Goal: Task Accomplishment & Management: Manage account settings

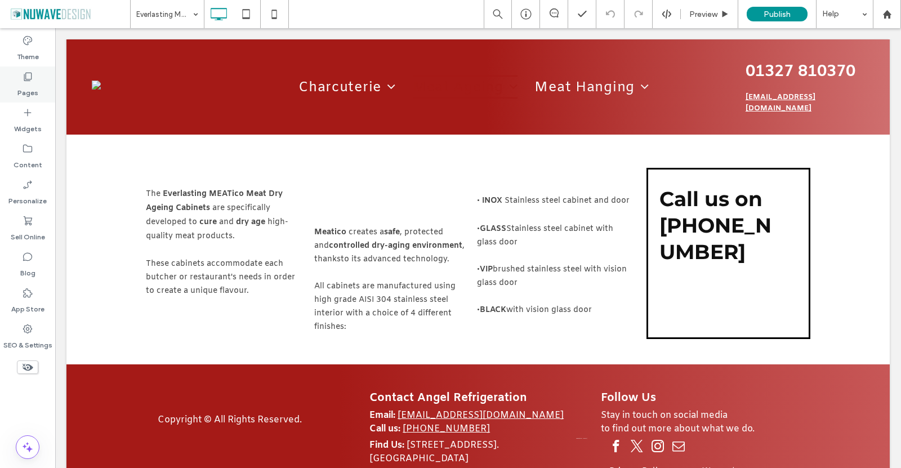
click at [28, 83] on label "Pages" at bounding box center [27, 90] width 21 height 16
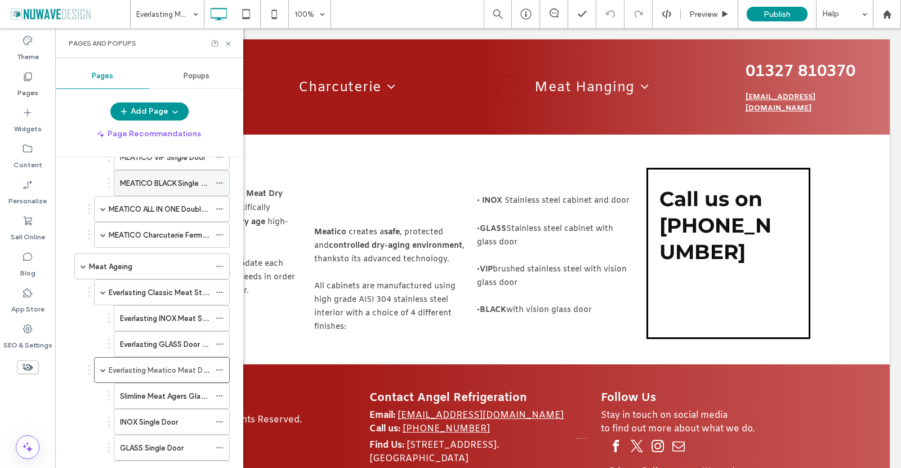
scroll to position [450, 0]
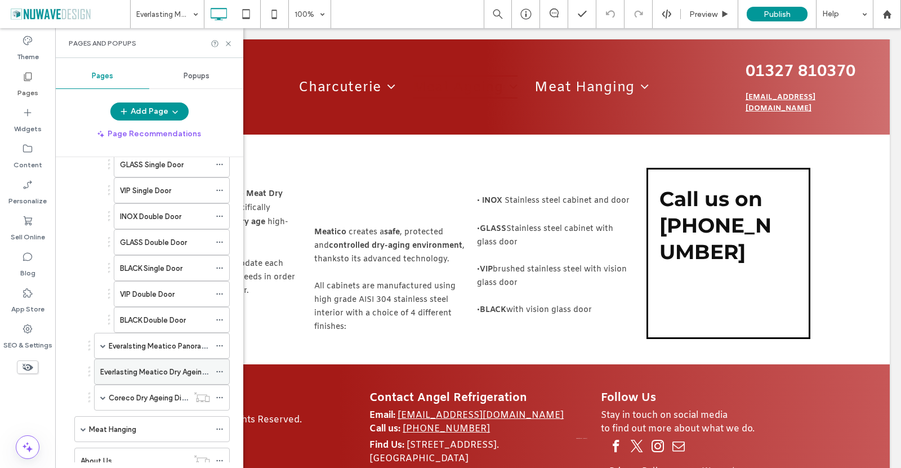
click at [145, 378] on div "Everlasting Meatico Dry Ageing Cold Room" at bounding box center [155, 371] width 110 height 25
click at [134, 426] on label "Meat Hanging" at bounding box center [112, 429] width 47 height 20
click at [227, 42] on use at bounding box center [228, 43] width 5 height 5
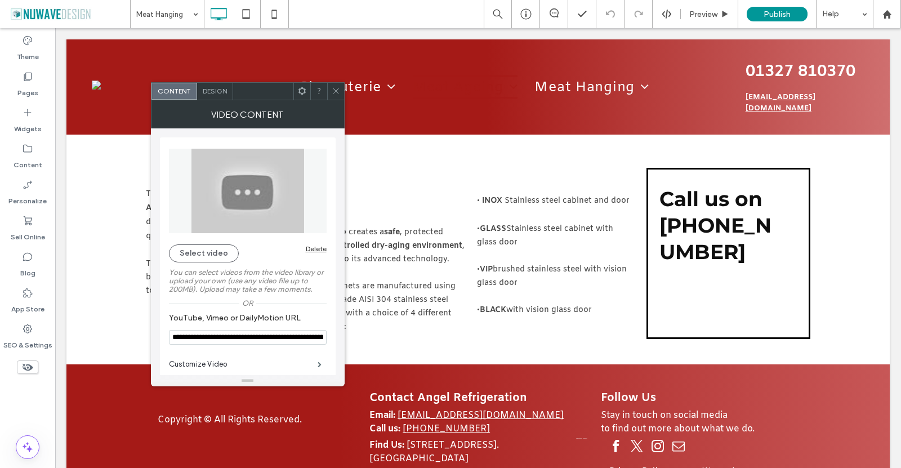
click at [200, 338] on input "**********" at bounding box center [248, 337] width 158 height 15
click at [277, 341] on input "**********" at bounding box center [248, 338] width 158 height 16
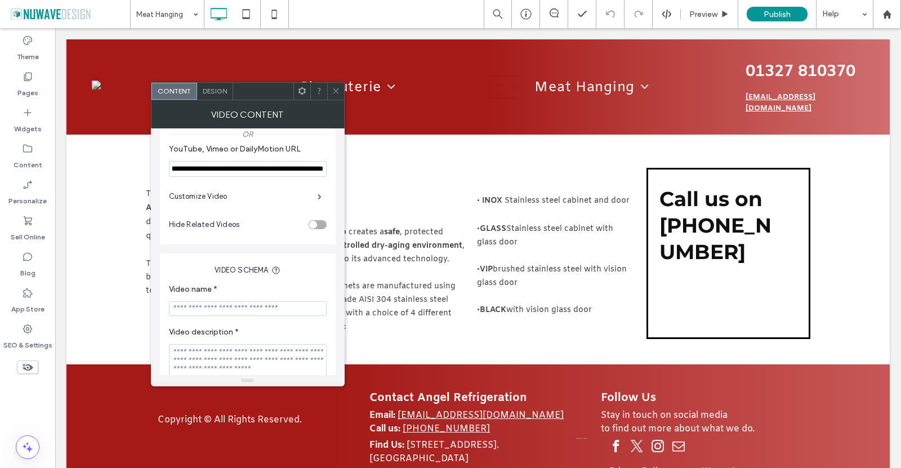
click at [333, 88] on icon at bounding box center [336, 91] width 8 height 8
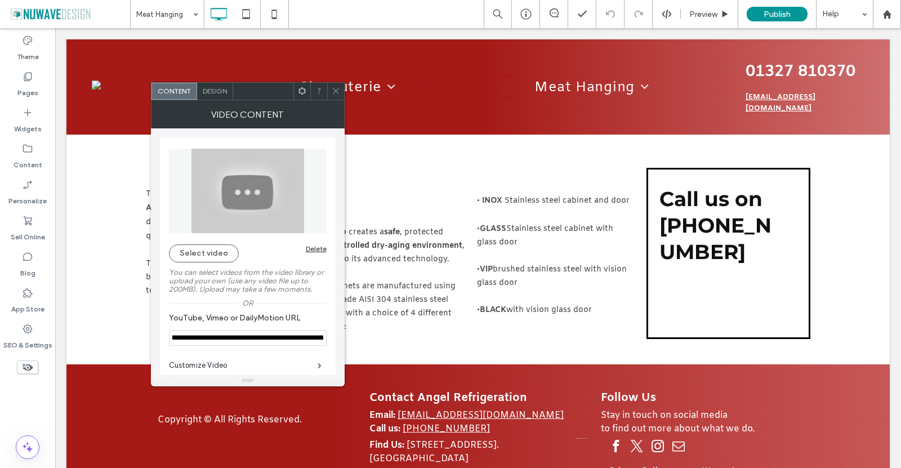
drag, startPoint x: 297, startPoint y: 339, endPoint x: 329, endPoint y: 339, distance: 31.5
click at [329, 339] on div "**********" at bounding box center [248, 275] width 176 height 276
click at [299, 343] on input "**********" at bounding box center [248, 338] width 158 height 16
drag, startPoint x: 310, startPoint y: 342, endPoint x: 320, endPoint y: 342, distance: 9.6
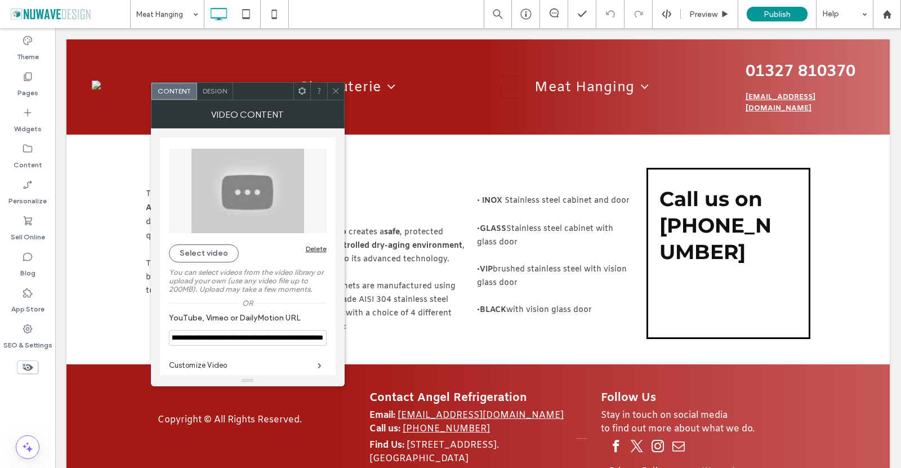
click at [320, 342] on input "**********" at bounding box center [248, 338] width 158 height 16
click at [304, 338] on input "**********" at bounding box center [248, 338] width 158 height 16
drag, startPoint x: 298, startPoint y: 346, endPoint x: 322, endPoint y: 342, distance: 24.6
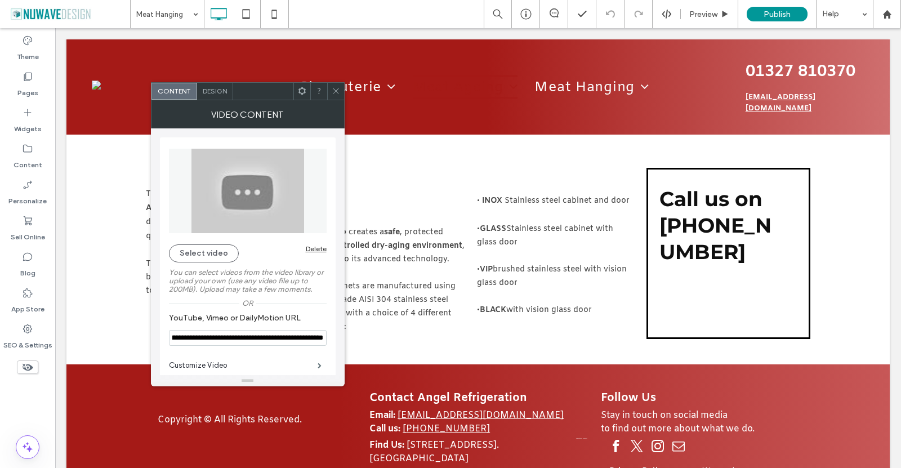
click at [322, 343] on input "**********" at bounding box center [248, 338] width 158 height 16
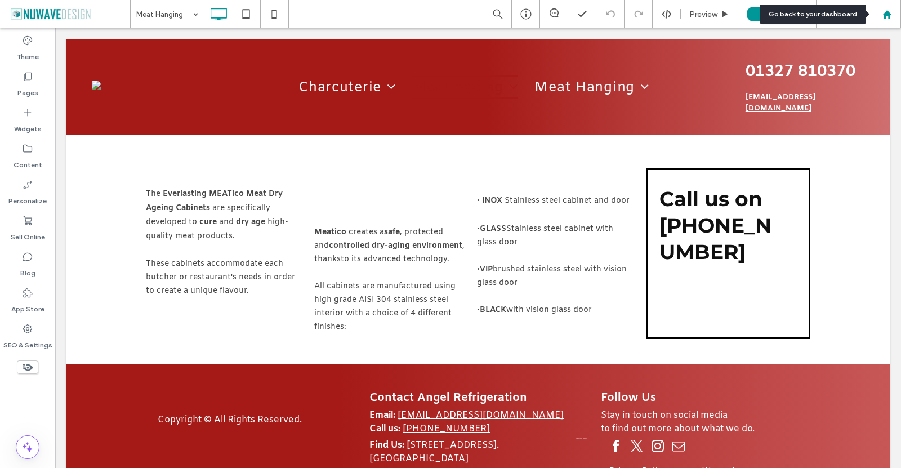
click at [892, 14] on div at bounding box center [886, 15] width 27 height 10
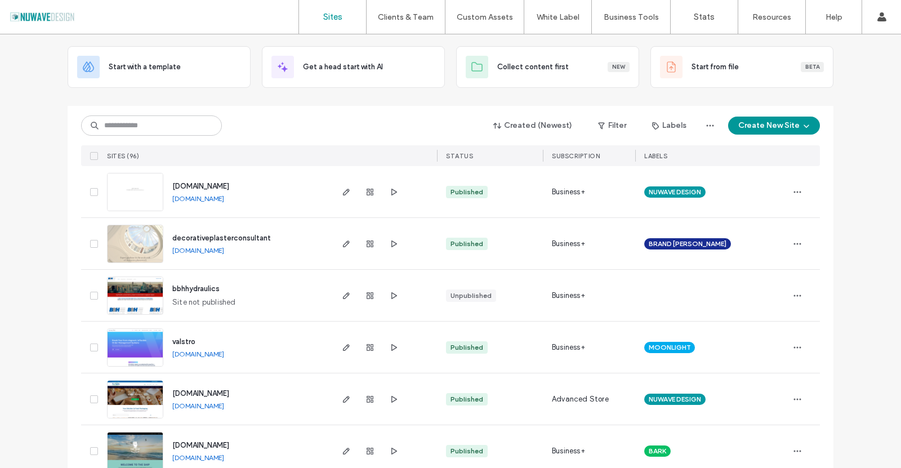
scroll to position [56, 0]
click at [126, 235] on img at bounding box center [135, 263] width 55 height 77
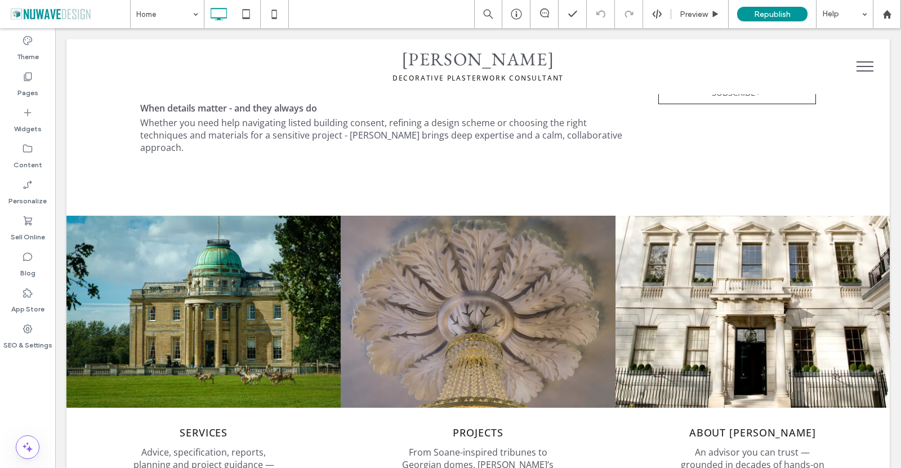
scroll to position [732, 0]
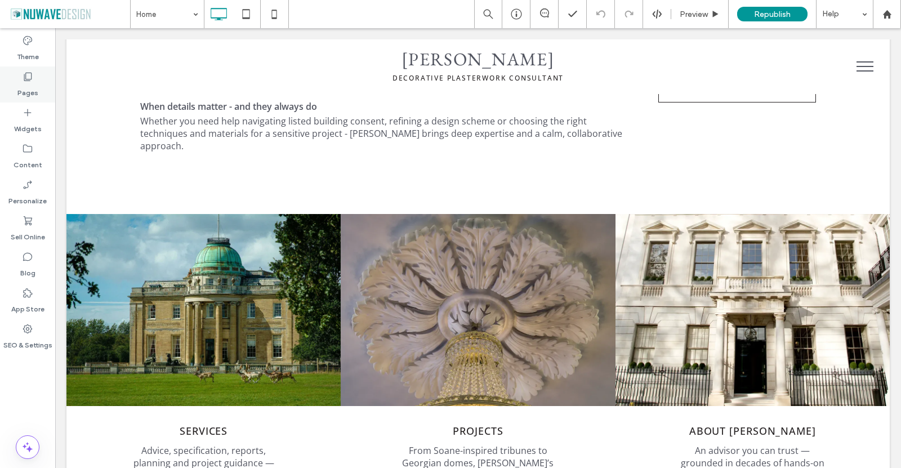
click at [26, 66] on div "Pages" at bounding box center [27, 84] width 55 height 36
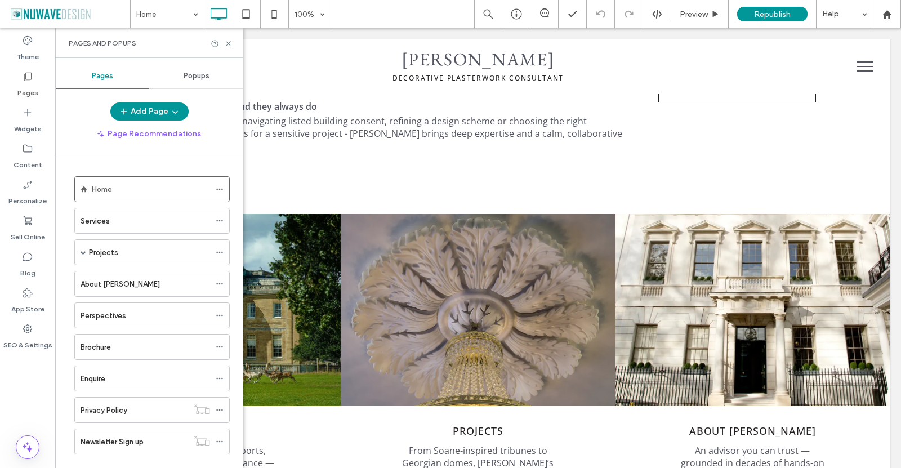
click at [132, 249] on div "Projects" at bounding box center [149, 253] width 121 height 12
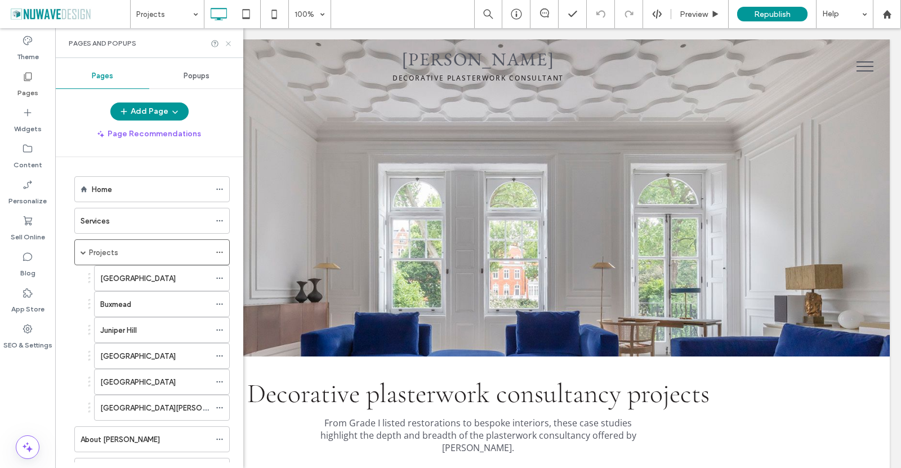
scroll to position [0, 0]
click at [229, 41] on icon at bounding box center [228, 43] width 8 height 8
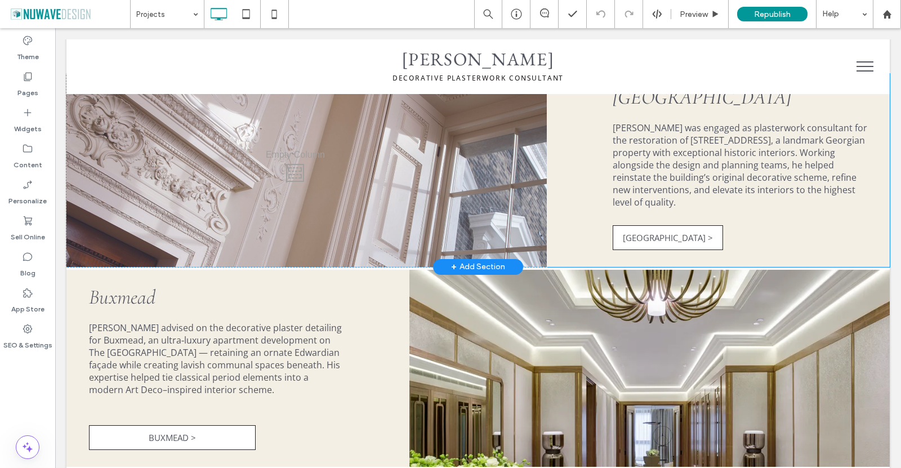
scroll to position [394, 0]
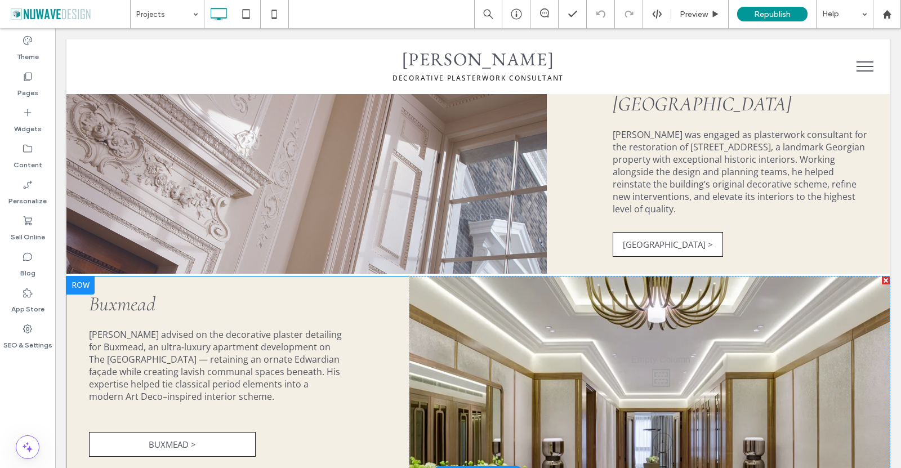
click at [370, 286] on div "Buxmead Ian Waller advised on the decorative plaster detailing for Buxmead, an …" at bounding box center [237, 374] width 343 height 197
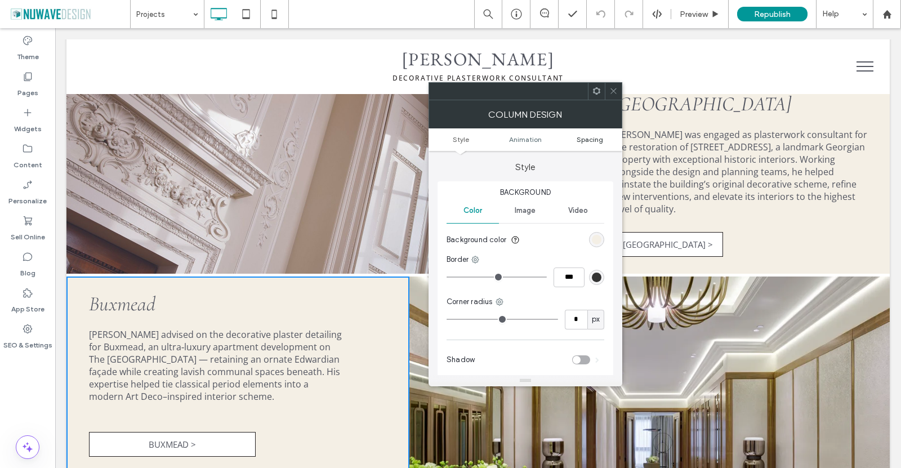
click at [592, 136] on span "Spacing" at bounding box center [589, 139] width 26 height 8
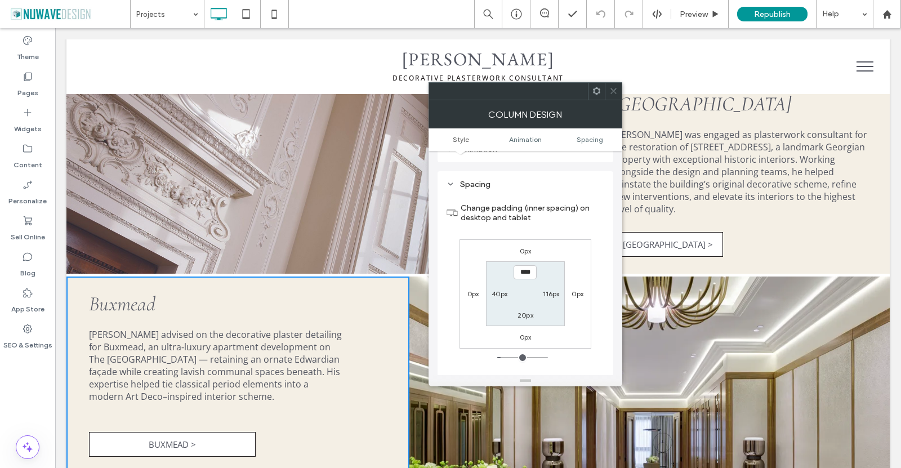
scroll to position [265, 0]
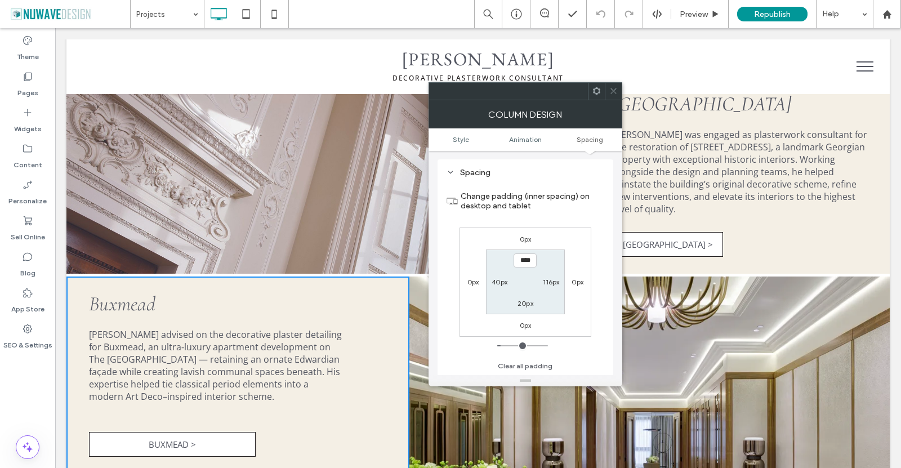
click at [598, 88] on icon at bounding box center [596, 91] width 8 height 8
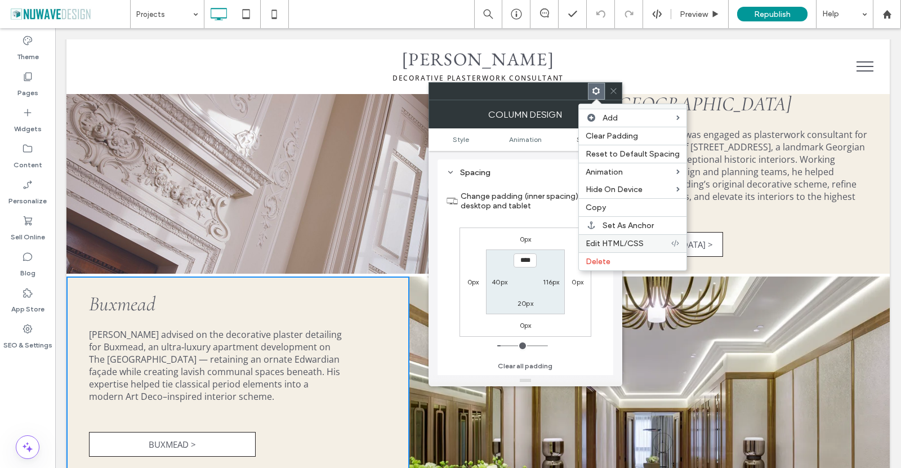
click at [626, 241] on span "Edit HTML/CSS" at bounding box center [614, 244] width 58 height 10
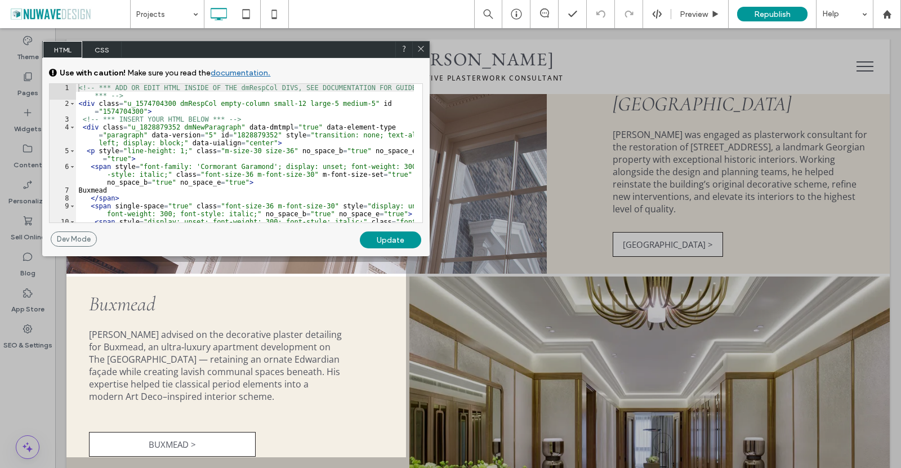
click at [92, 47] on span "CSS" at bounding box center [101, 49] width 39 height 17
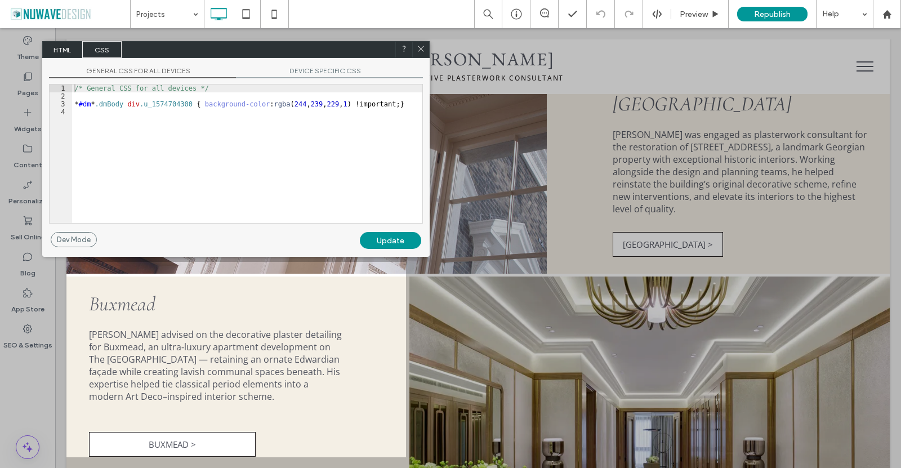
click at [332, 66] on span "DEVICE SPECIFIC CSS" at bounding box center [329, 72] width 187 height 12
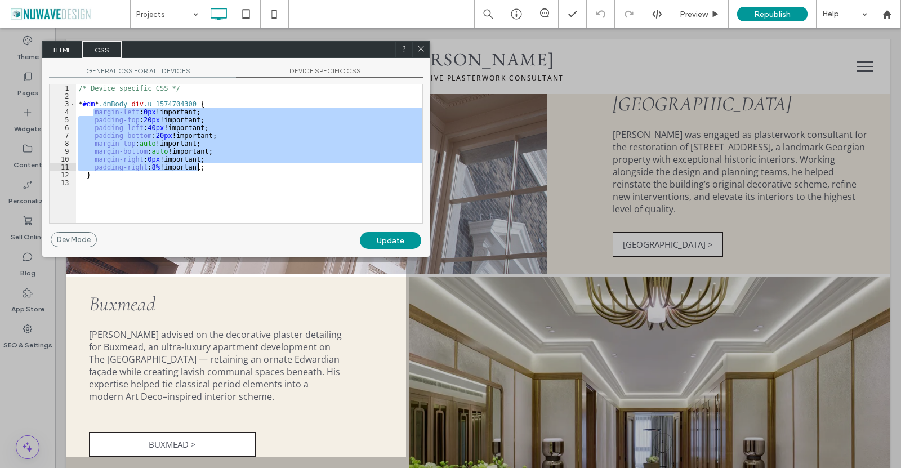
drag, startPoint x: 93, startPoint y: 110, endPoint x: 210, endPoint y: 166, distance: 129.2
click at [210, 166] on div "/* Device specific CSS */ * #dm * .dmBody div .u_1574704300 { margin-left : 0 p…" at bounding box center [249, 161] width 346 height 154
click at [391, 243] on div "Update" at bounding box center [390, 240] width 61 height 17
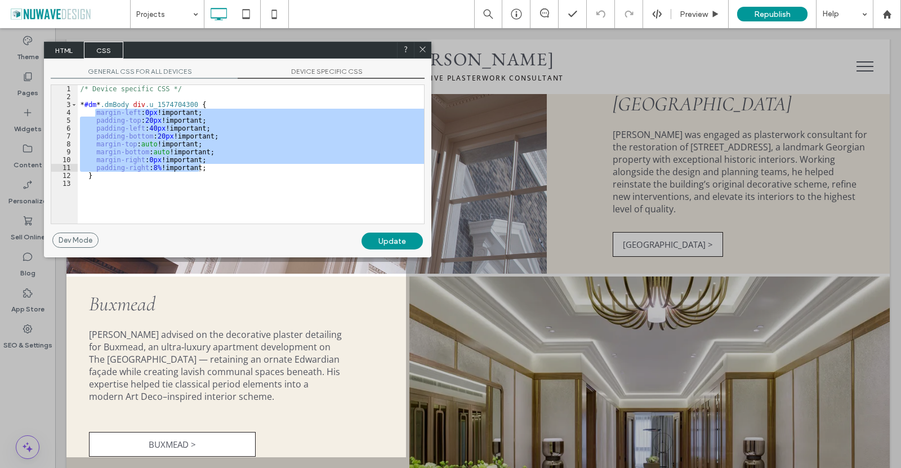
click at [419, 48] on icon at bounding box center [422, 49] width 8 height 8
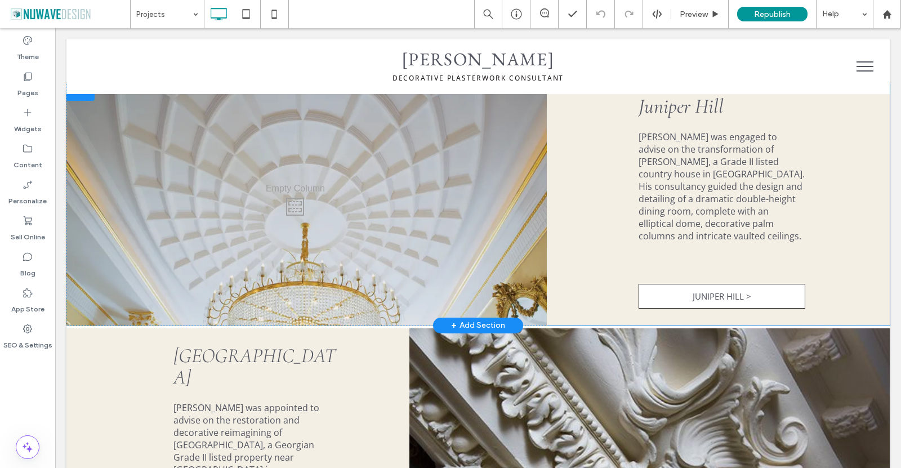
scroll to position [844, 0]
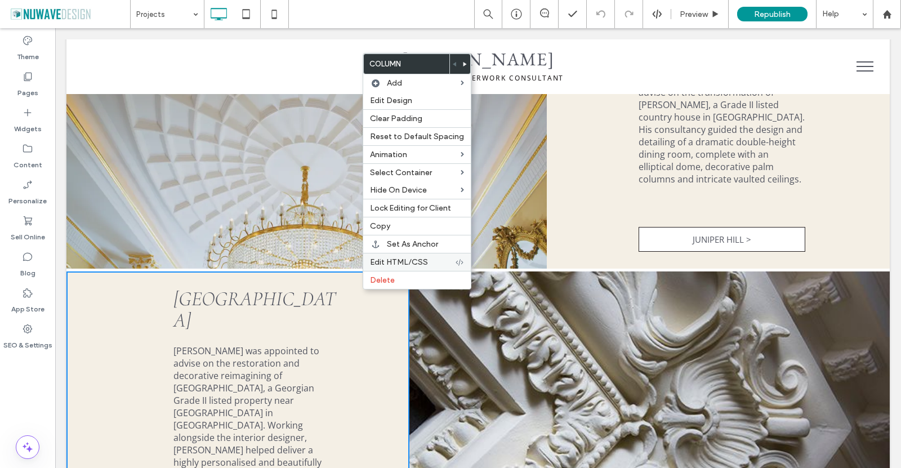
click at [401, 256] on div "Edit HTML/CSS" at bounding box center [417, 262] width 108 height 18
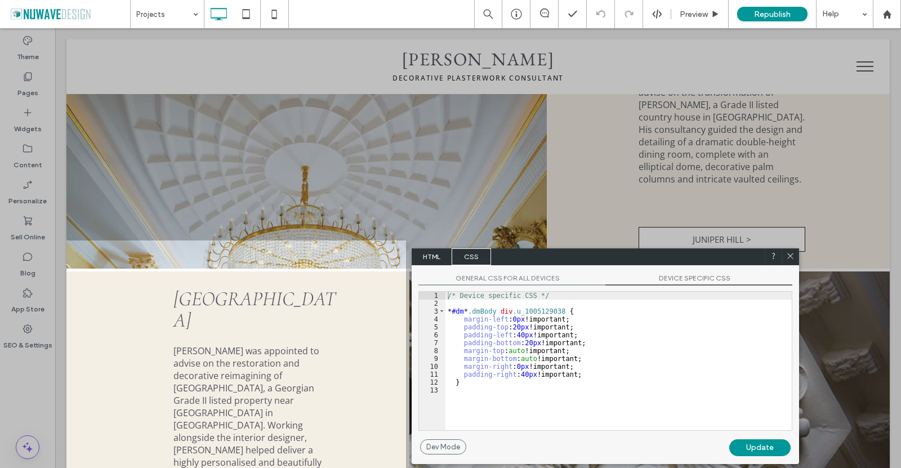
click at [688, 275] on span "DEVICE SPECIFIC CSS" at bounding box center [698, 280] width 187 height 12
click at [540, 279] on span "GENERAL CSS FOR ALL DEVICES" at bounding box center [511, 280] width 187 height 12
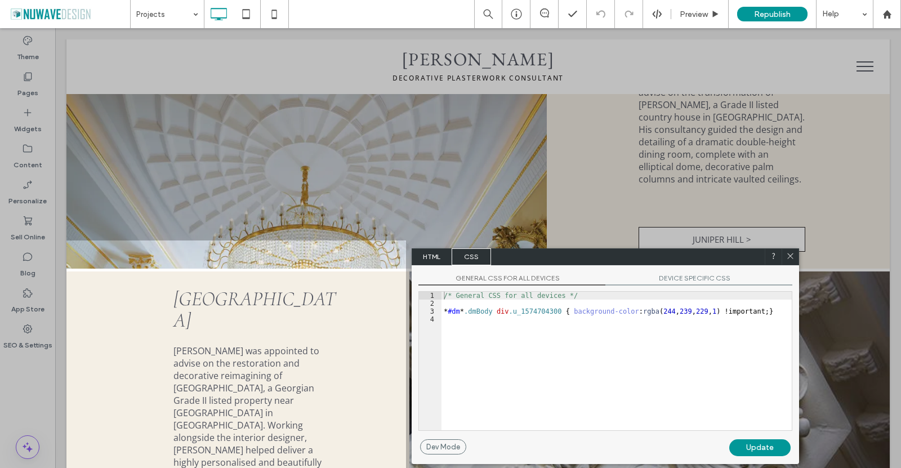
click at [699, 275] on span "DEVICE SPECIFIC CSS" at bounding box center [698, 280] width 187 height 12
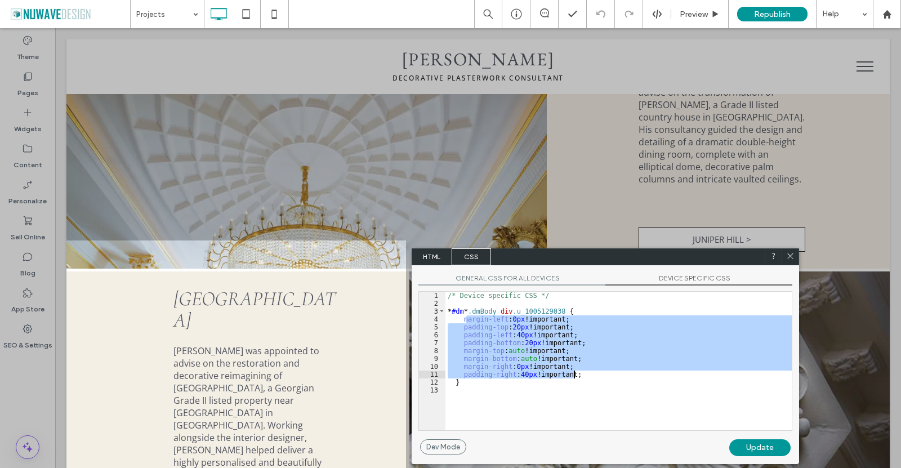
drag, startPoint x: 464, startPoint y: 320, endPoint x: 605, endPoint y: 373, distance: 149.8
click at [605, 373] on div "/* Device specific CSS */ * #dm * .dmBody div .u_1005129038 { margin-left : 0 p…" at bounding box center [618, 369] width 346 height 154
drag, startPoint x: 517, startPoint y: 355, endPoint x: 468, endPoint y: 326, distance: 56.3
click at [468, 326] on div "/* Device specific CSS */ * #dm * .dmBody div .u_1005129038 { margin-left : 0 p…" at bounding box center [618, 361] width 346 height 138
drag, startPoint x: 458, startPoint y: 319, endPoint x: 559, endPoint y: 360, distance: 109.3
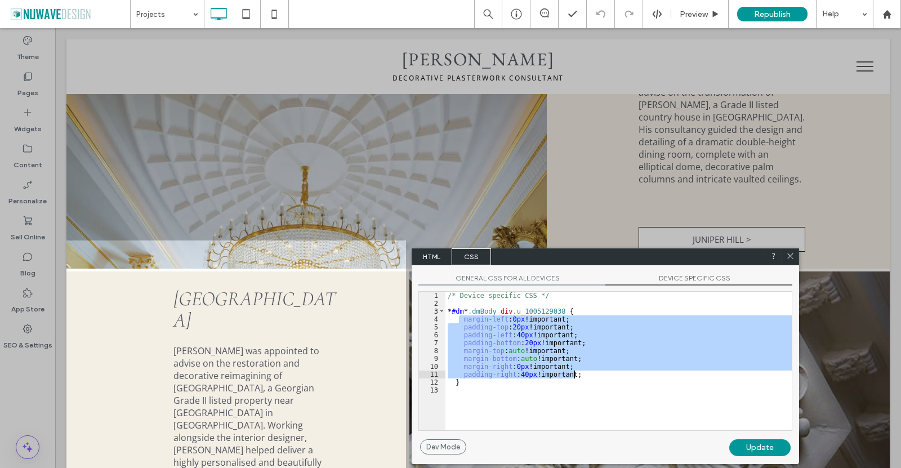
click at [589, 373] on div "/* Device specific CSS */ * #dm * .dmBody div .u_1005129038 { margin-left : 0 p…" at bounding box center [618, 369] width 346 height 154
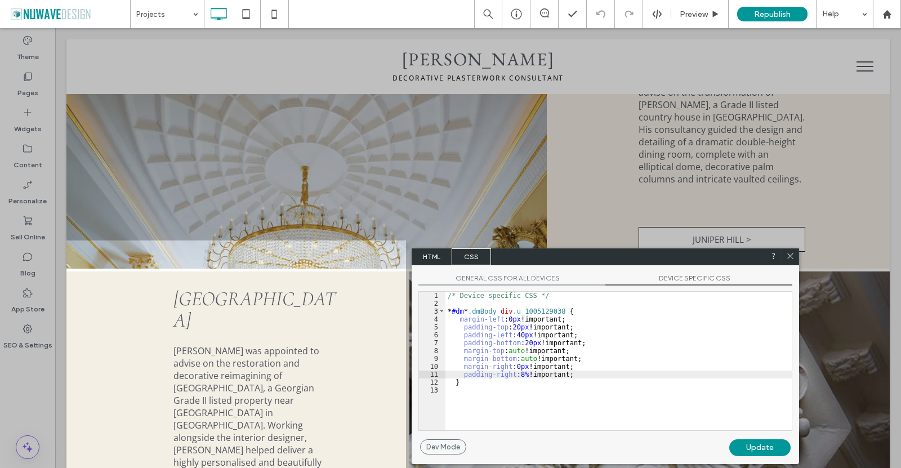
click at [749, 447] on div "Update" at bounding box center [759, 447] width 61 height 17
click at [789, 248] on div at bounding box center [789, 256] width 17 height 17
click at [791, 255] on icon at bounding box center [790, 256] width 8 height 8
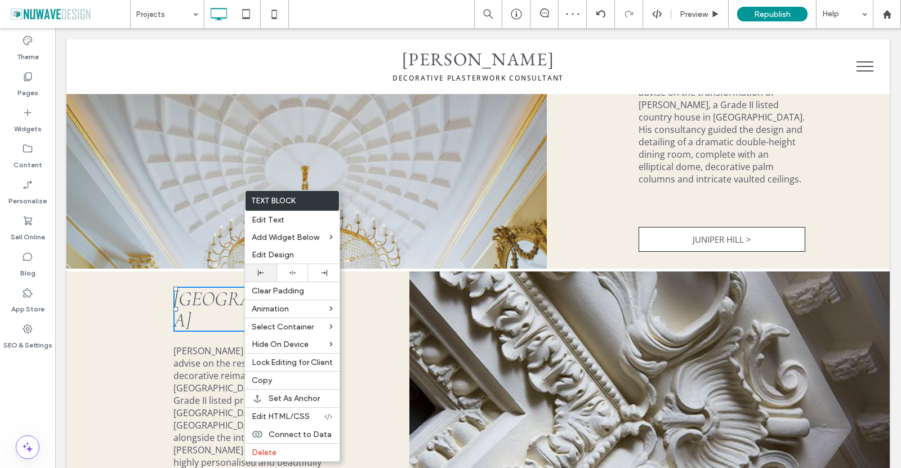
click at [254, 279] on div at bounding box center [261, 272] width 32 height 17
click at [221, 288] on p "Mill House" at bounding box center [172, 309] width 167 height 43
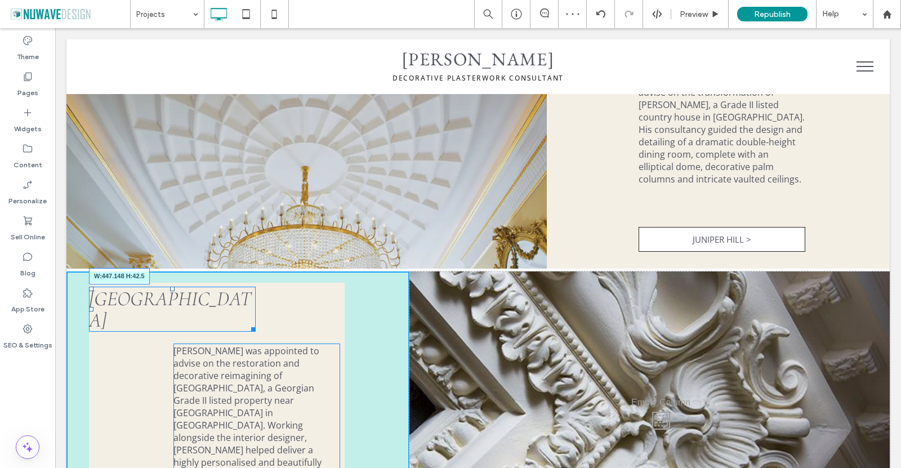
drag, startPoint x: 307, startPoint y: 276, endPoint x: 378, endPoint y: 279, distance: 70.4
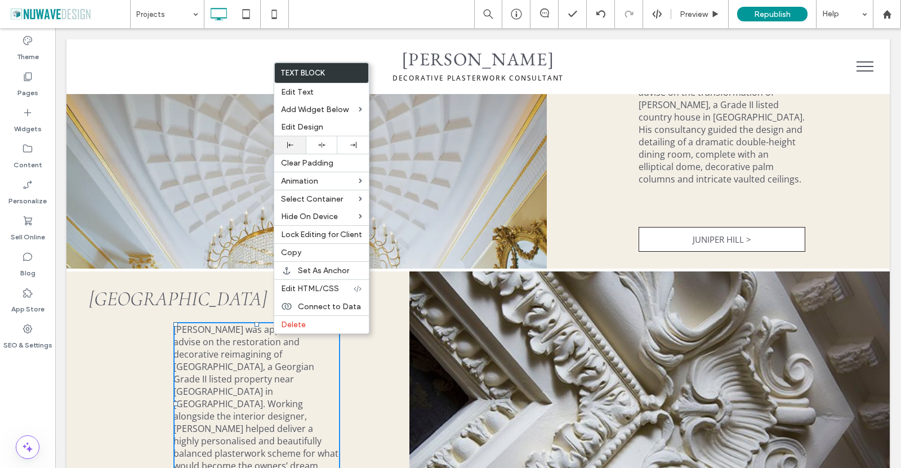
click at [287, 145] on use at bounding box center [290, 145] width 6 height 6
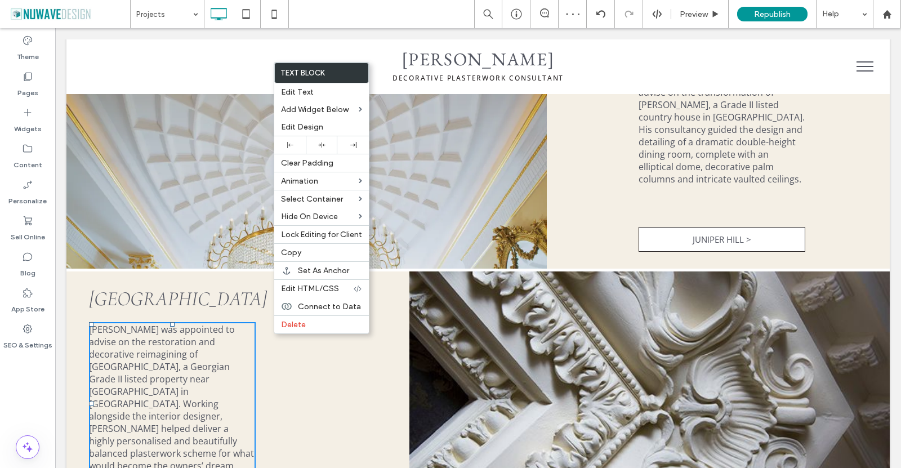
click at [312, 402] on div "Mill House Ian Waller was appointed to advise on the restoration and decorative…" at bounding box center [237, 406] width 343 height 271
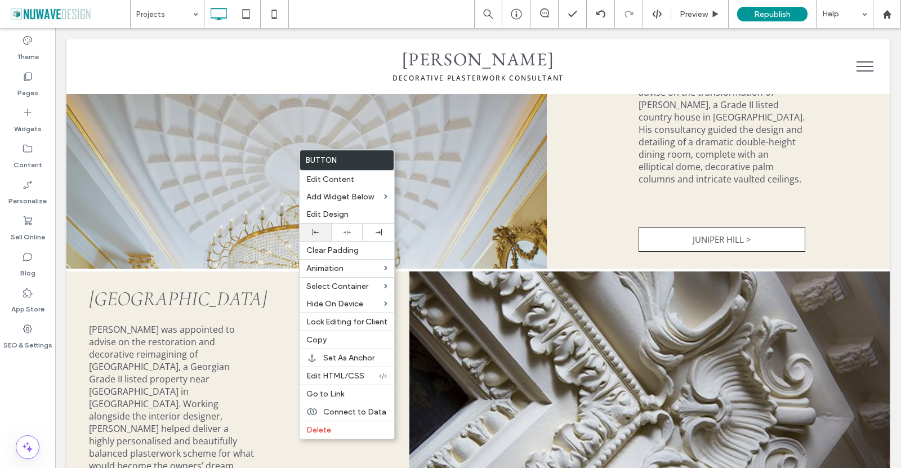
click at [317, 231] on icon at bounding box center [315, 232] width 6 height 6
click at [276, 332] on div "Mill House Ian Waller was appointed to advise on the restoration and decorative…" at bounding box center [237, 406] width 343 height 271
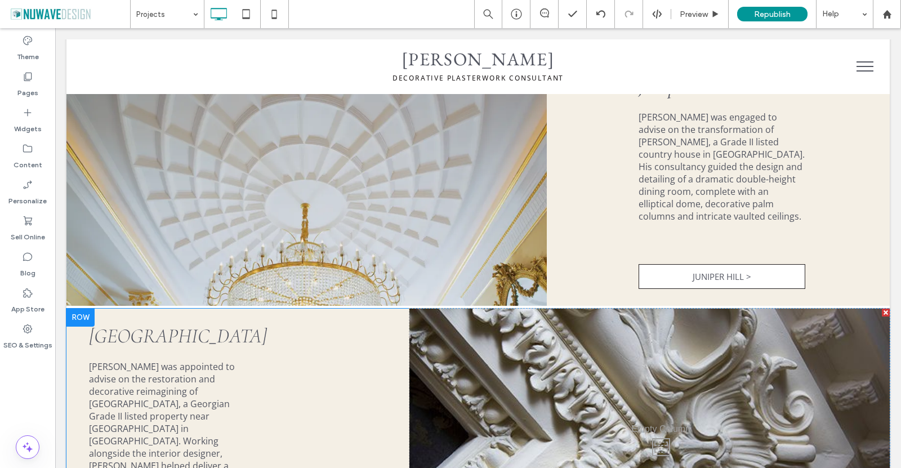
scroll to position [901, 0]
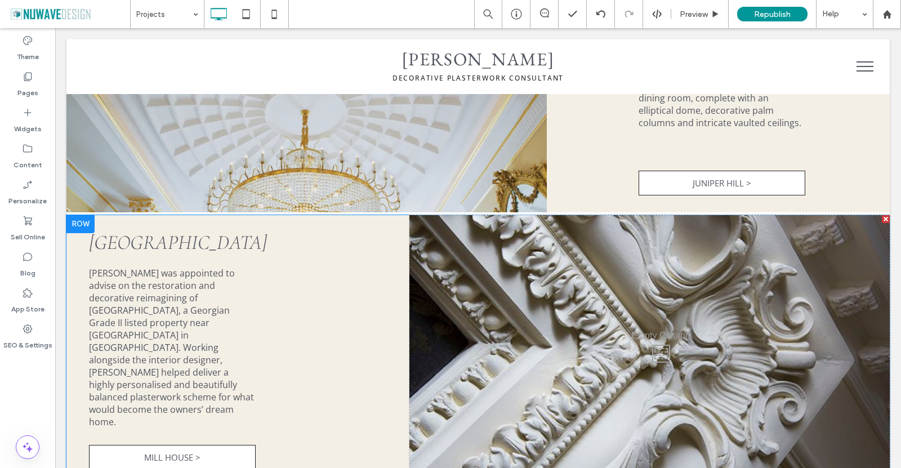
click at [557, 256] on div "Click To Paste" at bounding box center [649, 350] width 480 height 271
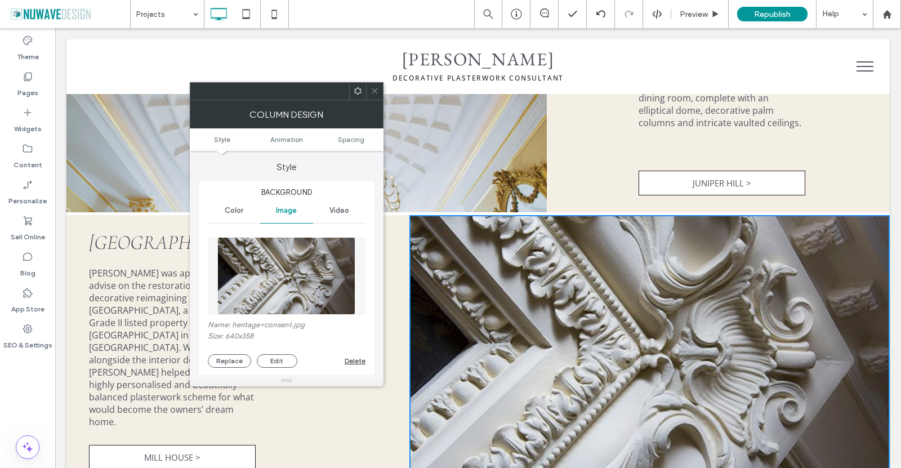
click at [573, 270] on div "Click To Paste" at bounding box center [649, 350] width 480 height 271
click at [376, 88] on icon at bounding box center [374, 91] width 8 height 8
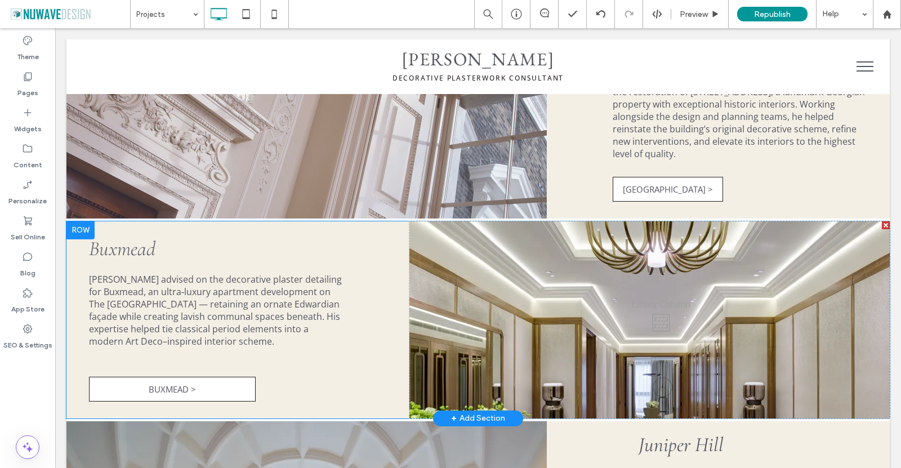
scroll to position [450, 0]
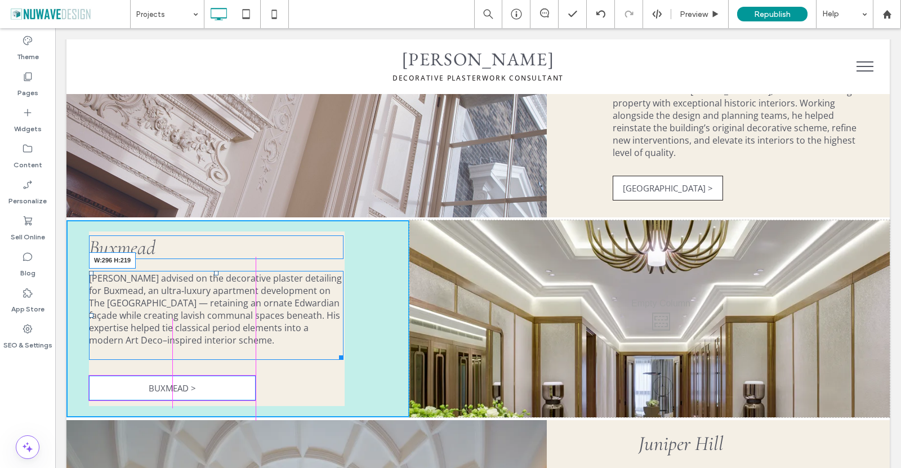
drag, startPoint x: 336, startPoint y: 341, endPoint x: 391, endPoint y: 365, distance: 59.7
click at [251, 336] on div "Ian Waller advised on the decorative plaster detailing for Buxmead, an ultra‑lu…" at bounding box center [216, 315] width 254 height 89
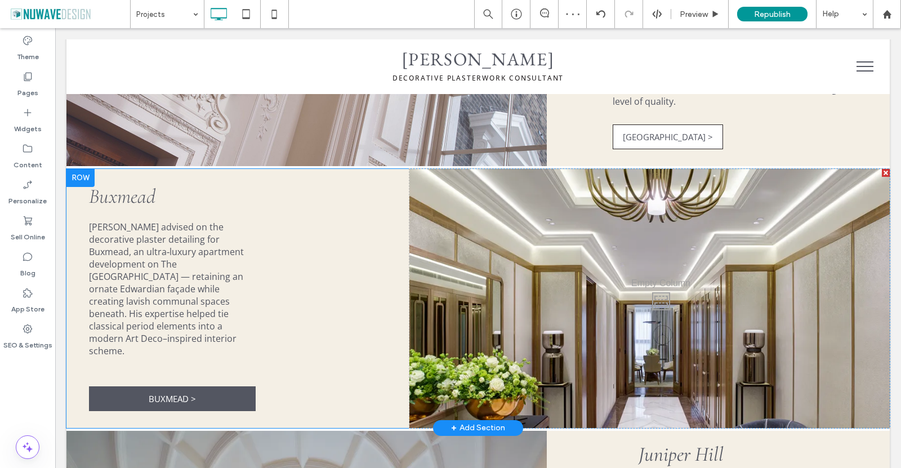
scroll to position [507, 0]
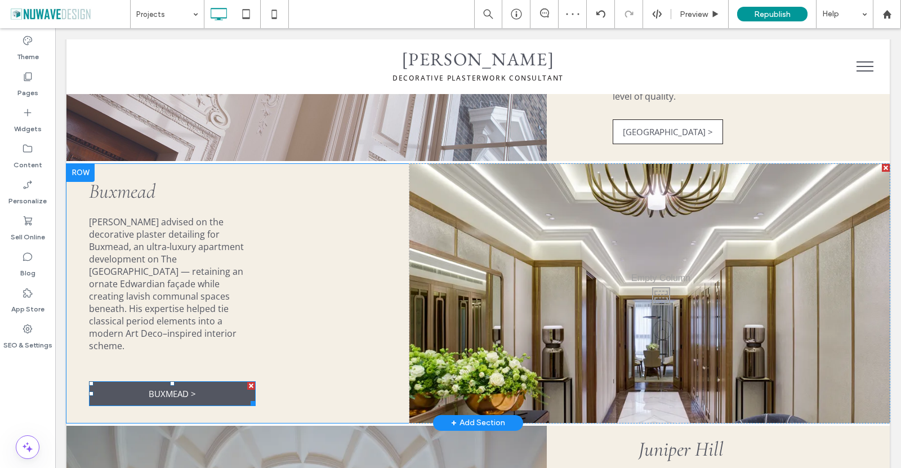
click at [218, 381] on link "BUXMEAD >" at bounding box center [172, 393] width 167 height 25
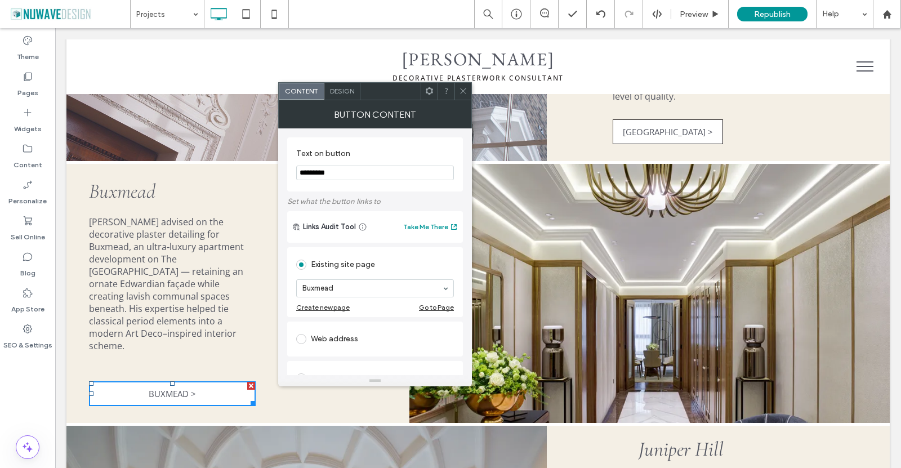
click at [338, 93] on span "Design" at bounding box center [342, 91] width 24 height 8
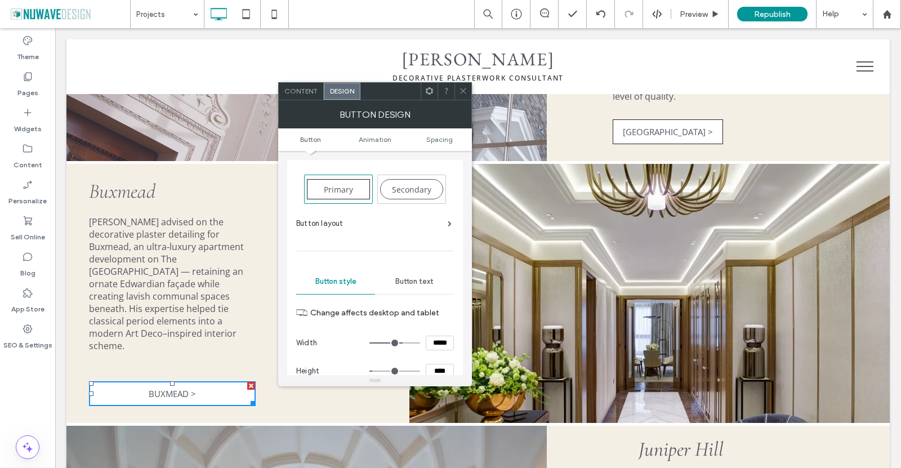
drag, startPoint x: 441, startPoint y: 343, endPoint x: 469, endPoint y: 342, distance: 28.1
click at [467, 343] on div "Primary Secondary Button layout Button style Button text Change affects desktop…" at bounding box center [375, 263] width 194 height 224
drag, startPoint x: 445, startPoint y: 345, endPoint x: 426, endPoint y: 338, distance: 20.5
click at [426, 338] on input "**" at bounding box center [440, 342] width 28 height 15
type input "***"
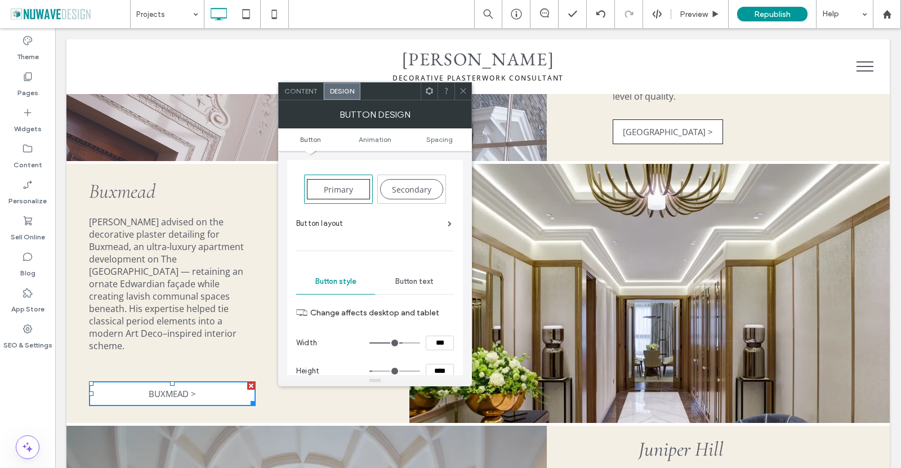
type input "***"
type input "*****"
click at [448, 314] on label "Change affects desktop and tablet" at bounding box center [382, 312] width 144 height 21
drag, startPoint x: 462, startPoint y: 87, endPoint x: 467, endPoint y: 97, distance: 11.3
click at [464, 89] on icon at bounding box center [463, 91] width 8 height 8
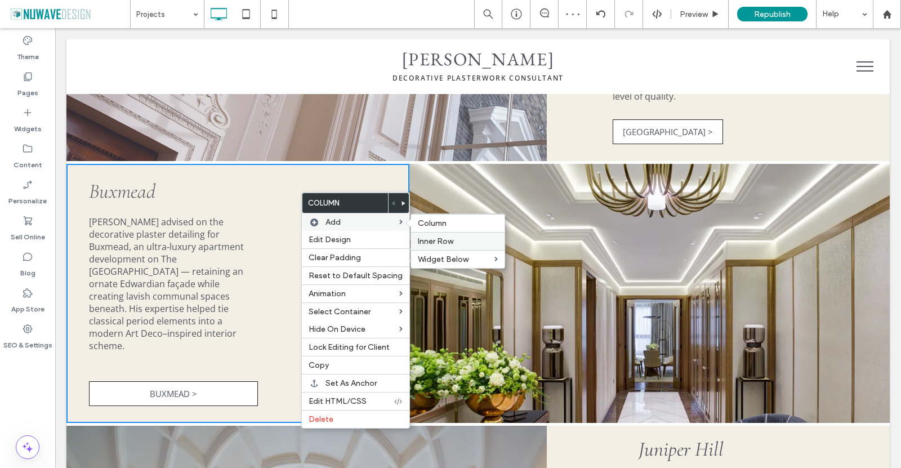
click at [434, 240] on span "Inner Row" at bounding box center [435, 241] width 35 height 10
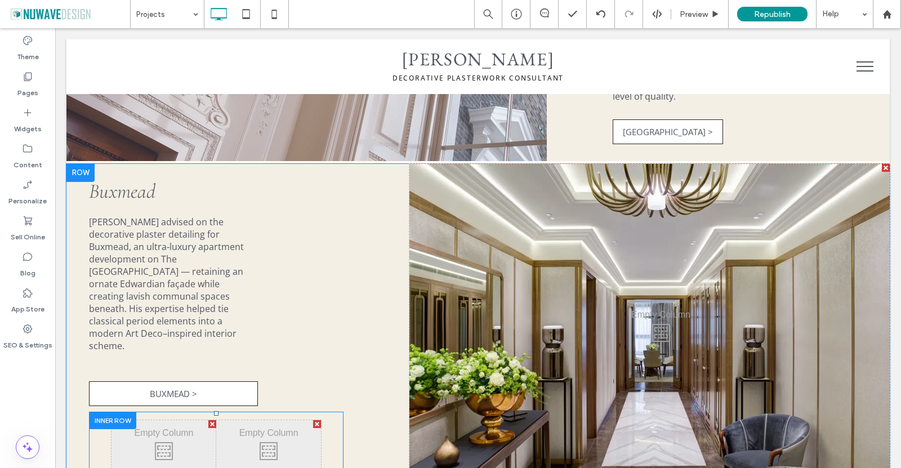
click at [211, 420] on div at bounding box center [212, 424] width 8 height 8
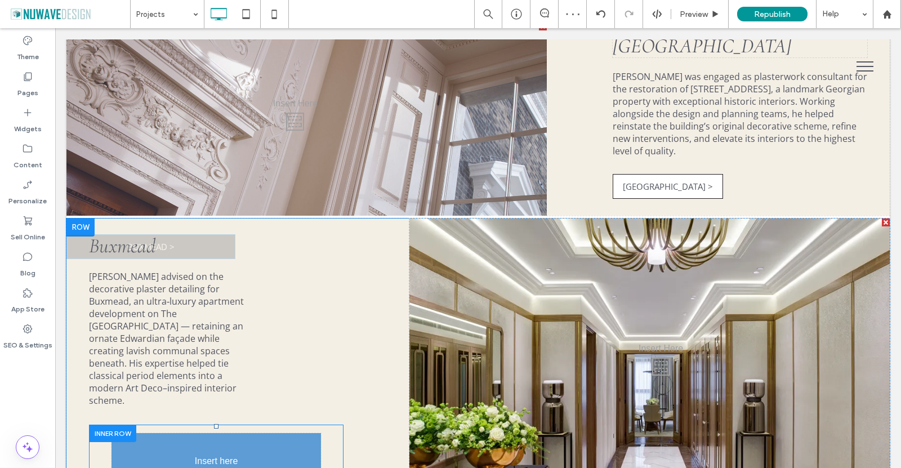
drag, startPoint x: 194, startPoint y: 374, endPoint x: 208, endPoint y: 423, distance: 50.8
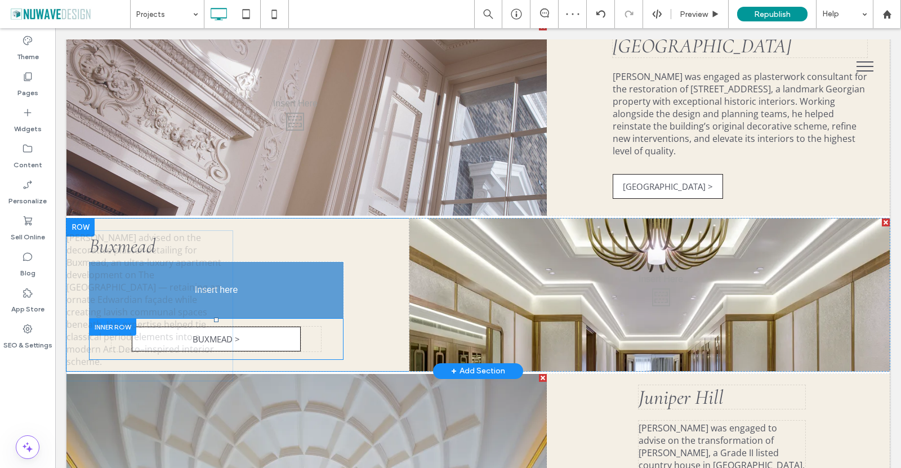
drag, startPoint x: 178, startPoint y: 268, endPoint x: 212, endPoint y: 318, distance: 60.7
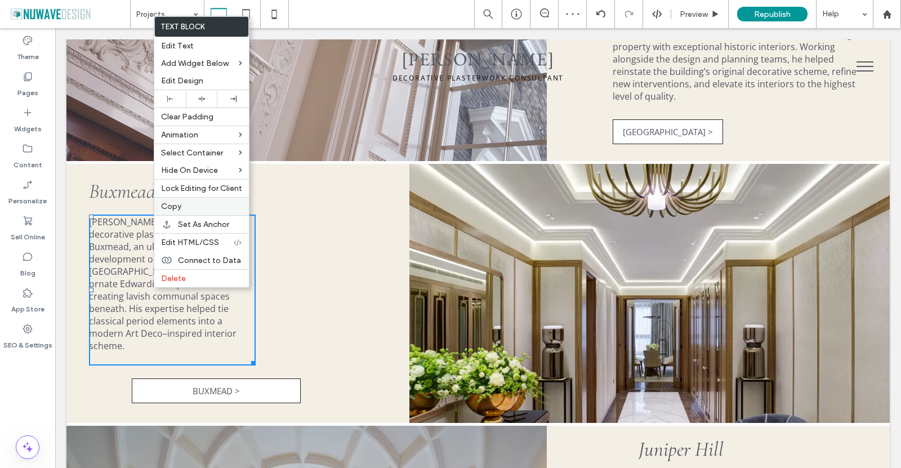
drag, startPoint x: 178, startPoint y: 206, endPoint x: 130, endPoint y: 260, distance: 72.2
click at [178, 206] on span "Copy" at bounding box center [171, 207] width 20 height 10
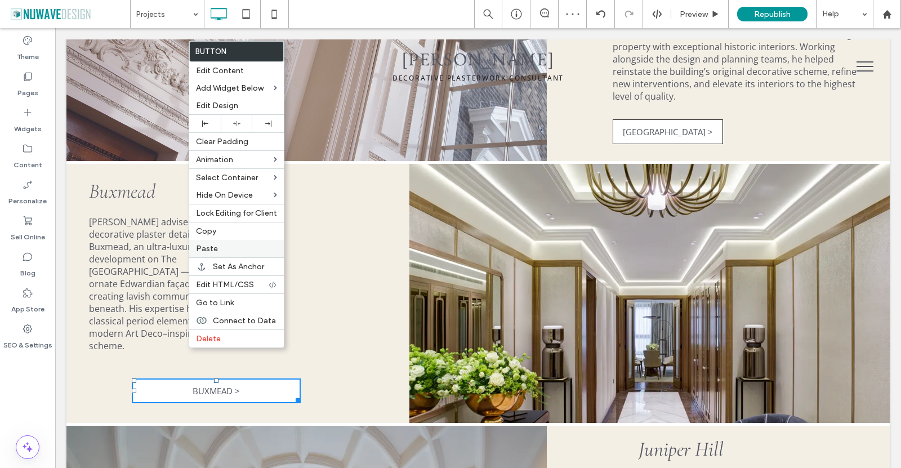
click at [208, 248] on span "Paste" at bounding box center [207, 249] width 22 height 10
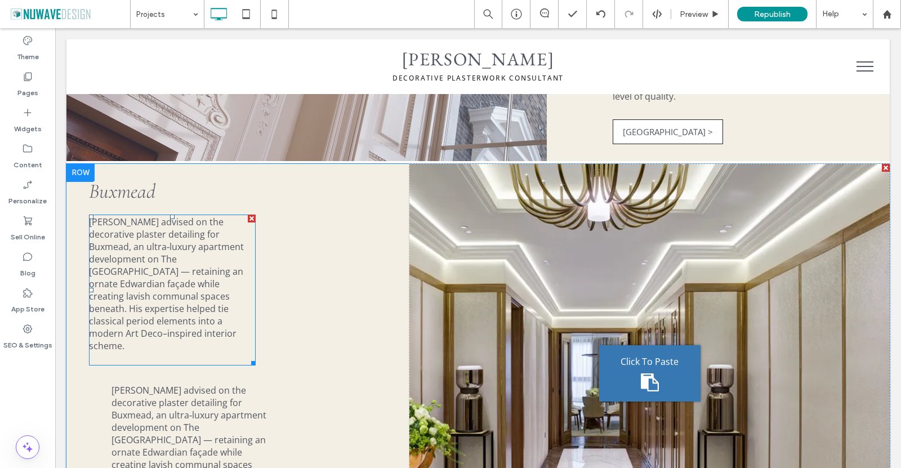
click at [250, 214] on div at bounding box center [252, 218] width 8 height 8
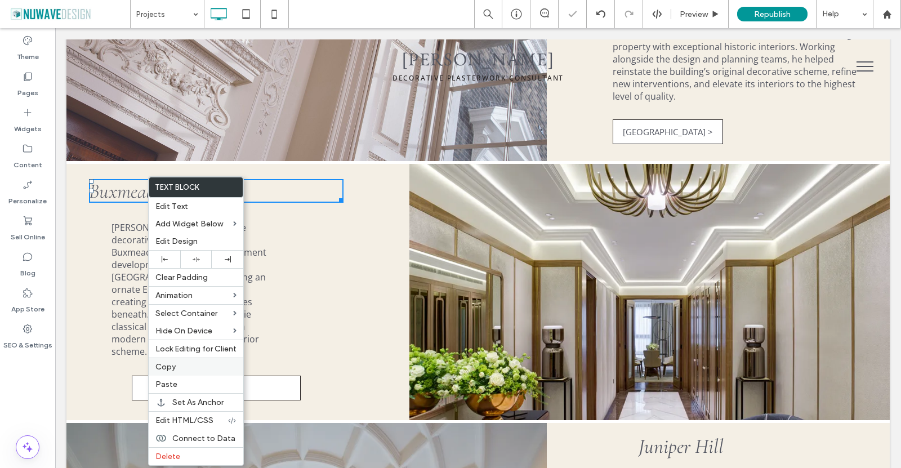
click at [168, 369] on span "Copy" at bounding box center [165, 367] width 20 height 10
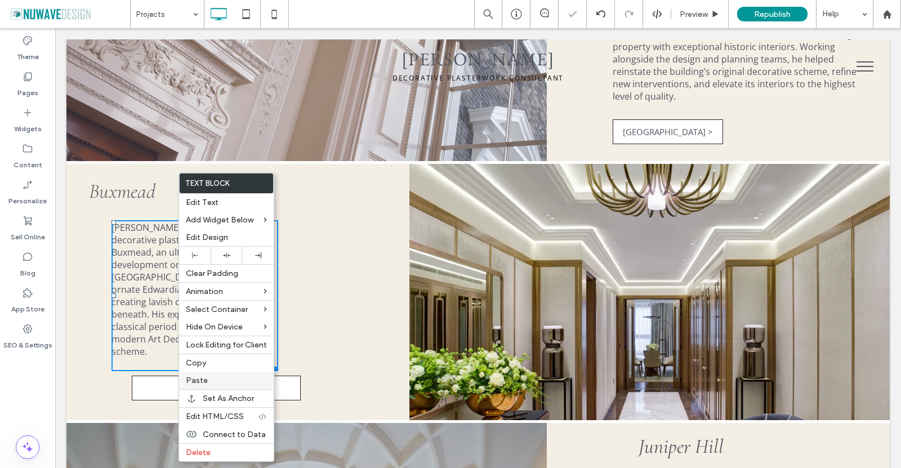
click at [219, 374] on div "Paste" at bounding box center [226, 379] width 95 height 17
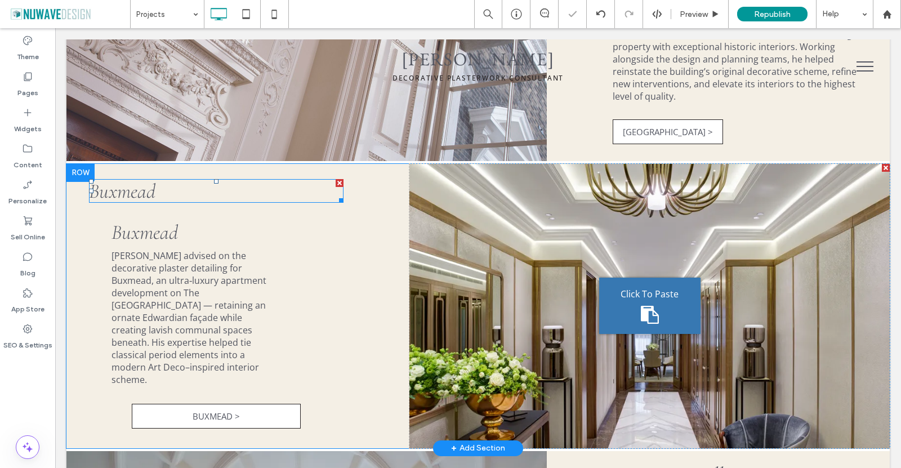
click at [337, 179] on div at bounding box center [339, 183] width 8 height 8
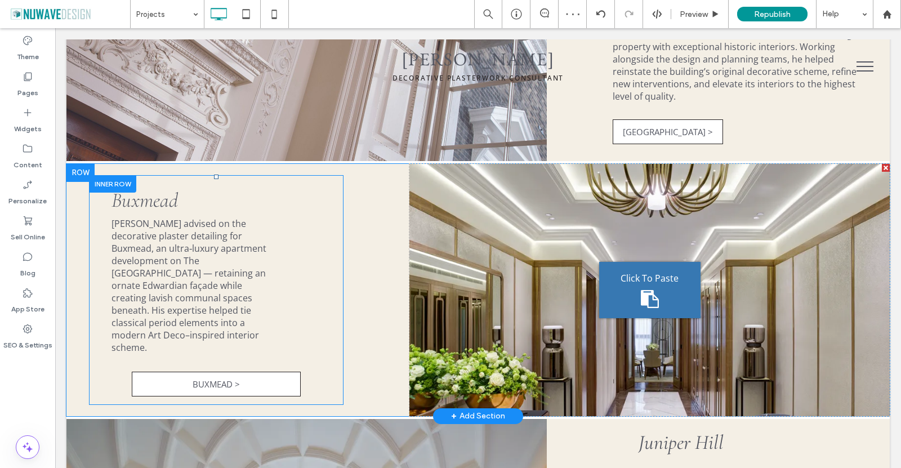
click at [97, 175] on div at bounding box center [112, 183] width 47 height 17
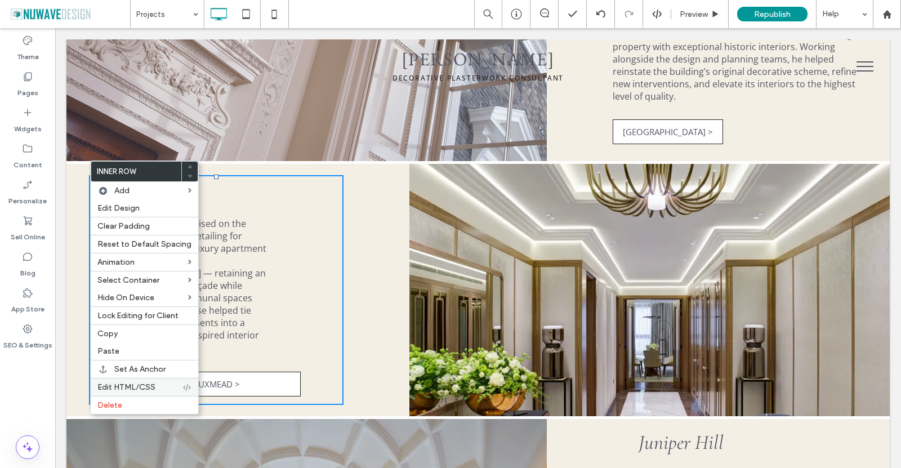
click at [142, 386] on span "Edit HTML/CSS" at bounding box center [126, 387] width 58 height 10
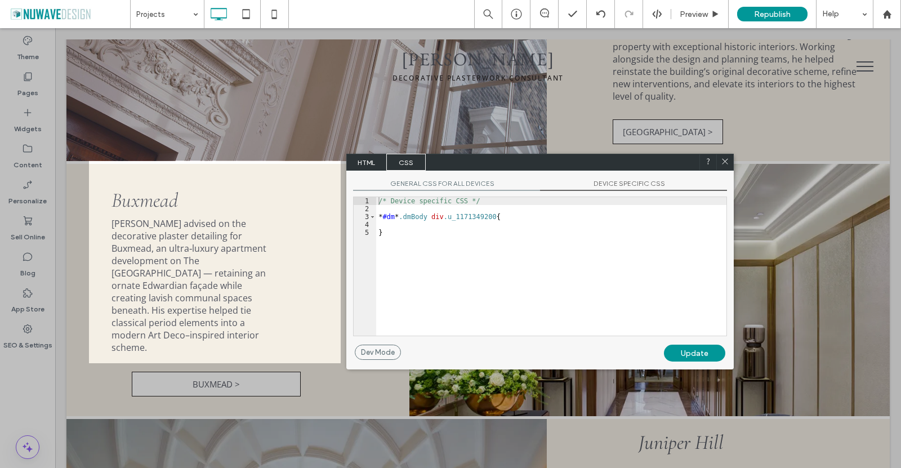
click at [728, 166] on span at bounding box center [724, 162] width 8 height 10
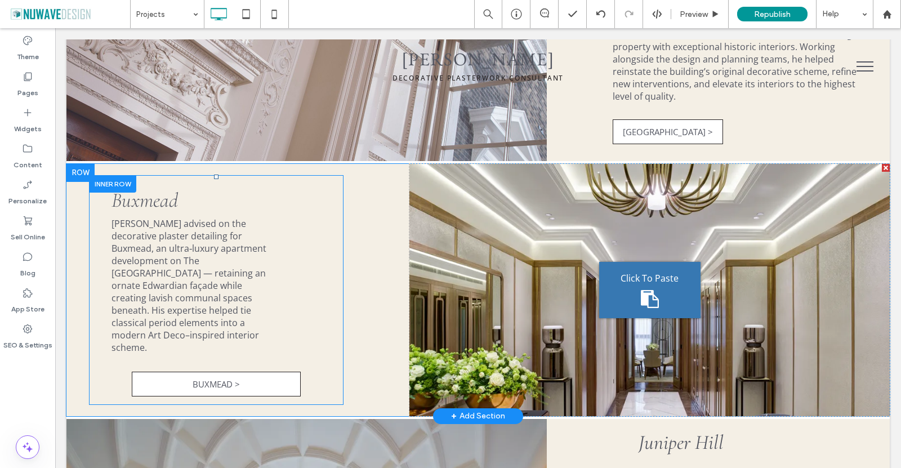
click at [97, 175] on div at bounding box center [112, 183] width 47 height 17
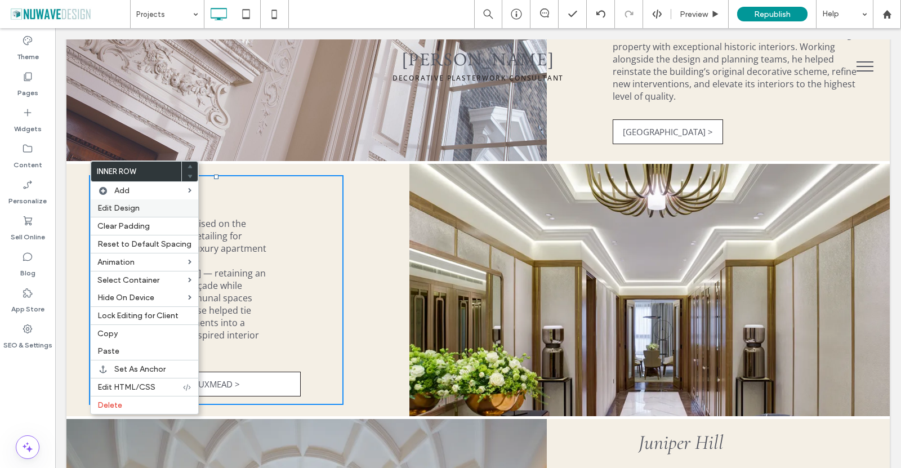
click at [111, 208] on span "Edit Design" at bounding box center [118, 208] width 42 height 10
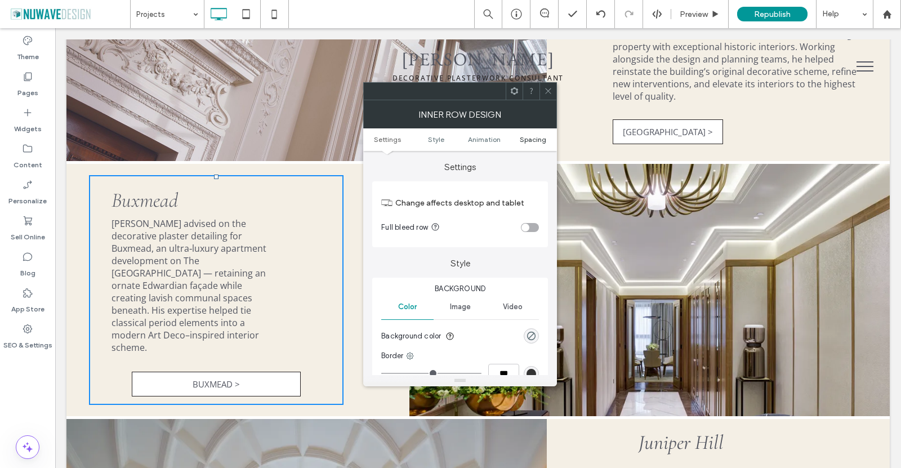
click at [530, 140] on span "Spacing" at bounding box center [533, 139] width 26 height 8
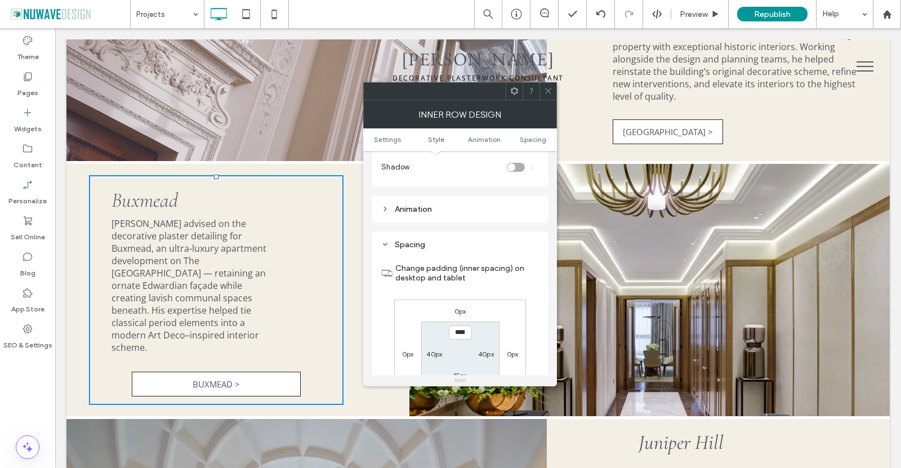
scroll to position [361, 0]
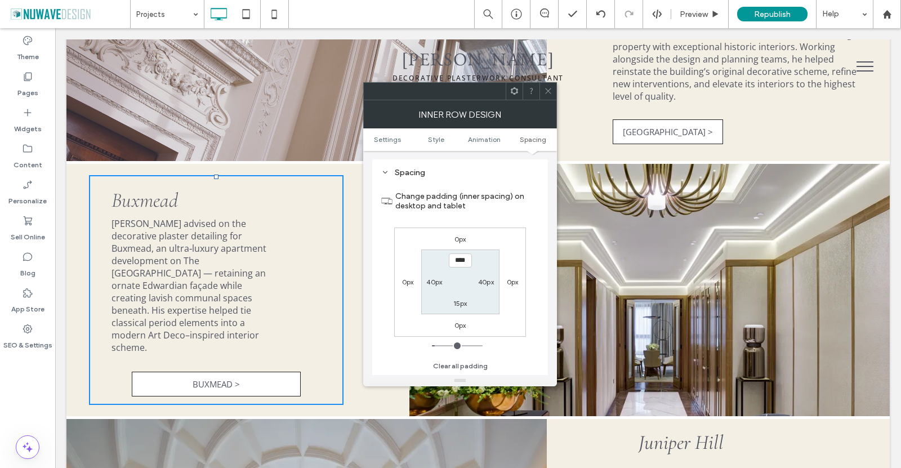
click at [430, 281] on label "40px" at bounding box center [434, 281] width 16 height 8
type input "**"
type input "*"
type input "***"
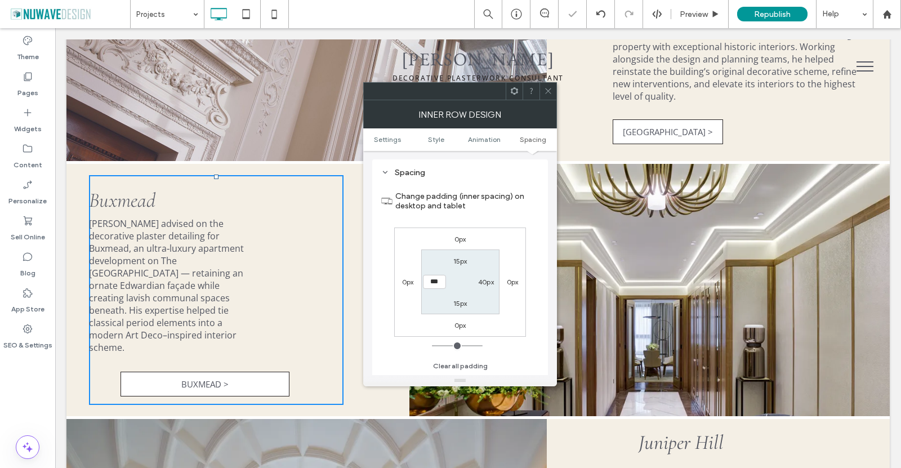
click at [485, 282] on label "40px" at bounding box center [486, 281] width 16 height 8
type input "**"
type input "*"
type input "***"
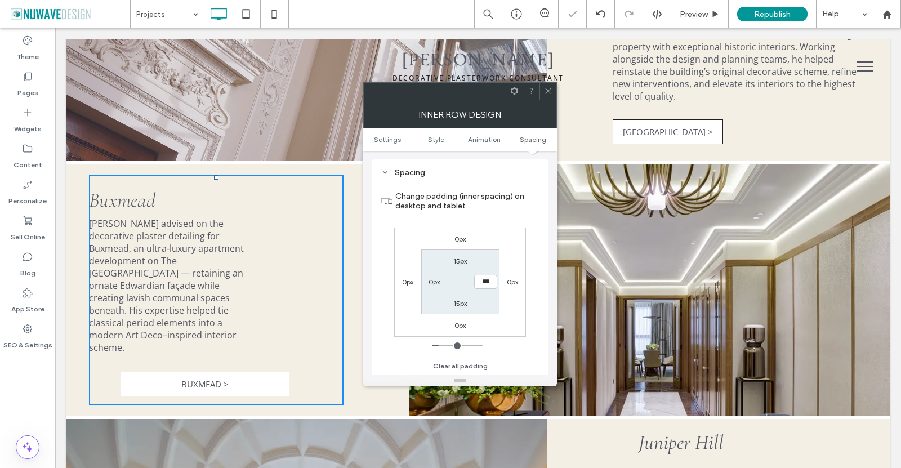
click at [460, 261] on label "15px" at bounding box center [460, 261] width 14 height 8
type input "**"
type input "*"
type input "***"
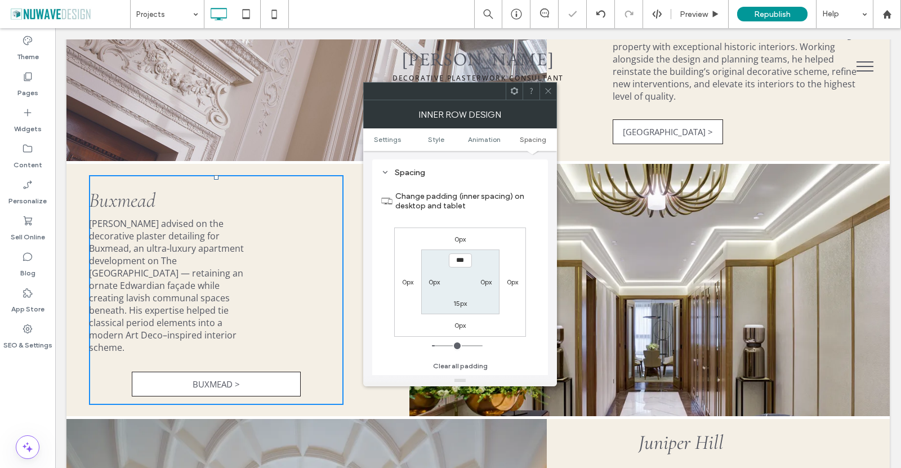
click at [462, 302] on label "15px" at bounding box center [460, 303] width 14 height 8
type input "**"
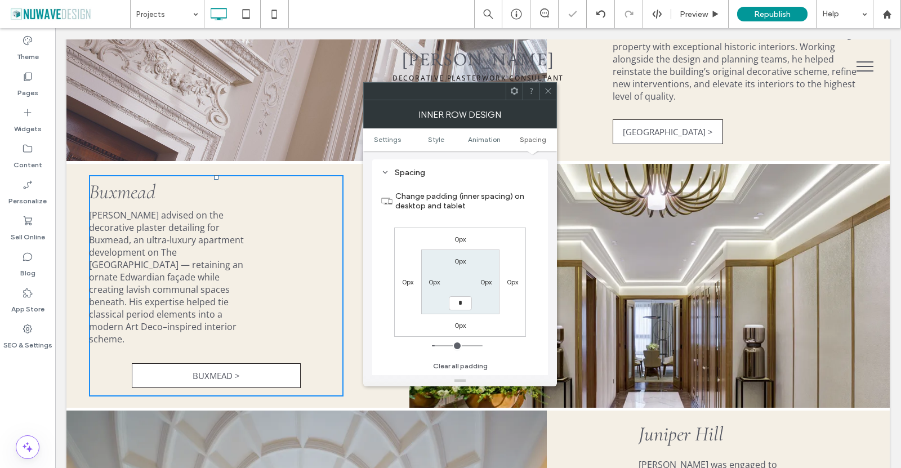
type input "*"
click at [539, 214] on div "Spacing Change padding (inner spacing) on desktop and tablet 0px 0px 0px 0px 0p…" at bounding box center [460, 270] width 176 height 223
click at [458, 305] on input "***" at bounding box center [460, 303] width 23 height 14
type input "*"
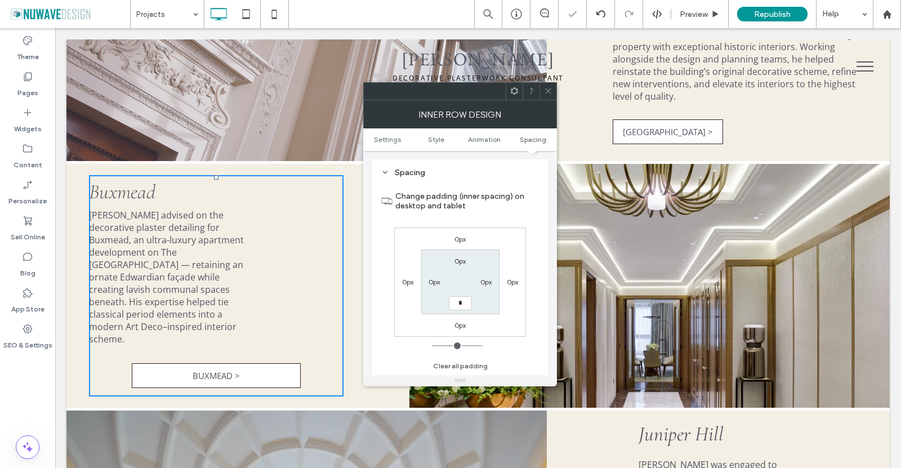
click at [511, 308] on div "0px 0px 0px 0px 0px 0px * 0px" at bounding box center [460, 281] width 132 height 109
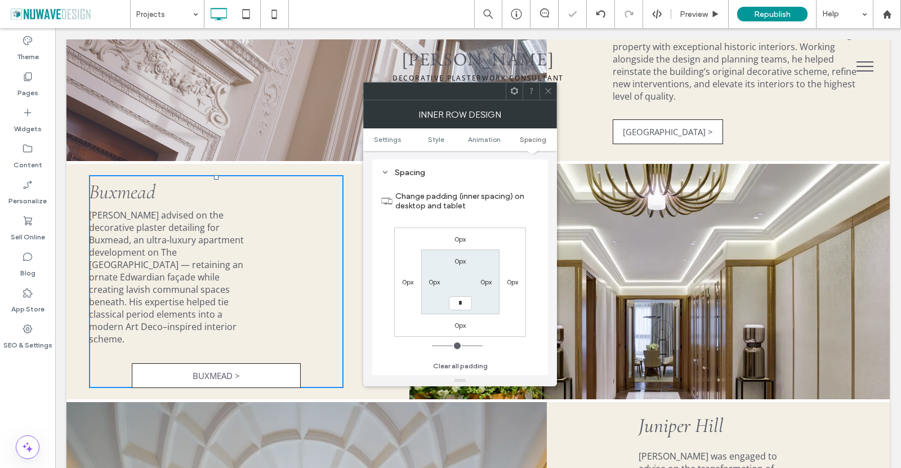
click at [550, 90] on icon at bounding box center [548, 91] width 8 height 8
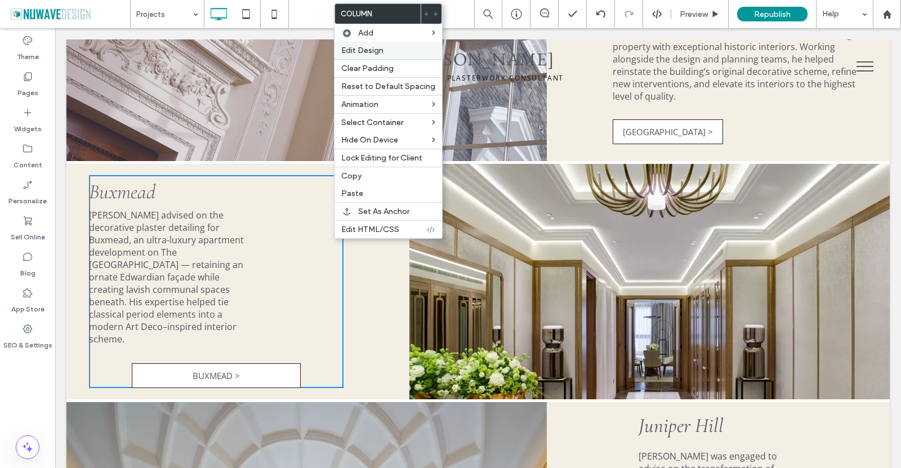
click at [382, 50] on span "Edit Design" at bounding box center [362, 51] width 42 height 10
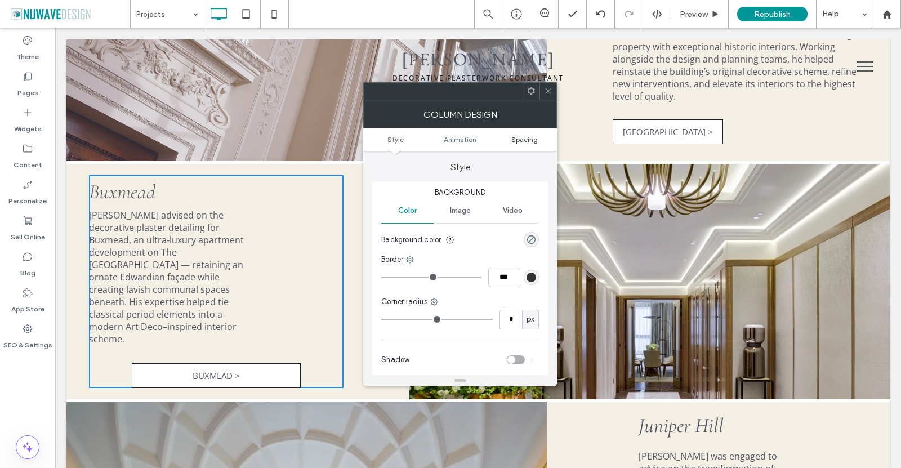
click at [532, 140] on span "Spacing" at bounding box center [524, 139] width 26 height 8
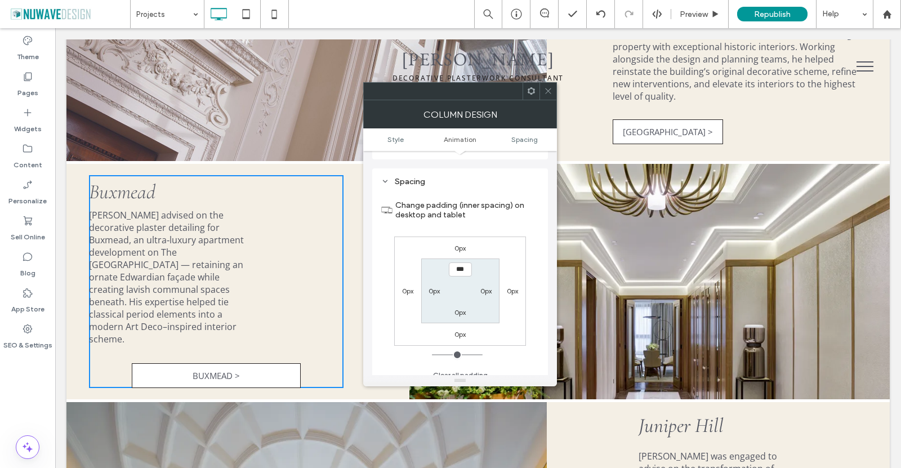
scroll to position [265, 0]
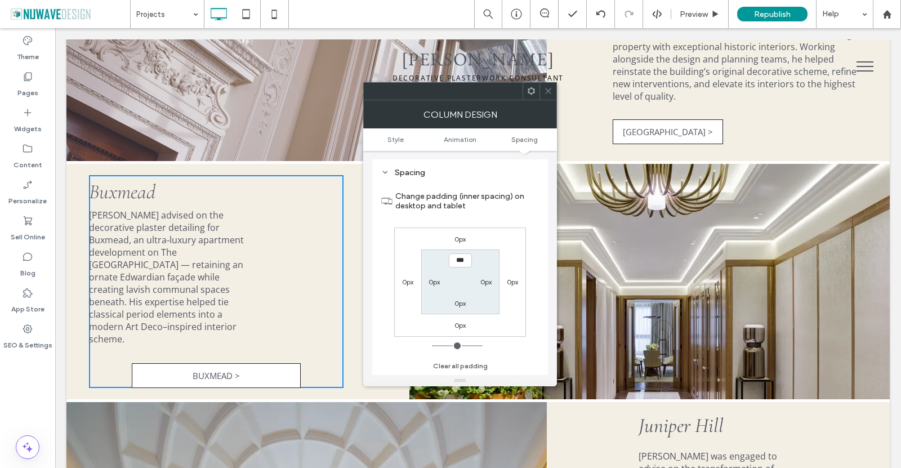
click at [547, 96] on span at bounding box center [548, 91] width 8 height 17
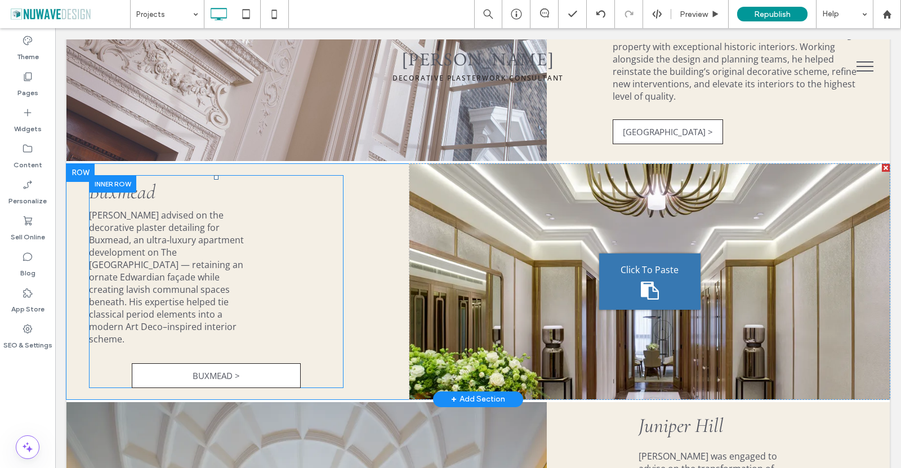
click at [99, 175] on div at bounding box center [112, 183] width 47 height 17
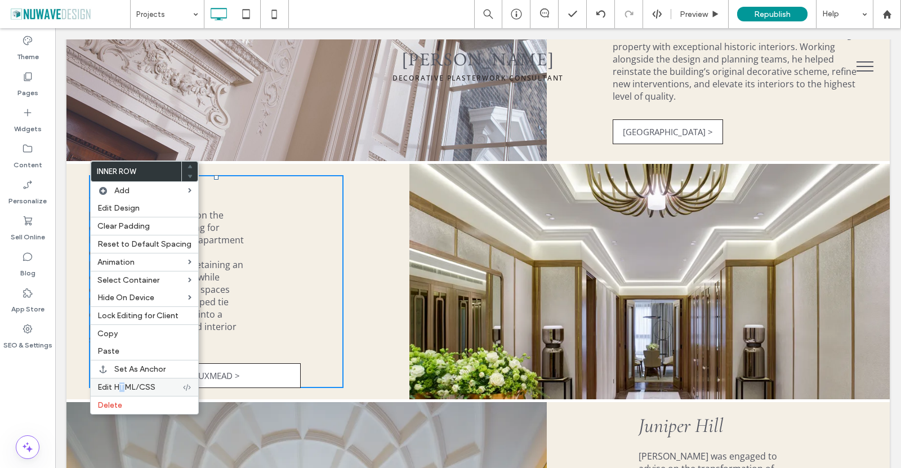
click at [121, 389] on span "Edit HTML/CSS" at bounding box center [126, 387] width 58 height 10
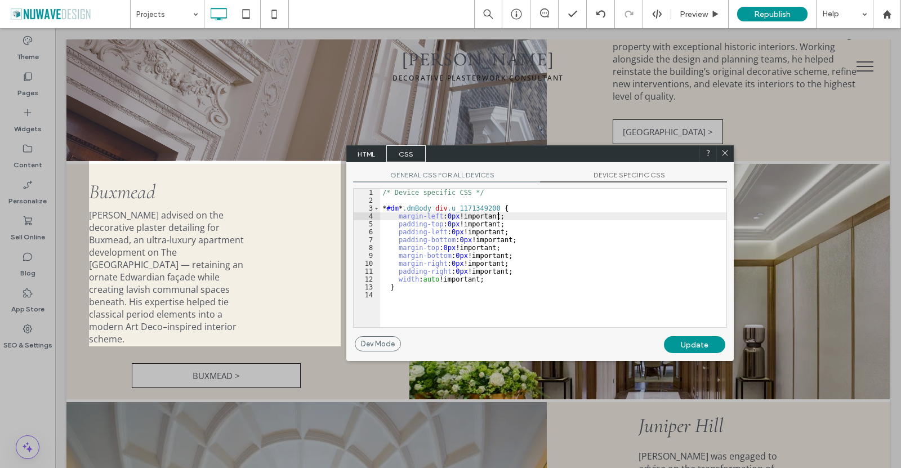
click at [554, 217] on div "/* Device specific CSS */ * #dm * .dmBody div .u_1171349200 { margin-left : 0 p…" at bounding box center [553, 266] width 346 height 154
click at [517, 211] on div "/* Device specific CSS */ * #dm * .dmBody div .u_1171349200 { margin-left : 0 p…" at bounding box center [553, 266] width 346 height 154
click at [691, 341] on div "Update" at bounding box center [694, 344] width 61 height 17
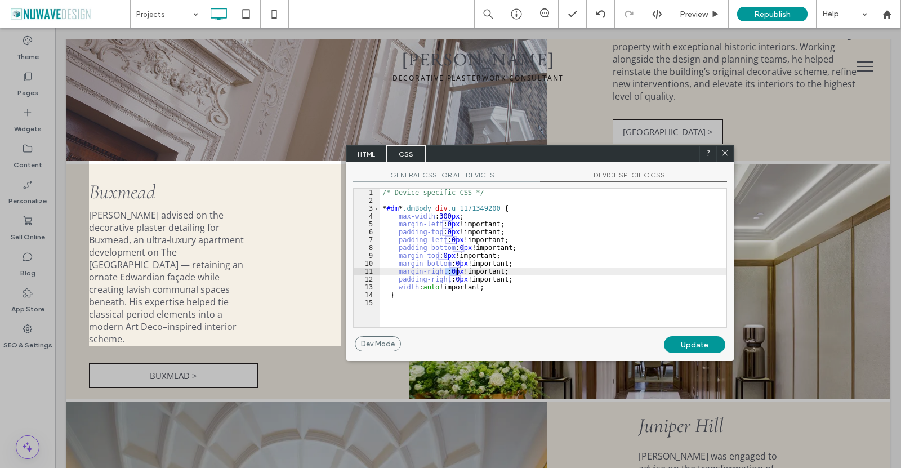
drag, startPoint x: 445, startPoint y: 267, endPoint x: 456, endPoint y: 272, distance: 12.3
click at [456, 272] on div "/* Device specific CSS */ * #dm * .dmBody div .u_1171349200 { max-width : 300 p…" at bounding box center [553, 266] width 346 height 154
drag, startPoint x: 443, startPoint y: 221, endPoint x: 453, endPoint y: 222, distance: 9.6
click at [453, 222] on div "/* Device specific CSS */ * #dm * .dmBody div .u_1171349200 { max-width : 300 p…" at bounding box center [553, 266] width 346 height 154
type textarea "**"
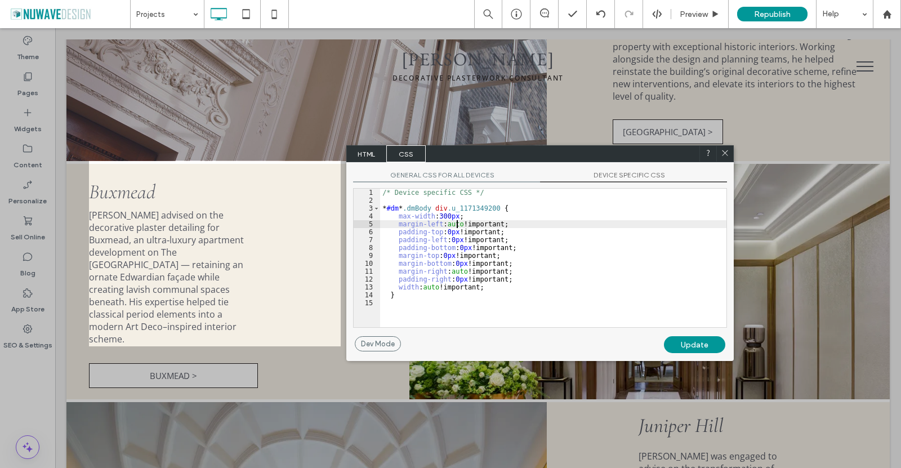
click at [686, 346] on div "Update" at bounding box center [694, 344] width 61 height 17
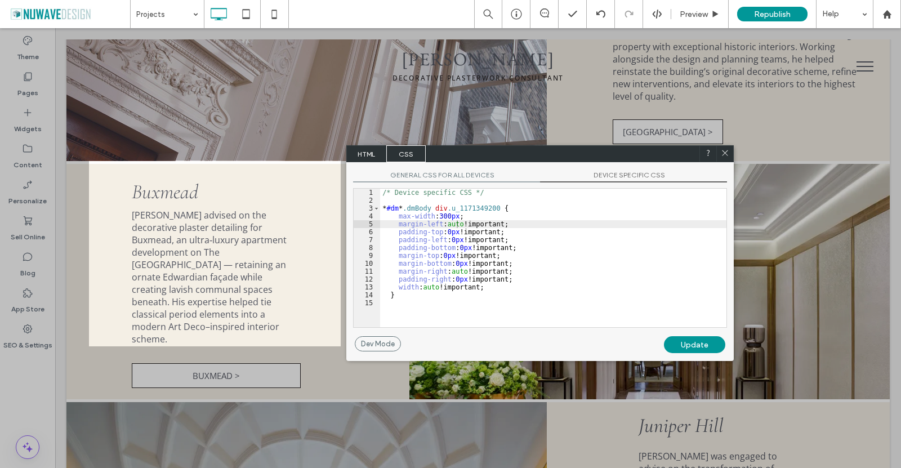
drag, startPoint x: 724, startPoint y: 150, endPoint x: 652, endPoint y: 124, distance: 76.6
click at [724, 150] on icon at bounding box center [724, 153] width 8 height 8
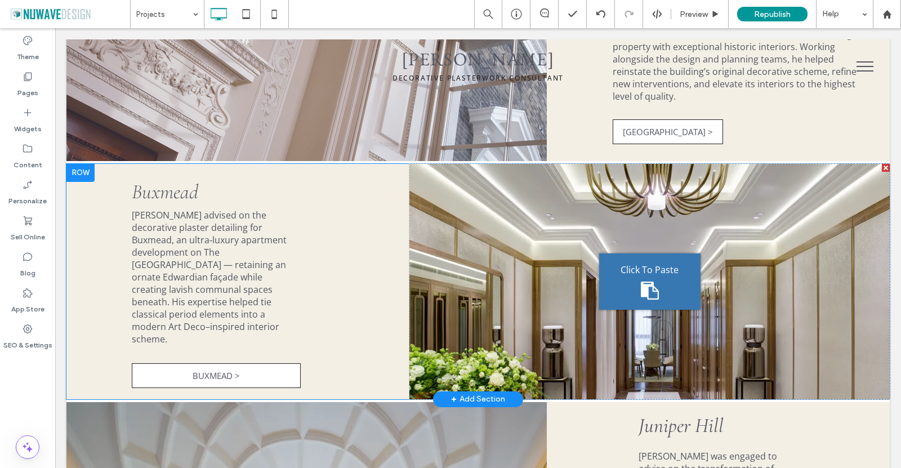
click at [385, 234] on div "Click To Paste Click To Paste Click To Paste Buxmead Ian Waller advised on the …" at bounding box center [237, 281] width 343 height 235
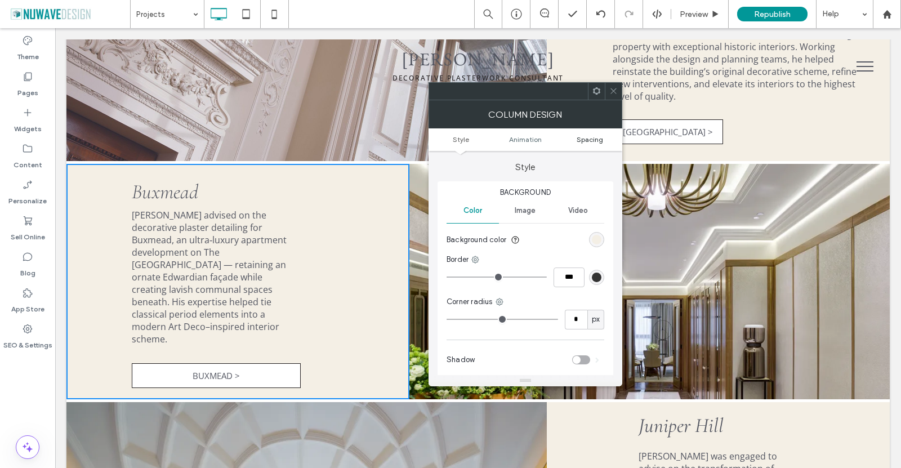
click at [581, 143] on span "Spacing" at bounding box center [589, 139] width 26 height 8
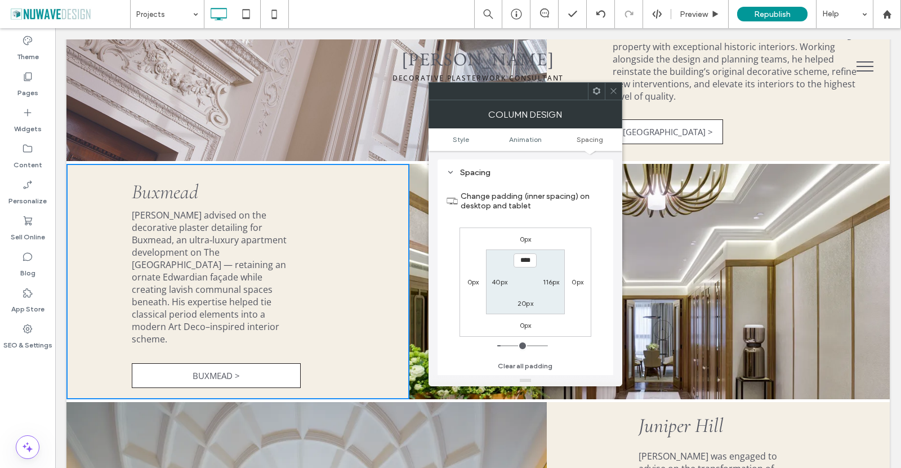
click at [499, 286] on label "40px" at bounding box center [499, 281] width 16 height 8
click at [556, 275] on section "20px 116px 20px ****" at bounding box center [525, 281] width 78 height 65
click at [554, 277] on div "116px" at bounding box center [551, 281] width 17 height 11
click at [554, 284] on label "116px" at bounding box center [551, 281] width 17 height 8
type input "***"
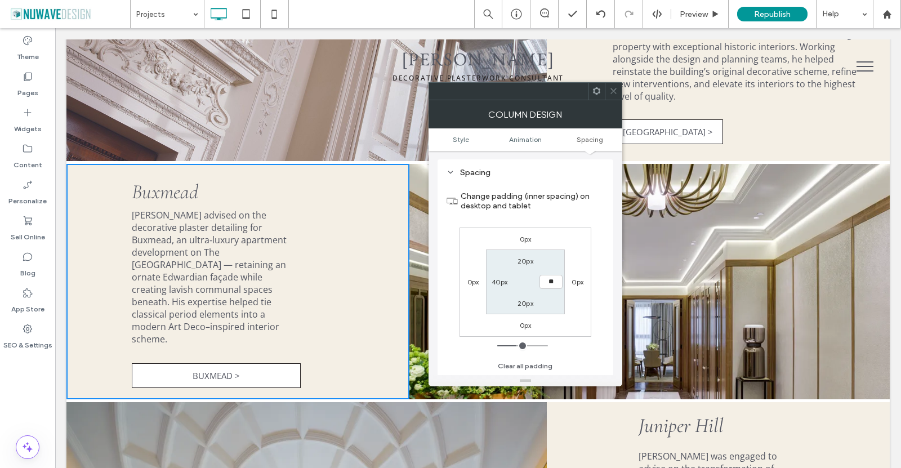
type input "**"
type input "****"
click at [597, 319] on div "Change padding (inner spacing) on desktop and tablet 0px 0px 0px 0px 20px **** …" at bounding box center [525, 277] width 158 height 194
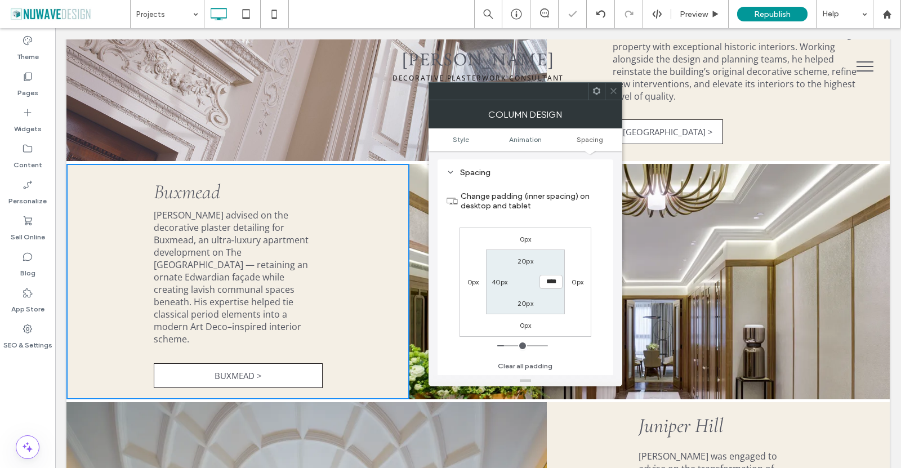
click at [606, 93] on div at bounding box center [613, 91] width 17 height 17
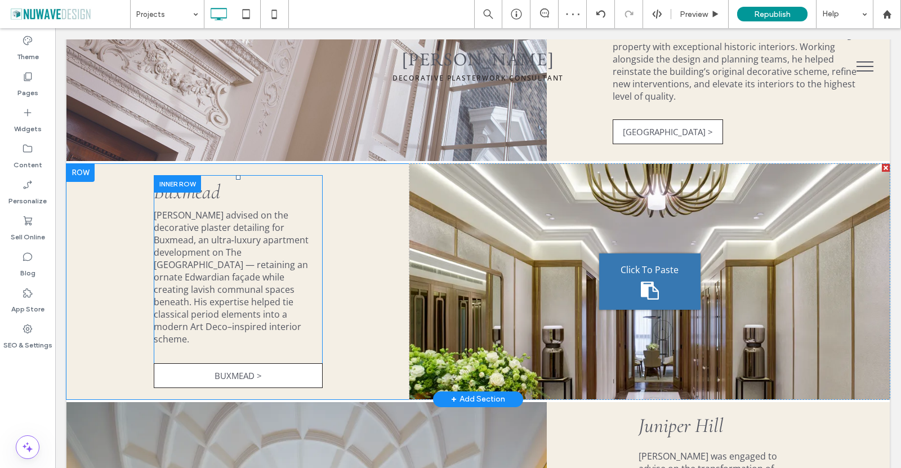
click at [180, 175] on div at bounding box center [177, 183] width 47 height 17
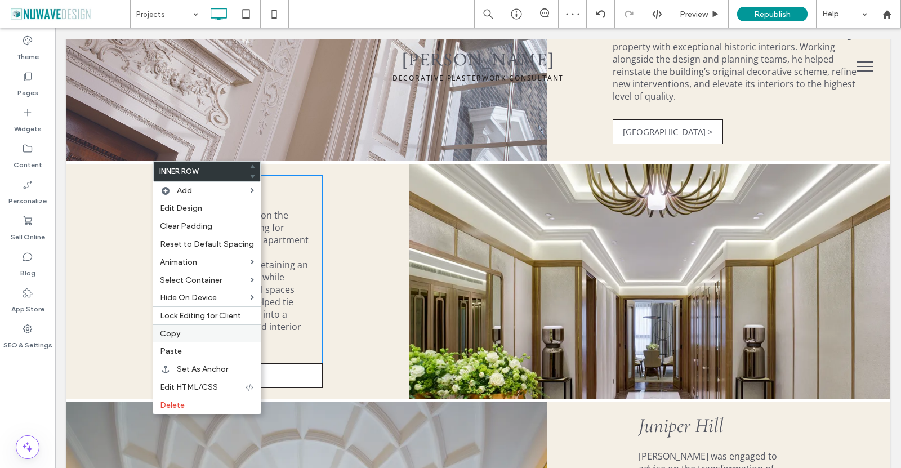
drag, startPoint x: 178, startPoint y: 328, endPoint x: 383, endPoint y: 259, distance: 216.6
click at [178, 328] on div "Copy" at bounding box center [207, 333] width 108 height 18
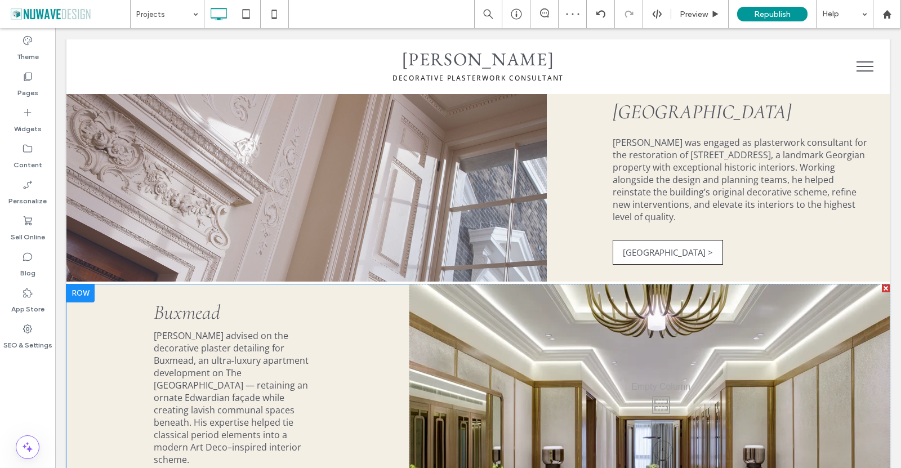
scroll to position [281, 0]
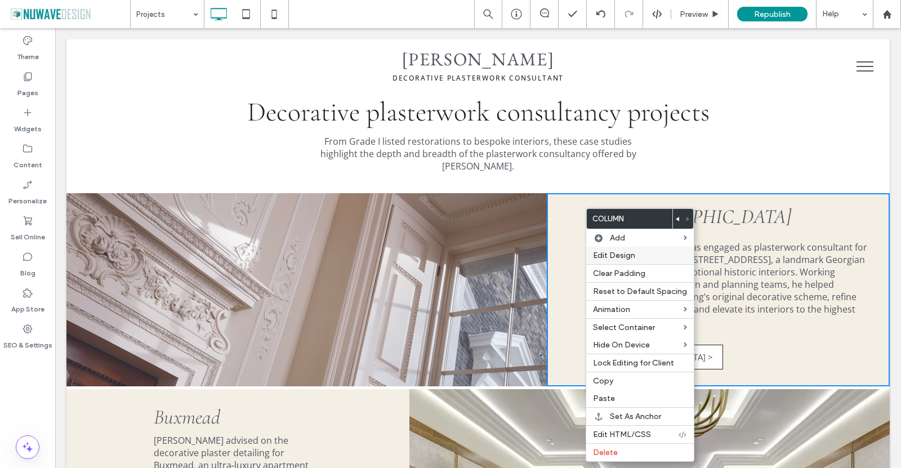
click at [616, 252] on span "Edit Design" at bounding box center [614, 255] width 42 height 10
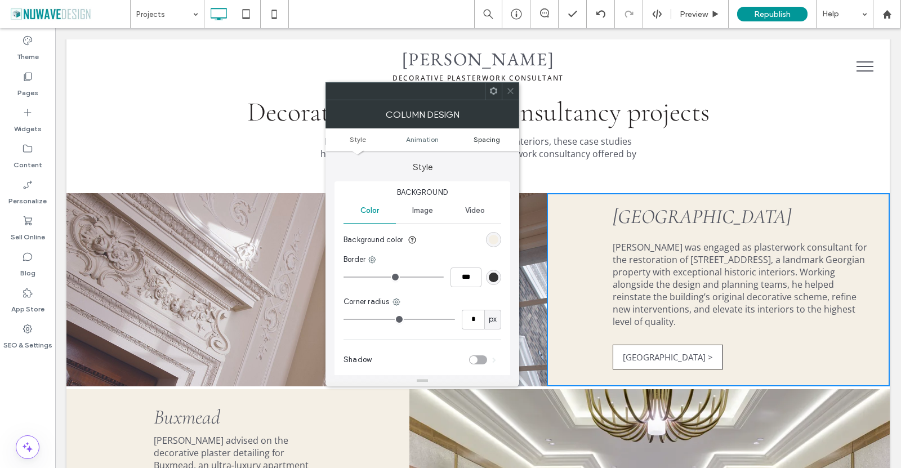
click at [486, 140] on span "Spacing" at bounding box center [486, 139] width 26 height 8
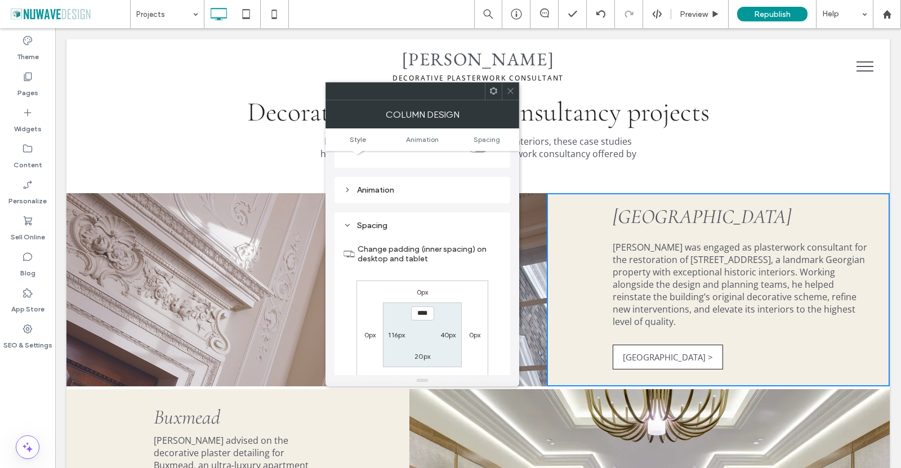
scroll to position [265, 0]
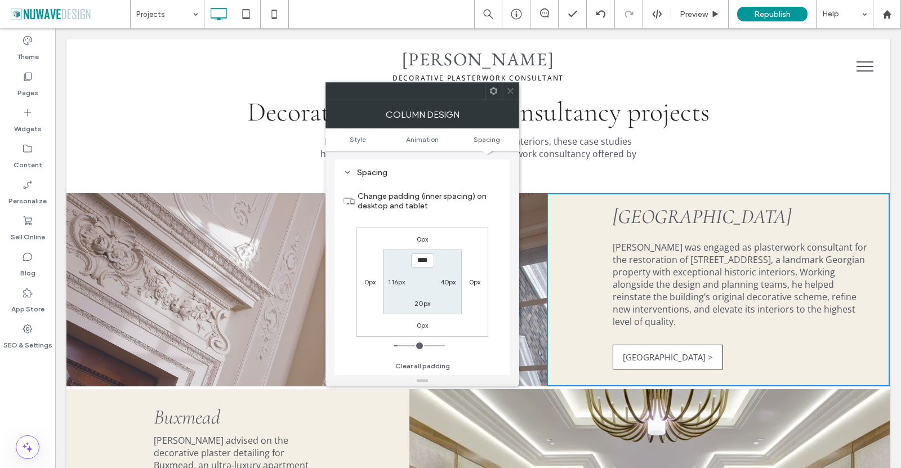
click at [396, 281] on label "116px" at bounding box center [396, 281] width 17 height 8
type input "***"
type input "**"
type input "****"
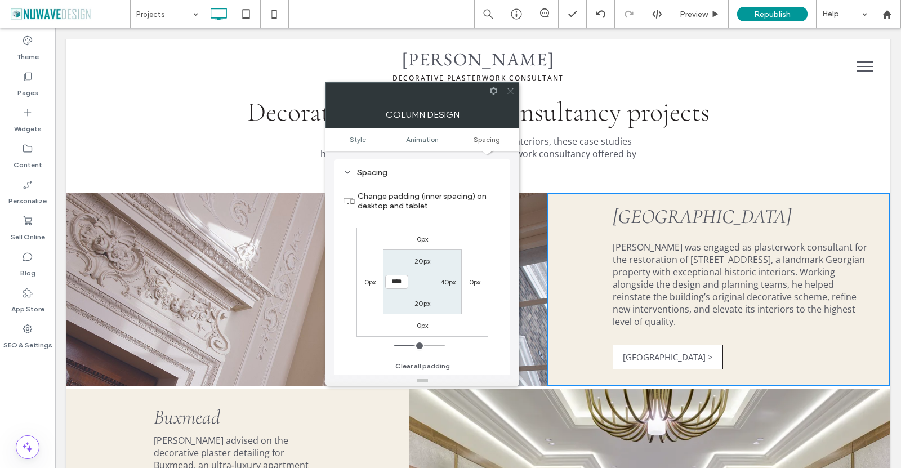
click at [483, 315] on div "0px 0px 0px 0px 20px 40px 20px ****" at bounding box center [422, 281] width 132 height 109
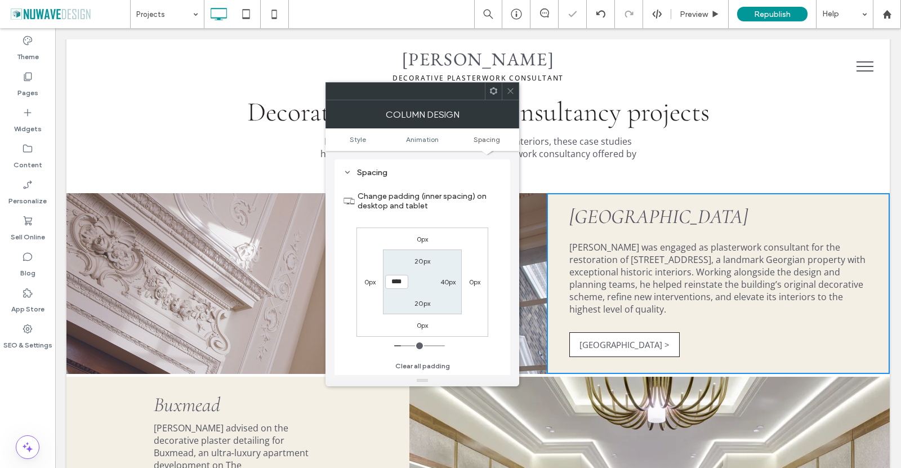
click at [507, 93] on icon at bounding box center [510, 91] width 8 height 8
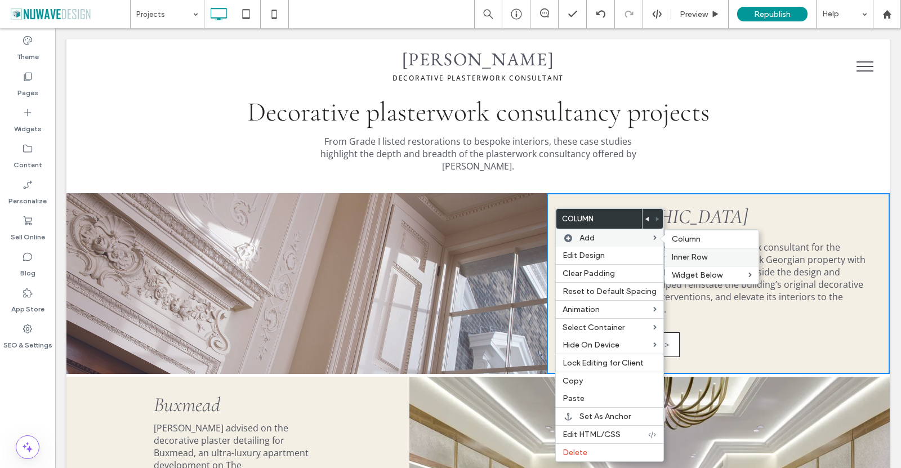
click at [681, 251] on div "Inner Row" at bounding box center [711, 257] width 93 height 18
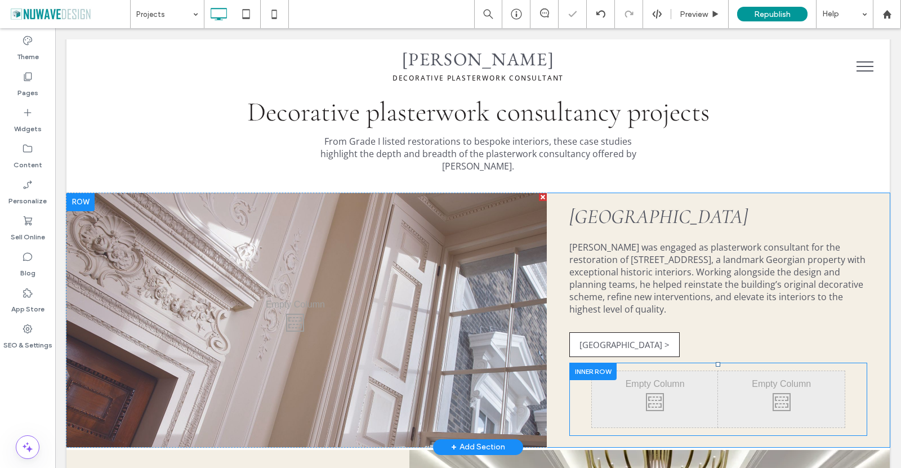
click at [602, 362] on div at bounding box center [592, 370] width 47 height 17
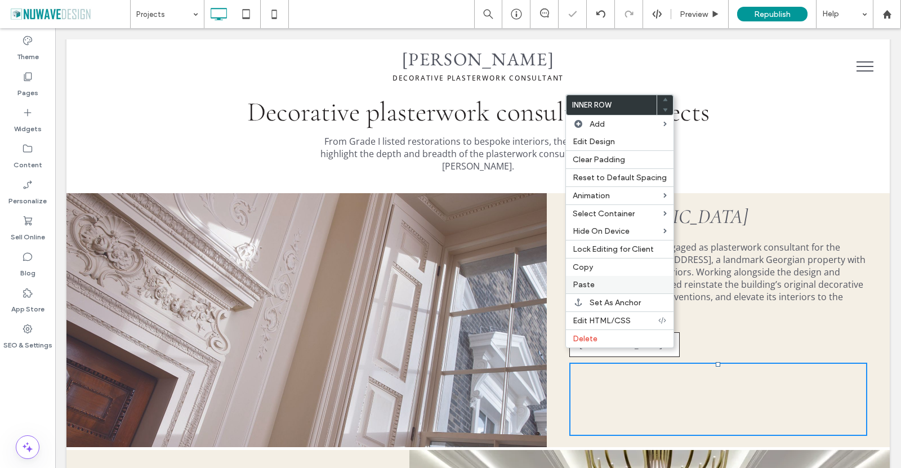
click at [592, 285] on span "Paste" at bounding box center [583, 285] width 22 height 10
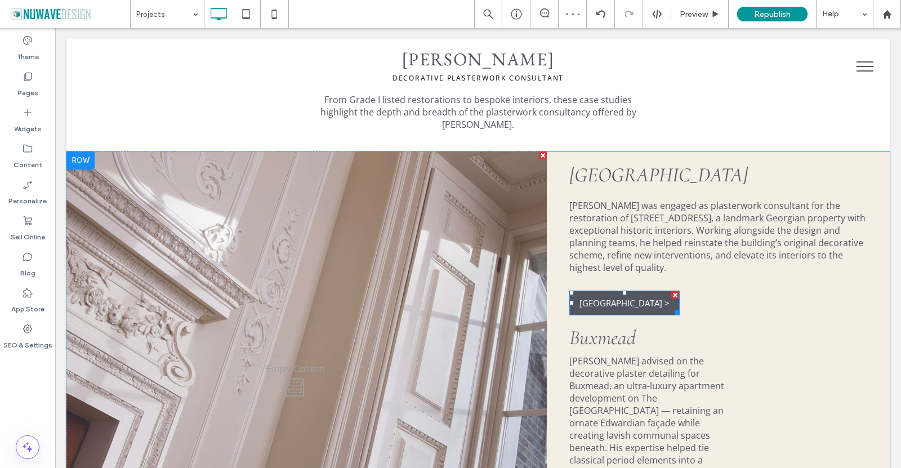
scroll to position [394, 0]
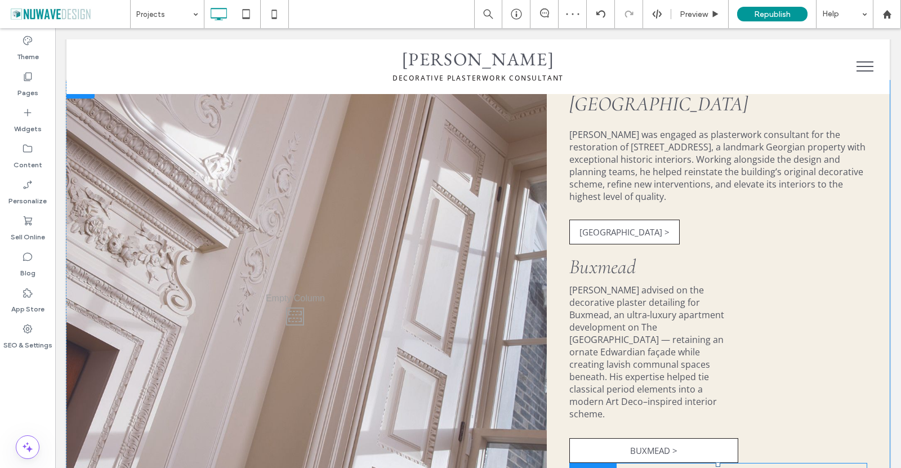
click at [593, 463] on div at bounding box center [592, 471] width 47 height 17
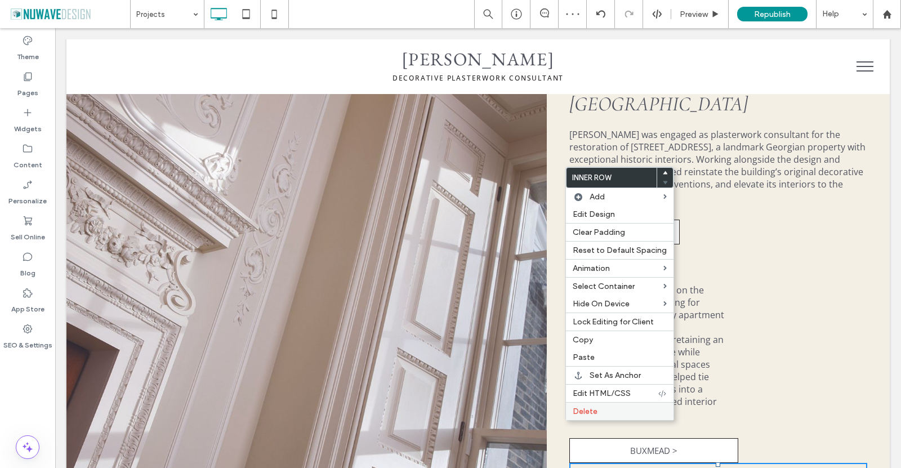
click at [594, 412] on span "Delete" at bounding box center [584, 411] width 25 height 10
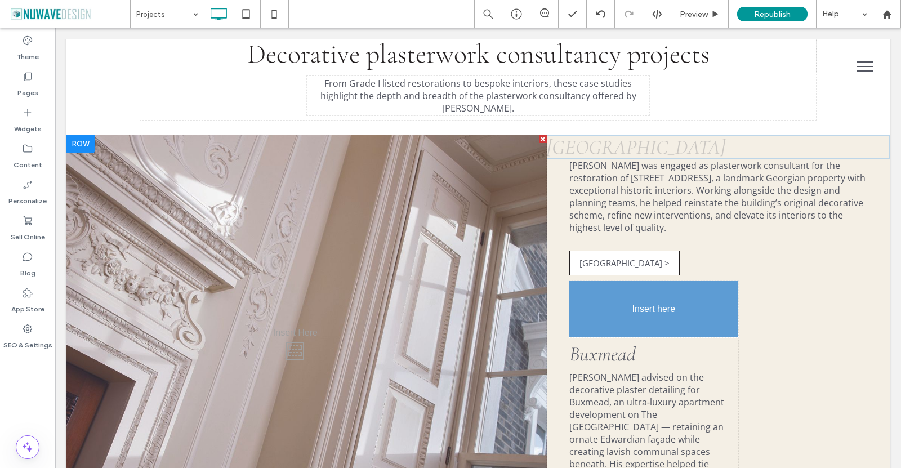
drag, startPoint x: 621, startPoint y: 96, endPoint x: 625, endPoint y: 284, distance: 188.6
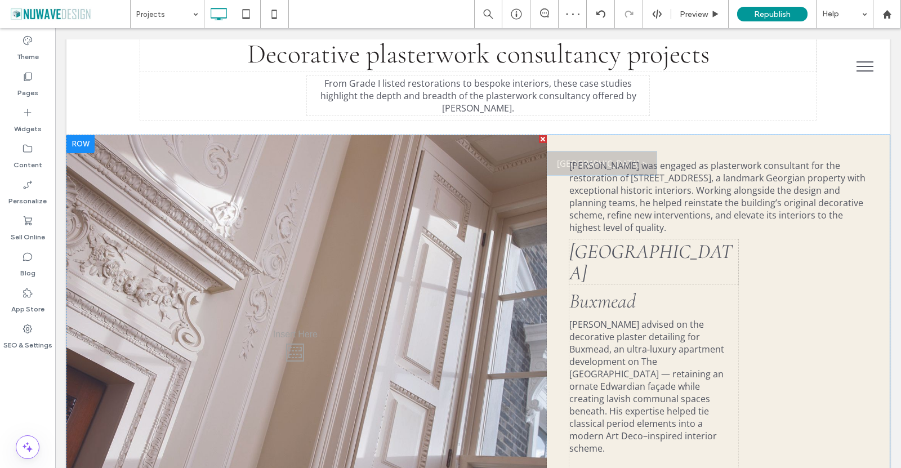
drag, startPoint x: 648, startPoint y: 193, endPoint x: 722, endPoint y: 435, distance: 253.0
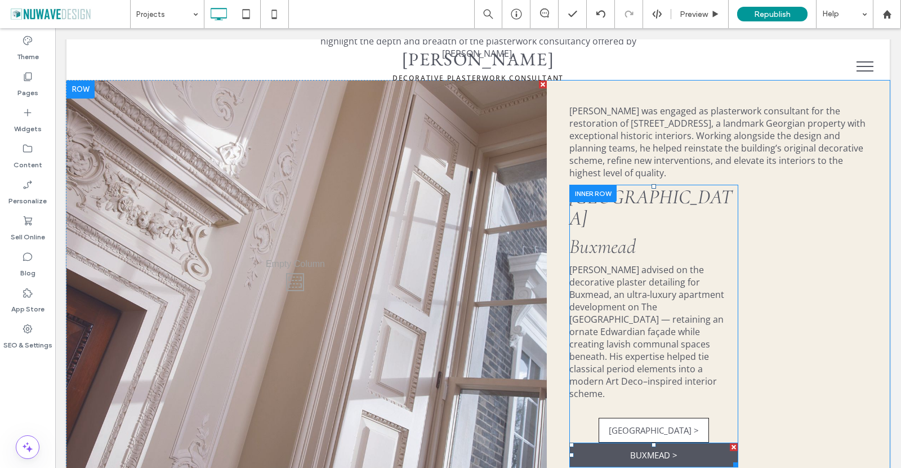
click at [729, 443] on div at bounding box center [733, 447] width 8 height 8
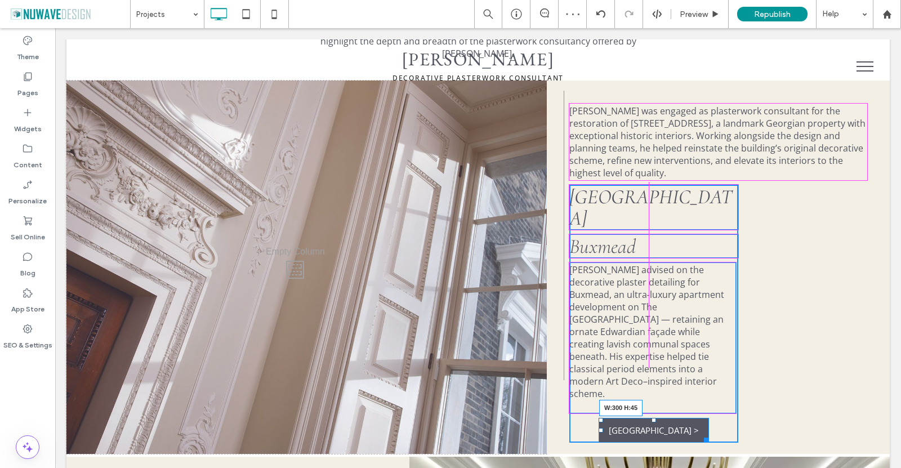
drag, startPoint x: 696, startPoint y: 374, endPoint x: 726, endPoint y: 374, distance: 29.8
click at [708, 433] on div at bounding box center [704, 437] width 8 height 8
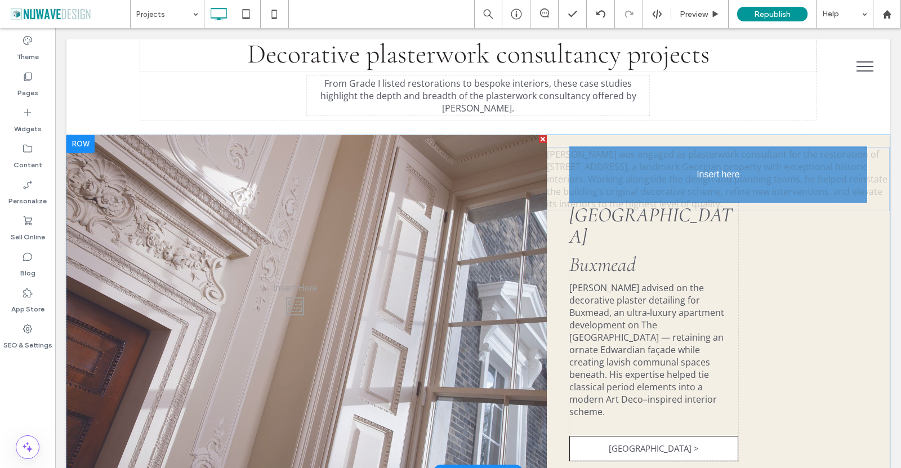
drag, startPoint x: 661, startPoint y: 129, endPoint x: 668, endPoint y: 254, distance: 125.1
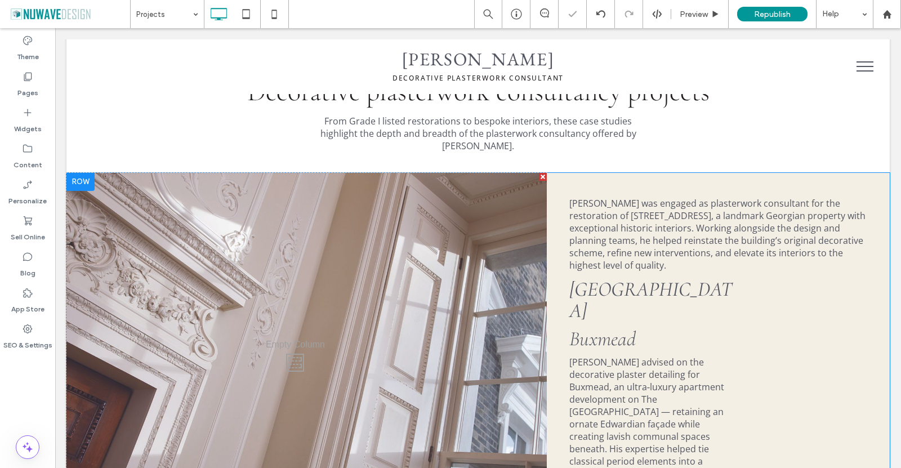
scroll to position [281, 0]
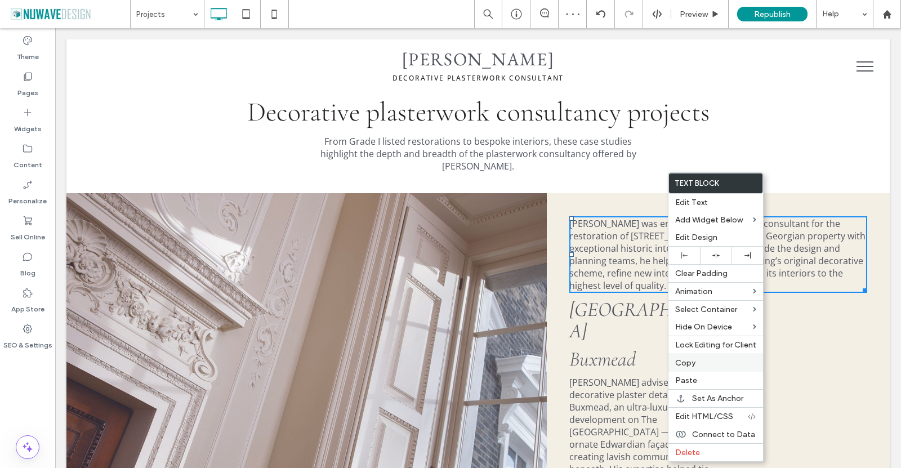
click at [695, 362] on label "Copy" at bounding box center [715, 363] width 81 height 10
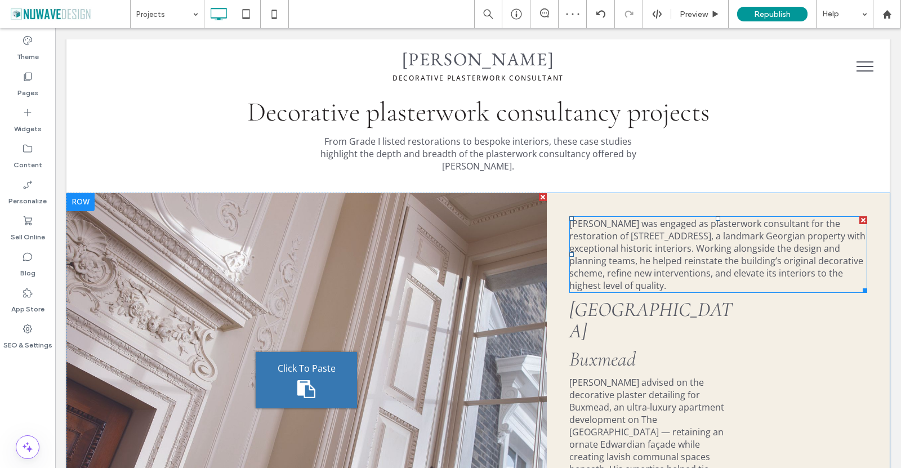
click at [859, 216] on div at bounding box center [863, 220] width 8 height 8
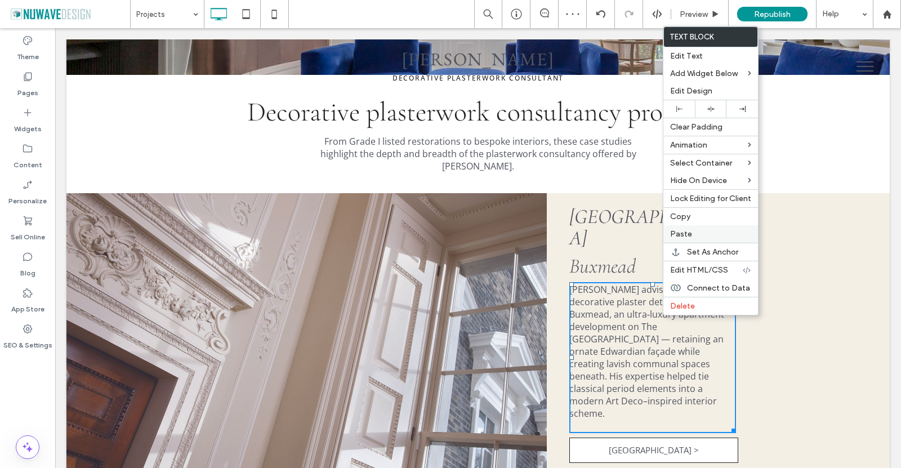
click at [680, 226] on div "Paste" at bounding box center [710, 233] width 95 height 17
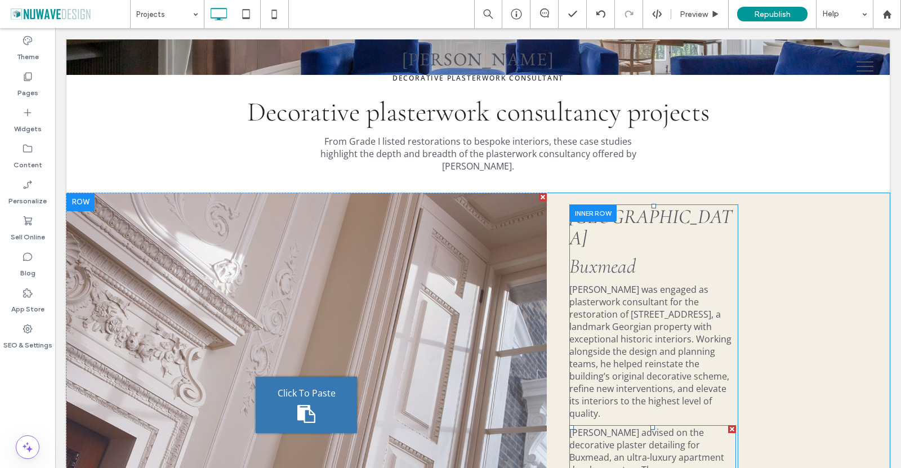
click at [729, 425] on div at bounding box center [732, 429] width 8 height 8
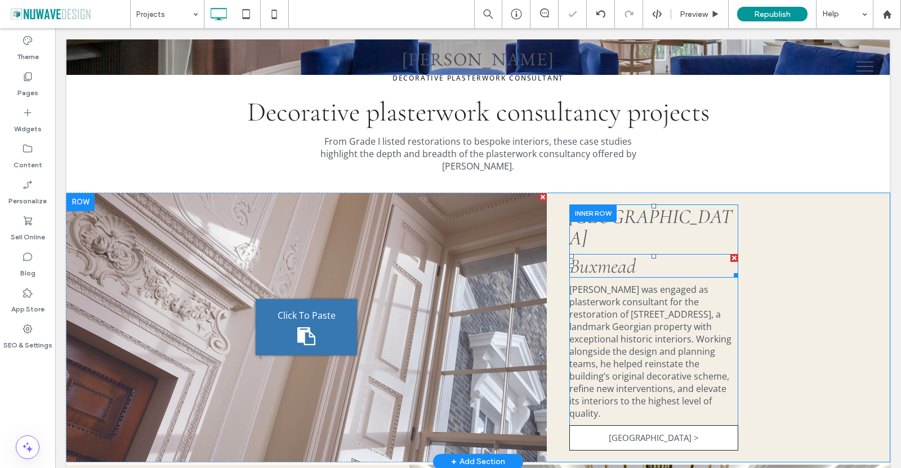
click at [730, 254] on div at bounding box center [734, 258] width 8 height 8
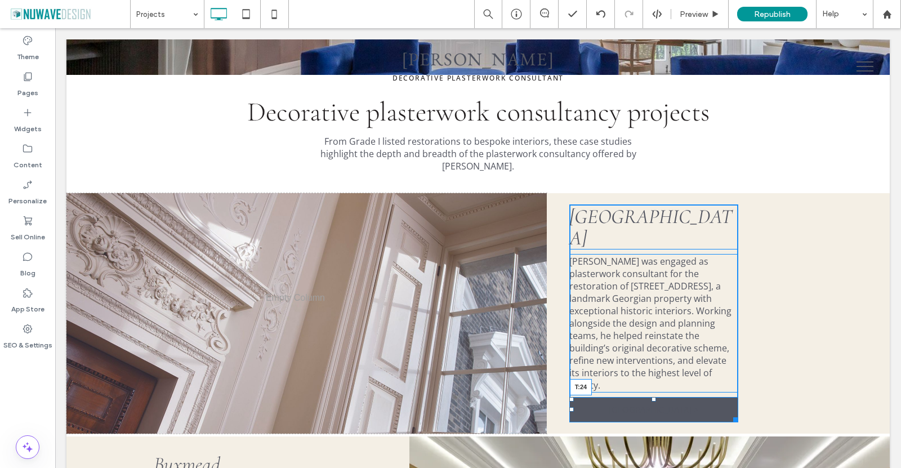
drag, startPoint x: 648, startPoint y: 348, endPoint x: 605, endPoint y: 317, distance: 53.6
click at [650, 362] on div "St James's Square Ian Waller was engaged as plasterwork consultant for the rest…" at bounding box center [653, 313] width 169 height 218
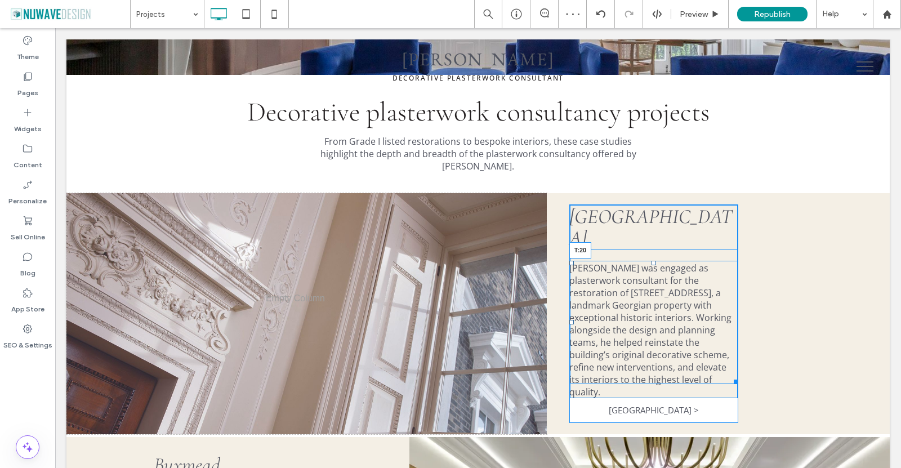
drag, startPoint x: 648, startPoint y: 222, endPoint x: 648, endPoint y: 229, distance: 6.8
click at [651, 261] on div at bounding box center [653, 263] width 5 height 5
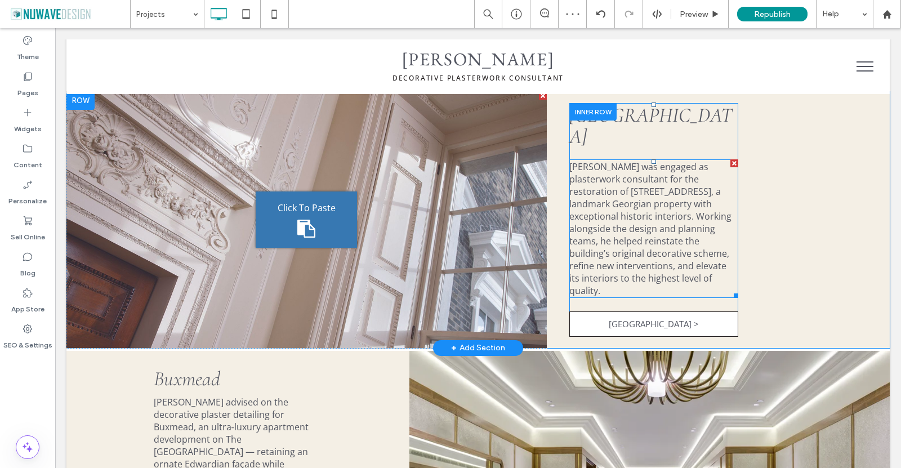
scroll to position [338, 0]
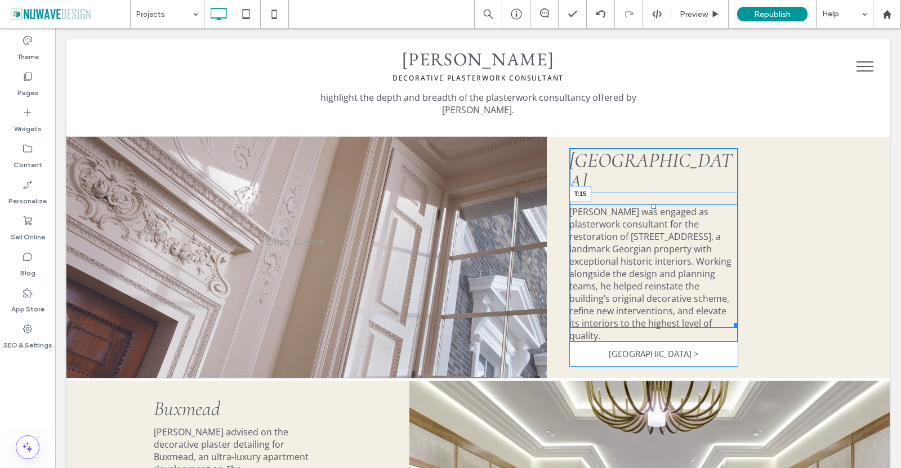
click at [651, 204] on div at bounding box center [653, 206] width 5 height 5
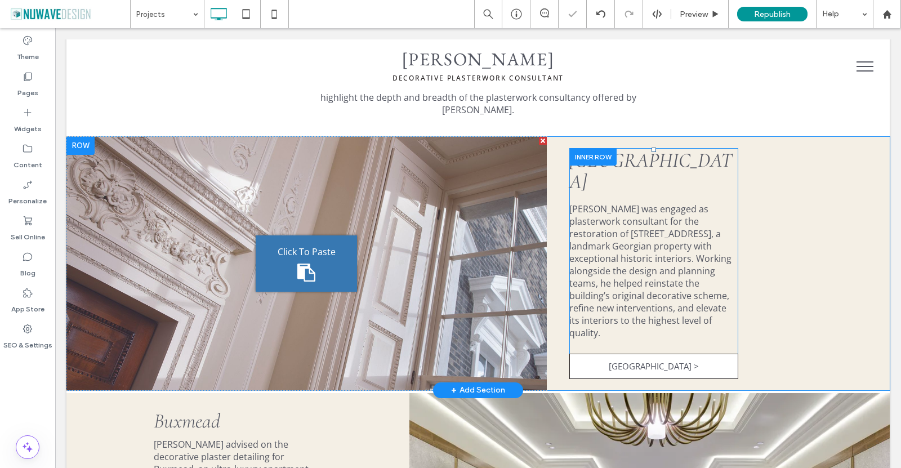
click at [589, 148] on div at bounding box center [592, 156] width 47 height 17
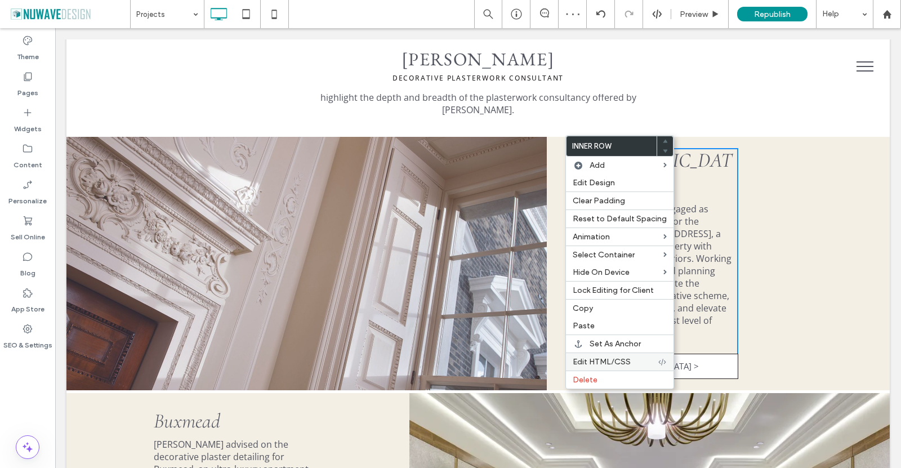
click at [599, 364] on span "Edit HTML/CSS" at bounding box center [601, 362] width 58 height 10
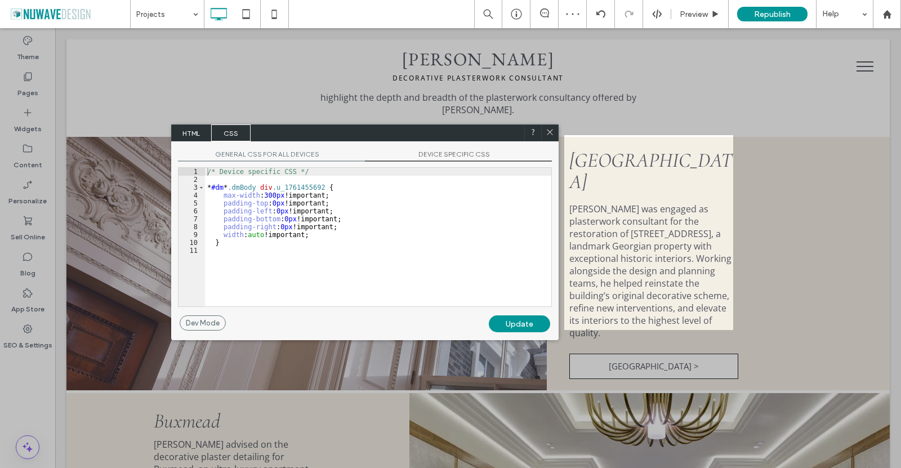
click at [285, 214] on div "/* Device specific CSS */ * #dm * .dmBody div .u_1761455692 { max-width : 300 p…" at bounding box center [378, 245] width 346 height 154
click at [316, 238] on div "/* Device specific CSS */ * #dm * .dmBody div .u_1761455692 { max-width : 300 p…" at bounding box center [378, 245] width 346 height 154
type textarea "**"
click at [343, 217] on div "/* Device specific CSS */ * #dm * .dmBody div .u_1761455692 { max-width : 300 p…" at bounding box center [378, 245] width 346 height 154
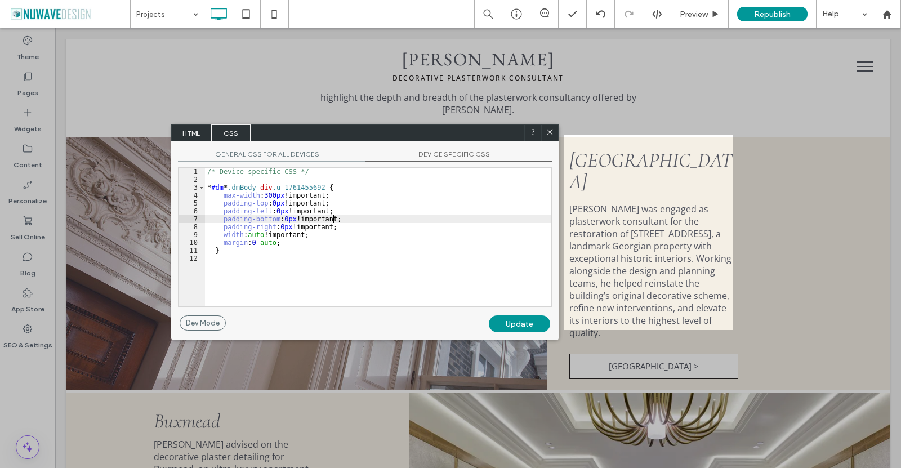
click at [526, 325] on div "Update" at bounding box center [519, 323] width 61 height 17
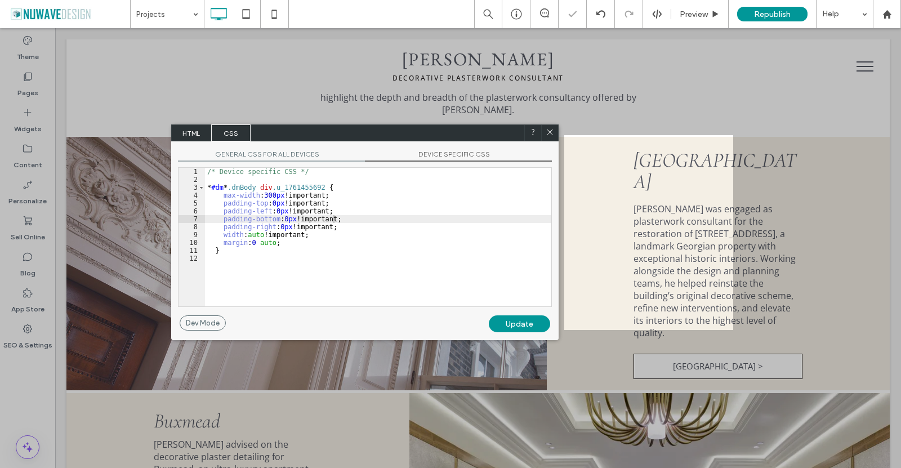
click at [547, 129] on use at bounding box center [550, 132] width 6 height 6
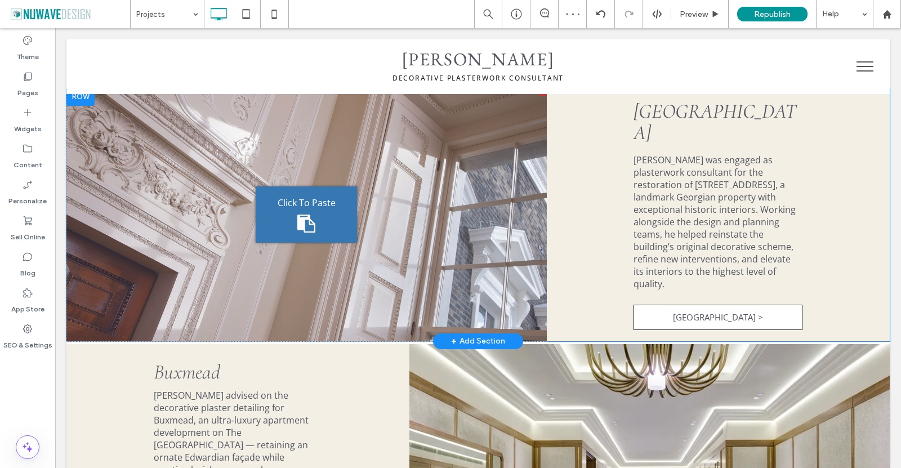
scroll to position [450, 0]
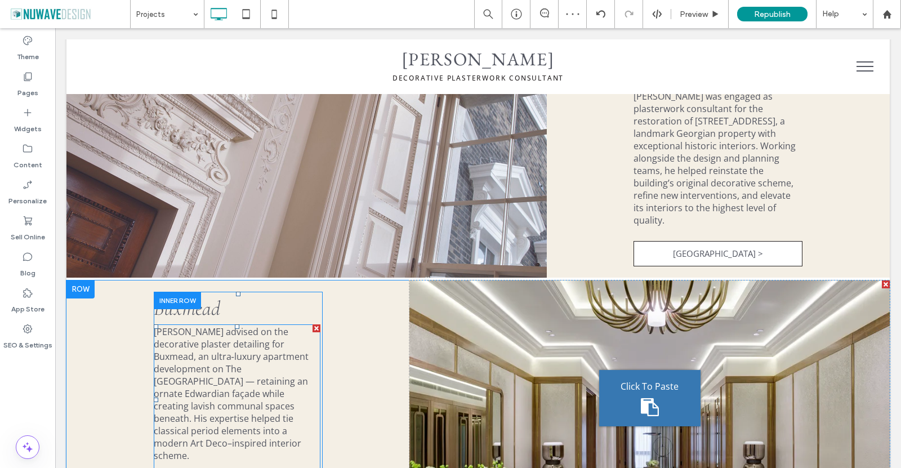
click at [241, 462] on p "﻿" at bounding box center [237, 468] width 167 height 12
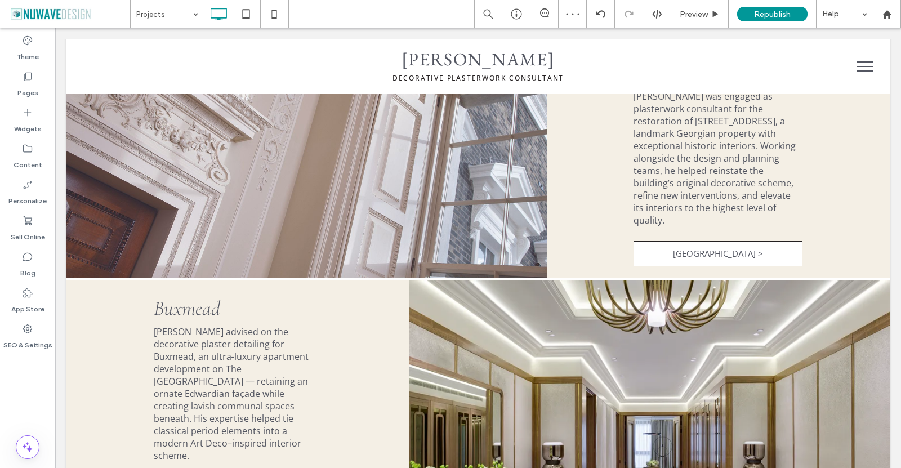
click at [241, 462] on p "﻿" at bounding box center [237, 468] width 167 height 12
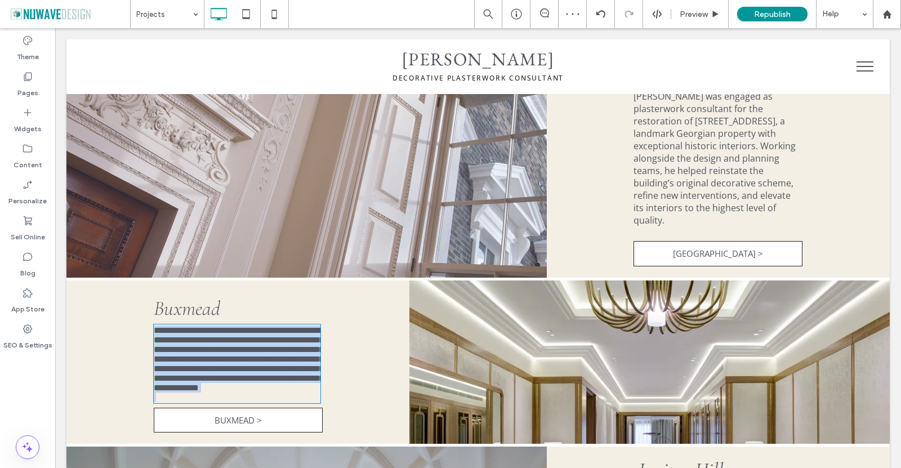
type input "*********"
type input "**"
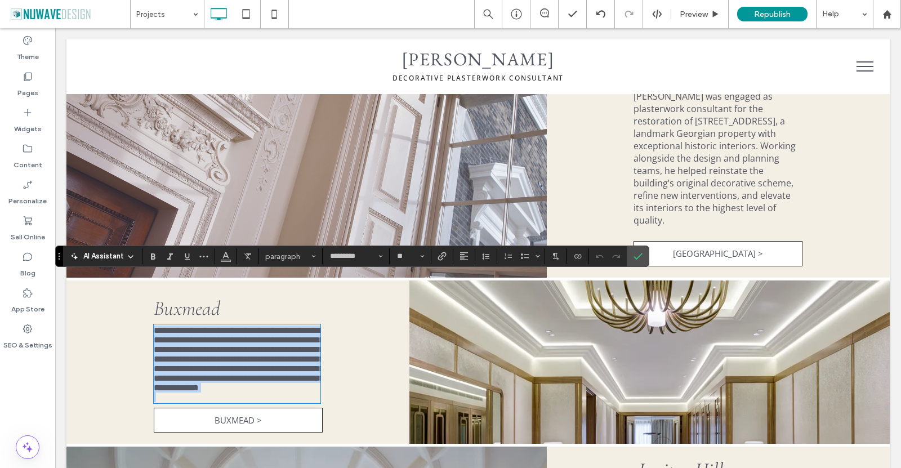
click at [233, 392] on p at bounding box center [237, 397] width 167 height 10
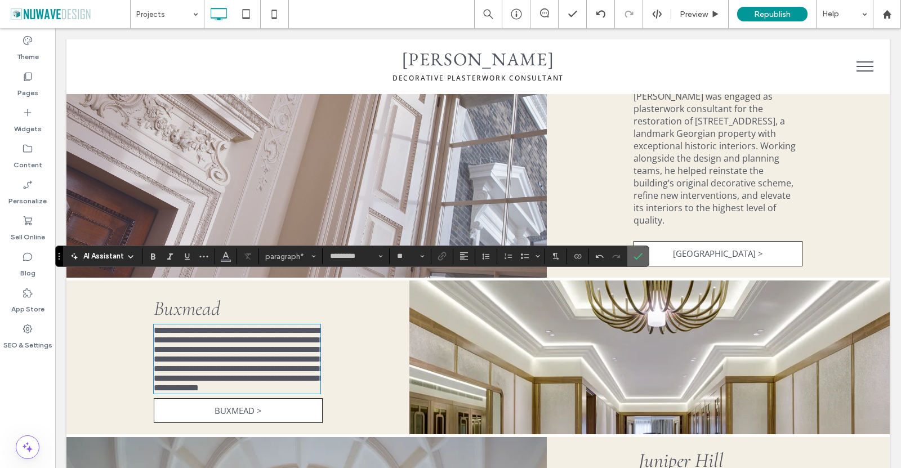
drag, startPoint x: 640, startPoint y: 256, endPoint x: 568, endPoint y: 234, distance: 74.6
click at [640, 256] on use "Confirm" at bounding box center [638, 256] width 9 height 7
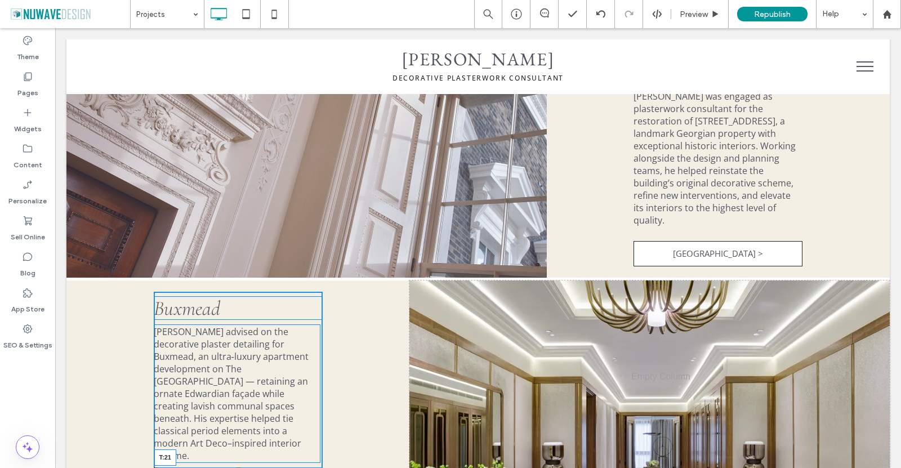
drag, startPoint x: 234, startPoint y: 393, endPoint x: 231, endPoint y: 405, distance: 12.8
click at [231, 405] on div "Click To Paste Click To Paste Buxmead Ian Waller advised on the decorative plas…" at bounding box center [238, 392] width 169 height 200
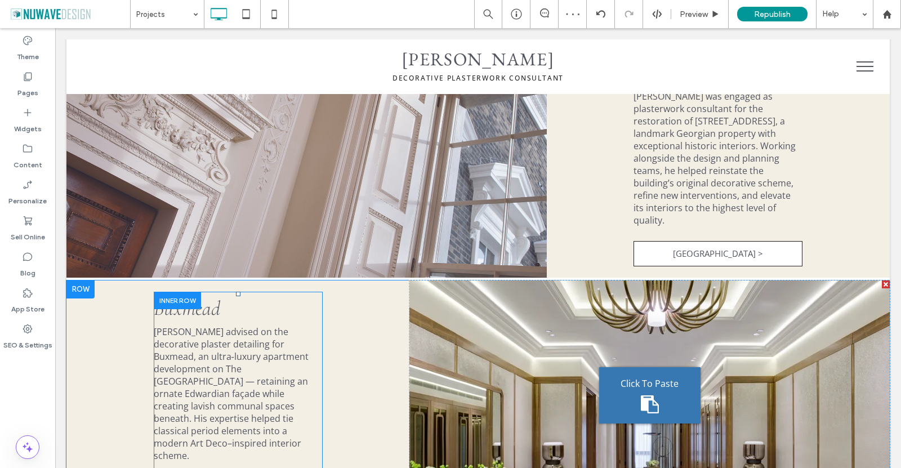
click at [178, 292] on div at bounding box center [177, 300] width 47 height 17
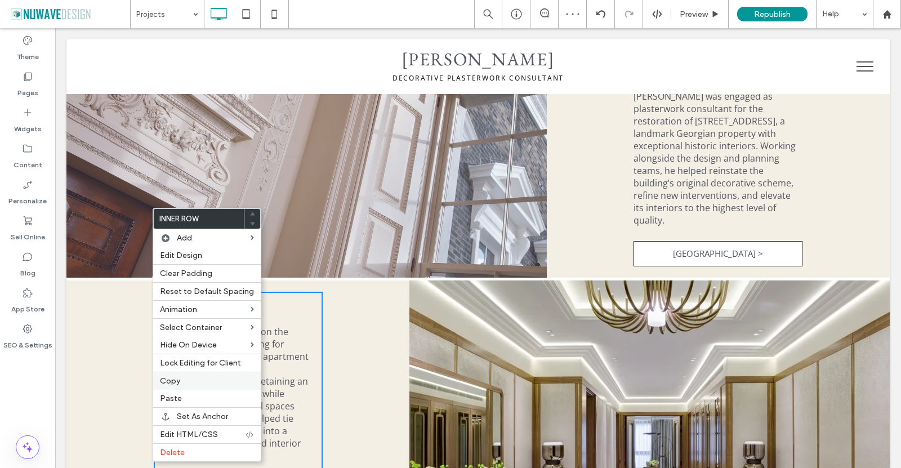
click at [176, 384] on span "Copy" at bounding box center [170, 381] width 20 height 10
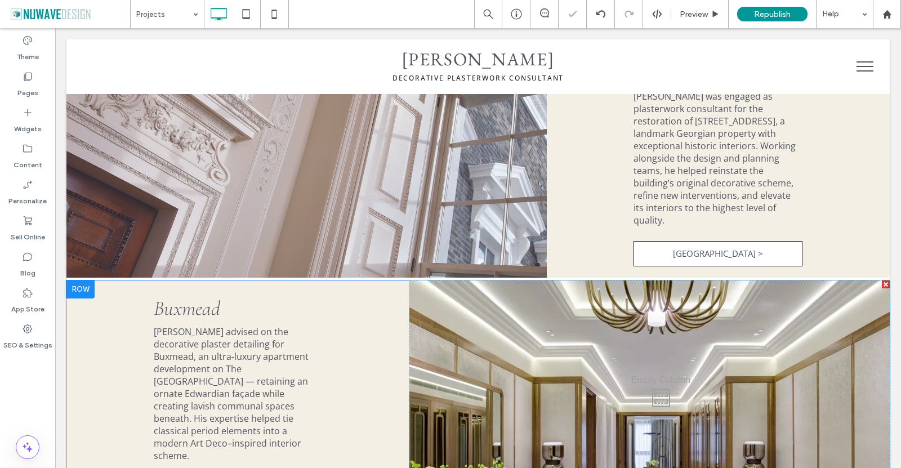
click at [530, 280] on div "Click To Paste" at bounding box center [649, 395] width 480 height 230
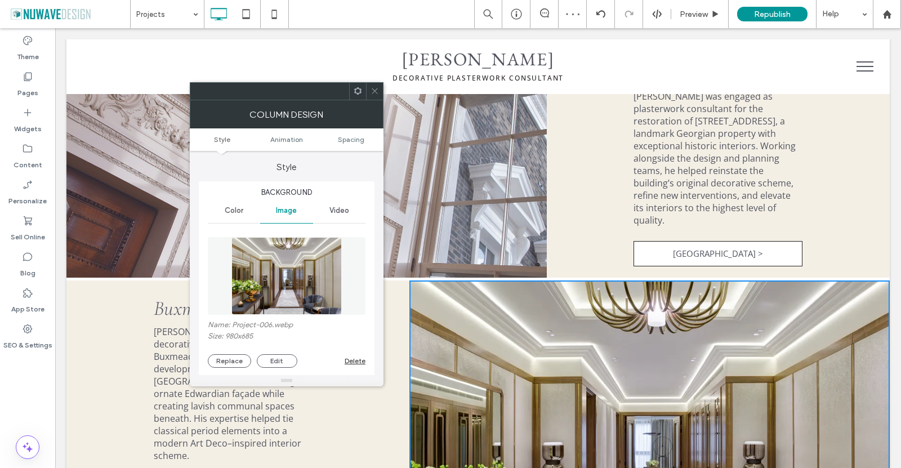
click at [379, 94] on div at bounding box center [374, 91] width 17 height 17
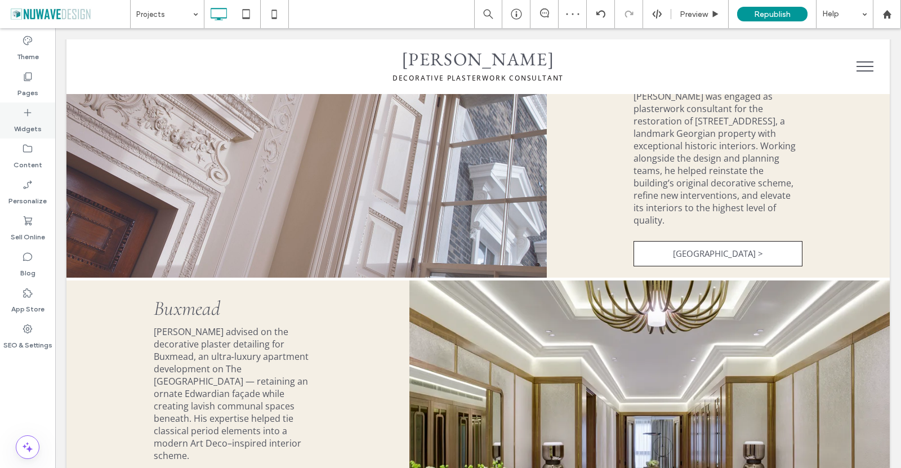
click at [30, 117] on icon at bounding box center [27, 112] width 11 height 11
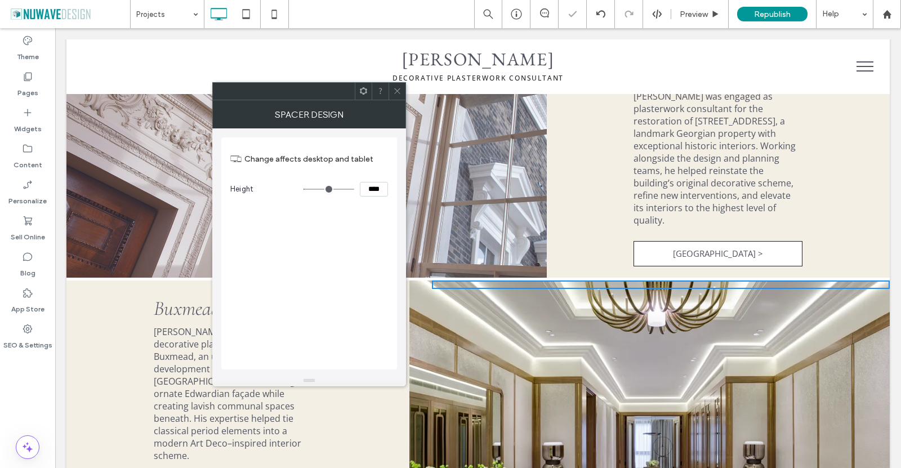
drag, startPoint x: 423, startPoint y: 215, endPoint x: 419, endPoint y: 193, distance: 22.4
type input "***"
type input "*****"
click at [369, 262] on div "Change affects desktop and tablet Height *****" at bounding box center [309, 253] width 176 height 232
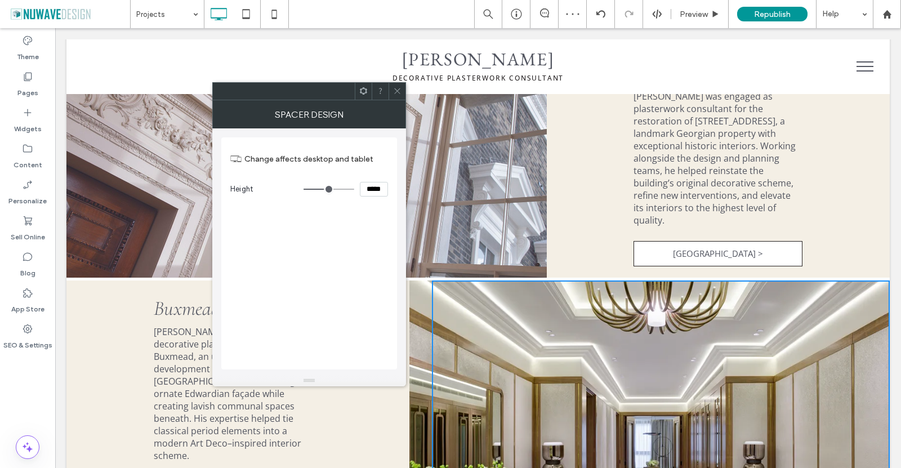
click at [399, 89] on use at bounding box center [397, 91] width 6 height 6
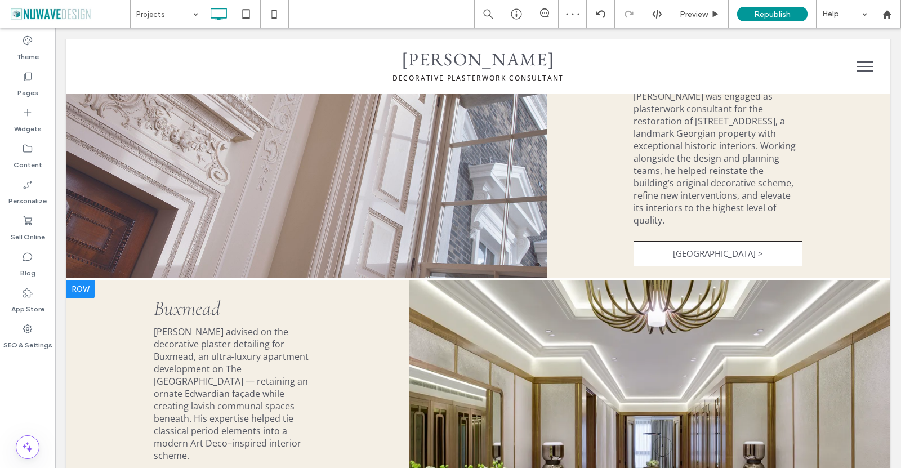
click at [393, 294] on div "Click To Paste Click To Paste Click To Paste Buxmead Ian Waller advised on the …" at bounding box center [237, 395] width 343 height 230
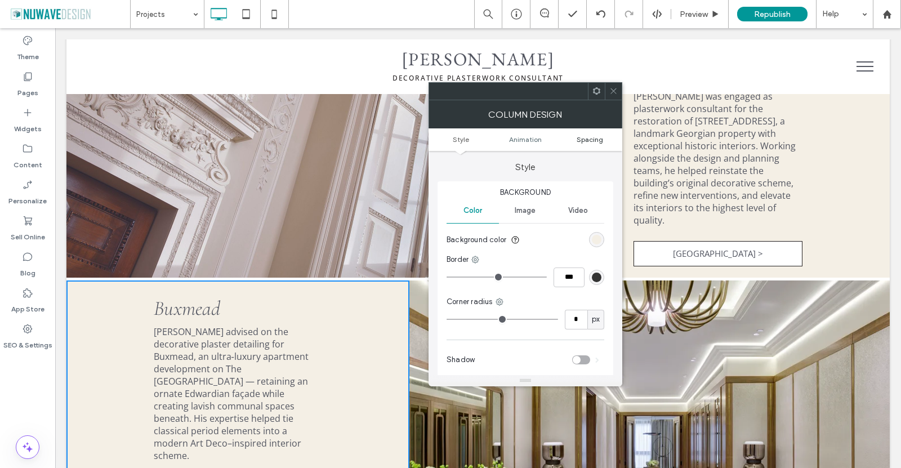
click at [586, 143] on span "Spacing" at bounding box center [589, 139] width 26 height 8
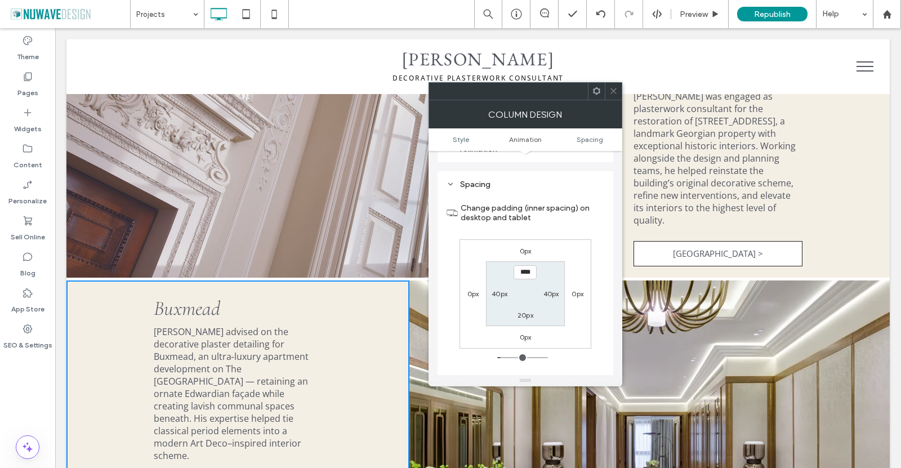
scroll to position [265, 0]
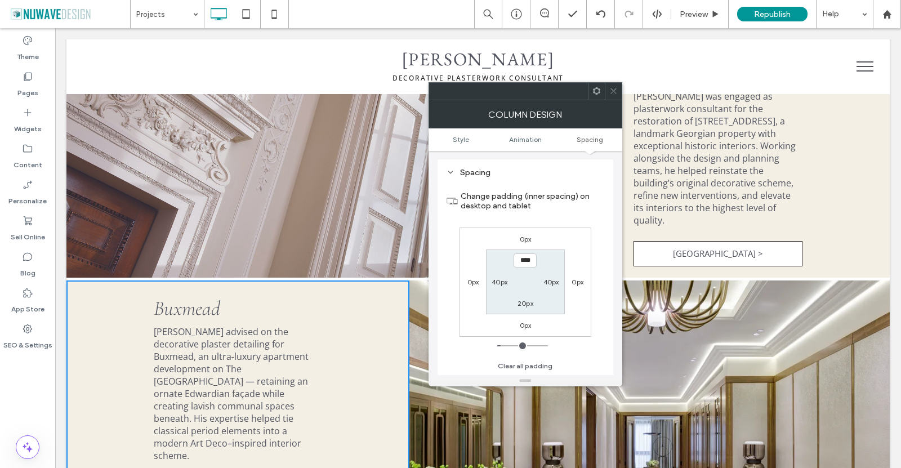
click at [594, 96] on span at bounding box center [596, 91] width 8 height 17
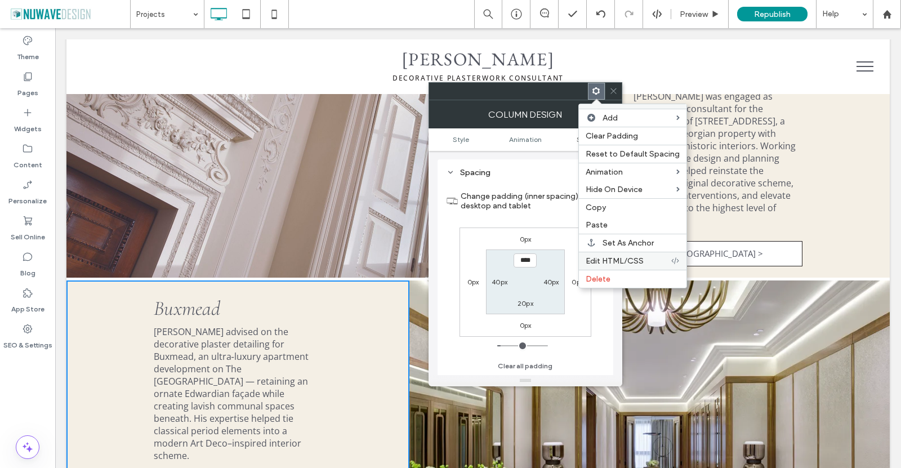
click at [605, 257] on span "Edit HTML/CSS" at bounding box center [614, 261] width 58 height 10
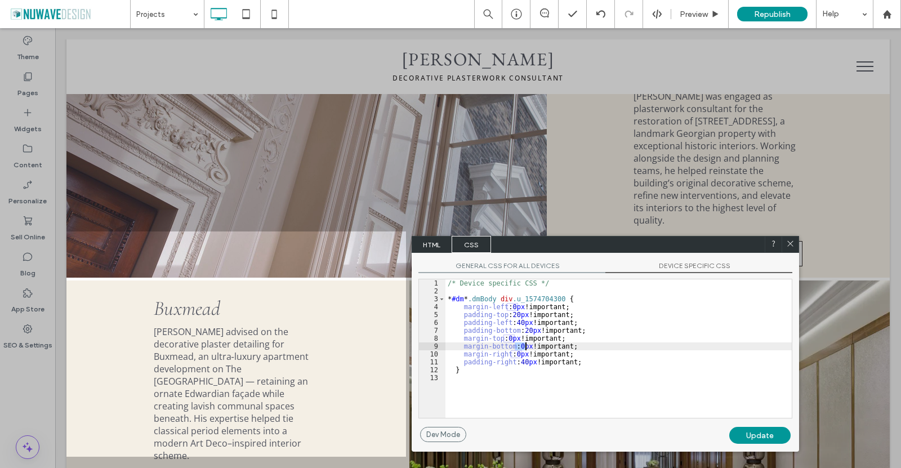
drag, startPoint x: 516, startPoint y: 344, endPoint x: 525, endPoint y: 344, distance: 9.6
click at [525, 344] on div "/* Device specific CSS */ * #dm * .dmBody div .u_1574704300 { margin-left : 0 p…" at bounding box center [618, 356] width 346 height 154
drag, startPoint x: 504, startPoint y: 338, endPoint x: 514, endPoint y: 342, distance: 10.7
click at [514, 342] on div "/* Device specific CSS */ * #dm * .dmBody div .u_1574704300 { margin-left : 0 p…" at bounding box center [618, 356] width 346 height 154
type textarea "**"
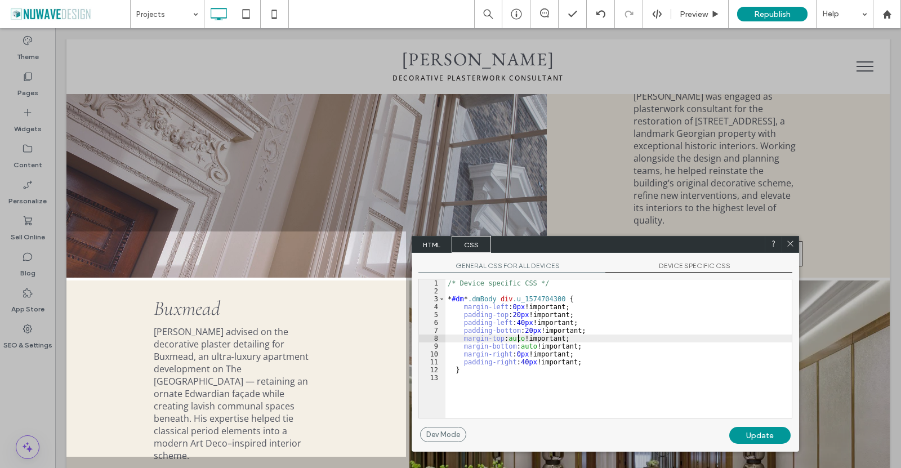
click at [745, 432] on div "Update" at bounding box center [759, 435] width 61 height 17
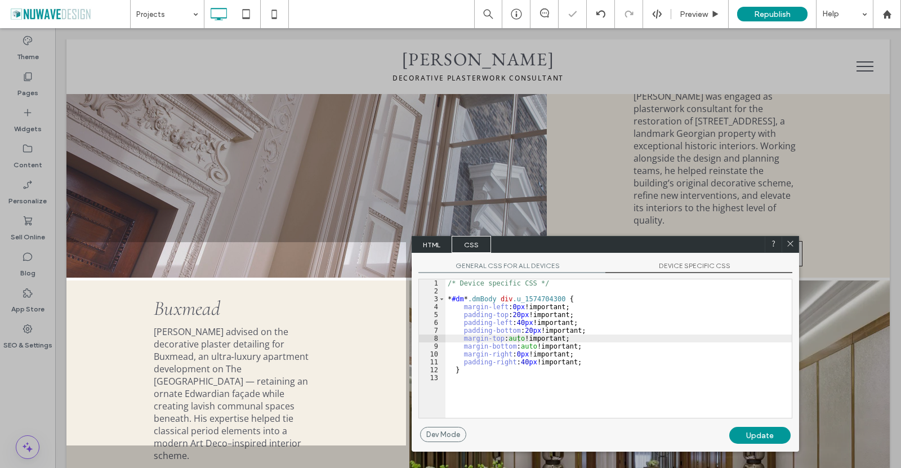
click at [787, 245] on icon at bounding box center [790, 243] width 8 height 8
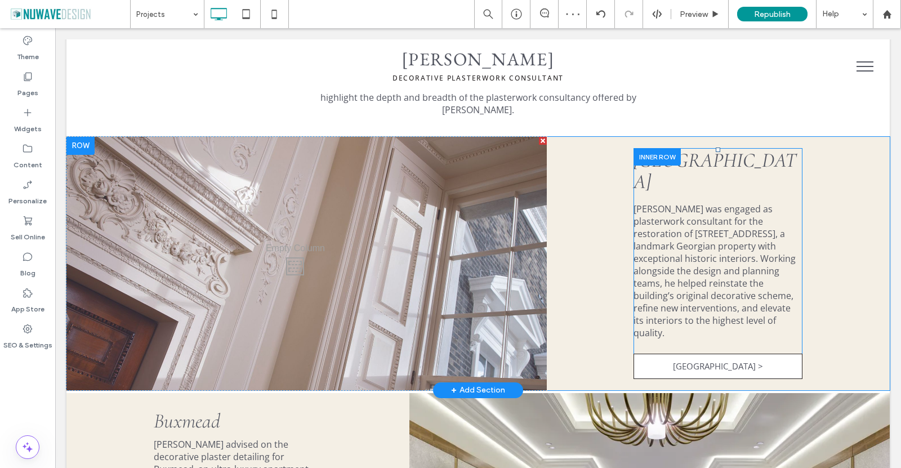
scroll to position [507, 0]
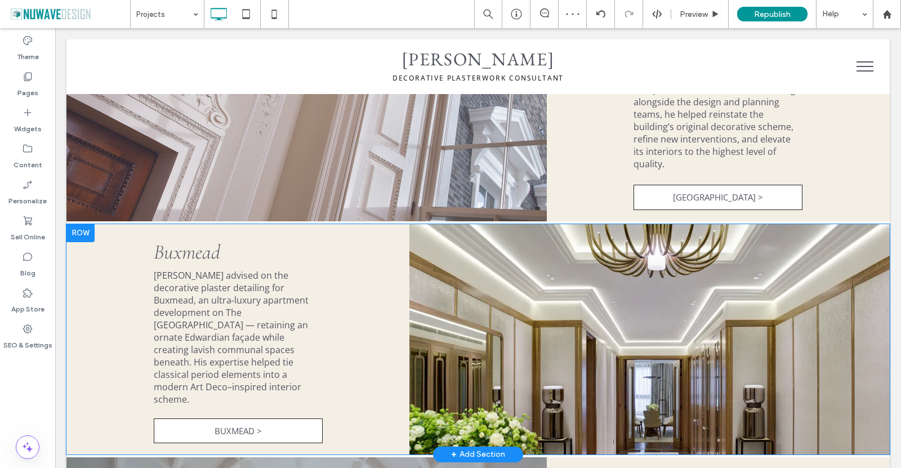
click at [80, 224] on div at bounding box center [80, 233] width 28 height 18
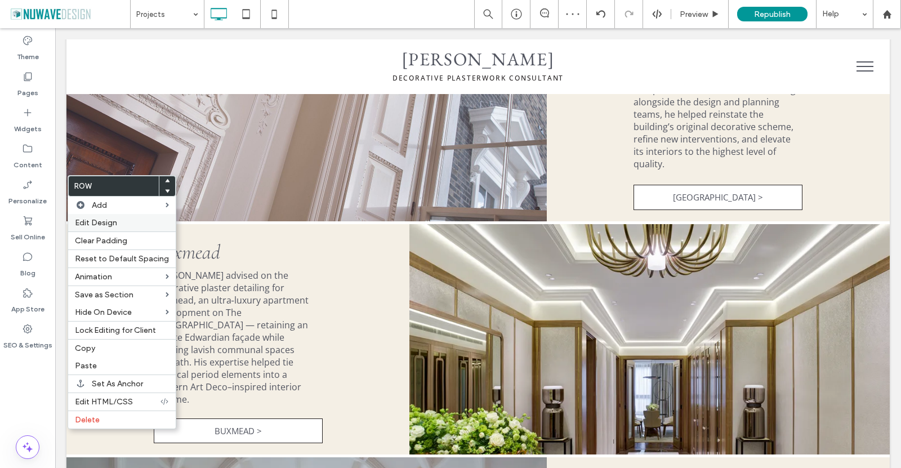
click at [96, 226] on span "Edit Design" at bounding box center [96, 223] width 42 height 10
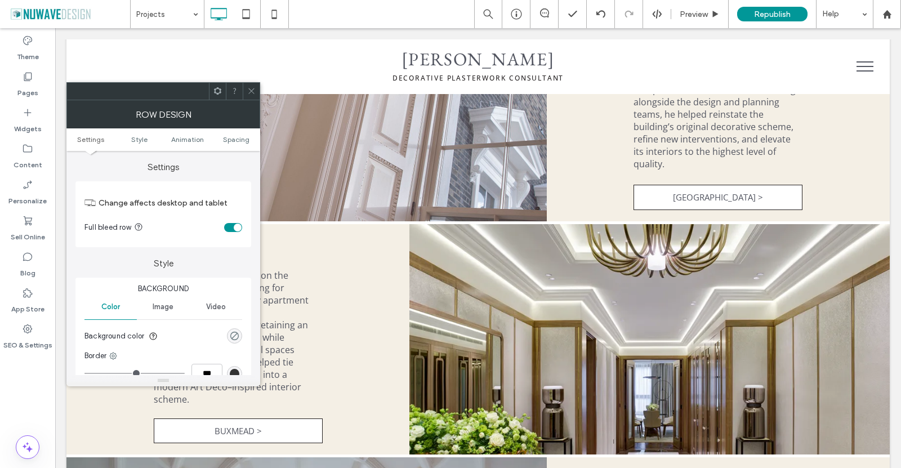
click at [236, 334] on div "rgba(0, 0, 0, 0)" at bounding box center [235, 336] width 10 height 10
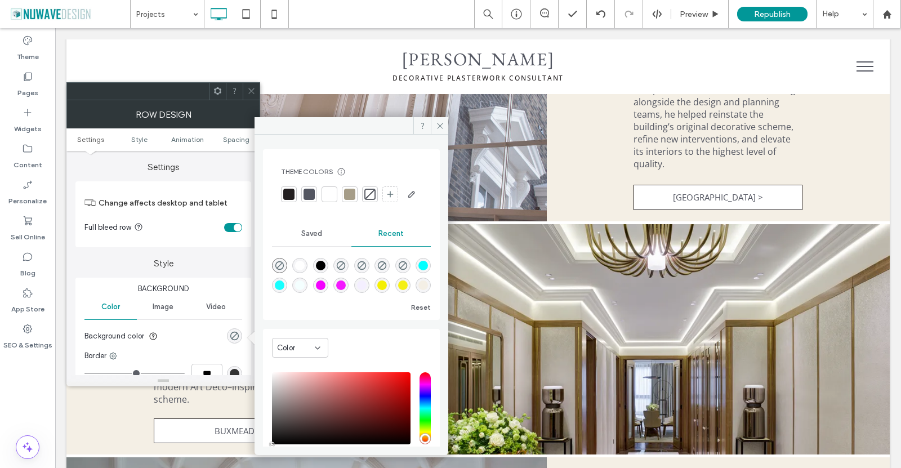
click at [387, 238] on span "Recent" at bounding box center [390, 233] width 25 height 9
click at [316, 246] on div "Saved" at bounding box center [311, 233] width 79 height 25
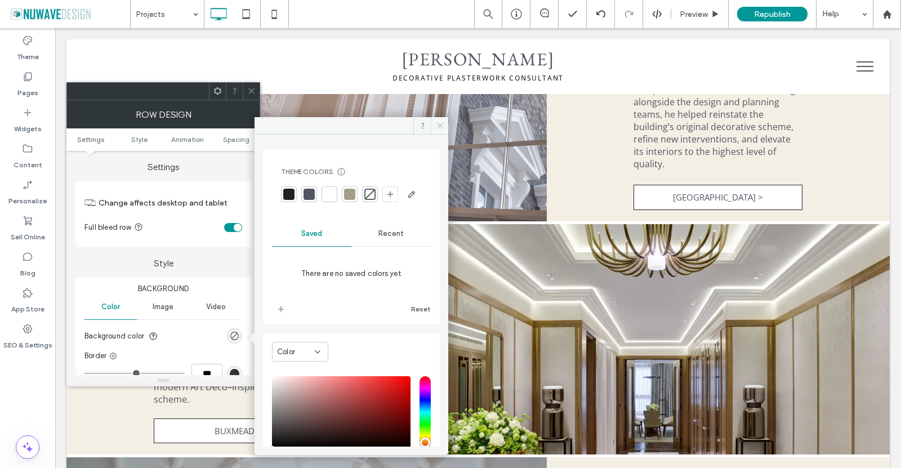
click at [438, 123] on icon at bounding box center [440, 126] width 8 height 8
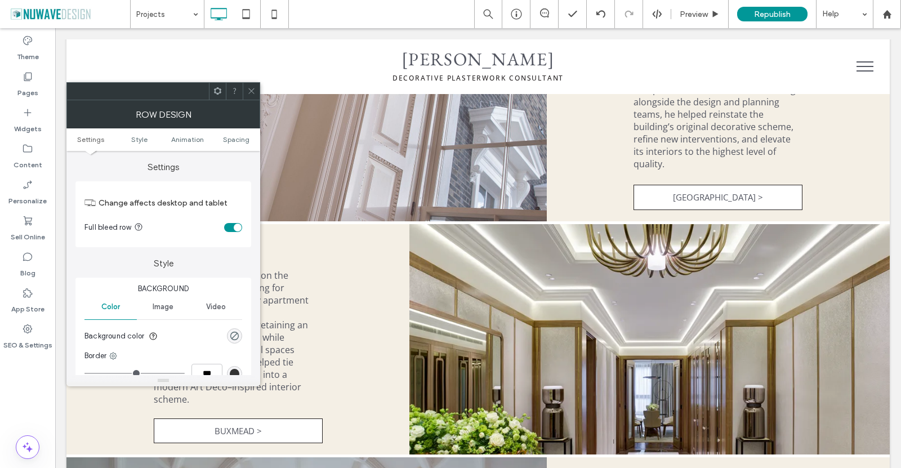
drag, startPoint x: 252, startPoint y: 88, endPoint x: 350, endPoint y: 226, distance: 169.6
click at [252, 88] on icon at bounding box center [251, 91] width 8 height 8
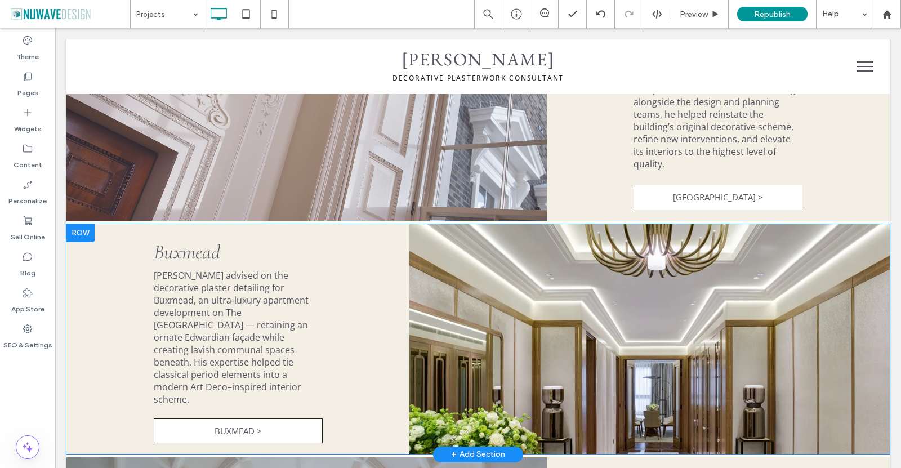
click at [402, 256] on div "Click To Paste Click To Paste Click To Paste Buxmead Ian Waller advised on the …" at bounding box center [237, 339] width 343 height 230
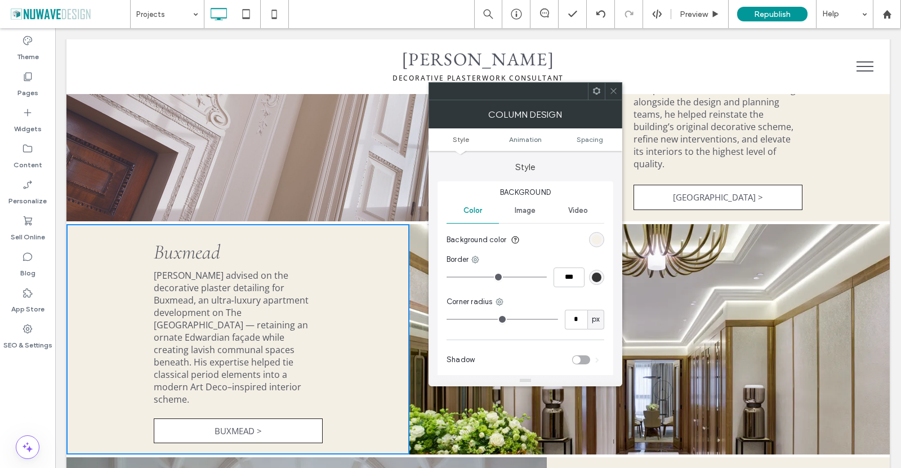
click at [597, 239] on div "rgb(244, 239, 229)" at bounding box center [597, 240] width 10 height 10
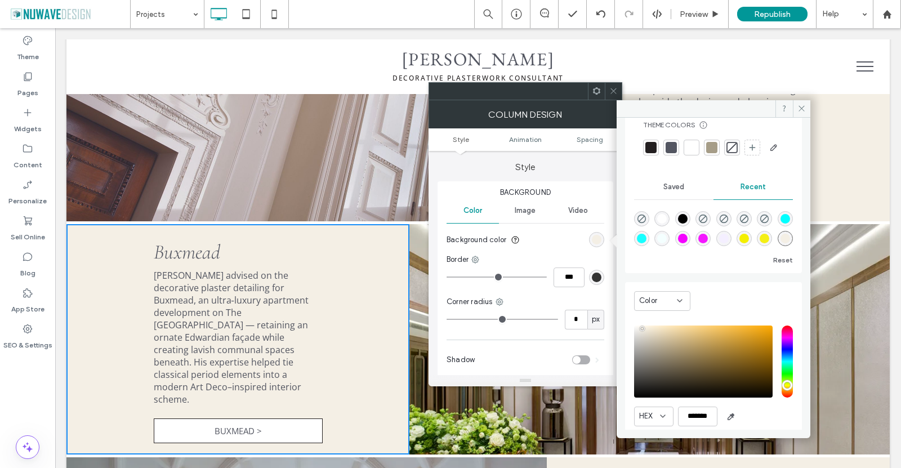
scroll to position [89, 0]
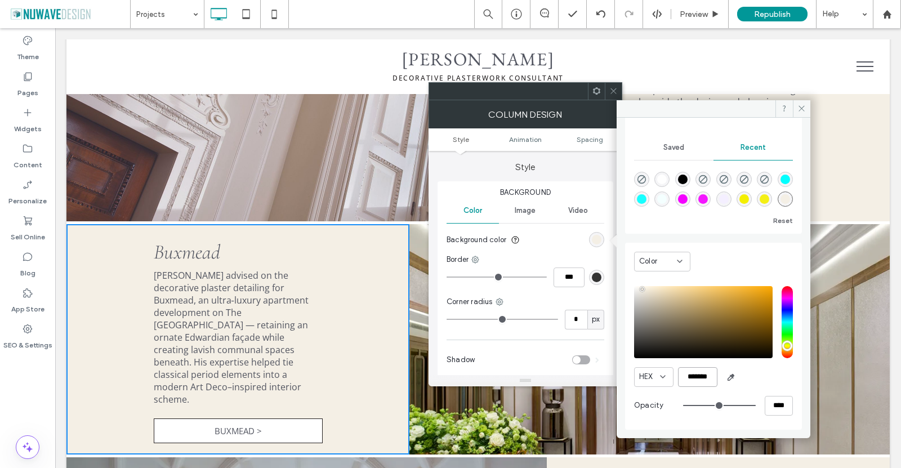
drag, startPoint x: 715, startPoint y: 377, endPoint x: 653, endPoint y: 377, distance: 61.4
click at [653, 377] on div "HEX *******" at bounding box center [713, 377] width 159 height 20
drag, startPoint x: 807, startPoint y: 110, endPoint x: 631, endPoint y: 61, distance: 182.5
click at [807, 110] on span at bounding box center [801, 108] width 17 height 17
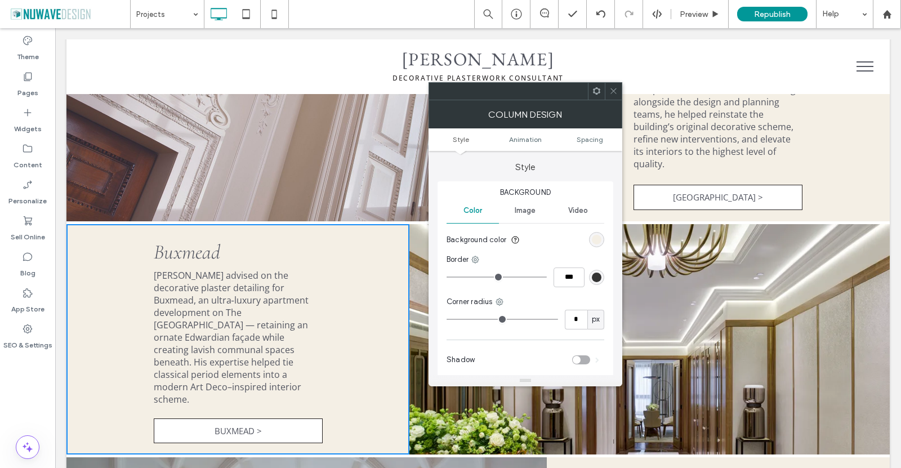
drag, startPoint x: 612, startPoint y: 91, endPoint x: 279, endPoint y: 136, distance: 335.8
click at [612, 91] on icon at bounding box center [613, 91] width 8 height 8
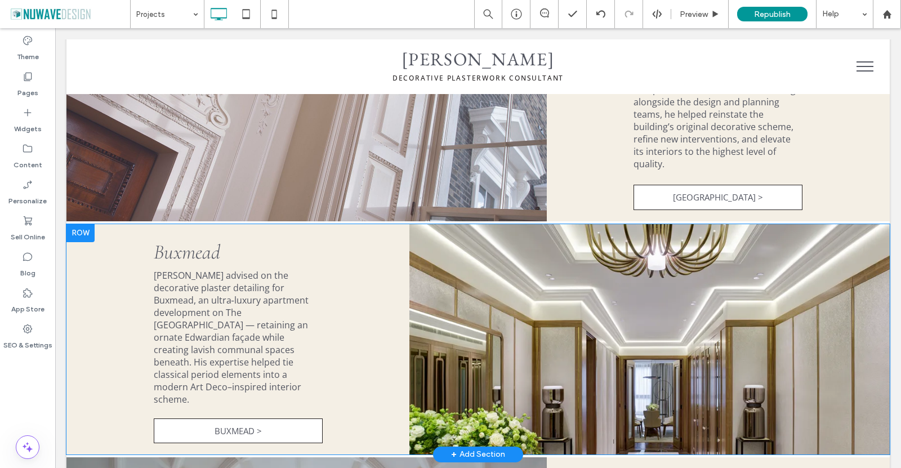
click at [81, 224] on div at bounding box center [80, 233] width 28 height 18
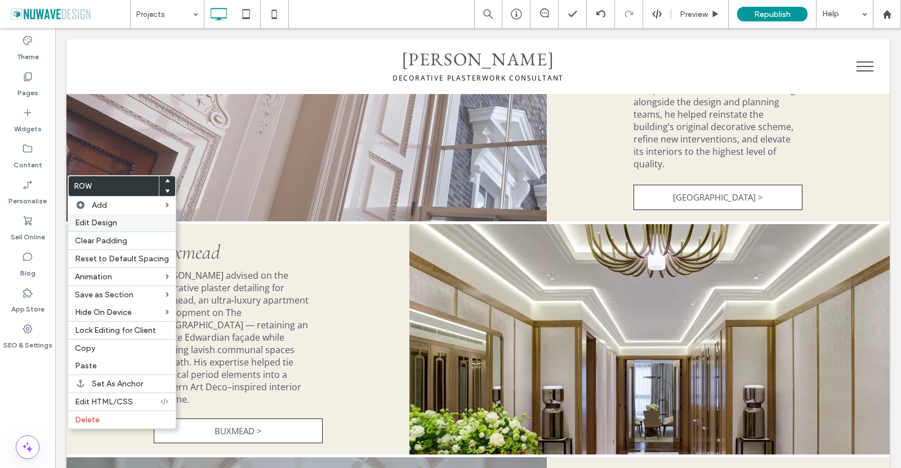
click at [101, 227] on span "Edit Design" at bounding box center [96, 223] width 42 height 10
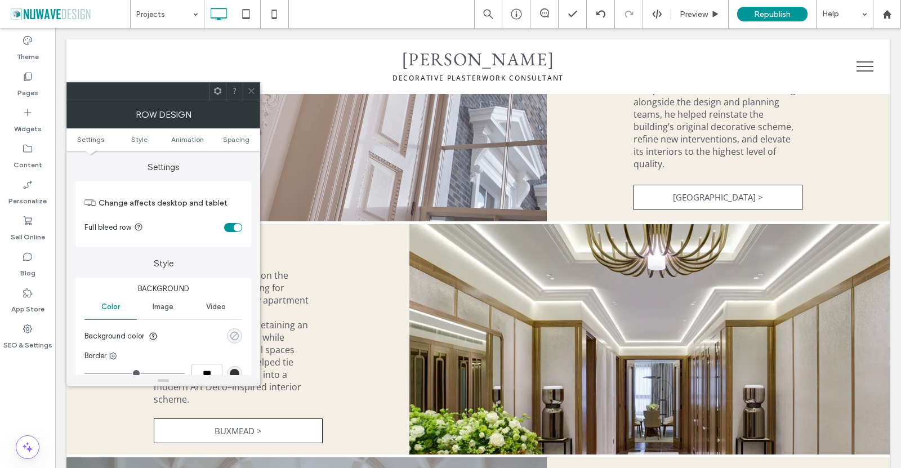
click at [231, 338] on div "rgba(0, 0, 0, 0)" at bounding box center [235, 336] width 10 height 10
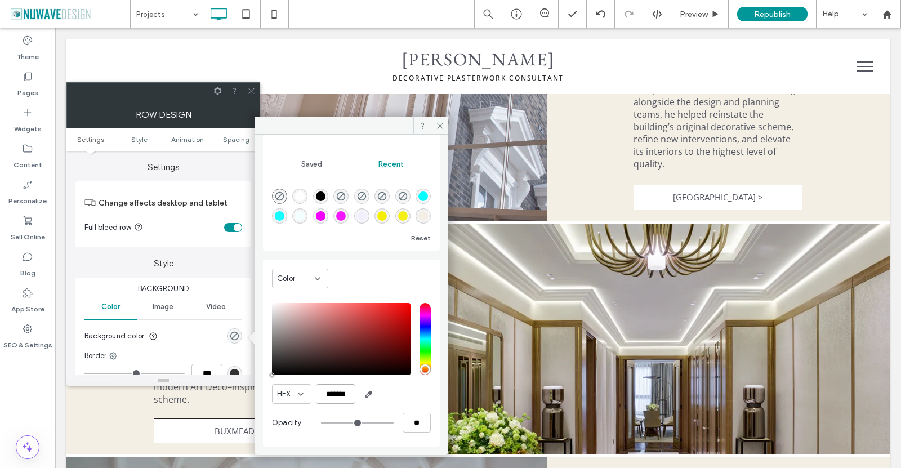
click at [342, 396] on input "*******" at bounding box center [335, 394] width 39 height 20
paste input "color picker textbox"
type input "*******"
type input "***"
type input "****"
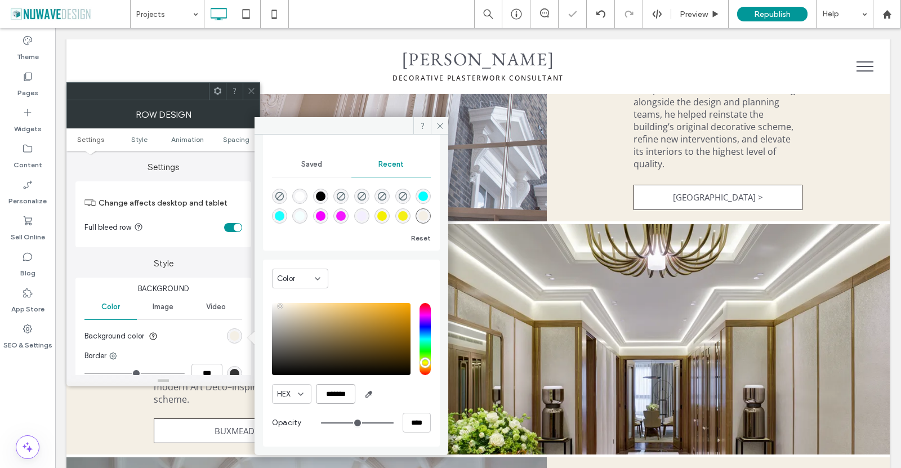
type input "*******"
click at [434, 394] on div "Theme Colors Save time with Theme Colors Create a color palette to instantly ad…" at bounding box center [351, 291] width 194 height 312
click at [442, 122] on icon at bounding box center [440, 126] width 8 height 8
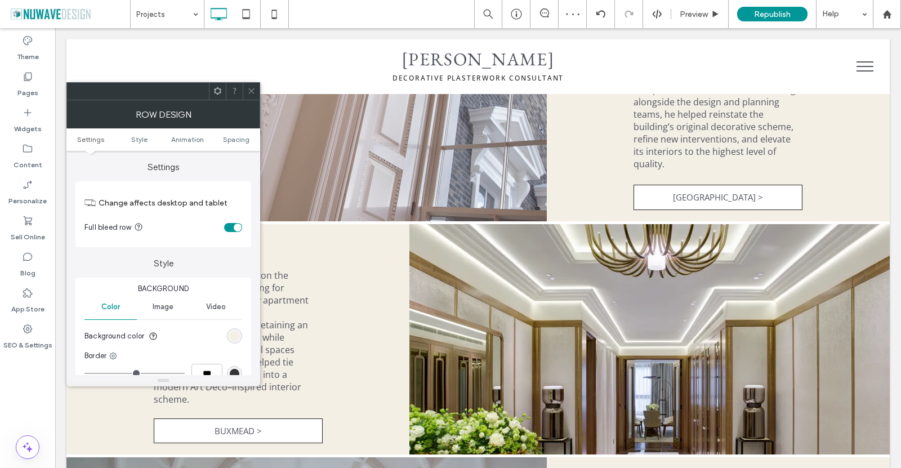
click at [251, 89] on icon at bounding box center [251, 91] width 8 height 8
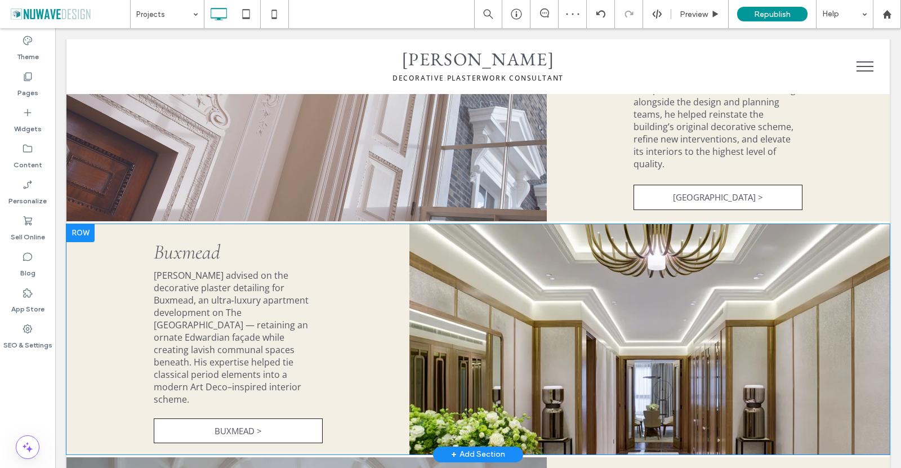
click at [402, 224] on div "Click To Paste Click To Paste Click To Paste Buxmead Ian Waller advised on the …" at bounding box center [237, 339] width 343 height 230
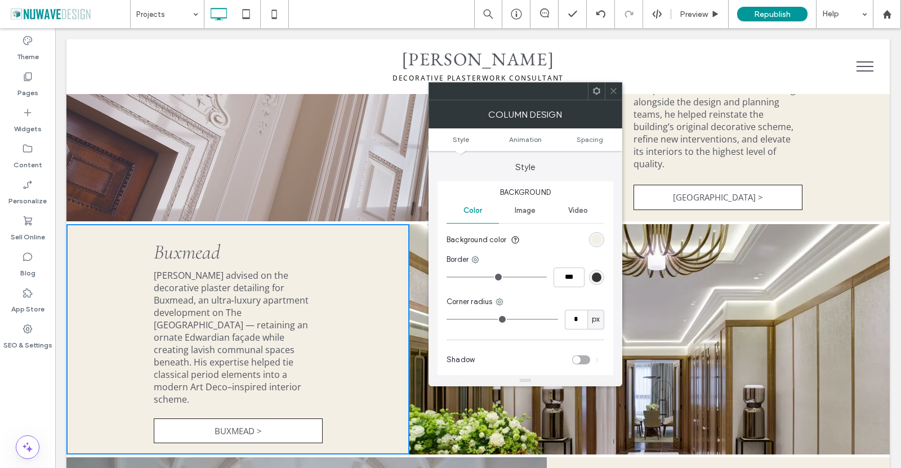
click at [591, 235] on div "rgb(244, 239, 229)" at bounding box center [596, 239] width 15 height 15
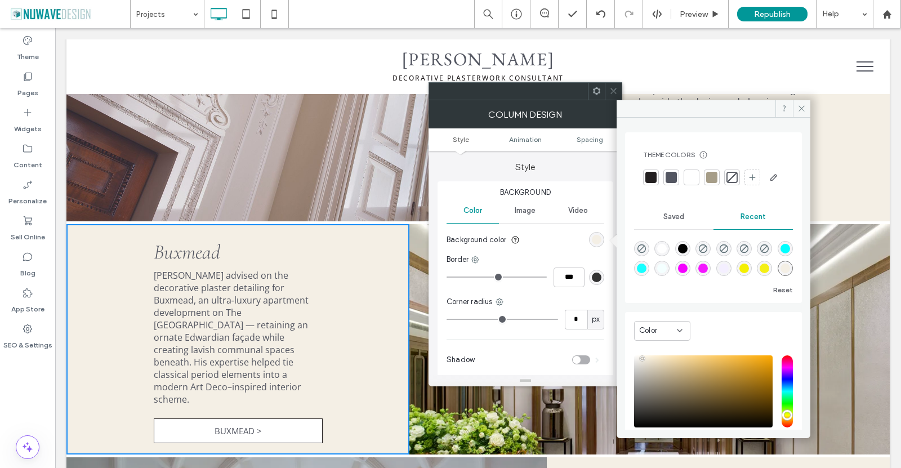
click at [733, 176] on div at bounding box center [731, 177] width 11 height 11
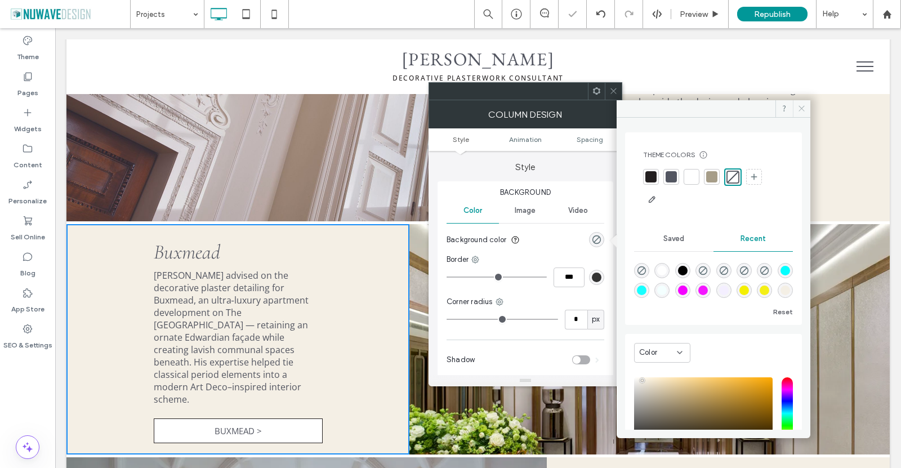
click at [804, 107] on icon at bounding box center [801, 108] width 8 height 8
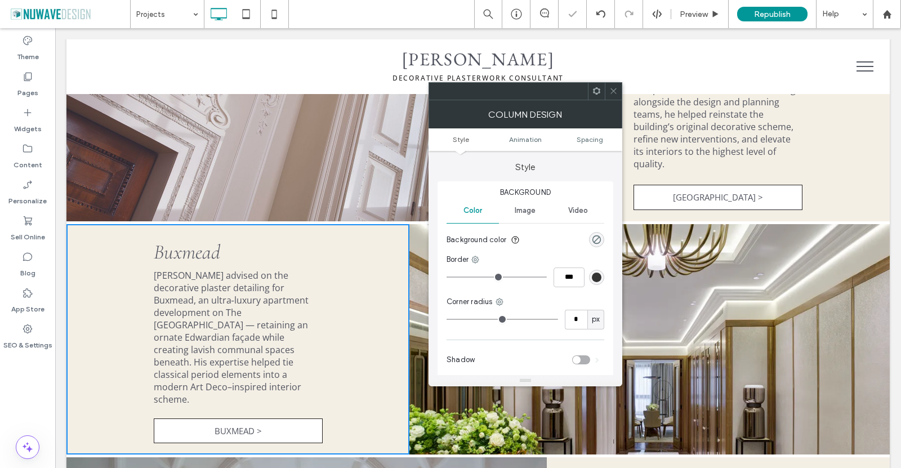
click at [612, 92] on icon at bounding box center [613, 91] width 8 height 8
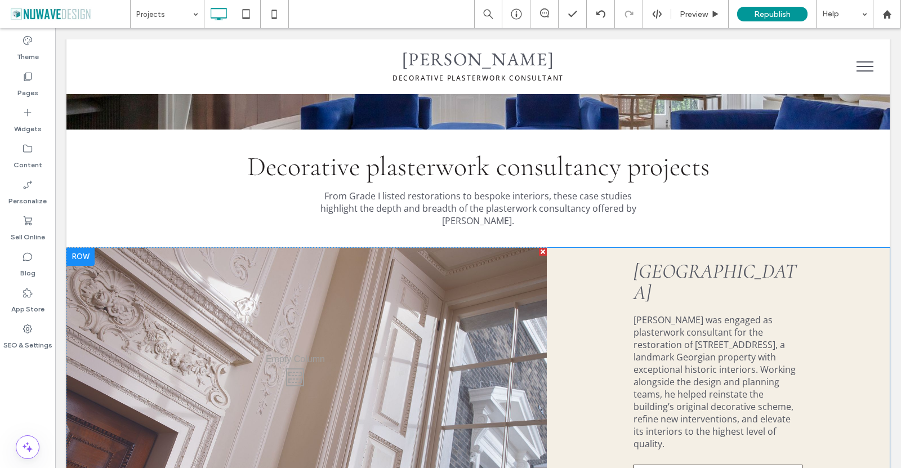
scroll to position [338, 0]
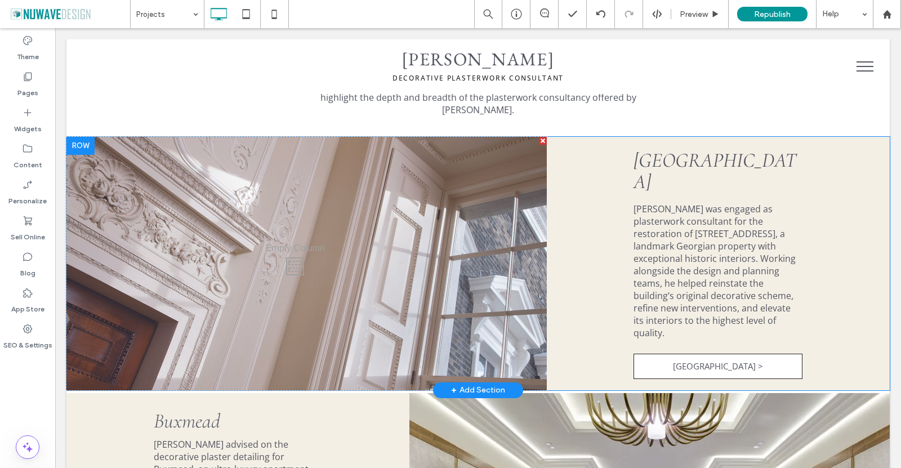
click at [82, 137] on div at bounding box center [80, 146] width 28 height 18
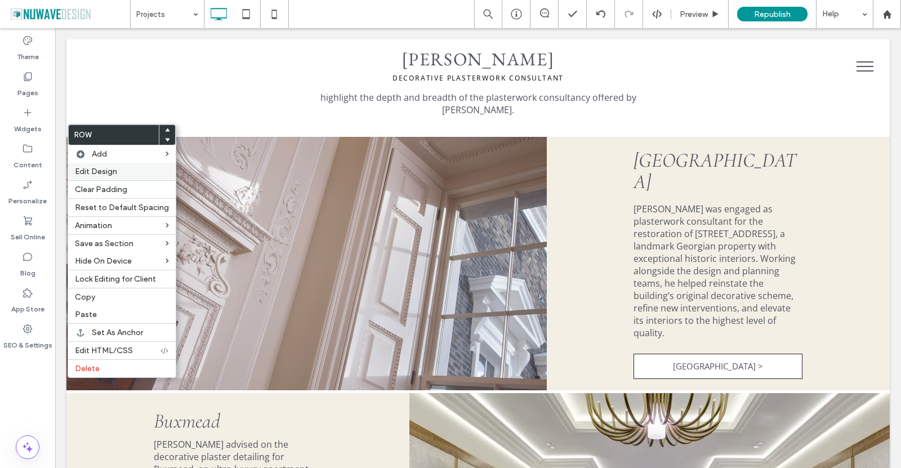
click at [96, 171] on span "Edit Design" at bounding box center [96, 172] width 42 height 10
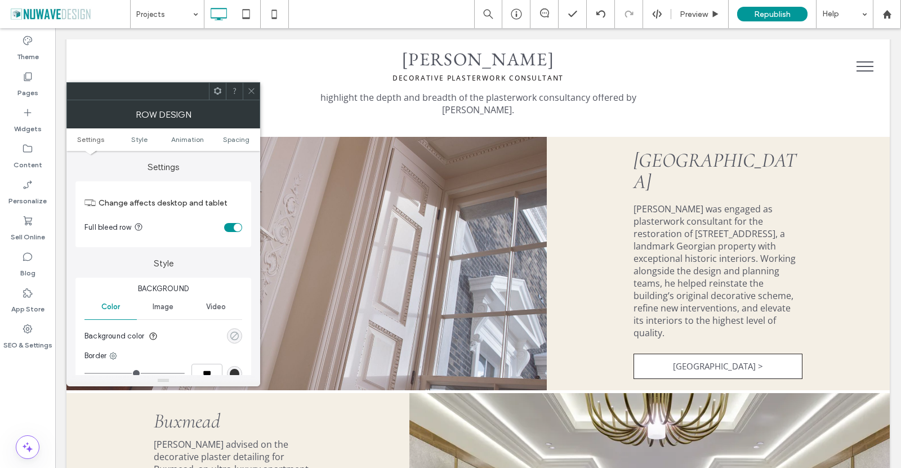
click at [233, 334] on div "rgba(0, 0, 0, 0)" at bounding box center [235, 336] width 10 height 10
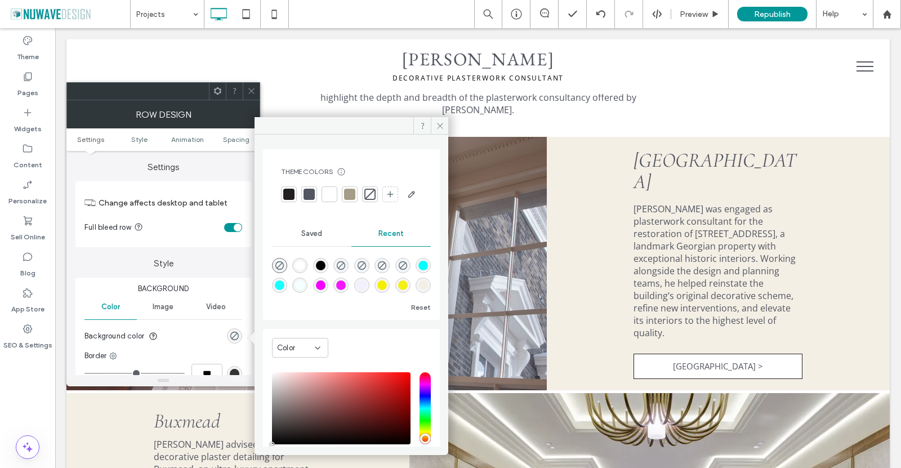
click at [387, 238] on span "Recent" at bounding box center [390, 233] width 25 height 9
click at [420, 314] on button "Reset" at bounding box center [421, 308] width 20 height 14
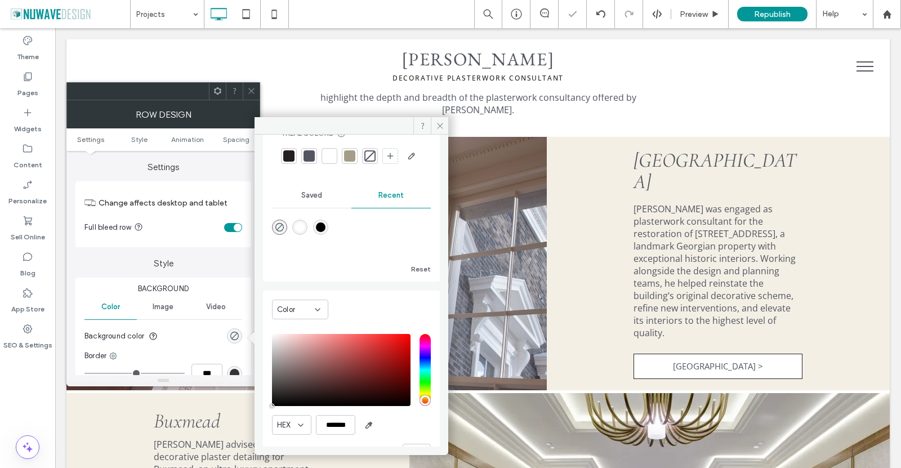
scroll to position [89, 0]
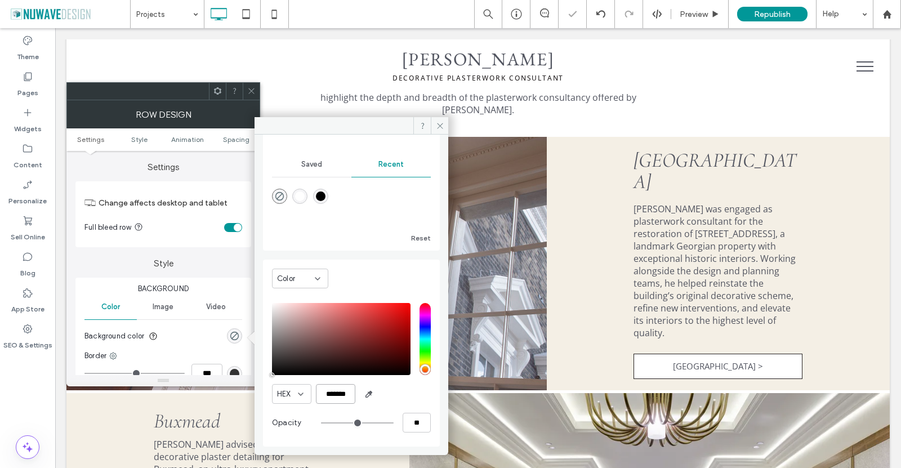
click at [335, 392] on input "*******" at bounding box center [335, 394] width 39 height 20
paste input "color picker textbox"
type input "*******"
type input "***"
type input "****"
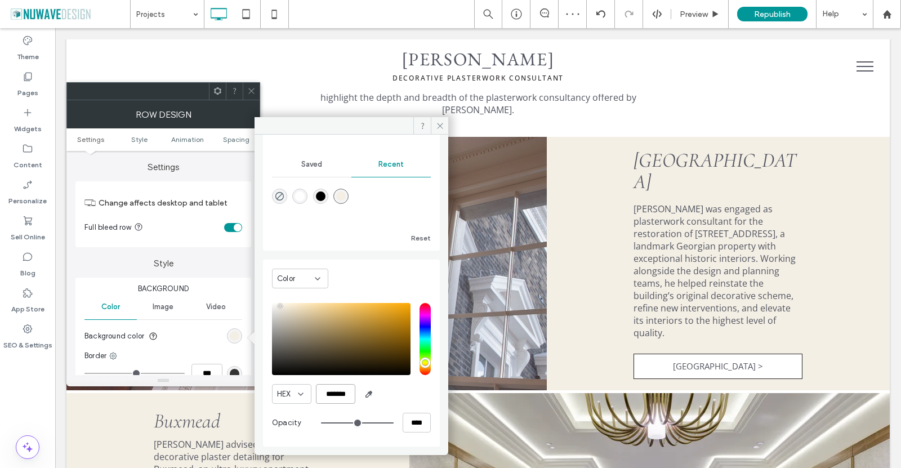
type input "*******"
click at [420, 388] on div "HEX *******" at bounding box center [351, 394] width 159 height 20
click at [308, 165] on span "Saved" at bounding box center [311, 164] width 21 height 9
click at [285, 236] on span "add color" at bounding box center [281, 236] width 18 height 18
click at [441, 126] on icon at bounding box center [440, 126] width 8 height 8
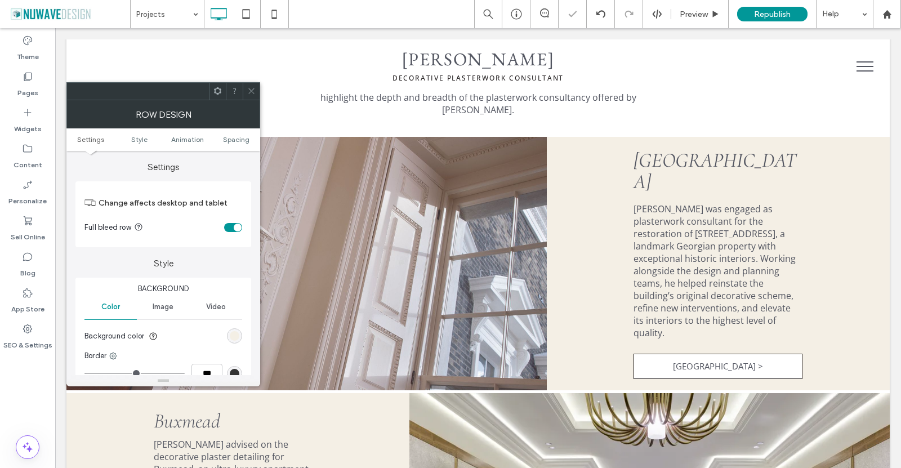
click at [248, 89] on icon at bounding box center [251, 91] width 8 height 8
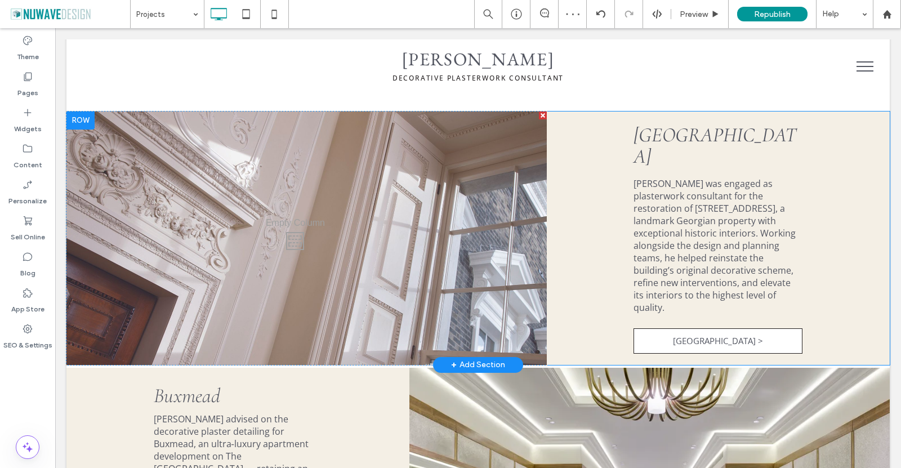
scroll to position [394, 0]
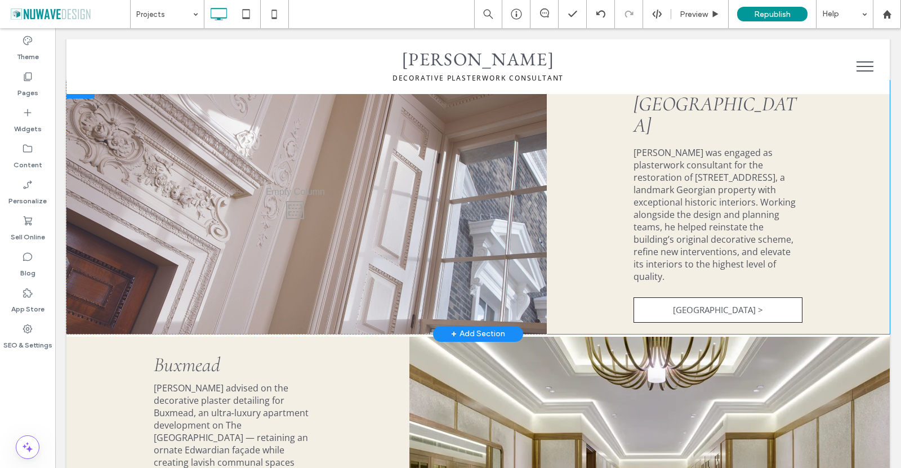
click at [566, 167] on div "Click To Paste St James's Square Ian Waller was engaged as plasterwork consulta…" at bounding box center [718, 206] width 343 height 253
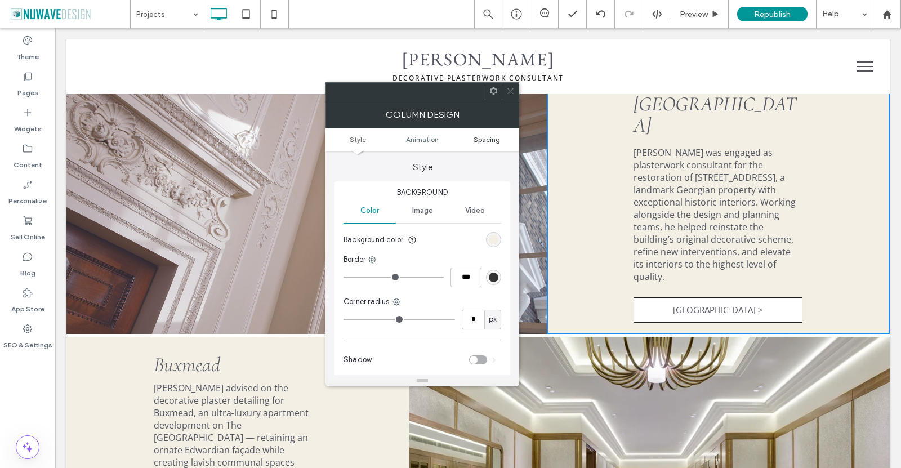
click at [480, 138] on span "Spacing" at bounding box center [486, 139] width 26 height 8
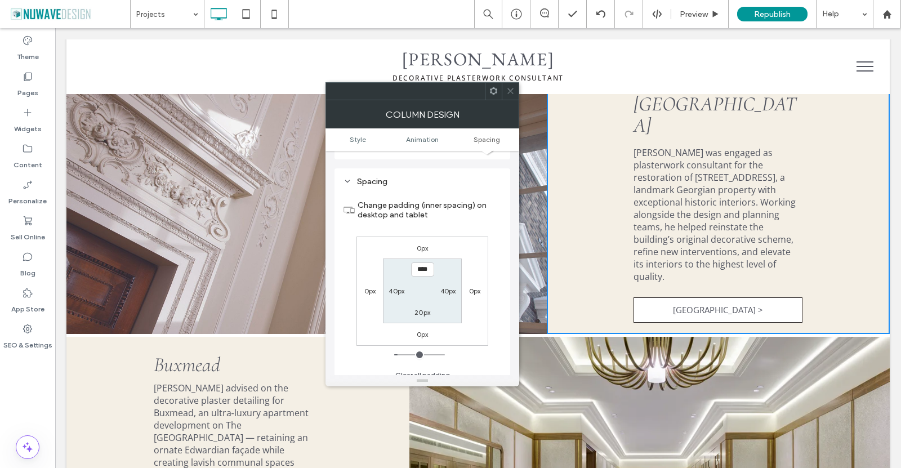
scroll to position [265, 0]
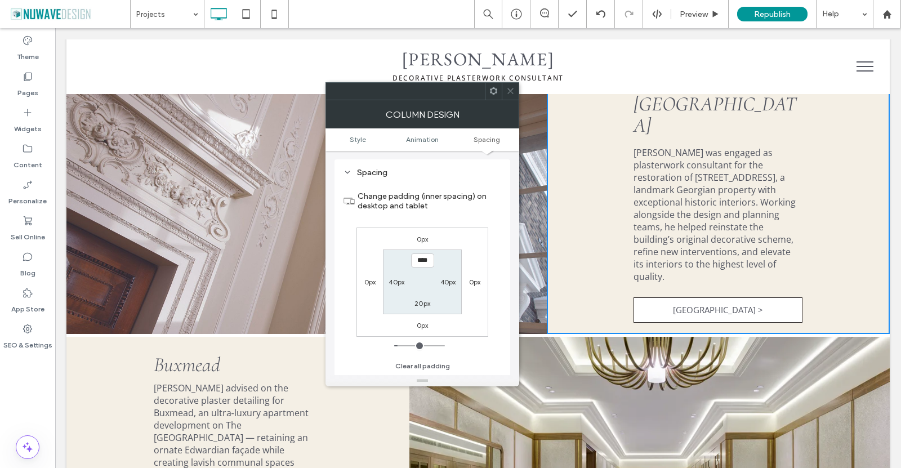
click at [490, 89] on use at bounding box center [493, 90] width 7 height 7
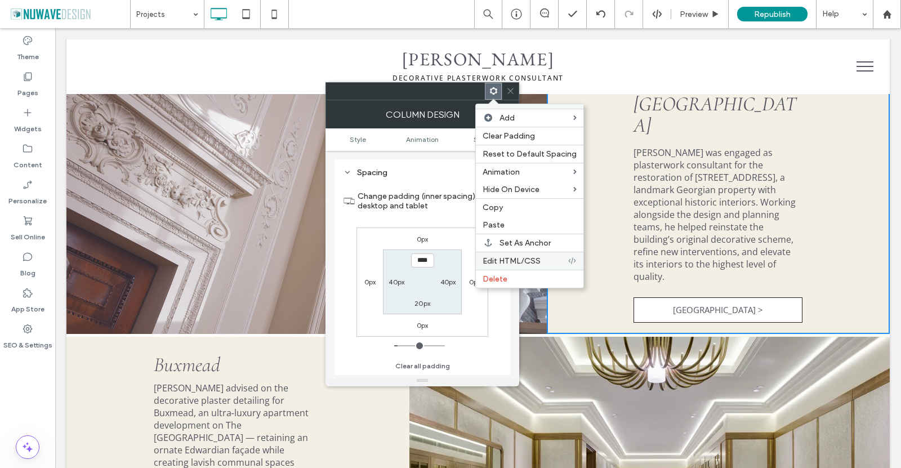
click at [510, 259] on span "Edit HTML/CSS" at bounding box center [511, 261] width 58 height 10
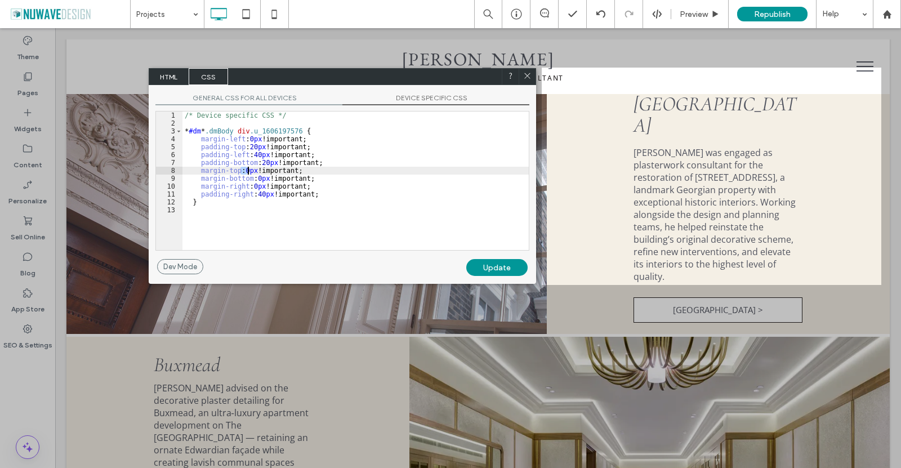
drag, startPoint x: 242, startPoint y: 169, endPoint x: 251, endPoint y: 170, distance: 9.0
click at [251, 170] on div "/* Device specific CSS */ * #dm * .dmBody div .u_1606197576 { margin-left : 0 p…" at bounding box center [355, 188] width 346 height 154
drag, startPoint x: 252, startPoint y: 177, endPoint x: 262, endPoint y: 177, distance: 10.1
click at [262, 177] on div "/* Device specific CSS */ * #dm * .dmBody div .u_1606197576 { margin-left : 0 p…" at bounding box center [355, 188] width 346 height 154
type textarea "**"
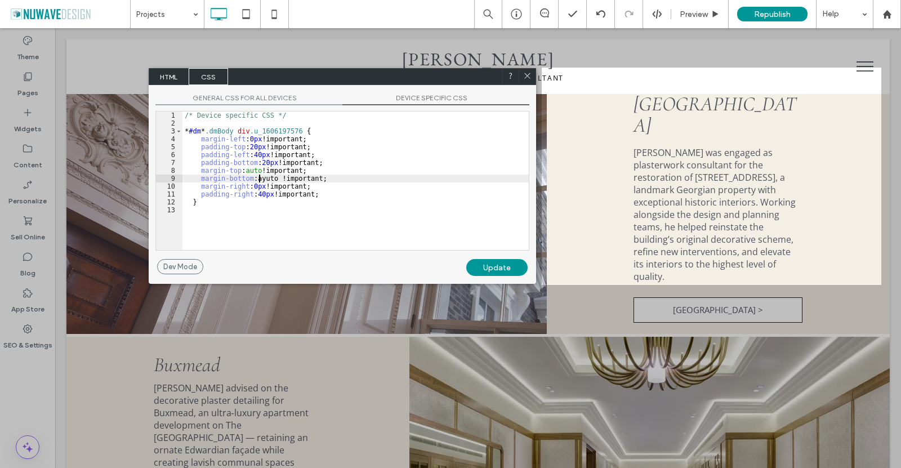
click at [261, 178] on div "/* Device specific CSS */ * #dm * .dmBody div .u_1606197576 { margin-left : 0 p…" at bounding box center [355, 188] width 346 height 154
click at [504, 266] on div "Update" at bounding box center [496, 267] width 61 height 17
click at [529, 75] on icon at bounding box center [527, 75] width 8 height 8
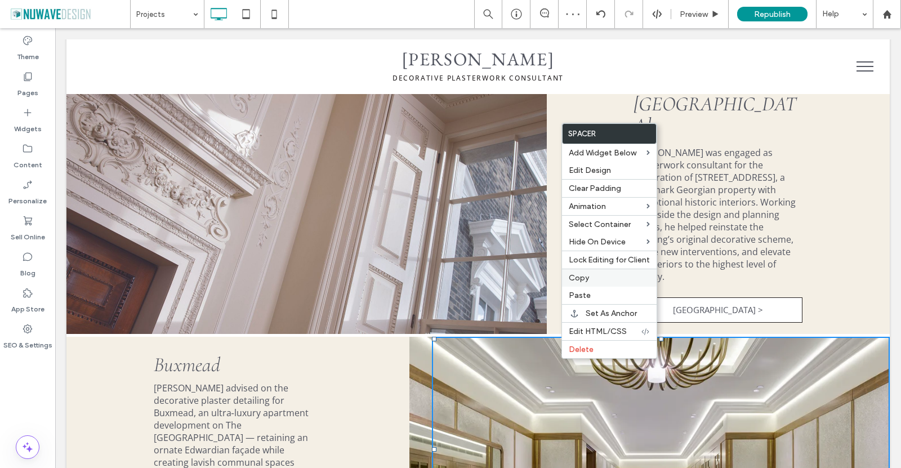
click at [584, 279] on span "Copy" at bounding box center [578, 278] width 20 height 10
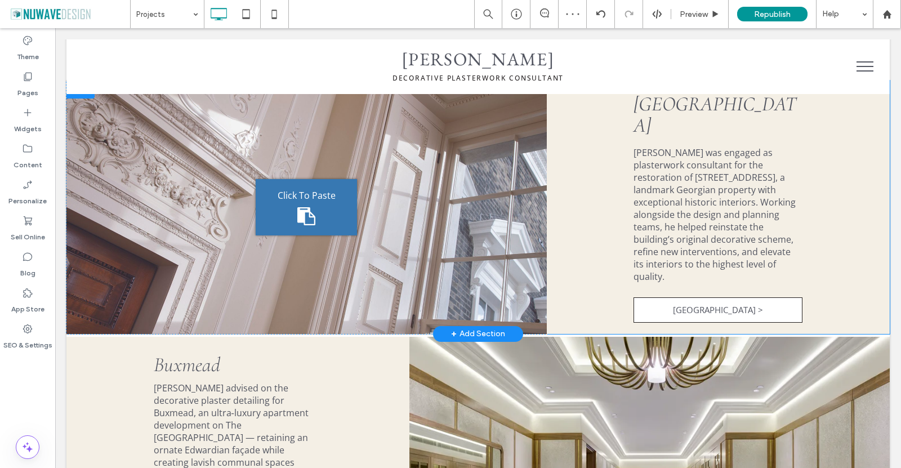
click at [324, 179] on div "Click To Paste" at bounding box center [306, 207] width 101 height 56
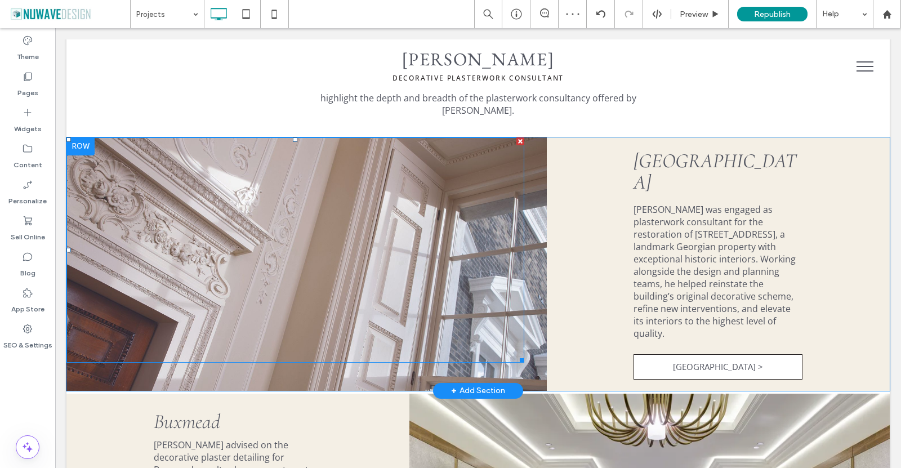
scroll to position [338, 0]
click at [336, 235] on div at bounding box center [295, 249] width 458 height 225
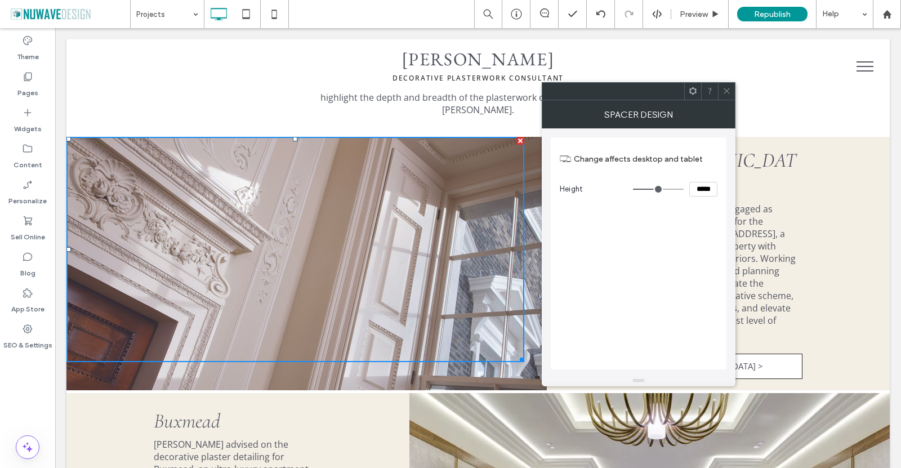
drag, startPoint x: 699, startPoint y: 190, endPoint x: 688, endPoint y: 190, distance: 10.7
click at [688, 190] on div "*****" at bounding box center [675, 189] width 84 height 15
type input "*****"
type input "***"
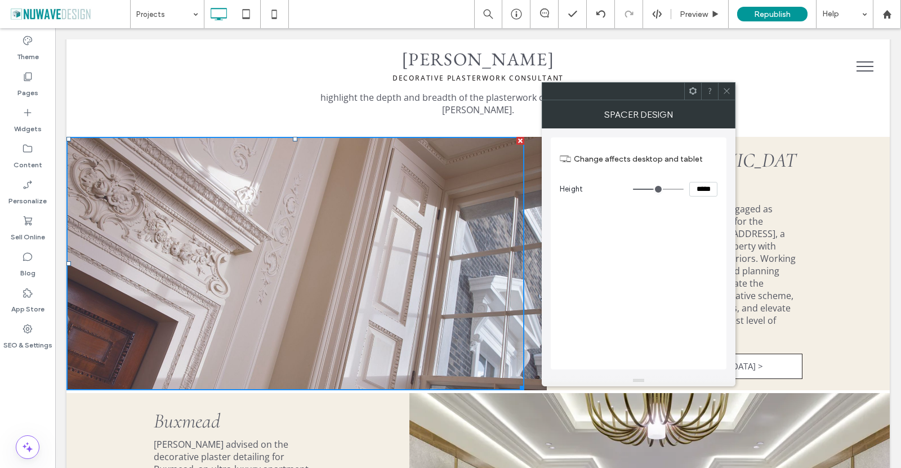
click at [696, 257] on div "Change affects desktop and tablet Height *****" at bounding box center [638, 253] width 176 height 232
click at [727, 88] on icon at bounding box center [726, 91] width 8 height 8
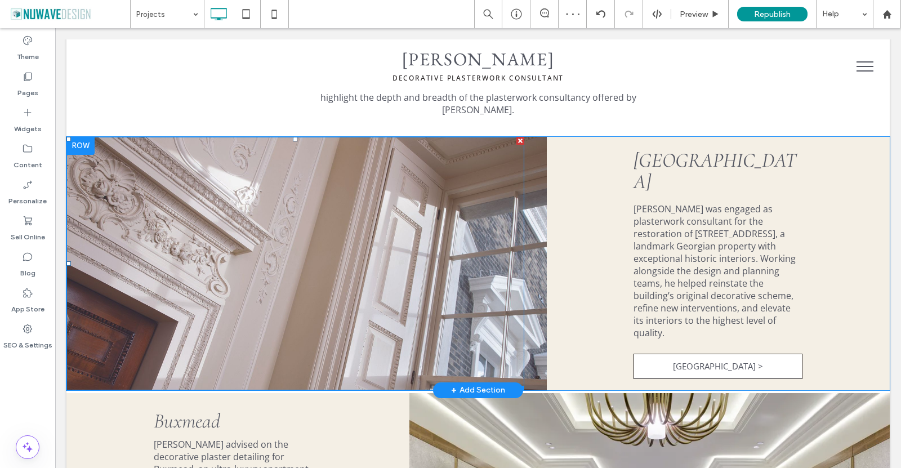
click at [280, 207] on div at bounding box center [295, 263] width 458 height 253
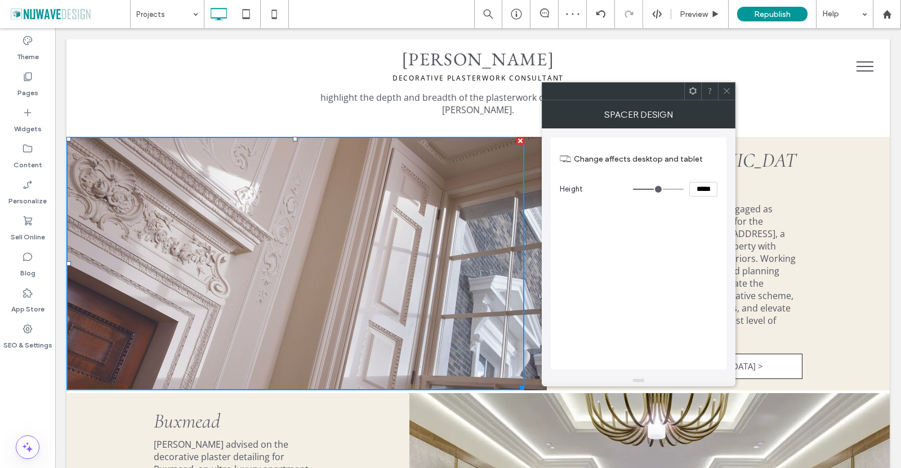
drag, startPoint x: 760, startPoint y: 222, endPoint x: 736, endPoint y: 193, distance: 37.9
type input "***"
type input "*****"
click at [723, 92] on icon at bounding box center [726, 91] width 8 height 8
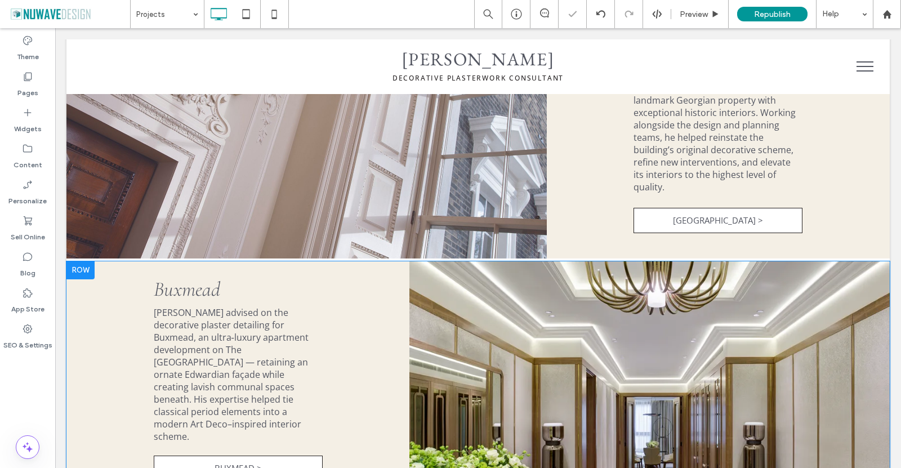
scroll to position [507, 0]
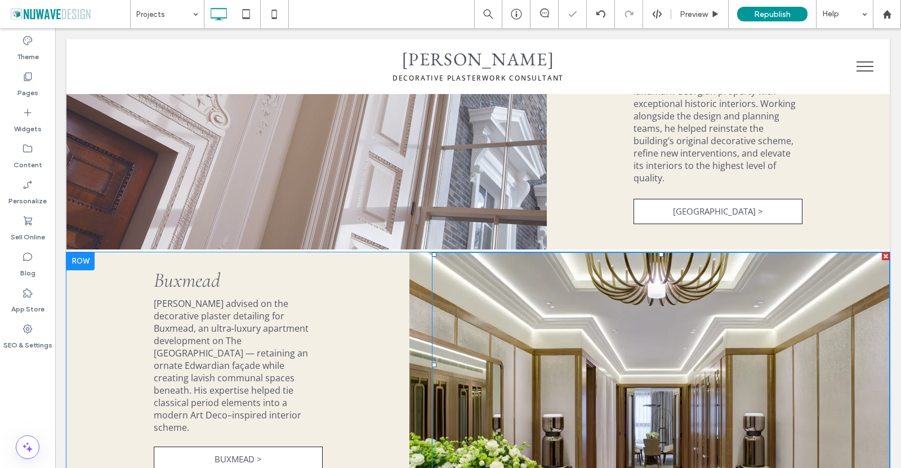
click at [567, 329] on div at bounding box center [661, 364] width 458 height 225
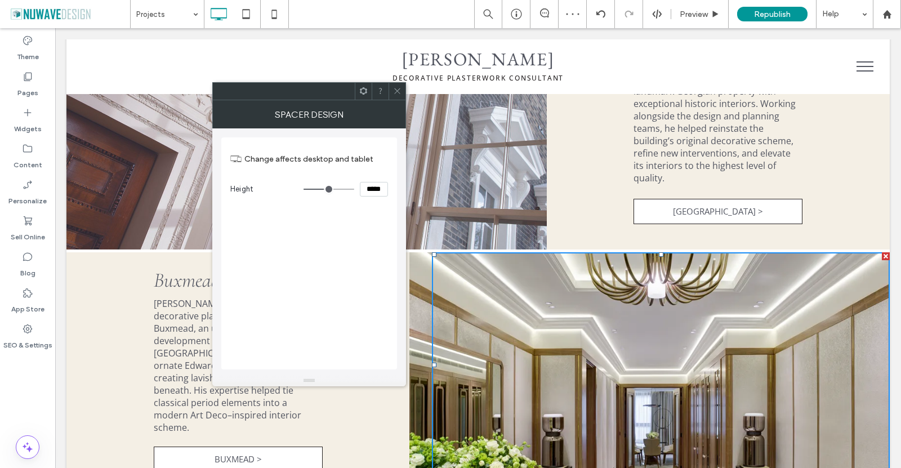
drag, startPoint x: 361, startPoint y: 189, endPoint x: 396, endPoint y: 189, distance: 34.3
click at [396, 189] on div "Change affects desktop and tablet Height *****" at bounding box center [309, 253] width 176 height 232
type input "***"
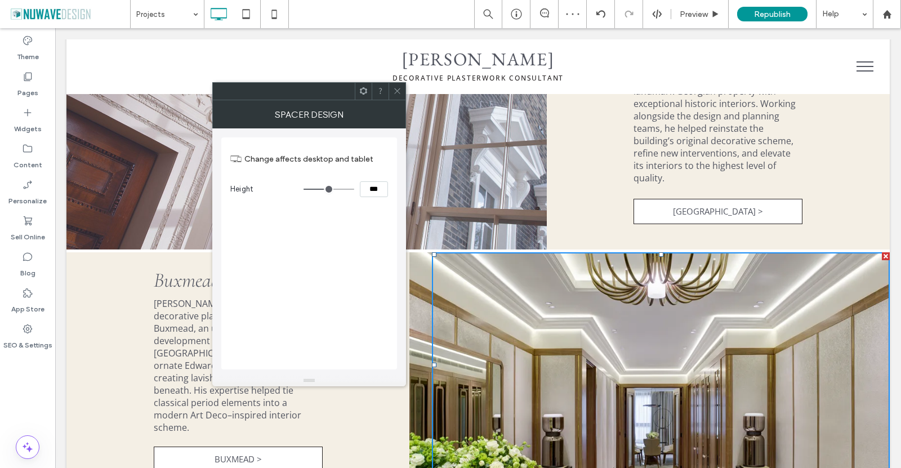
type input "*****"
click at [370, 223] on div "Change affects desktop and tablet Height *****" at bounding box center [309, 253] width 176 height 232
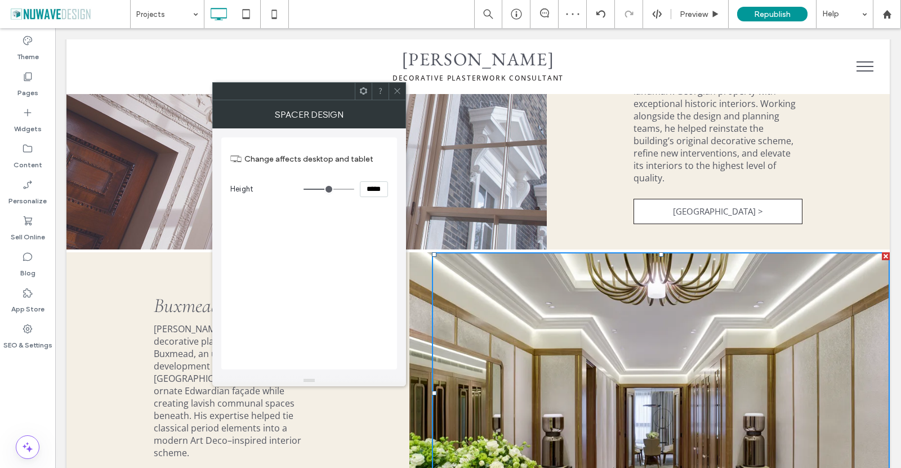
click at [397, 87] on icon at bounding box center [397, 91] width 8 height 8
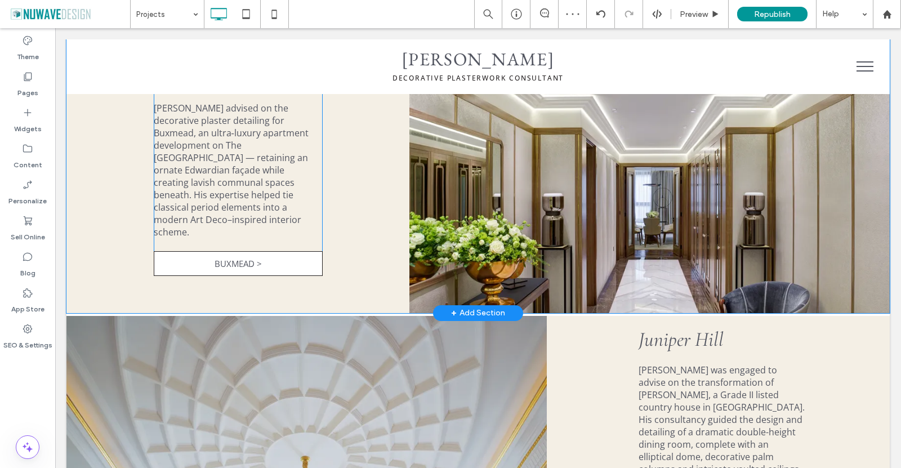
scroll to position [619, 0]
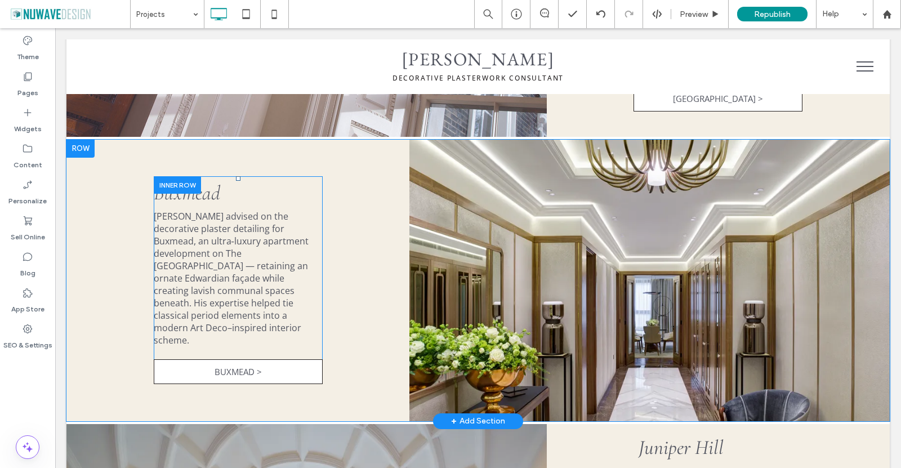
click at [169, 187] on div at bounding box center [177, 184] width 47 height 17
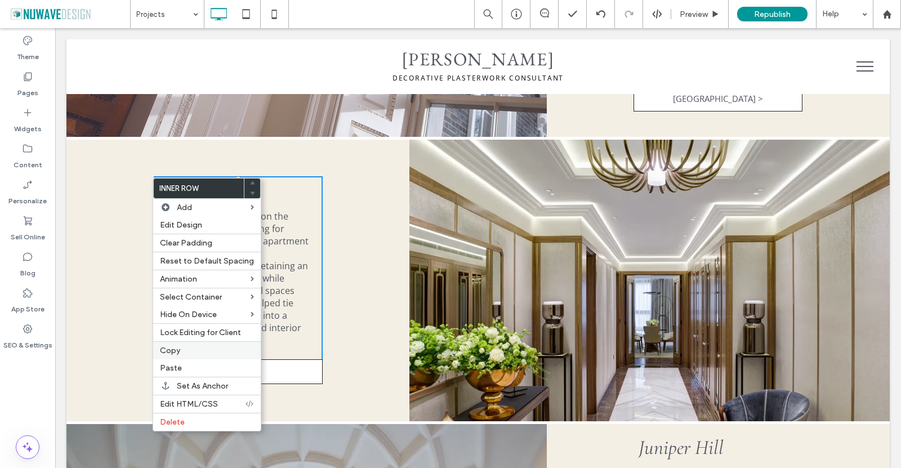
click at [180, 351] on span "Copy" at bounding box center [170, 351] width 20 height 10
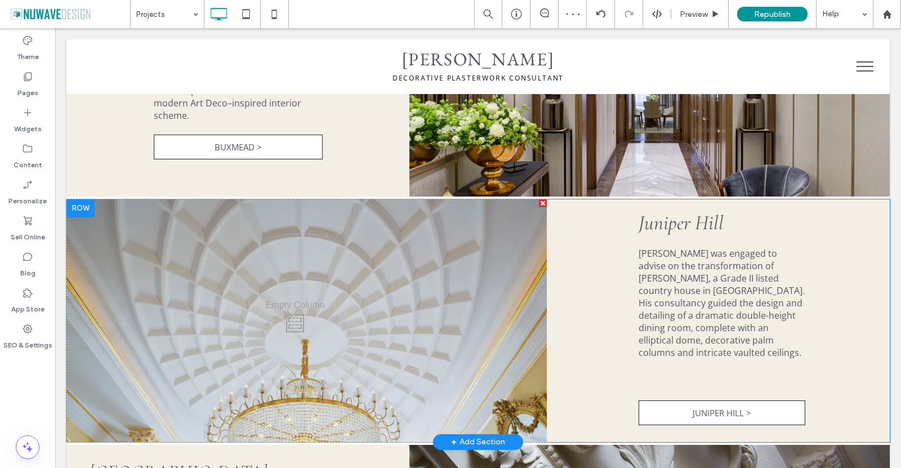
scroll to position [901, 0]
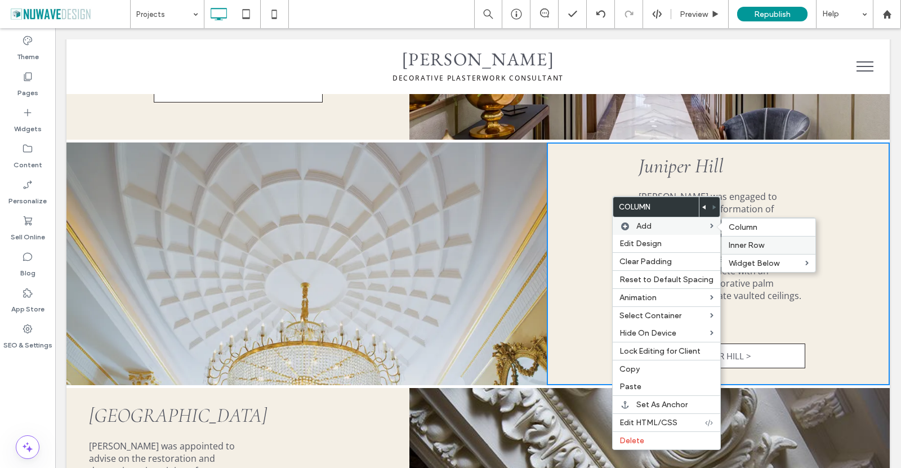
click at [733, 245] on span "Inner Row" at bounding box center [745, 245] width 35 height 10
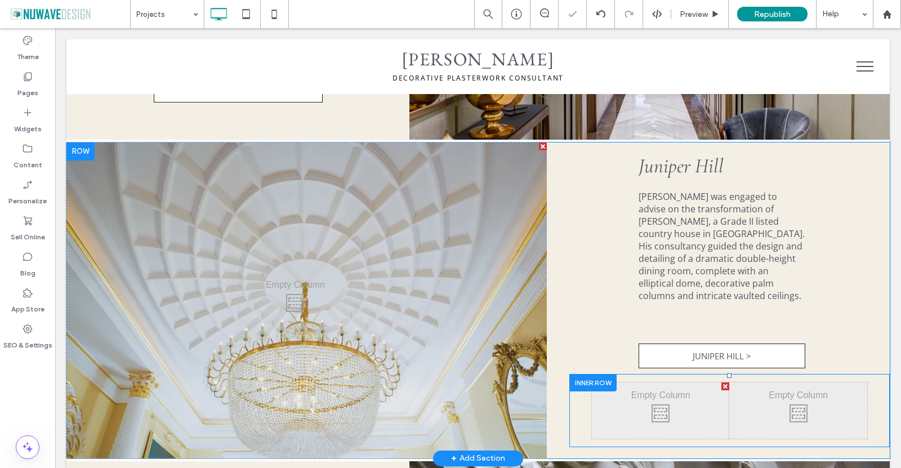
click at [598, 374] on div at bounding box center [592, 382] width 47 height 17
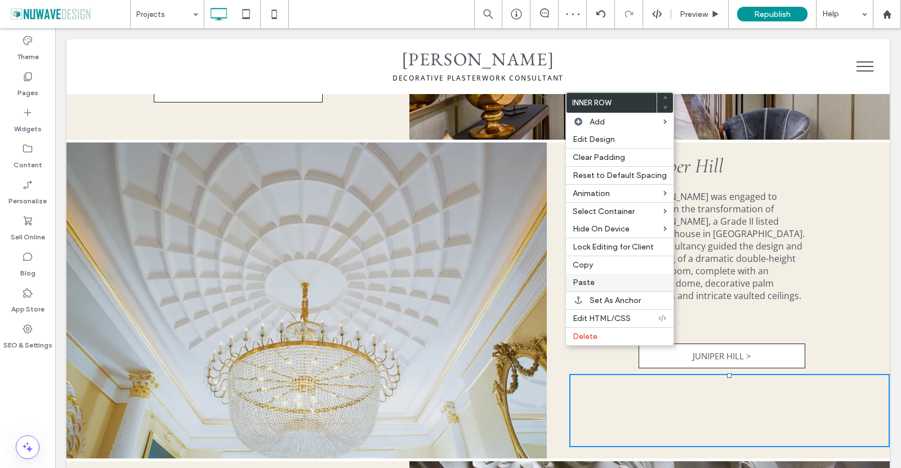
click at [592, 279] on span "Paste" at bounding box center [583, 282] width 22 height 10
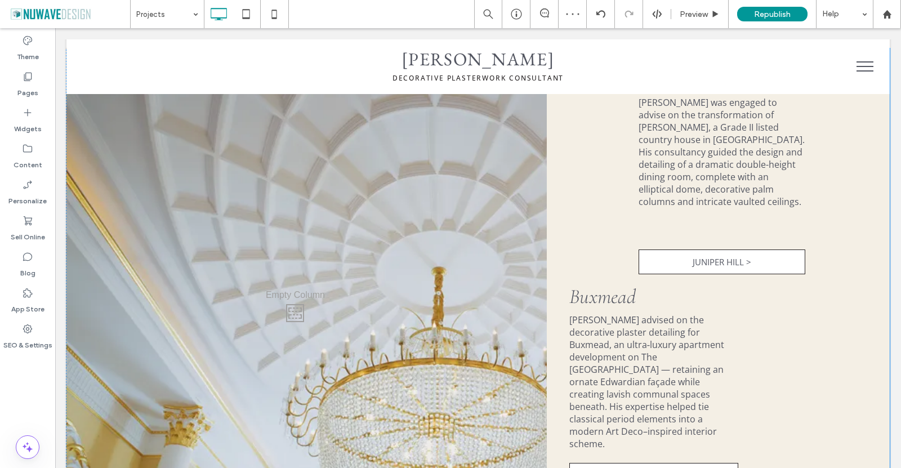
scroll to position [1013, 0]
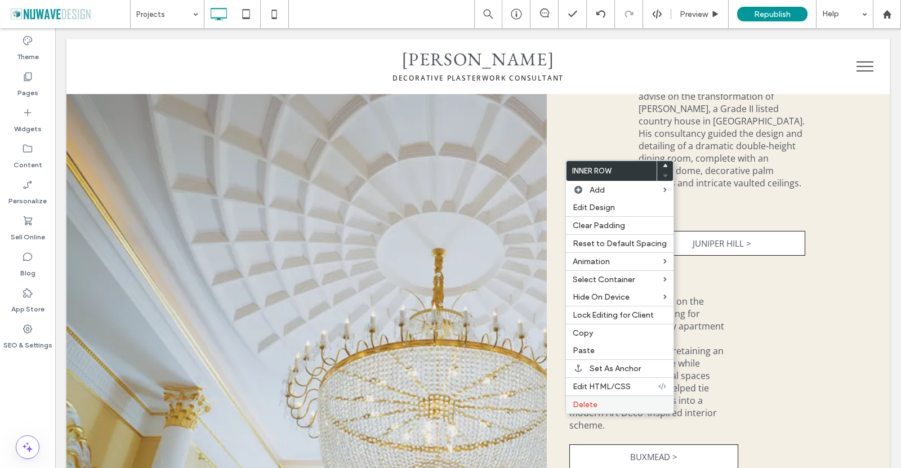
click at [596, 400] on span "Delete" at bounding box center [584, 405] width 25 height 10
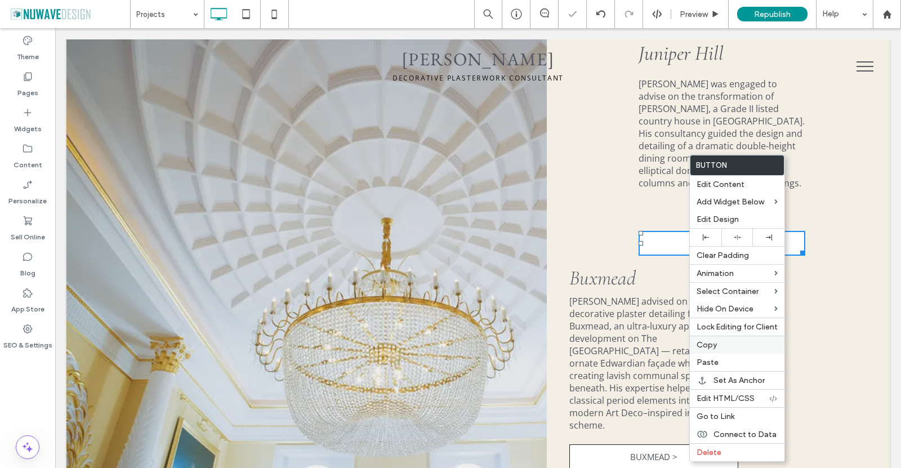
click at [714, 343] on span "Copy" at bounding box center [706, 345] width 20 height 10
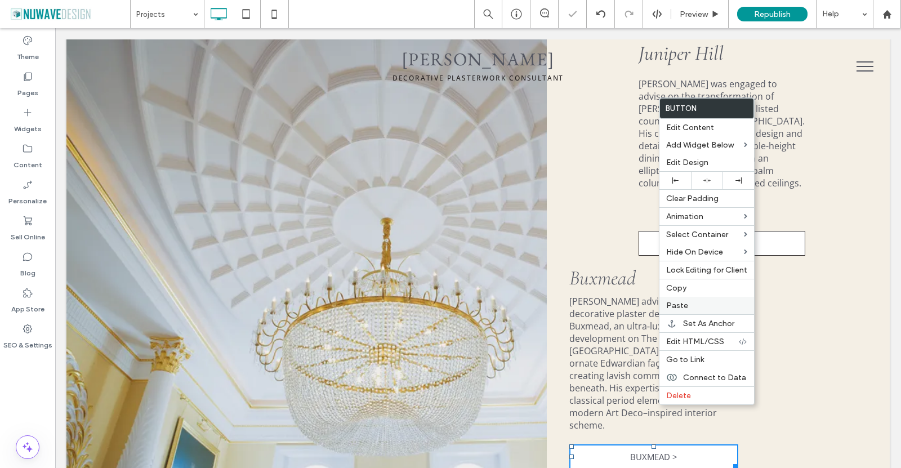
click at [686, 303] on span "Paste" at bounding box center [677, 306] width 22 height 10
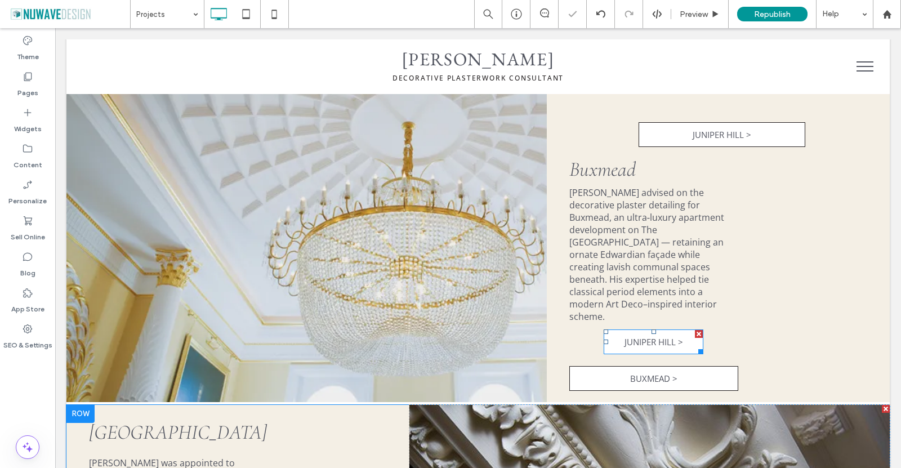
scroll to position [1126, 0]
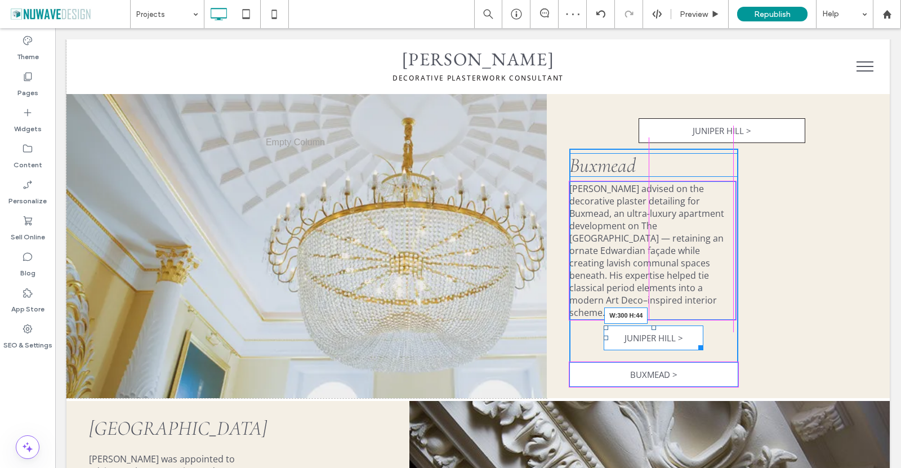
drag, startPoint x: 697, startPoint y: 294, endPoint x: 730, endPoint y: 294, distance: 33.2
click at [730, 294] on div "Buxmead Ian Waller advised on the decorative plaster detailing for Buxmead, an …" at bounding box center [653, 268] width 169 height 238
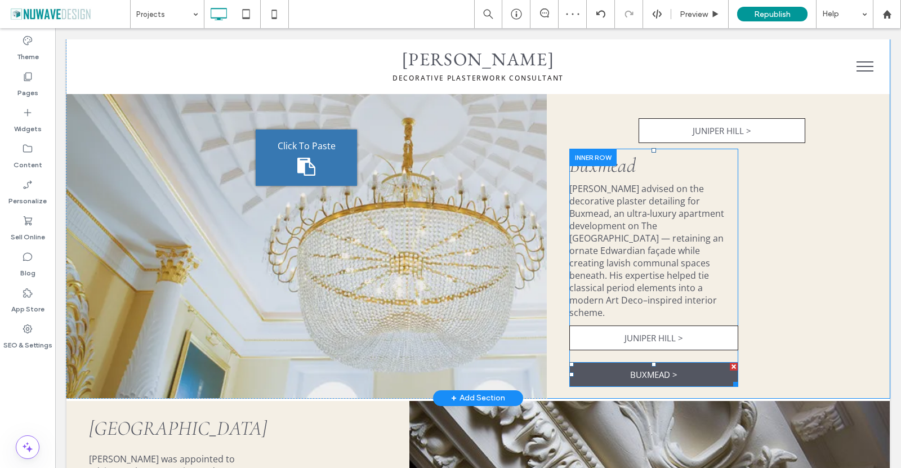
click at [729, 362] on div at bounding box center [733, 366] width 8 height 8
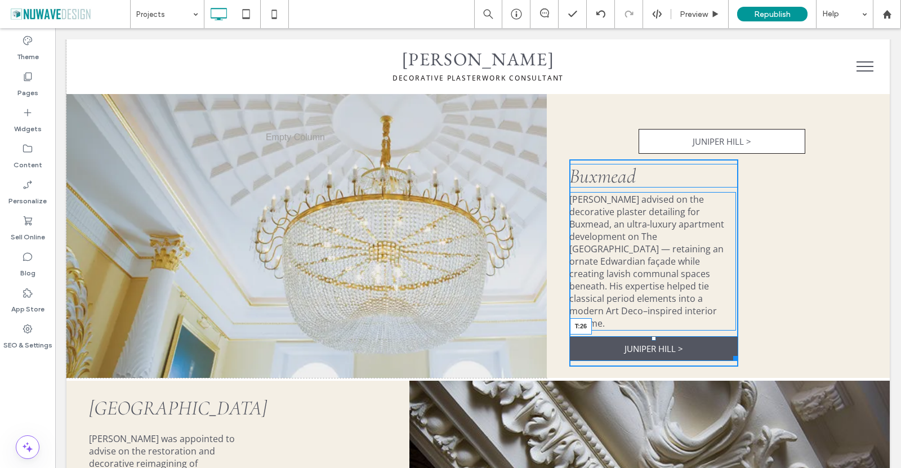
scroll to position [1114, 0]
drag, startPoint x: 649, startPoint y: 289, endPoint x: 701, endPoint y: 321, distance: 61.1
click at [651, 337] on div at bounding box center [653, 339] width 5 height 5
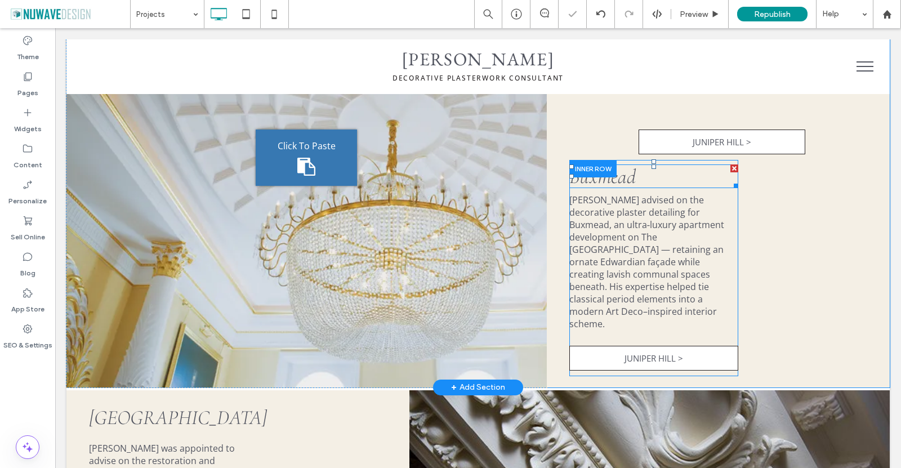
scroll to position [1002, 0]
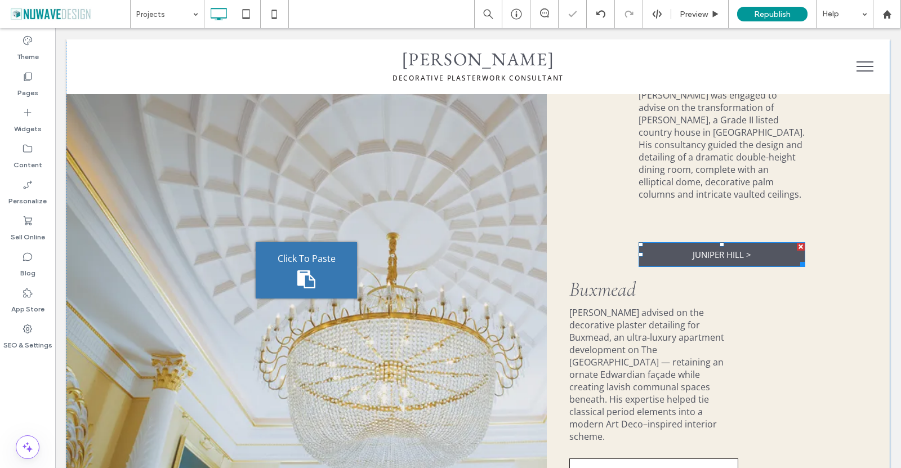
click at [796, 243] on div at bounding box center [800, 247] width 8 height 8
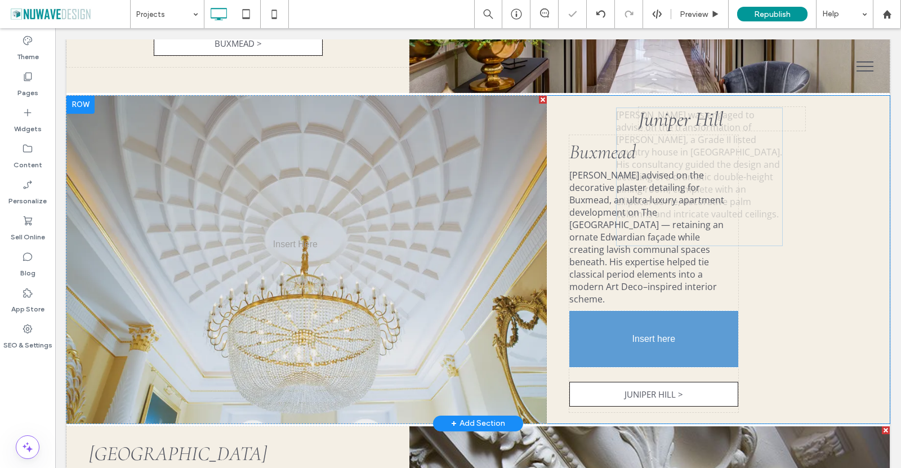
drag, startPoint x: 717, startPoint y: 176, endPoint x: 666, endPoint y: 317, distance: 149.7
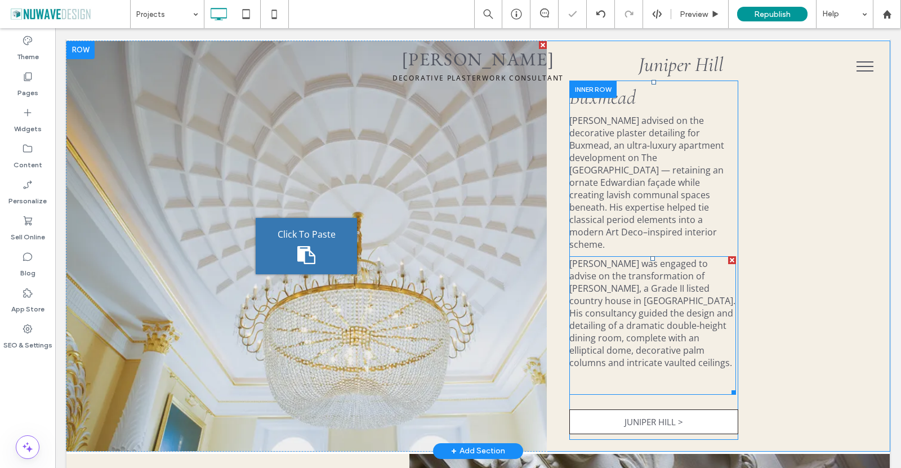
click at [649, 369] on p at bounding box center [652, 375] width 167 height 12
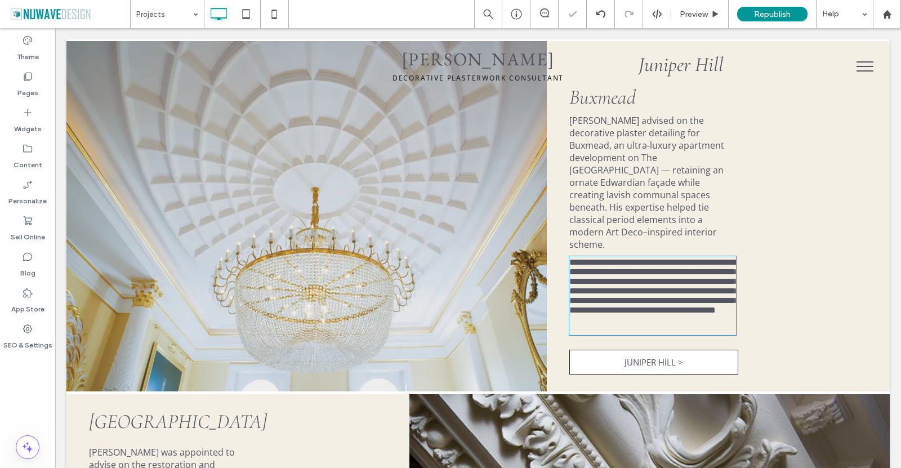
type input "*********"
type input "**"
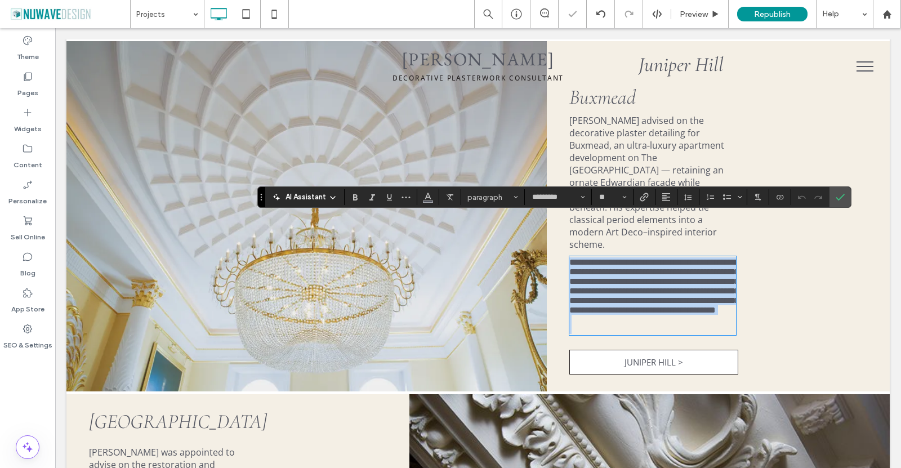
click at [628, 329] on p at bounding box center [652, 329] width 167 height 10
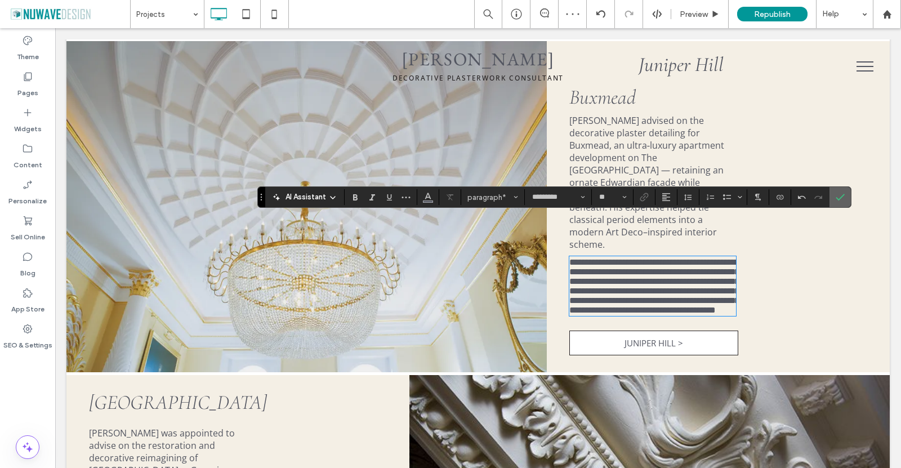
drag, startPoint x: 840, startPoint y: 194, endPoint x: 671, endPoint y: 160, distance: 172.2
click at [840, 194] on icon "Confirm" at bounding box center [839, 196] width 9 height 9
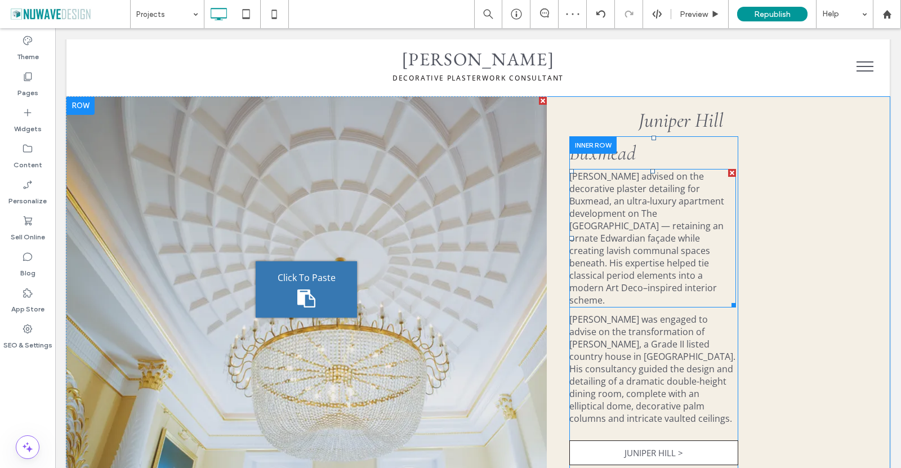
scroll to position [946, 0]
drag, startPoint x: 726, startPoint y: 158, endPoint x: 780, endPoint y: 186, distance: 61.4
click at [728, 169] on div at bounding box center [732, 173] width 8 height 8
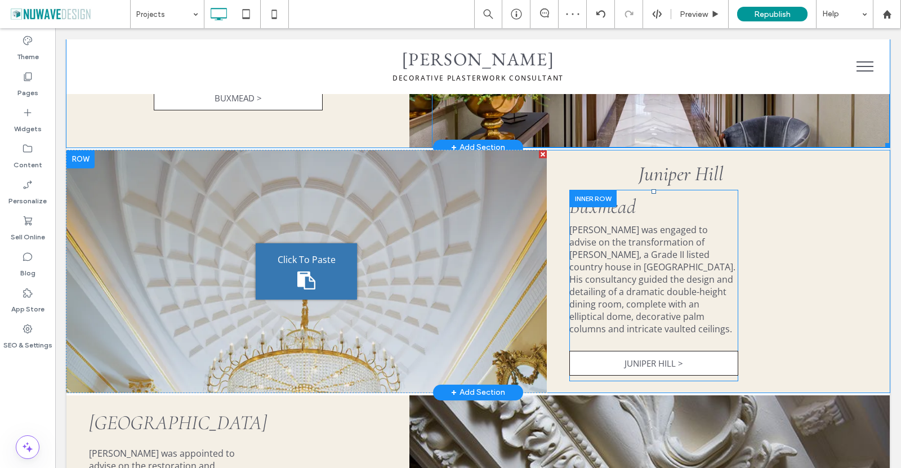
scroll to position [777, 0]
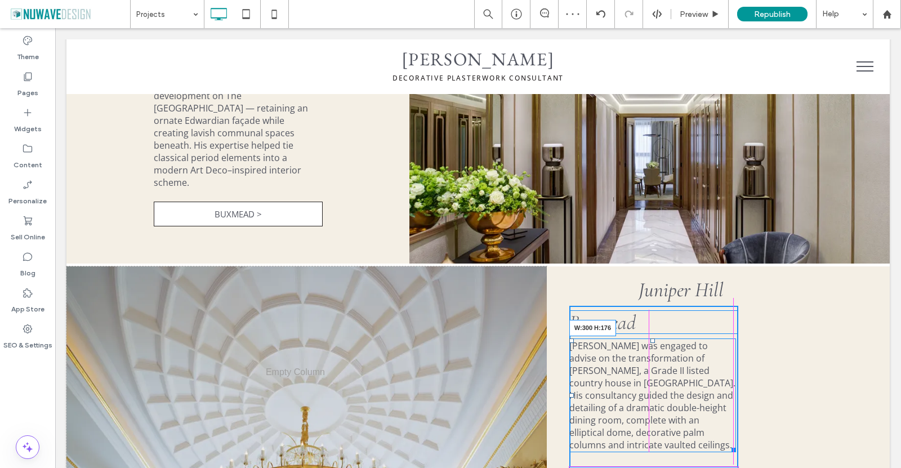
drag, startPoint x: 728, startPoint y: 420, endPoint x: 739, endPoint y: 423, distance: 11.6
click at [739, 423] on div "Juniper Hill Click To Paste Buxmead Ian Waller was engaged to advise on the tra…" at bounding box center [718, 387] width 343 height 242
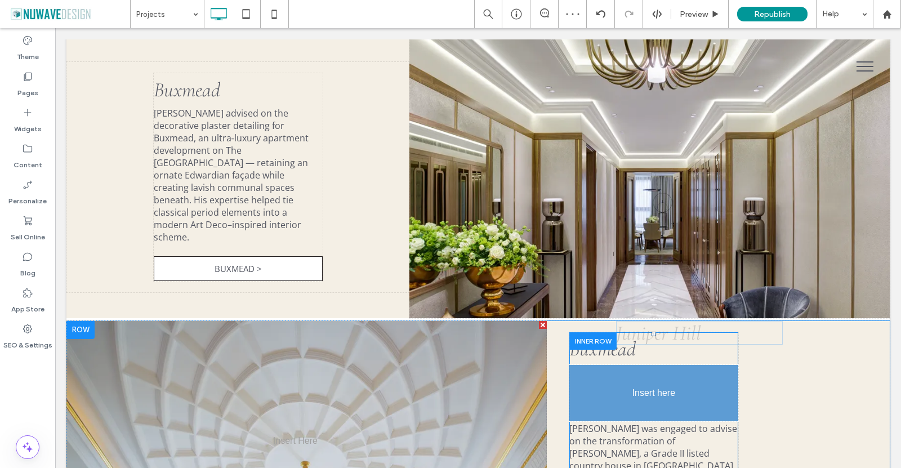
drag, startPoint x: 680, startPoint y: 272, endPoint x: 628, endPoint y: 405, distance: 142.3
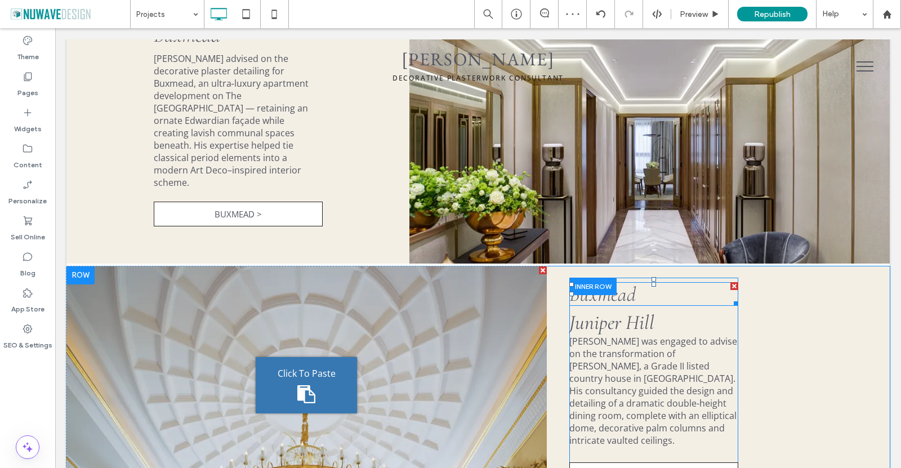
click at [661, 283] on p "Buxmead" at bounding box center [653, 293] width 169 height 21
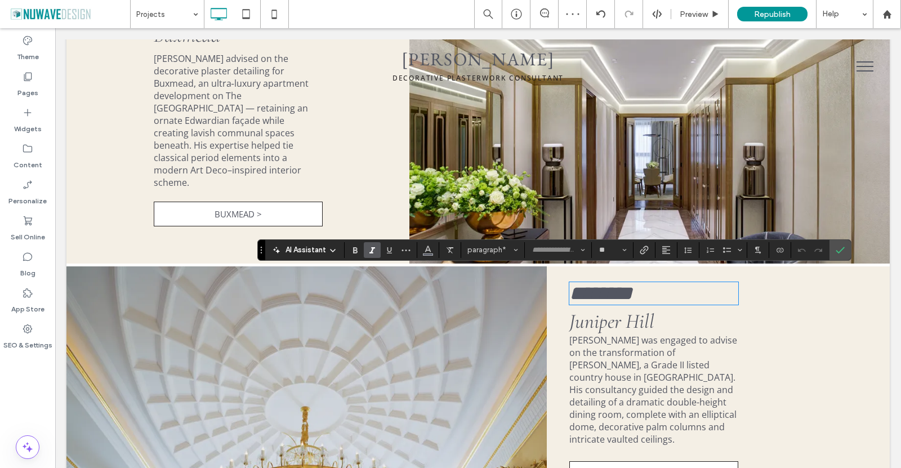
click at [634, 309] on span "Juniper Hill" at bounding box center [611, 321] width 85 height 24
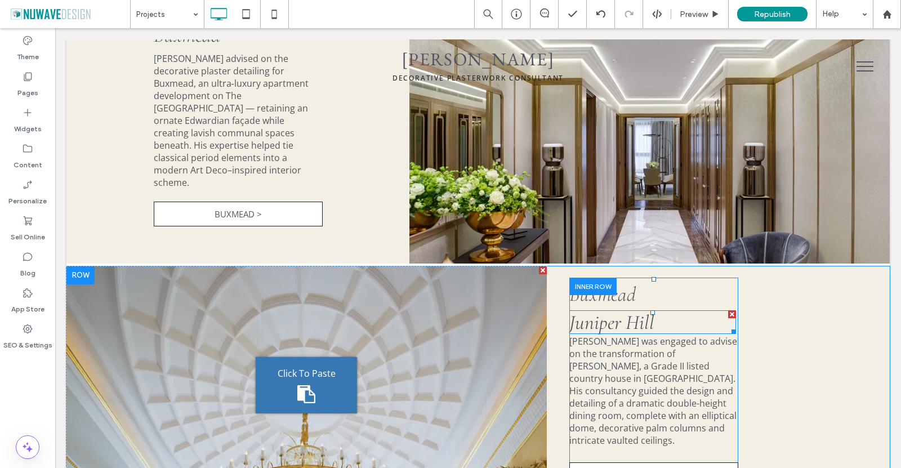
click at [659, 312] on p "Juniper Hill" at bounding box center [652, 321] width 167 height 21
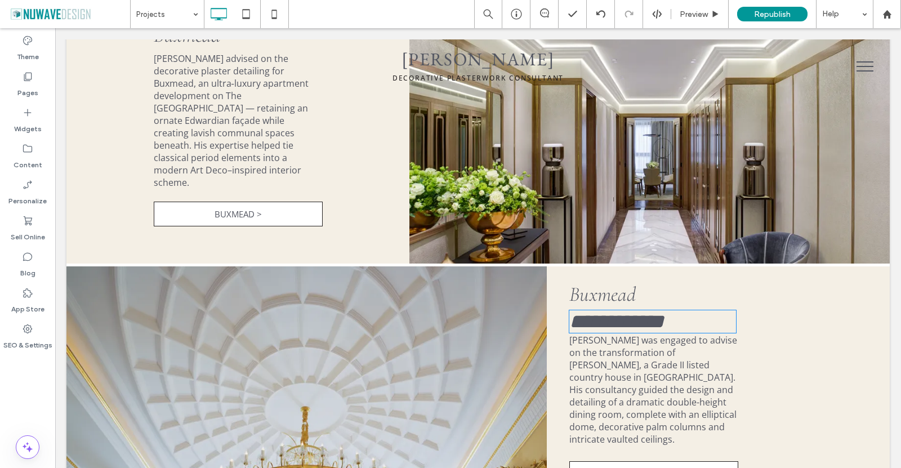
type input "**********"
type input "**"
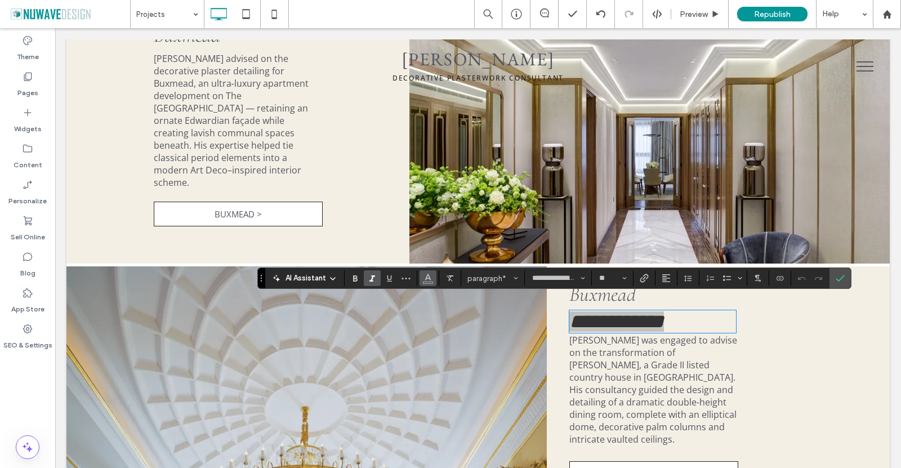
click at [431, 282] on span "Color" at bounding box center [427, 277] width 9 height 15
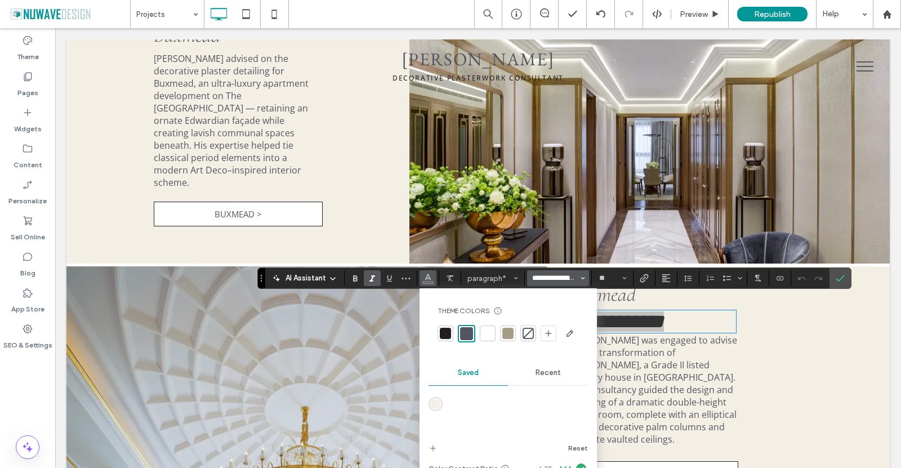
click at [550, 280] on input "**********" at bounding box center [555, 278] width 48 height 9
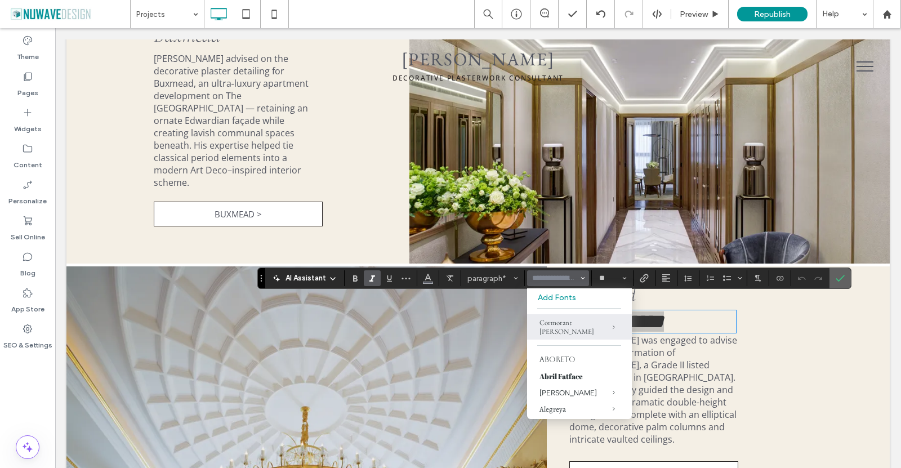
click at [849, 276] on section at bounding box center [839, 278] width 21 height 20
type input "**********"
click at [838, 274] on icon "Confirm" at bounding box center [839, 278] width 9 height 9
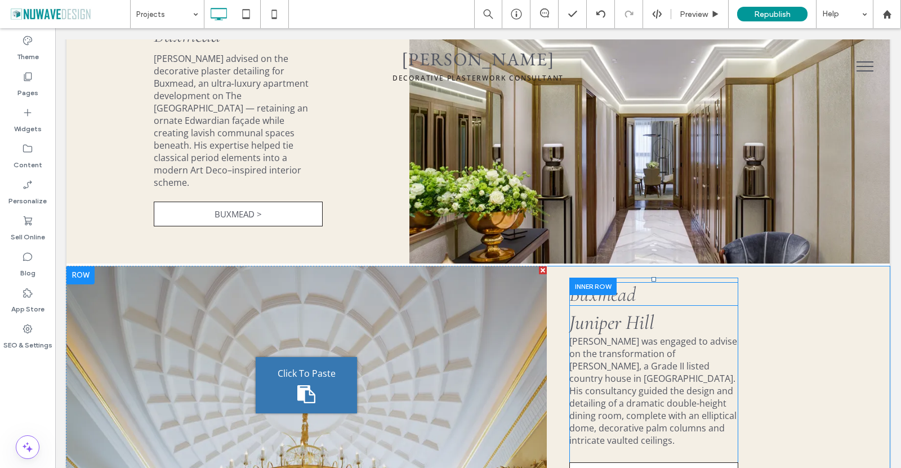
click at [626, 289] on span "Buxmead" at bounding box center [602, 294] width 66 height 24
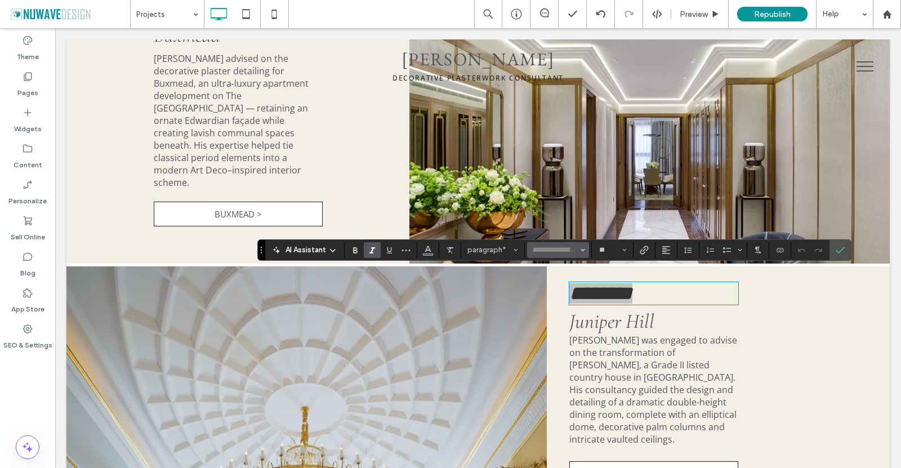
click at [558, 247] on input "Font & Font weight-input" at bounding box center [555, 249] width 48 height 9
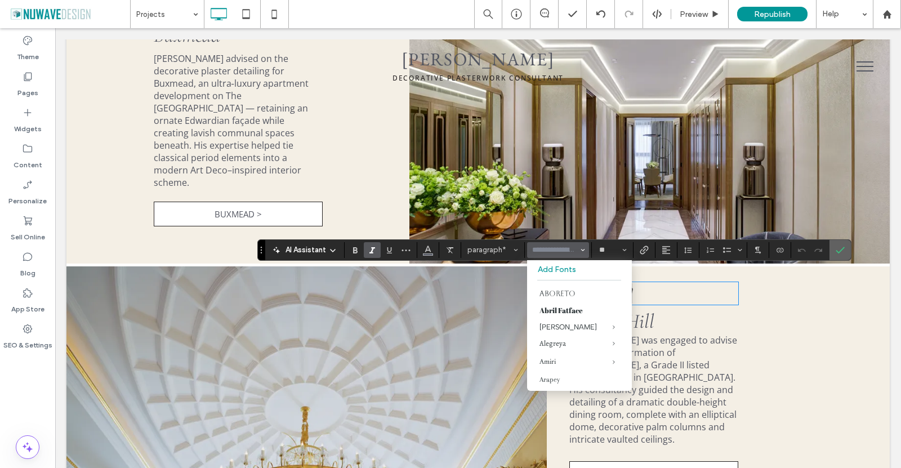
click at [844, 250] on icon "Confirm" at bounding box center [839, 249] width 9 height 9
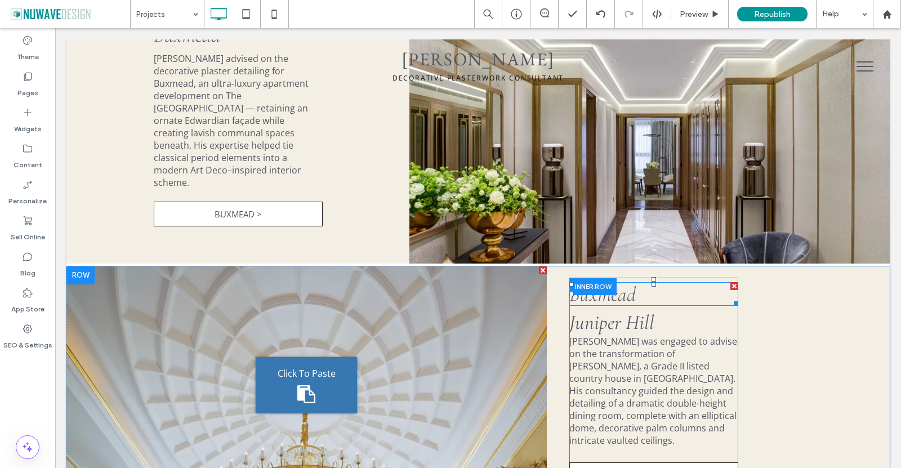
click at [730, 282] on div at bounding box center [734, 286] width 8 height 8
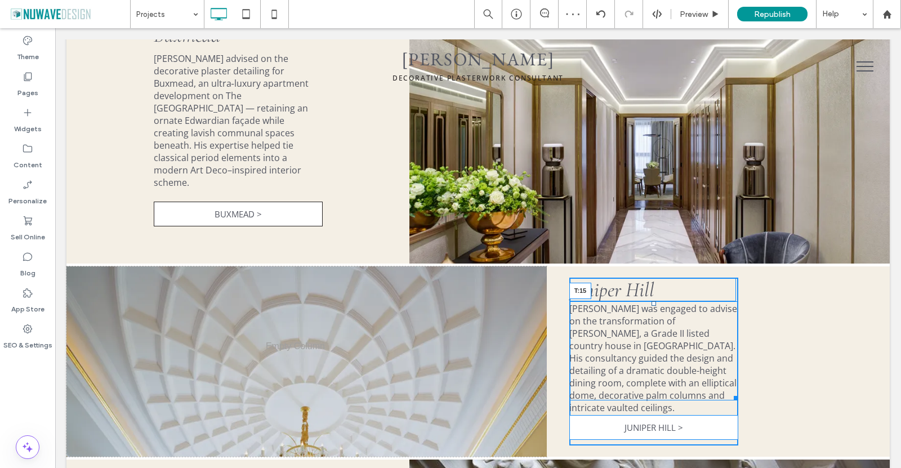
drag, startPoint x: 647, startPoint y: 290, endPoint x: 647, endPoint y: 298, distance: 7.9
click at [651, 301] on div at bounding box center [653, 303] width 5 height 5
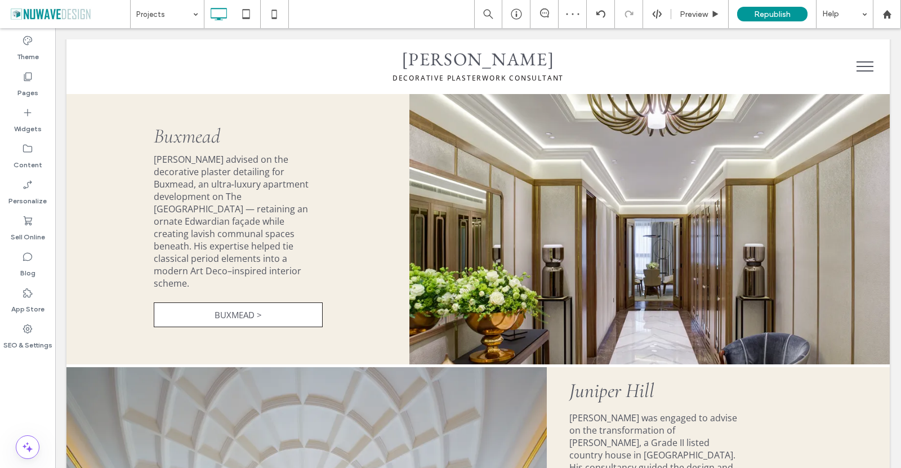
scroll to position [608, 0]
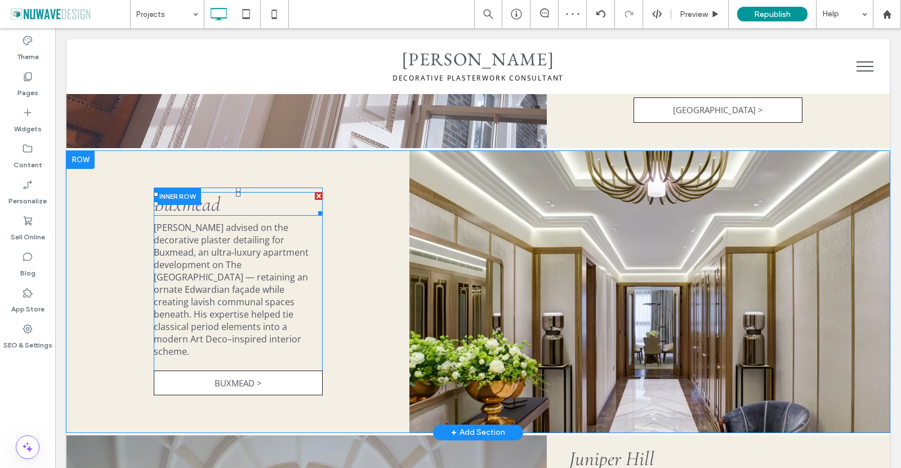
click at [204, 204] on span "Buxmead" at bounding box center [187, 204] width 66 height 24
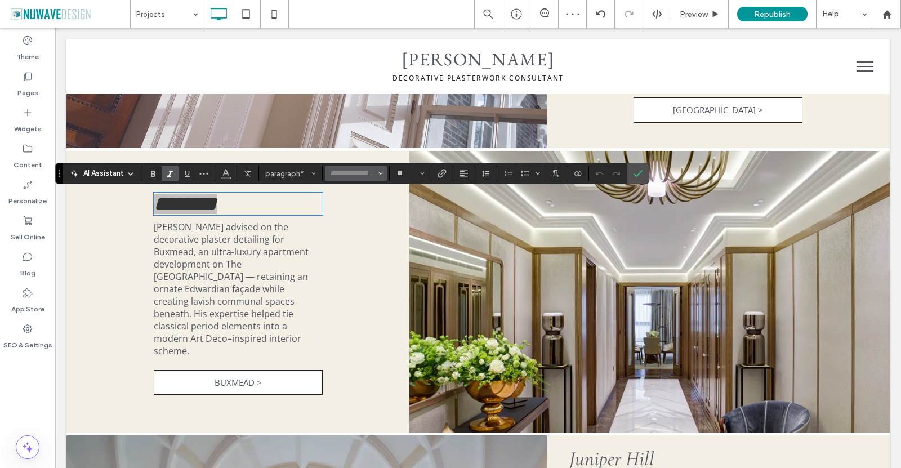
click at [366, 178] on button "Font & Font weight" at bounding box center [356, 173] width 62 height 16
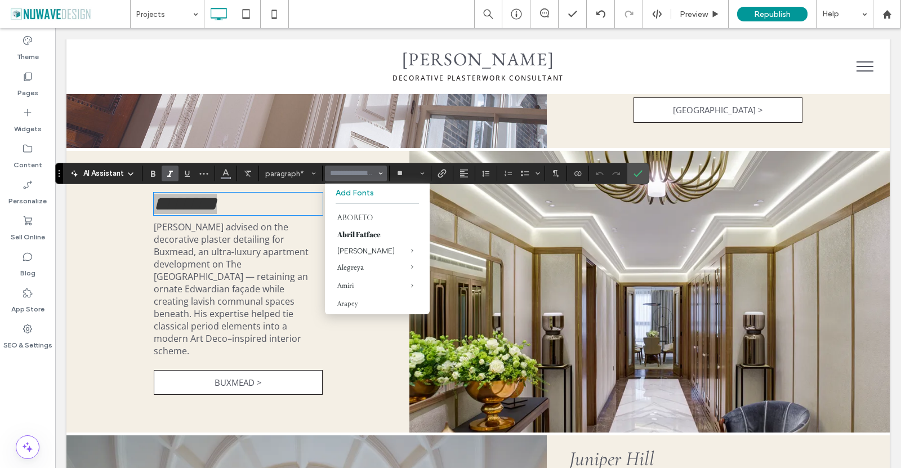
click at [348, 174] on input "Font & Font weight-input" at bounding box center [353, 173] width 48 height 9
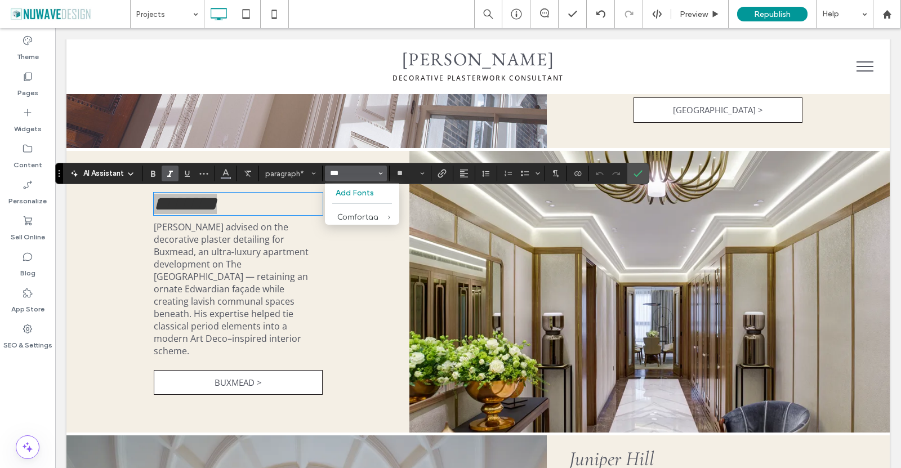
type input "****"
drag, startPoint x: 361, startPoint y: 178, endPoint x: 312, endPoint y: 173, distance: 49.7
click at [314, 173] on div "AI Assistant paragraph* **** Add Fonts **" at bounding box center [352, 173] width 594 height 21
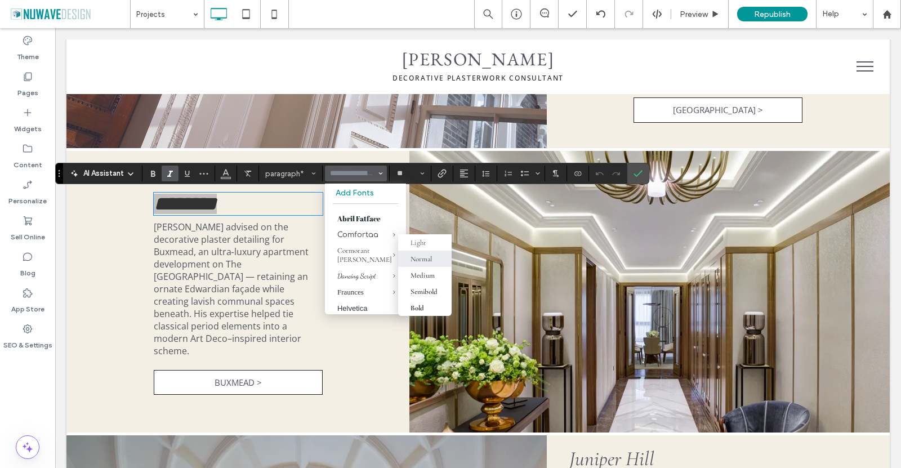
click at [426, 257] on div "Normal" at bounding box center [420, 258] width 21 height 9
type input "**********"
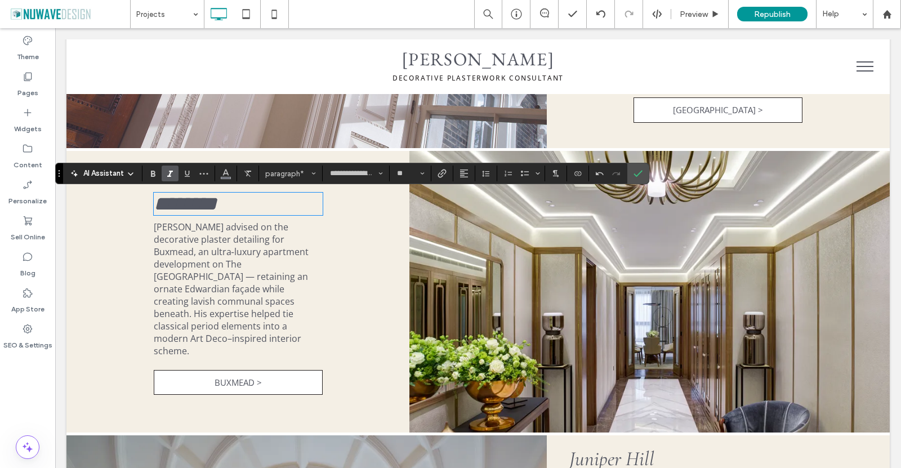
click at [270, 248] on span "Ian Waller advised on the decorative plaster detailing for Buxmead, an ultra‑lu…" at bounding box center [231, 289] width 155 height 136
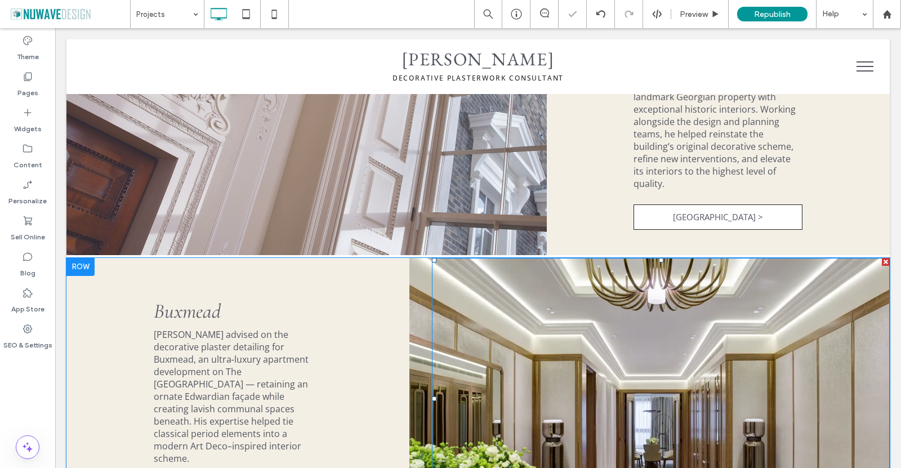
scroll to position [383, 0]
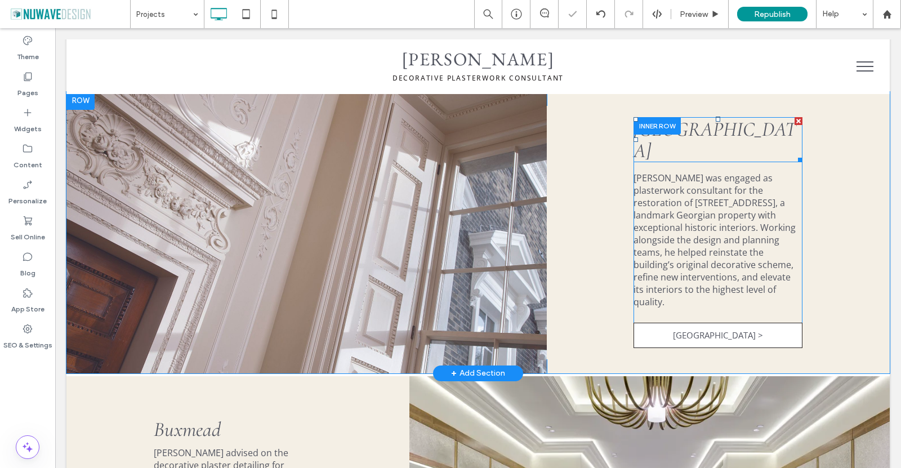
click at [671, 135] on div at bounding box center [656, 125] width 47 height 17
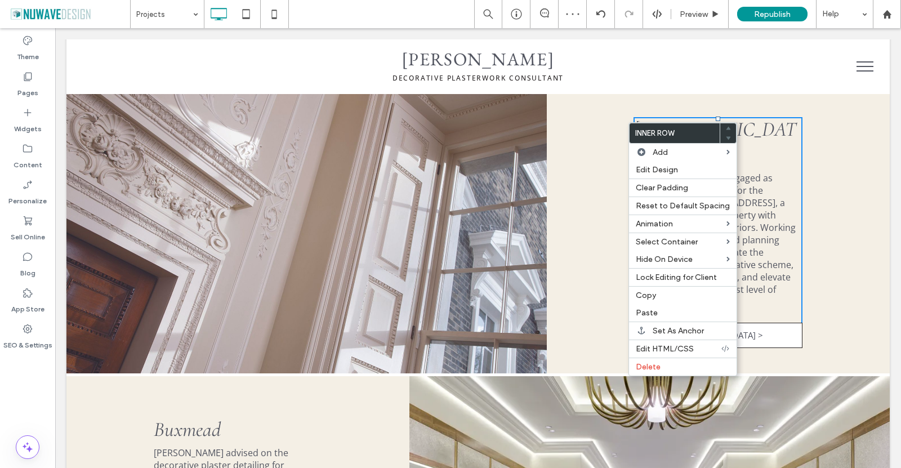
click at [785, 142] on p "St James's Square" at bounding box center [717, 139] width 169 height 43
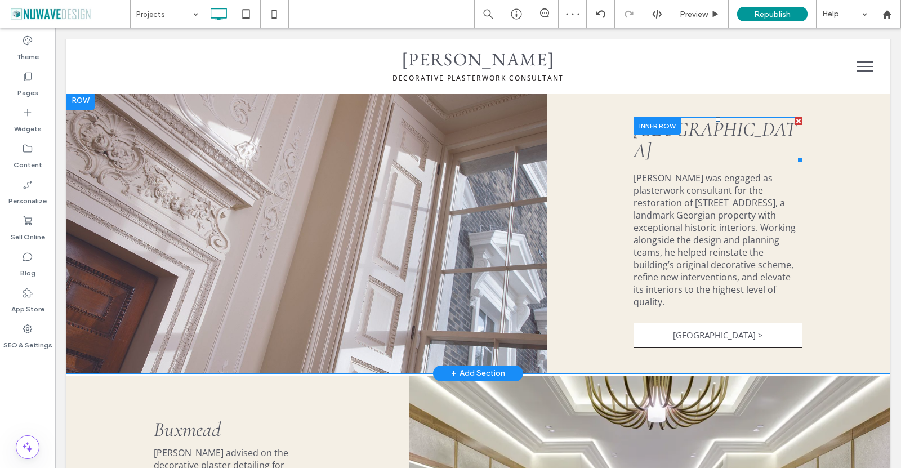
click at [759, 136] on p "St James's Square" at bounding box center [717, 139] width 169 height 43
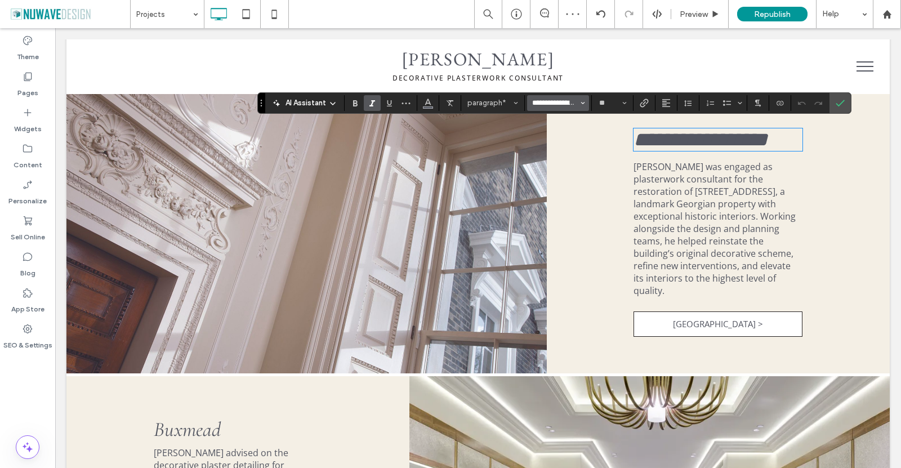
click at [552, 99] on input "**********" at bounding box center [555, 103] width 48 height 9
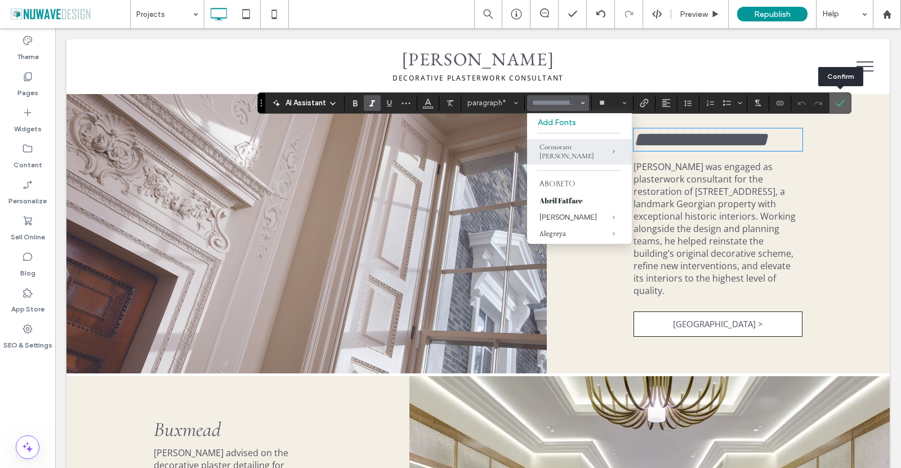
click at [844, 103] on label "Confirm" at bounding box center [839, 103] width 17 height 20
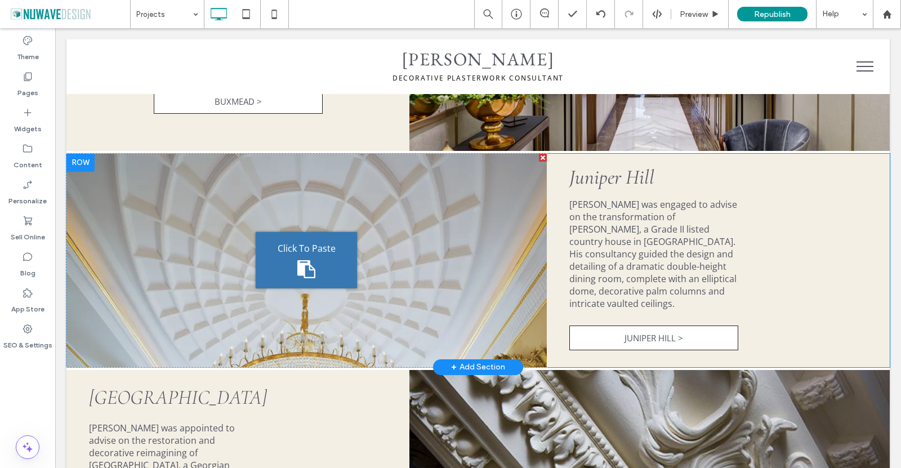
scroll to position [777, 0]
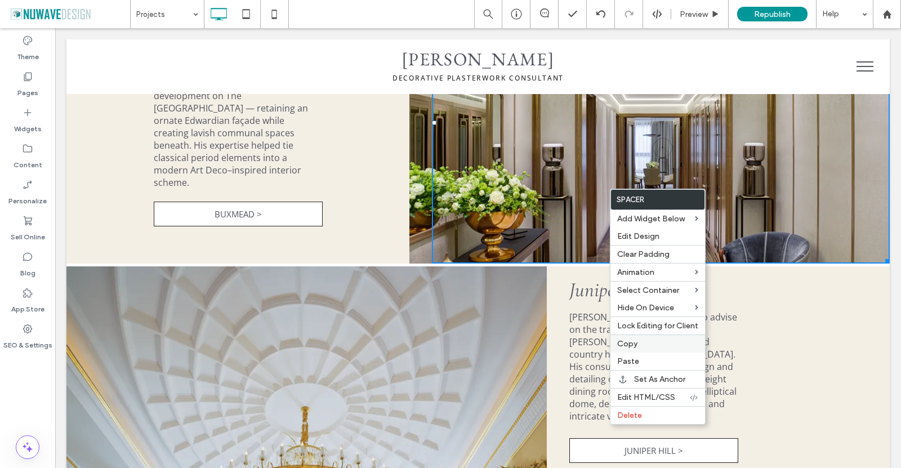
click at [638, 343] on label "Copy" at bounding box center [657, 344] width 81 height 10
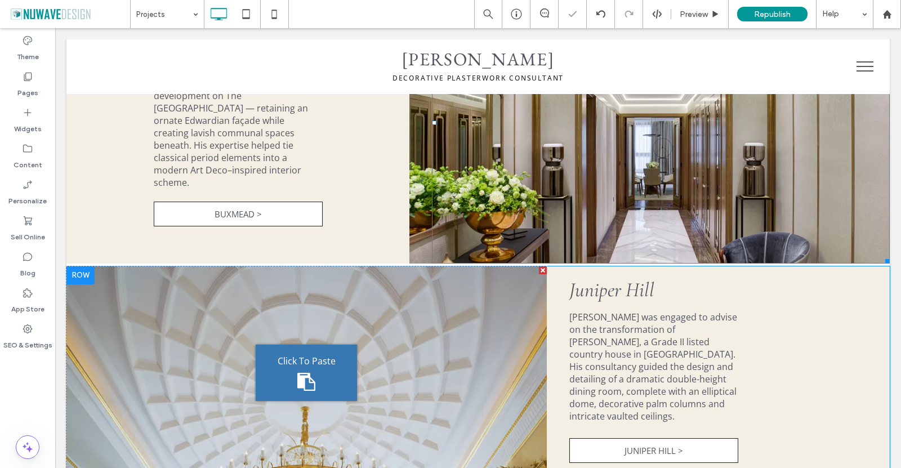
click at [302, 348] on div "Click To Paste" at bounding box center [306, 372] width 101 height 56
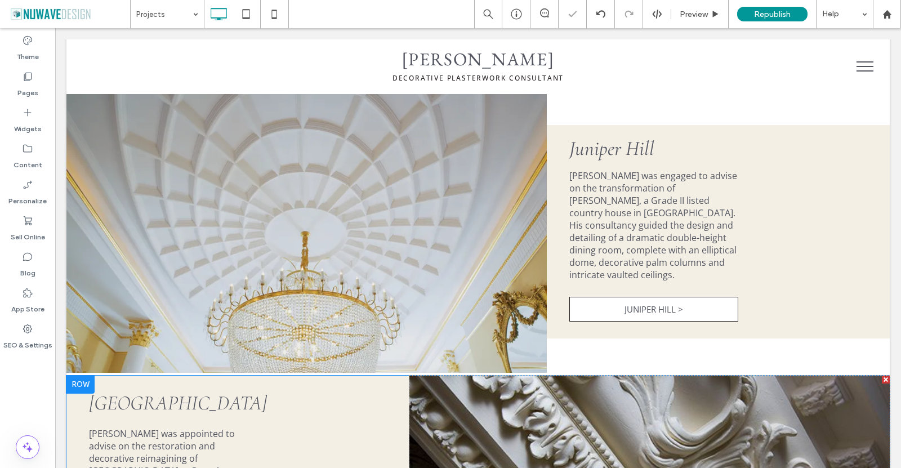
scroll to position [1058, 0]
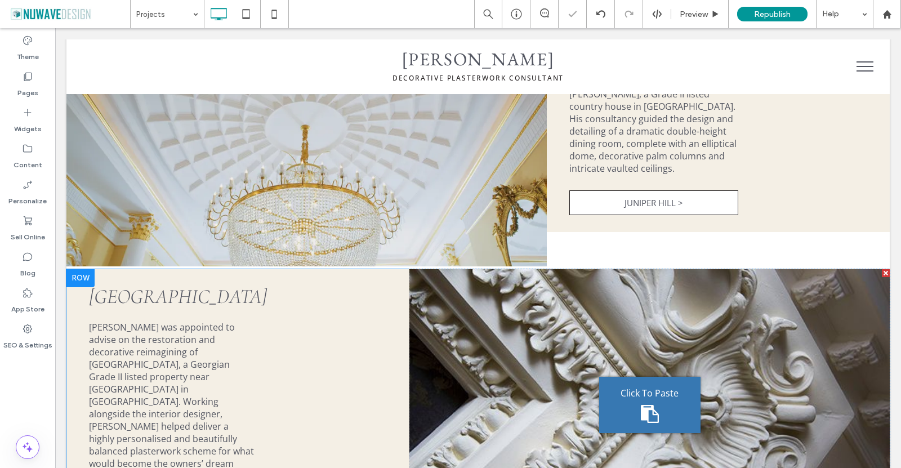
click at [632, 377] on div "Click To Paste" at bounding box center [649, 405] width 101 height 56
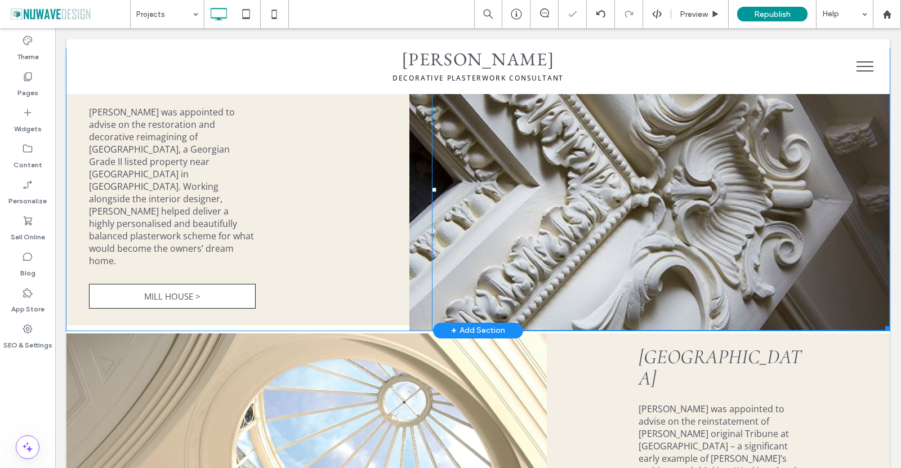
scroll to position [1283, 0]
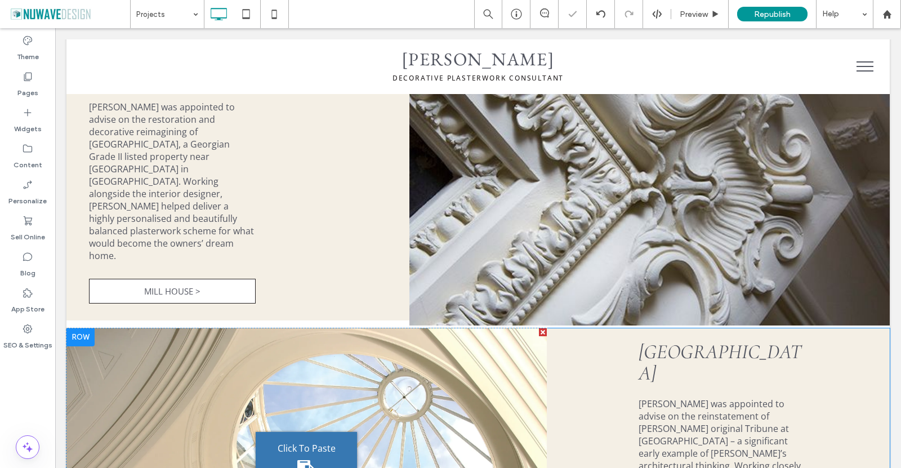
click at [346, 432] on div "Click To Paste" at bounding box center [306, 460] width 101 height 56
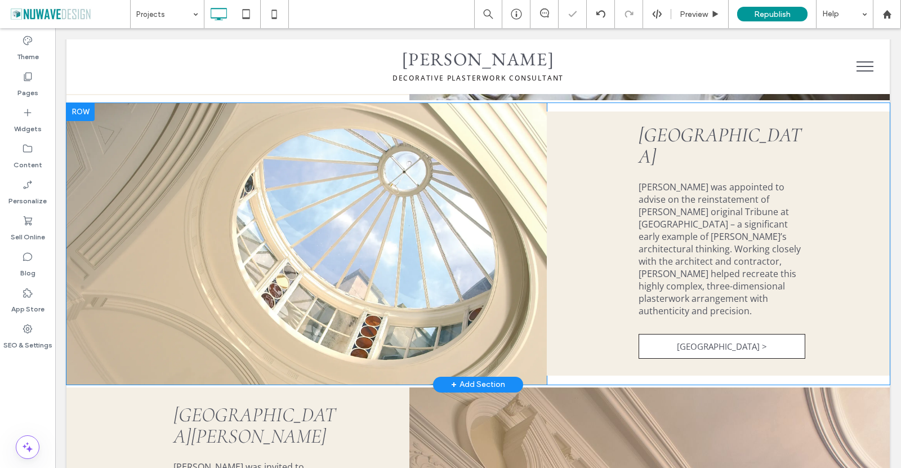
scroll to position [1677, 0]
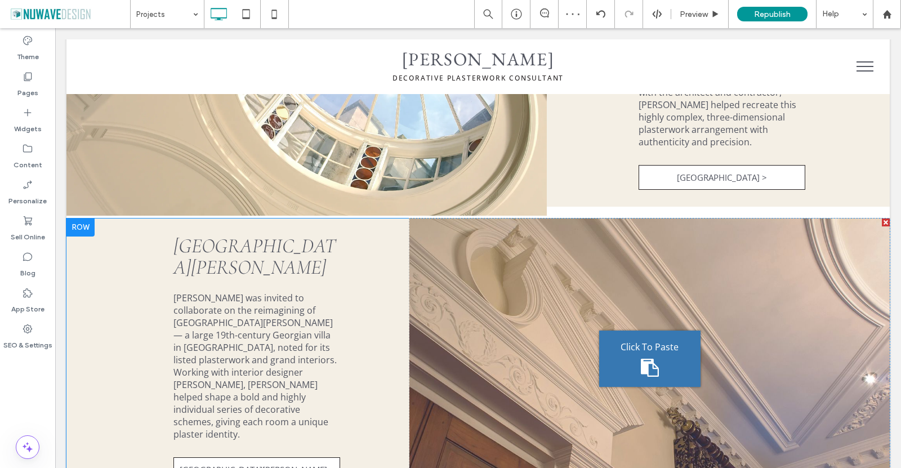
click at [633, 339] on div "Click To Paste" at bounding box center [649, 358] width 101 height 56
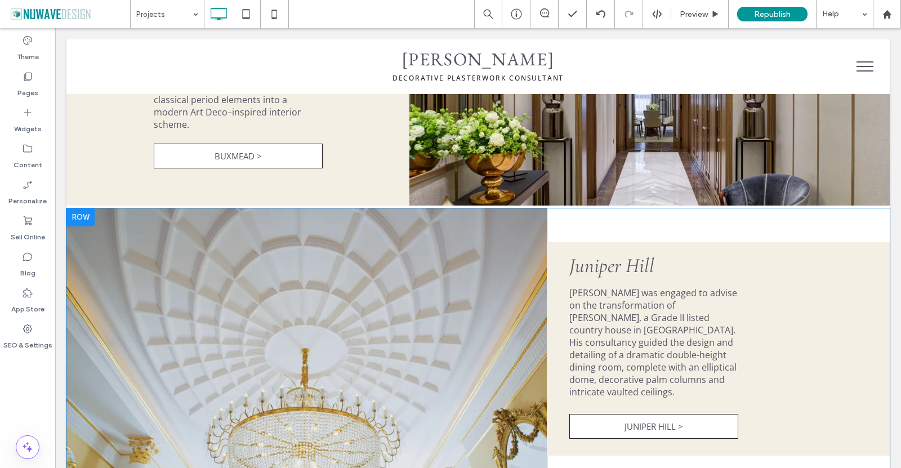
scroll to position [833, 0]
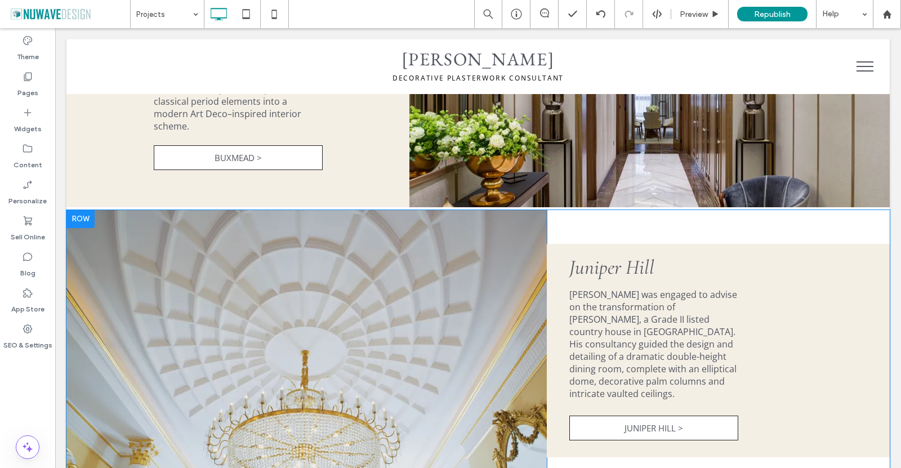
click at [79, 210] on div at bounding box center [80, 219] width 28 height 18
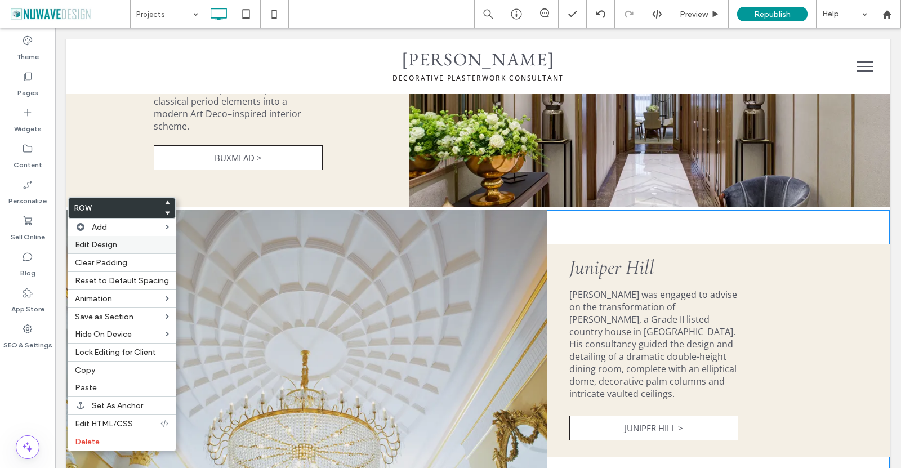
click at [115, 247] on span "Edit Design" at bounding box center [96, 245] width 42 height 10
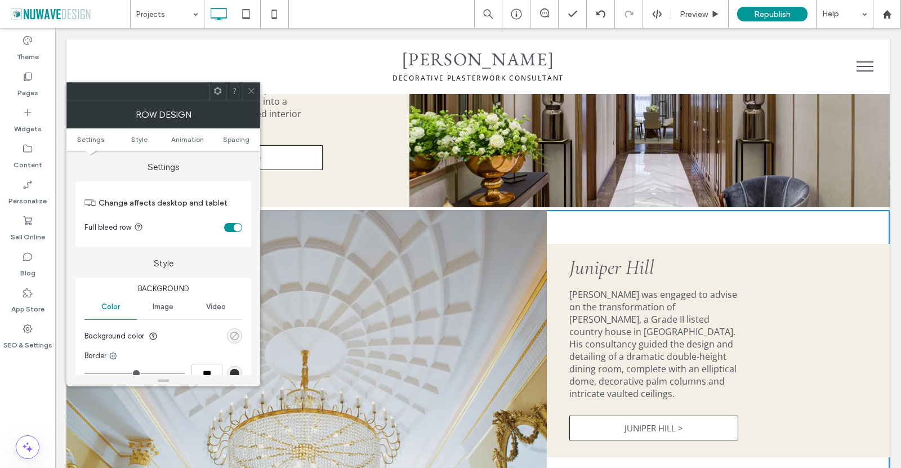
click at [234, 341] on icon "rgba(0, 0, 0, 0)" at bounding box center [235, 336] width 10 height 10
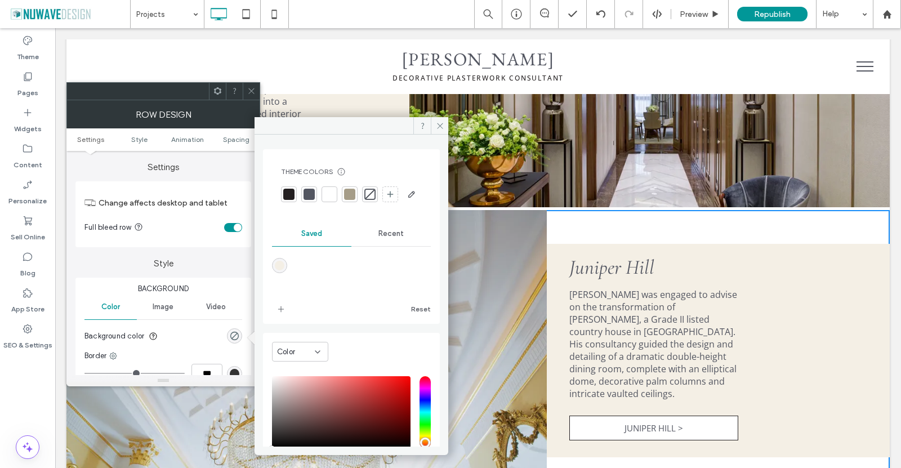
click at [281, 273] on div "rgba(244,239,229,1)" at bounding box center [279, 265] width 15 height 15
type input "*******"
type input "***"
type input "****"
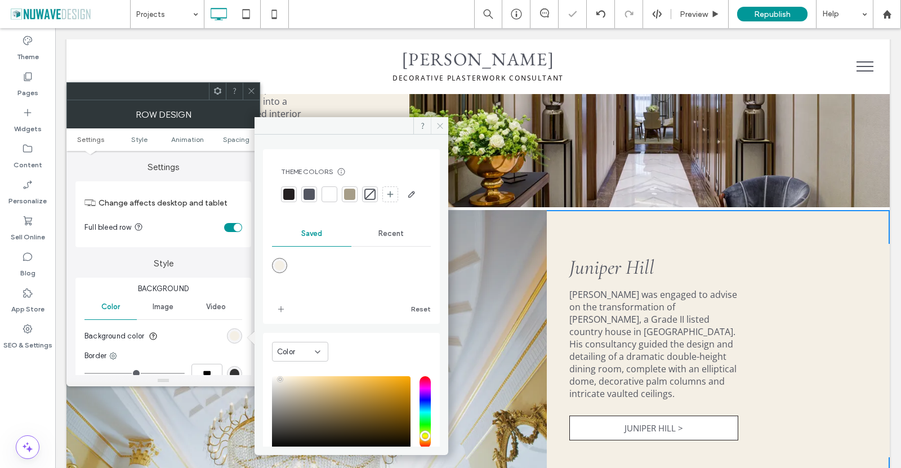
click at [438, 128] on icon at bounding box center [440, 126] width 8 height 8
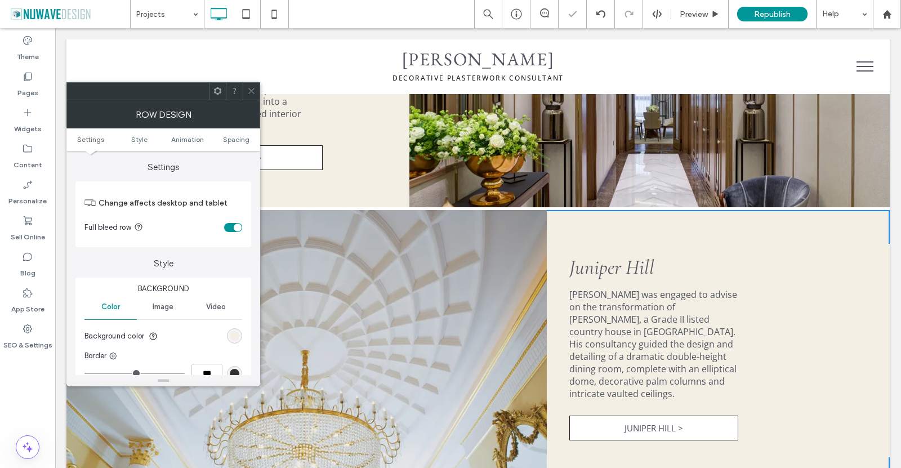
drag, startPoint x: 249, startPoint y: 88, endPoint x: 448, endPoint y: 213, distance: 235.2
click at [249, 88] on use at bounding box center [251, 91] width 6 height 6
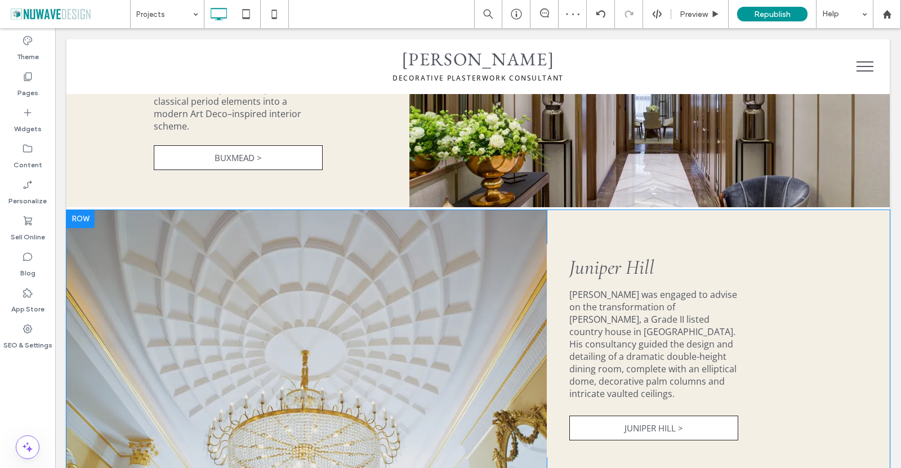
click at [558, 299] on div "Click To Paste Juniper Hill Ian Waller was engaged to advise on the transformat…" at bounding box center [718, 350] width 343 height 213
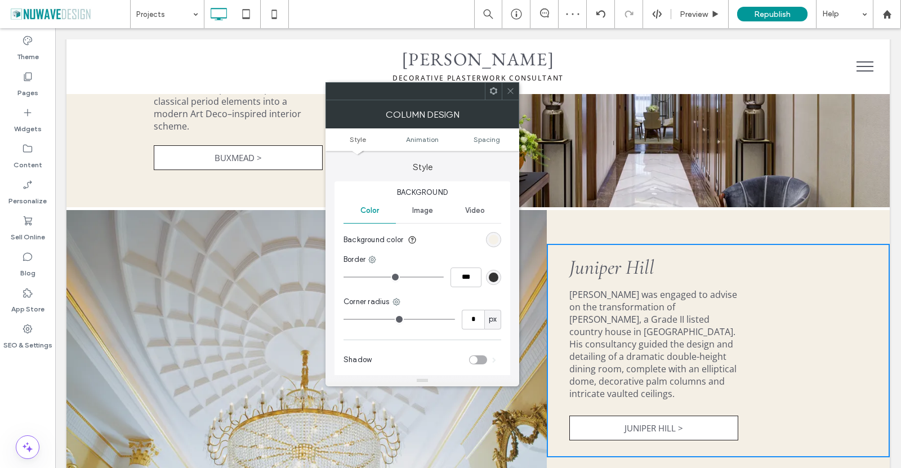
click at [493, 239] on div "rgb(244, 239, 229)" at bounding box center [494, 240] width 10 height 10
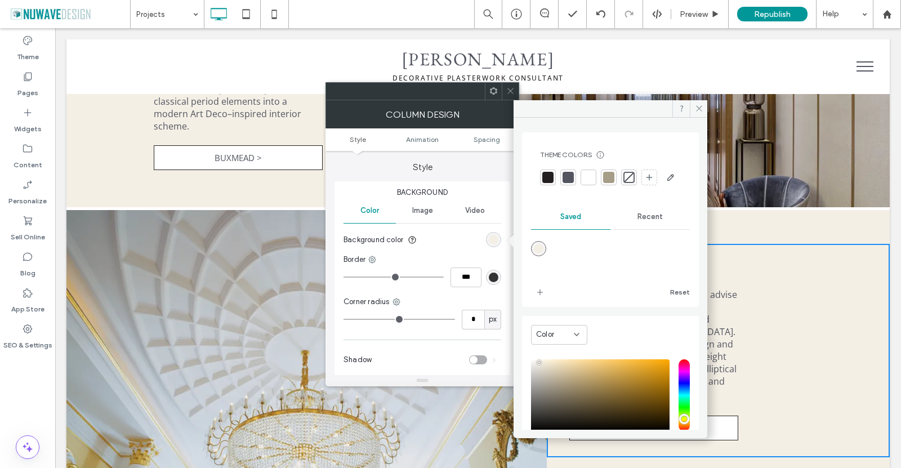
click at [631, 176] on div at bounding box center [628, 177] width 11 height 11
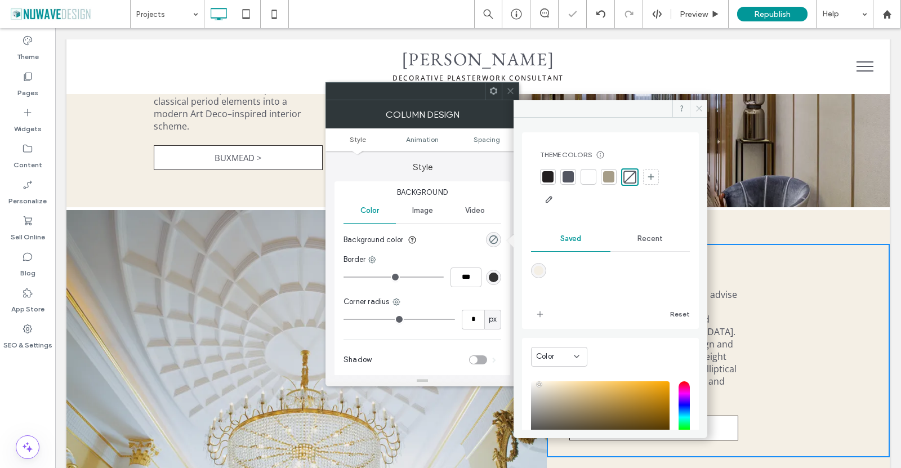
drag, startPoint x: 700, startPoint y: 108, endPoint x: 503, endPoint y: 65, distance: 200.9
click at [700, 108] on use at bounding box center [699, 109] width 6 height 6
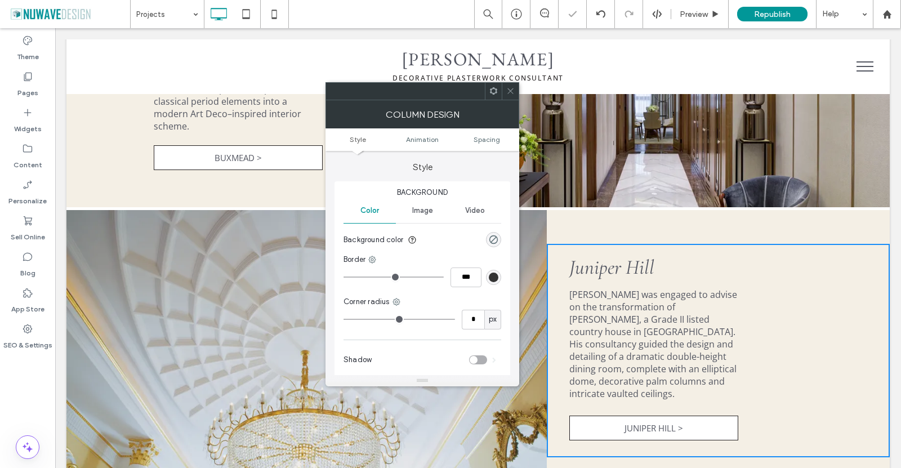
click at [511, 88] on icon at bounding box center [510, 91] width 8 height 8
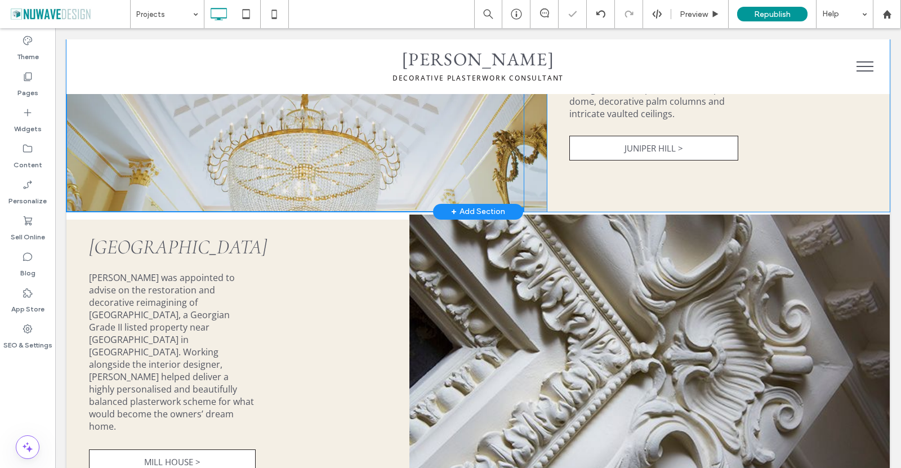
scroll to position [1114, 0]
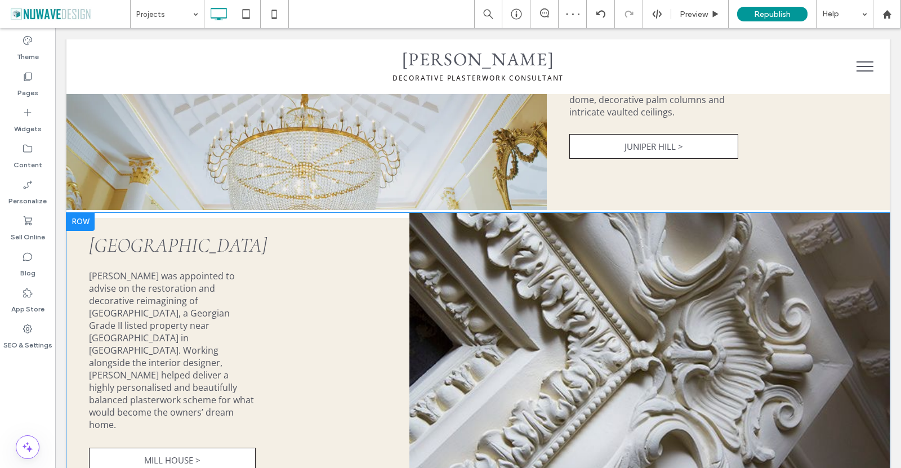
click at [87, 213] on div at bounding box center [80, 222] width 28 height 18
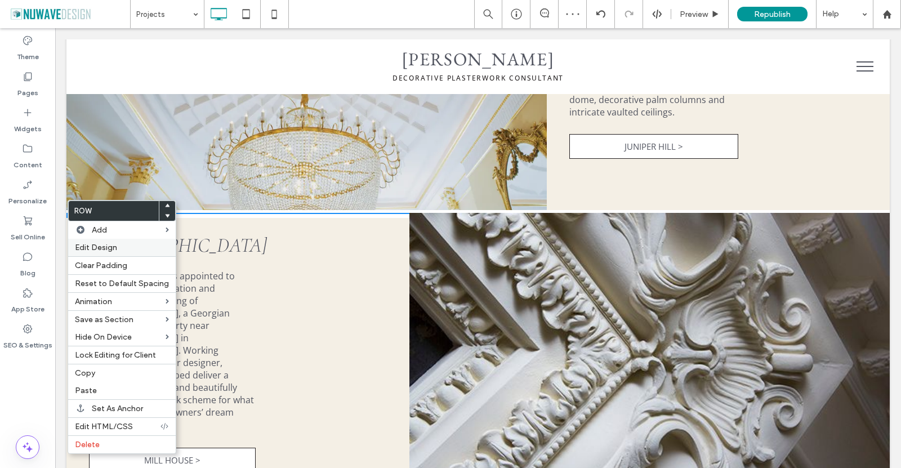
click at [127, 250] on label "Edit Design" at bounding box center [122, 248] width 94 height 10
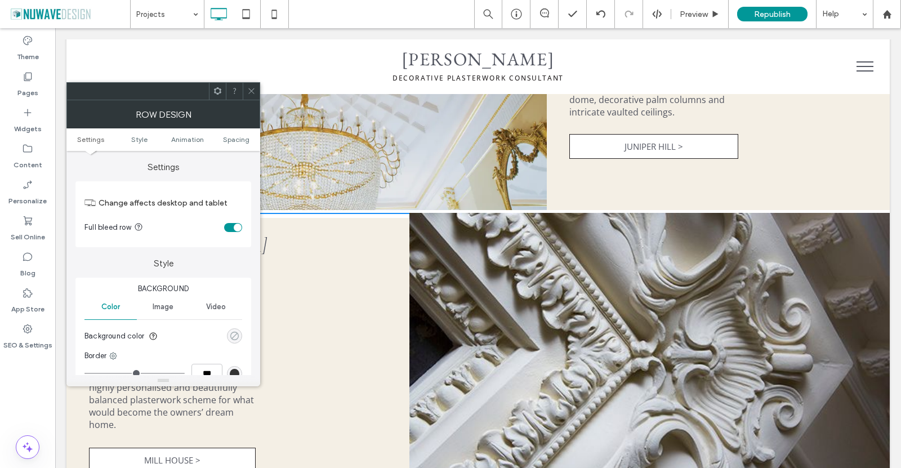
click at [235, 333] on div "rgba(0, 0, 0, 0)" at bounding box center [235, 336] width 10 height 10
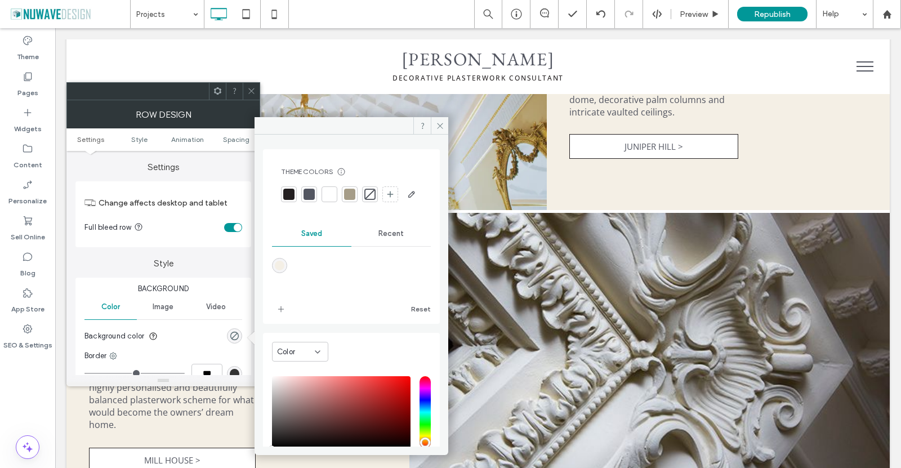
click at [280, 270] on div "rgba(244,239,229,1)" at bounding box center [280, 266] width 10 height 10
type input "*******"
type input "***"
type input "****"
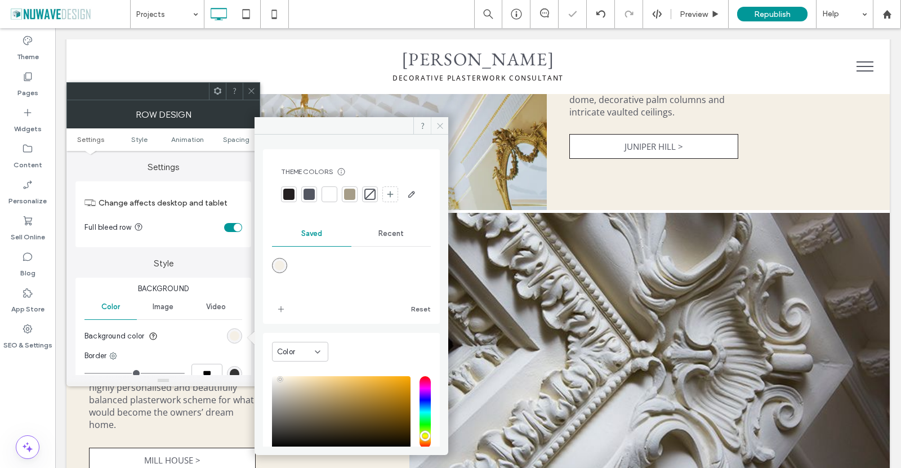
drag, startPoint x: 435, startPoint y: 127, endPoint x: 350, endPoint y: 92, distance: 92.6
click at [436, 127] on icon at bounding box center [440, 126] width 8 height 8
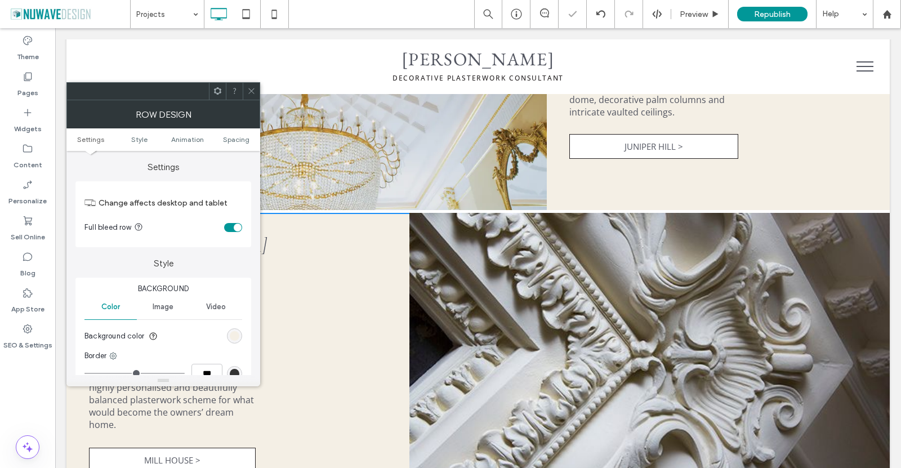
click at [248, 84] on span at bounding box center [251, 91] width 8 height 17
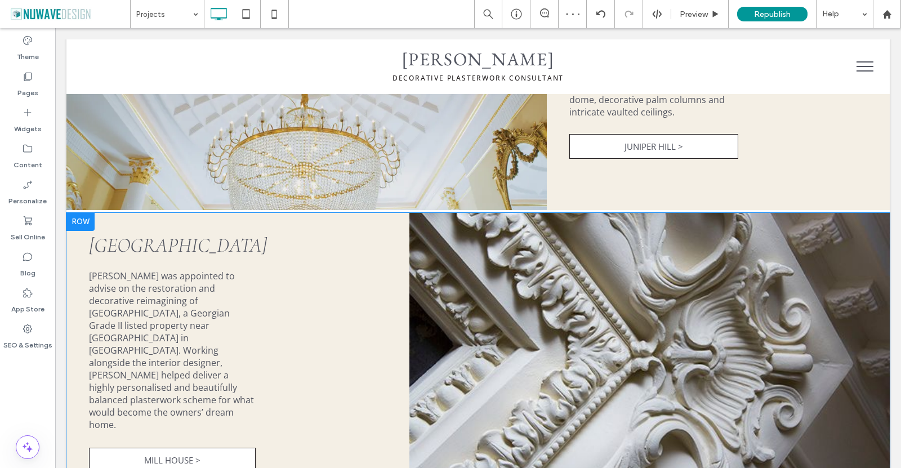
click at [279, 230] on div "Mill House Ian Waller was appointed to advise on the restoration and decorative…" at bounding box center [237, 353] width 343 height 271
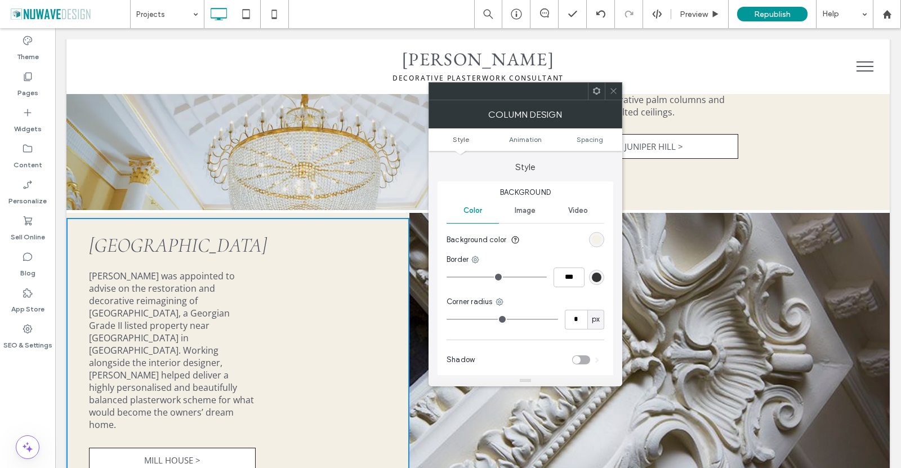
click at [597, 243] on div "rgb(244, 239, 229)" at bounding box center [597, 240] width 10 height 10
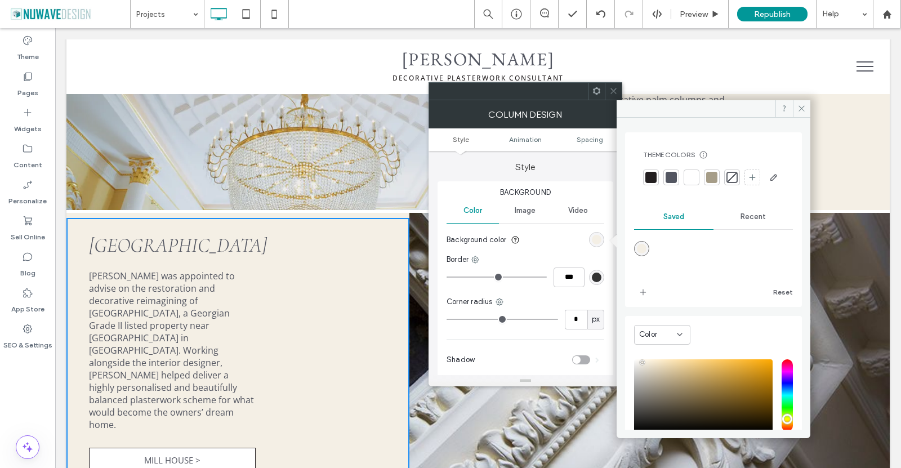
click at [732, 175] on div at bounding box center [731, 177] width 11 height 11
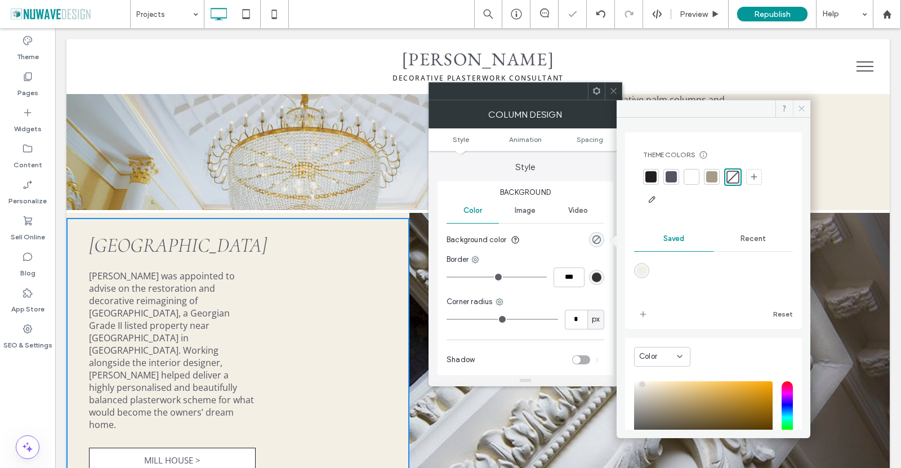
drag, startPoint x: 802, startPoint y: 112, endPoint x: 741, endPoint y: 84, distance: 67.5
click at [802, 112] on icon at bounding box center [801, 108] width 8 height 8
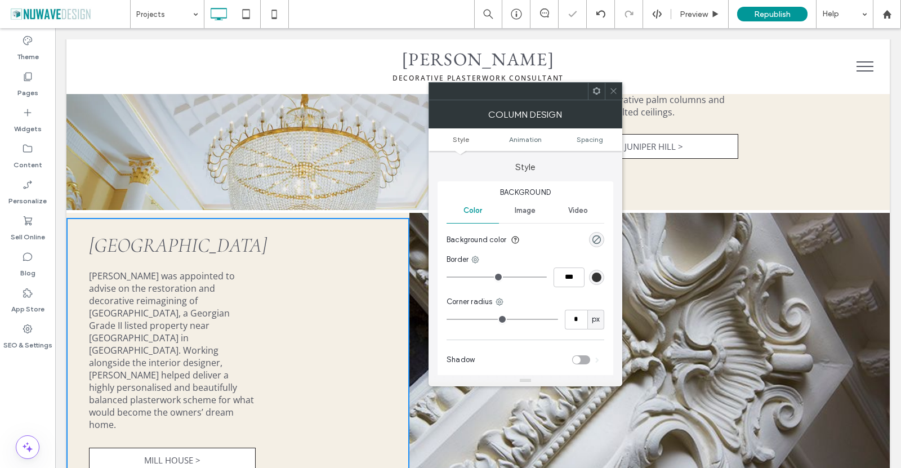
click at [614, 88] on icon at bounding box center [613, 91] width 8 height 8
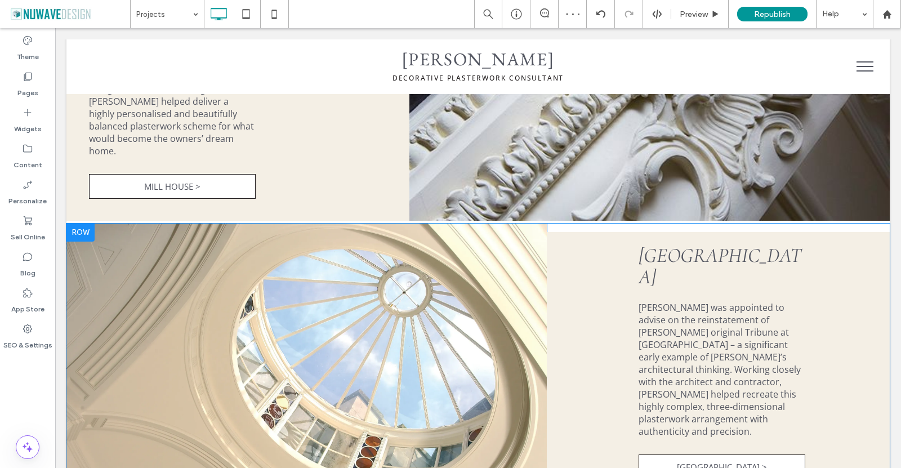
scroll to position [1396, 0]
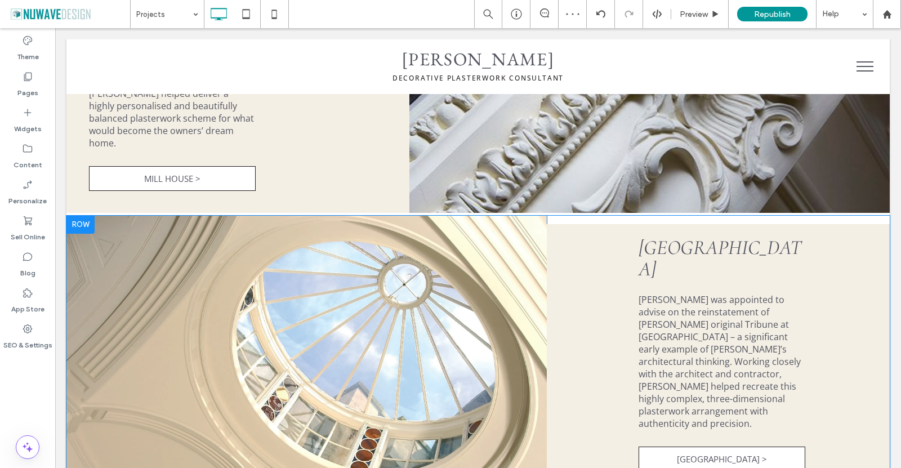
click at [568, 216] on div "Click To Paste Tyringham Hall Ian Waller was appointed to advise on the reinsta…" at bounding box center [477, 356] width 823 height 281
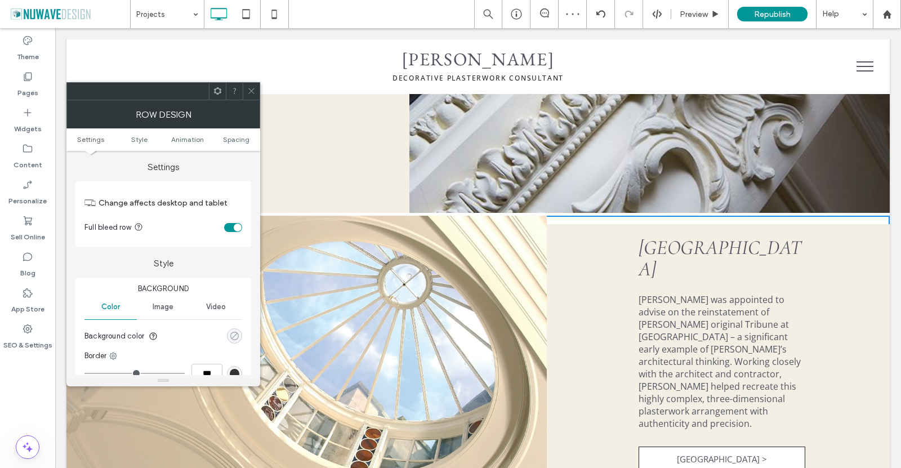
click at [235, 338] on icon "rgba(0, 0, 0, 0)" at bounding box center [235, 336] width 10 height 10
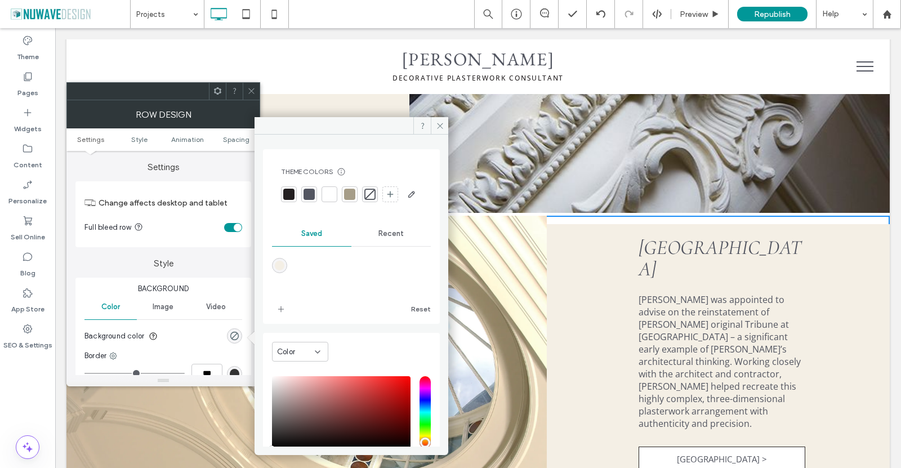
click at [283, 273] on div "rgba(244,239,229,1)" at bounding box center [279, 265] width 15 height 15
type input "*******"
type input "***"
type input "****"
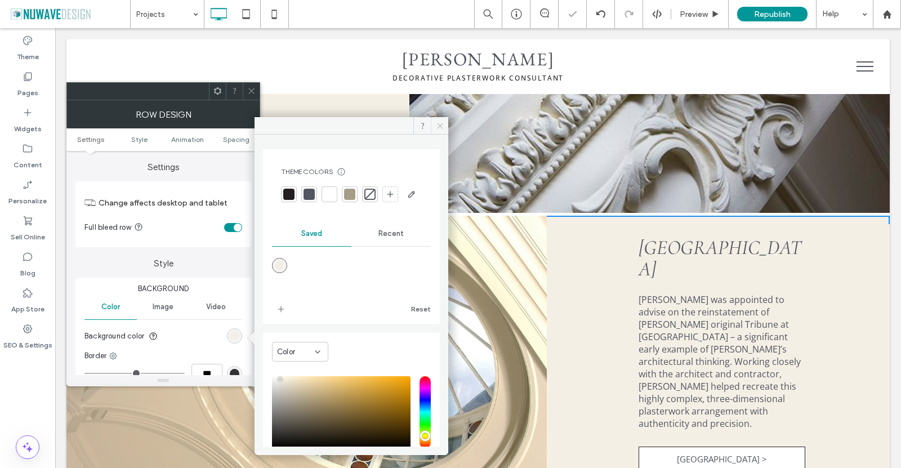
click at [441, 124] on icon at bounding box center [440, 126] width 8 height 8
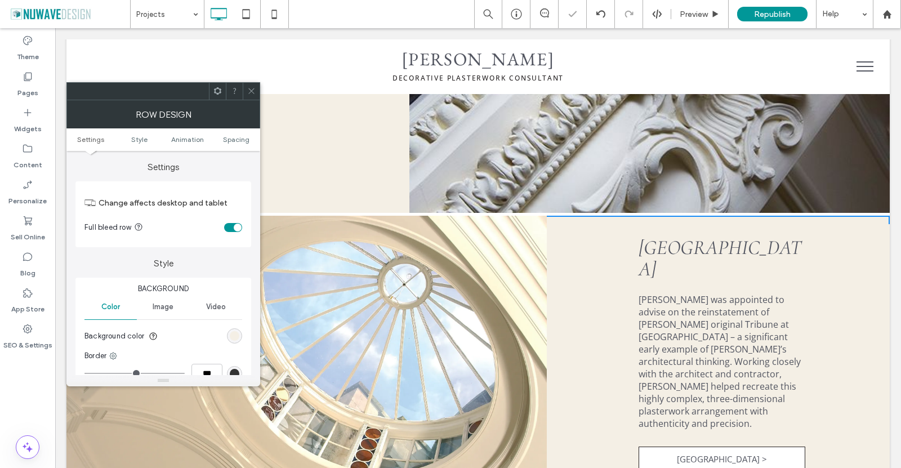
click at [253, 90] on icon at bounding box center [251, 91] width 8 height 8
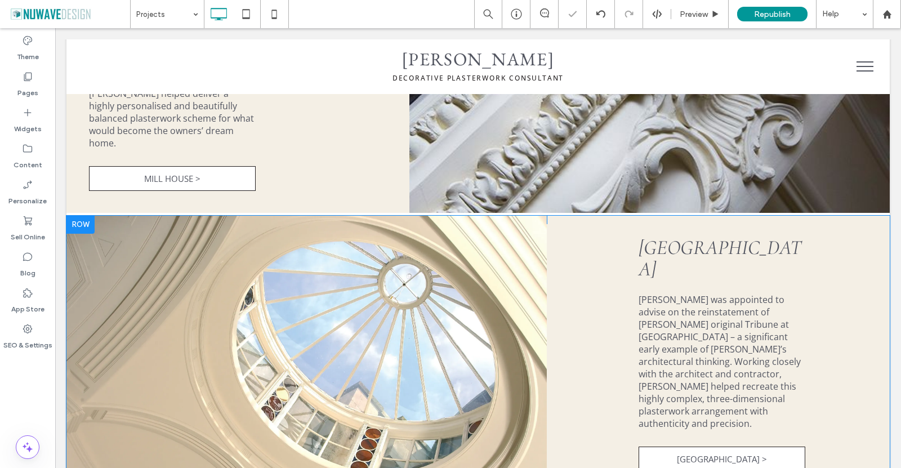
click at [599, 289] on div "Tyringham Hall Ian Waller was appointed to advise on the reinstatement of Sir J…" at bounding box center [718, 356] width 343 height 264
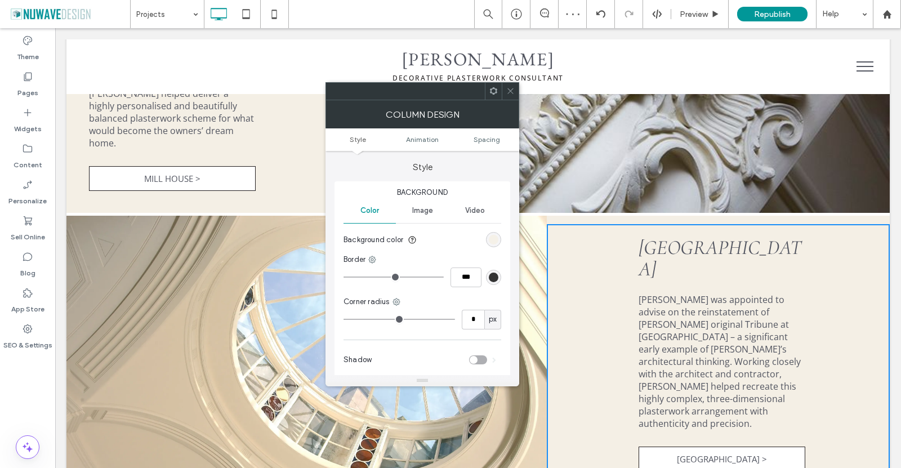
click at [493, 241] on div "rgb(244, 239, 229)" at bounding box center [494, 240] width 10 height 10
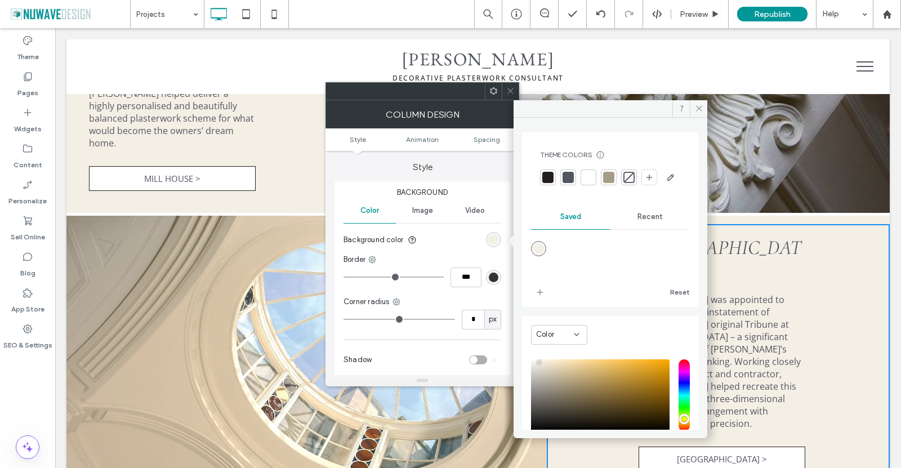
click at [645, 229] on div "Recent" at bounding box center [649, 216] width 79 height 25
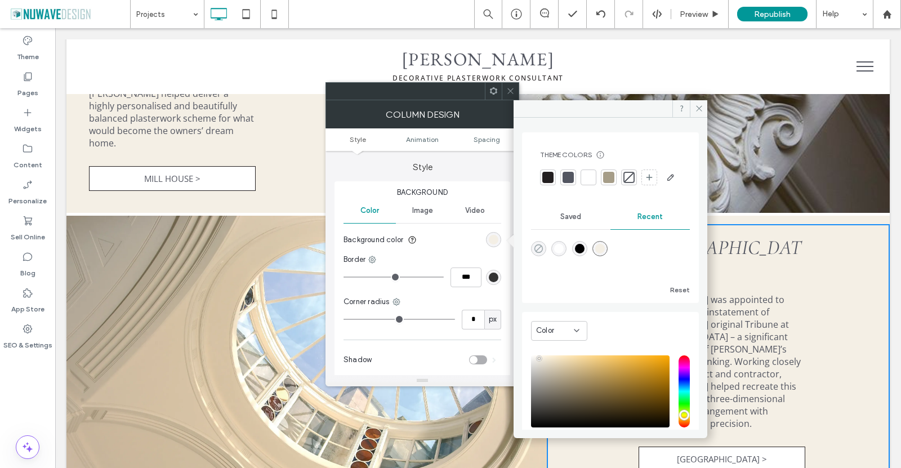
click at [539, 253] on icon "rgba(0, 0, 0, 0)" at bounding box center [539, 249] width 10 height 10
type input "*******"
type input "*"
type input "**"
drag, startPoint x: 702, startPoint y: 107, endPoint x: 607, endPoint y: 77, distance: 99.3
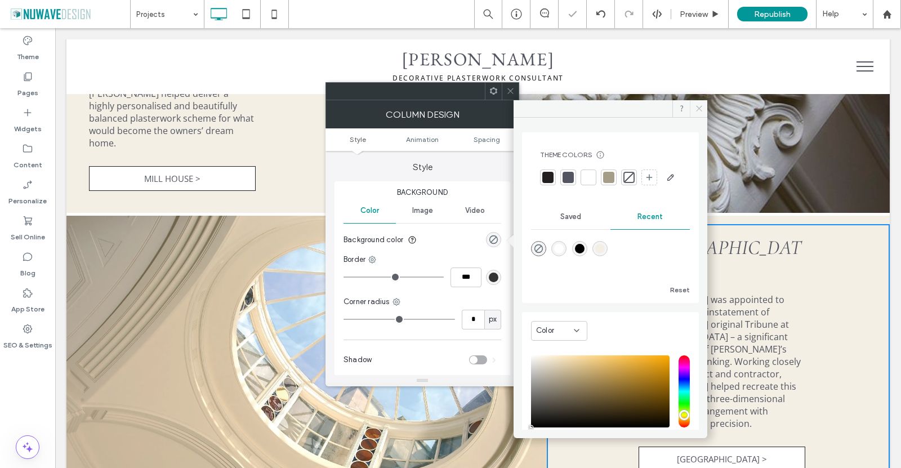
click at [702, 107] on icon at bounding box center [699, 108] width 8 height 8
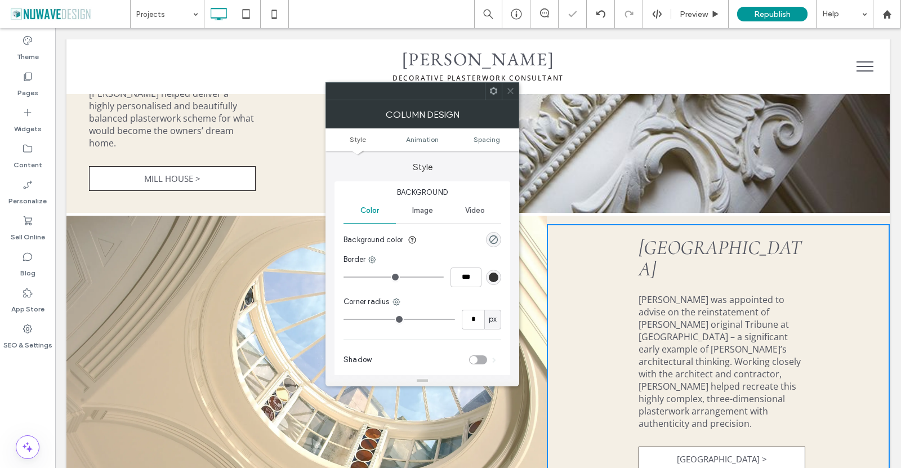
click at [511, 89] on icon at bounding box center [510, 91] width 8 height 8
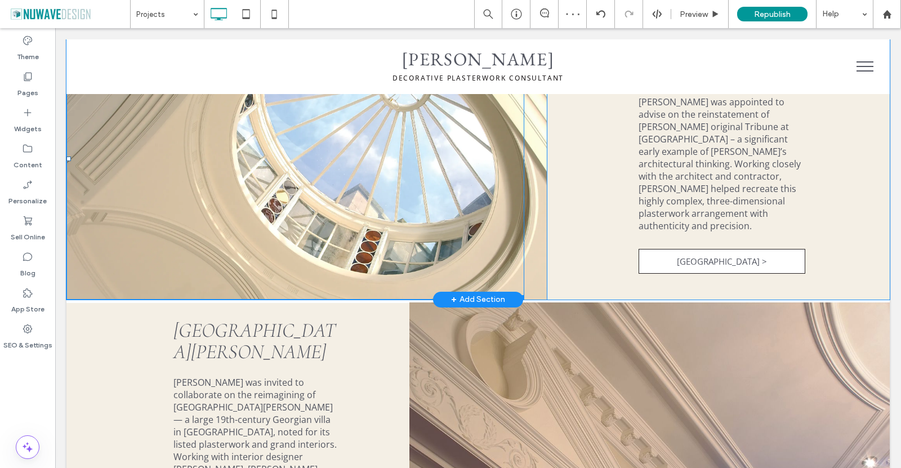
scroll to position [1677, 0]
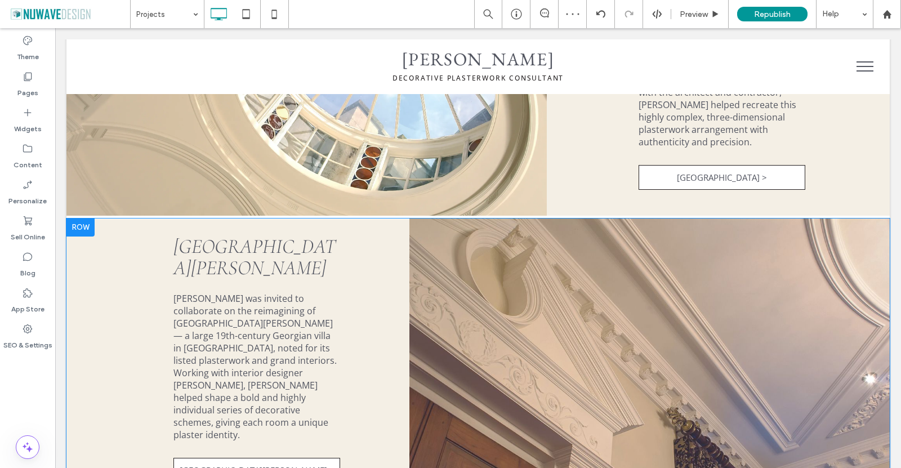
click at [89, 218] on div at bounding box center [80, 227] width 28 height 18
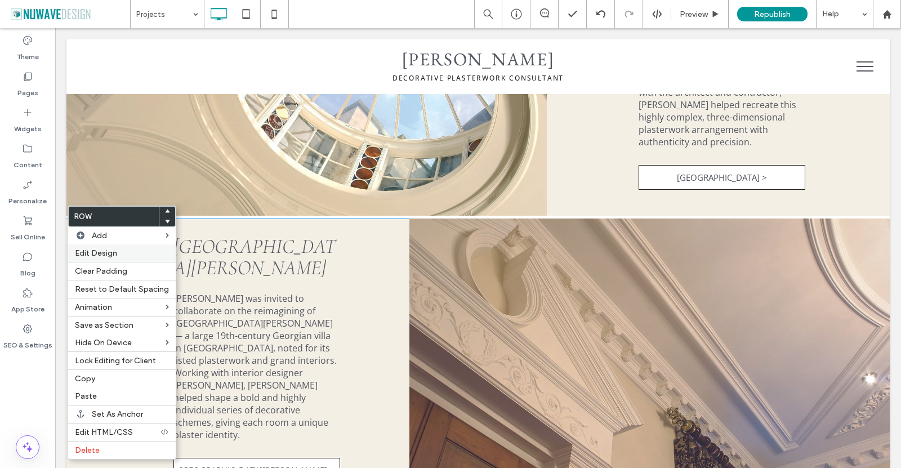
click at [139, 257] on label "Edit Design" at bounding box center [122, 253] width 94 height 10
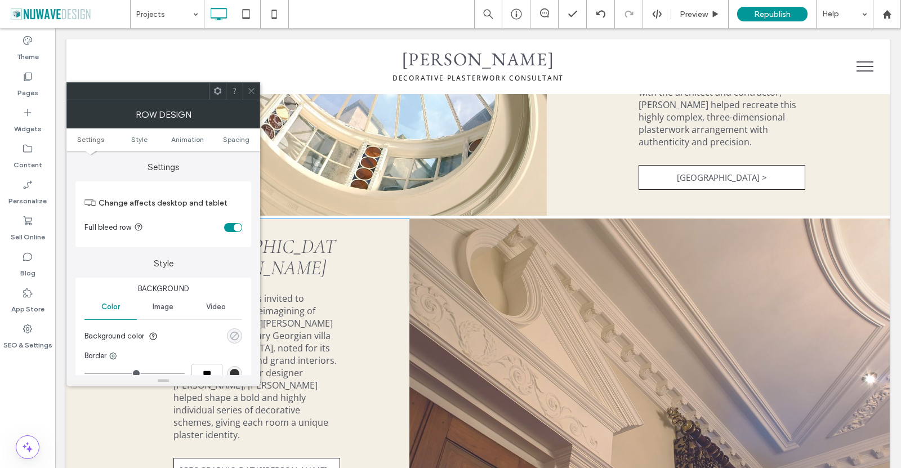
click at [239, 339] on icon "rgba(0, 0, 0, 0)" at bounding box center [235, 336] width 10 height 10
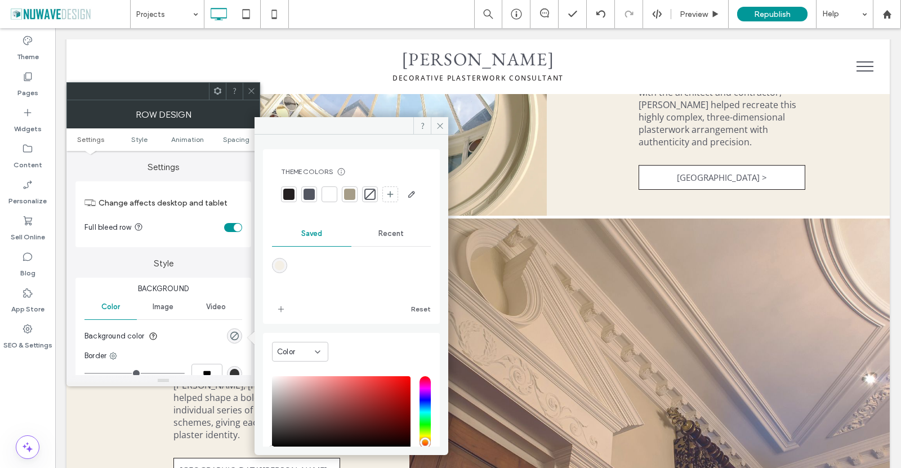
click at [279, 273] on div "rgba(244,239,229,1)" at bounding box center [279, 265] width 15 height 15
type input "*******"
type input "***"
type input "****"
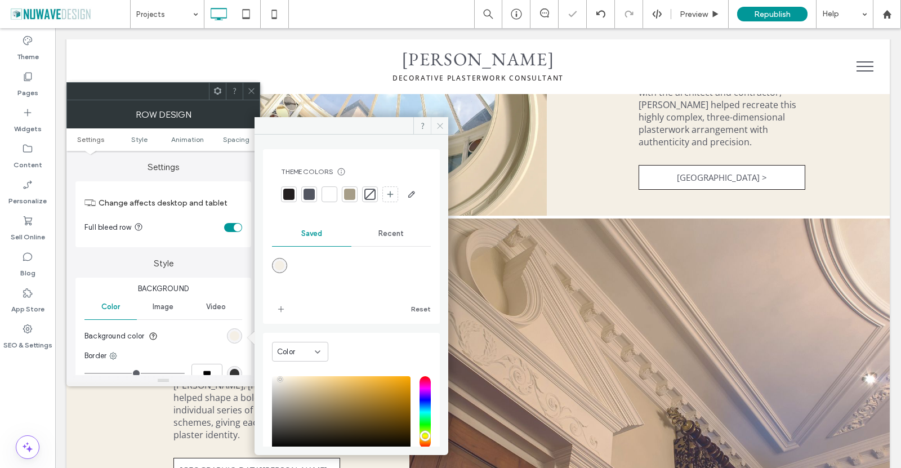
click at [438, 125] on icon at bounding box center [440, 126] width 8 height 8
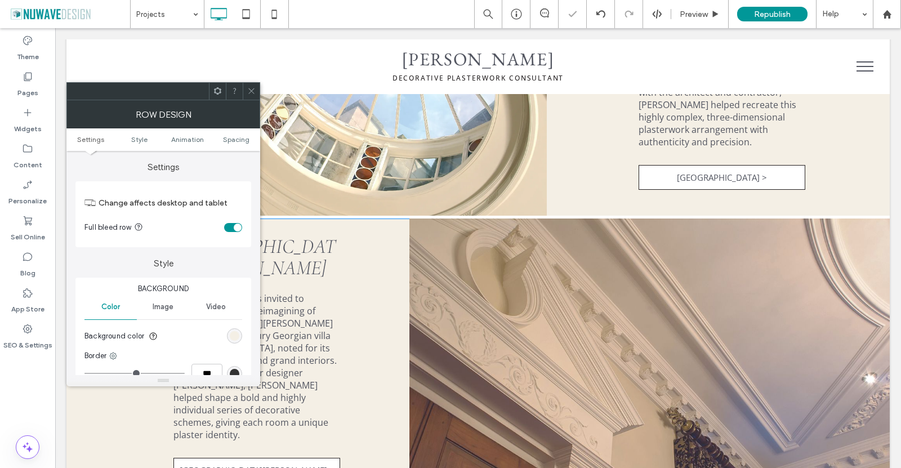
click at [254, 90] on icon at bounding box center [251, 91] width 8 height 8
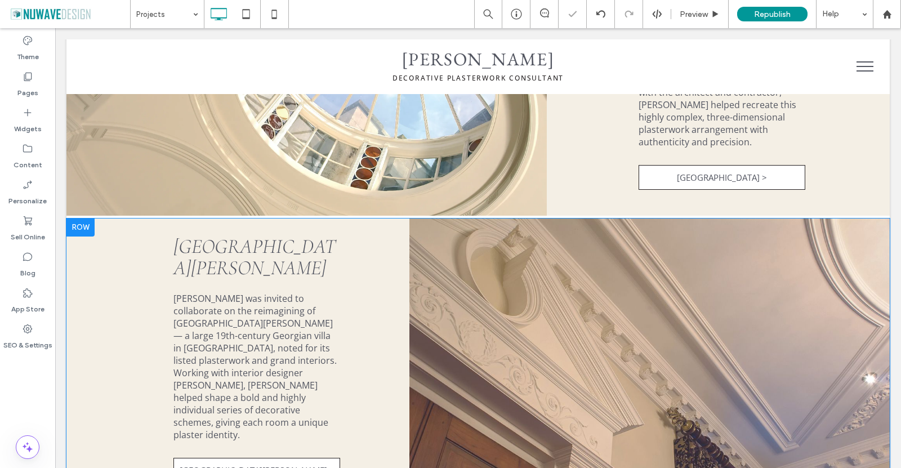
click at [82, 301] on div "Villa Maenza Ian Waller was invited to collaborate on the reimagining of Villa …" at bounding box center [237, 359] width 343 height 280
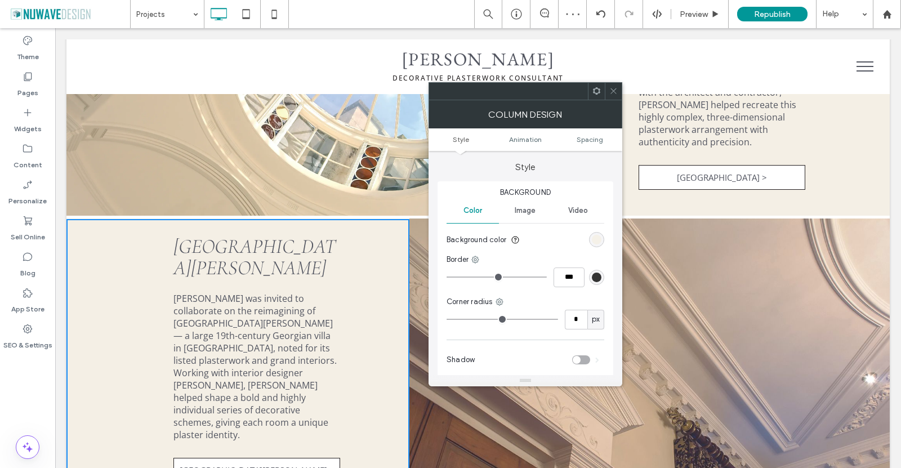
click at [597, 243] on div "rgb(244, 239, 229)" at bounding box center [597, 240] width 10 height 10
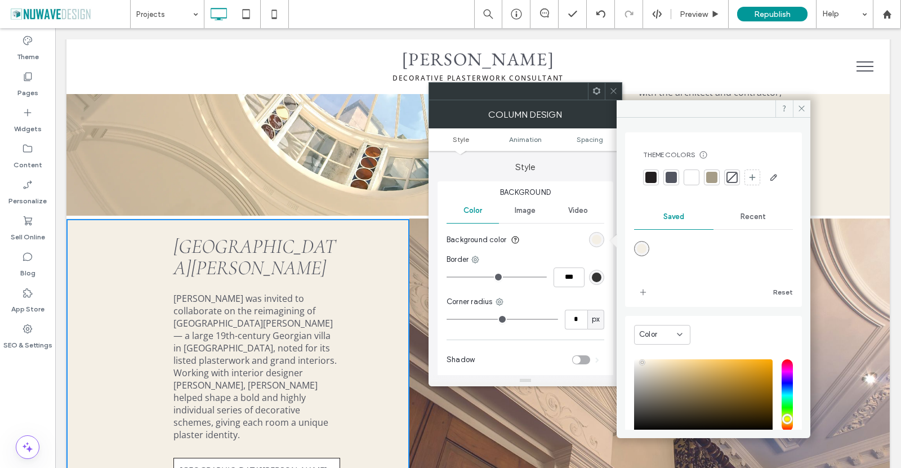
click at [744, 221] on span "Recent" at bounding box center [752, 216] width 25 height 9
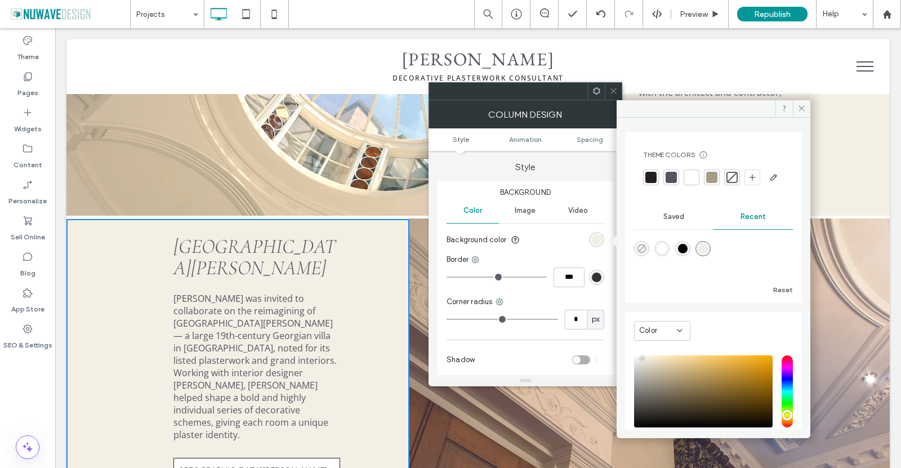
click at [641, 253] on icon "rgba(0, 0, 0, 0)" at bounding box center [642, 249] width 10 height 10
type input "*******"
type input "*"
type input "**"
click at [800, 112] on icon at bounding box center [801, 108] width 8 height 8
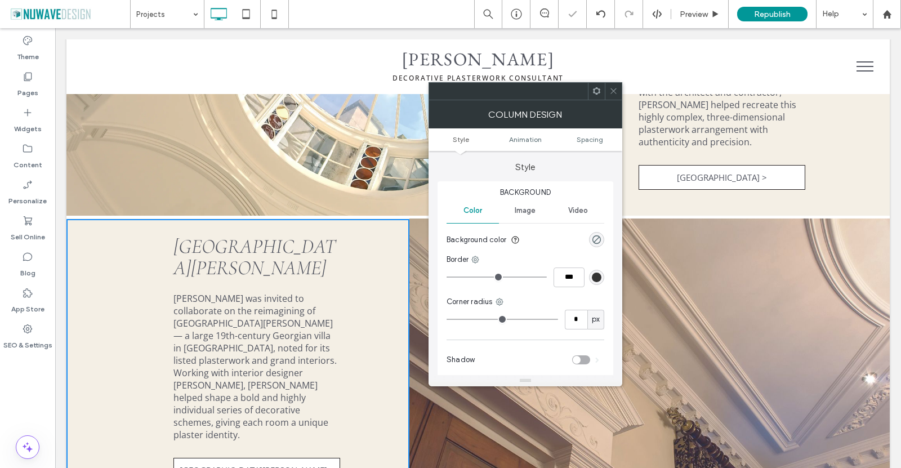
click at [614, 96] on span at bounding box center [613, 91] width 8 height 17
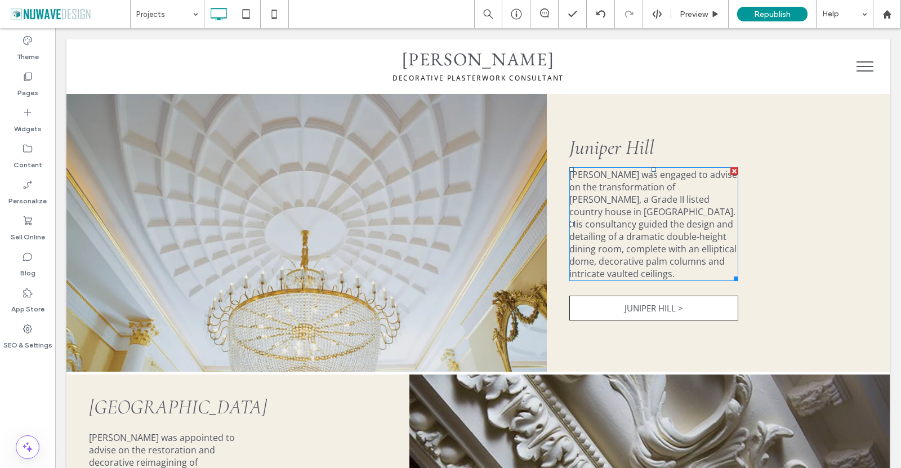
scroll to position [833, 0]
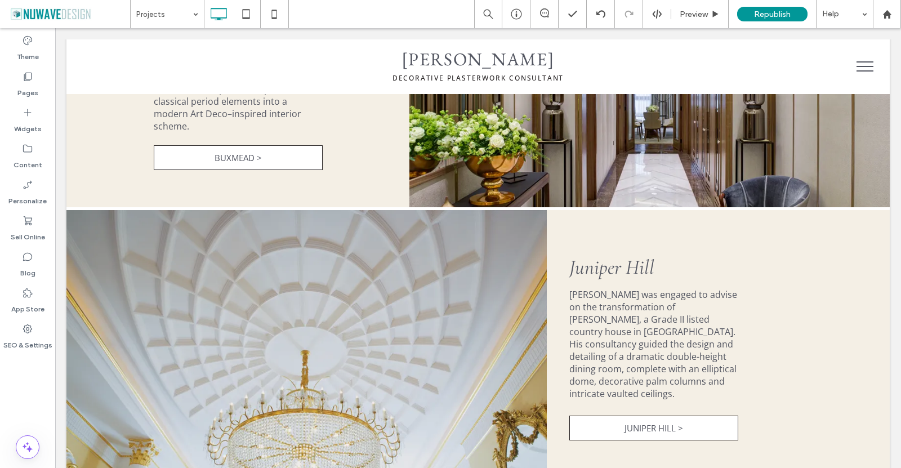
click at [601, 262] on div at bounding box center [592, 263] width 47 height 17
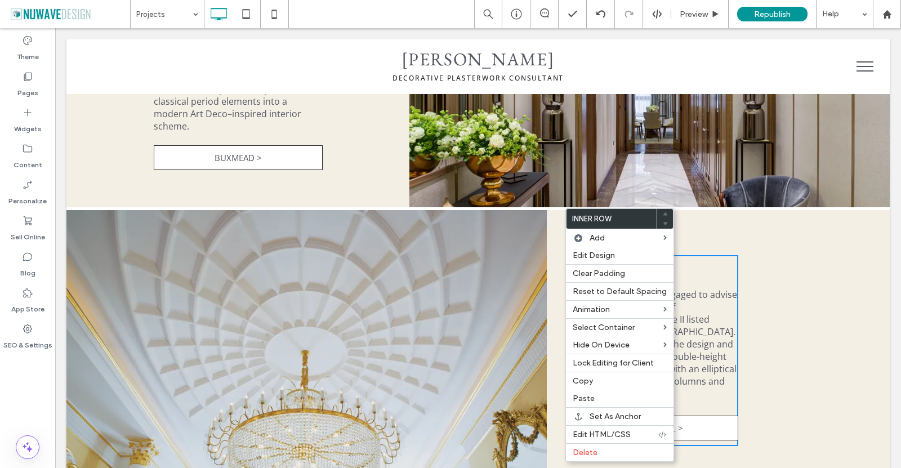
click at [768, 319] on div "Click To Paste Juniper Hill Ian Waller was engaged to advise on the transformat…" at bounding box center [718, 350] width 343 height 213
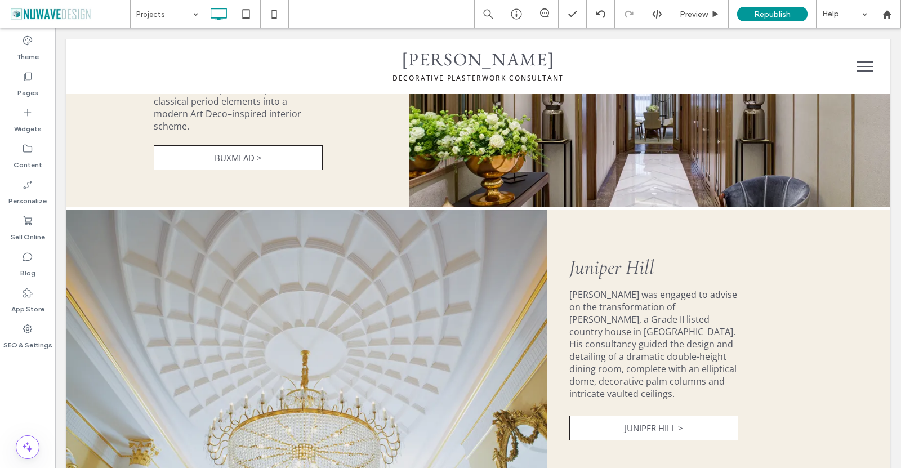
click at [756, 310] on div "Click To Paste Juniper Hill Ian Waller was engaged to advise on the transformat…" at bounding box center [718, 350] width 343 height 213
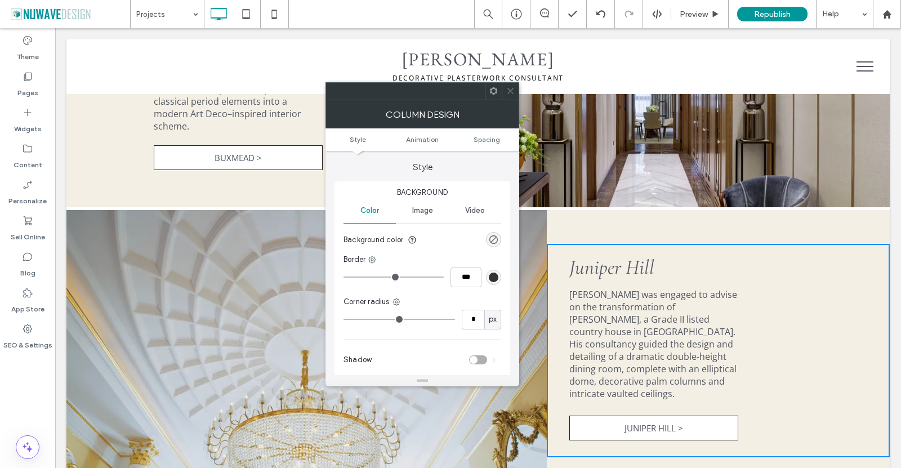
click at [491, 89] on use at bounding box center [493, 90] width 7 height 7
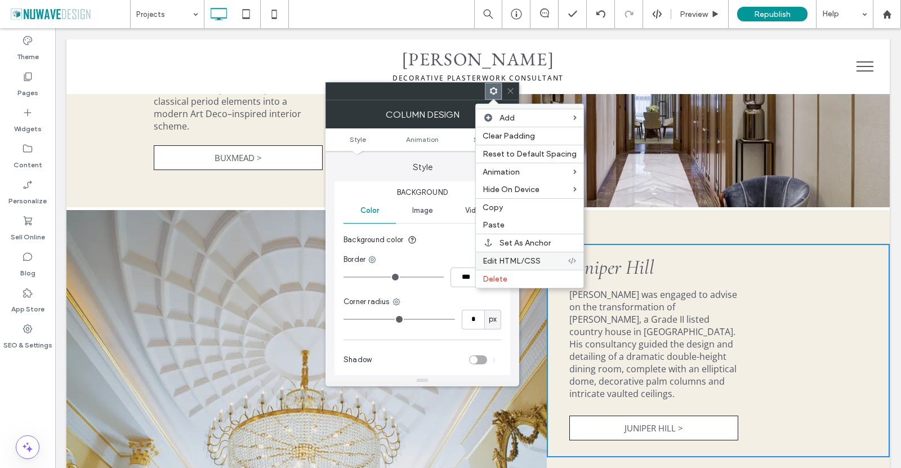
click at [516, 258] on span "Edit HTML/CSS" at bounding box center [511, 261] width 58 height 10
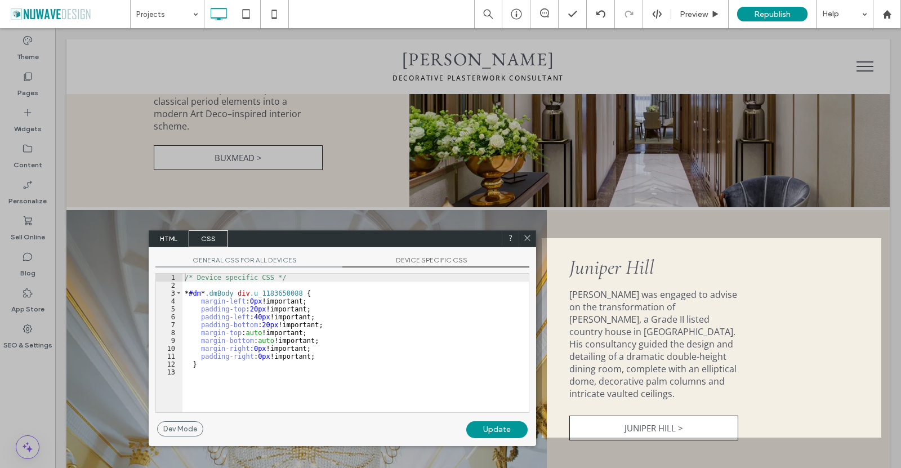
click at [271, 314] on div "/* Device specific CSS */ * #dm * .dmBody div .u_1183650088 { margin-left : 0 p…" at bounding box center [355, 351] width 346 height 154
drag, startPoint x: 528, startPoint y: 240, endPoint x: 541, endPoint y: 259, distance: 23.1
click at [528, 240] on icon at bounding box center [527, 238] width 8 height 8
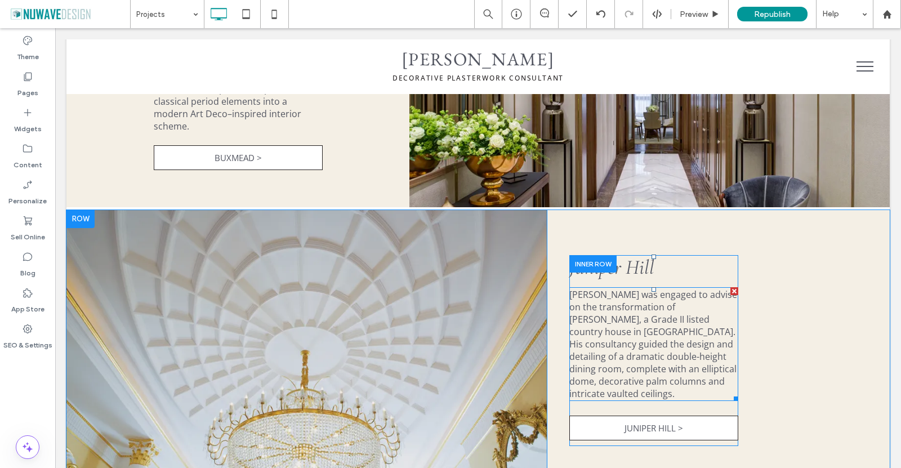
scroll to position [495, 0]
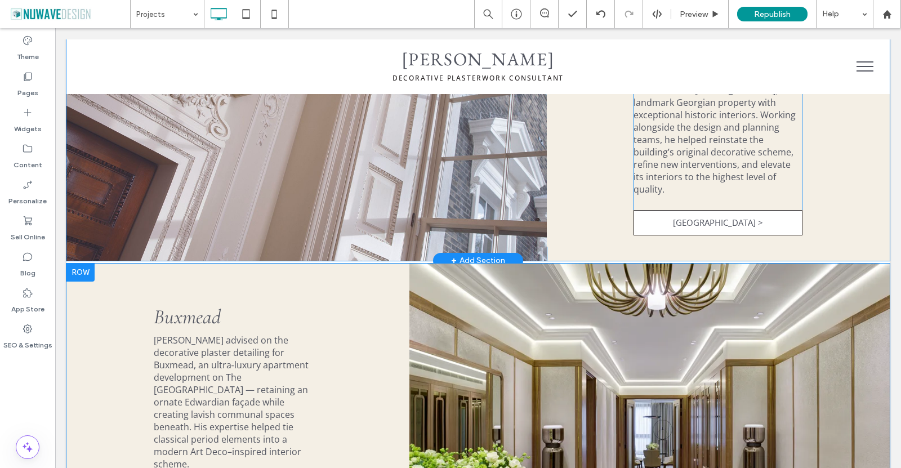
click at [387, 334] on div "Click To Paste Click To Paste Click To Paste Buxmead Ian Waller advised on the …" at bounding box center [237, 404] width 343 height 230
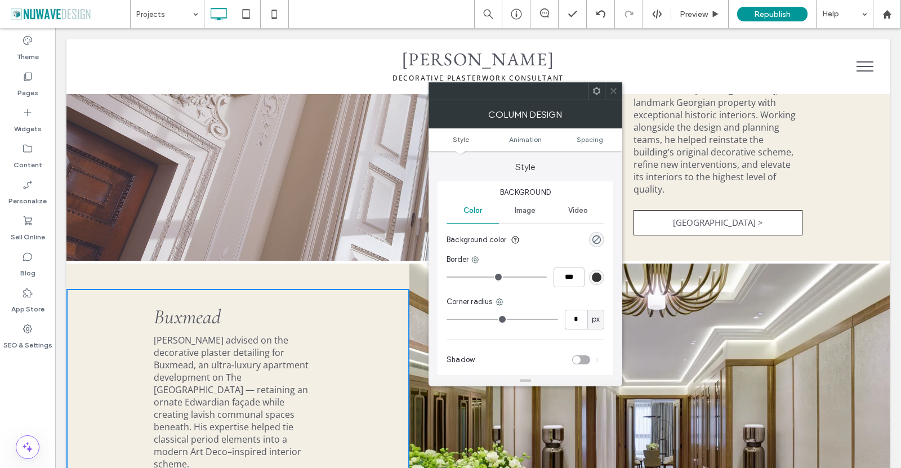
click at [586, 75] on div "Ian Waller Decorative PlasterWork Consultant Click To Paste" at bounding box center [477, 66] width 675 height 43
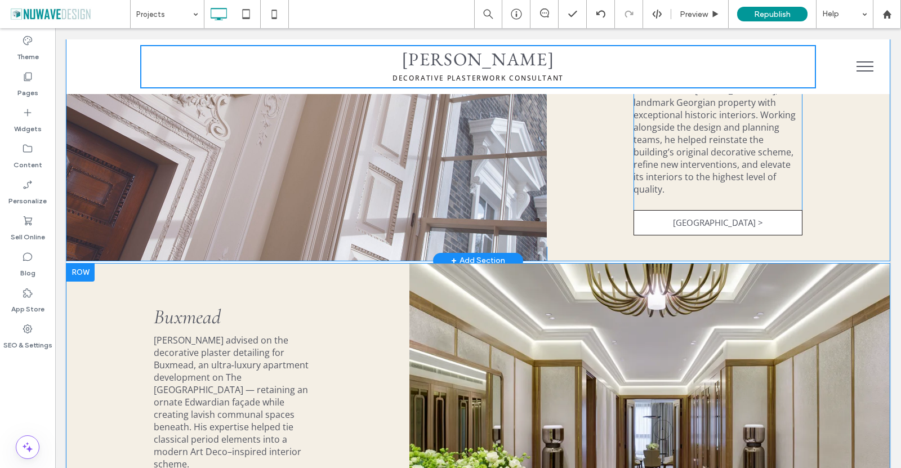
click at [387, 312] on div "Click To Paste Click To Paste Click To Paste Buxmead Ian Waller advised on the …" at bounding box center [237, 404] width 343 height 230
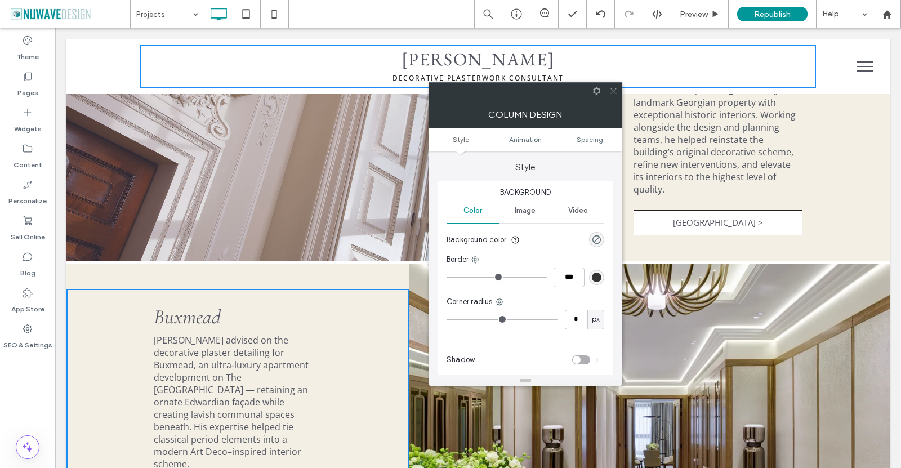
click at [593, 94] on icon at bounding box center [596, 91] width 8 height 8
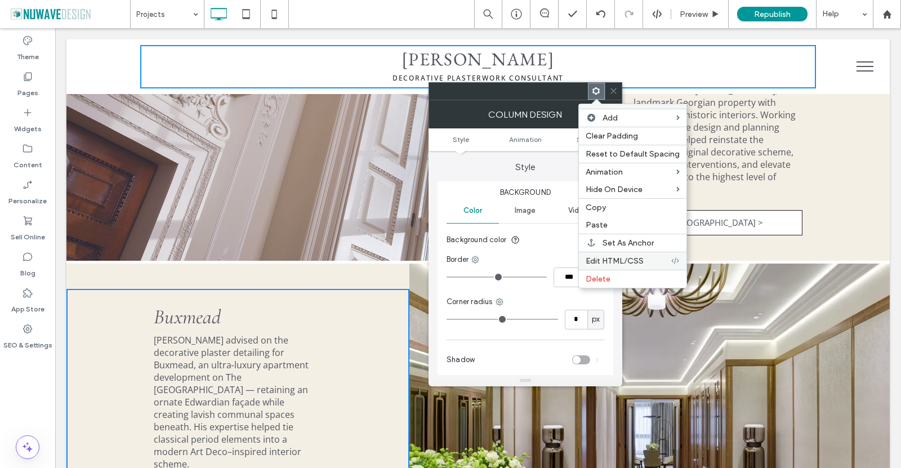
click at [616, 257] on span "Edit HTML/CSS" at bounding box center [614, 261] width 58 height 10
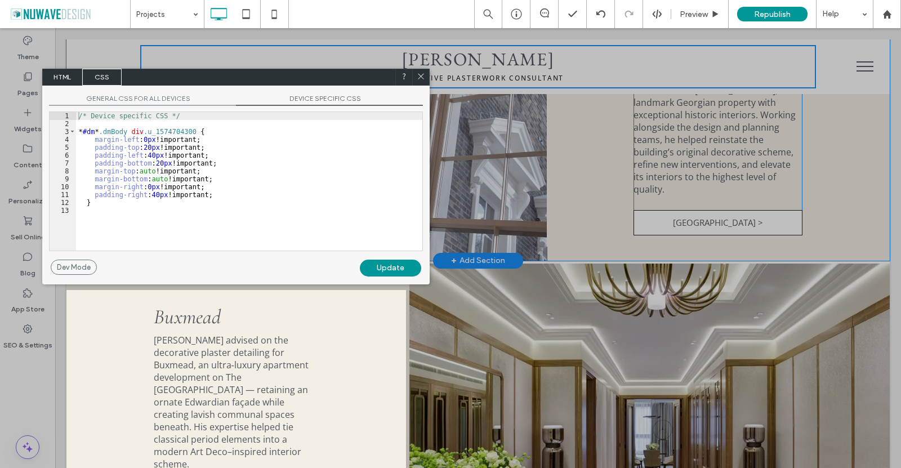
click at [178, 178] on div "/* Device specific CSS */ * #dm * .dmBody div .u_1574704300 { margin-left : 0 p…" at bounding box center [249, 189] width 346 height 154
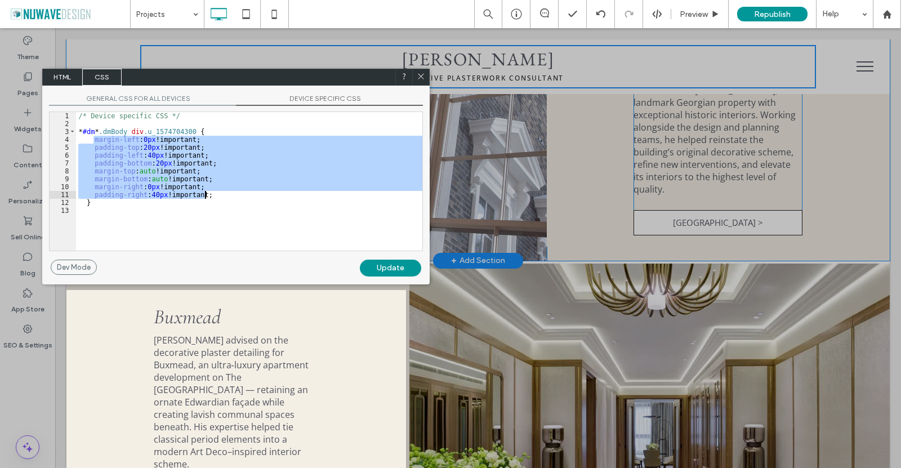
drag, startPoint x: 94, startPoint y: 139, endPoint x: 233, endPoint y: 193, distance: 149.2
click at [233, 193] on div "/* Device specific CSS */ * #dm * .dmBody div .u_1574704300 { margin-left : 0 p…" at bounding box center [249, 189] width 346 height 154
click at [422, 78] on icon at bounding box center [421, 76] width 8 height 8
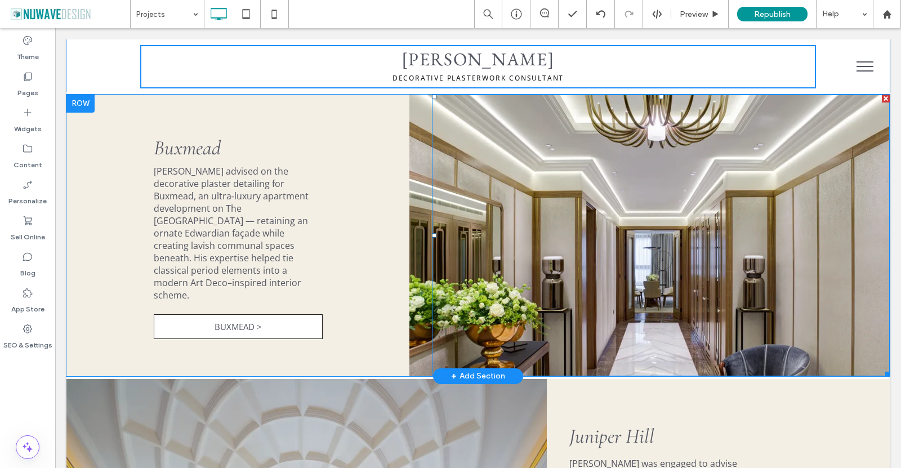
scroll to position [889, 0]
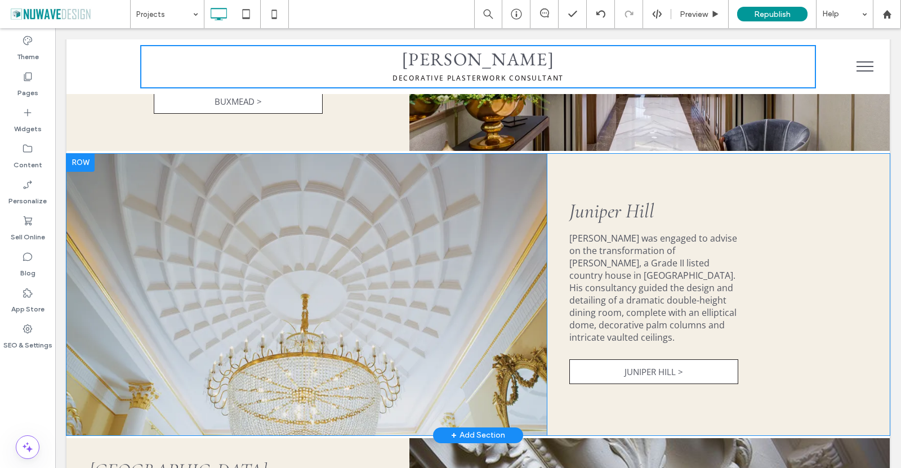
click at [746, 270] on div "Click To Paste Juniper Hill Ian Waller was engaged to advise on the transformat…" at bounding box center [718, 293] width 343 height 213
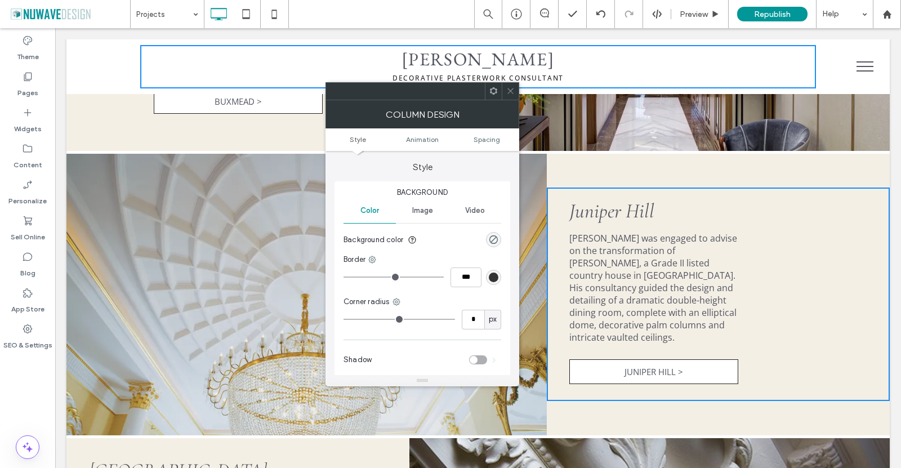
click at [491, 89] on use at bounding box center [493, 90] width 7 height 7
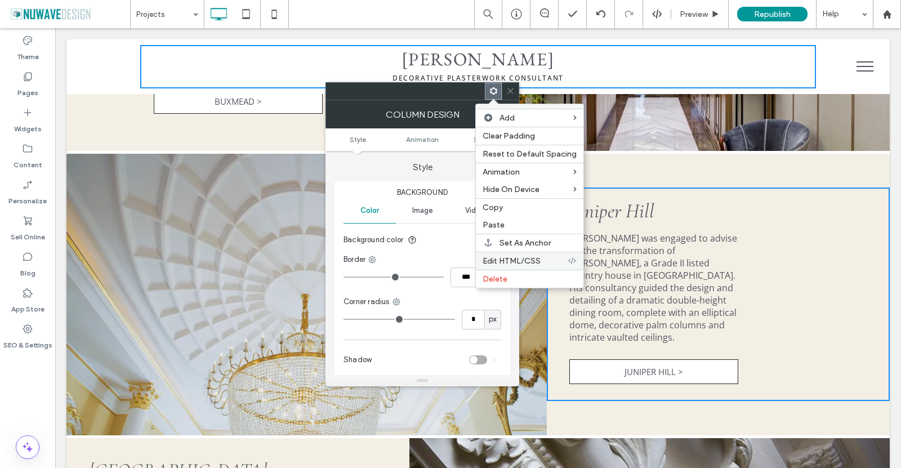
click at [502, 258] on span "Edit HTML/CSS" at bounding box center [511, 261] width 58 height 10
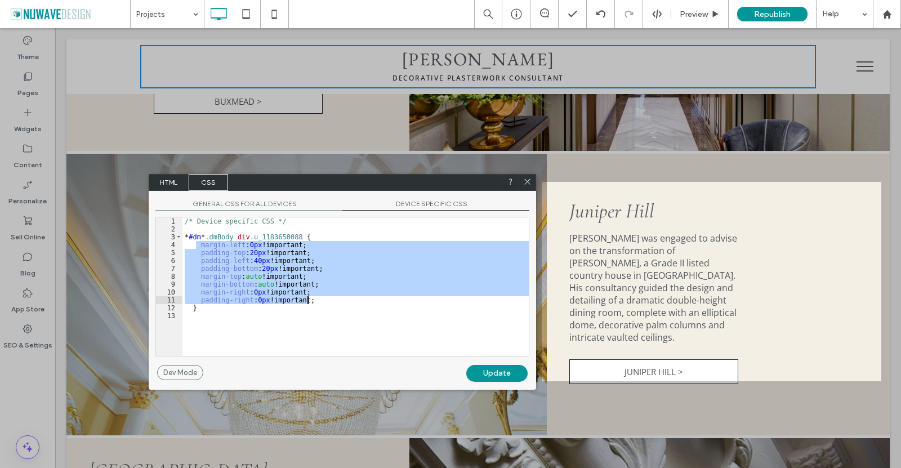
drag, startPoint x: 197, startPoint y: 245, endPoint x: 334, endPoint y: 298, distance: 146.9
click at [334, 298] on div "/* Device specific CSS */ * #dm * .dmBody div .u_1183650088 { margin-left : 0 p…" at bounding box center [355, 294] width 346 height 154
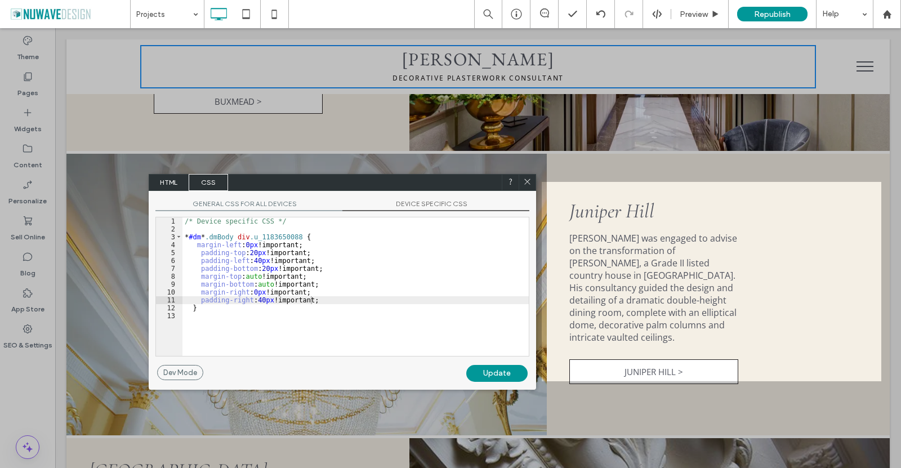
click at [491, 375] on div "Update" at bounding box center [496, 373] width 61 height 17
click at [506, 366] on div "Update" at bounding box center [496, 373] width 61 height 17
click at [506, 374] on div "Update" at bounding box center [496, 373] width 61 height 17
drag, startPoint x: 527, startPoint y: 180, endPoint x: 470, endPoint y: 154, distance: 63.2
click at [527, 180] on icon at bounding box center [527, 181] width 8 height 8
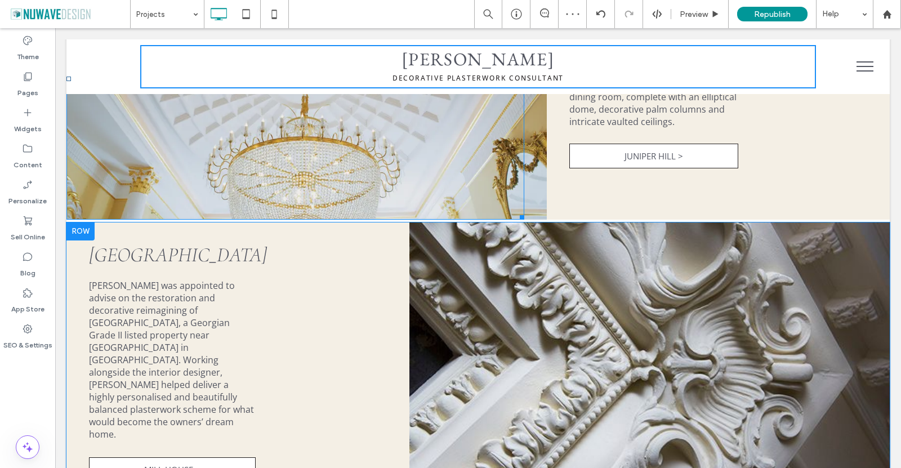
scroll to position [1114, 0]
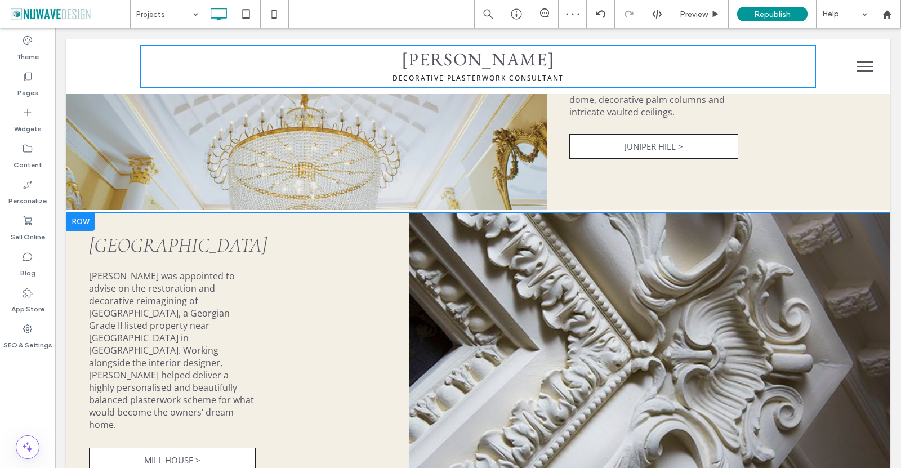
click at [356, 304] on div "Mill House Ian Waller was appointed to advise on the restoration and decorative…" at bounding box center [237, 353] width 343 height 271
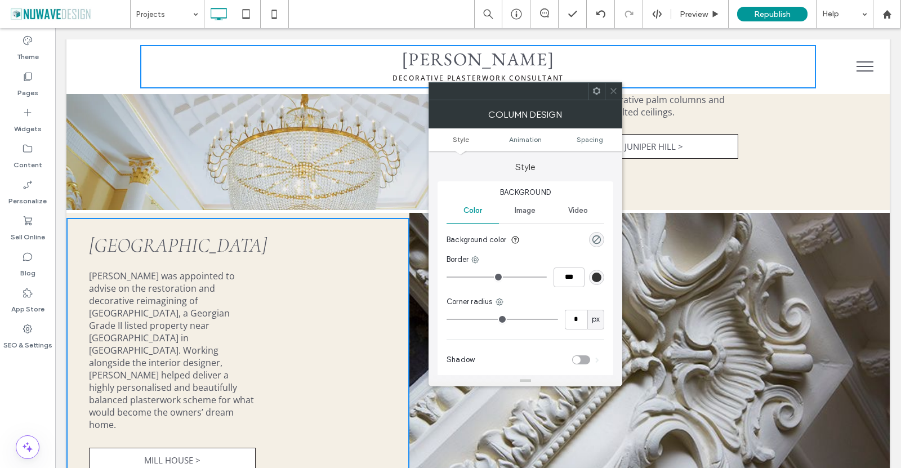
click at [594, 92] on use at bounding box center [596, 90] width 7 height 7
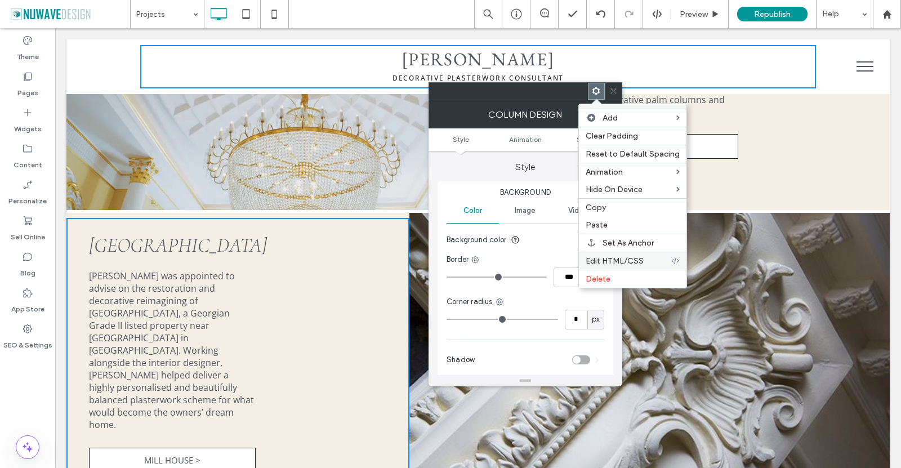
click at [602, 267] on div "Edit HTML/CSS" at bounding box center [633, 261] width 108 height 18
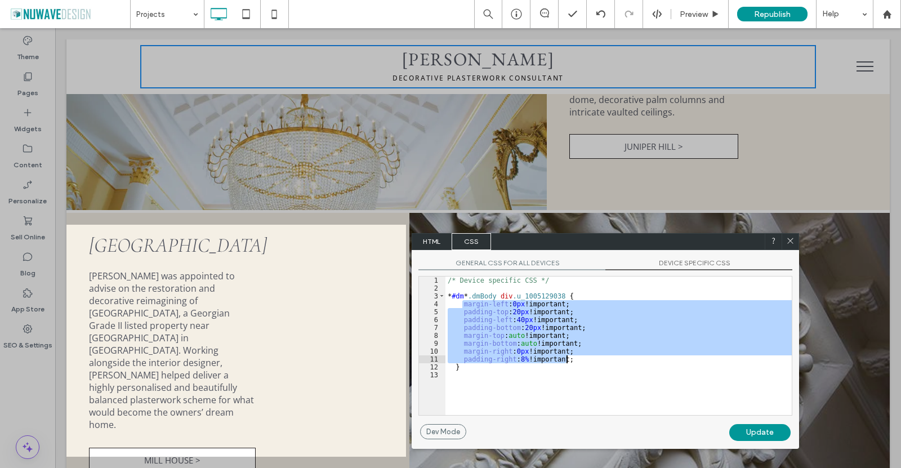
drag, startPoint x: 461, startPoint y: 305, endPoint x: 616, endPoint y: 360, distance: 164.3
click at [616, 360] on div "/* Device specific CSS */ * #dm * .dmBody div .u_1005129038 { margin-left : 0 p…" at bounding box center [618, 353] width 346 height 154
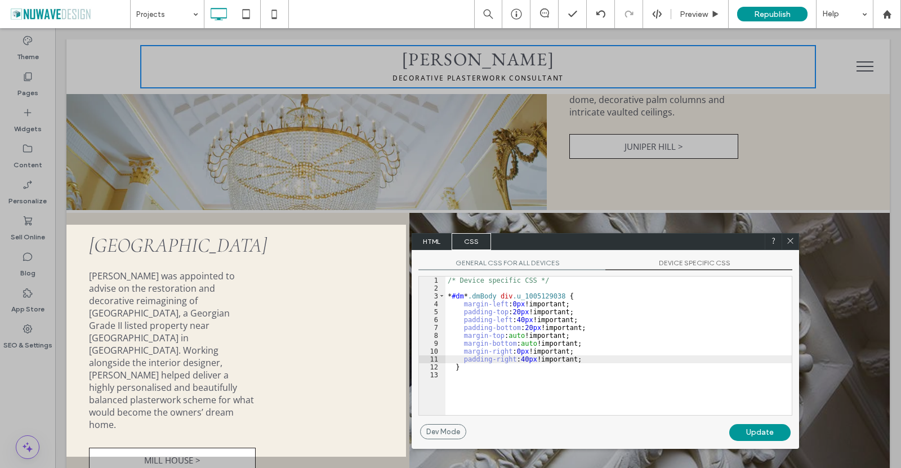
click at [757, 429] on div "Update" at bounding box center [759, 432] width 61 height 17
click at [791, 238] on icon at bounding box center [790, 240] width 8 height 8
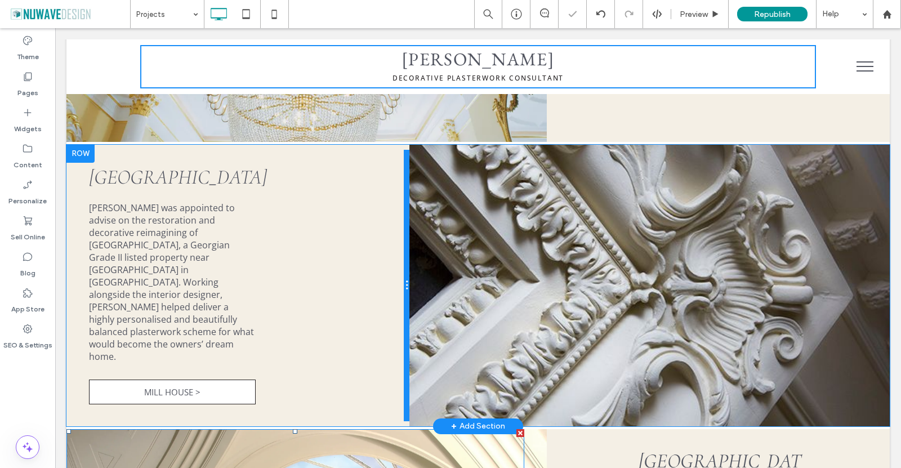
scroll to position [1396, 0]
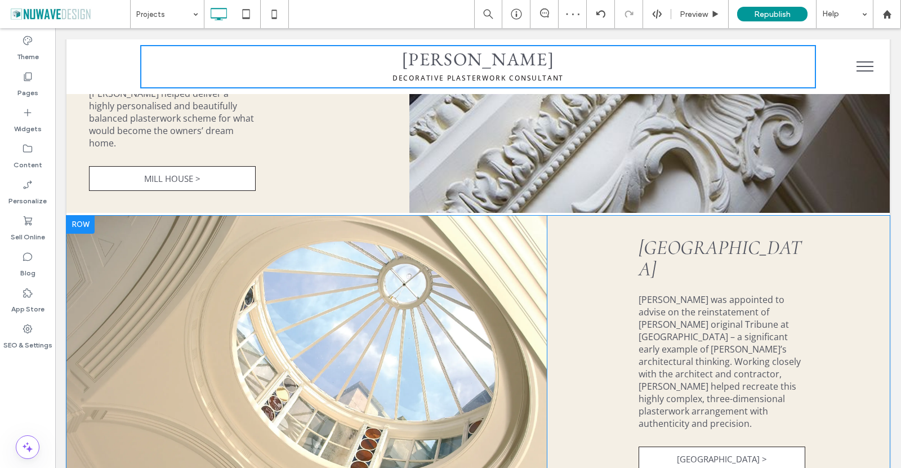
click at [596, 285] on div "Tyringham Hall Ian Waller was appointed to advise on the reinstatement of Sir J…" at bounding box center [718, 356] width 343 height 264
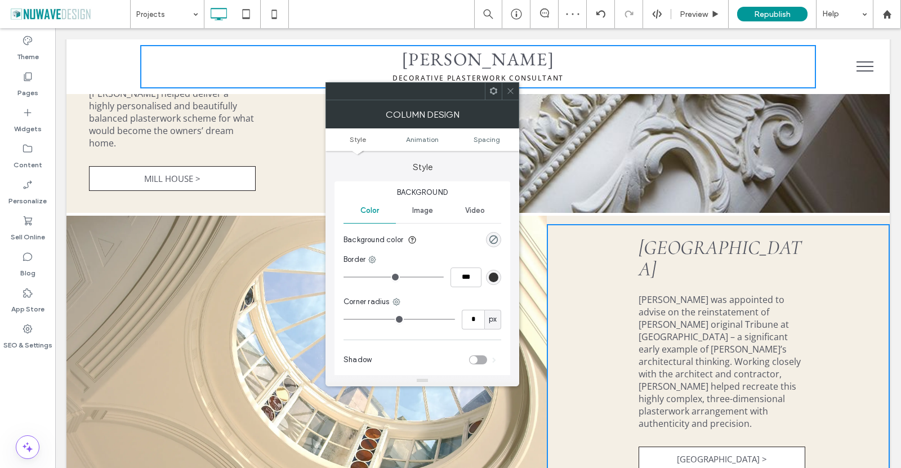
click at [489, 90] on icon at bounding box center [493, 91] width 8 height 8
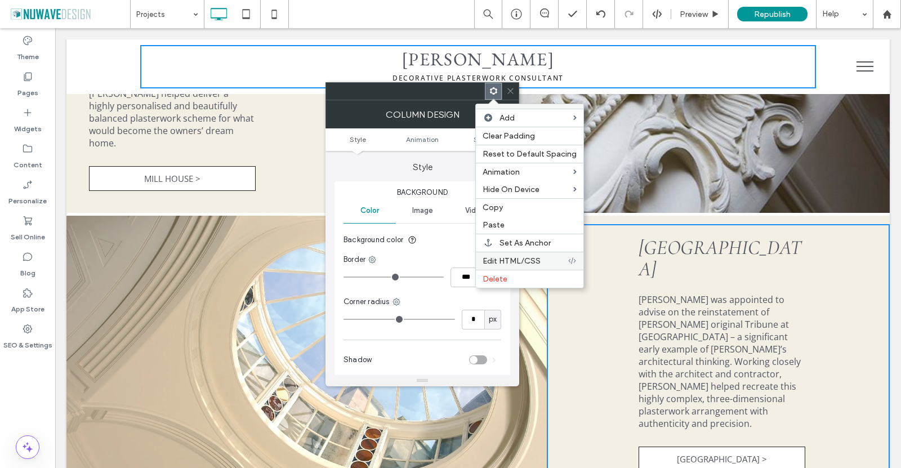
click at [522, 258] on span "Edit HTML/CSS" at bounding box center [511, 261] width 58 height 10
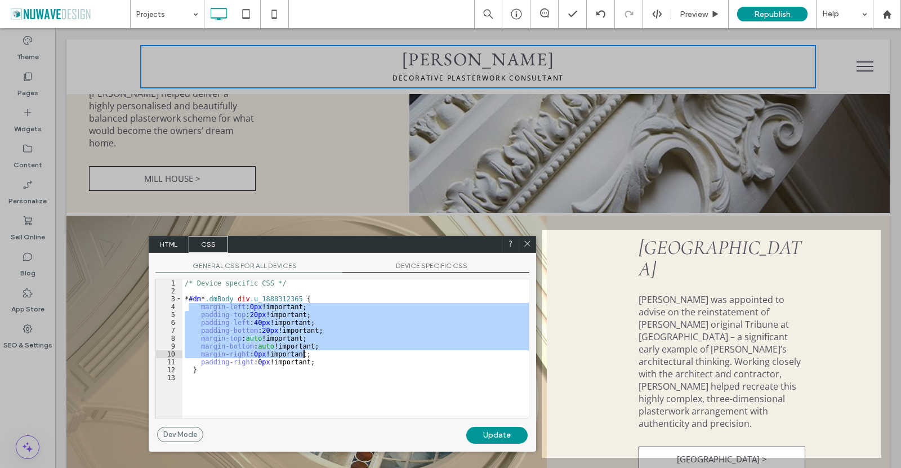
drag, startPoint x: 190, startPoint y: 305, endPoint x: 334, endPoint y: 361, distance: 154.7
click at [334, 361] on div "/* Device specific CSS */ * #dm * .dmBody div .u_1888312365 { margin-left : 0 p…" at bounding box center [355, 356] width 346 height 154
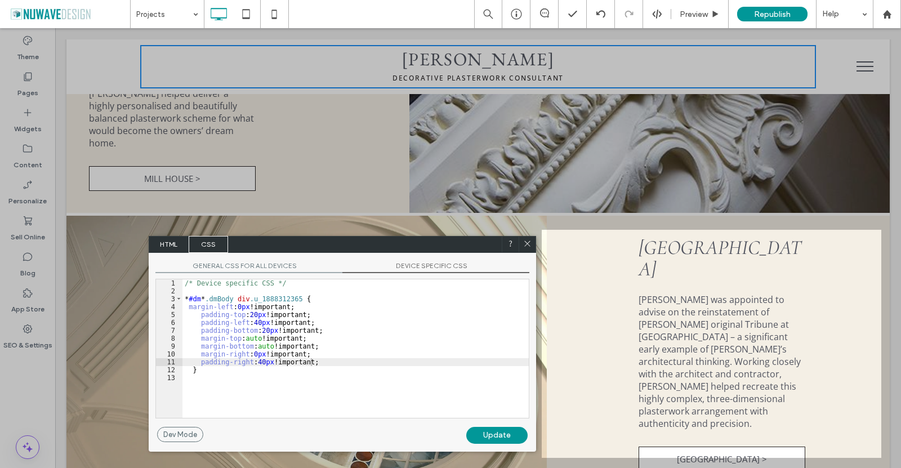
click at [487, 432] on div "Update" at bounding box center [496, 435] width 61 height 17
click at [522, 241] on div at bounding box center [526, 244] width 17 height 17
click at [525, 241] on use at bounding box center [527, 243] width 6 height 6
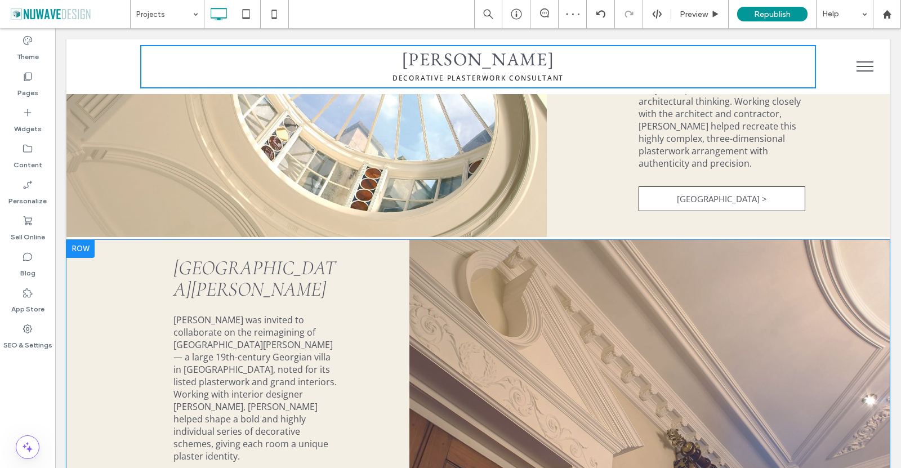
scroll to position [1677, 0]
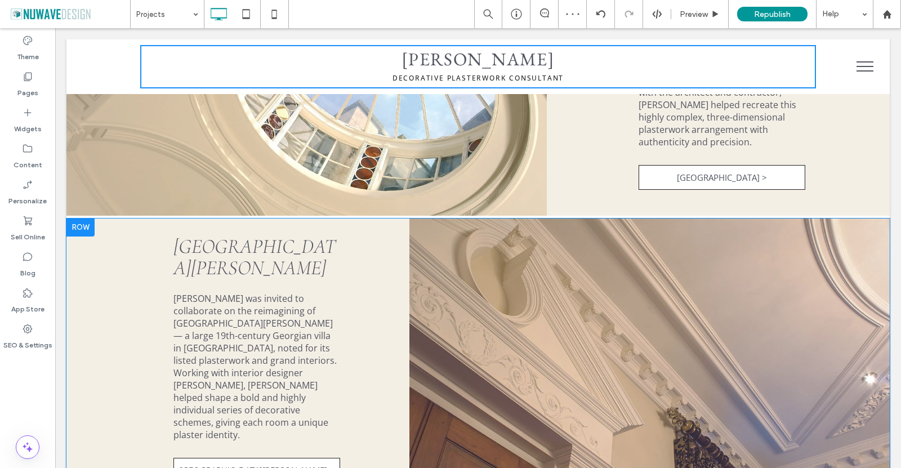
click at [148, 283] on div "Villa Maenza Ian Waller was invited to collaborate on the reimagining of Villa …" at bounding box center [237, 359] width 343 height 280
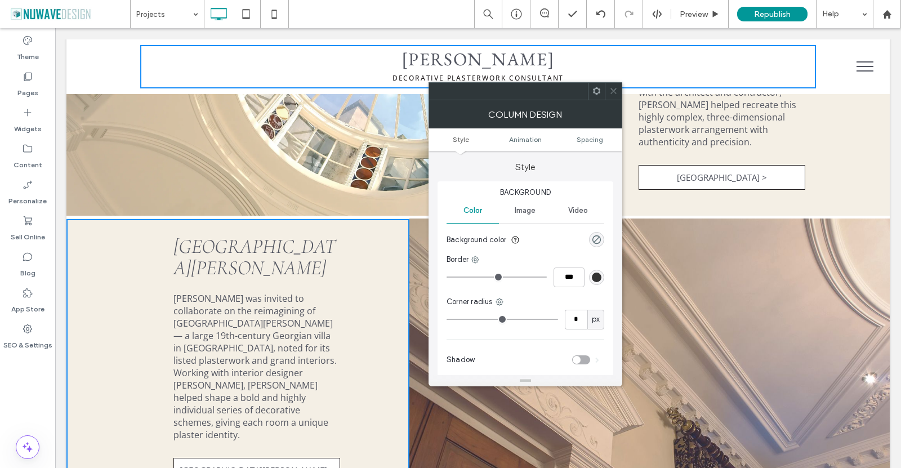
click at [594, 89] on use at bounding box center [596, 90] width 7 height 7
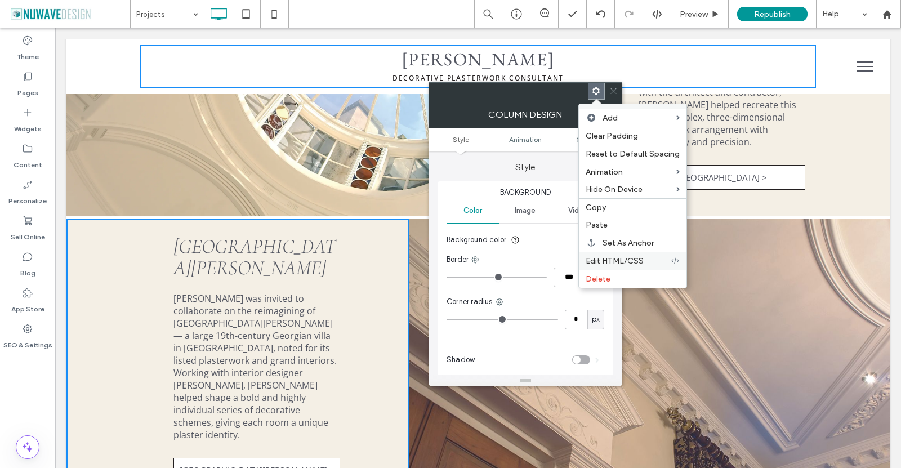
click at [617, 261] on span "Edit HTML/CSS" at bounding box center [614, 261] width 58 height 10
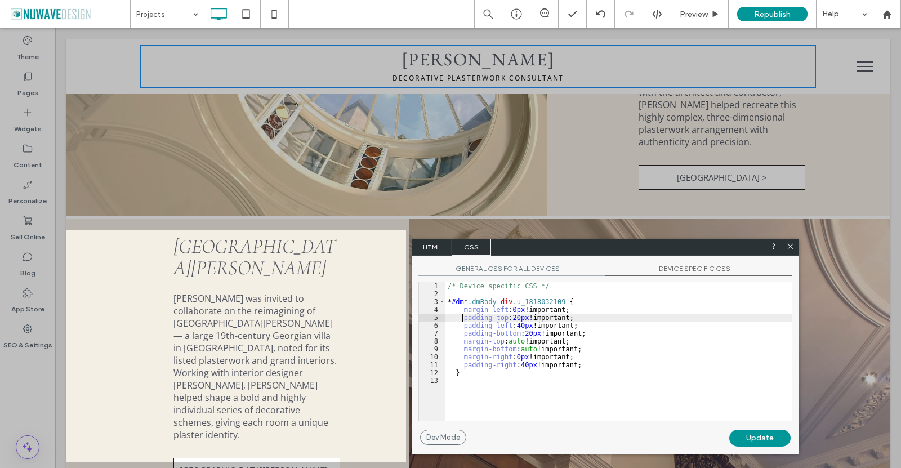
drag, startPoint x: 463, startPoint y: 314, endPoint x: 522, endPoint y: 321, distance: 59.6
click at [522, 321] on div "/* Device specific CSS */ * #dm * .dmBody div .u_1818032109 { margin-left : 0 p…" at bounding box center [618, 359] width 346 height 154
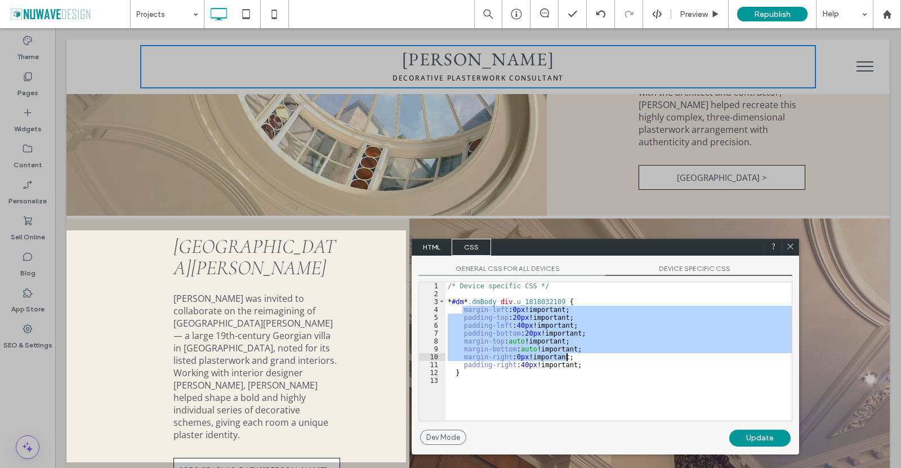
drag, startPoint x: 464, startPoint y: 308, endPoint x: 607, endPoint y: 362, distance: 152.8
click at [607, 362] on div "/* Device specific CSS */ * #dm * .dmBody div .u_1818032109 { margin-left : 0 p…" at bounding box center [618, 359] width 346 height 154
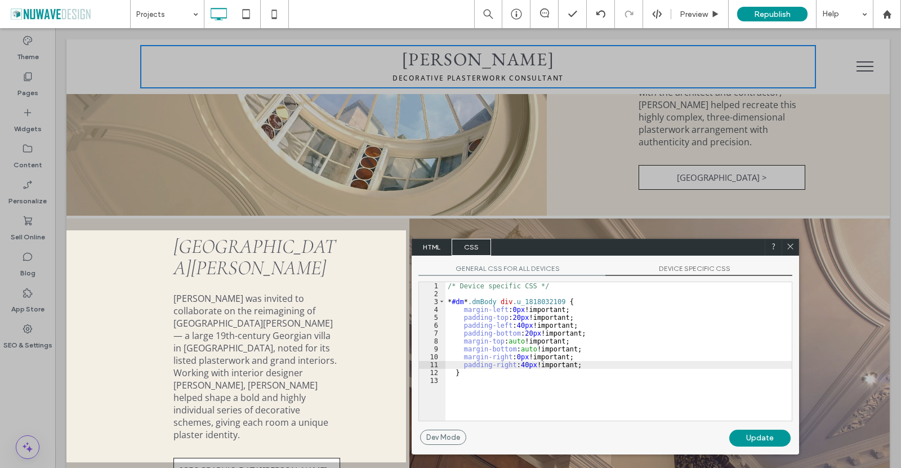
click at [752, 436] on div "Update" at bounding box center [759, 437] width 61 height 17
click at [790, 245] on icon at bounding box center [790, 246] width 8 height 8
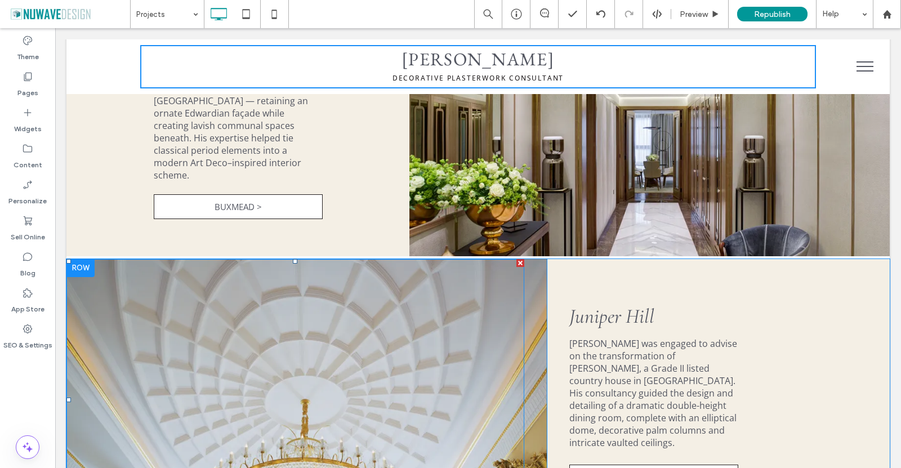
scroll to position [777, 0]
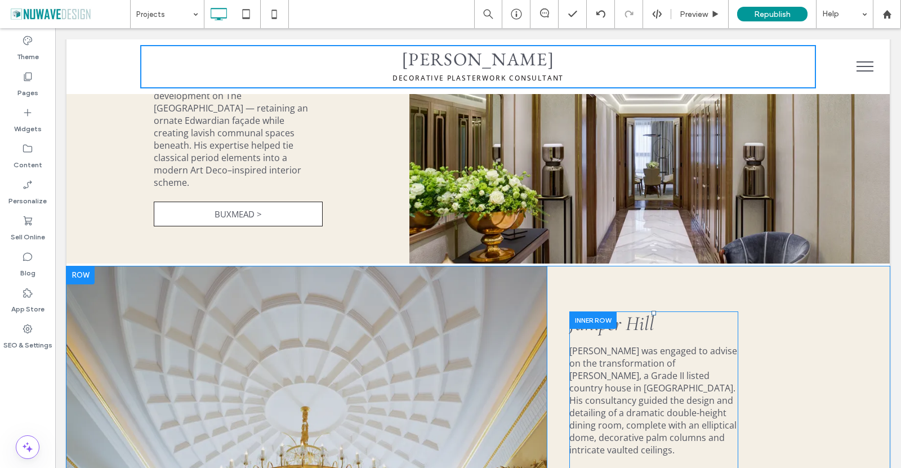
click at [584, 312] on div at bounding box center [592, 319] width 47 height 17
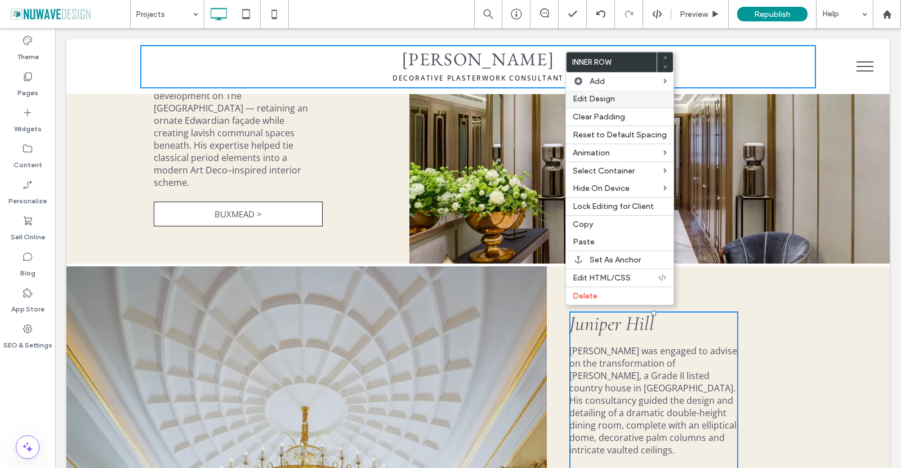
click at [594, 99] on span "Edit Design" at bounding box center [593, 99] width 42 height 10
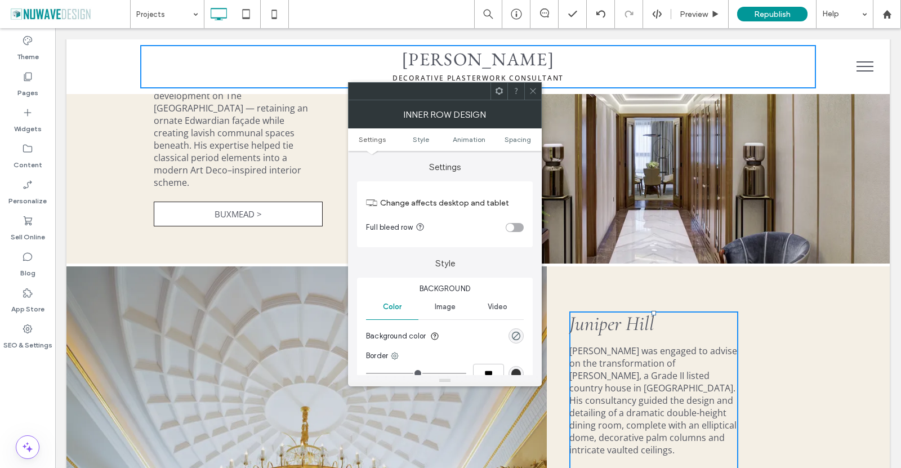
click at [499, 88] on use at bounding box center [498, 90] width 7 height 7
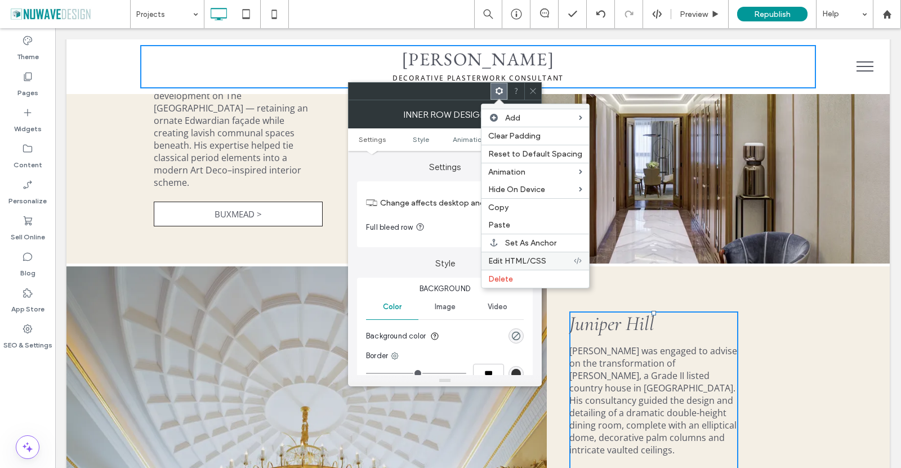
click at [530, 263] on span "Edit HTML/CSS" at bounding box center [517, 261] width 58 height 10
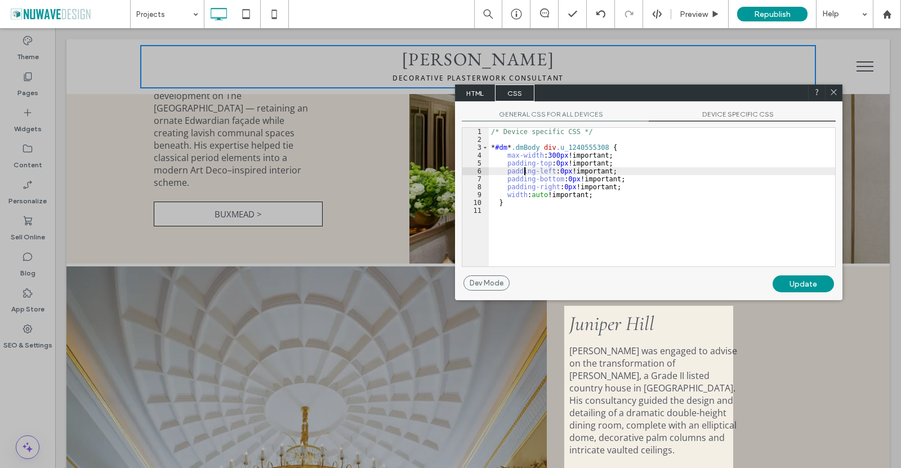
click at [523, 171] on div "/* Device specific CSS */ * #dm * .dmBody div .u_1240555308 { max-width : 300 p…" at bounding box center [662, 205] width 346 height 154
click at [600, 197] on div "/* Device specific CSS */ * #dm * .dmBody div .u_1240555308 { max-width : 300 p…" at bounding box center [662, 205] width 346 height 154
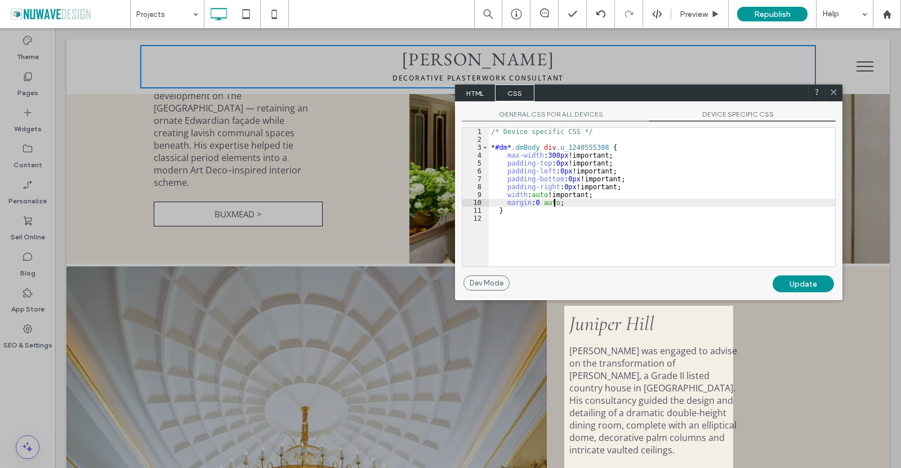
type textarea "**"
click at [800, 286] on div "Update" at bounding box center [802, 283] width 61 height 17
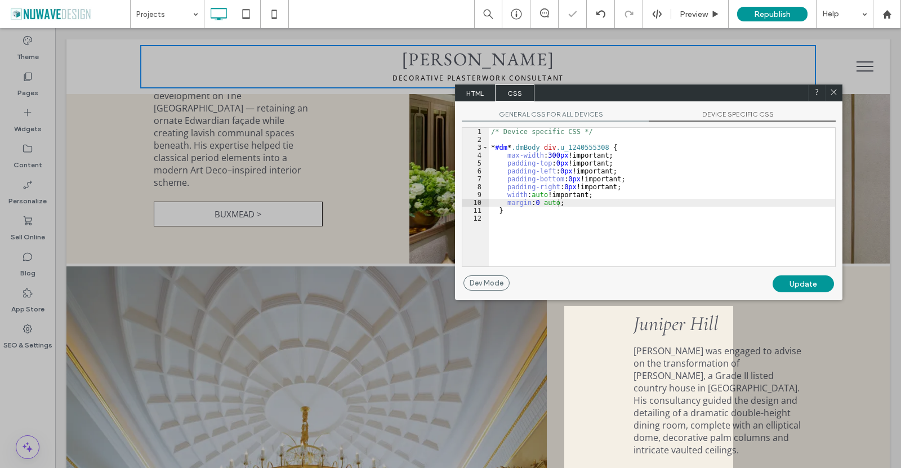
click at [835, 93] on icon at bounding box center [833, 92] width 8 height 8
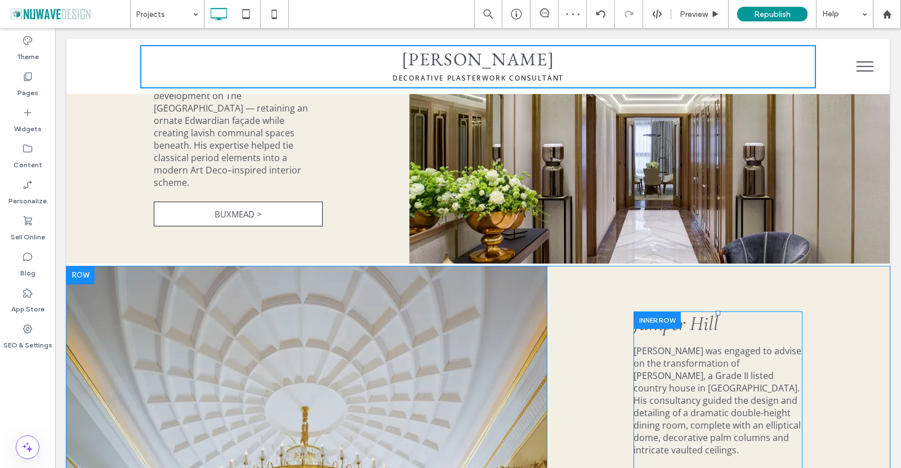
click at [653, 314] on div at bounding box center [656, 319] width 47 height 17
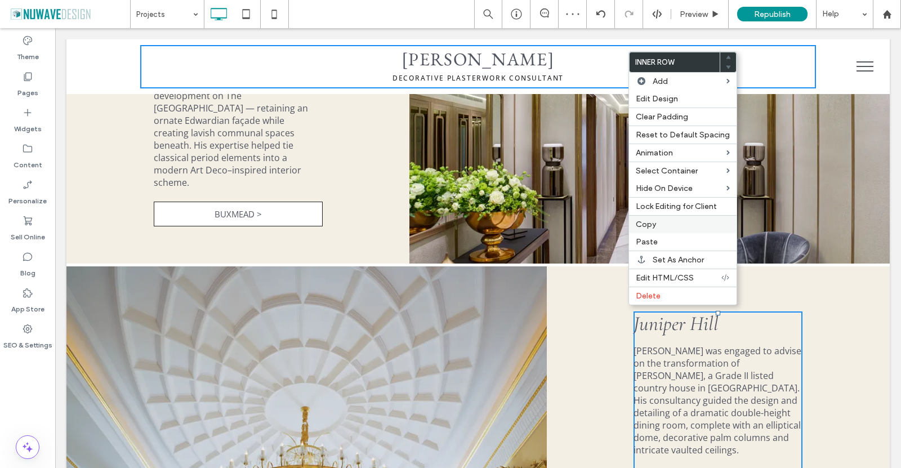
click at [659, 221] on label "Copy" at bounding box center [682, 225] width 94 height 10
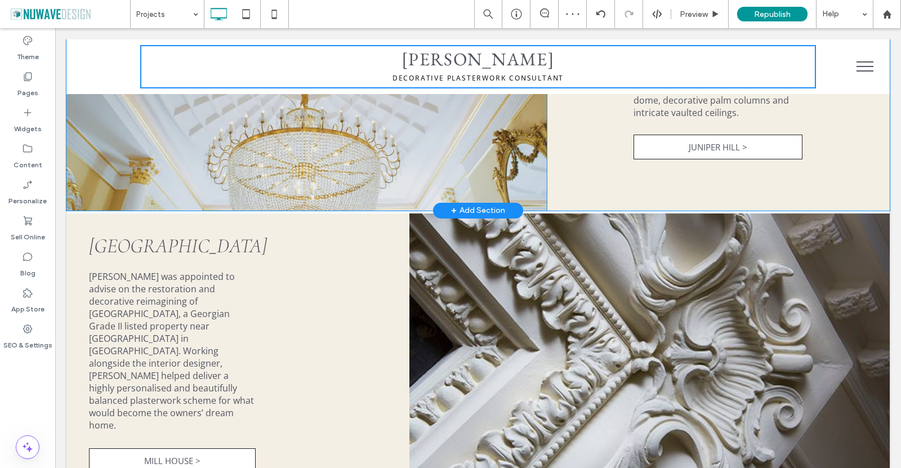
scroll to position [1171, 0]
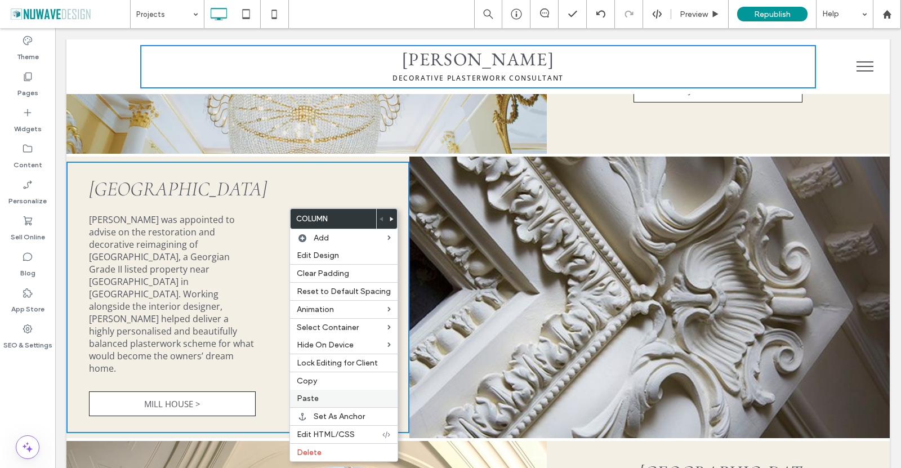
click at [317, 399] on label "Paste" at bounding box center [344, 398] width 94 height 10
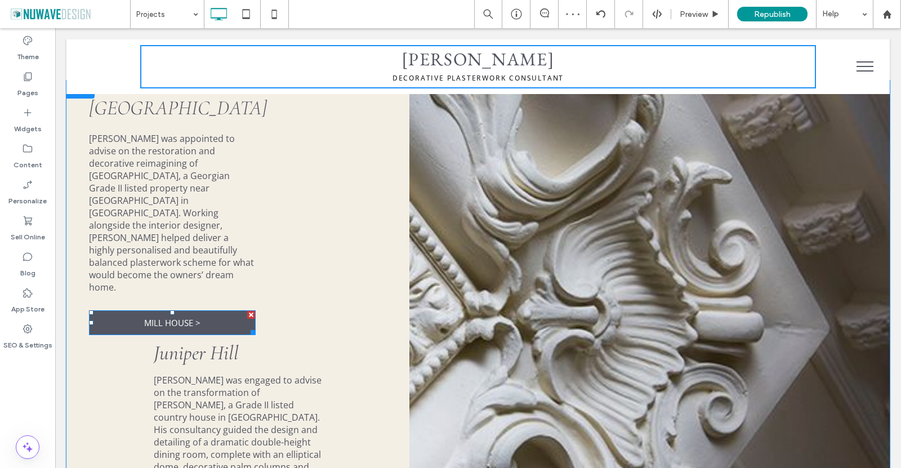
scroll to position [1396, 0]
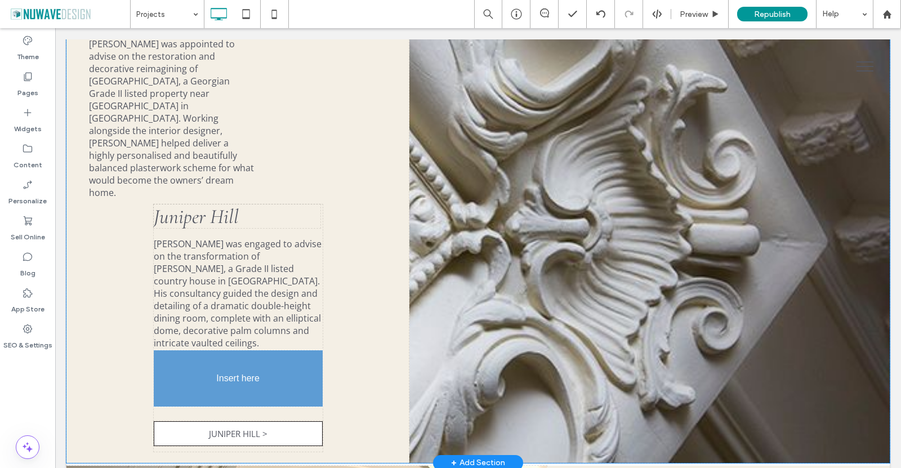
drag, startPoint x: 176, startPoint y: 123, endPoint x: 235, endPoint y: 314, distance: 200.5
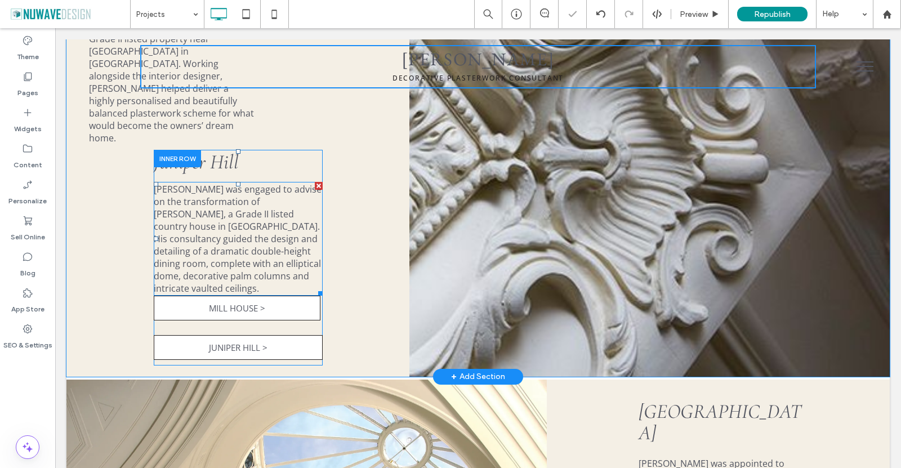
click at [235, 228] on div "Ian Waller was engaged to advise on the transformation of Juniper Hill, a Grade…" at bounding box center [238, 239] width 169 height 114
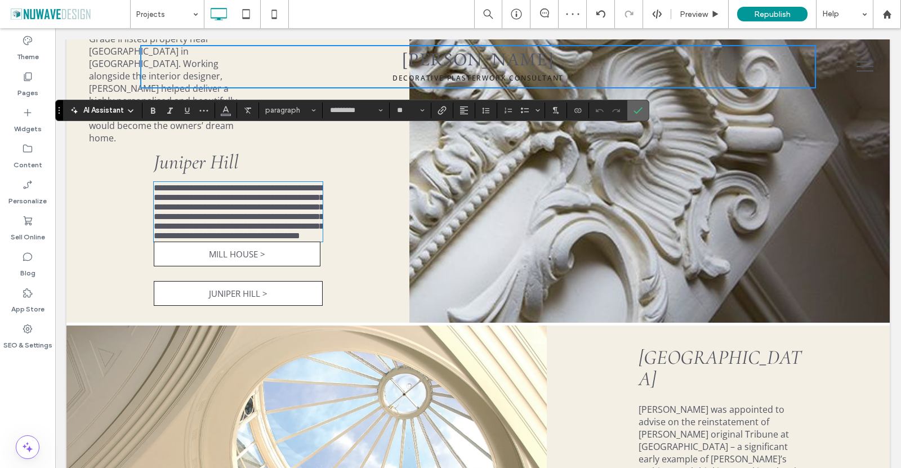
drag, startPoint x: 641, startPoint y: 109, endPoint x: 581, endPoint y: 82, distance: 65.7
click at [641, 109] on icon "Confirm" at bounding box center [637, 110] width 9 height 9
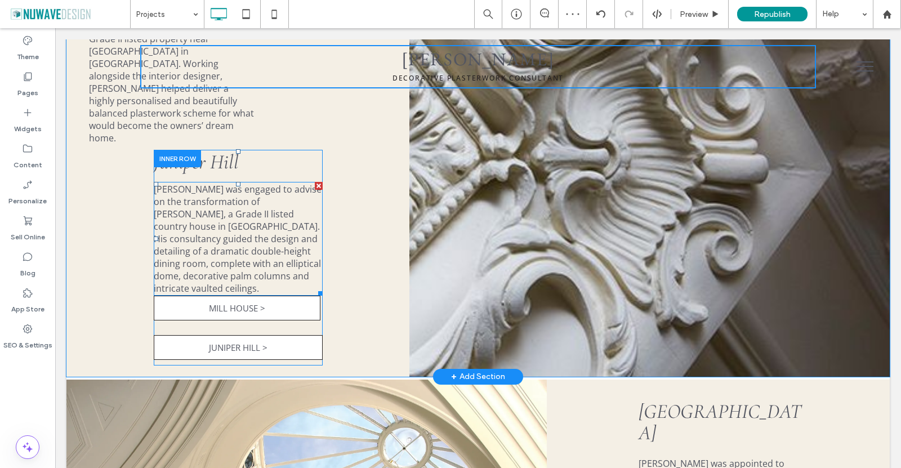
click at [317, 182] on div at bounding box center [319, 186] width 8 height 8
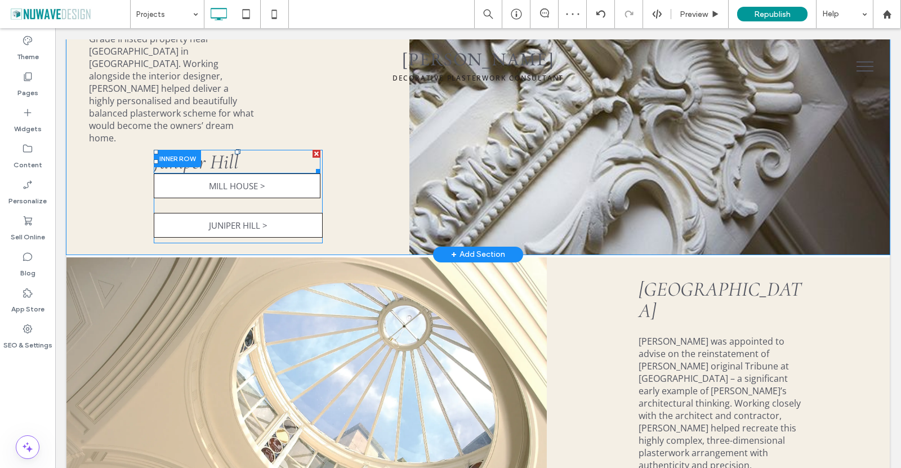
click at [312, 150] on div at bounding box center [316, 154] width 8 height 8
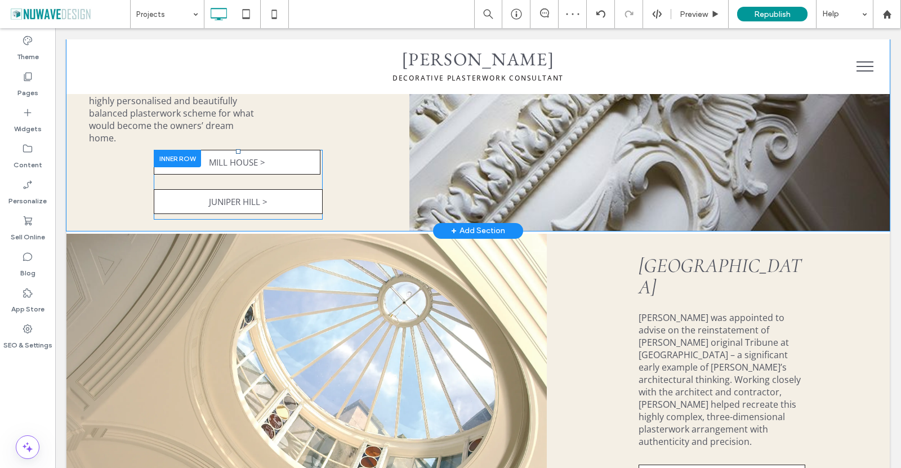
scroll to position [1407, 0]
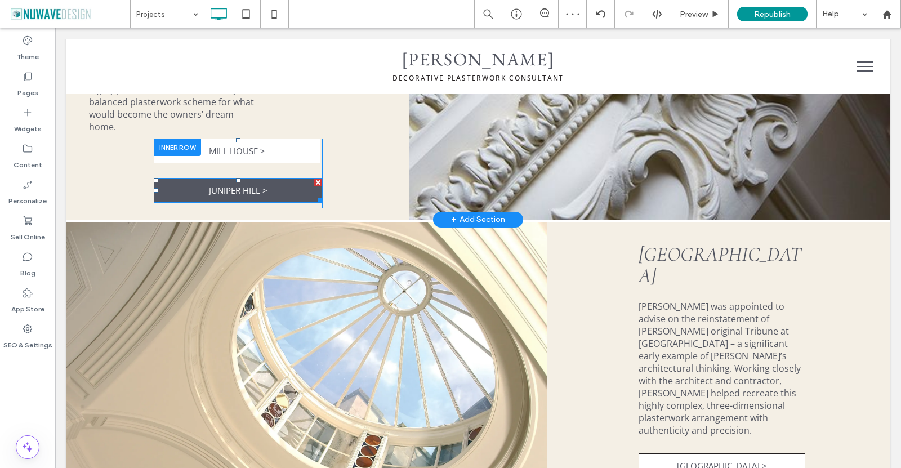
click at [317, 178] on div at bounding box center [318, 182] width 8 height 8
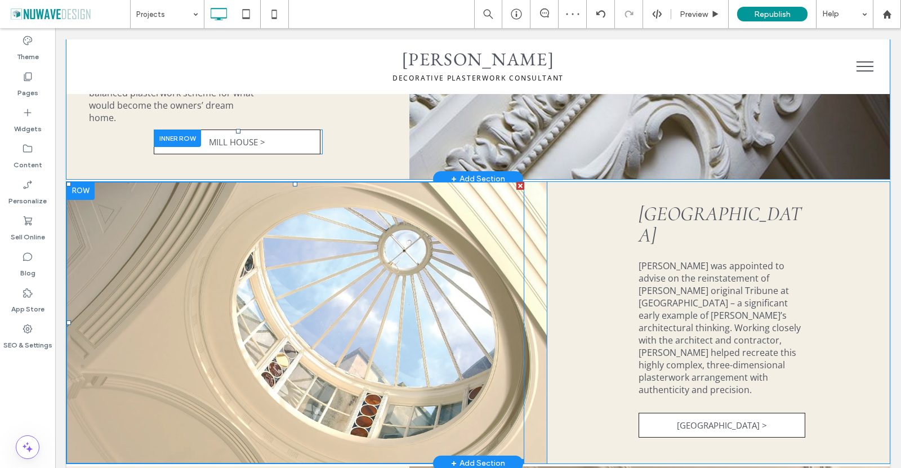
scroll to position [1261, 0]
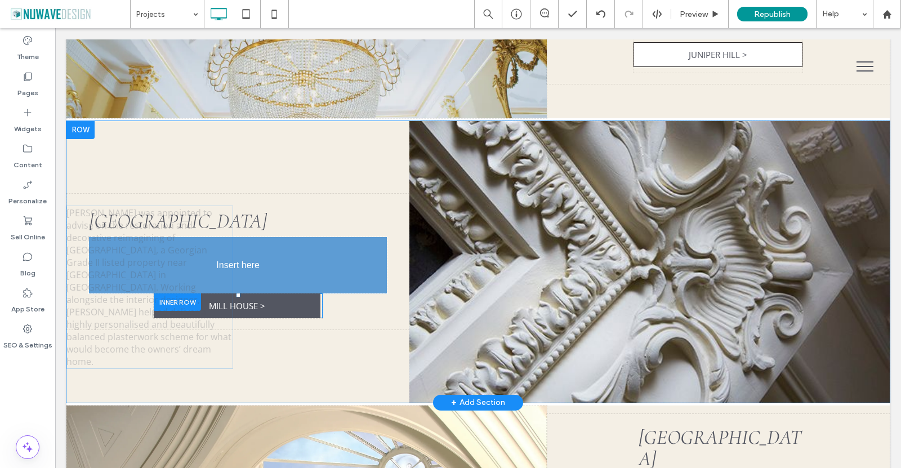
drag, startPoint x: 178, startPoint y: 185, endPoint x: 222, endPoint y: 287, distance: 111.2
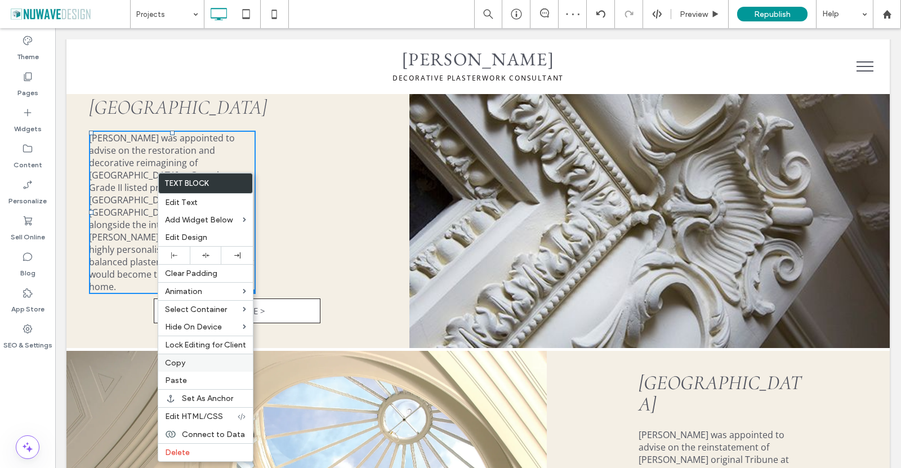
click at [195, 365] on label "Copy" at bounding box center [205, 363] width 81 height 10
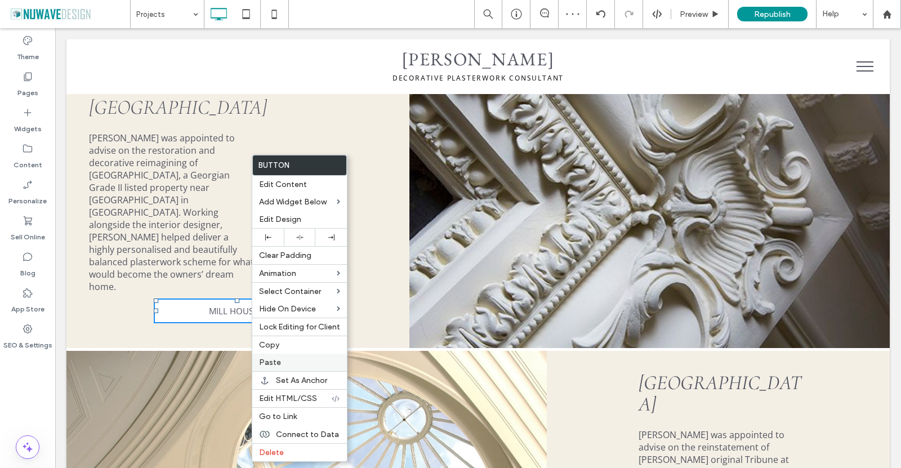
click at [275, 365] on span "Paste" at bounding box center [270, 362] width 22 height 10
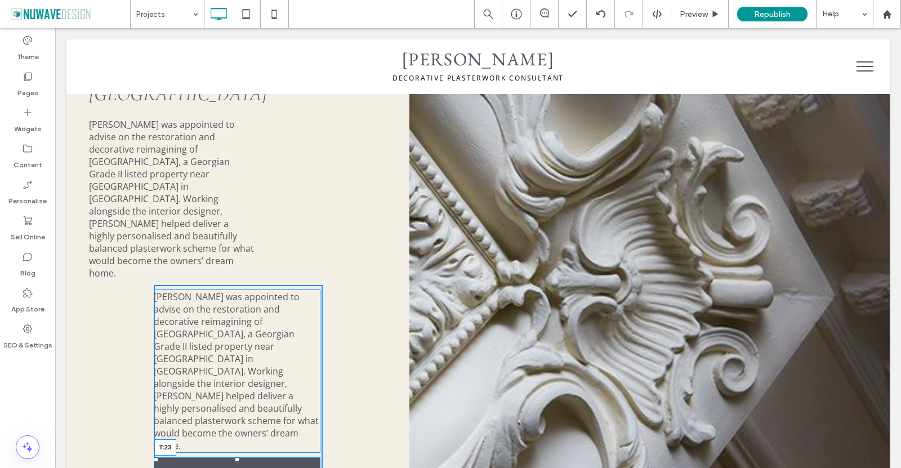
drag, startPoint x: 234, startPoint y: 367, endPoint x: 234, endPoint y: 380, distance: 12.9
click at [234, 380] on div "Ian Waller was appointed to advise on the restoration and decorative reimaginin…" at bounding box center [238, 383] width 169 height 197
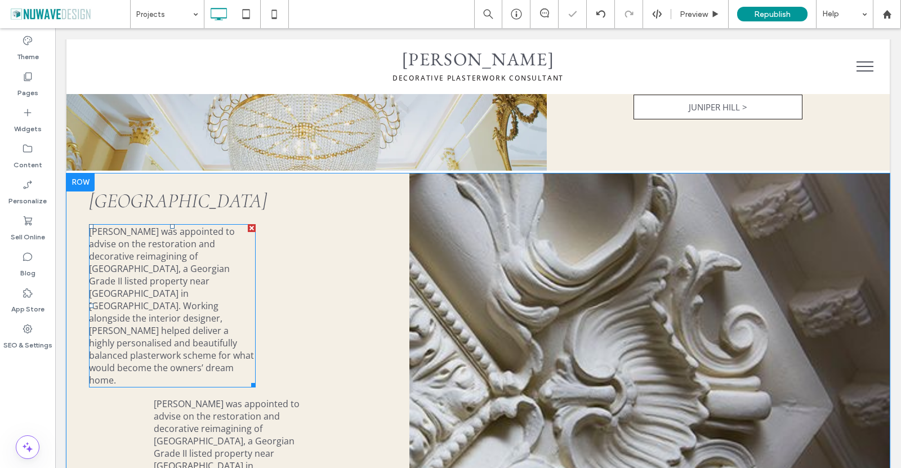
scroll to position [1148, 0]
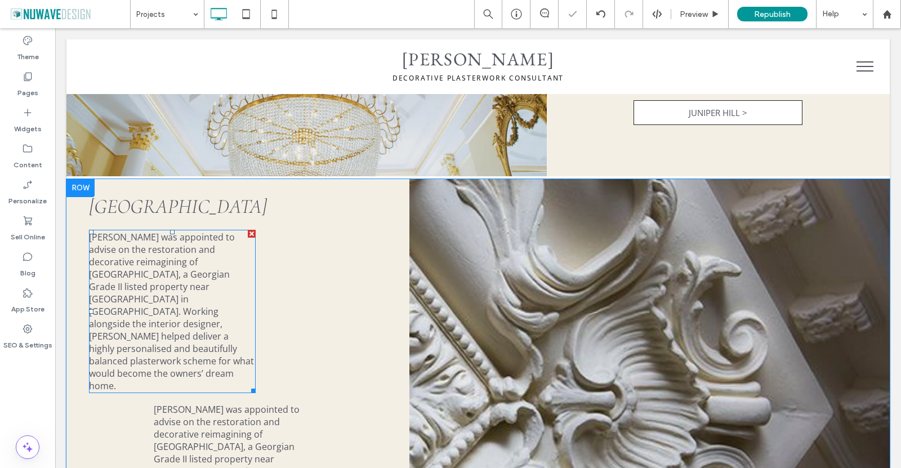
click at [251, 230] on div at bounding box center [252, 234] width 8 height 8
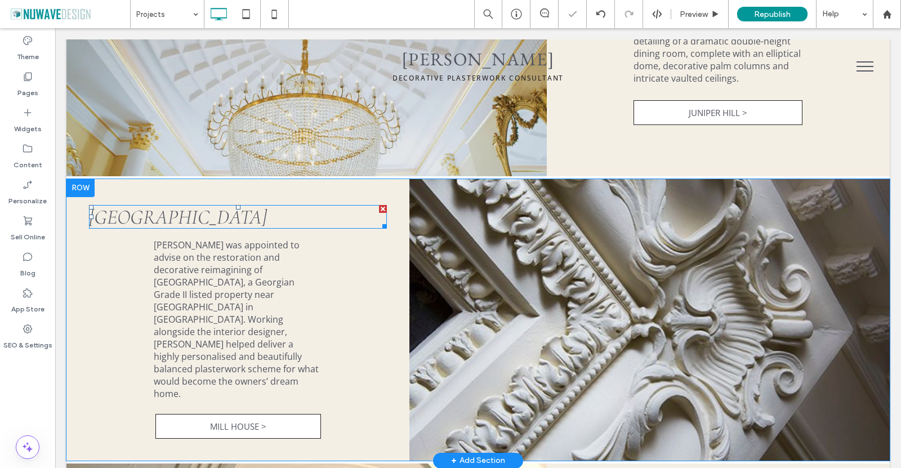
drag, startPoint x: 143, startPoint y: 231, endPoint x: 205, endPoint y: 258, distance: 68.1
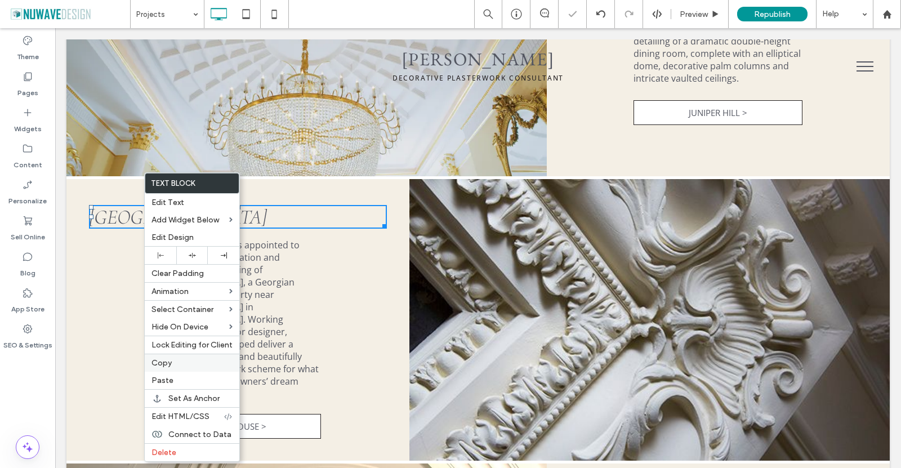
click at [171, 360] on span "Copy" at bounding box center [161, 363] width 20 height 10
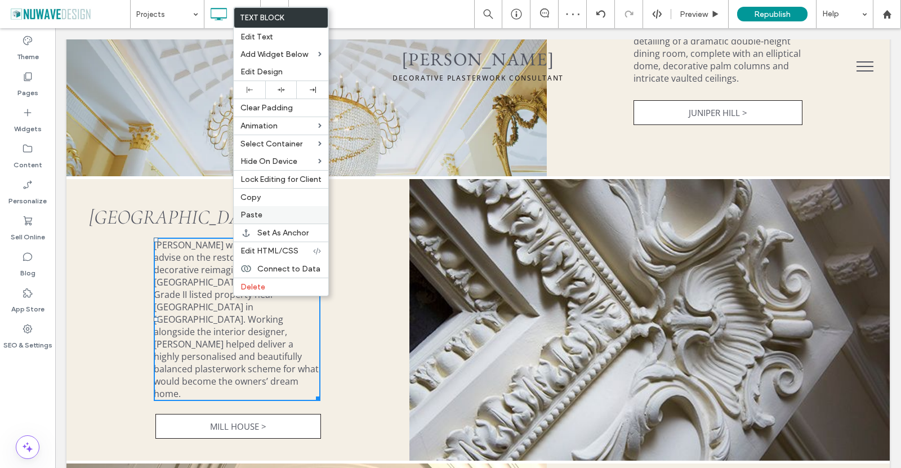
click at [258, 217] on span "Paste" at bounding box center [251, 215] width 22 height 10
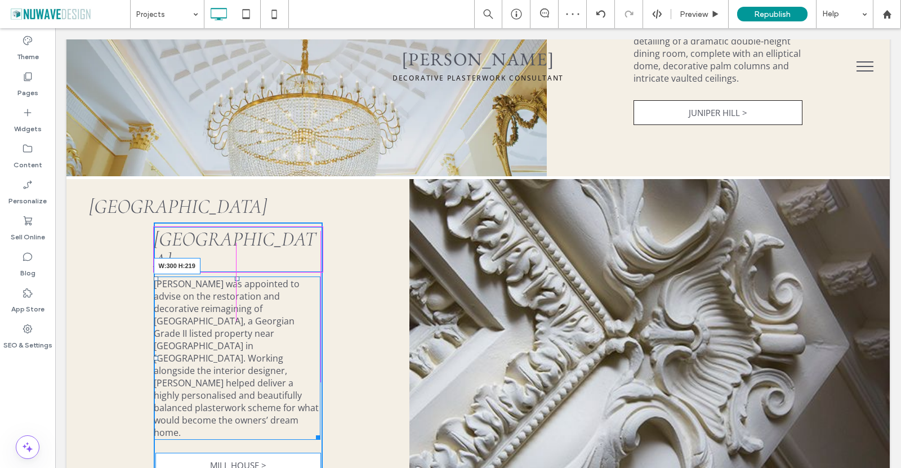
drag, startPoint x: 314, startPoint y: 381, endPoint x: 322, endPoint y: 382, distance: 8.5
click at [322, 382] on div "Mill House Click To Paste Mill House Ian Waller was appointed to advise on the …" at bounding box center [237, 334] width 343 height 310
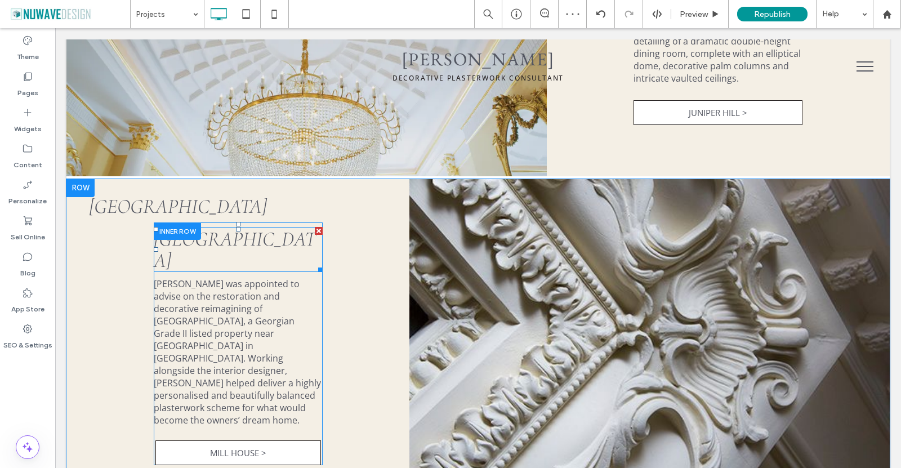
click at [211, 248] on span "Mill House" at bounding box center [235, 250] width 162 height 46
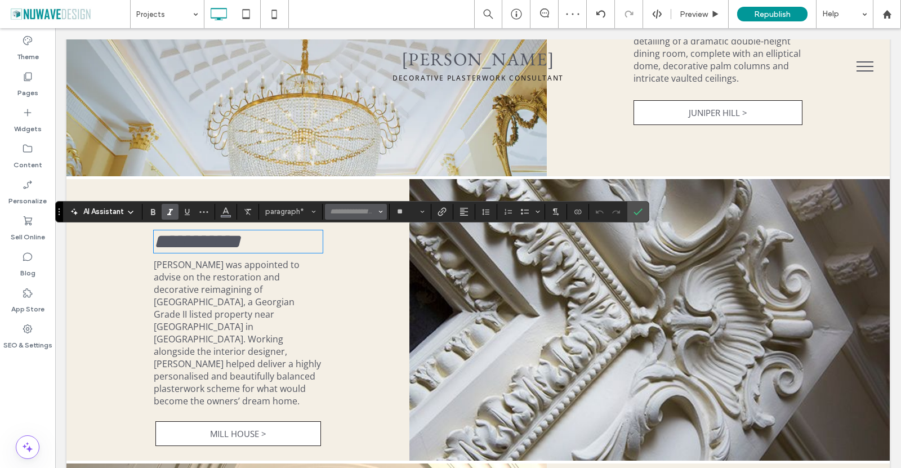
click at [345, 208] on input "Font & Font weight-input" at bounding box center [353, 211] width 48 height 9
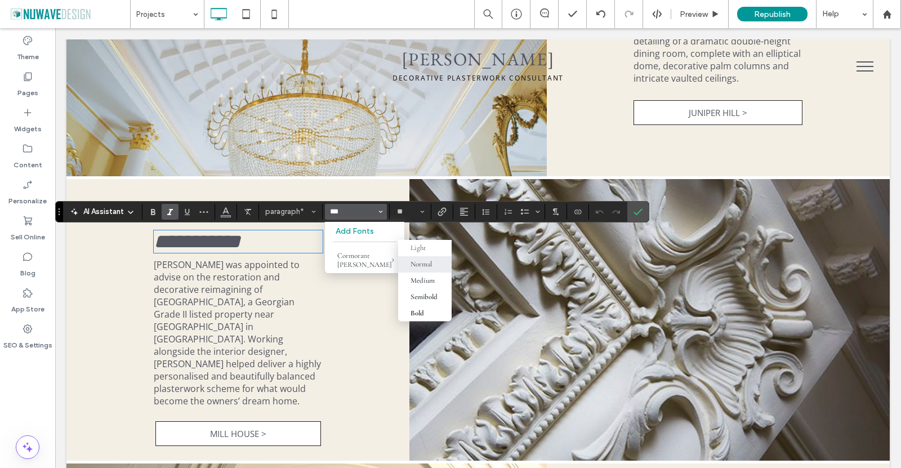
type input "***"
click at [420, 267] on div "Normal" at bounding box center [420, 263] width 21 height 9
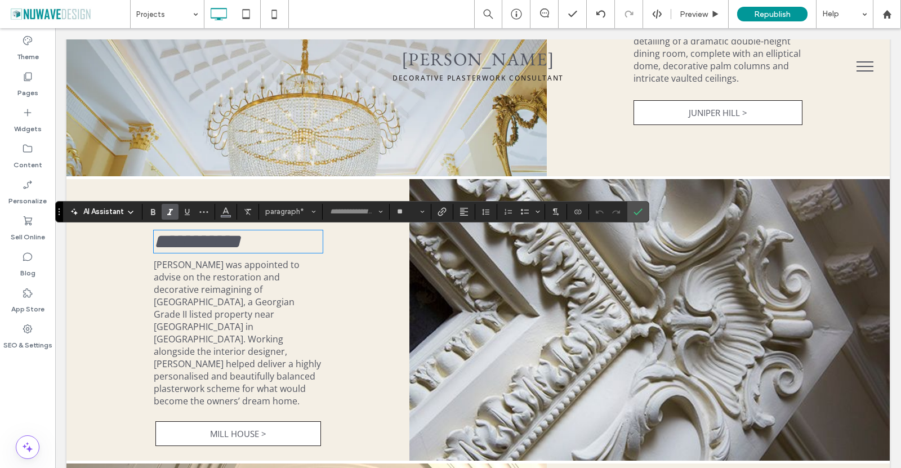
type input "**********"
click at [635, 209] on icon "Confirm" at bounding box center [637, 211] width 9 height 9
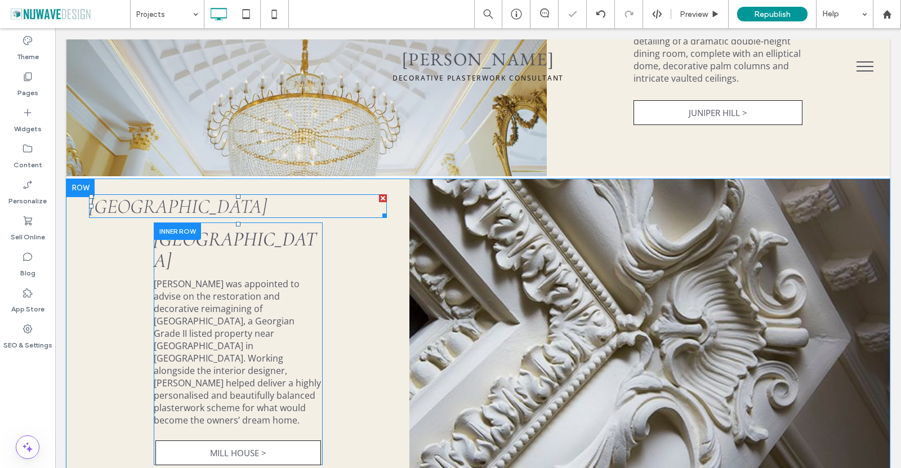
click at [379, 202] on div at bounding box center [383, 198] width 8 height 8
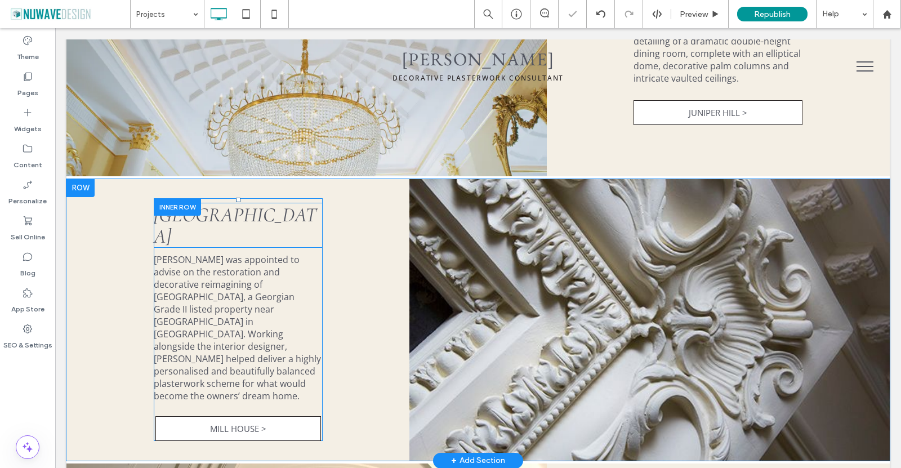
click at [240, 235] on p "Mill House" at bounding box center [238, 225] width 169 height 43
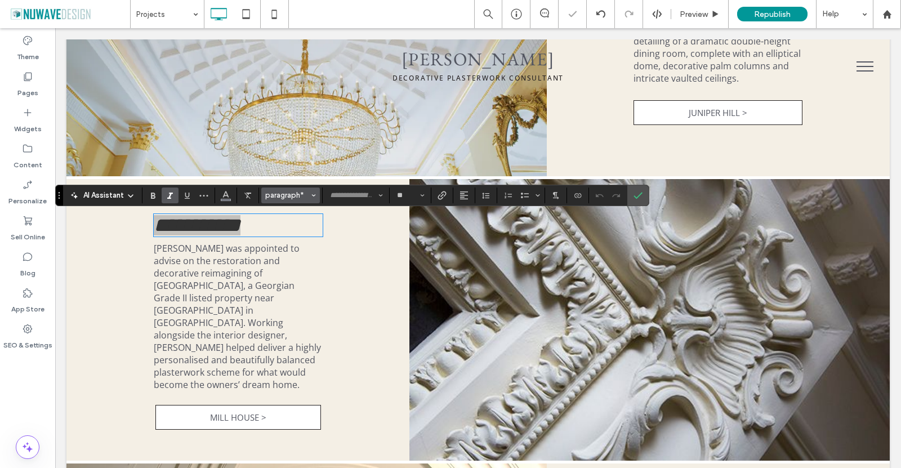
click at [297, 191] on span "paragraph*" at bounding box center [287, 195] width 44 height 8
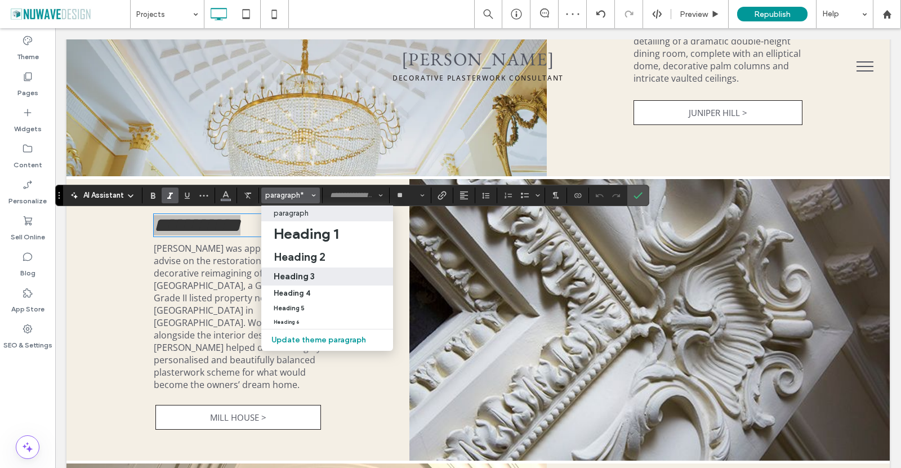
click at [308, 279] on h3 "Heading 3" at bounding box center [294, 276] width 41 height 11
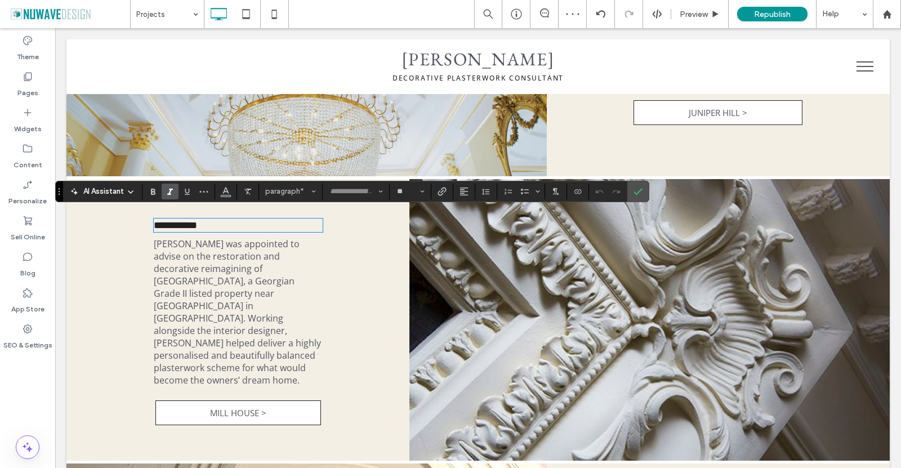
type input "*********"
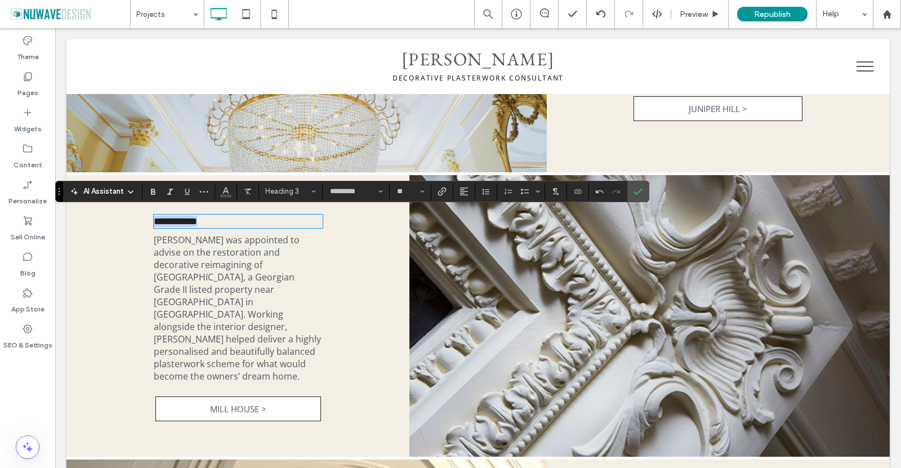
type input "**"
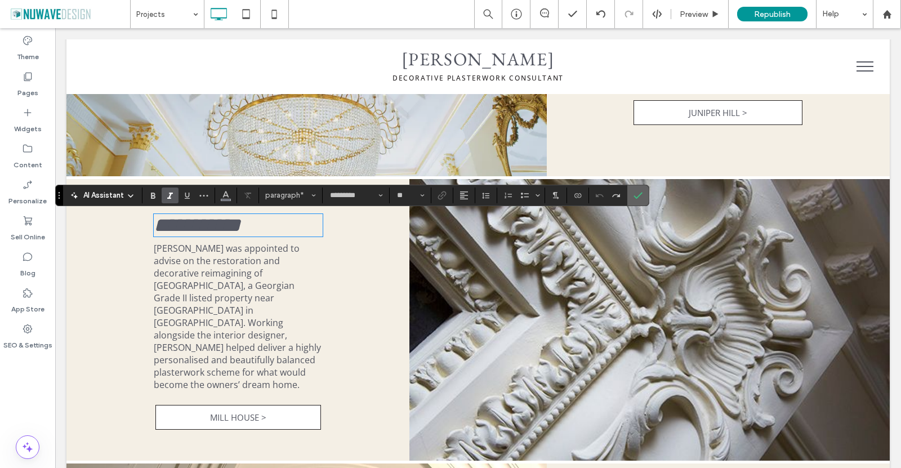
type input "**********"
click at [638, 187] on span "Confirm" at bounding box center [635, 195] width 5 height 20
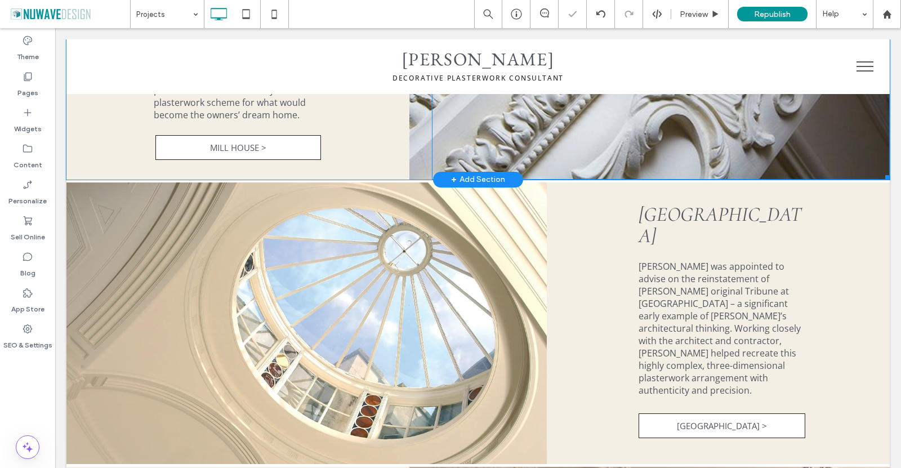
scroll to position [1430, 0]
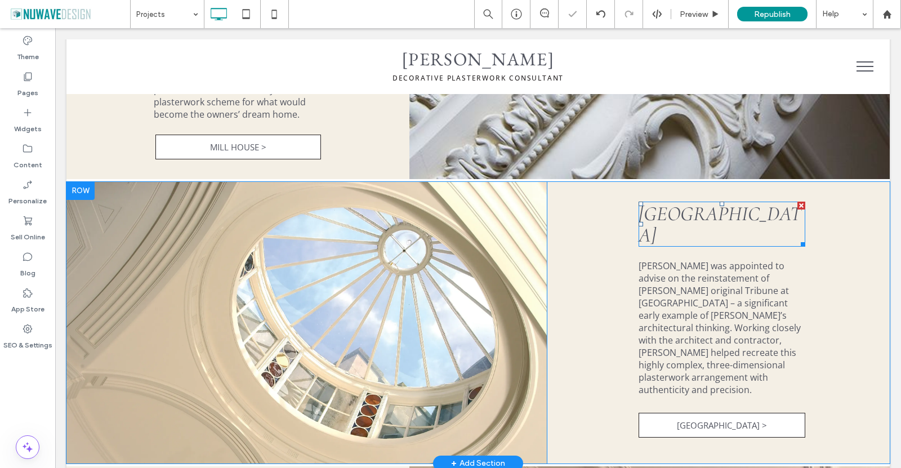
click at [656, 231] on span "Tyringham Hall" at bounding box center [719, 225] width 163 height 46
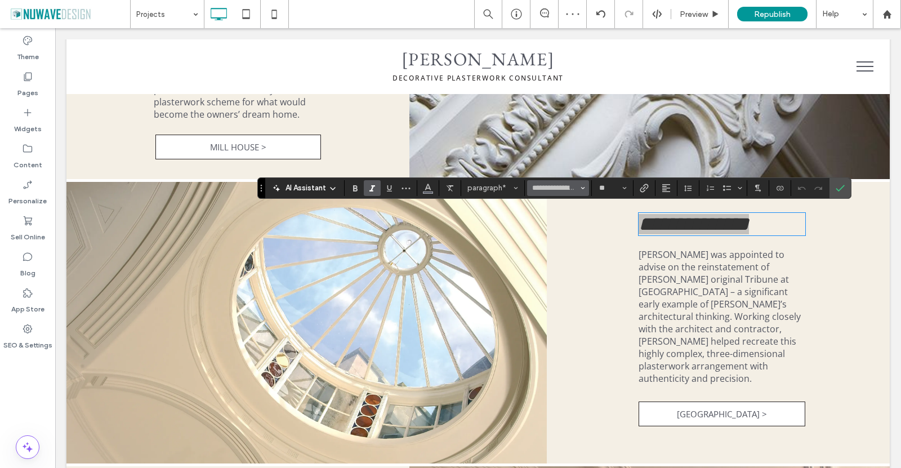
click at [566, 182] on button "**********" at bounding box center [558, 188] width 62 height 16
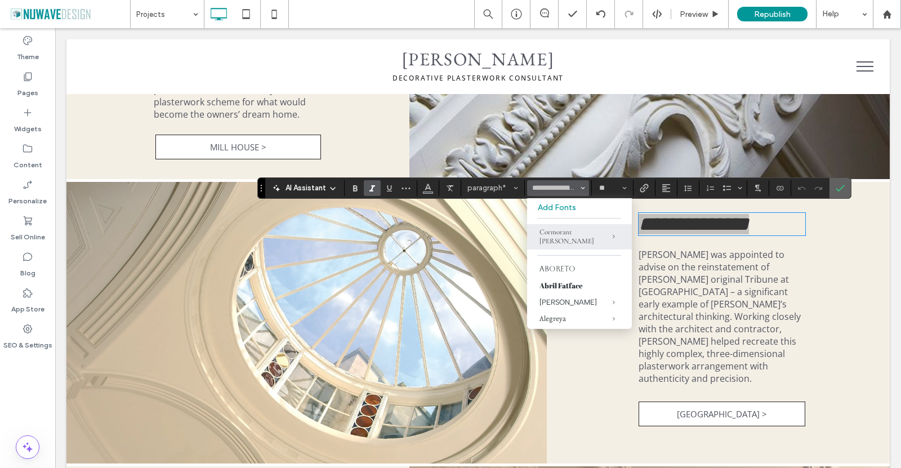
click at [843, 185] on icon "Confirm" at bounding box center [839, 187] width 9 height 9
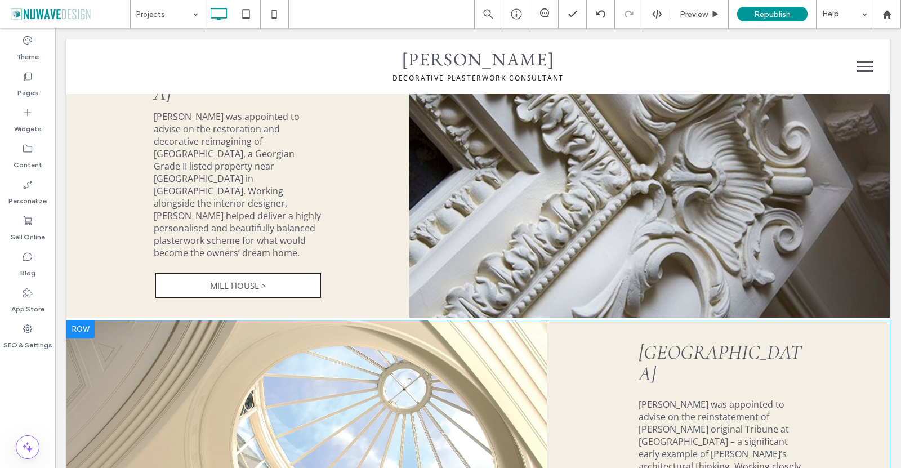
scroll to position [1092, 0]
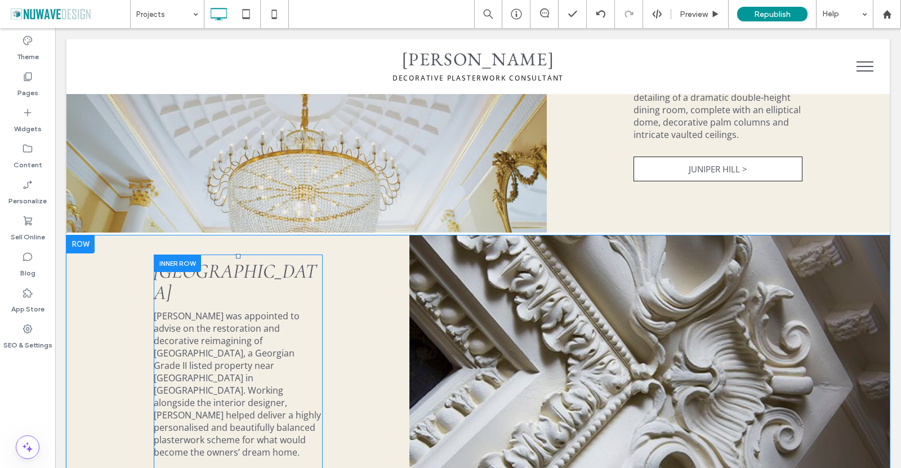
click at [183, 272] on div at bounding box center [177, 262] width 47 height 17
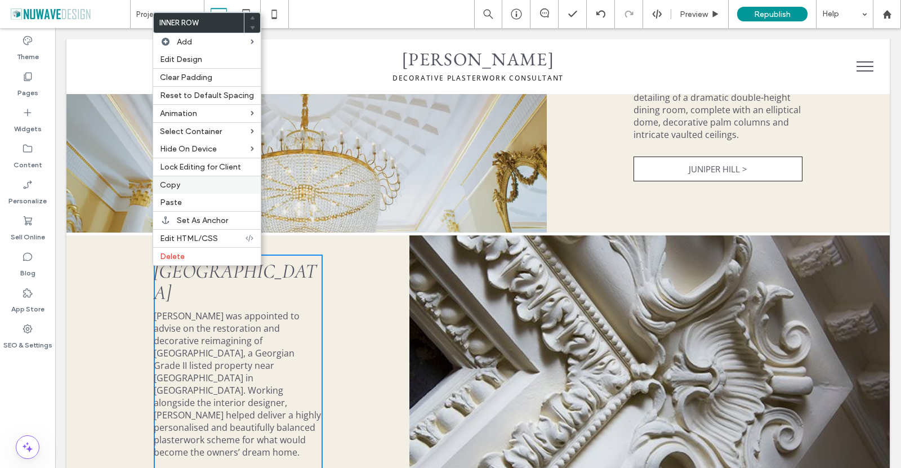
click at [179, 187] on span "Copy" at bounding box center [170, 185] width 20 height 10
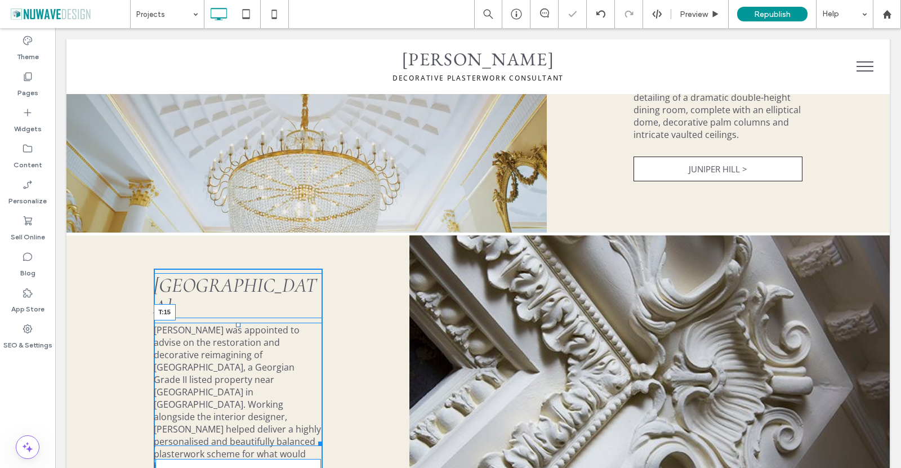
click at [235, 323] on div "Ian Waller was appointed to advise on the restoration and decorative reimaginin…" at bounding box center [238, 384] width 169 height 123
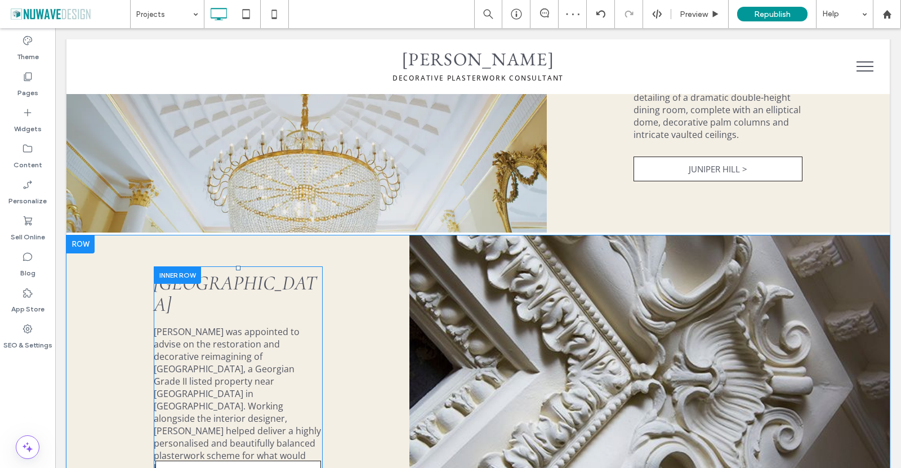
click at [223, 342] on span "Ian Waller was appointed to advise on the restoration and decorative reimaginin…" at bounding box center [237, 399] width 167 height 149
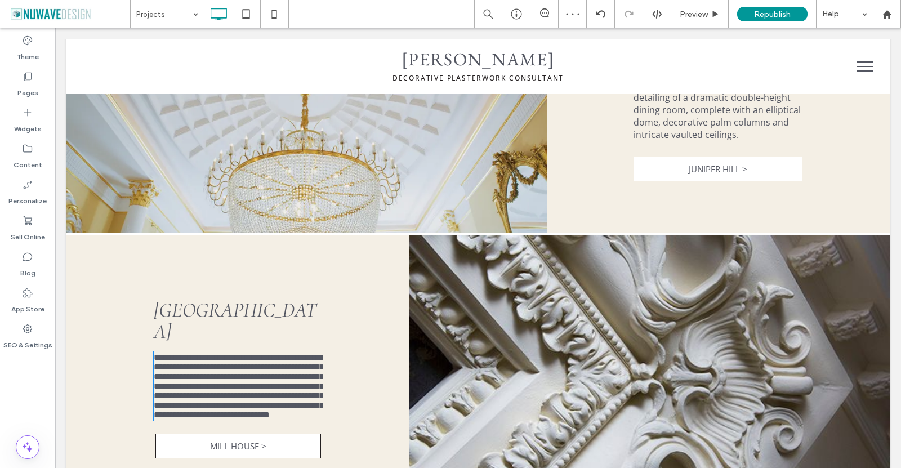
type input "*********"
type input "**"
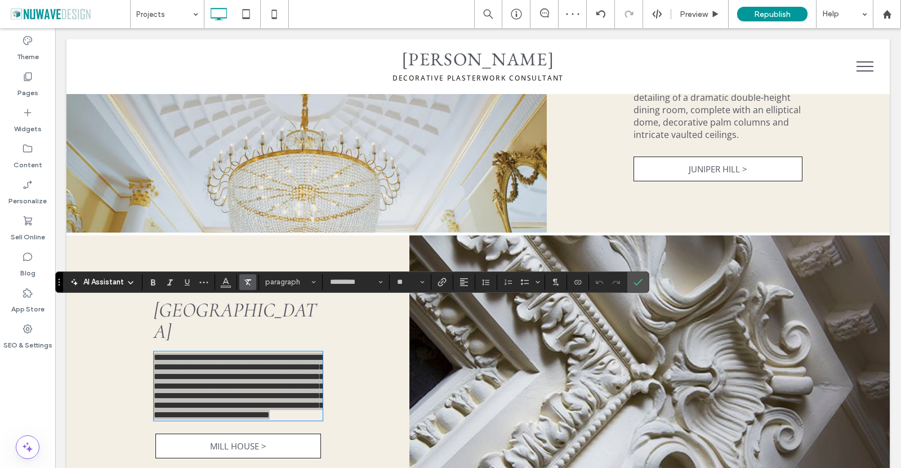
click at [245, 286] on icon "Clear Format" at bounding box center [247, 281] width 9 height 9
click at [641, 281] on icon "Confirm" at bounding box center [637, 281] width 9 height 9
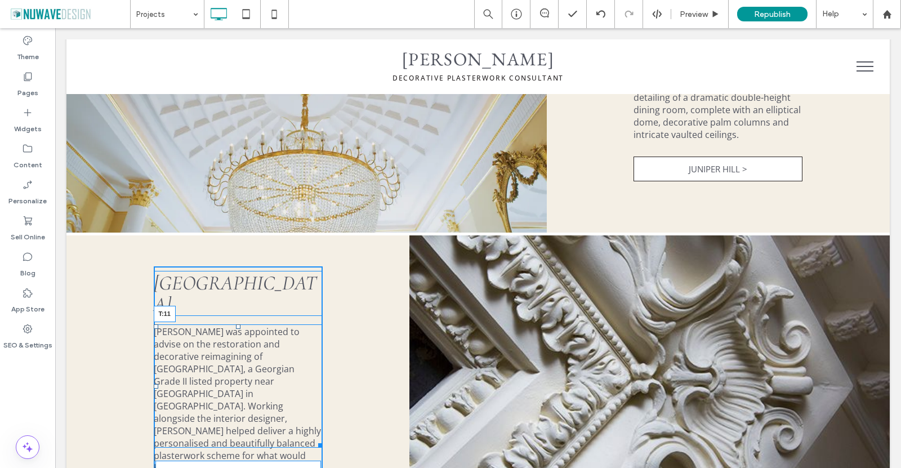
drag, startPoint x: 234, startPoint y: 303, endPoint x: 288, endPoint y: 328, distance: 59.2
click at [232, 324] on div "Ian Waller was appointed to advise on the restoration and decorative reimaginin…" at bounding box center [238, 385] width 169 height 123
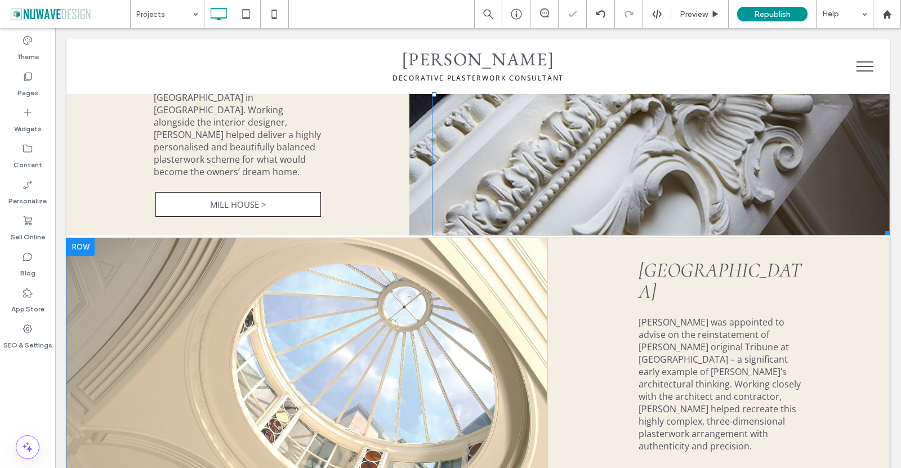
scroll to position [1430, 0]
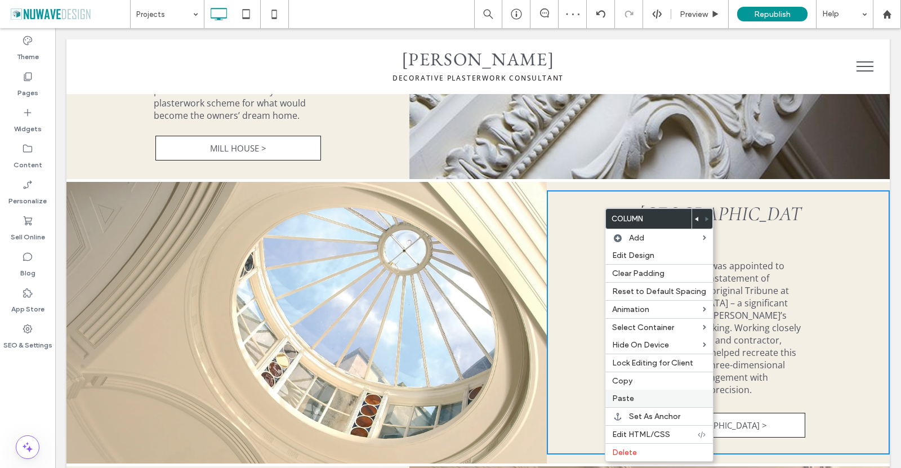
click at [635, 401] on label "Paste" at bounding box center [659, 398] width 94 height 10
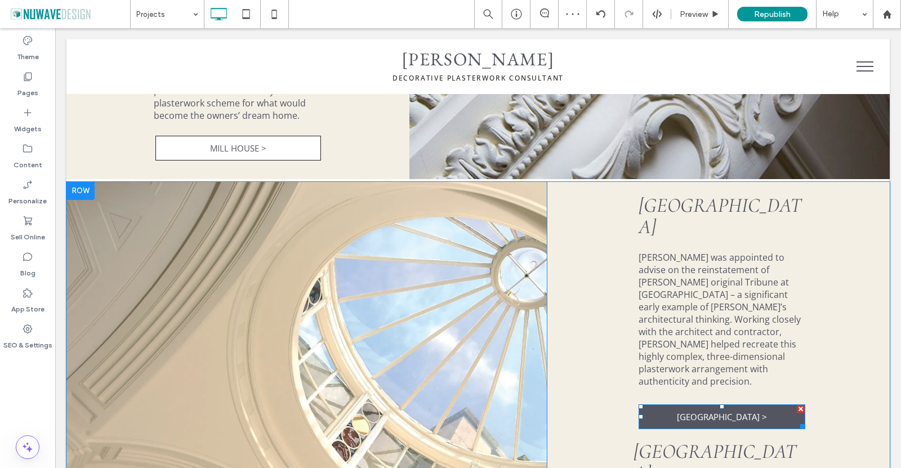
scroll to position [1542, 0]
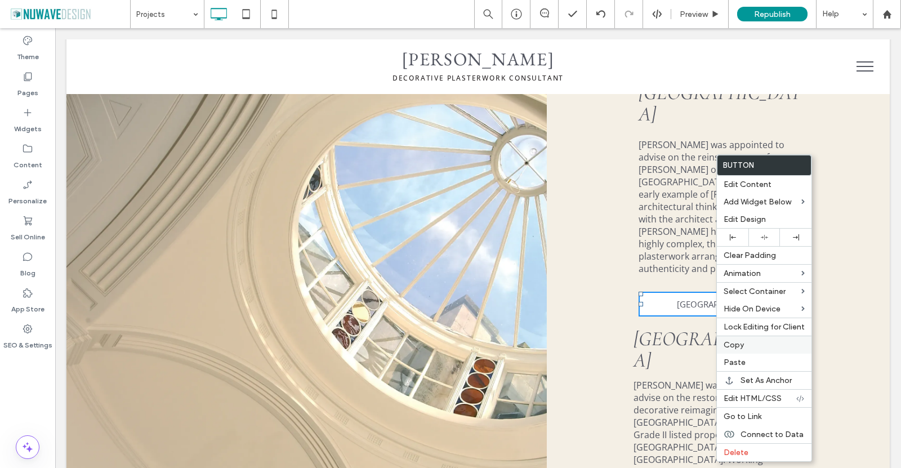
click at [753, 347] on label "Copy" at bounding box center [763, 345] width 81 height 10
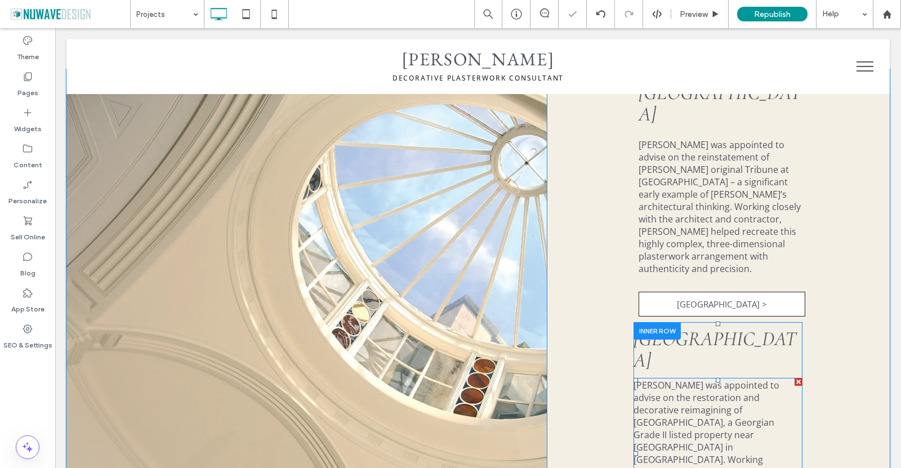
scroll to position [1711, 0]
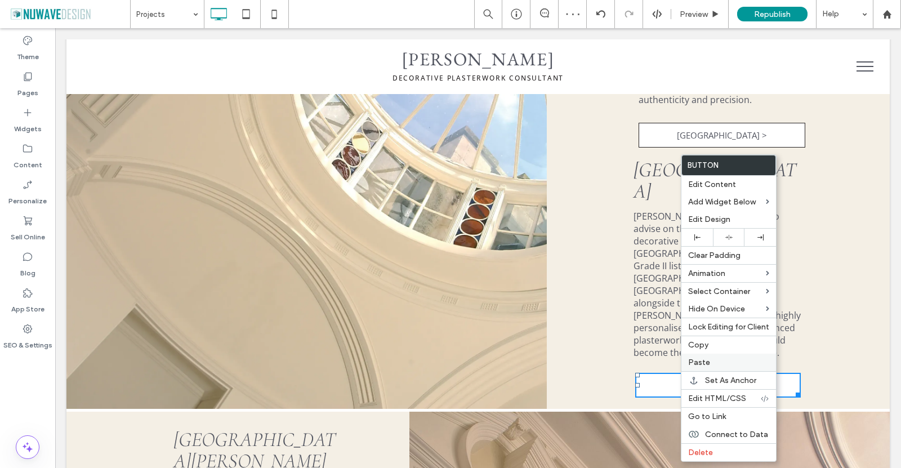
click at [710, 361] on label "Paste" at bounding box center [728, 362] width 81 height 10
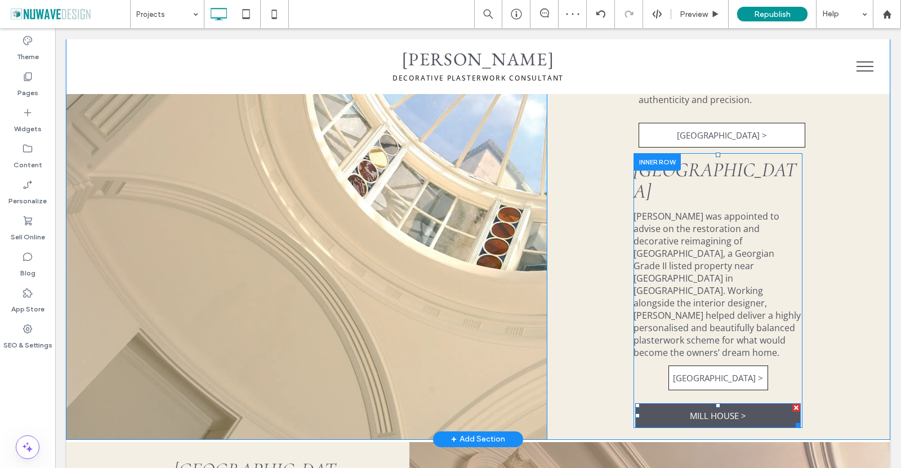
click at [792, 404] on div at bounding box center [796, 408] width 8 height 8
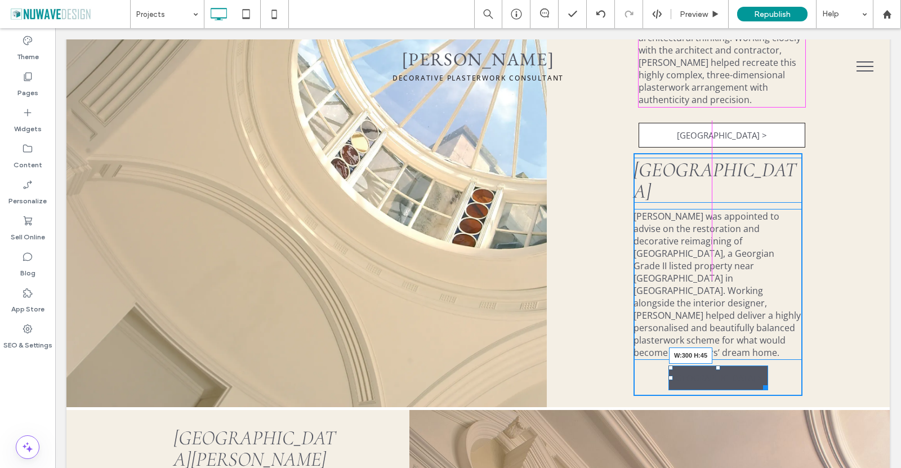
drag, startPoint x: 759, startPoint y: 289, endPoint x: 798, endPoint y: 290, distance: 38.3
click at [798, 290] on div "Tyringham Hall Ian Waller was appointed to advise on the reinstatement of Sir J…" at bounding box center [718, 153] width 343 height 507
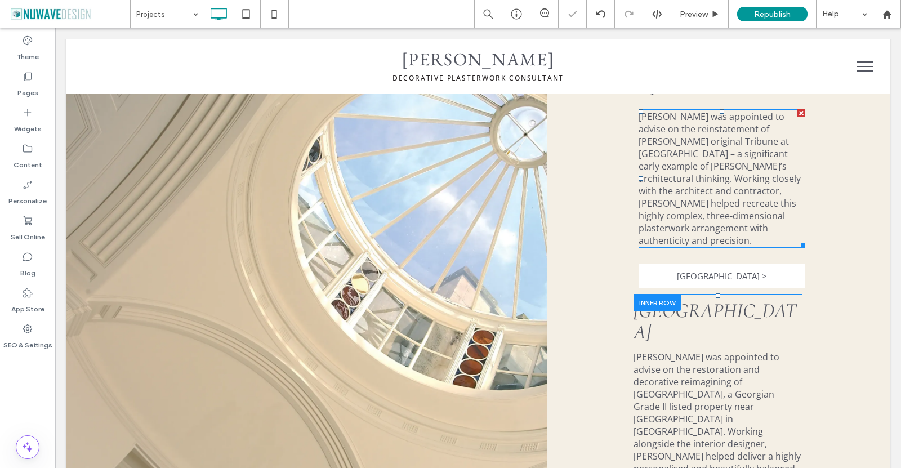
scroll to position [1542, 0]
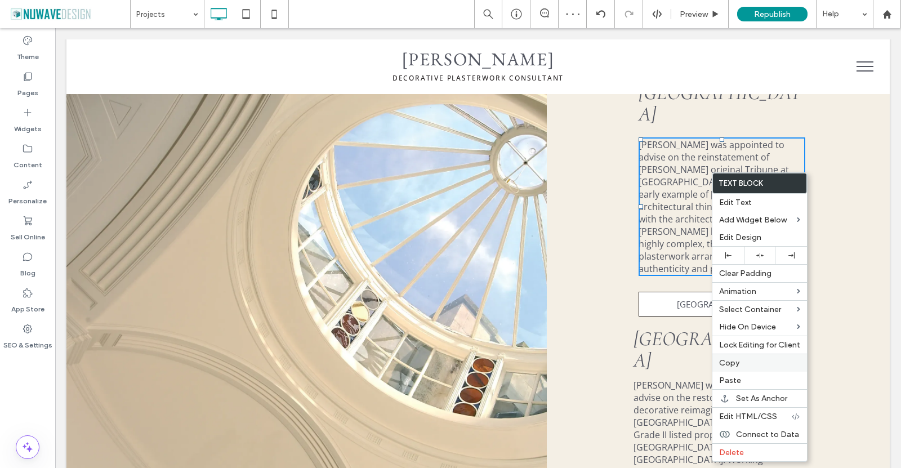
drag, startPoint x: 727, startPoint y: 366, endPoint x: 635, endPoint y: 370, distance: 91.9
click at [727, 366] on span "Copy" at bounding box center [729, 363] width 20 height 10
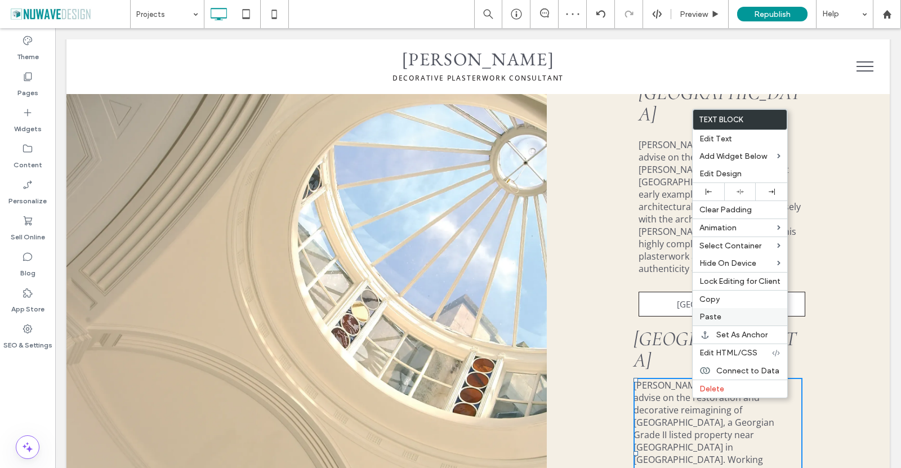
click at [719, 321] on span "Paste" at bounding box center [710, 317] width 22 height 10
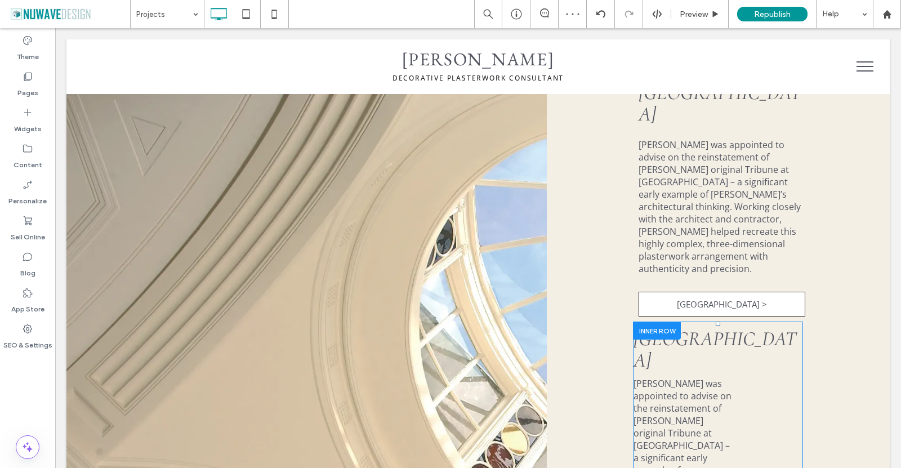
scroll to position [1767, 0]
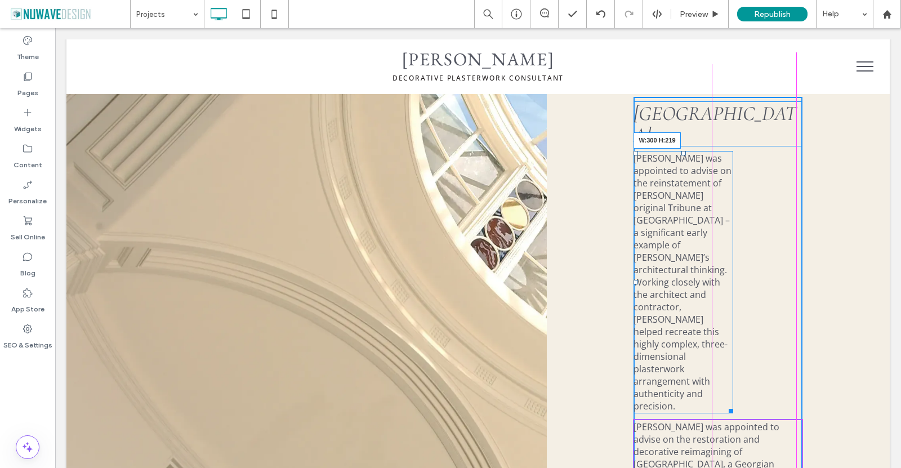
drag, startPoint x: 724, startPoint y: 297, endPoint x: 838, endPoint y: 294, distance: 113.2
click at [838, 294] on div "Tyringham Hall Ian Waller was appointed to advise on the reinstatement of Sir J…" at bounding box center [718, 231] width 343 height 774
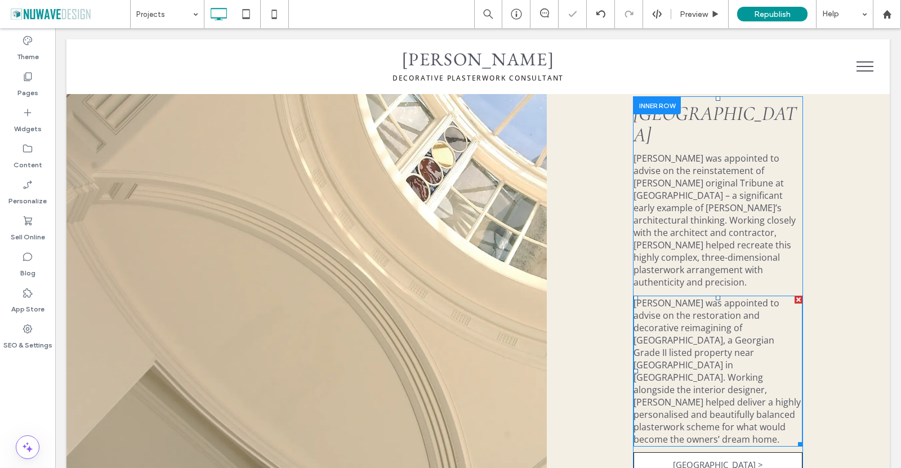
click at [794, 296] on div at bounding box center [798, 300] width 8 height 8
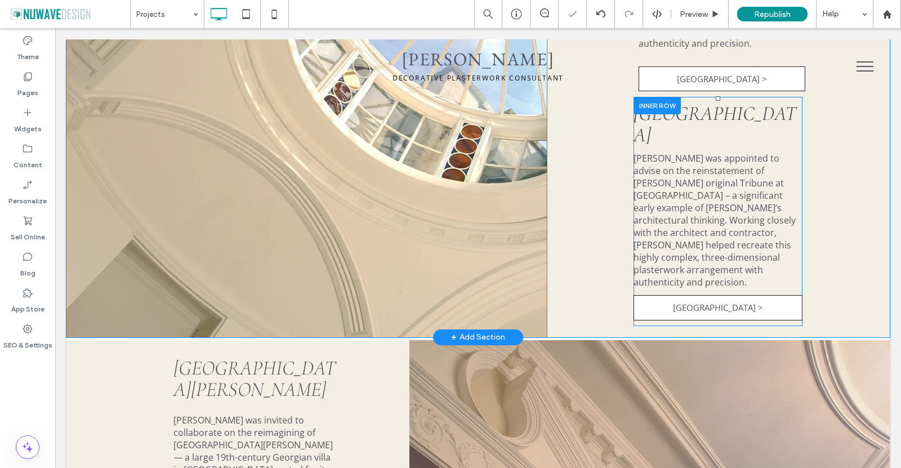
scroll to position [1655, 0]
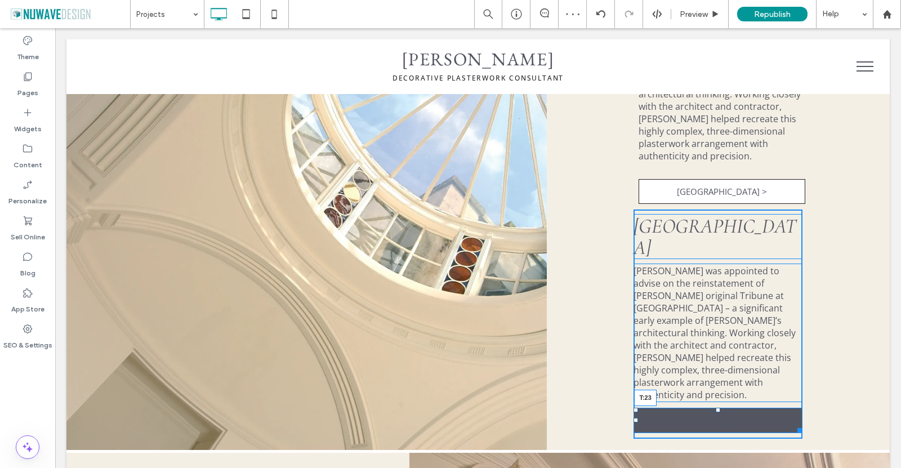
drag, startPoint x: 711, startPoint y: 324, endPoint x: 714, endPoint y: 331, distance: 7.8
click at [714, 331] on div "Mill House Ian Waller was appointed to advise on the reinstatement of Sir John …" at bounding box center [717, 323] width 169 height 229
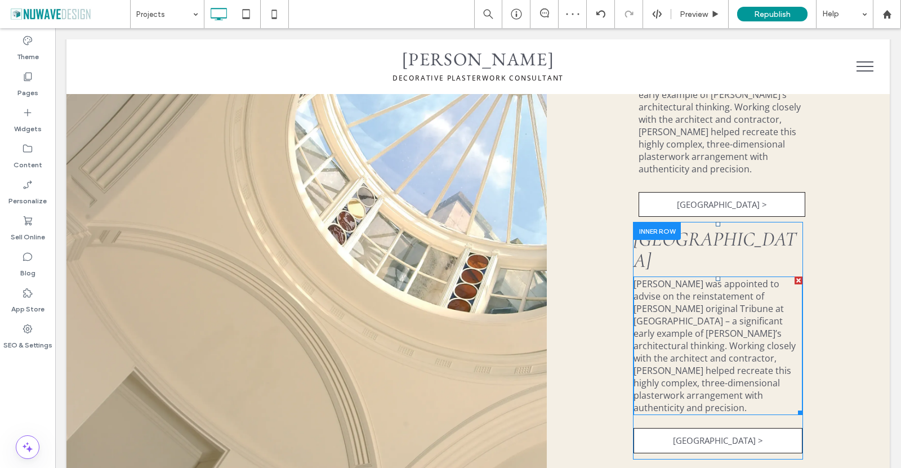
scroll to position [1486, 0]
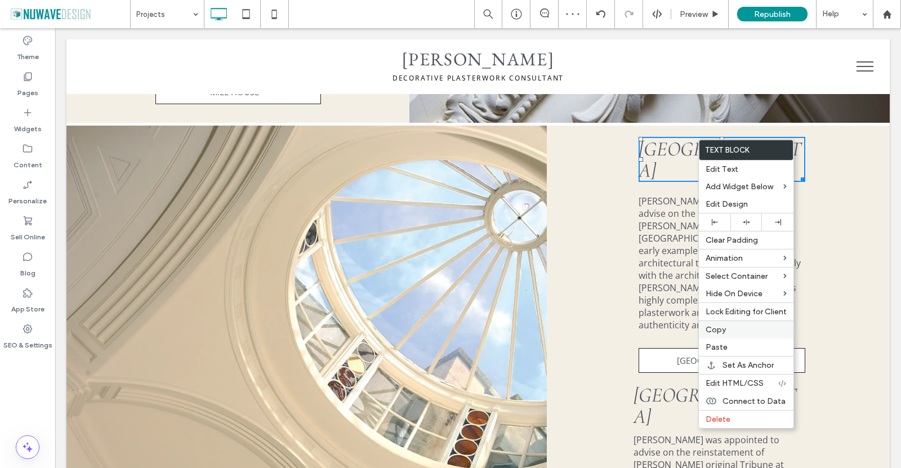
drag, startPoint x: 722, startPoint y: 330, endPoint x: 635, endPoint y: 310, distance: 89.1
click at [722, 330] on span "Copy" at bounding box center [715, 330] width 20 height 10
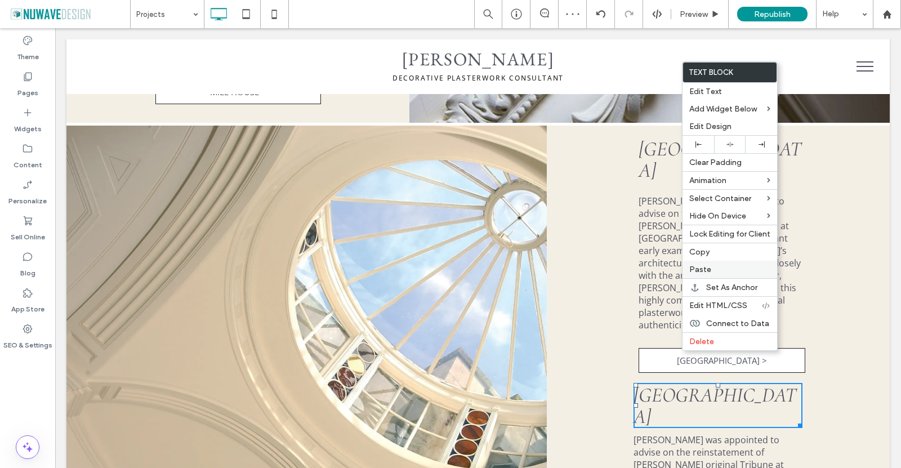
click at [709, 269] on span "Paste" at bounding box center [700, 270] width 22 height 10
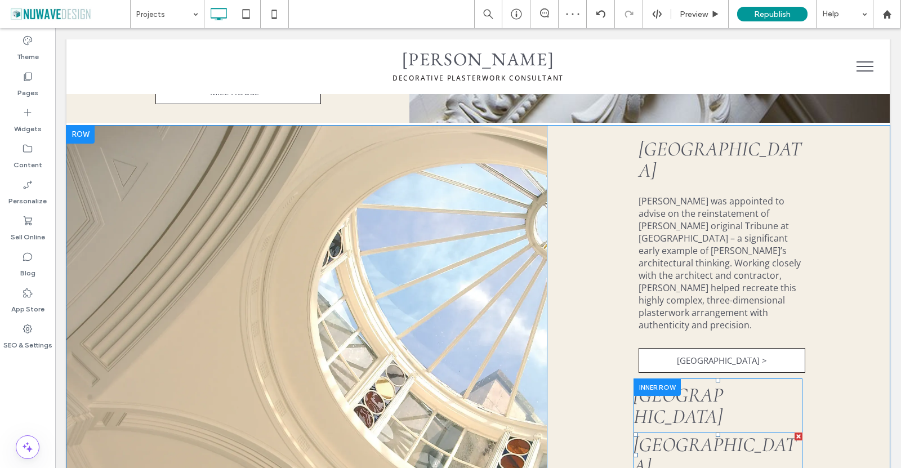
click at [794, 432] on div at bounding box center [798, 436] width 8 height 8
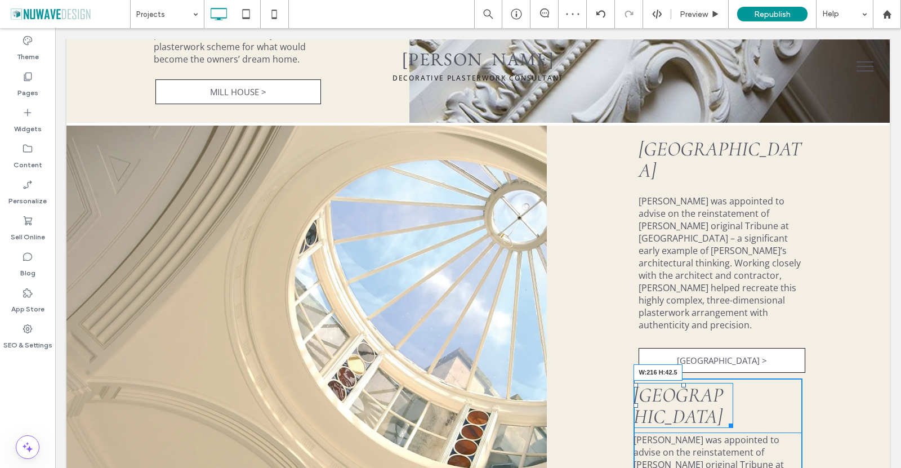
drag, startPoint x: 745, startPoint y: 374, endPoint x: 828, endPoint y: 374, distance: 83.3
click at [828, 374] on div "Tyringham Hall Ian Waller was appointed to advise on the reinstatement of Sir J…" at bounding box center [718, 376] width 343 height 500
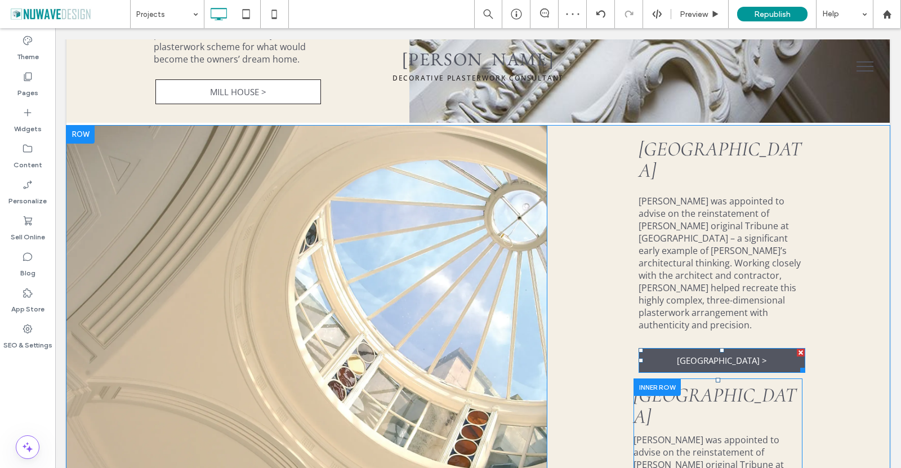
click at [796, 348] on div at bounding box center [800, 352] width 8 height 8
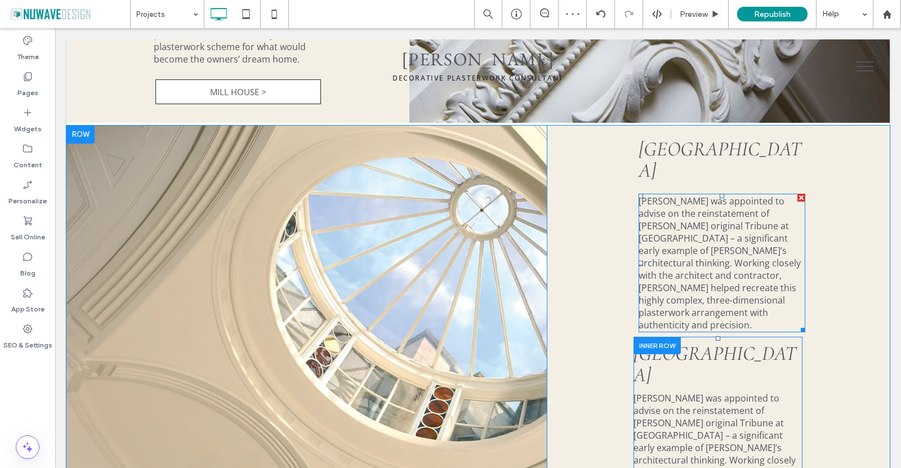
click at [797, 194] on div at bounding box center [801, 198] width 8 height 8
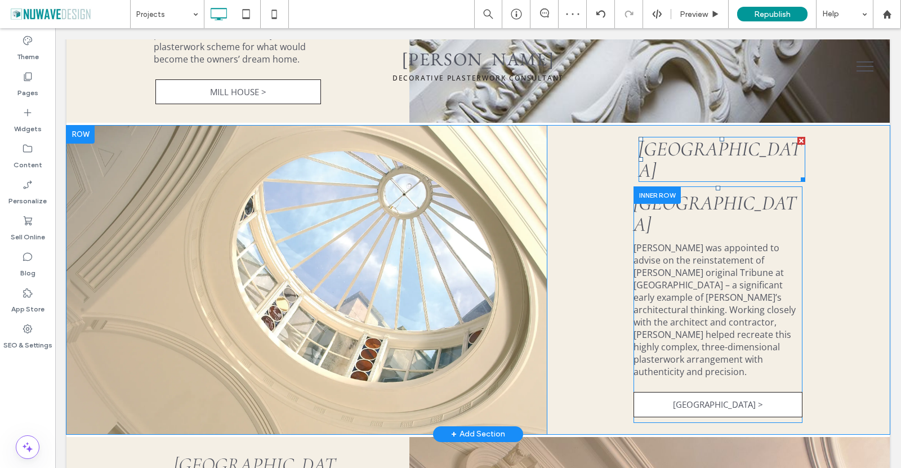
click at [797, 142] on div at bounding box center [801, 141] width 8 height 8
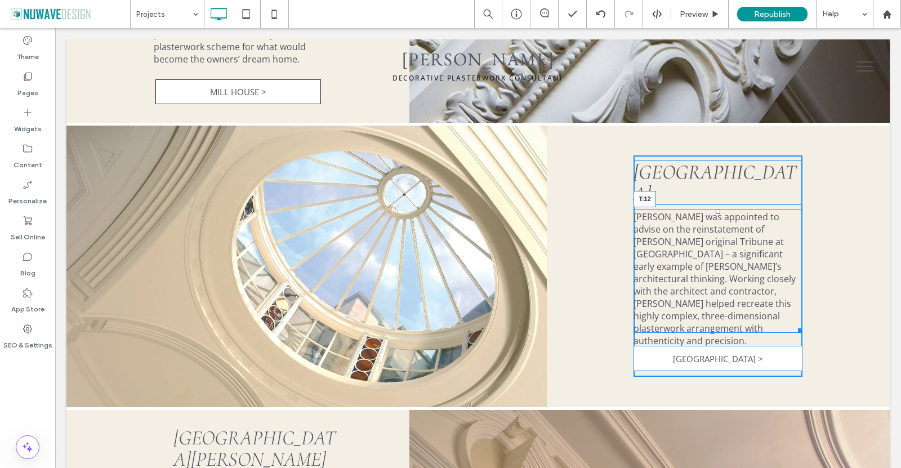
click at [708, 209] on div "Ian Waller was appointed to advise on the reinstatement of Sir John Soane’s ori…" at bounding box center [717, 270] width 169 height 123
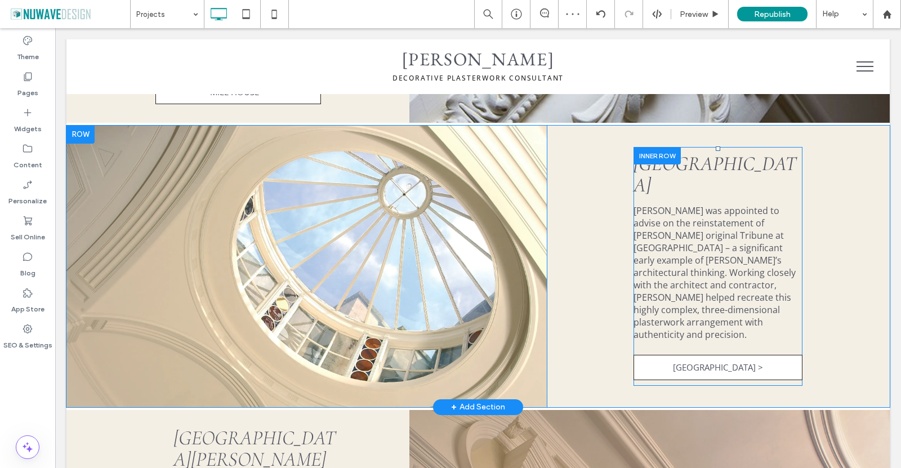
click at [652, 158] on div at bounding box center [656, 155] width 47 height 17
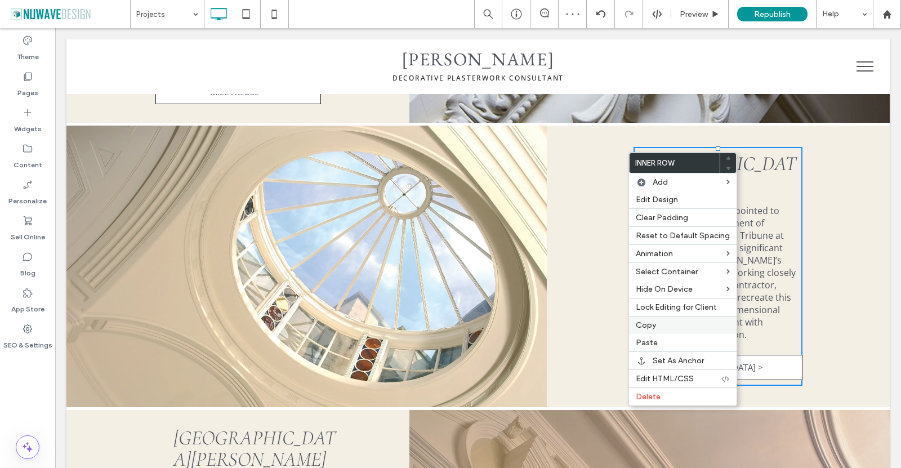
click at [652, 323] on span "Copy" at bounding box center [645, 325] width 20 height 10
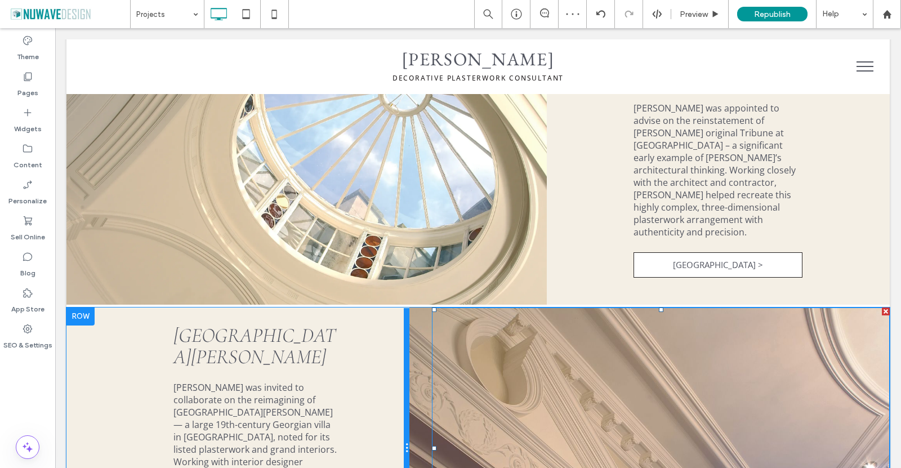
scroll to position [1711, 0]
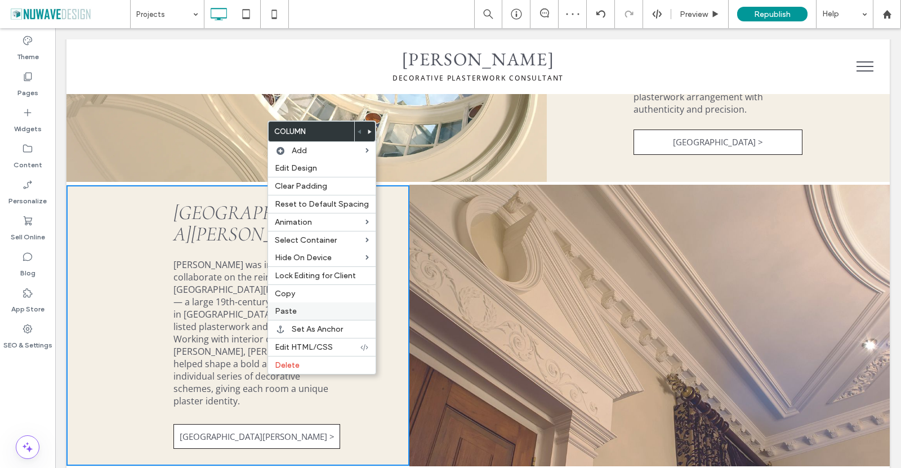
click at [290, 316] on div "Paste" at bounding box center [322, 310] width 108 height 17
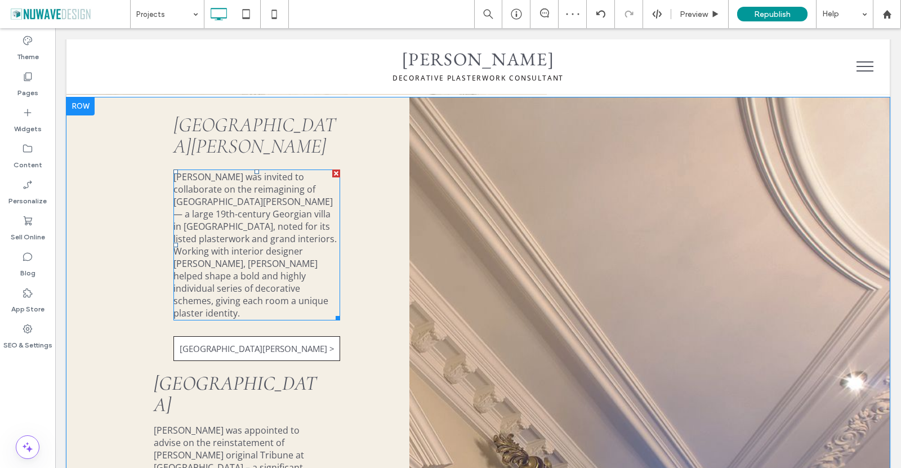
scroll to position [1767, 0]
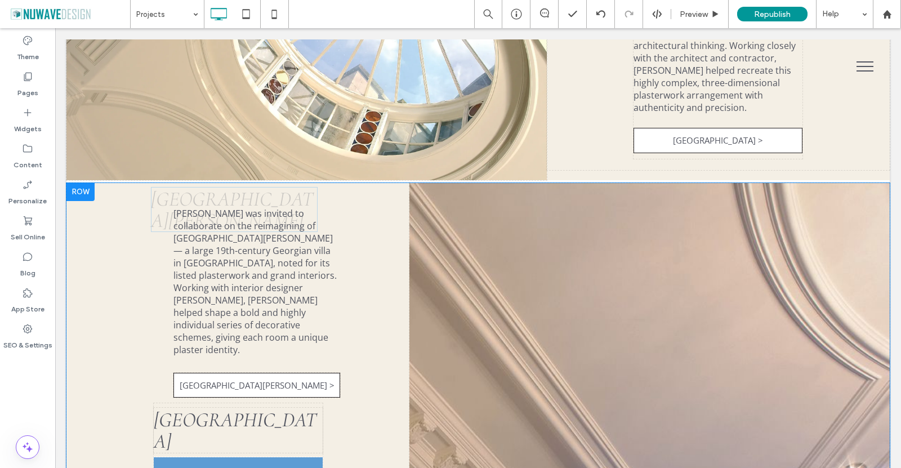
drag, startPoint x: 238, startPoint y: 142, endPoint x: 230, endPoint y: 424, distance: 281.5
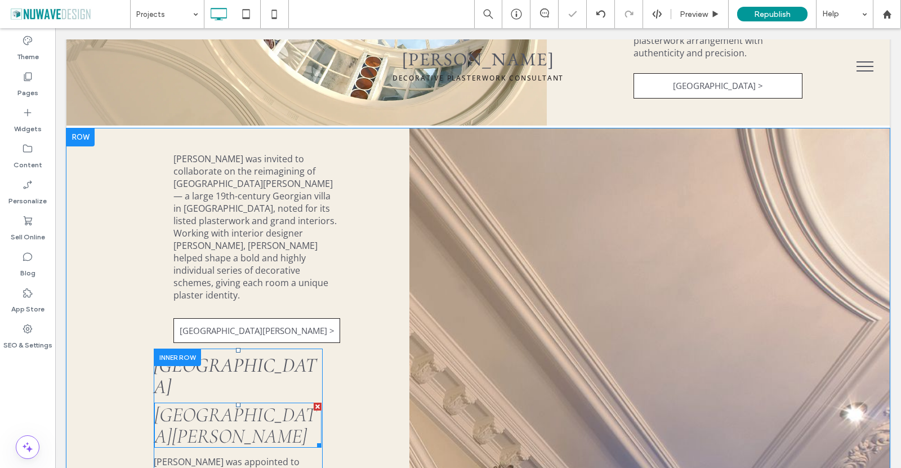
click at [225, 402] on span "Villa Maenza" at bounding box center [235, 425] width 162 height 46
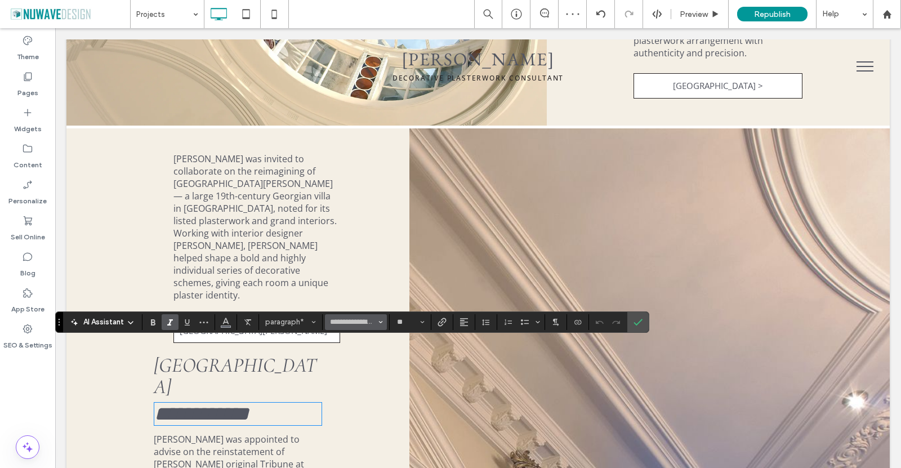
click at [365, 323] on input "**********" at bounding box center [353, 321] width 48 height 9
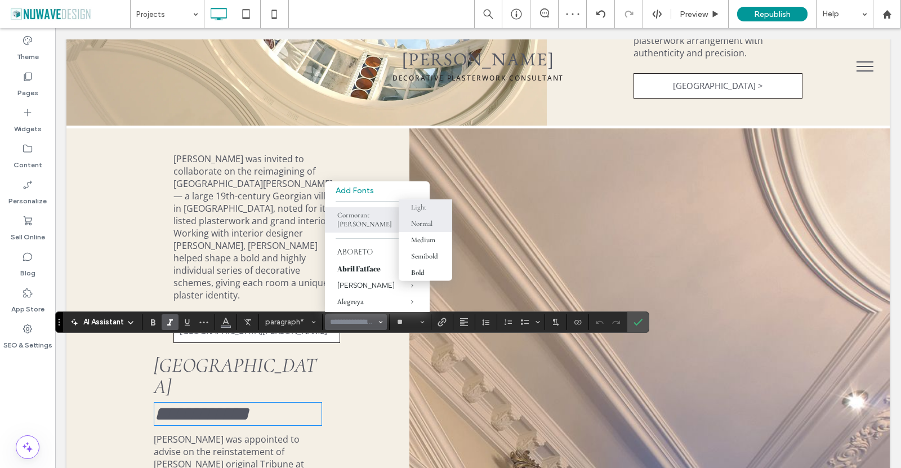
drag, startPoint x: 420, startPoint y: 225, endPoint x: 481, endPoint y: 251, distance: 66.3
click at [420, 225] on div "Normal" at bounding box center [421, 223] width 21 height 9
type input "**********"
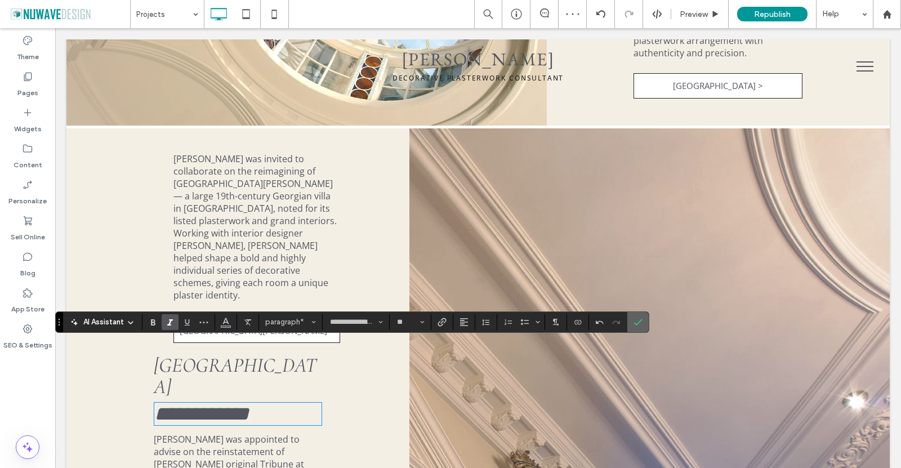
click at [639, 323] on icon "Confirm" at bounding box center [637, 321] width 9 height 9
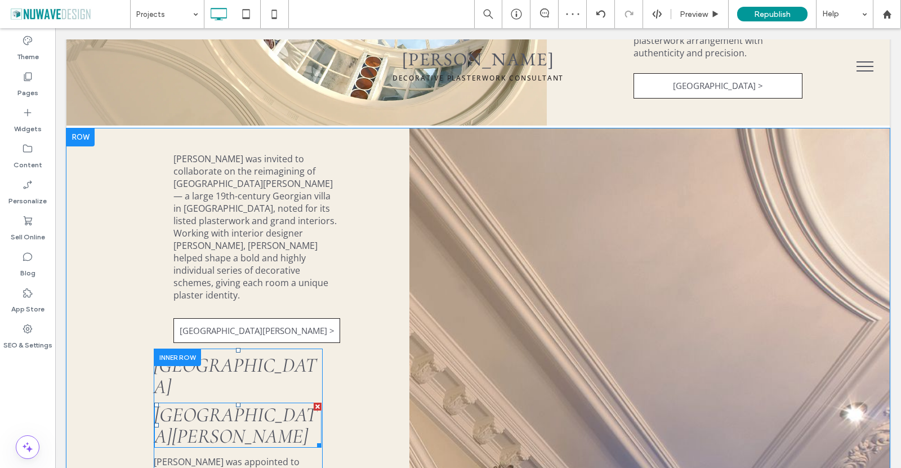
click at [317, 402] on div at bounding box center [318, 406] width 8 height 8
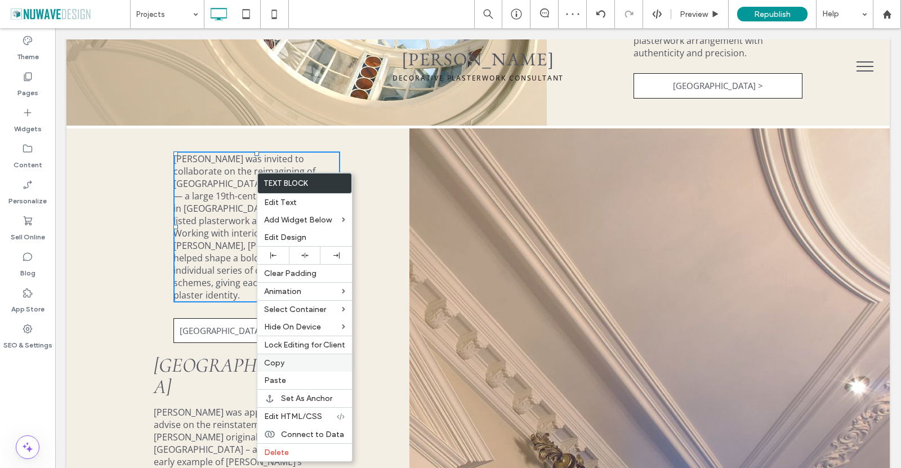
click at [283, 360] on span "Copy" at bounding box center [274, 363] width 20 height 10
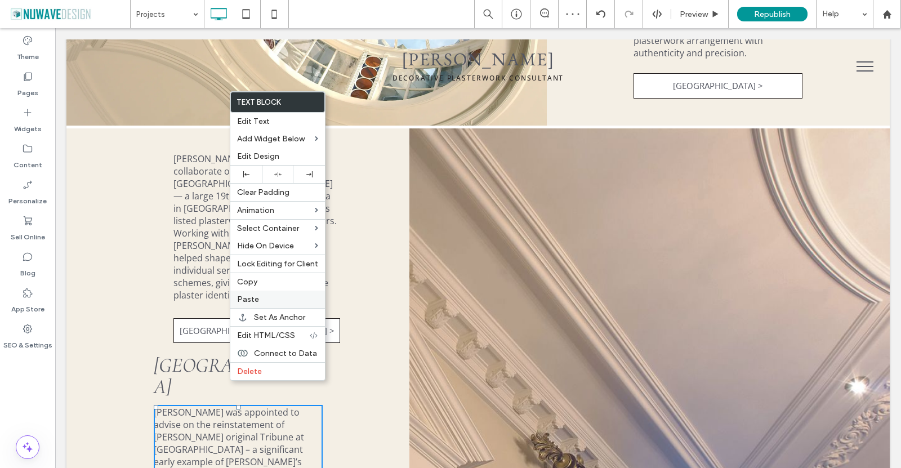
click at [249, 297] on span "Paste" at bounding box center [248, 299] width 22 height 10
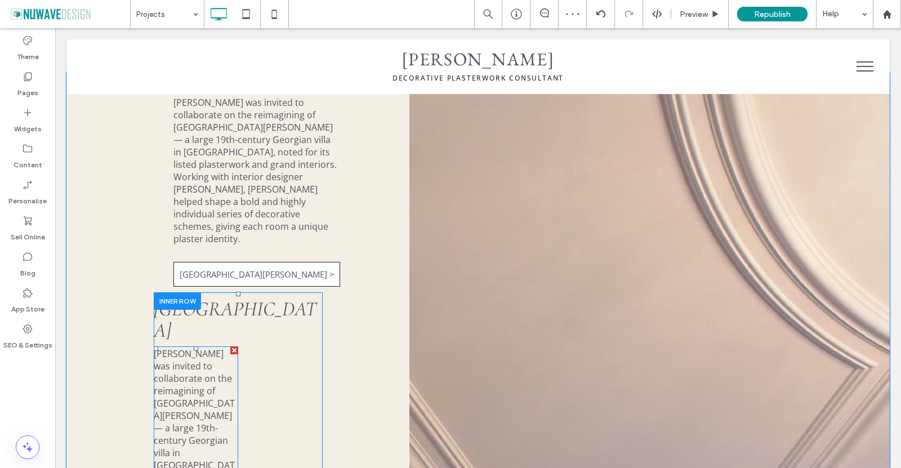
scroll to position [1993, 0]
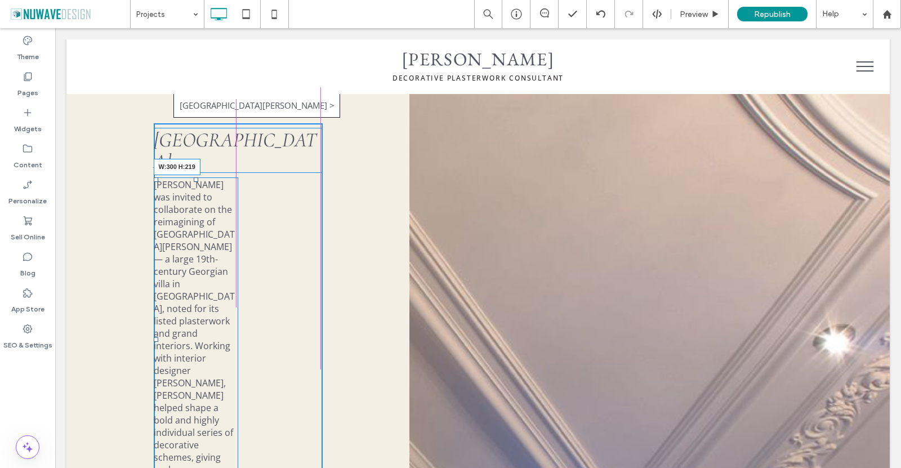
drag, startPoint x: 233, startPoint y: 366, endPoint x: 381, endPoint y: 360, distance: 148.1
click at [381, 360] on div "Ian Waller was invited to collaborate on the reimagining of Villa Maenza — a la…" at bounding box center [237, 302] width 343 height 799
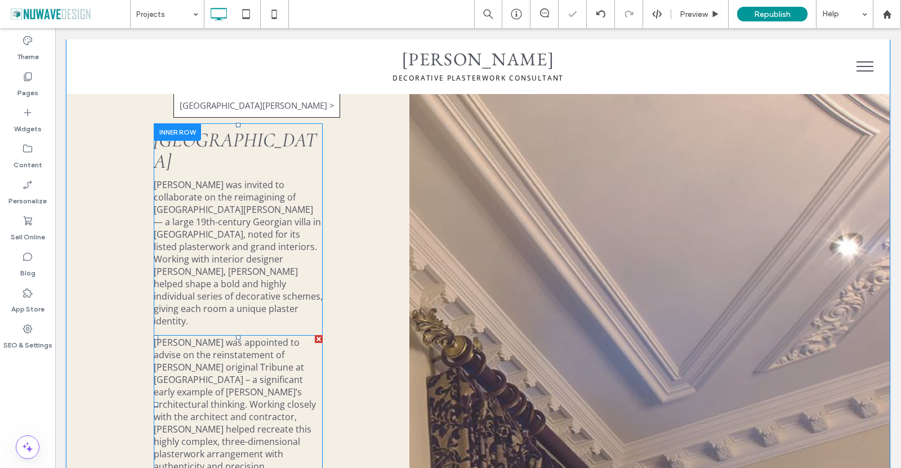
click at [316, 335] on div at bounding box center [319, 339] width 8 height 8
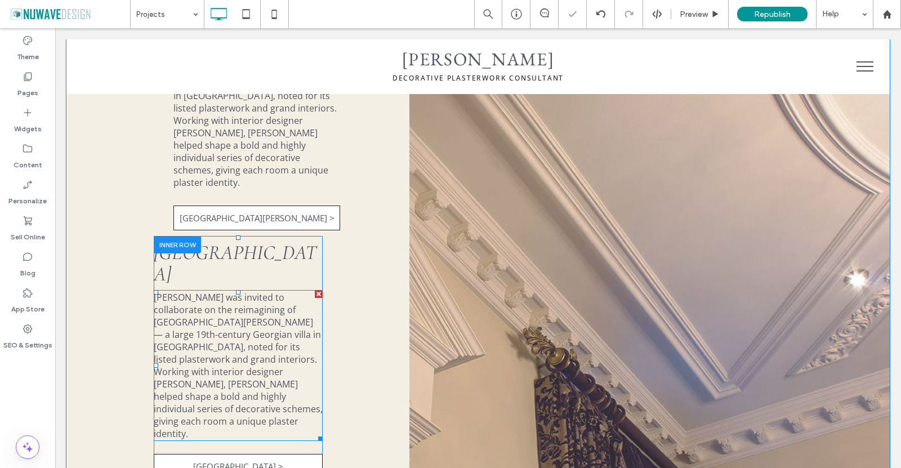
scroll to position [1880, 0]
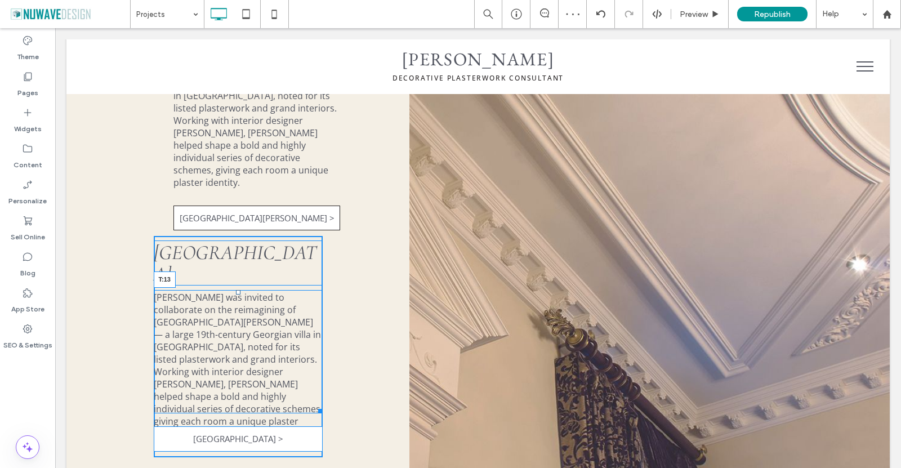
drag, startPoint x: 237, startPoint y: 230, endPoint x: 306, endPoint y: 238, distance: 69.6
click at [238, 290] on div at bounding box center [238, 292] width 5 height 5
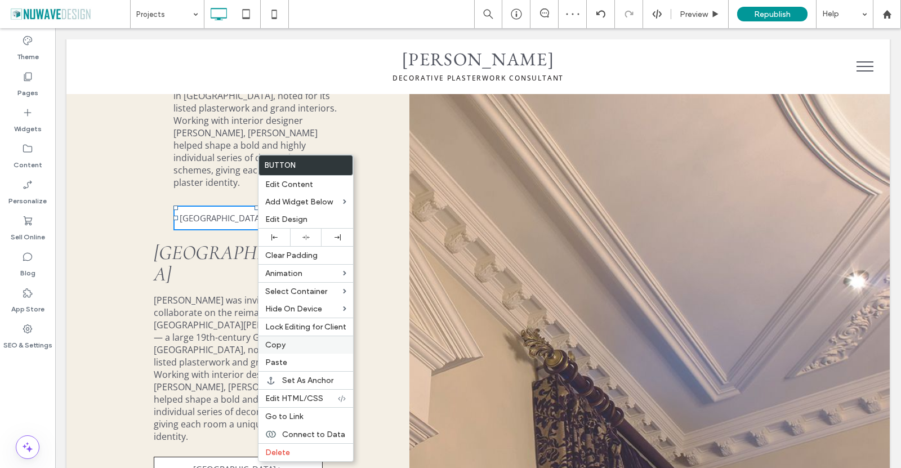
click at [280, 343] on span "Copy" at bounding box center [275, 345] width 20 height 10
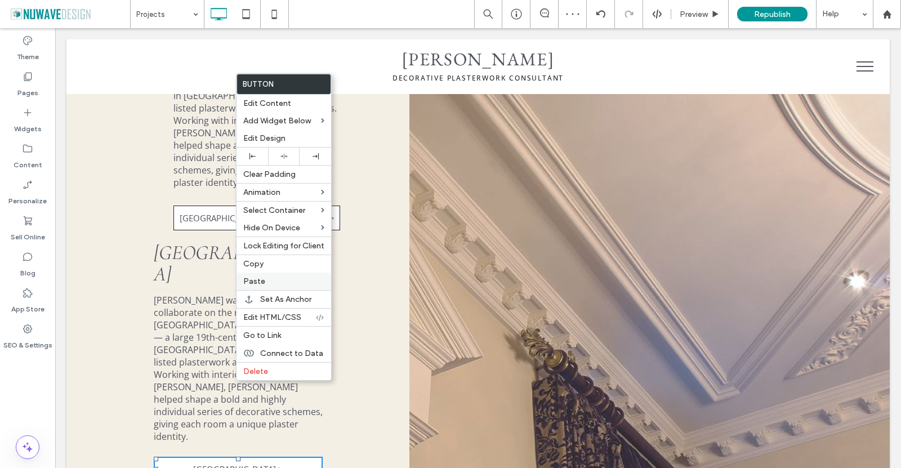
click at [256, 285] on span "Paste" at bounding box center [254, 281] width 22 height 10
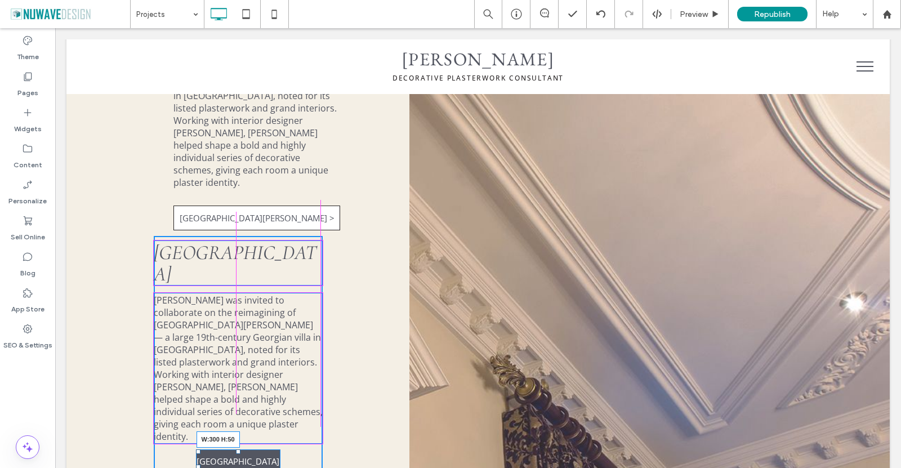
drag, startPoint x: 274, startPoint y: 382, endPoint x: 317, endPoint y: 386, distance: 43.5
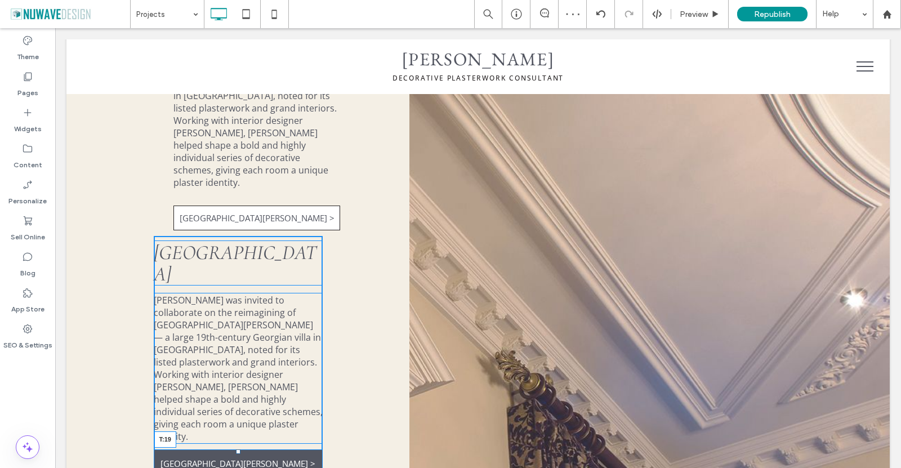
click at [238, 449] on div at bounding box center [238, 451] width 5 height 5
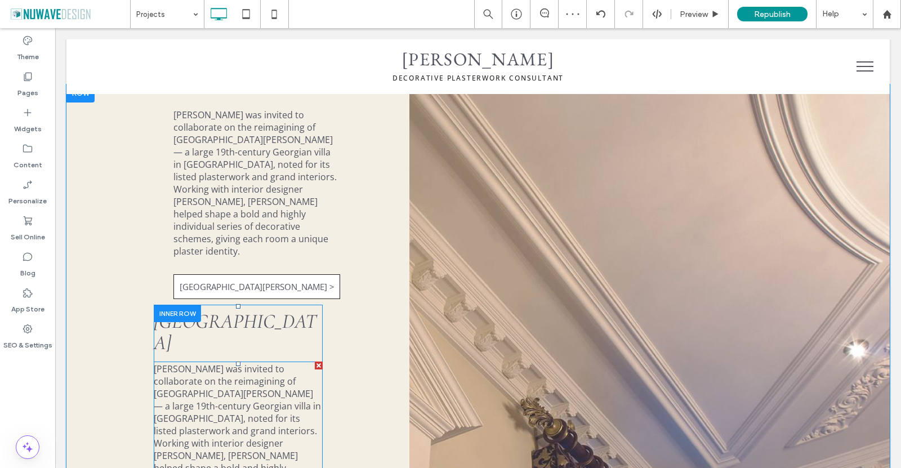
scroll to position [1711, 0]
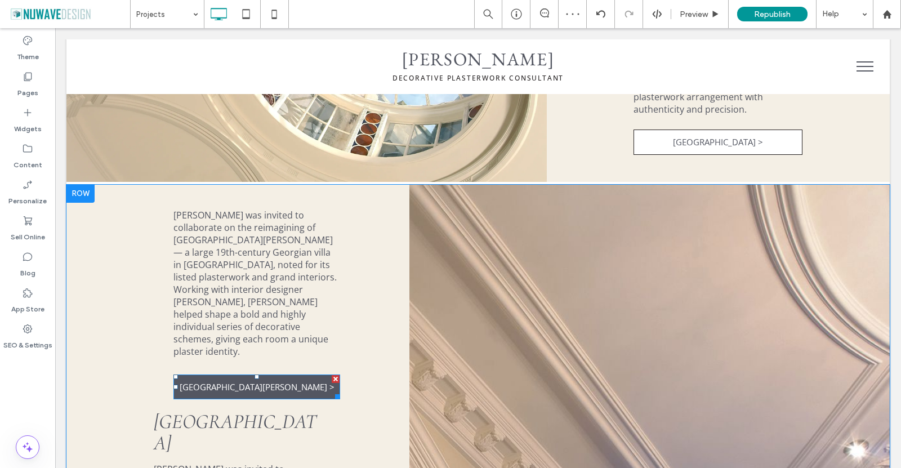
drag, startPoint x: 337, startPoint y: 337, endPoint x: 391, endPoint y: 359, distance: 57.8
click at [337, 375] on div at bounding box center [336, 379] width 8 height 8
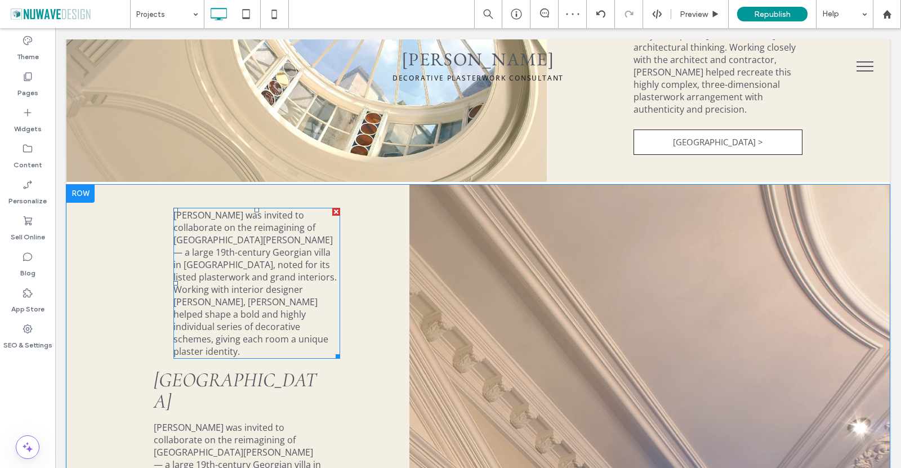
click at [337, 208] on div at bounding box center [336, 212] width 8 height 8
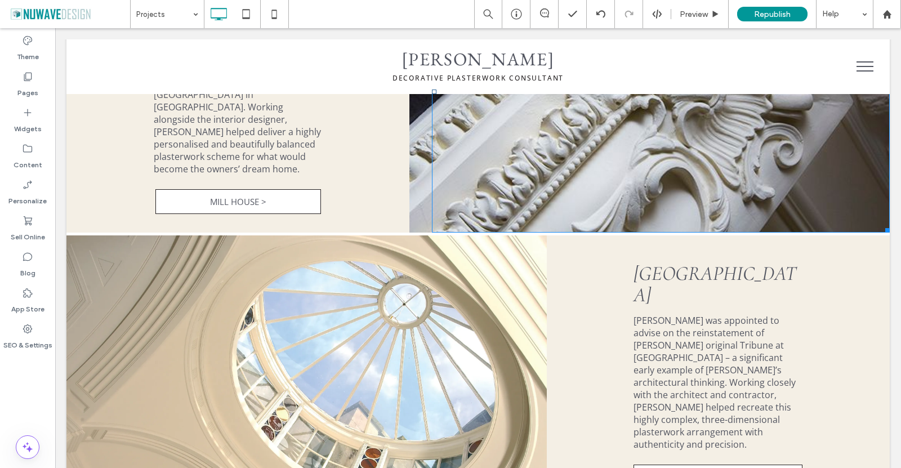
scroll to position [1373, 0]
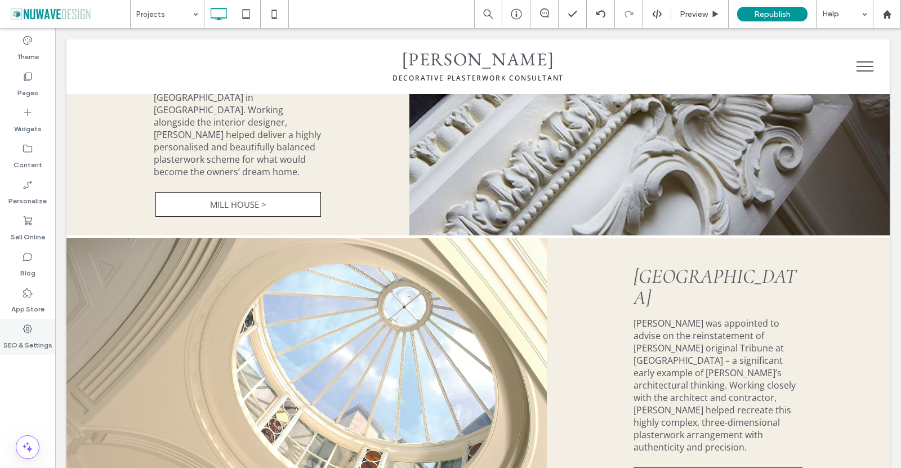
click at [24, 336] on label "SEO & Settings" at bounding box center [27, 342] width 49 height 16
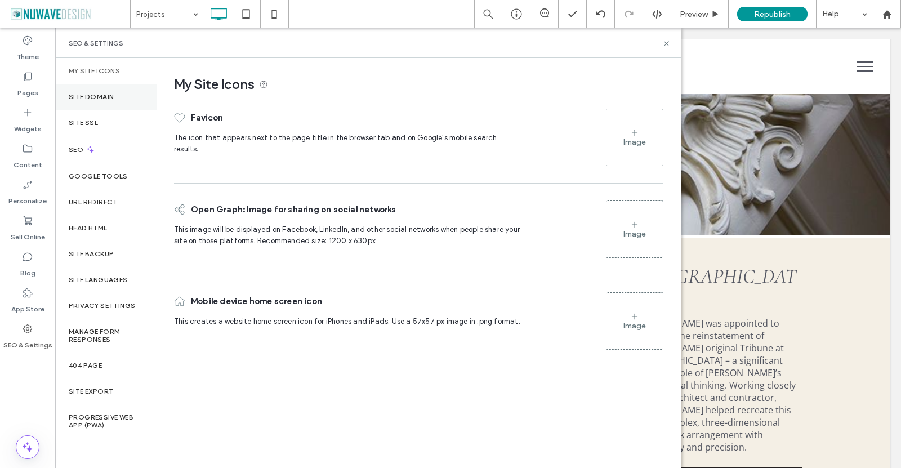
click at [93, 104] on div "Site Domain" at bounding box center [105, 97] width 101 height 26
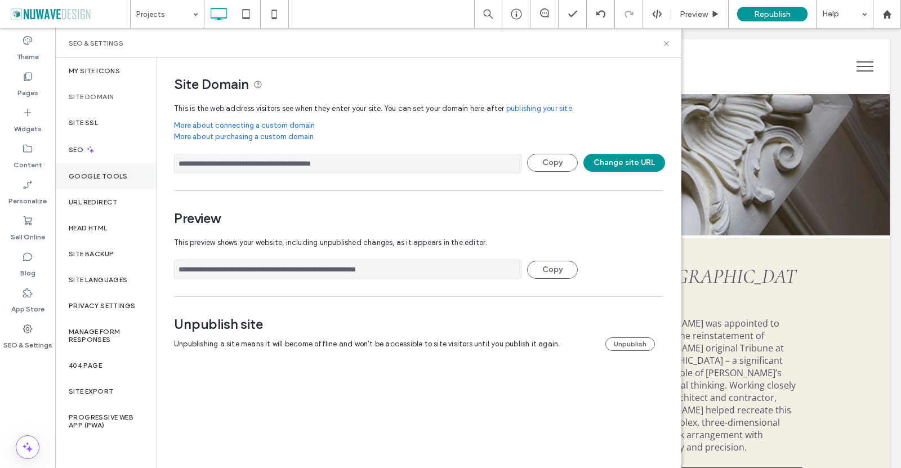
drag, startPoint x: 348, startPoint y: 167, endPoint x: 104, endPoint y: 165, distance: 243.7
click at [106, 166] on div "**********" at bounding box center [368, 263] width 626 height 410
click at [668, 41] on icon at bounding box center [666, 43] width 8 height 8
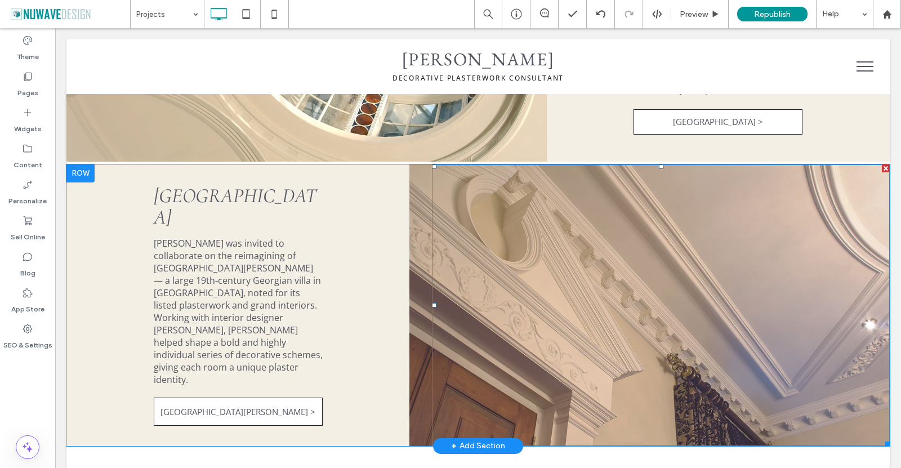
scroll to position [1711, 0]
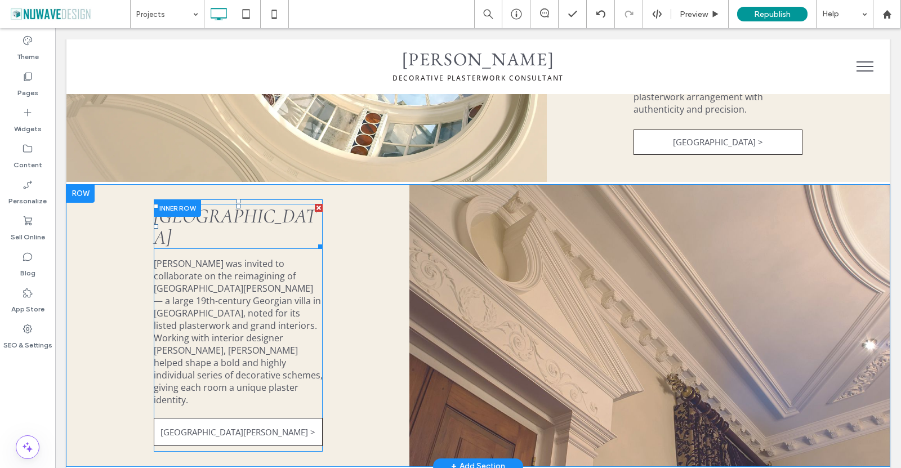
click at [234, 236] on span "Tyringham Hall" at bounding box center [235, 227] width 163 height 46
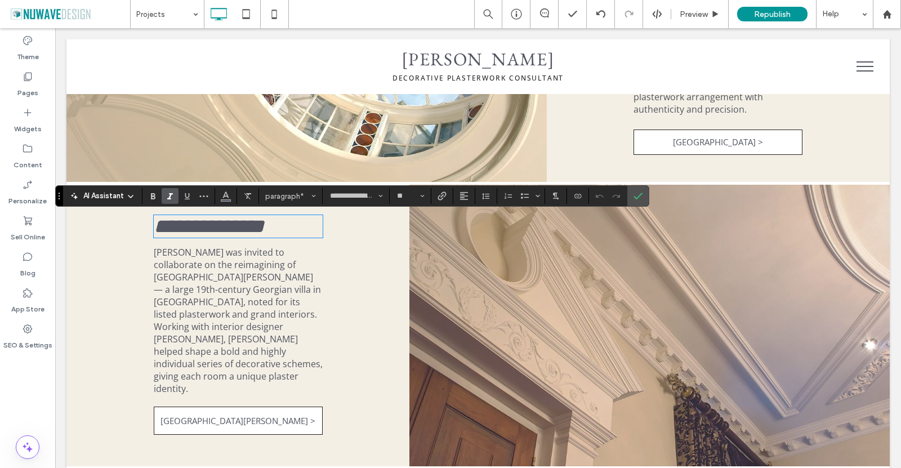
type input "*********"
type input "**"
click at [640, 197] on icon "Confirm" at bounding box center [637, 195] width 9 height 9
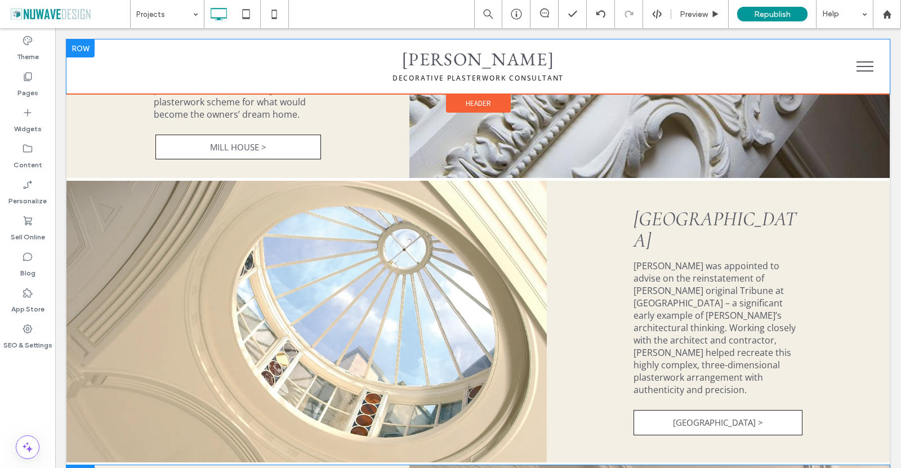
scroll to position [1430, 0]
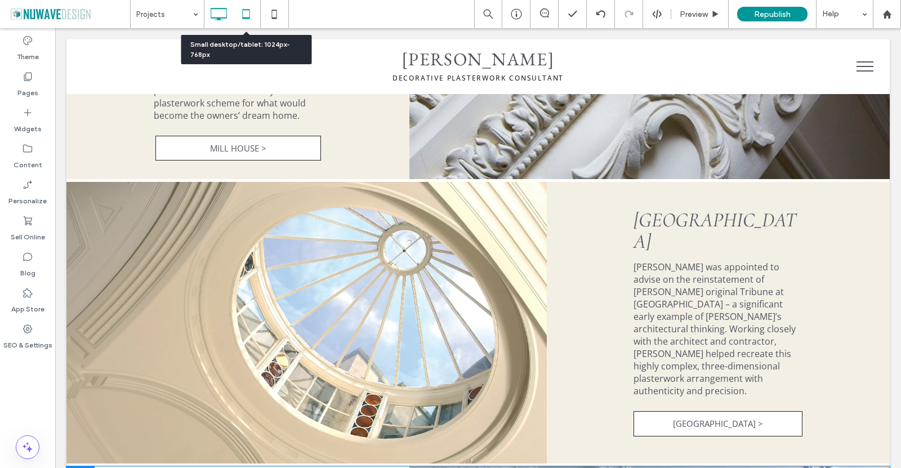
click at [247, 13] on icon at bounding box center [246, 14] width 23 height 23
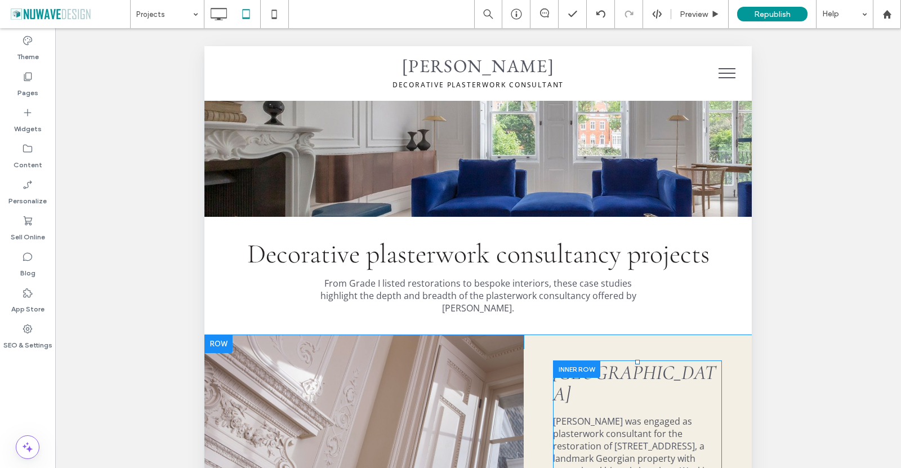
scroll to position [23, 0]
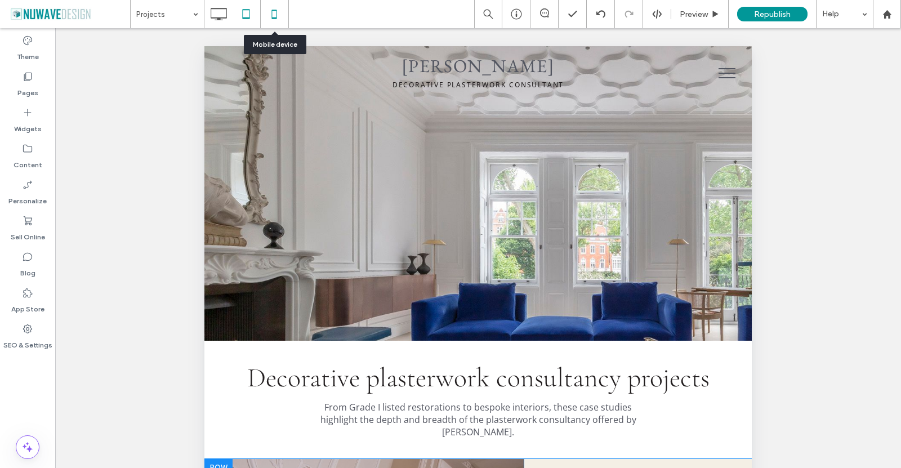
click at [272, 20] on icon at bounding box center [274, 14] width 23 height 23
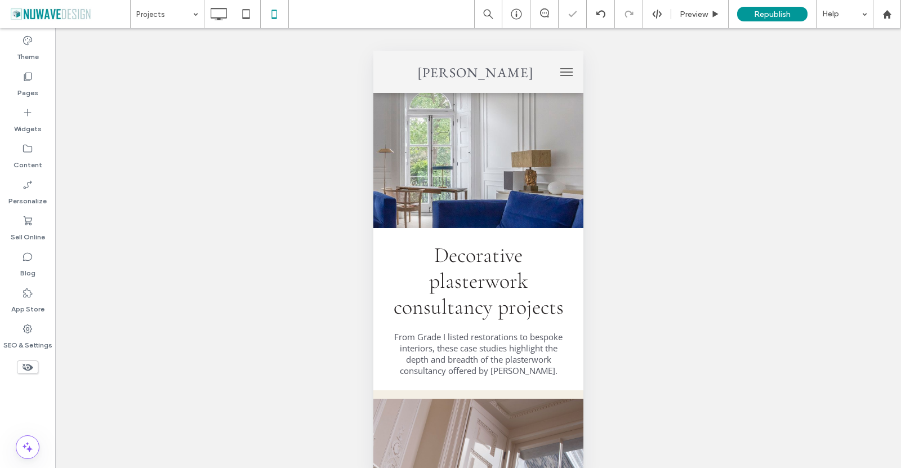
scroll to position [0, 0]
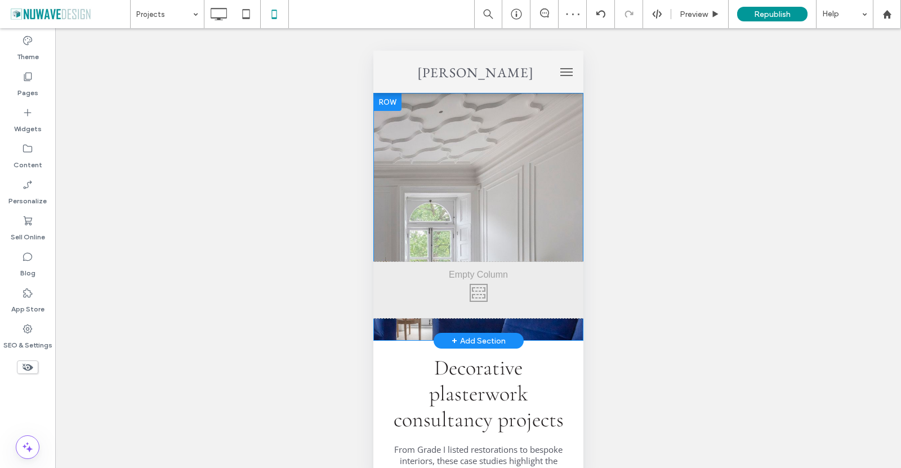
click at [451, 222] on div "Click To Paste Row + Add Section" at bounding box center [478, 217] width 210 height 248
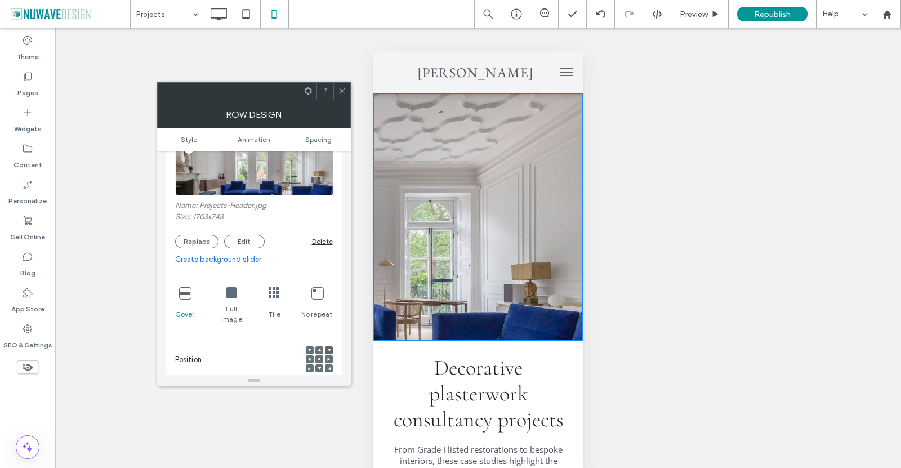
scroll to position [225, 0]
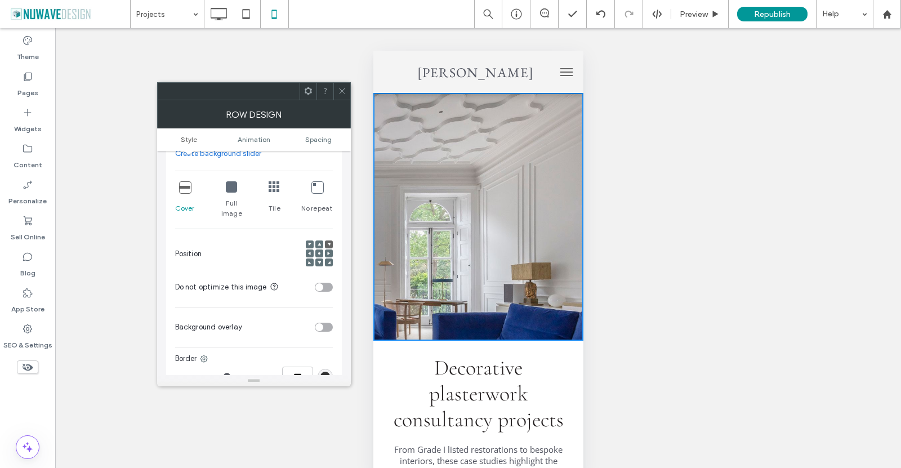
click at [185, 190] on icon at bounding box center [184, 186] width 11 height 11
click at [321, 249] on div at bounding box center [319, 253] width 8 height 8
click at [332, 257] on div at bounding box center [319, 253] width 27 height 27
click at [317, 249] on span at bounding box center [318, 253] width 3 height 8
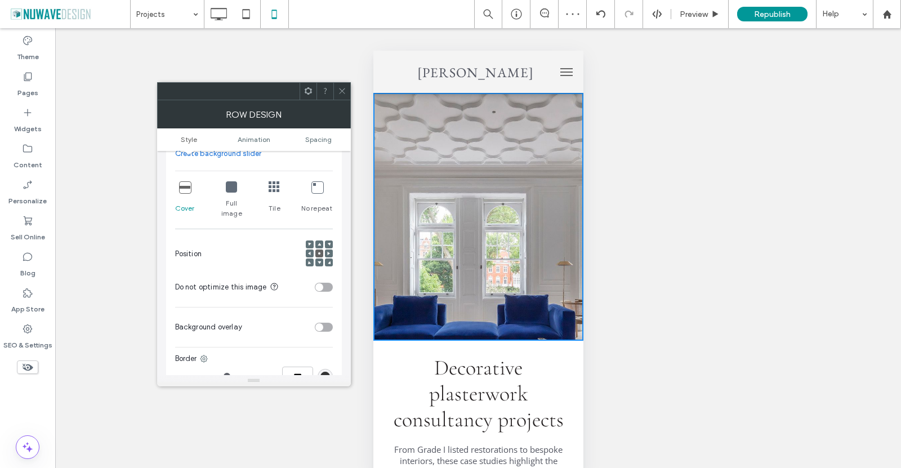
click at [307, 249] on div at bounding box center [310, 253] width 8 height 8
click at [308, 235] on div at bounding box center [319, 254] width 27 height 38
click at [320, 240] on span at bounding box center [318, 244] width 3 height 8
click at [330, 240] on div at bounding box center [329, 244] width 8 height 8
click at [330, 249] on span at bounding box center [328, 253] width 3 height 8
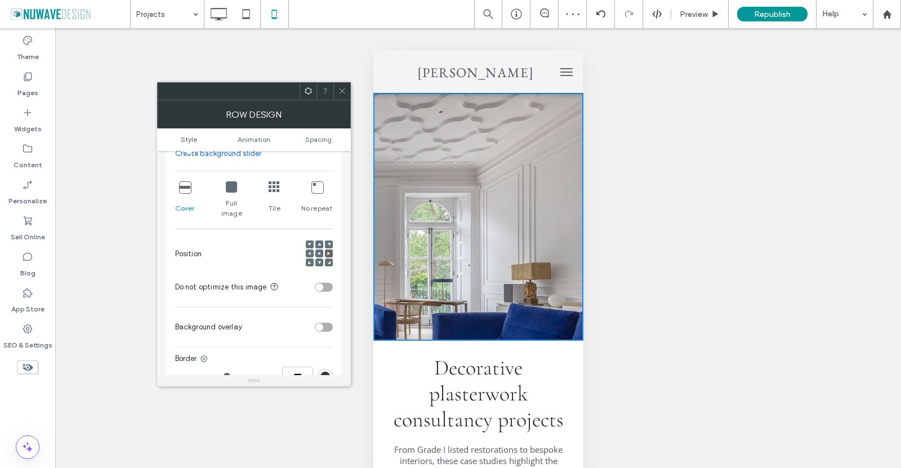
click at [342, 91] on use at bounding box center [342, 91] width 6 height 6
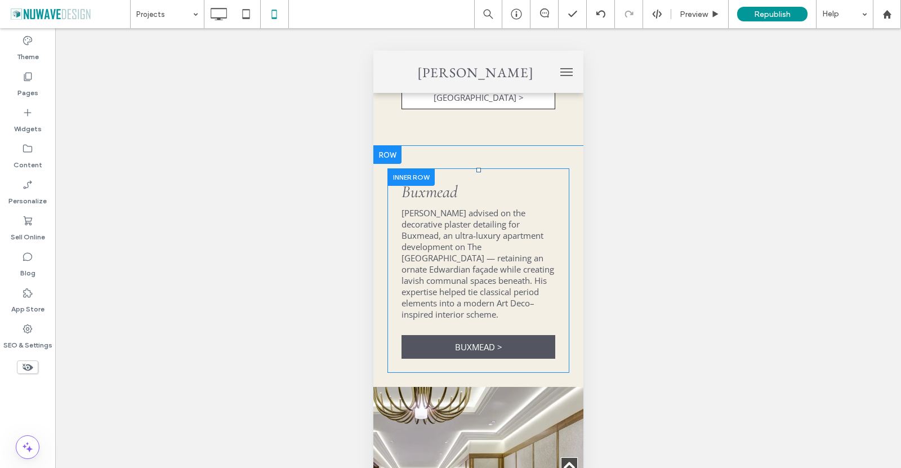
scroll to position [788, 0]
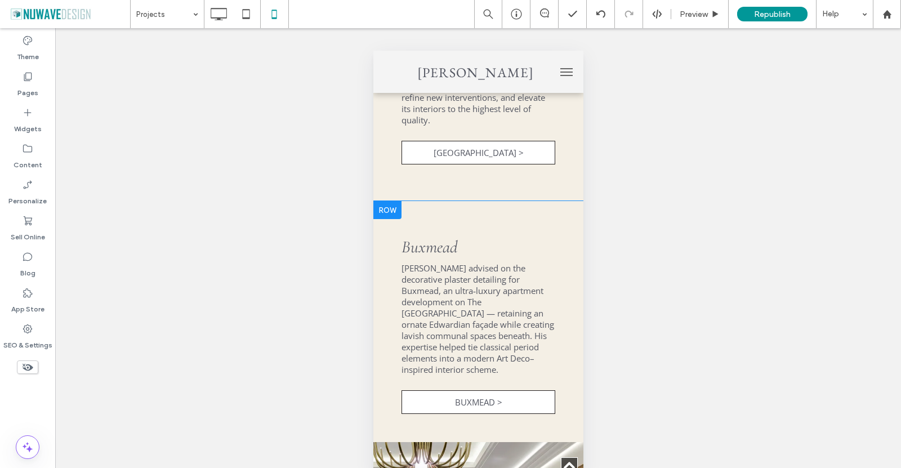
click at [386, 217] on div at bounding box center [387, 210] width 28 height 18
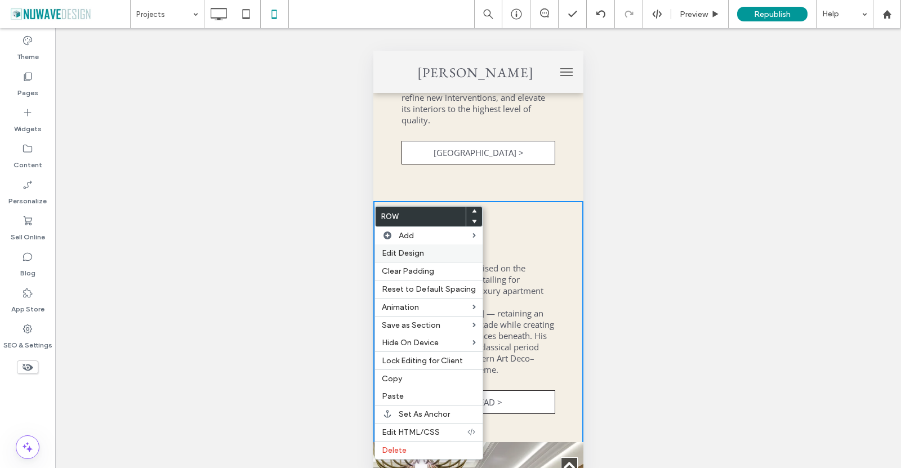
click at [399, 252] on span "Edit Design" at bounding box center [403, 253] width 42 height 10
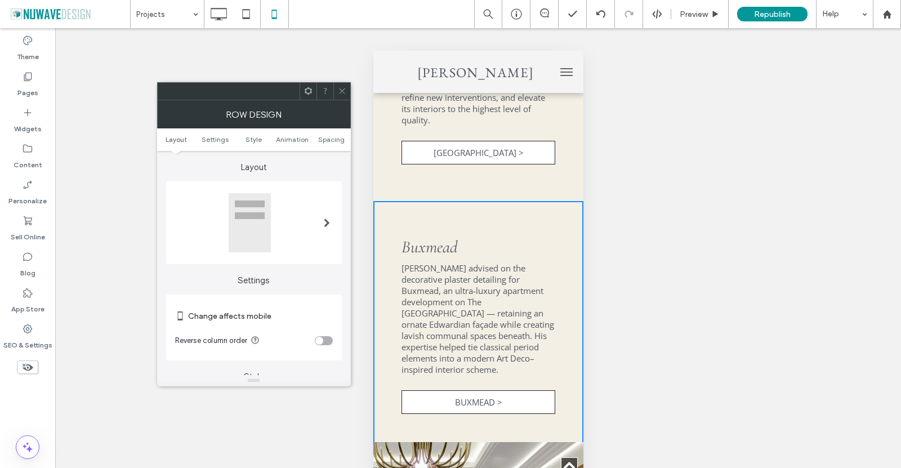
click at [325, 342] on div "toggle" at bounding box center [324, 340] width 18 height 9
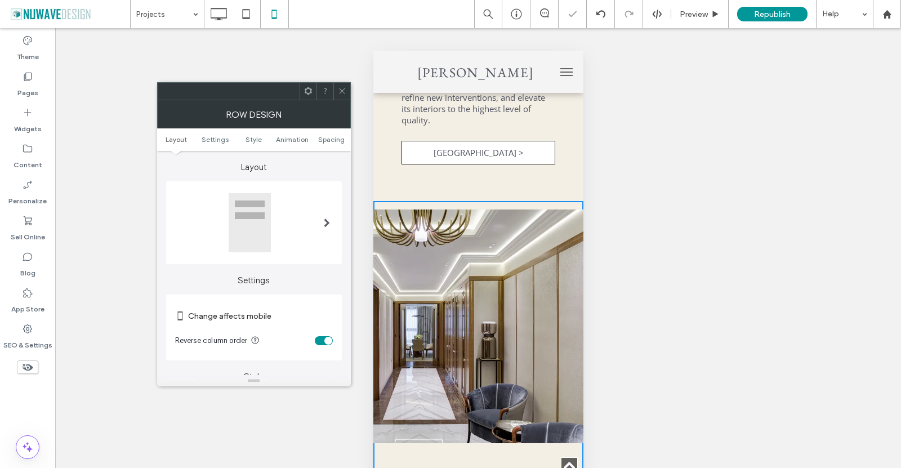
click at [338, 94] on icon at bounding box center [342, 91] width 8 height 8
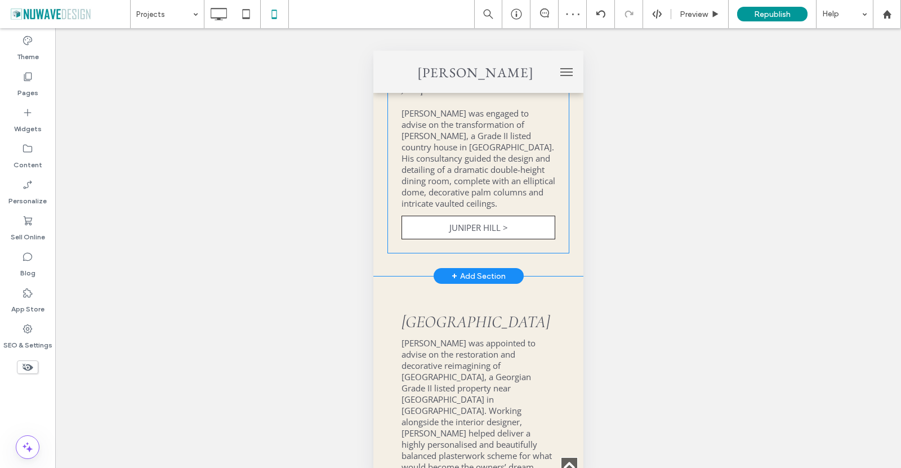
scroll to position [1689, 0]
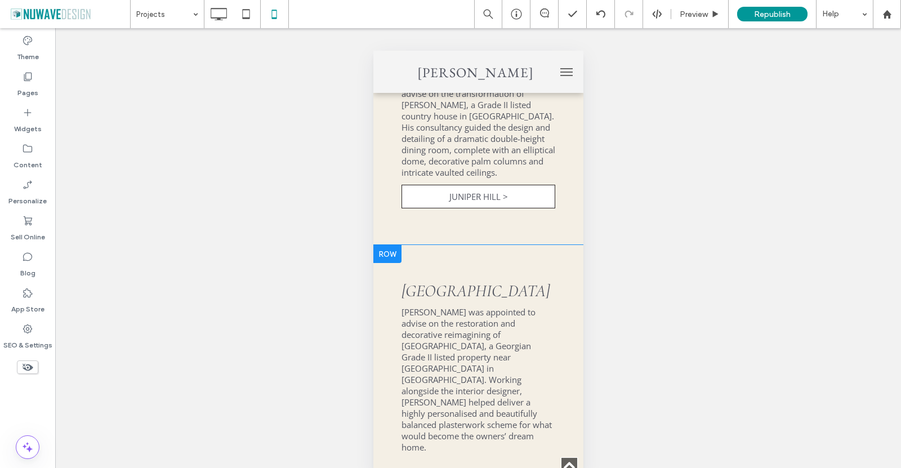
click at [388, 263] on div at bounding box center [387, 254] width 28 height 18
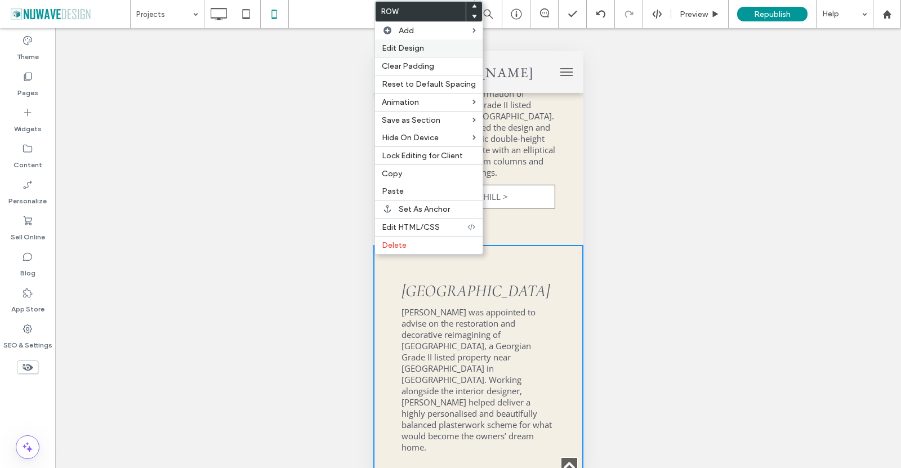
click at [405, 47] on span "Edit Design" at bounding box center [403, 48] width 42 height 10
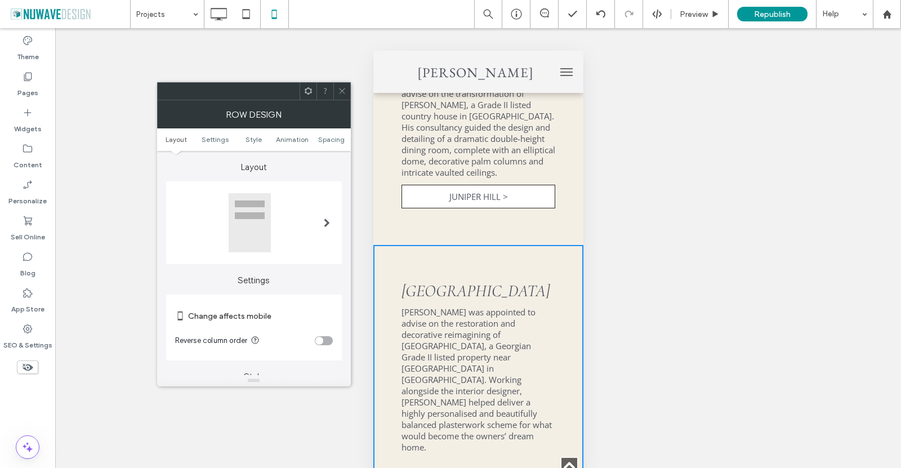
click at [322, 340] on div "toggle" at bounding box center [319, 341] width 8 height 8
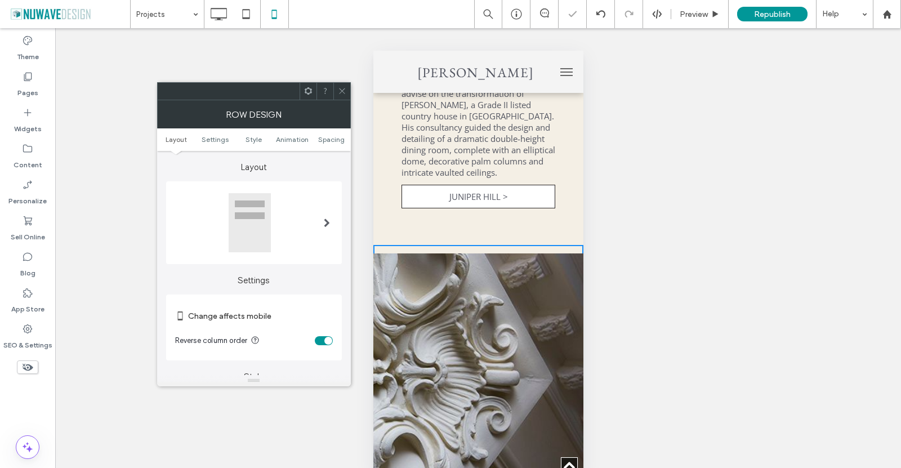
click at [338, 91] on icon at bounding box center [342, 91] width 8 height 8
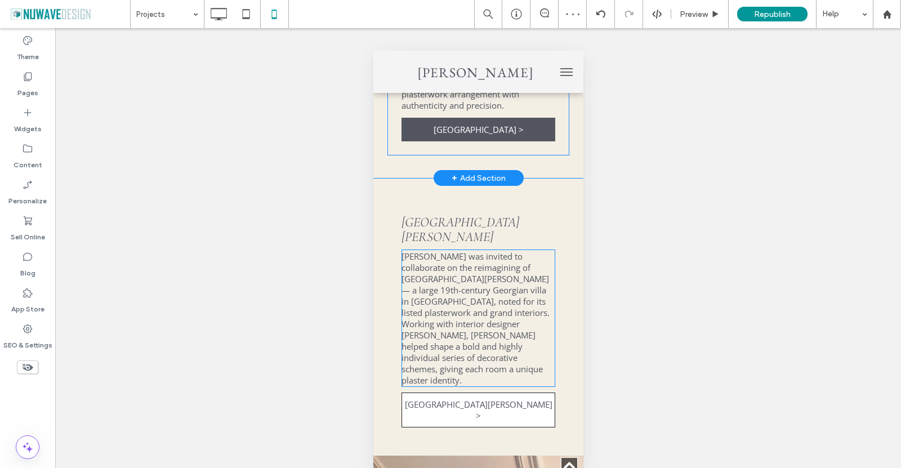
scroll to position [2758, 0]
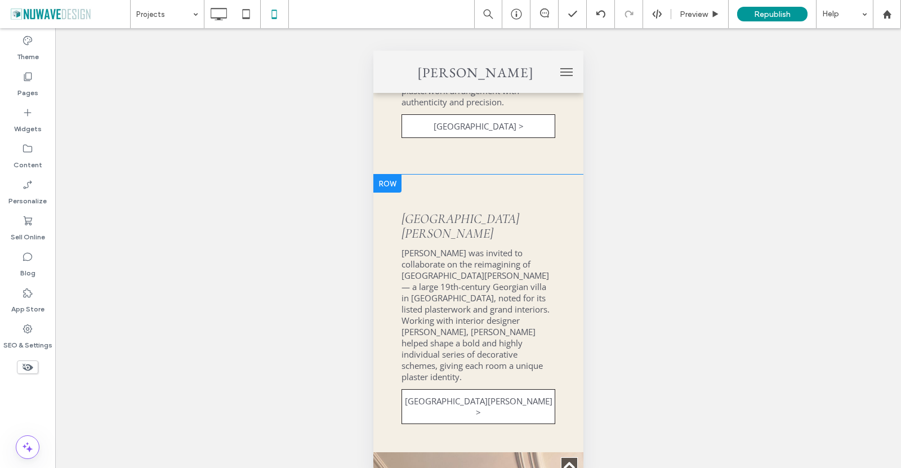
click at [391, 176] on div at bounding box center [387, 183] width 28 height 18
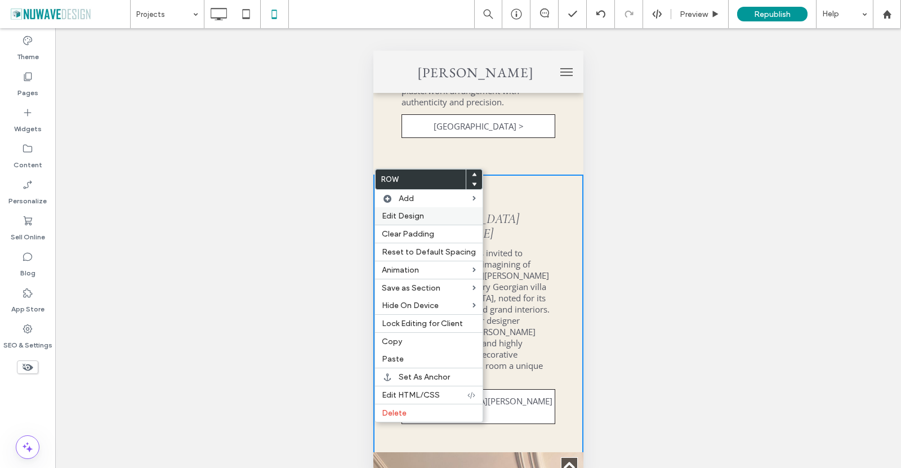
click at [397, 217] on span "Edit Design" at bounding box center [403, 216] width 42 height 10
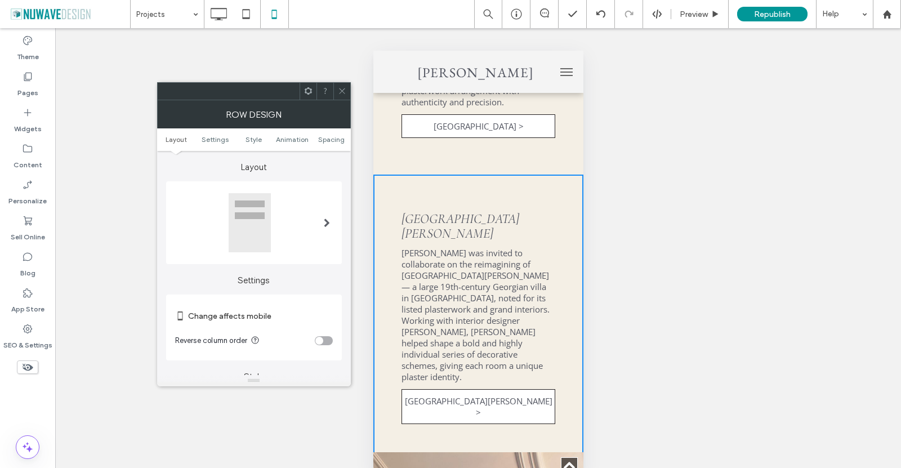
click at [327, 341] on div "toggle" at bounding box center [324, 340] width 18 height 9
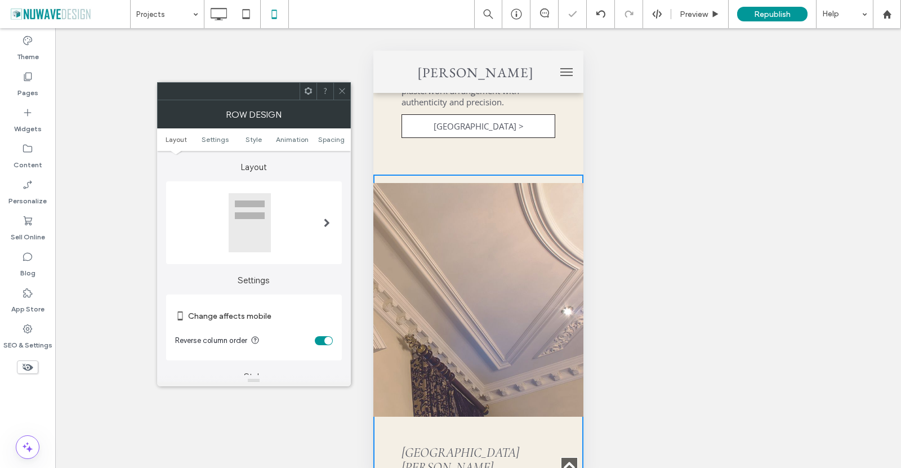
click at [342, 92] on icon at bounding box center [342, 91] width 8 height 8
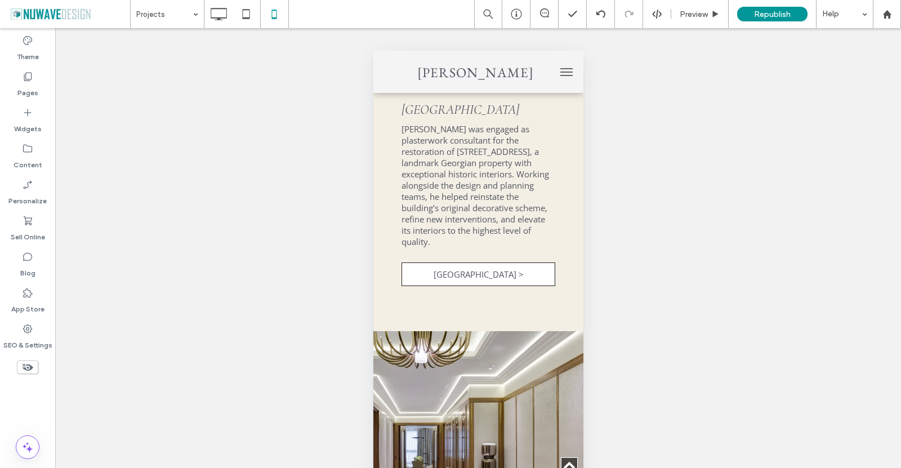
scroll to position [563, 0]
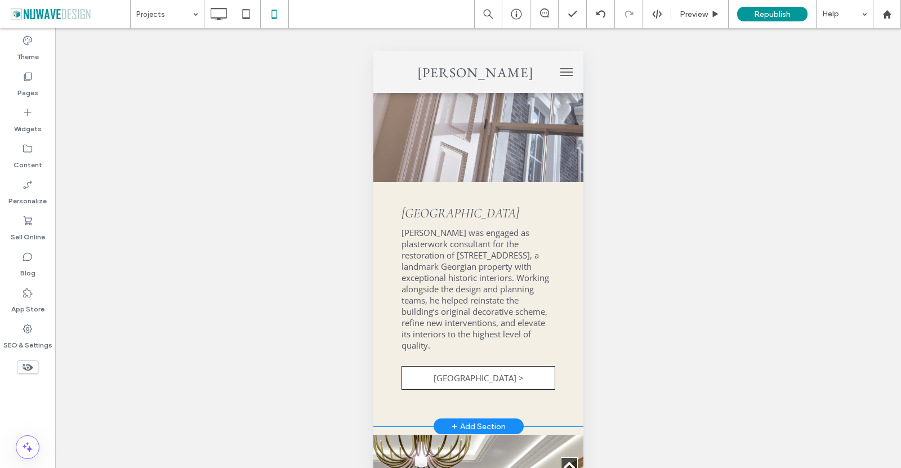
click at [563, 326] on div "St James's Square Ian Waller was engaged as plasterwork consultant for the rest…" at bounding box center [478, 300] width 210 height 236
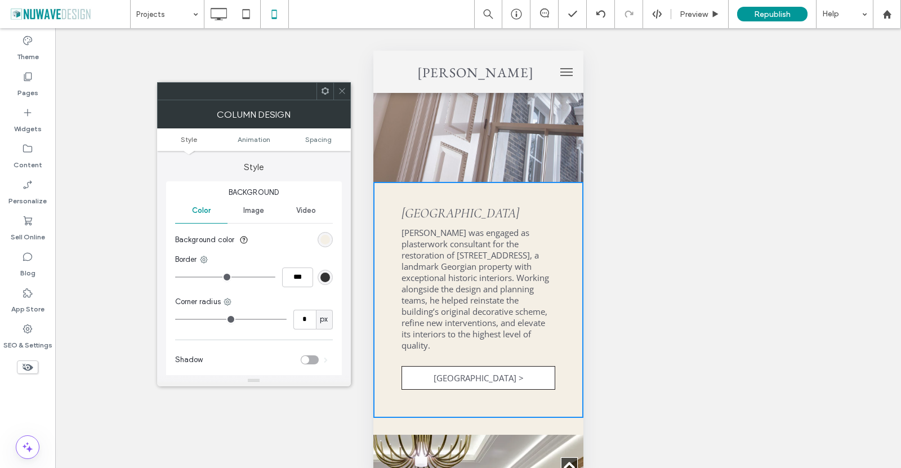
click at [346, 87] on div at bounding box center [341, 91] width 17 height 17
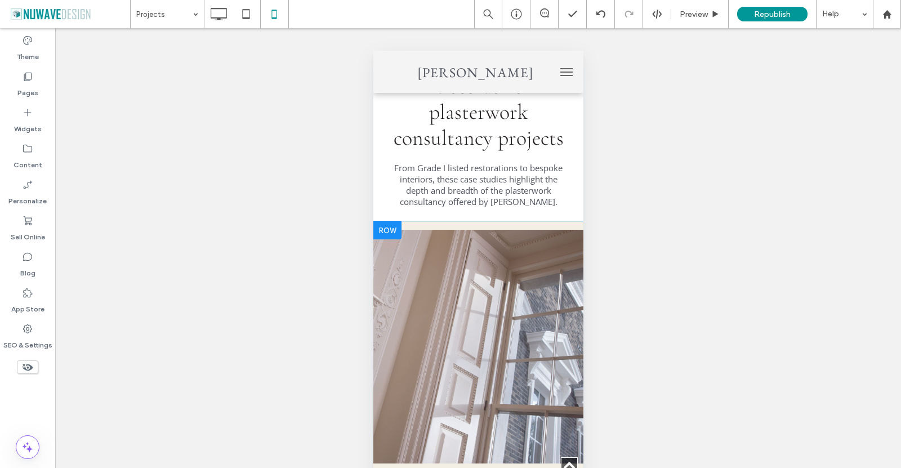
scroll to position [507, 0]
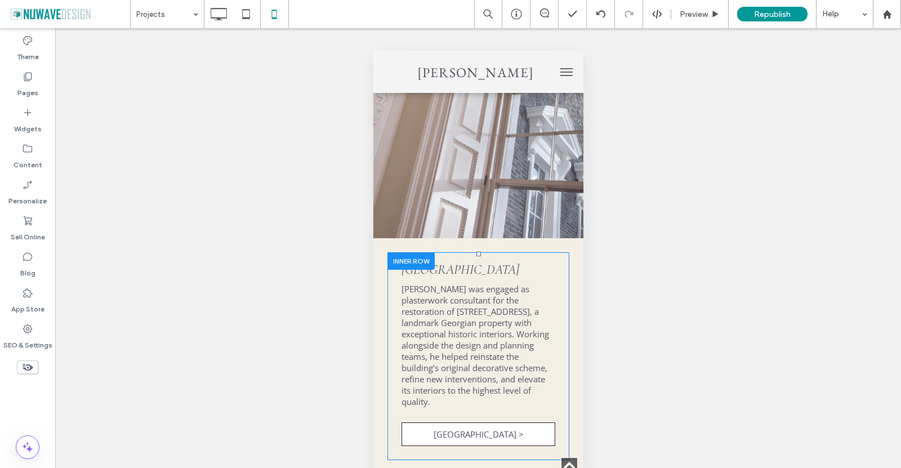
click at [391, 323] on div "St James's Square Ian Waller was engaged as plasterwork consultant for the rest…" at bounding box center [478, 356] width 182 height 191
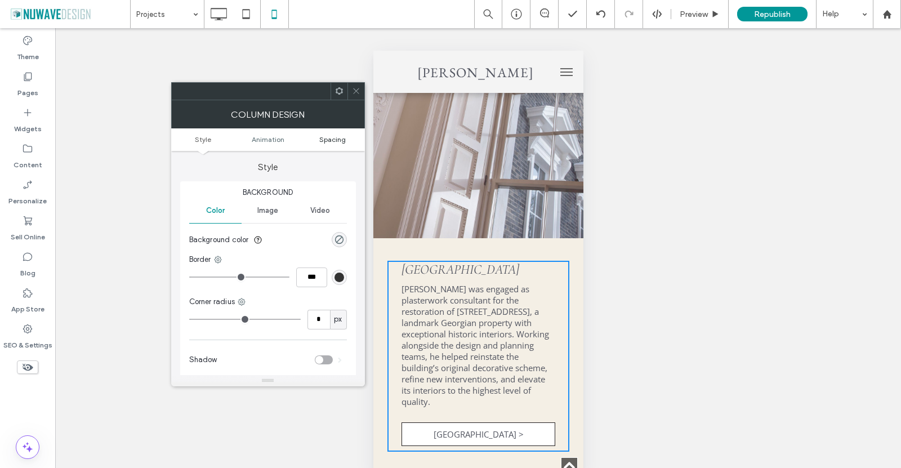
click at [339, 142] on span "Spacing" at bounding box center [332, 139] width 26 height 8
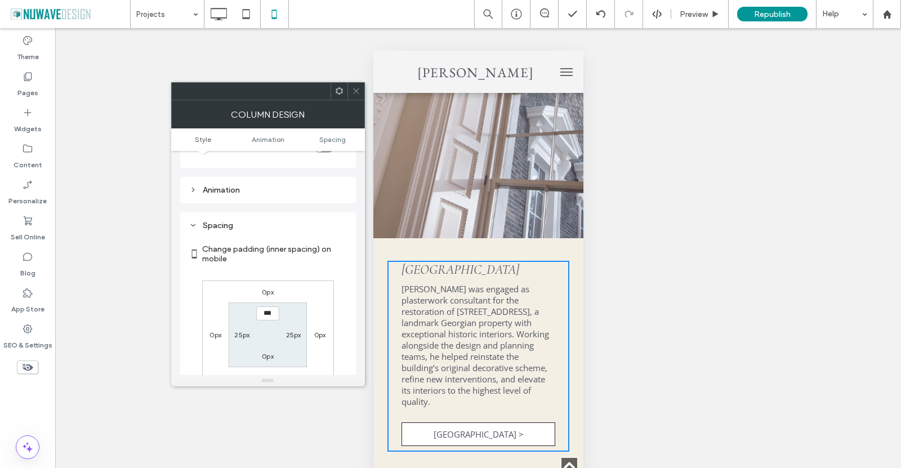
scroll to position [265, 0]
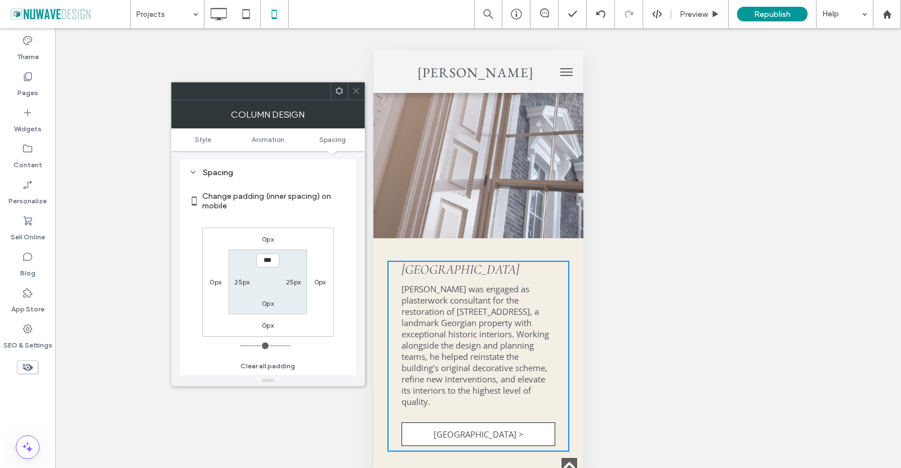
click at [243, 282] on label "25px" at bounding box center [241, 281] width 15 height 8
type input "**"
type input "*"
type input "***"
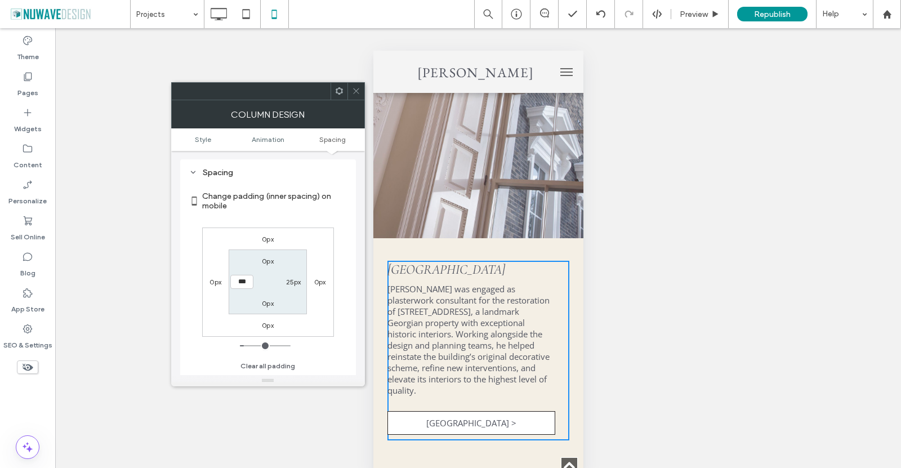
click at [293, 278] on label "25px" at bounding box center [293, 281] width 15 height 8
type input "**"
type input "*"
type input "***"
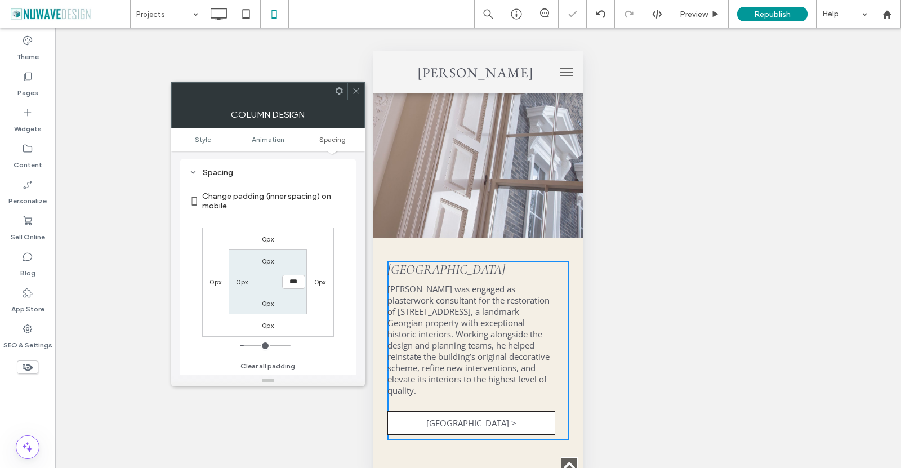
click at [339, 225] on div "Change padding (inner spacing) on mobile 0px 0px 0px 0px 0px *** 0px 0px Clear …" at bounding box center [268, 277] width 158 height 194
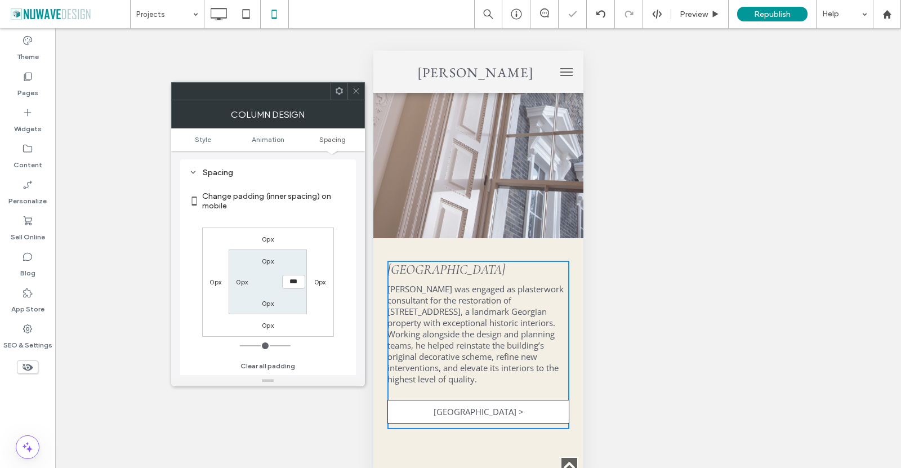
click at [351, 94] on div at bounding box center [355, 91] width 17 height 17
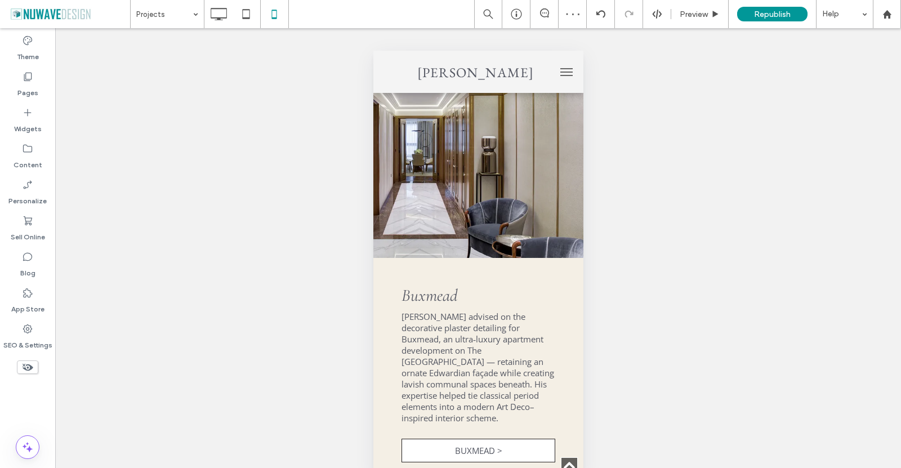
scroll to position [957, 0]
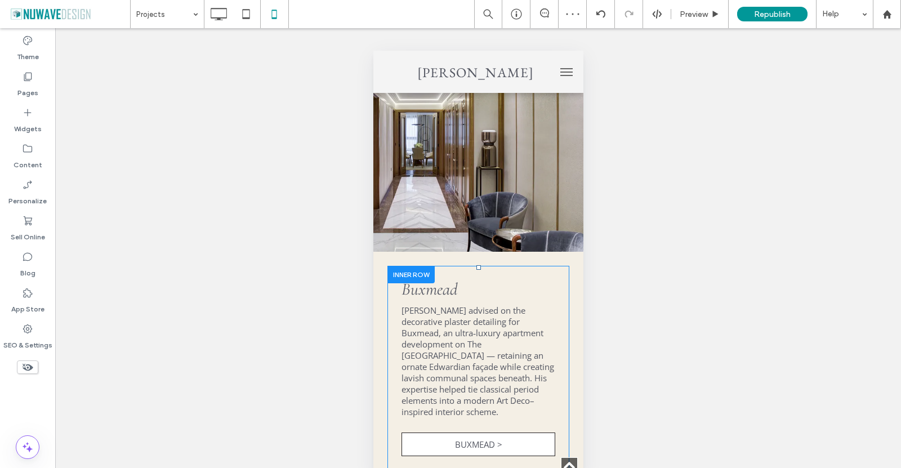
click at [395, 315] on div "Buxmead Ian Waller advised on the decorative plaster detailing for Buxmead, an …" at bounding box center [478, 367] width 182 height 187
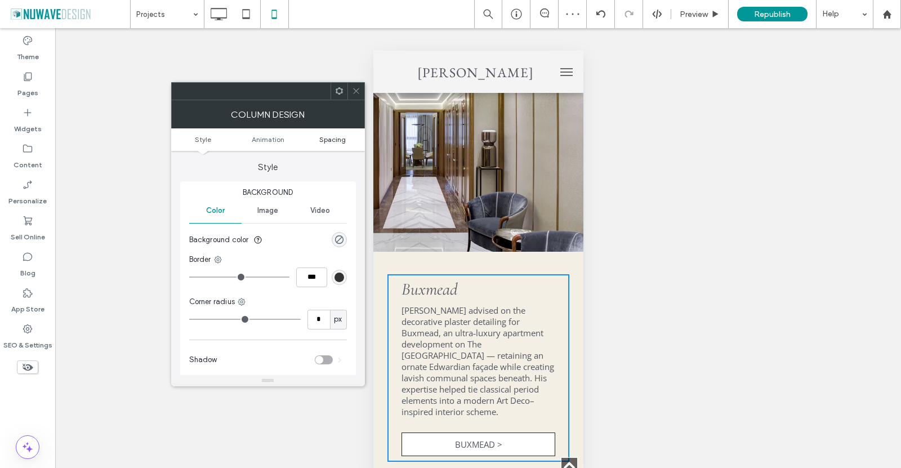
click at [324, 141] on span "Spacing" at bounding box center [332, 139] width 26 height 8
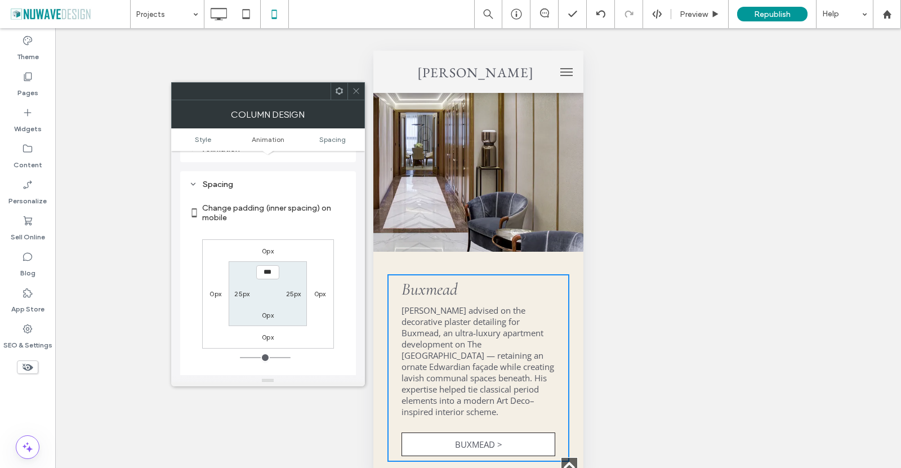
scroll to position [265, 0]
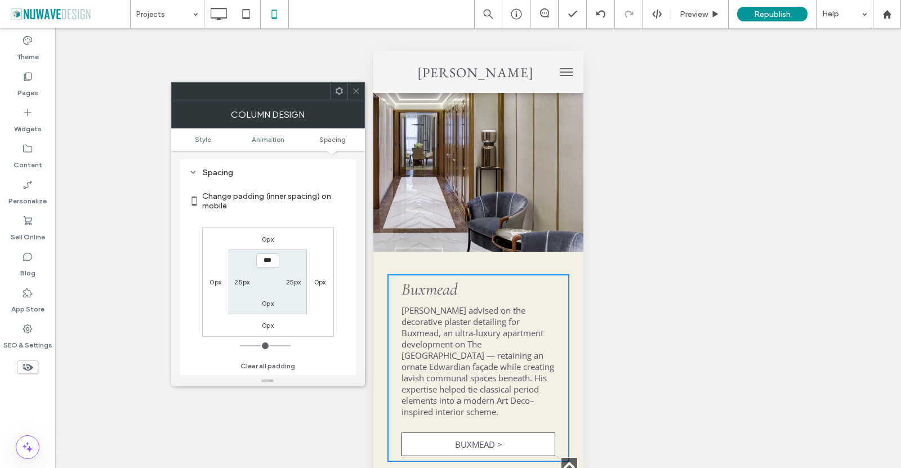
click at [238, 281] on label "25px" at bounding box center [241, 281] width 15 height 8
type input "**"
type input "*"
type input "***"
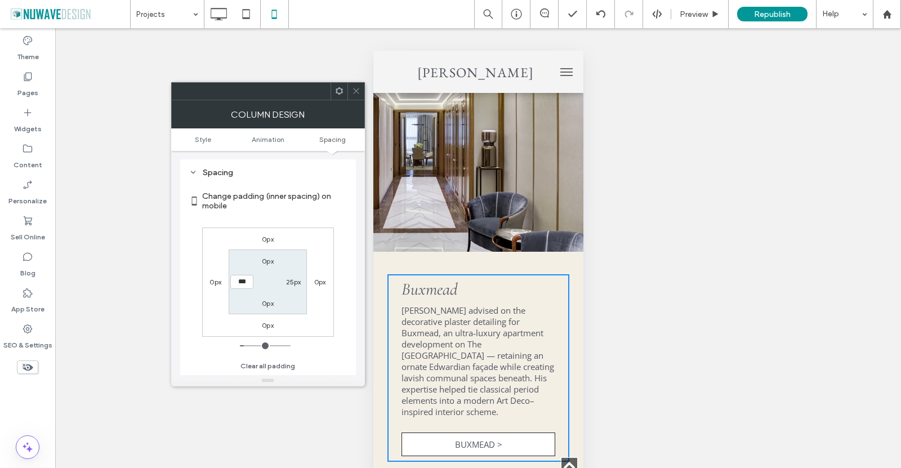
click at [292, 285] on label "25px" at bounding box center [293, 281] width 15 height 8
type input "**"
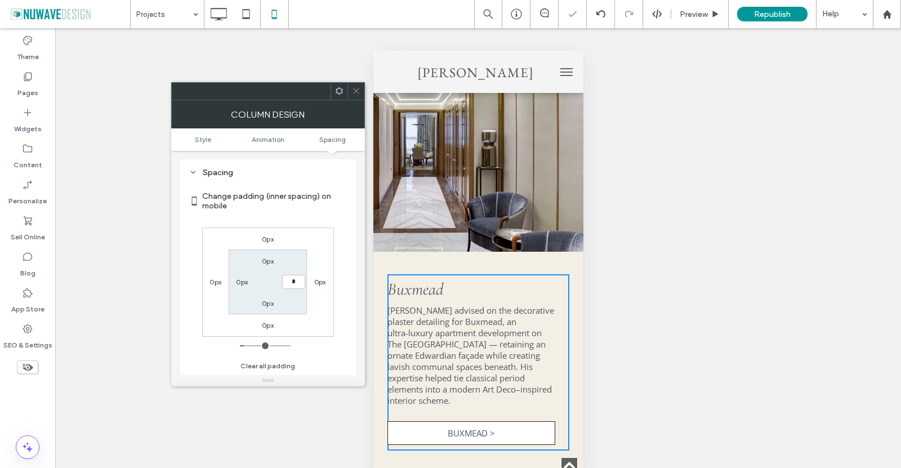
type input "*"
type input "***"
click at [327, 200] on label "Change padding (inner spacing) on mobile" at bounding box center [274, 201] width 145 height 30
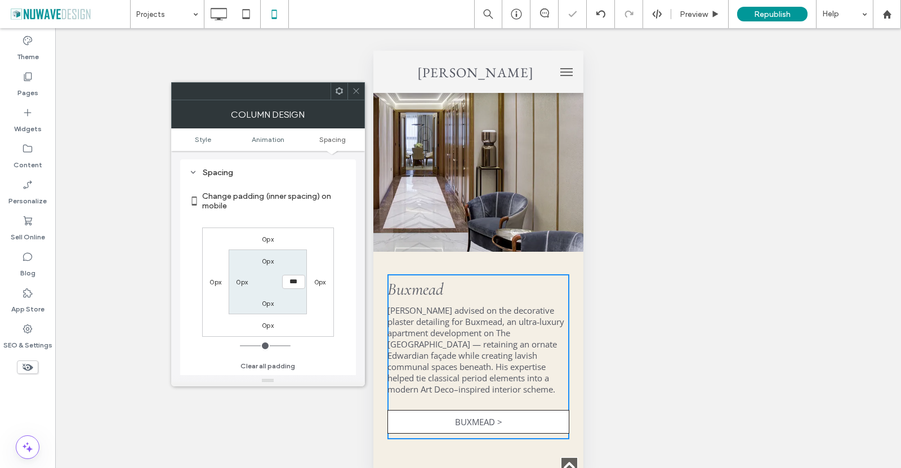
click at [354, 91] on icon at bounding box center [356, 91] width 8 height 8
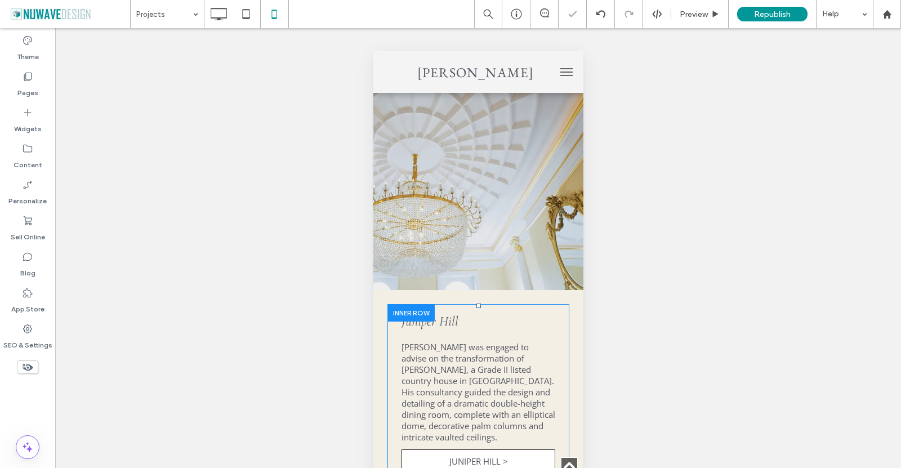
scroll to position [1463, 0]
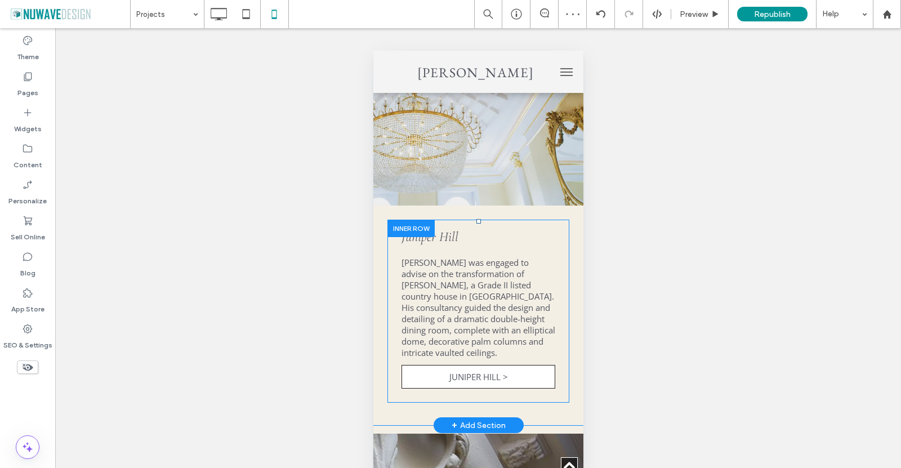
click at [393, 284] on div "Juniper Hill Ian Waller was engaged to advise on the transformation of Juniper …" at bounding box center [478, 311] width 182 height 166
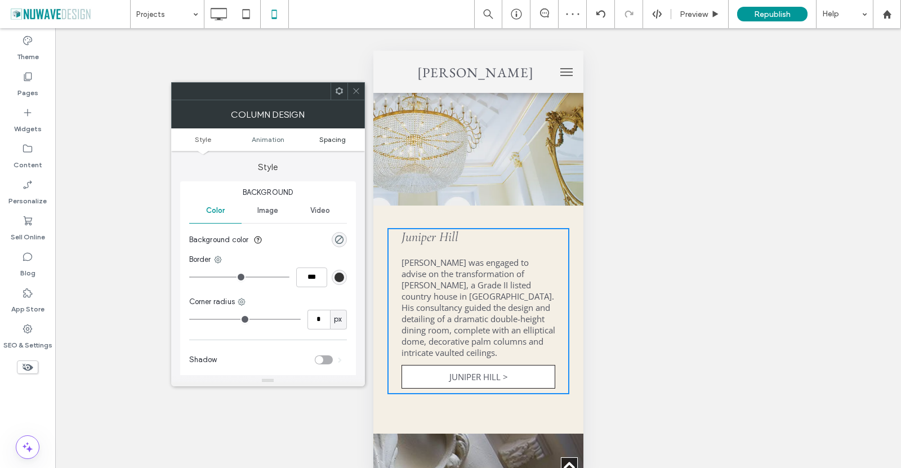
click at [334, 140] on span "Spacing" at bounding box center [332, 139] width 26 height 8
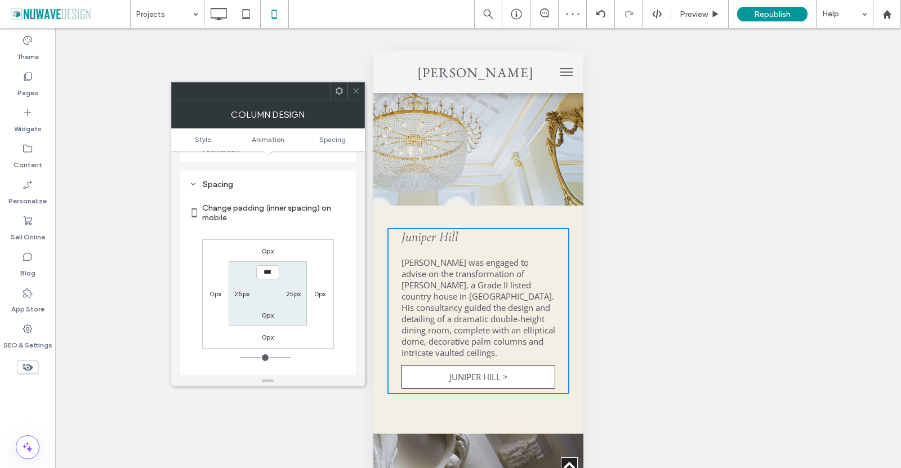
scroll to position [265, 0]
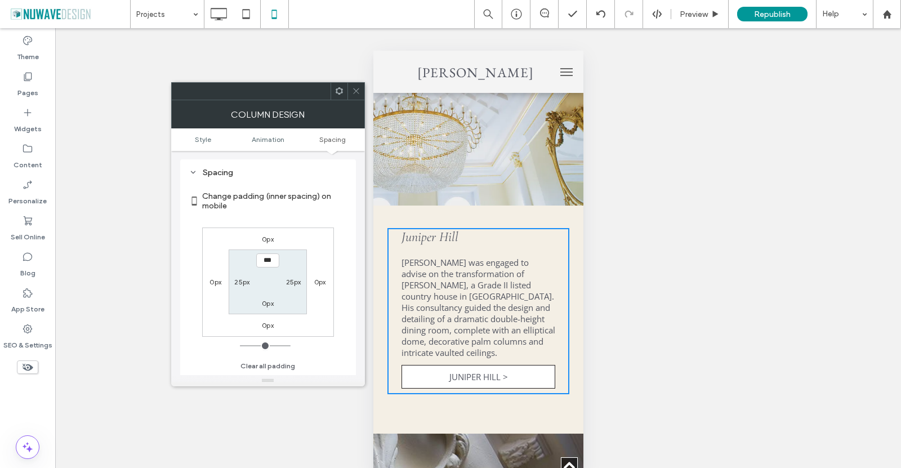
click at [244, 281] on label "25px" at bounding box center [241, 281] width 15 height 8
type input "**"
type input "*"
type input "***"
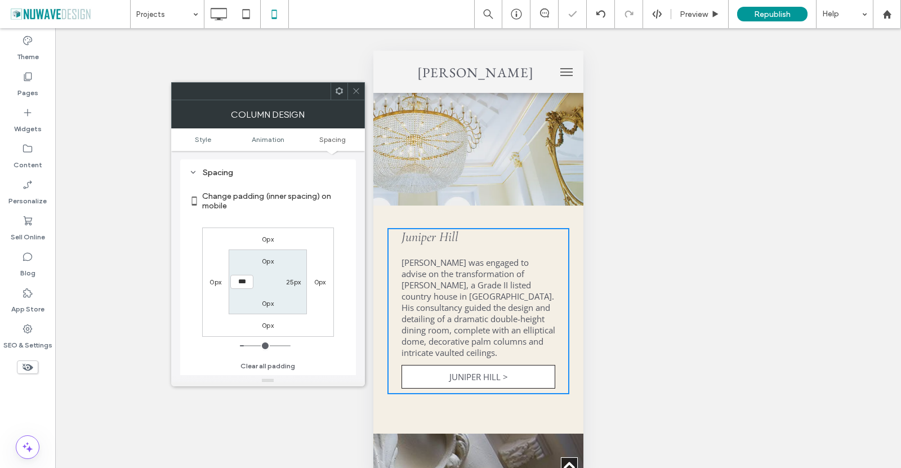
click at [291, 282] on label "25px" at bounding box center [293, 281] width 15 height 8
type input "**"
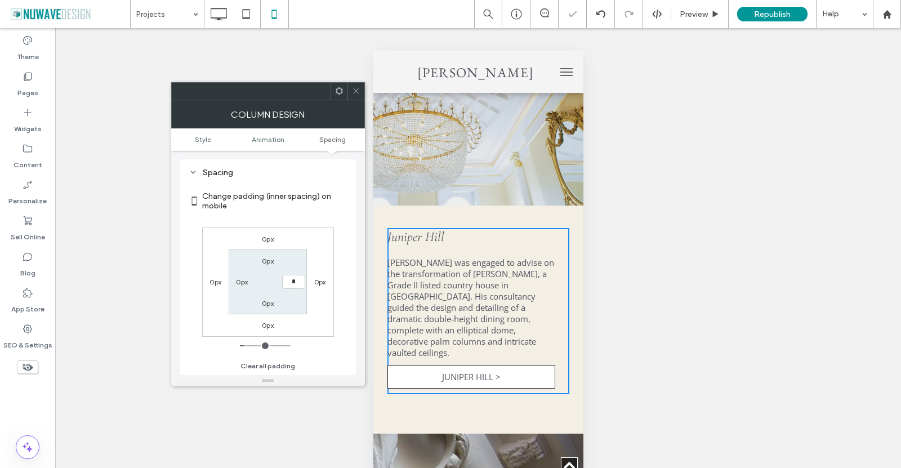
type input "*"
type input "***"
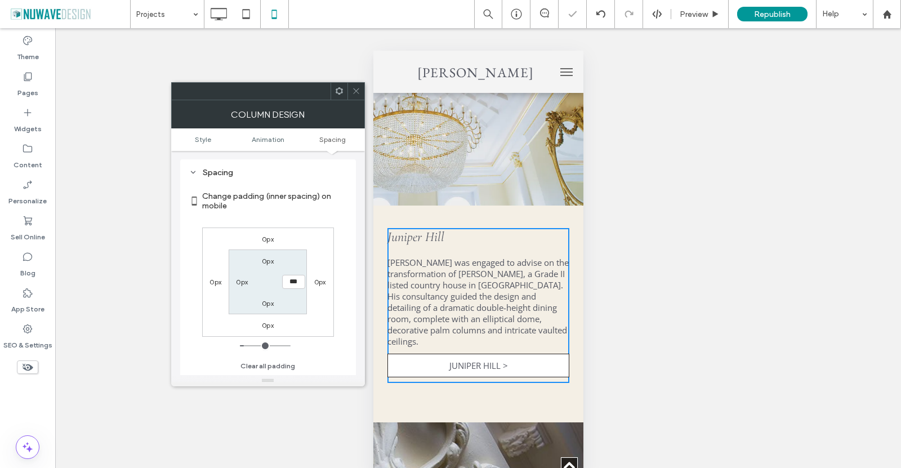
click at [325, 200] on label "Change padding (inner spacing) on mobile" at bounding box center [274, 201] width 145 height 30
click at [355, 89] on icon at bounding box center [356, 91] width 8 height 8
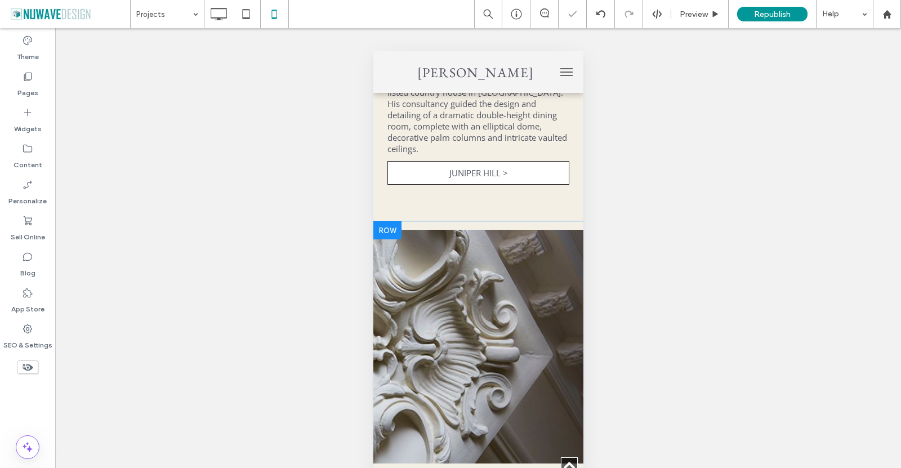
scroll to position [1689, 0]
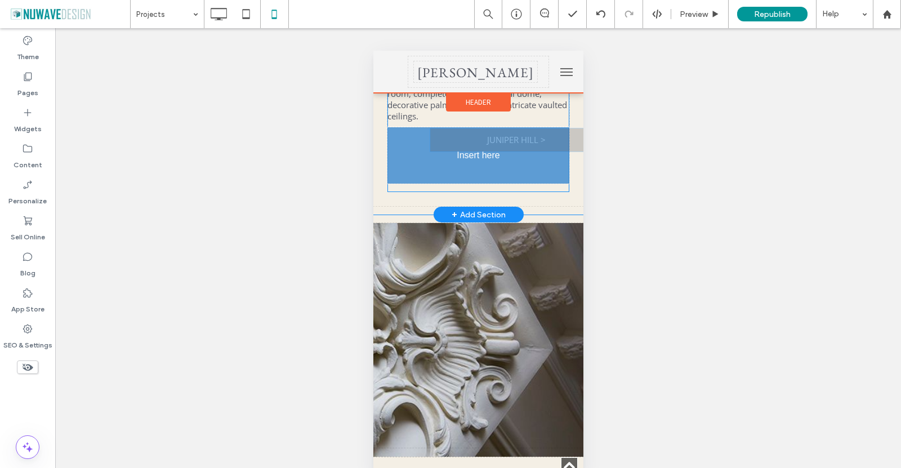
drag, startPoint x: 471, startPoint y: 128, endPoint x: 471, endPoint y: 137, distance: 9.0
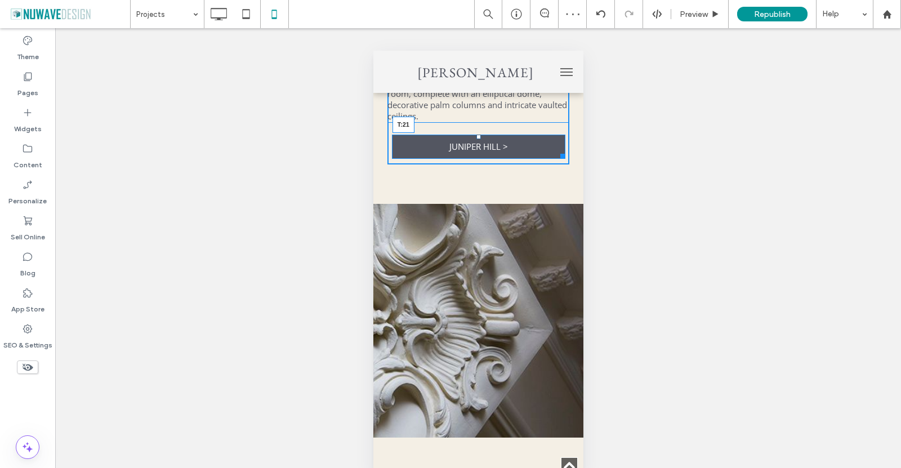
drag, startPoint x: 474, startPoint y: 128, endPoint x: 474, endPoint y: 135, distance: 6.8
click at [476, 135] on div at bounding box center [478, 137] width 5 height 5
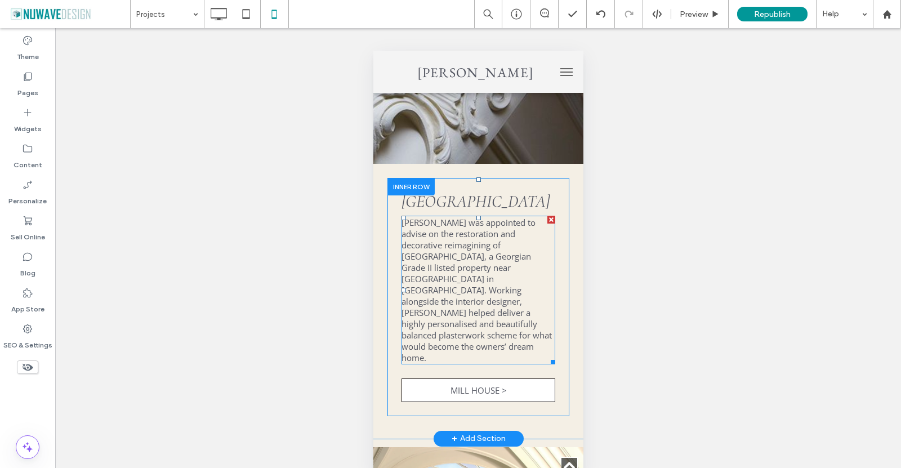
scroll to position [2026, 0]
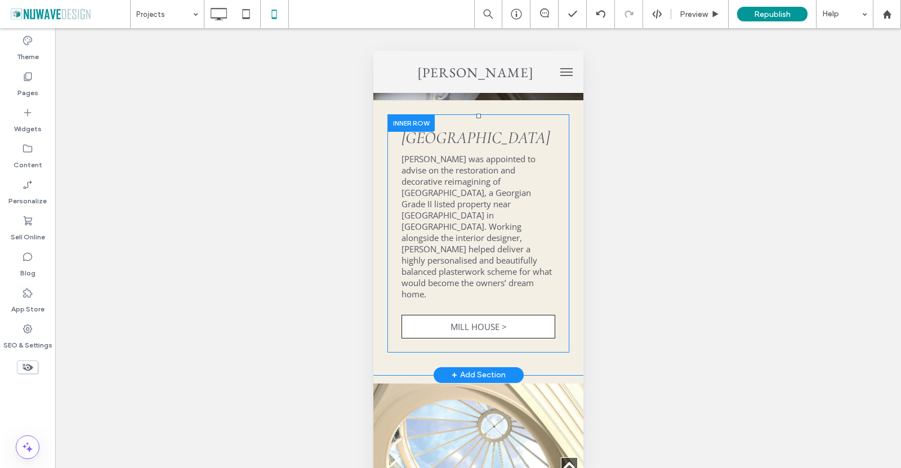
click at [395, 244] on div "Mill House Ian Waller was appointed to advise on the restoration and decorative…" at bounding box center [478, 233] width 182 height 221
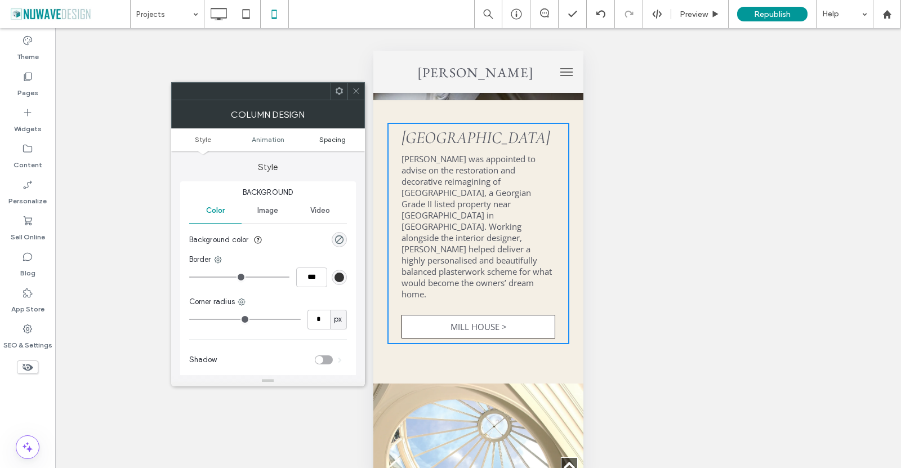
click at [327, 136] on span "Spacing" at bounding box center [332, 139] width 26 height 8
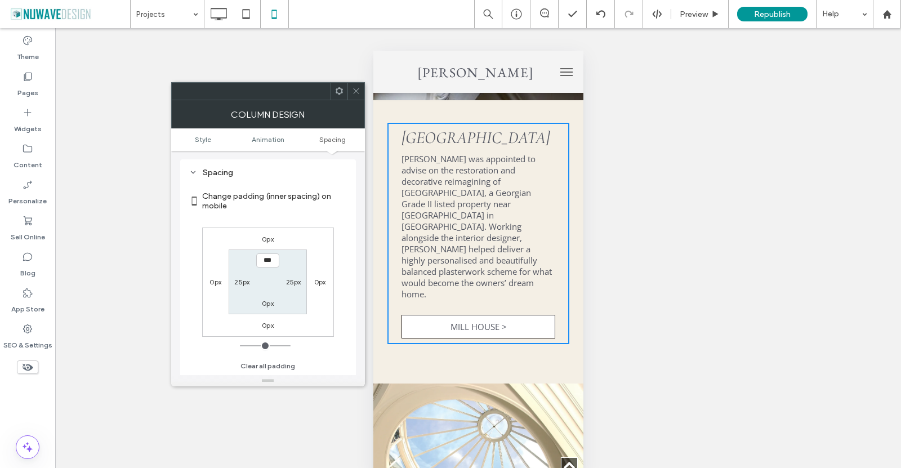
scroll to position [265, 0]
click at [243, 275] on section "*** 25px 0px 25px" at bounding box center [268, 281] width 78 height 65
drag, startPoint x: 245, startPoint y: 279, endPoint x: 286, endPoint y: 285, distance: 42.0
click at [245, 279] on label "25px" at bounding box center [241, 281] width 15 height 8
type input "**"
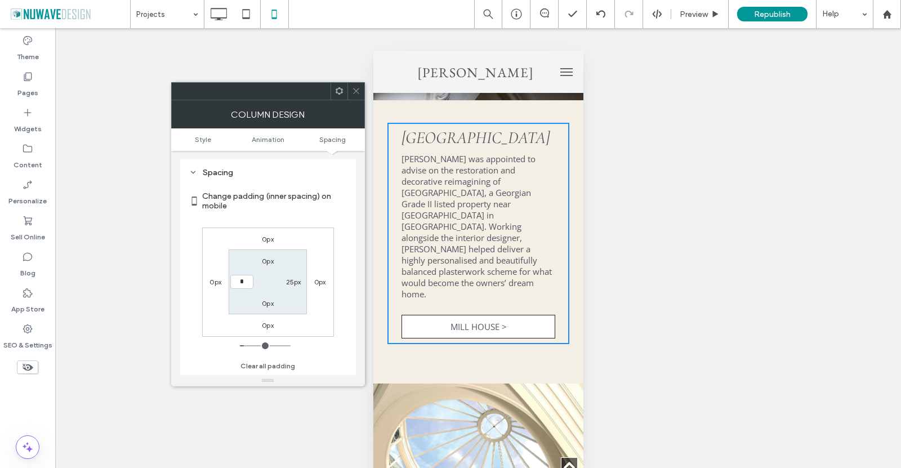
type input "*"
type input "***"
click at [294, 283] on label "25px" at bounding box center [293, 281] width 15 height 8
type input "**"
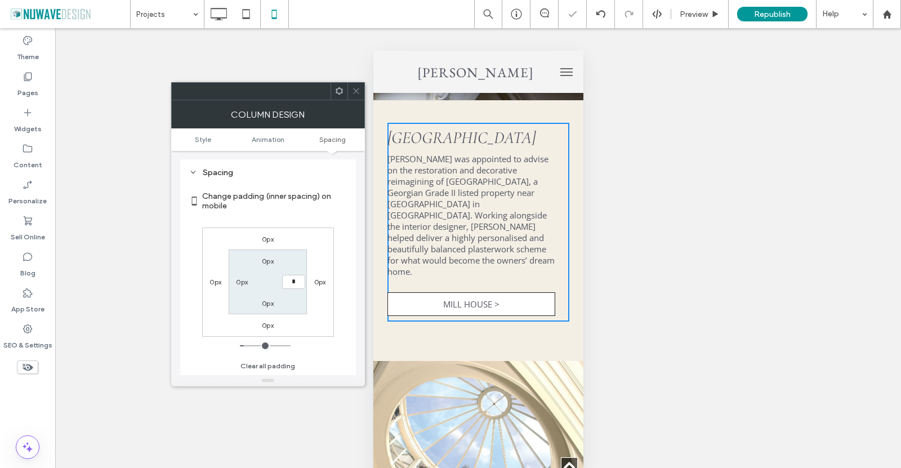
type input "*"
type input "***"
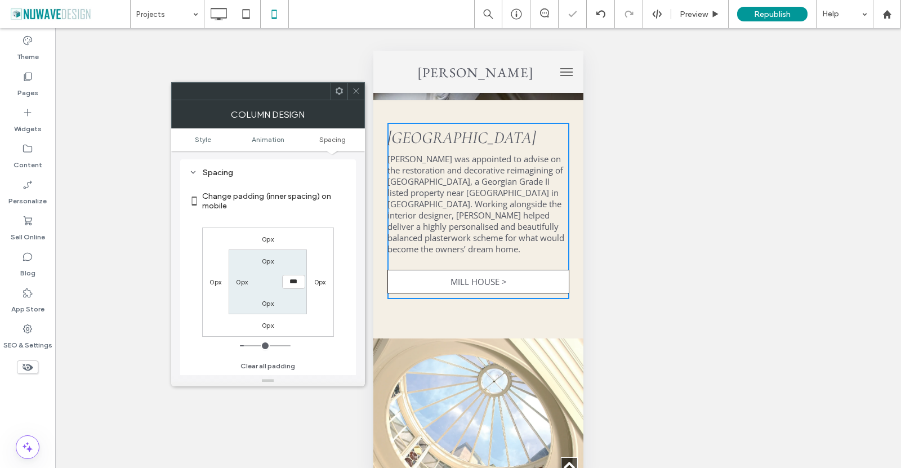
click at [314, 225] on div "Change padding (inner spacing) on mobile 0px 0px 0px 0px 0px *** 0px 0px Clear …" at bounding box center [268, 277] width 158 height 194
click at [354, 93] on icon at bounding box center [356, 91] width 8 height 8
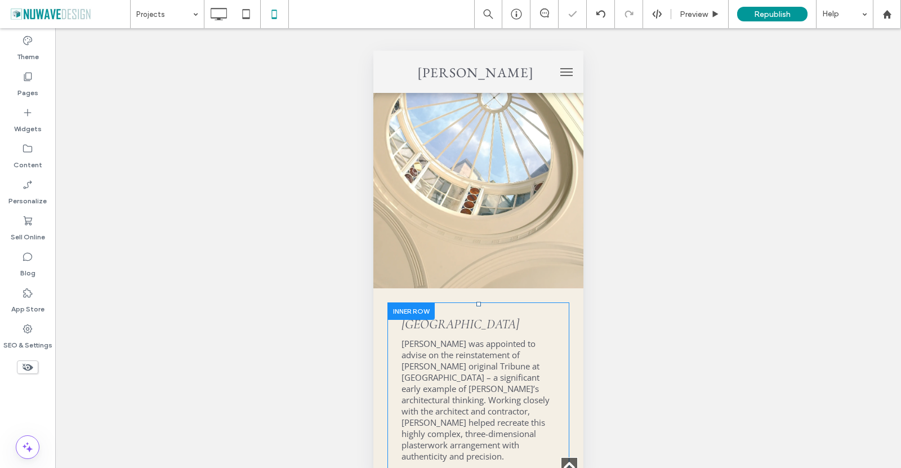
scroll to position [2477, 0]
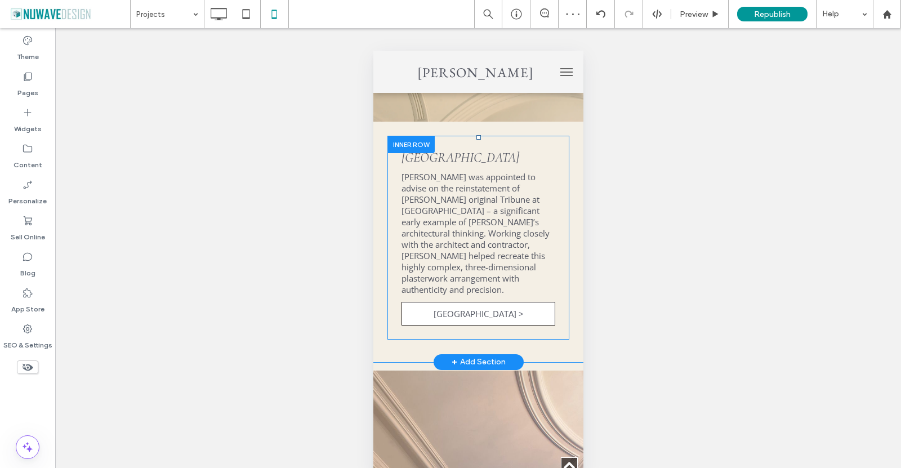
click at [396, 224] on div "Tyringham Hall Ian Waller was appointed to advise on the reinstatement of Sir J…" at bounding box center [478, 237] width 182 height 187
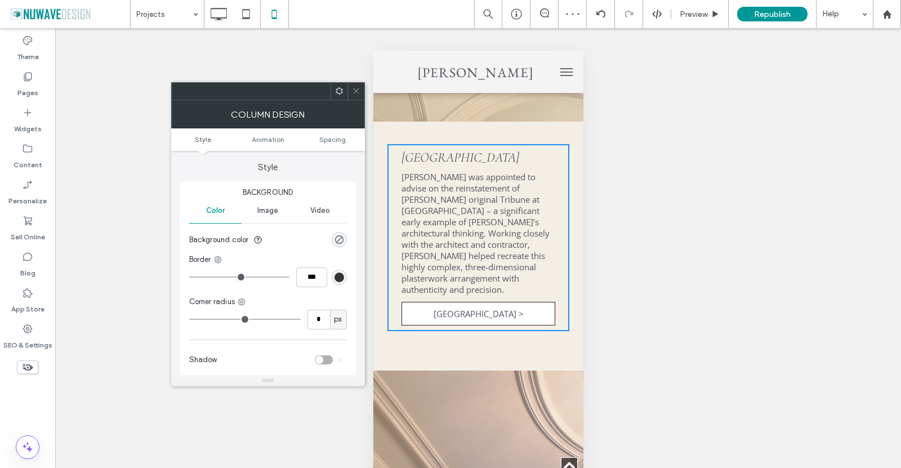
drag, startPoint x: 336, startPoint y: 138, endPoint x: 333, endPoint y: 146, distance: 8.6
click at [335, 137] on span "Spacing" at bounding box center [332, 139] width 26 height 8
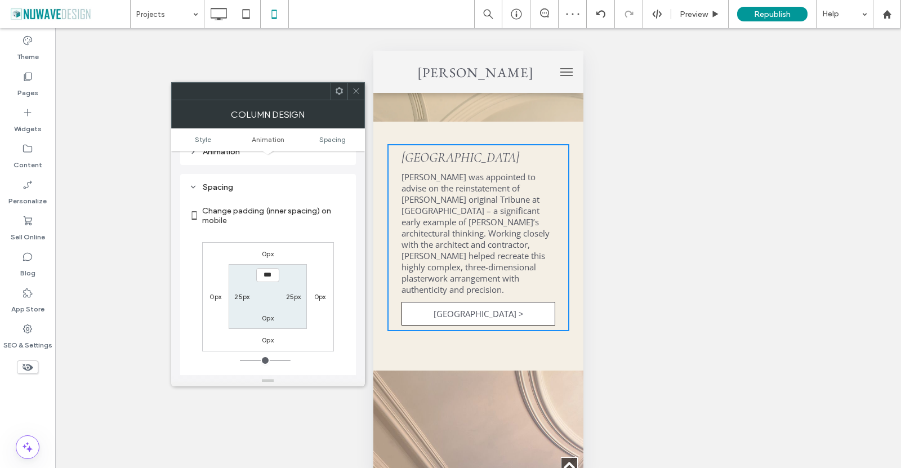
scroll to position [265, 0]
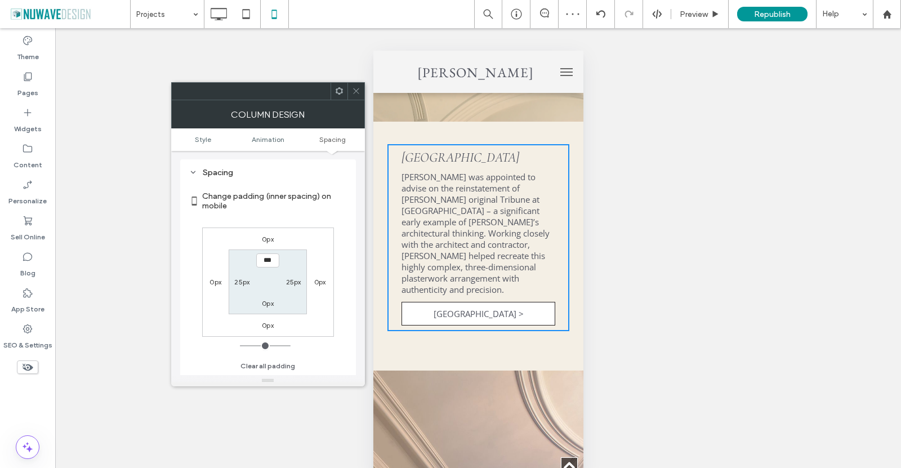
click at [241, 280] on label "25px" at bounding box center [241, 281] width 15 height 8
type input "**"
type input "*"
type input "***"
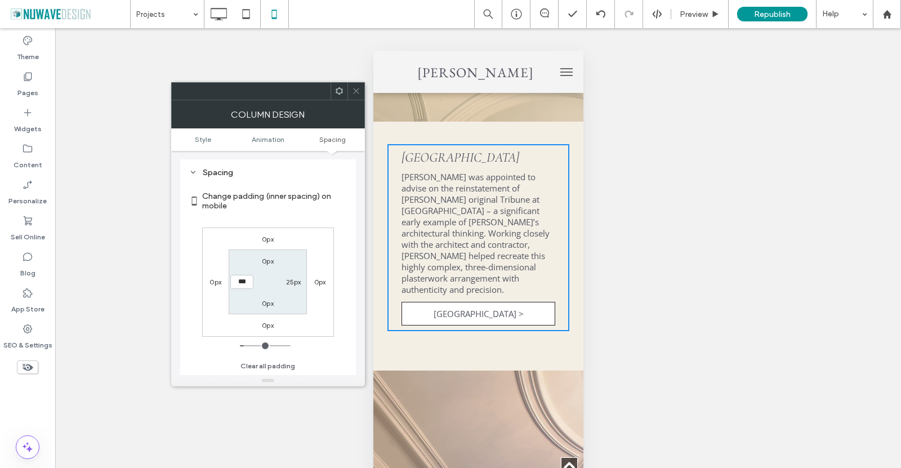
click at [292, 280] on label "25px" at bounding box center [293, 281] width 15 height 8
type input "**"
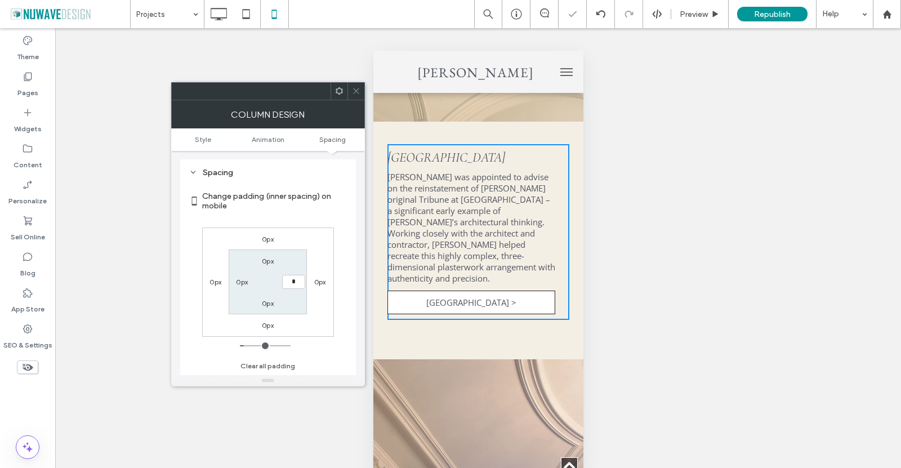
type input "*"
type input "***"
click at [311, 234] on div "0px 0px 0px 0px 0px *** 0px 0px" at bounding box center [268, 281] width 132 height 109
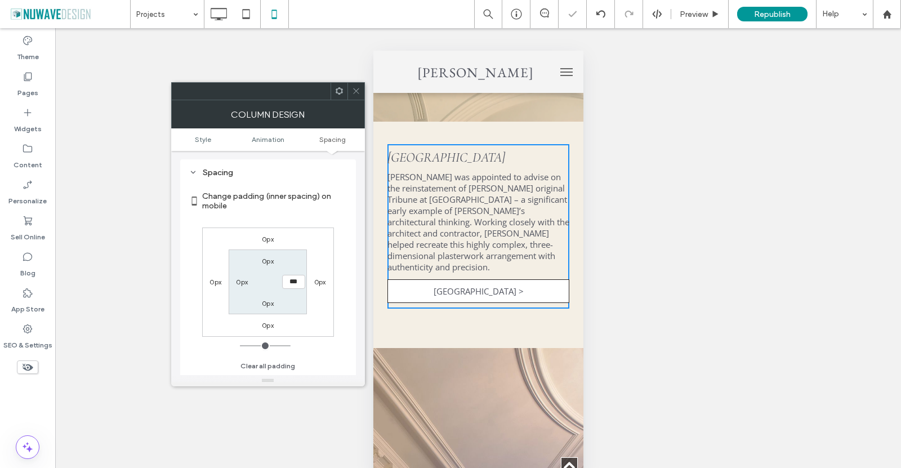
click at [360, 90] on div at bounding box center [355, 91] width 17 height 17
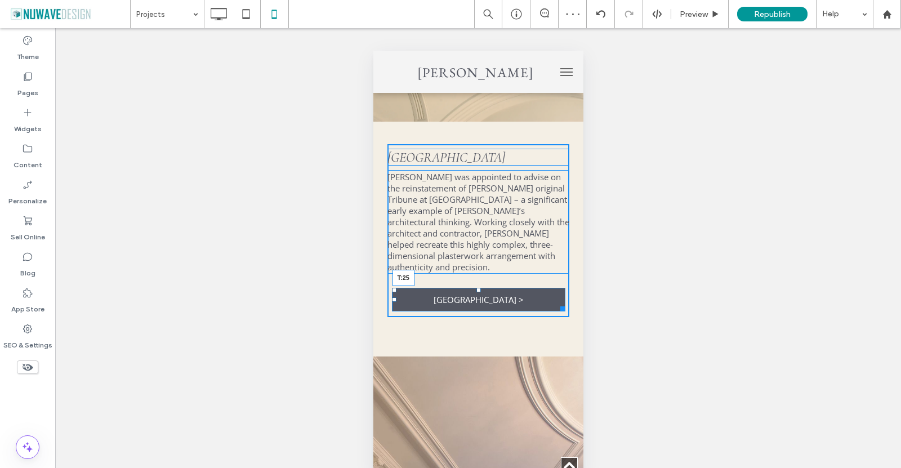
drag, startPoint x: 473, startPoint y: 283, endPoint x: 847, endPoint y: 342, distance: 378.4
click at [476, 292] on div at bounding box center [478, 290] width 5 height 5
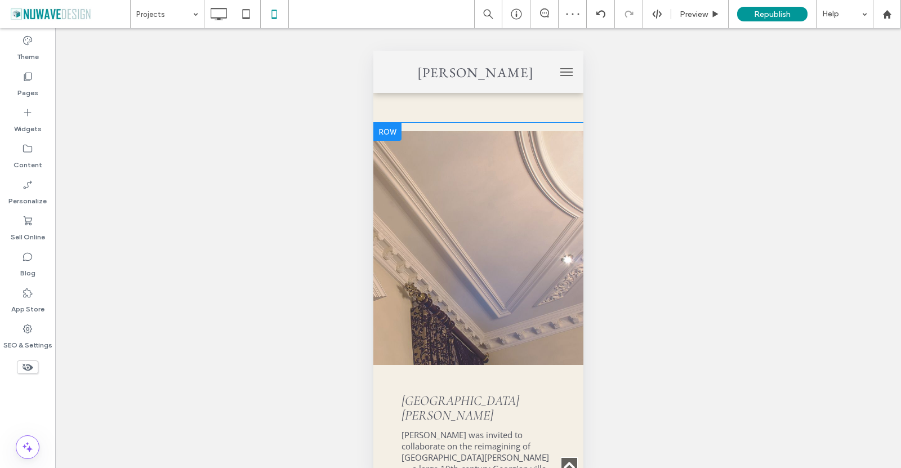
scroll to position [2927, 0]
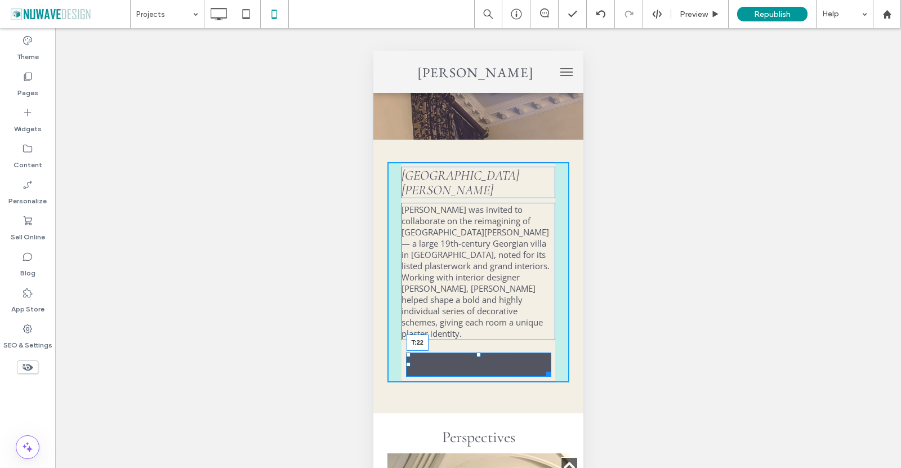
drag, startPoint x: 473, startPoint y: 317, endPoint x: 473, endPoint y: 324, distance: 7.3
click at [476, 352] on div at bounding box center [478, 354] width 5 height 5
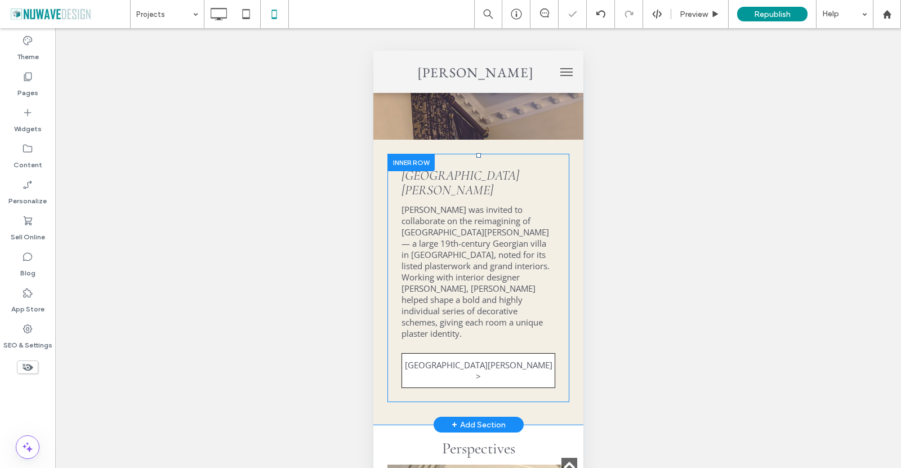
click at [393, 296] on div "Villa Maenza Ian Waller was invited to collaborate on the reimagining of Villa …" at bounding box center [478, 277] width 182 height 231
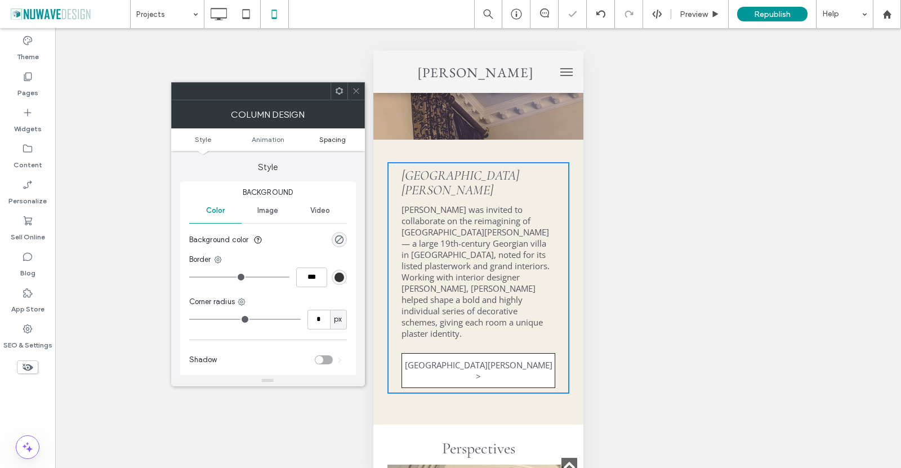
click at [334, 136] on span "Spacing" at bounding box center [332, 139] width 26 height 8
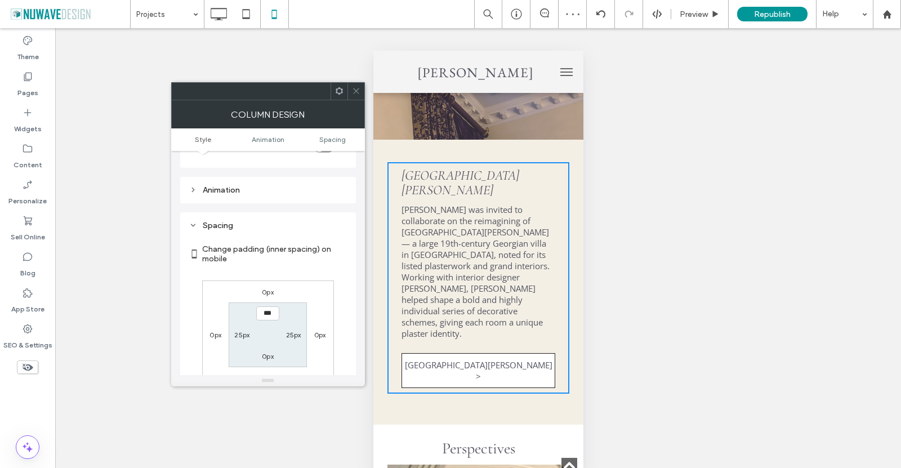
scroll to position [265, 0]
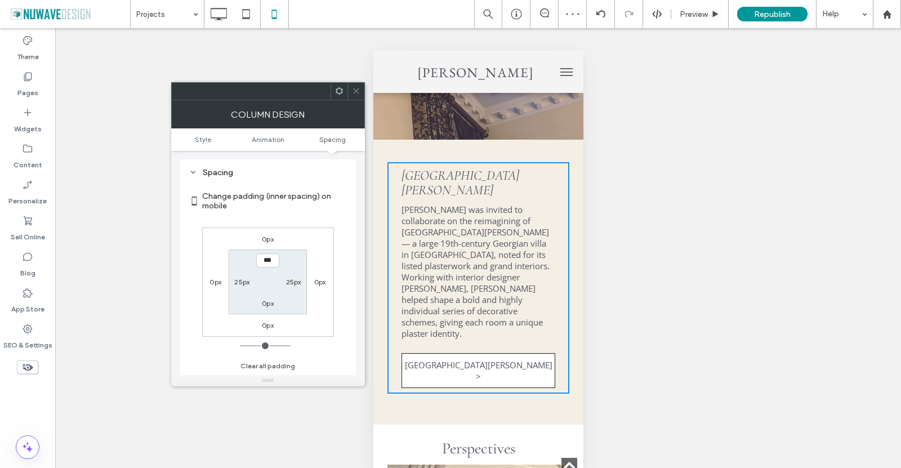
click at [236, 282] on label "25px" at bounding box center [241, 281] width 15 height 8
type input "**"
type input "*"
type input "***"
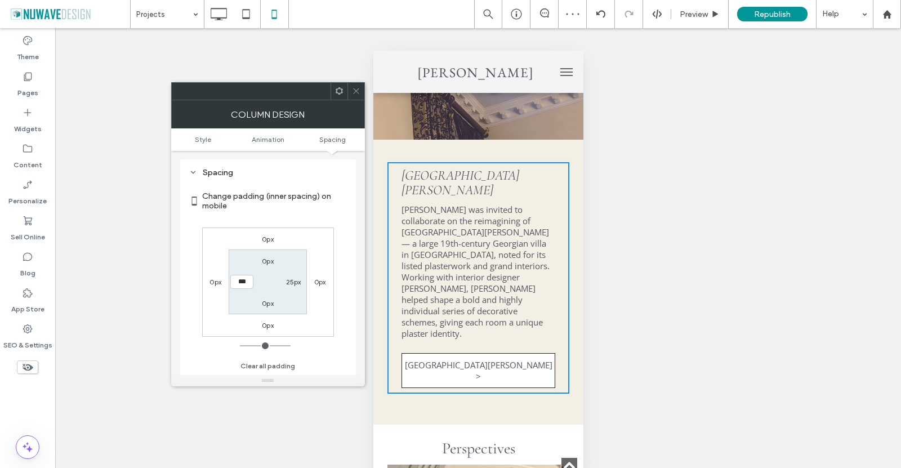
click at [293, 279] on label "25px" at bounding box center [293, 281] width 15 height 8
type input "**"
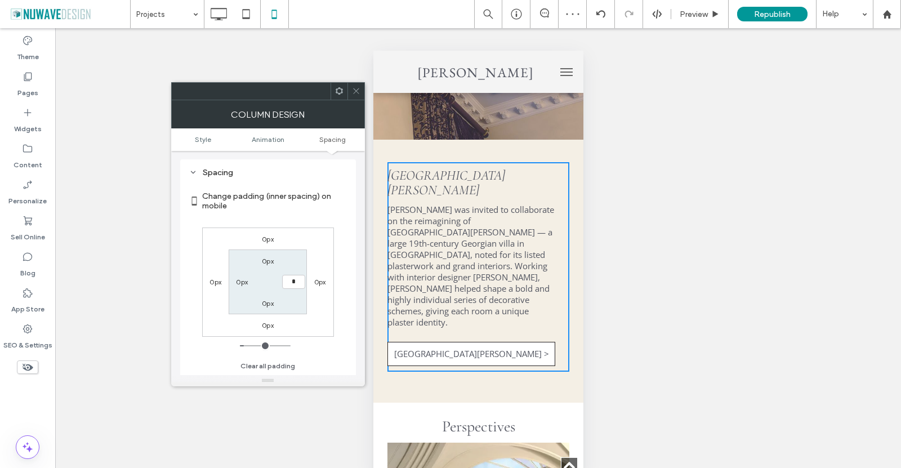
type input "*"
type input "***"
click at [334, 223] on div "Change padding (inner spacing) on mobile 0px 0px 0px 0px 0px *** 0px 0px Clear …" at bounding box center [268, 277] width 158 height 194
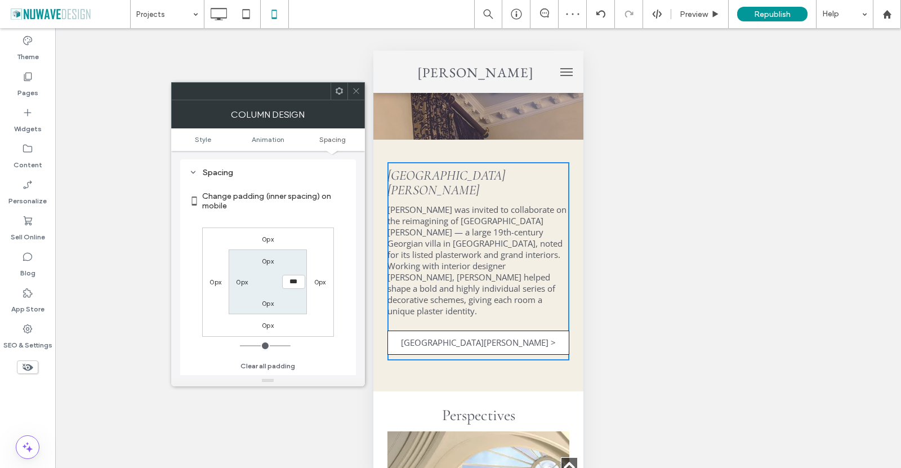
click at [356, 87] on icon at bounding box center [356, 91] width 8 height 8
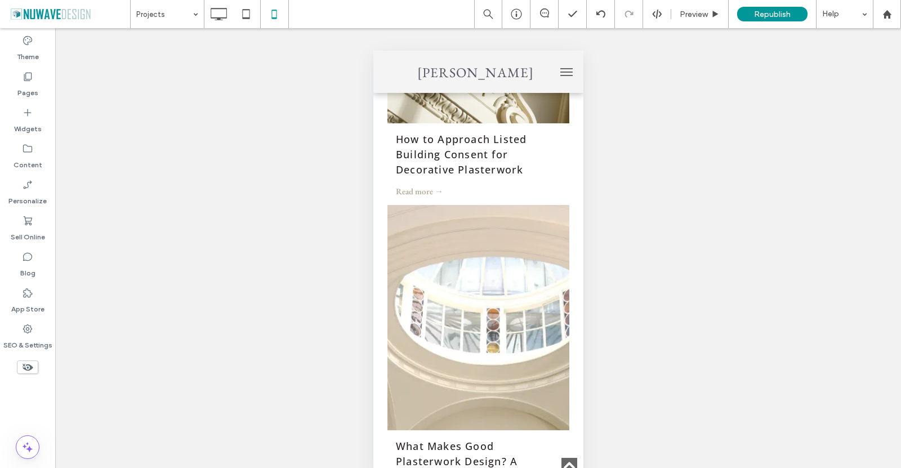
scroll to position [3827, 0]
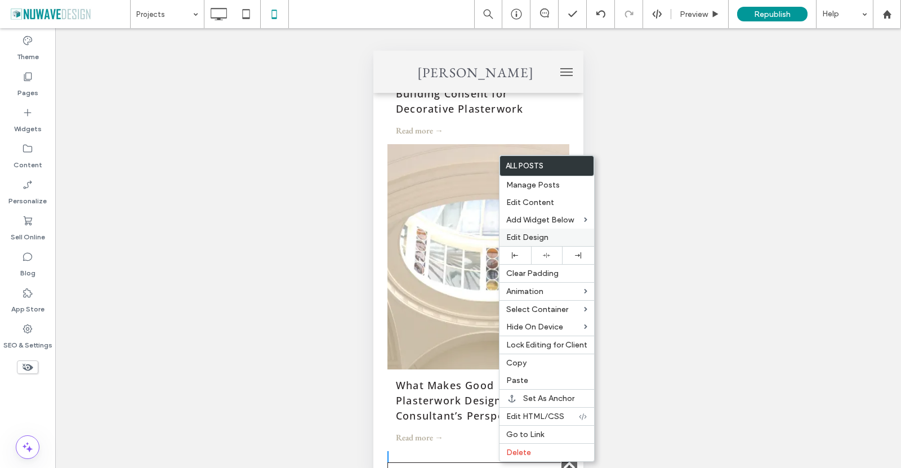
click at [537, 236] on span "Edit Design" at bounding box center [527, 237] width 42 height 10
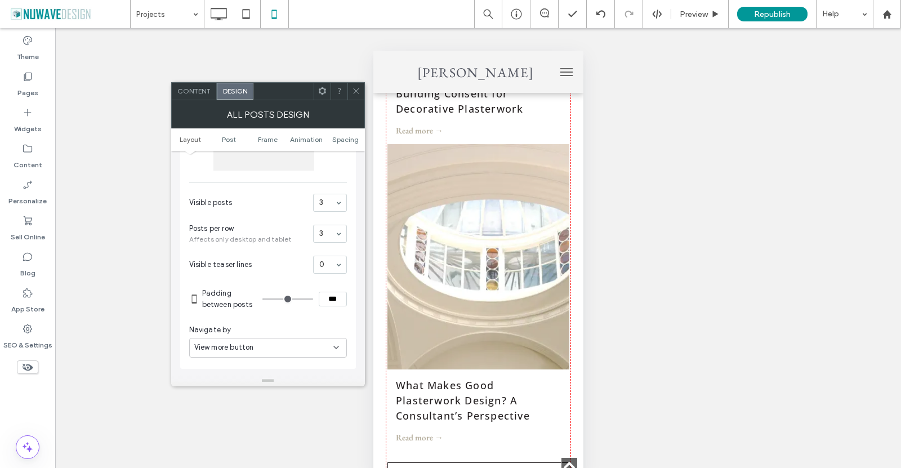
scroll to position [225, 0]
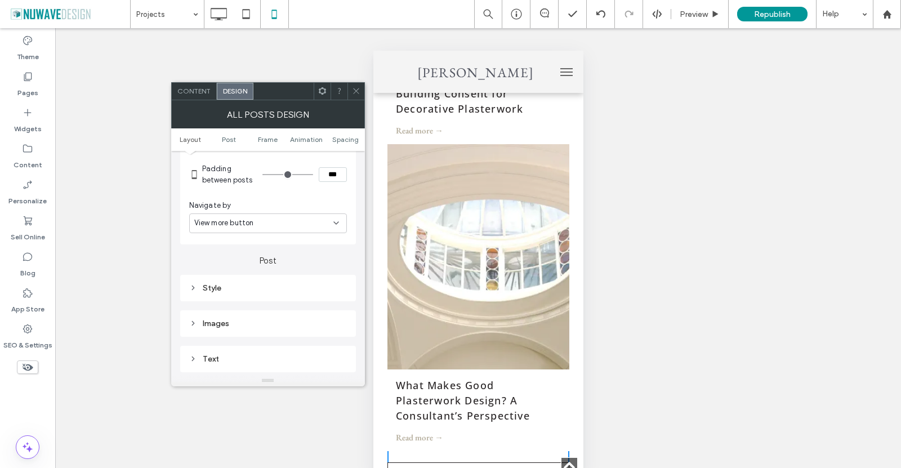
click at [216, 318] on div "Images" at bounding box center [268, 323] width 158 height 15
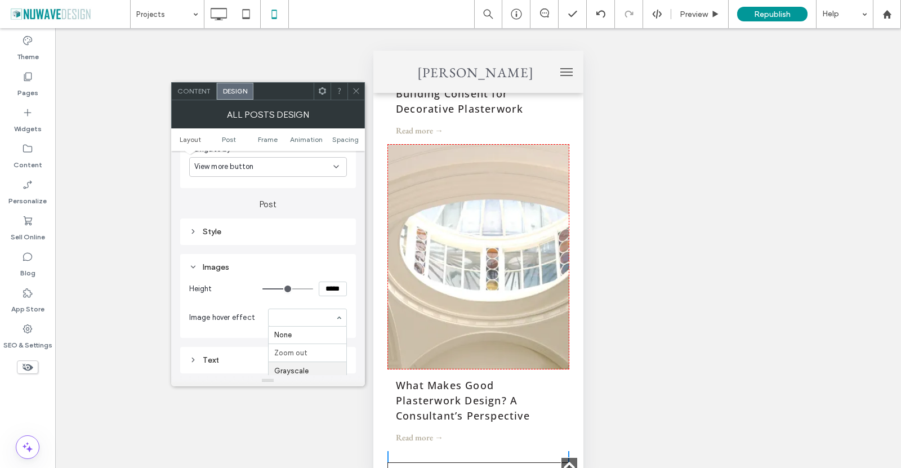
scroll to position [0, 0]
click at [357, 90] on use at bounding box center [356, 91] width 6 height 6
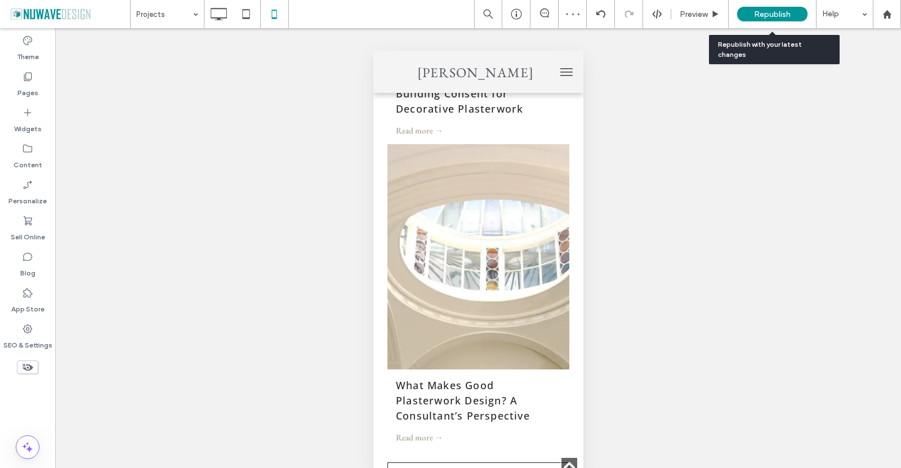
click at [790, 8] on div "Republish" at bounding box center [772, 14] width 70 height 15
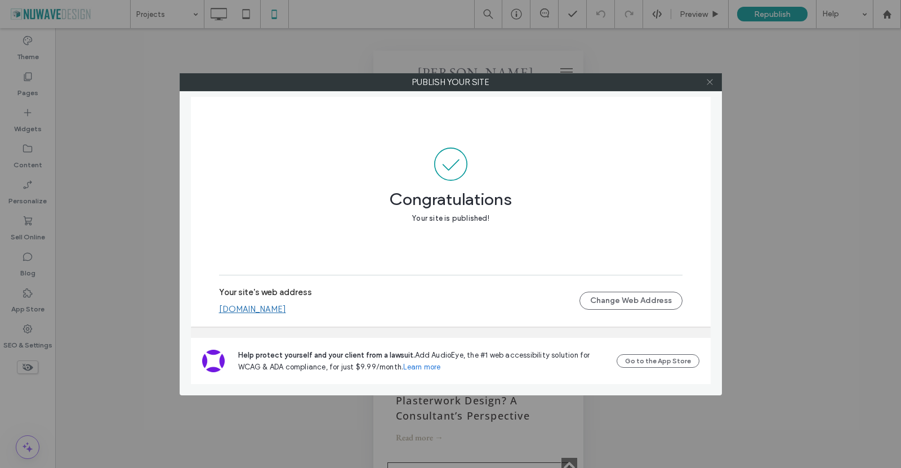
click at [709, 80] on icon at bounding box center [709, 82] width 8 height 8
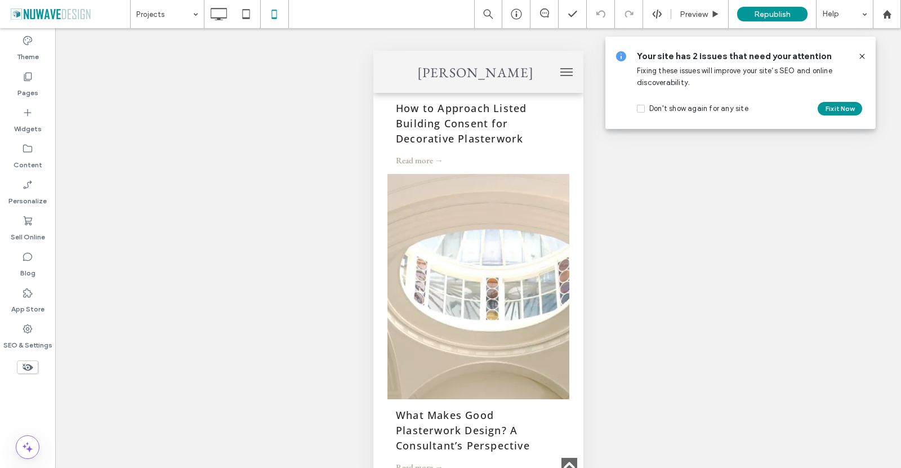
drag, startPoint x: 577, startPoint y: 401, endPoint x: 1072, endPoint y: 274, distance: 511.4
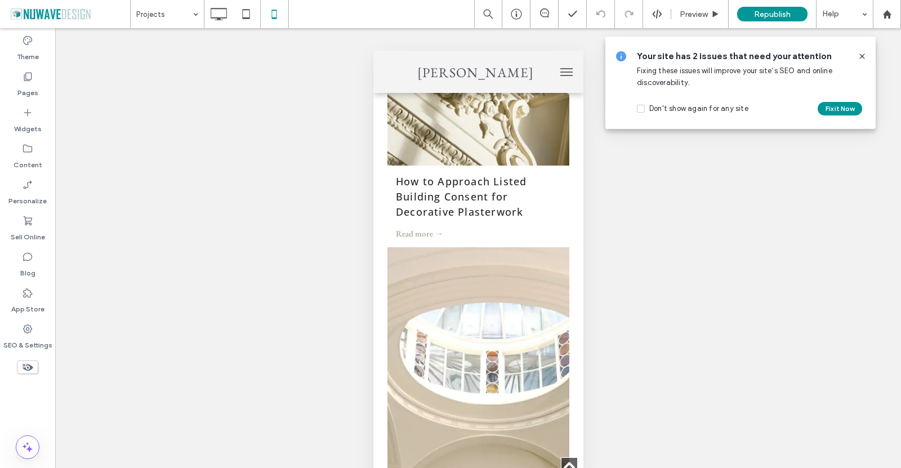
click at [861, 56] on icon at bounding box center [861, 56] width 9 height 9
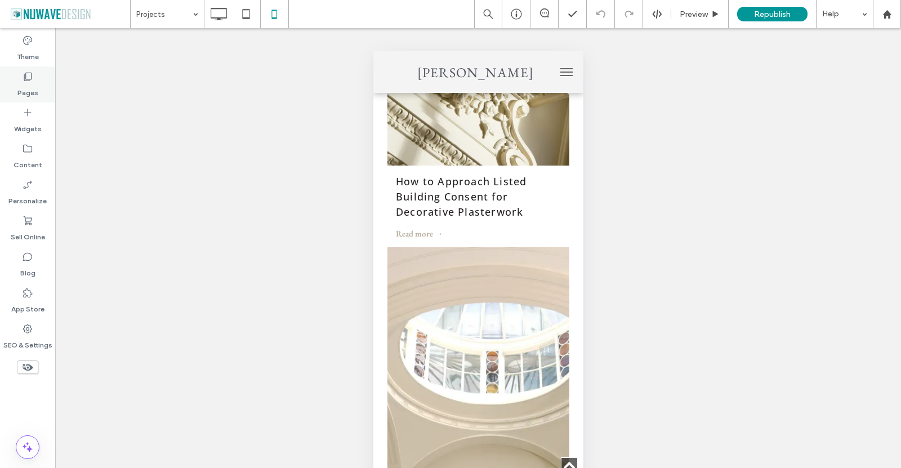
click at [28, 73] on icon at bounding box center [27, 76] width 11 height 11
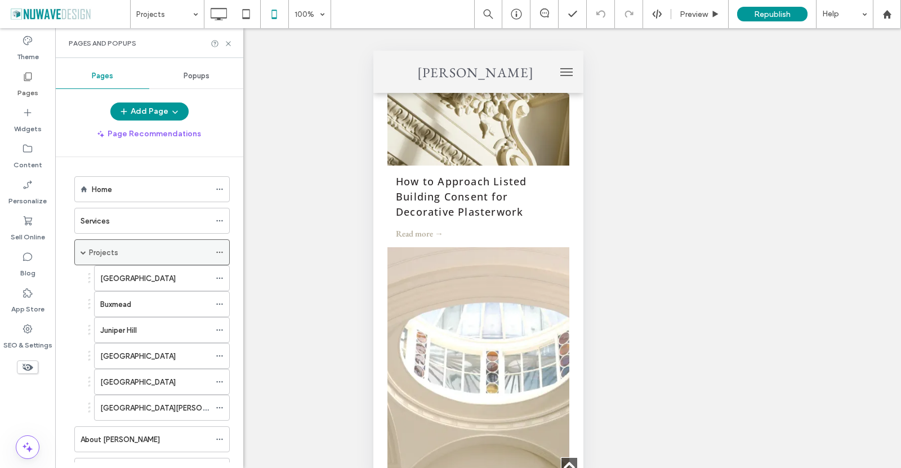
click at [77, 254] on div "Projects" at bounding box center [151, 252] width 155 height 26
click at [86, 252] on div "Projects" at bounding box center [151, 252] width 155 height 26
click at [85, 251] on span at bounding box center [83, 252] width 6 height 6
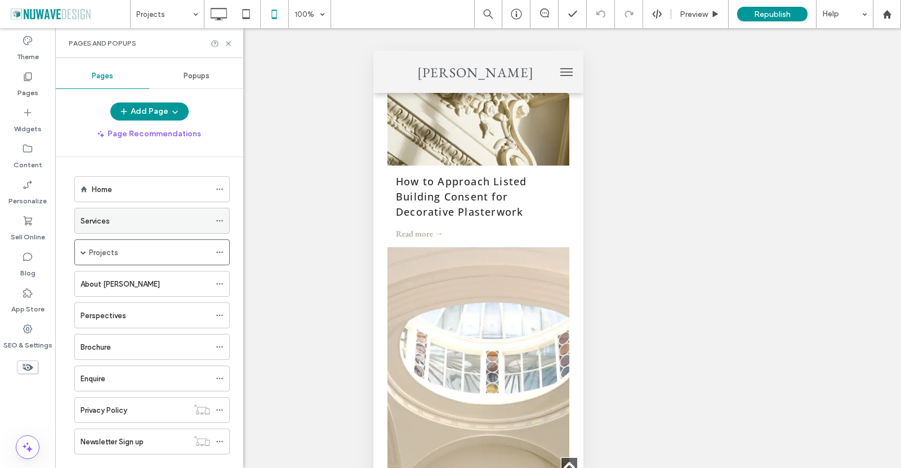
click at [109, 225] on label "Services" at bounding box center [94, 221] width 29 height 20
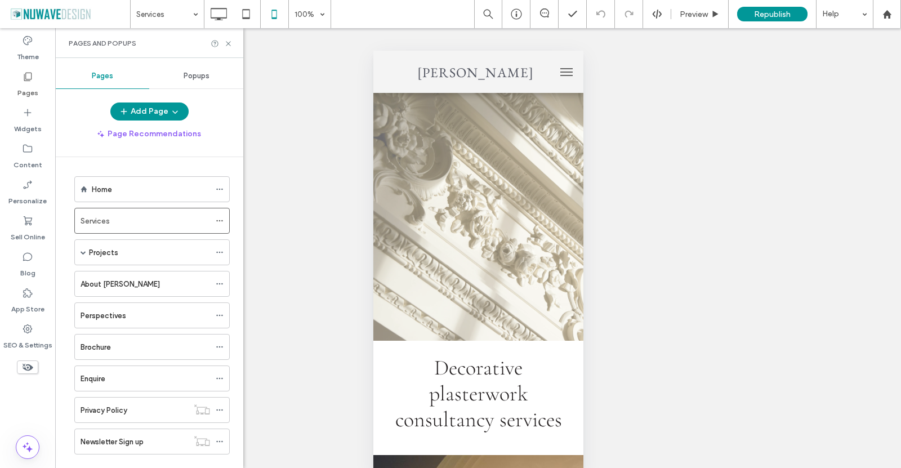
scroll to position [0, 0]
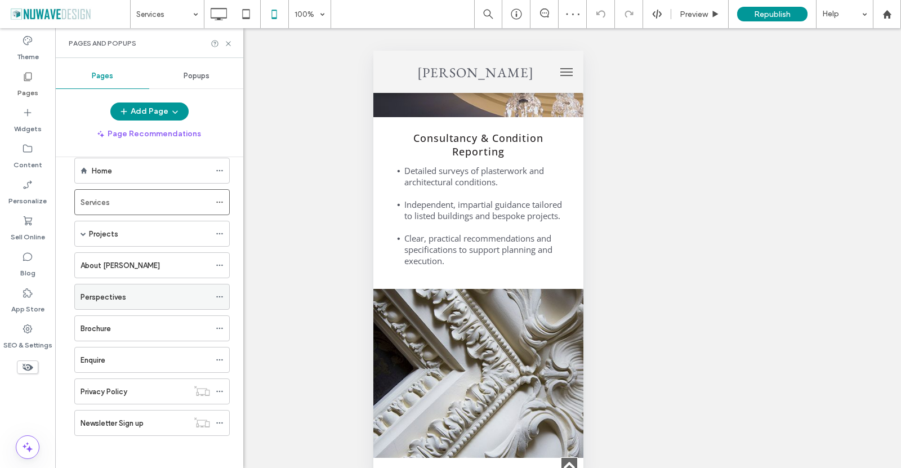
scroll to position [20, 0]
click at [124, 269] on div "About Ian" at bounding box center [144, 264] width 129 height 12
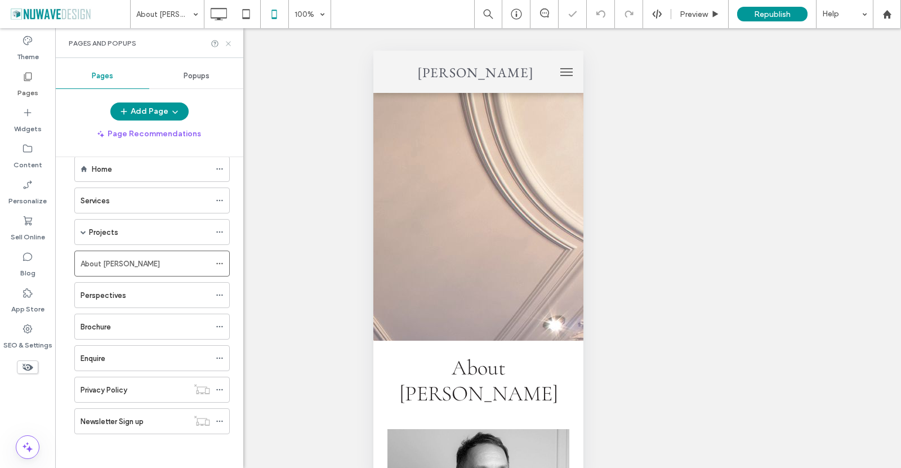
click at [226, 39] on icon at bounding box center [228, 43] width 8 height 8
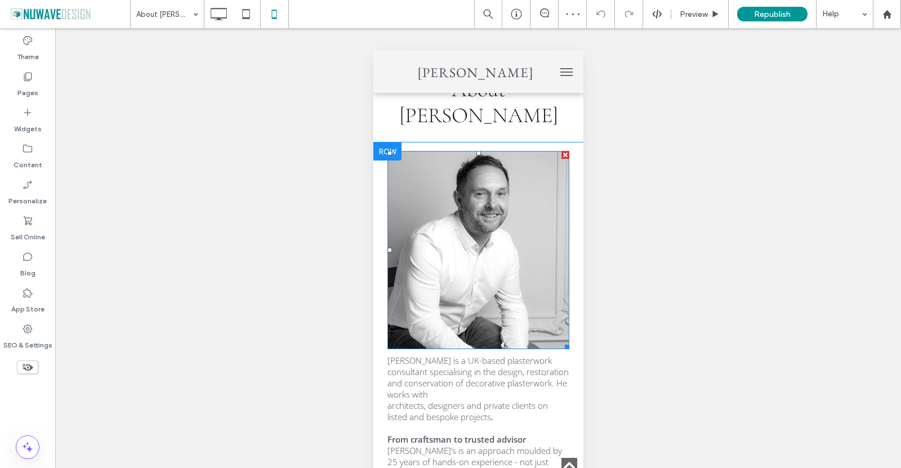
scroll to position [281, 0]
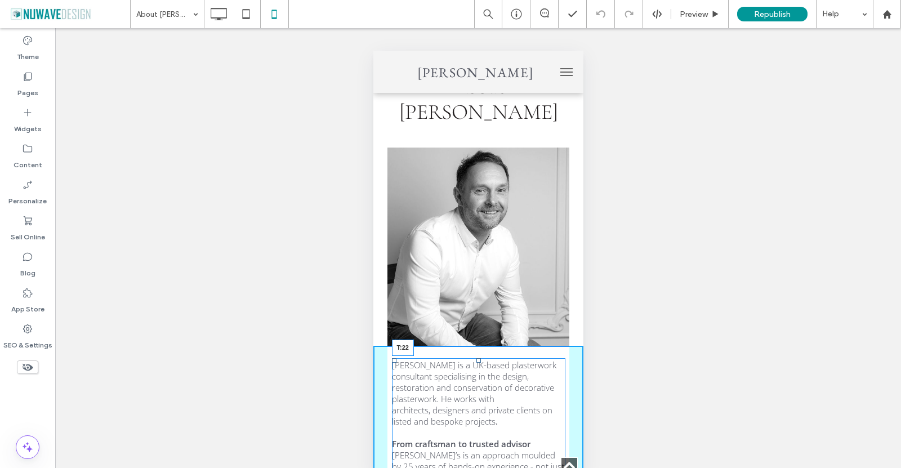
click at [476, 358] on div at bounding box center [478, 360] width 5 height 5
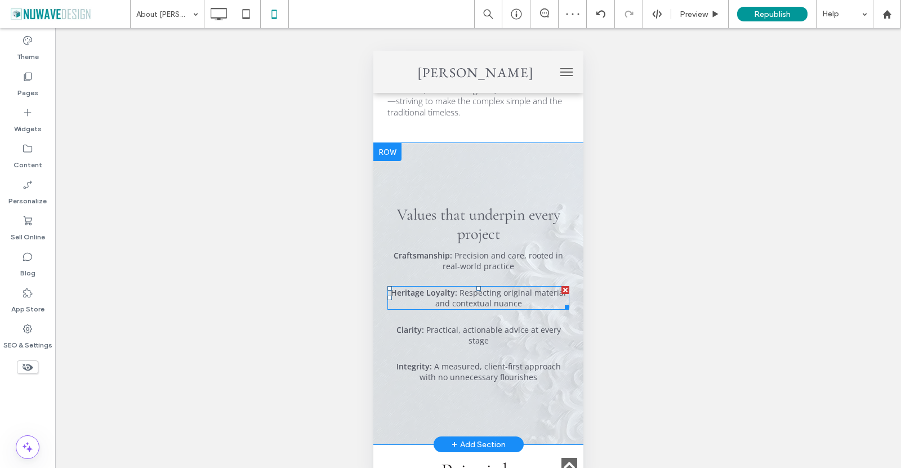
scroll to position [901, 0]
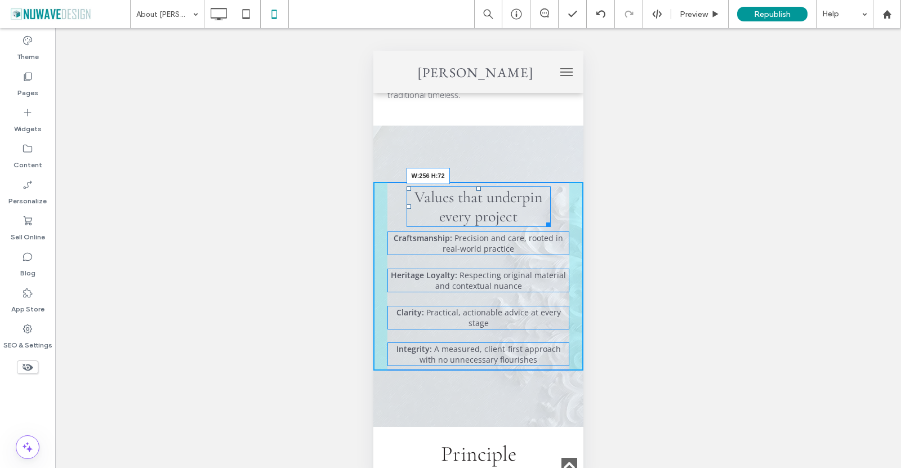
drag, startPoint x: 553, startPoint y: 181, endPoint x: 912, endPoint y: 227, distance: 362.1
click at [539, 186] on div "Values that underpin every project W:256 H:72" at bounding box center [478, 206] width 144 height 41
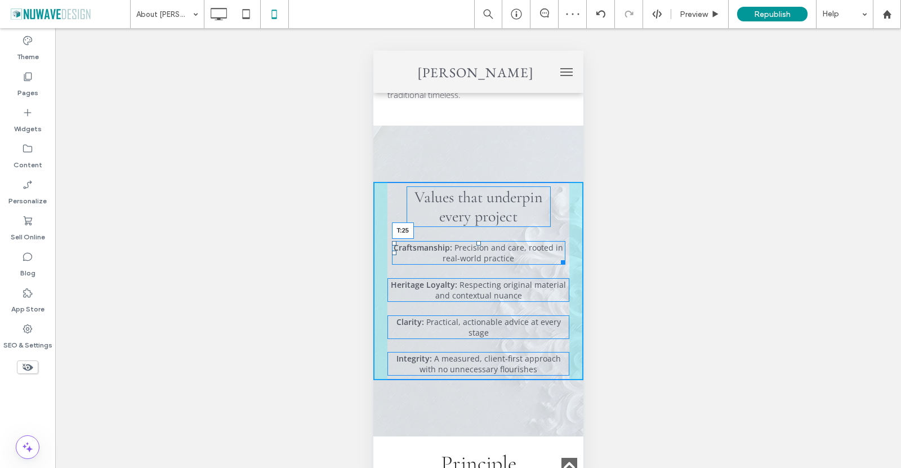
drag, startPoint x: 473, startPoint y: 195, endPoint x: 845, endPoint y: 256, distance: 377.4
click at [476, 241] on div at bounding box center [478, 243] width 5 height 5
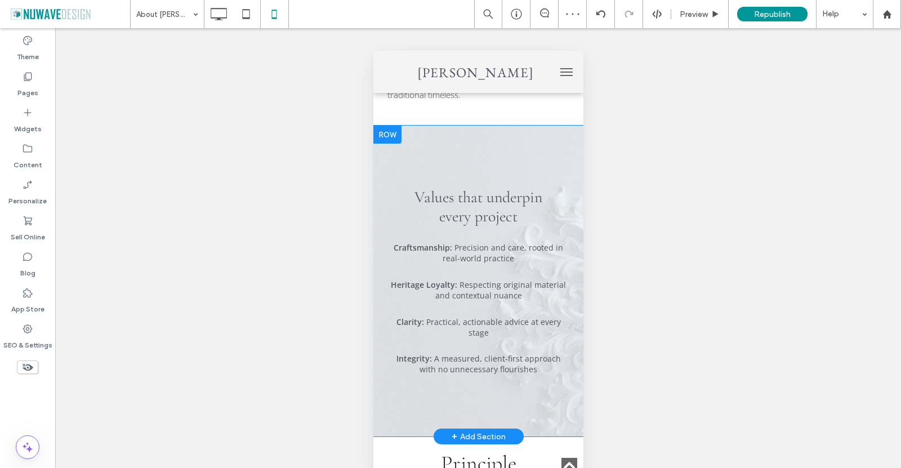
click at [427, 377] on div "Values that underpin every project Craftsmanship: Precision and care, rooted in…" at bounding box center [478, 281] width 210 height 311
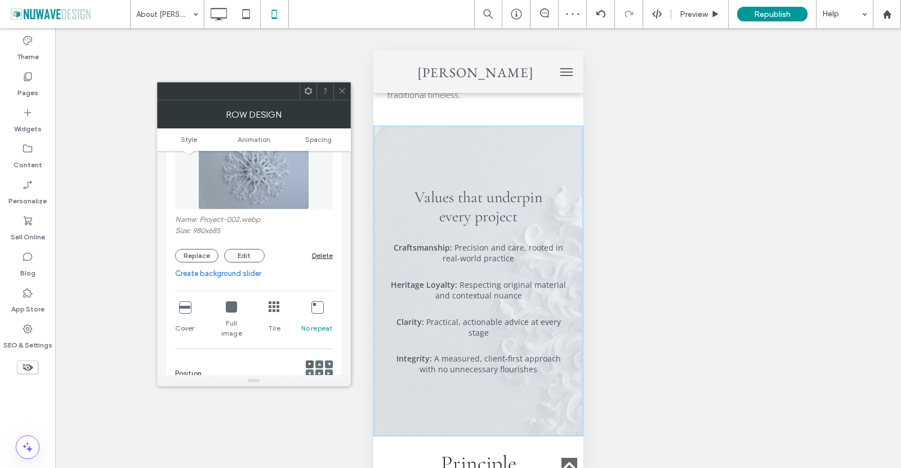
scroll to position [225, 0]
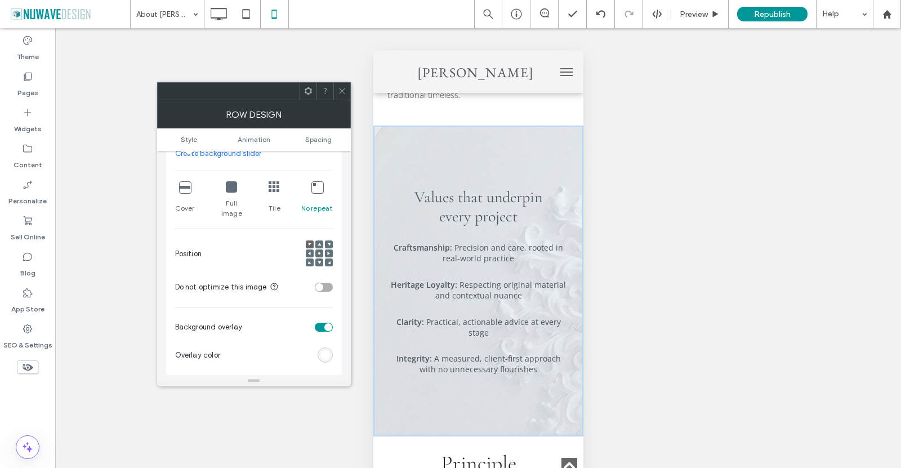
click at [317, 252] on icon at bounding box center [318, 253] width 3 height 3
click at [341, 88] on icon at bounding box center [342, 91] width 8 height 8
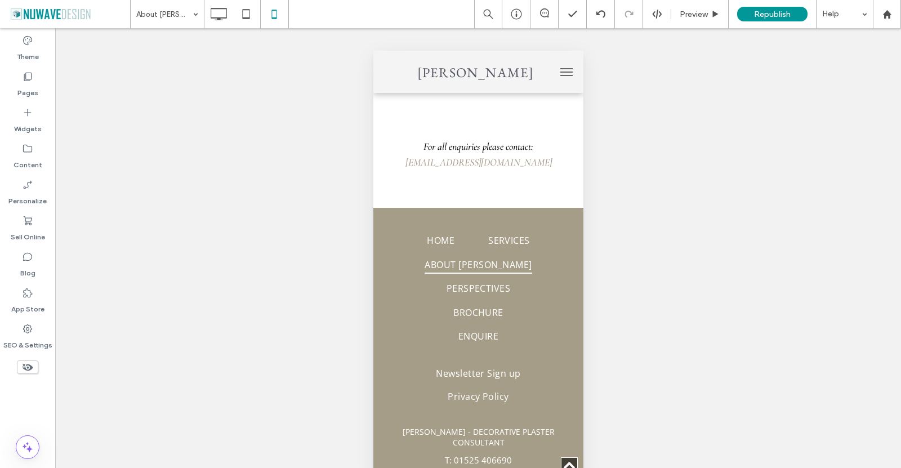
scroll to position [2804, 0]
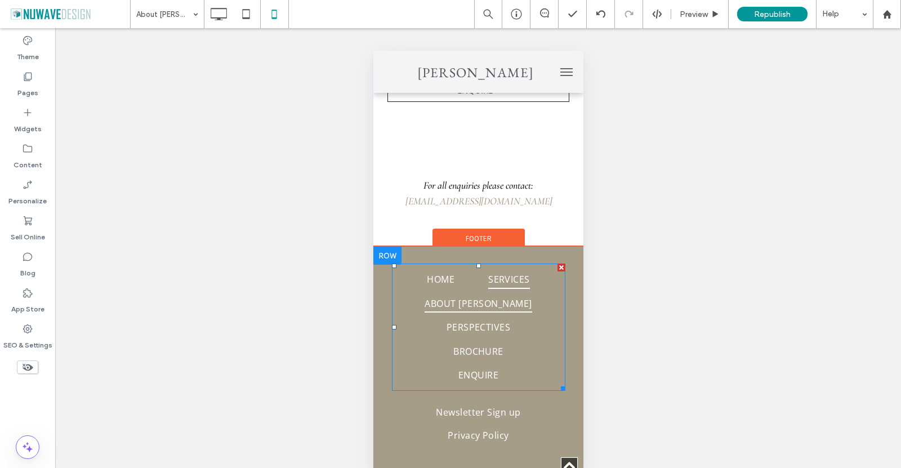
click at [471, 267] on link "Services" at bounding box center [508, 279] width 75 height 24
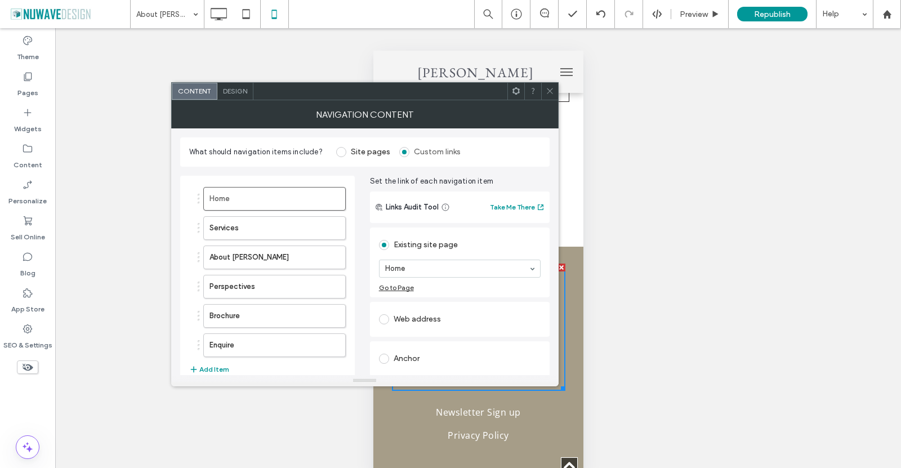
click at [548, 90] on use at bounding box center [550, 91] width 6 height 6
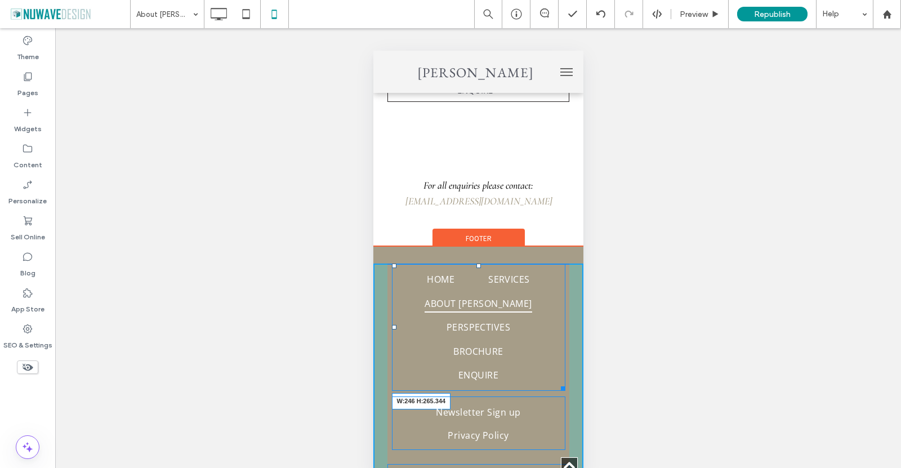
drag, startPoint x: 555, startPoint y: 314, endPoint x: 911, endPoint y: 361, distance: 358.8
click at [538, 310] on nav "Home Services About Ian Perspectives Brochure Enquire W:246 H:265.344" at bounding box center [477, 326] width 173 height 127
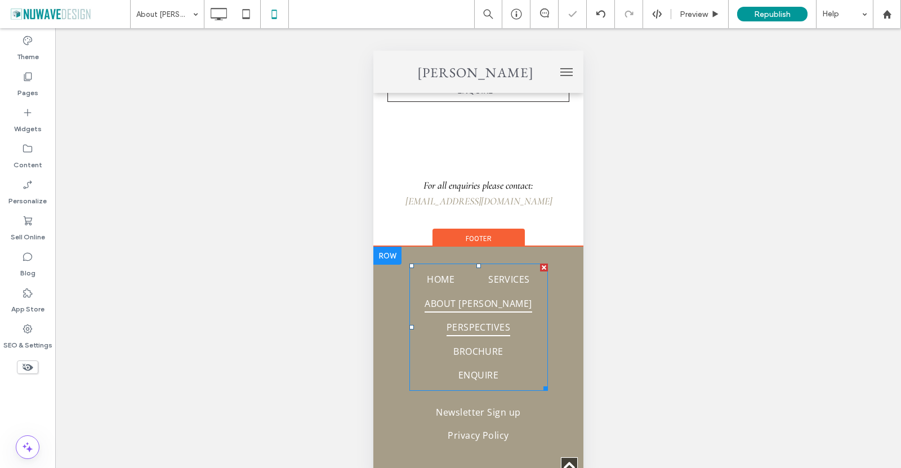
click at [492, 318] on span "Perspectives" at bounding box center [478, 327] width 64 height 18
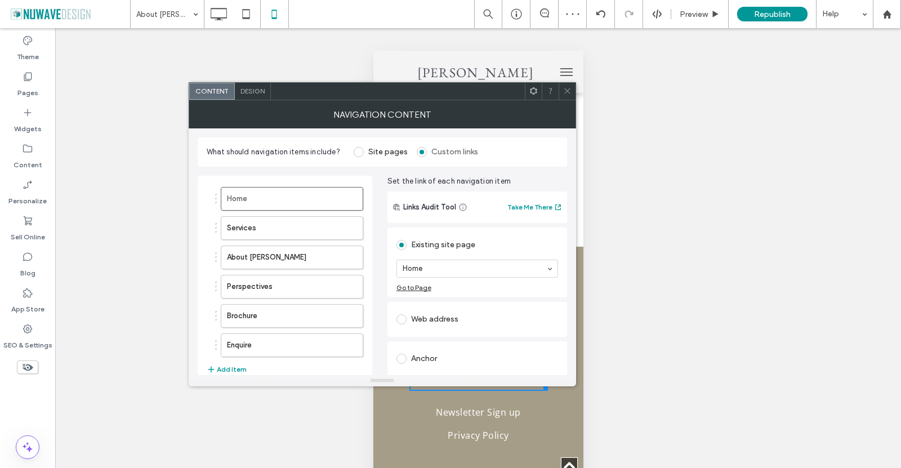
click at [253, 84] on div "Design" at bounding box center [253, 91] width 36 height 17
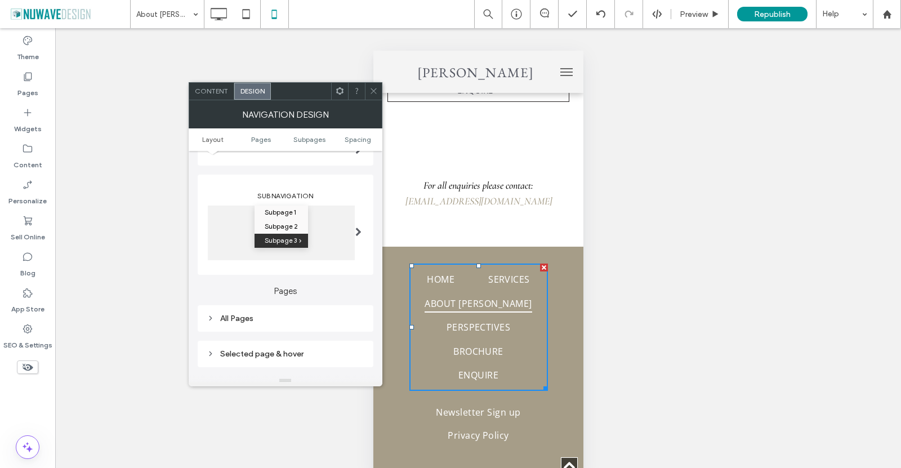
scroll to position [225, 0]
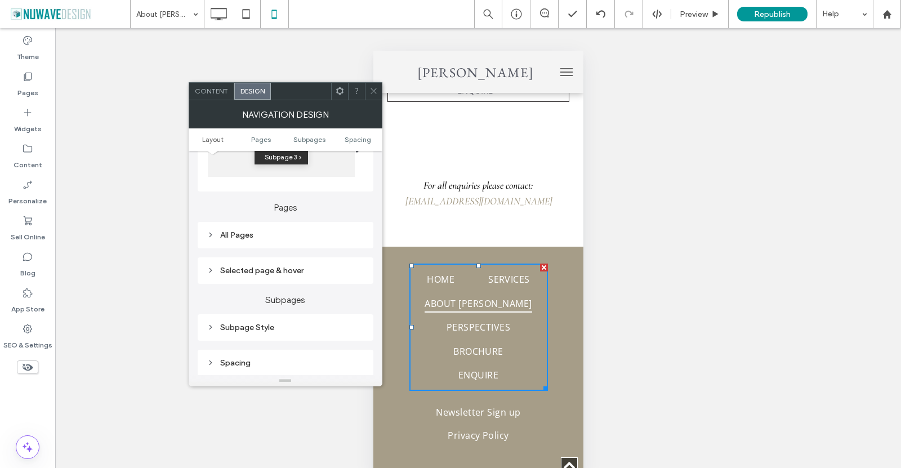
click at [233, 239] on div "All Pages" at bounding box center [286, 235] width 158 height 10
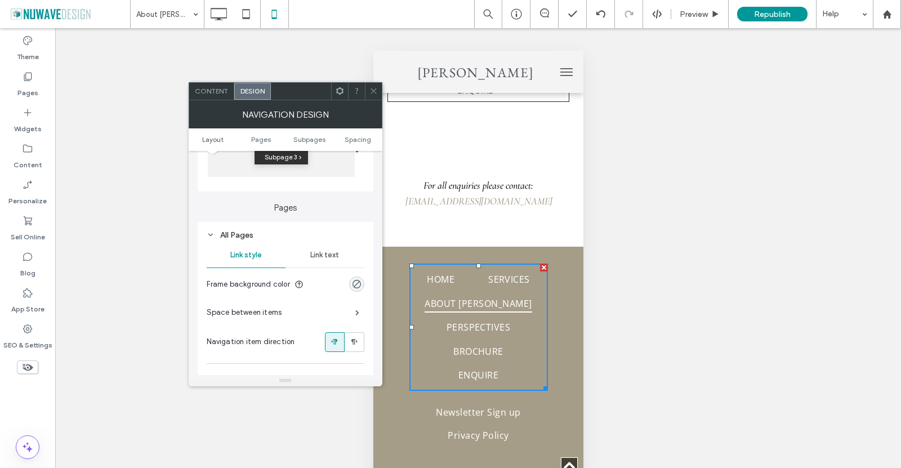
click at [322, 261] on div "Link text" at bounding box center [324, 255] width 79 height 25
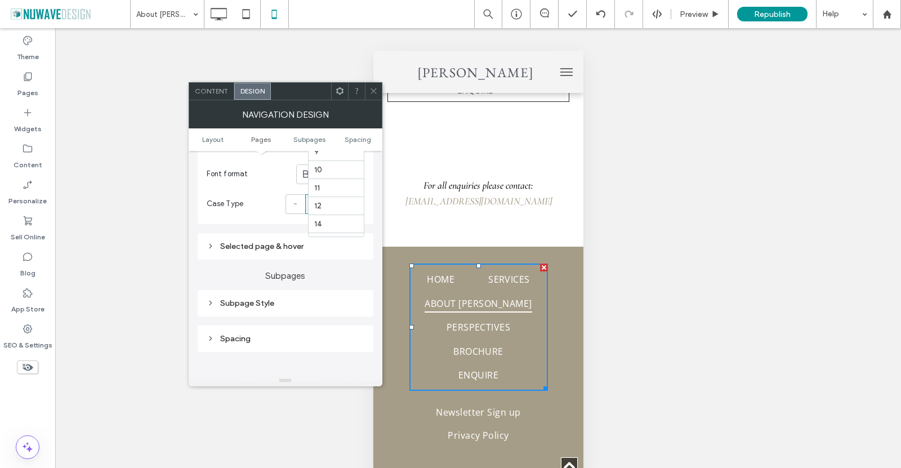
scroll to position [0, 0]
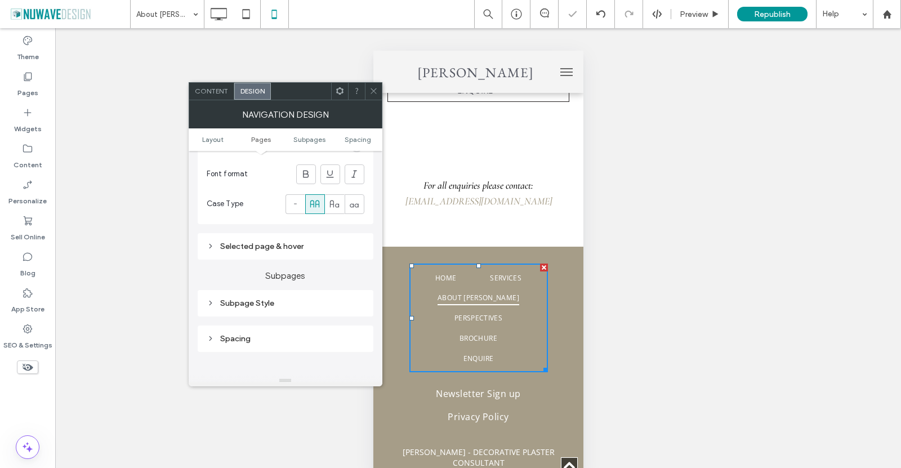
click at [372, 83] on span at bounding box center [373, 91] width 8 height 17
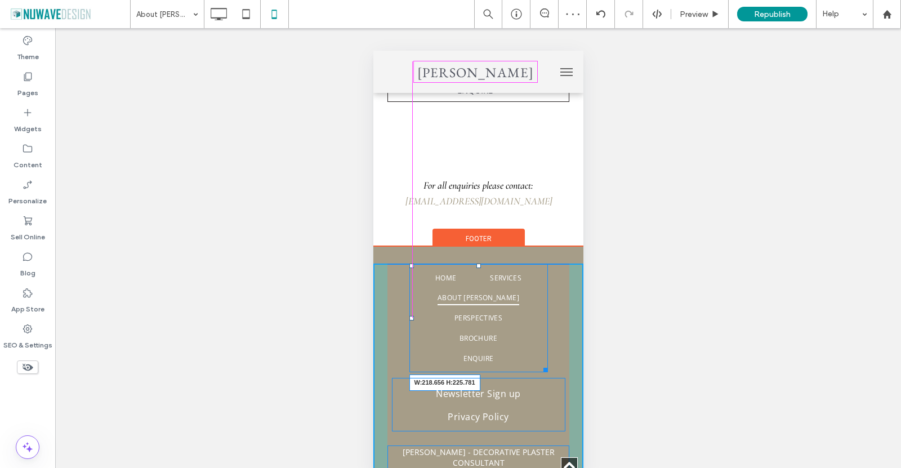
drag, startPoint x: 537, startPoint y: 292, endPoint x: 531, endPoint y: 291, distance: 5.7
click at [531, 291] on nav "Home Services About Ian Perspectives Brochure Enquire W:218.656 H:225.781" at bounding box center [478, 317] width 138 height 109
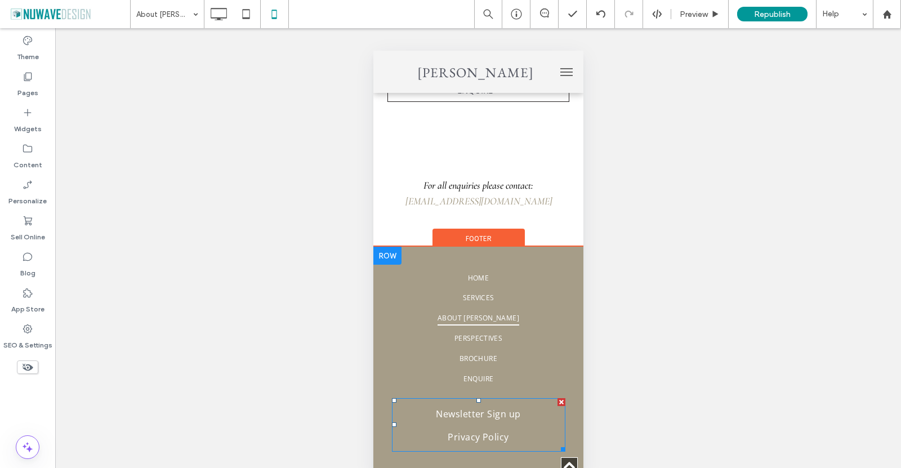
click at [479, 405] on span "Newsletter Sign up" at bounding box center [477, 413] width 85 height 17
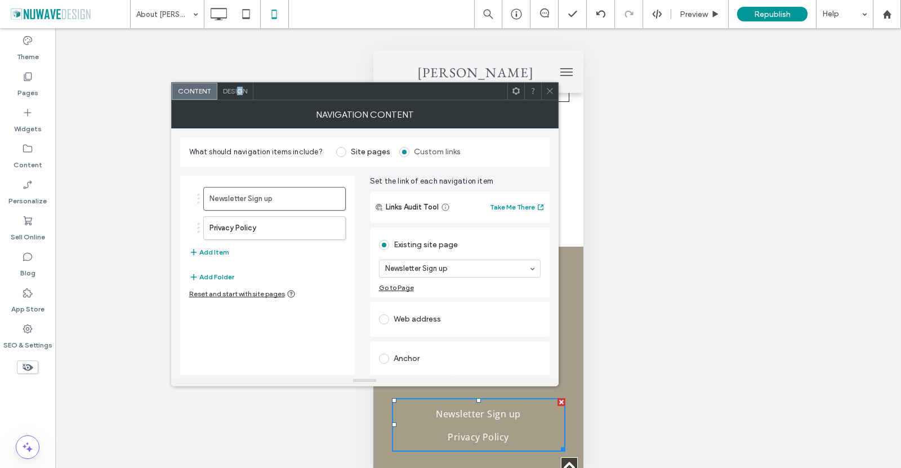
click at [239, 96] on div "Design" at bounding box center [235, 91] width 36 height 17
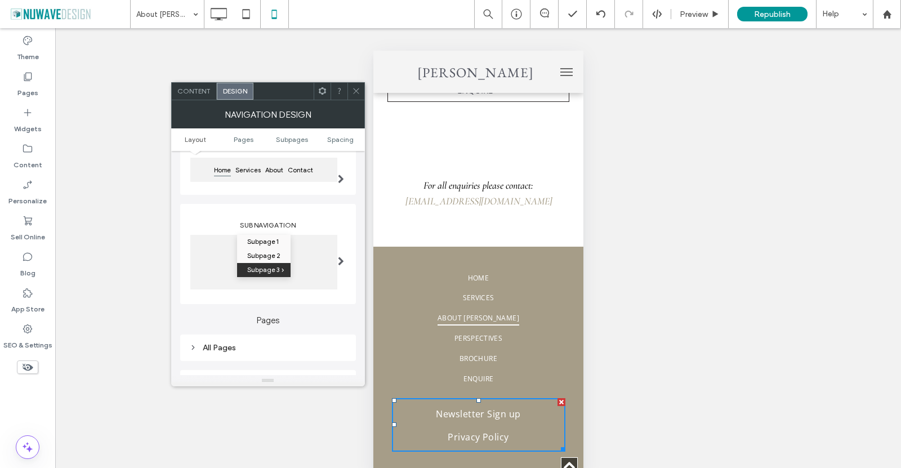
scroll to position [225, 0]
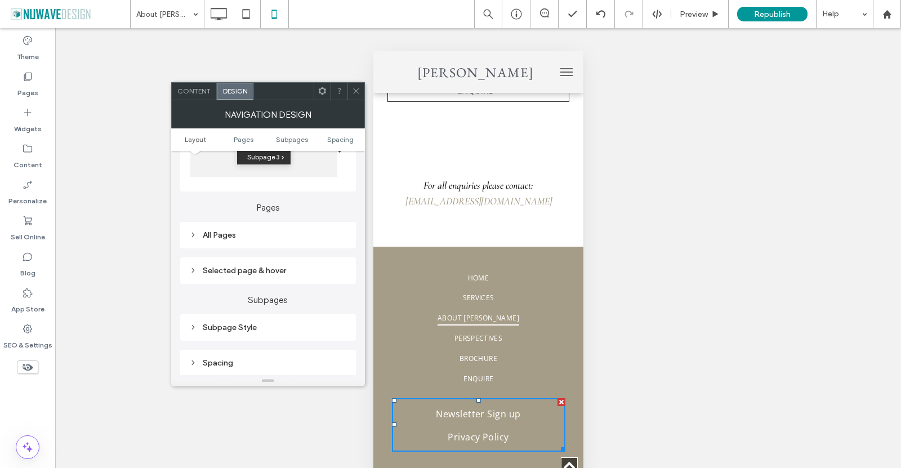
click at [236, 239] on div "All Pages" at bounding box center [268, 235] width 158 height 10
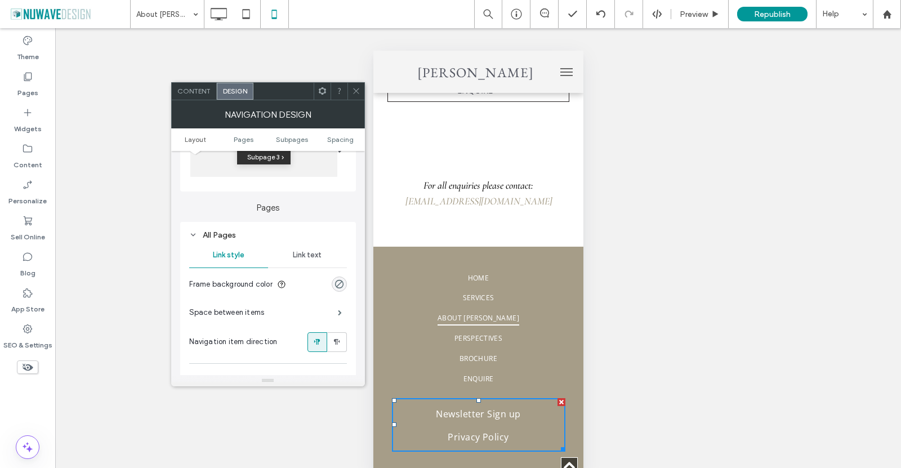
click at [303, 252] on span "Link text" at bounding box center [307, 254] width 29 height 9
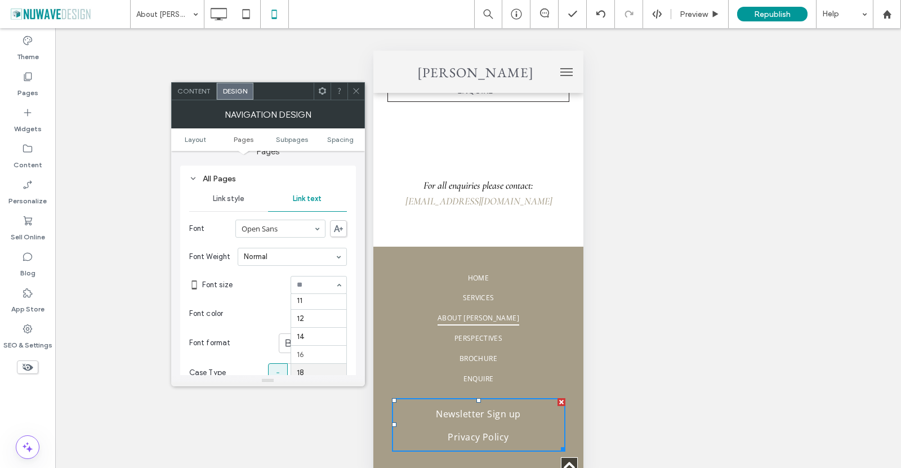
scroll to position [55, 0]
click at [357, 89] on icon at bounding box center [356, 91] width 8 height 8
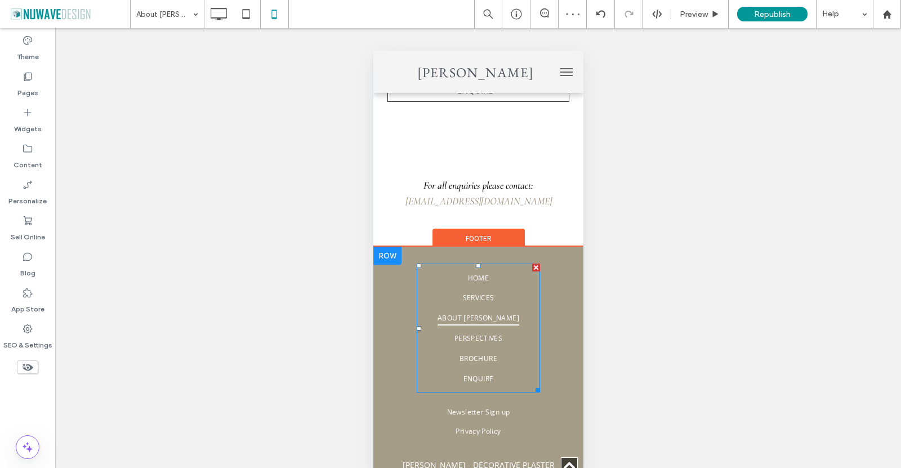
scroll to position [2966, 0]
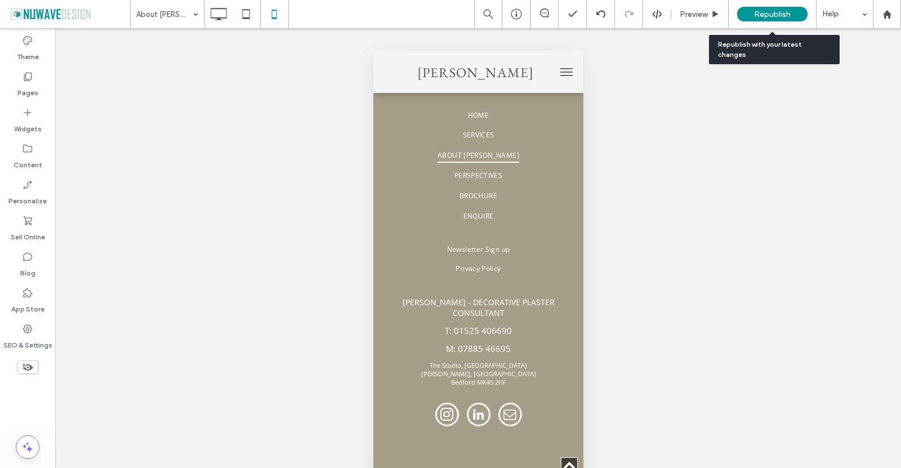
click at [763, 12] on span "Republish" at bounding box center [772, 15] width 37 height 10
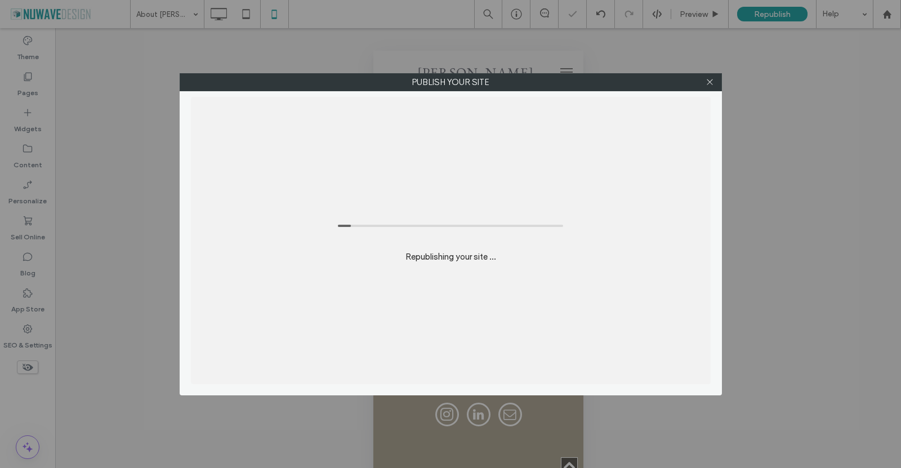
click at [30, 82] on div "Publish your site Republishing your site ..." at bounding box center [450, 234] width 901 height 468
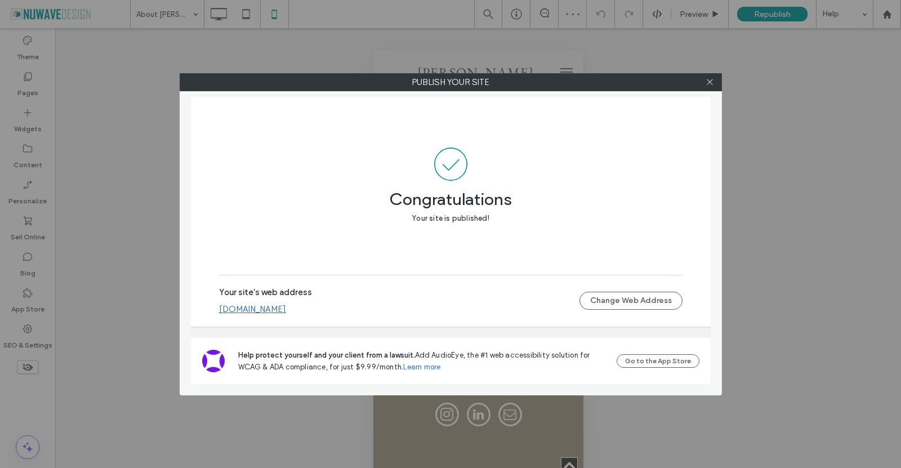
click at [20, 82] on div "Publish your site Congratulations Your site is published! Your site's web addre…" at bounding box center [450, 234] width 901 height 468
drag, startPoint x: 711, startPoint y: 83, endPoint x: 513, endPoint y: 82, distance: 198.1
click at [708, 83] on icon at bounding box center [709, 82] width 8 height 8
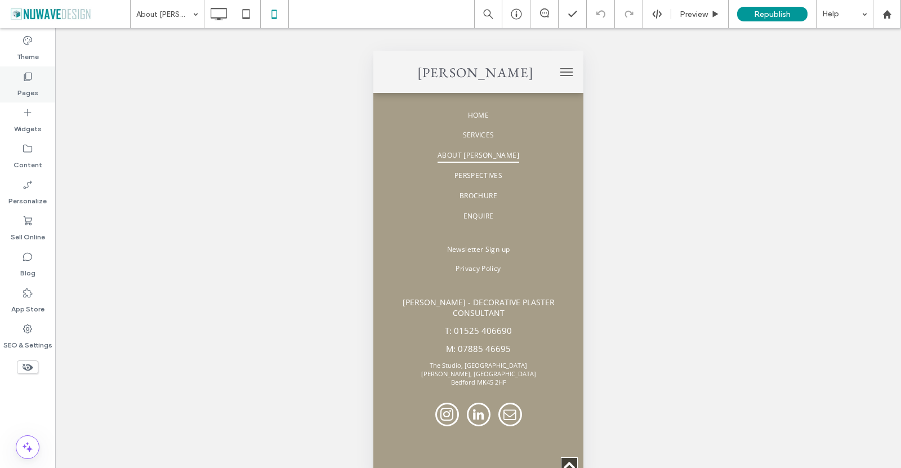
click at [24, 76] on use at bounding box center [28, 77] width 8 height 8
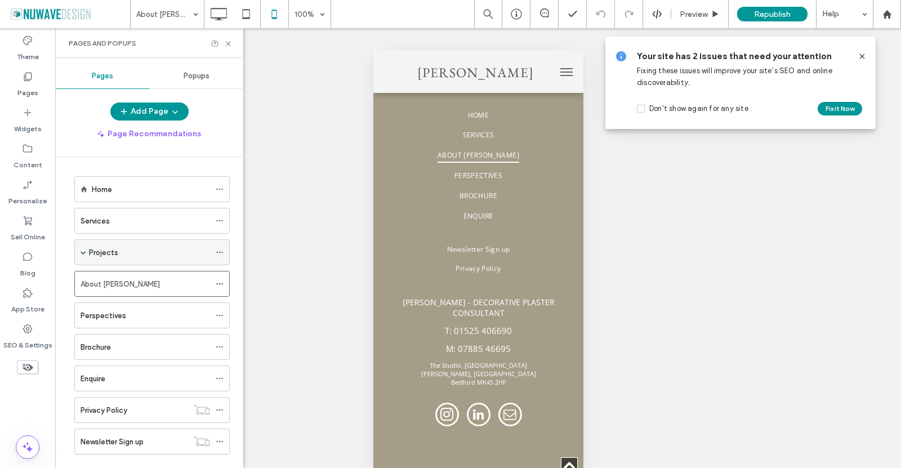
click at [83, 252] on span at bounding box center [83, 252] width 6 height 6
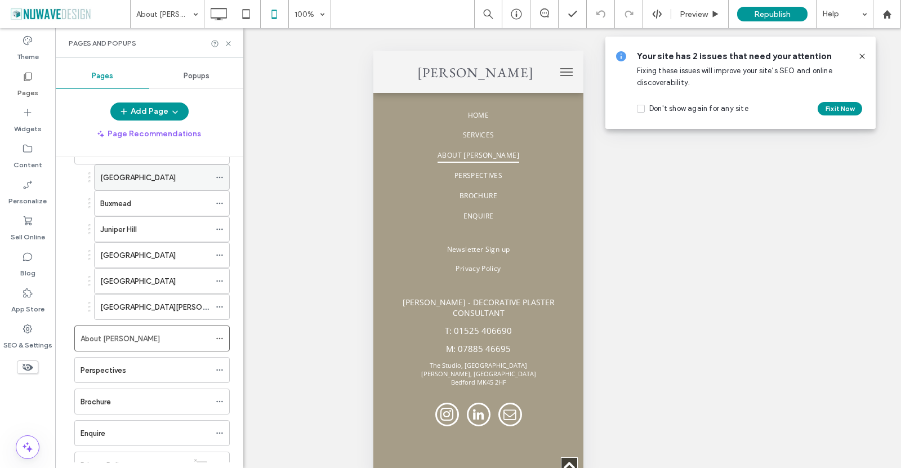
scroll to position [113, 0]
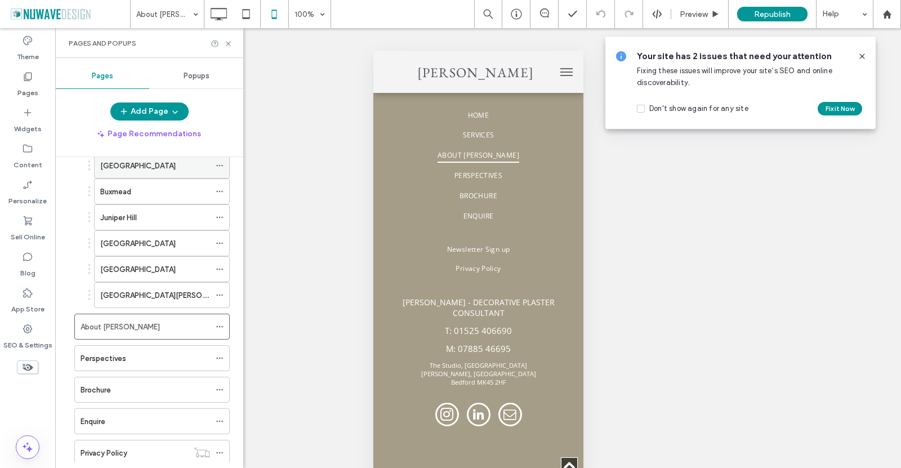
click at [154, 162] on label "St James's Square" at bounding box center [137, 166] width 75 height 20
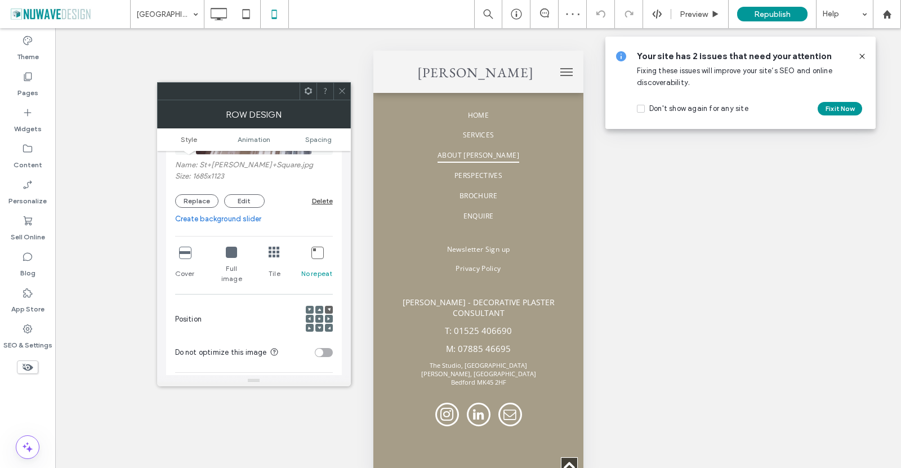
scroll to position [169, 0]
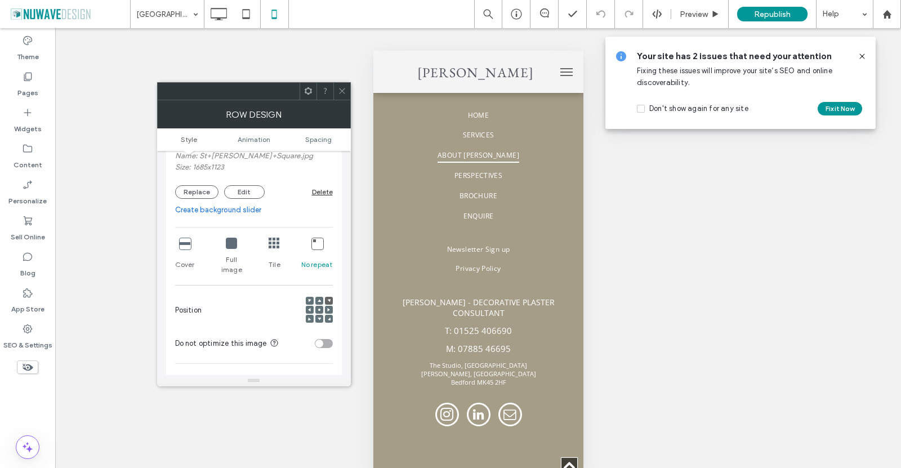
click at [183, 245] on icon at bounding box center [184, 243] width 11 height 11
click at [320, 308] on icon at bounding box center [318, 309] width 3 height 3
click at [320, 297] on div at bounding box center [319, 301] width 8 height 8
click at [328, 299] on icon at bounding box center [328, 300] width 3 height 3
click at [319, 299] on use at bounding box center [318, 300] width 3 height 3
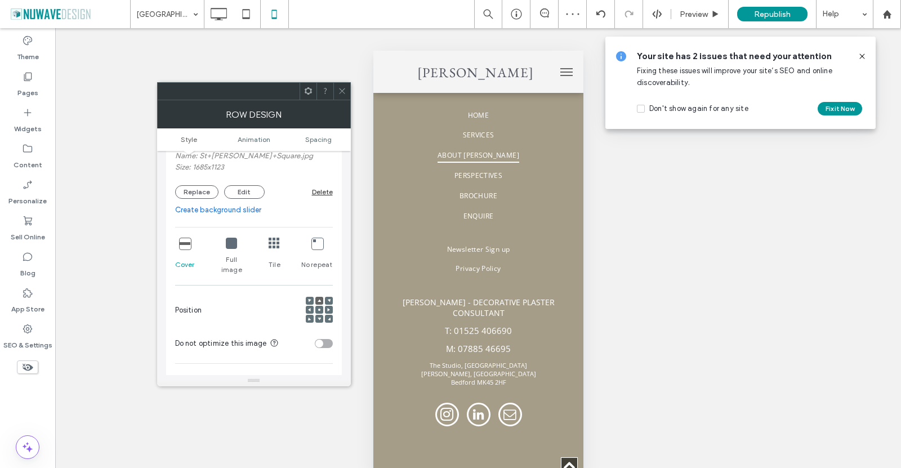
click at [311, 299] on icon at bounding box center [309, 300] width 3 height 3
click at [342, 92] on use at bounding box center [342, 91] width 6 height 6
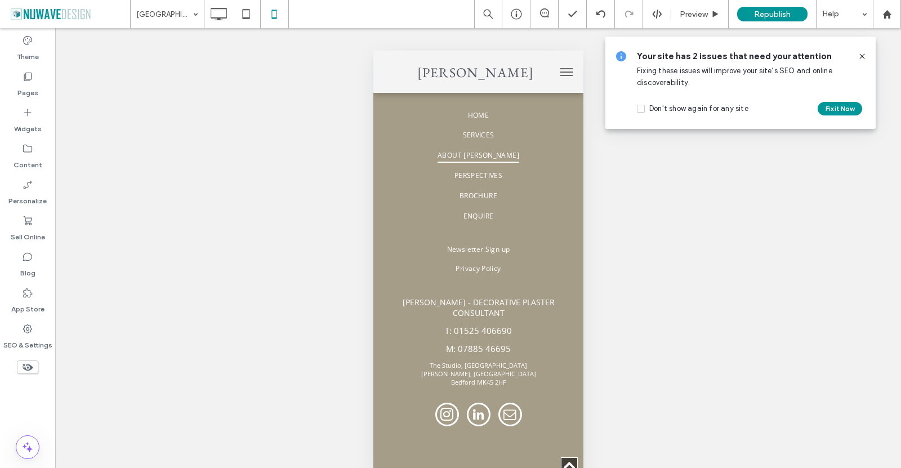
click at [861, 54] on icon at bounding box center [861, 56] width 9 height 9
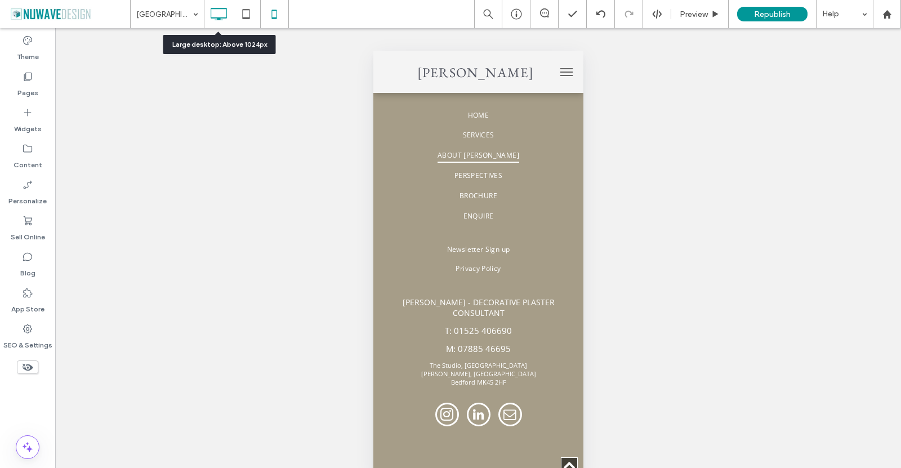
click at [215, 11] on icon at bounding box center [218, 14] width 23 height 23
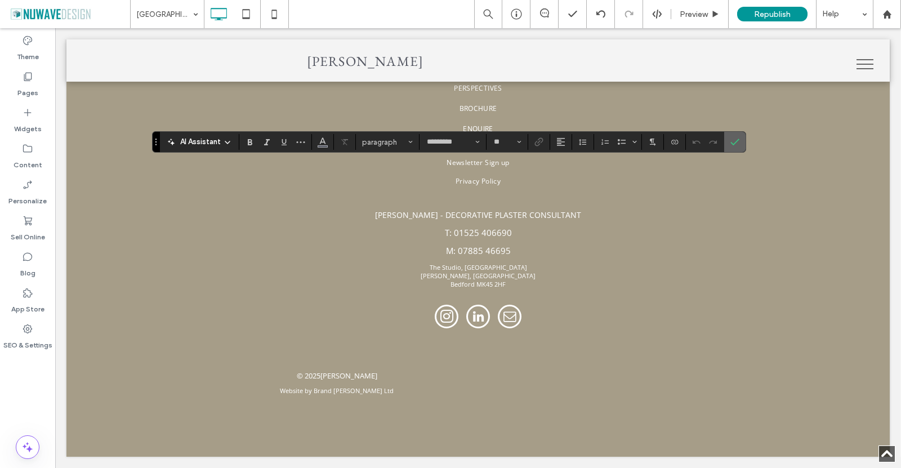
click at [733, 144] on use "Confirm" at bounding box center [734, 141] width 9 height 7
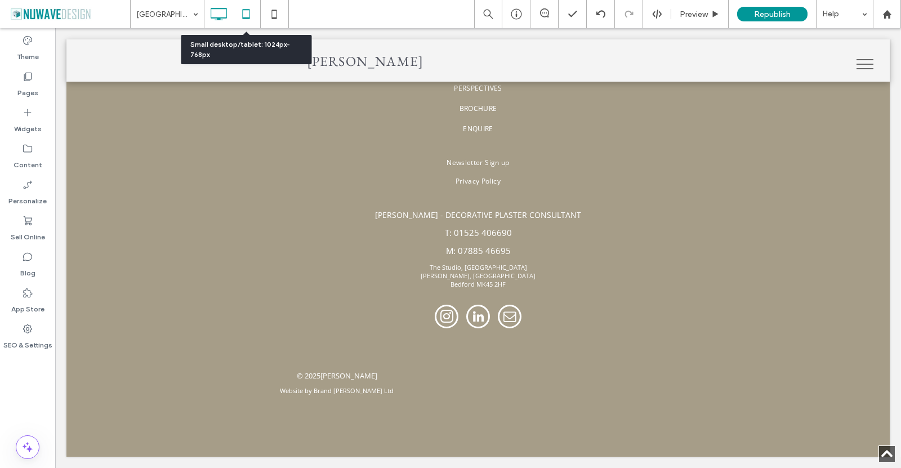
click at [248, 14] on icon at bounding box center [246, 14] width 23 height 23
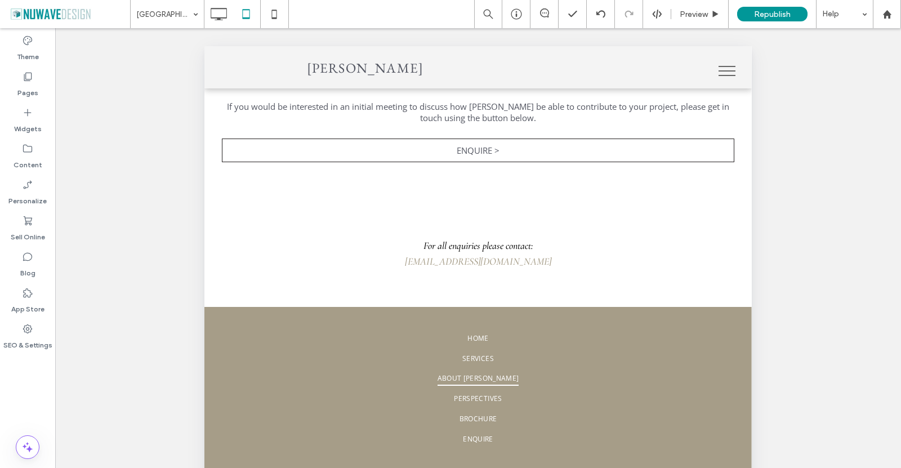
type input "*********"
type input "**"
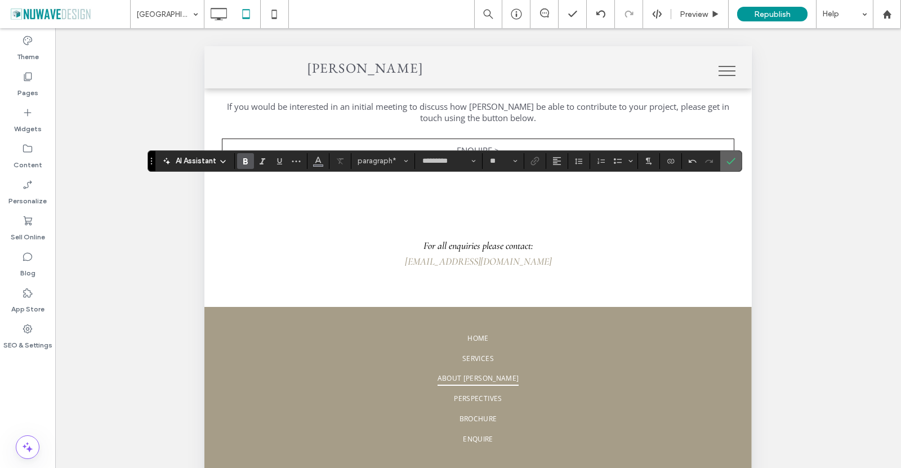
click at [729, 162] on icon "Confirm" at bounding box center [730, 160] width 9 height 9
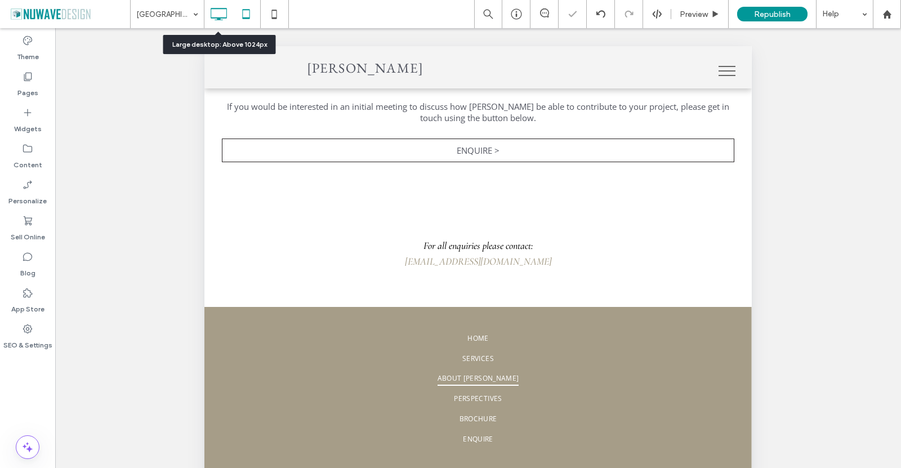
click at [228, 14] on icon at bounding box center [218, 14] width 23 height 23
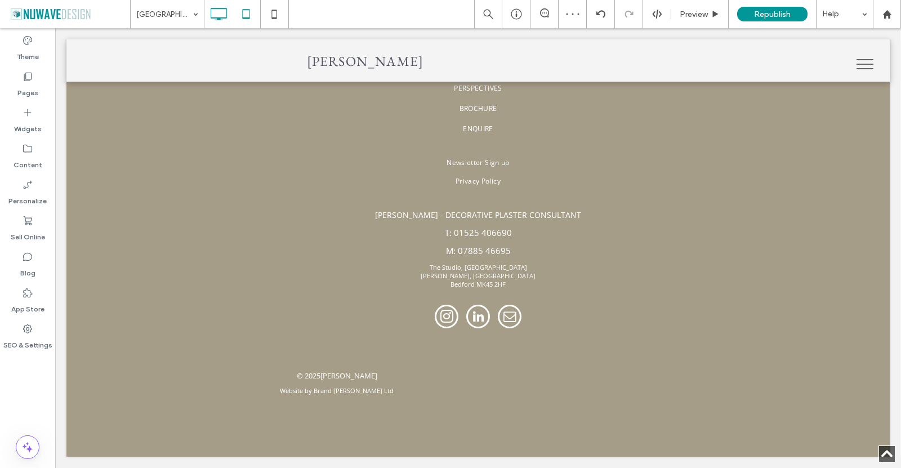
click at [244, 12] on icon at bounding box center [246, 14] width 23 height 23
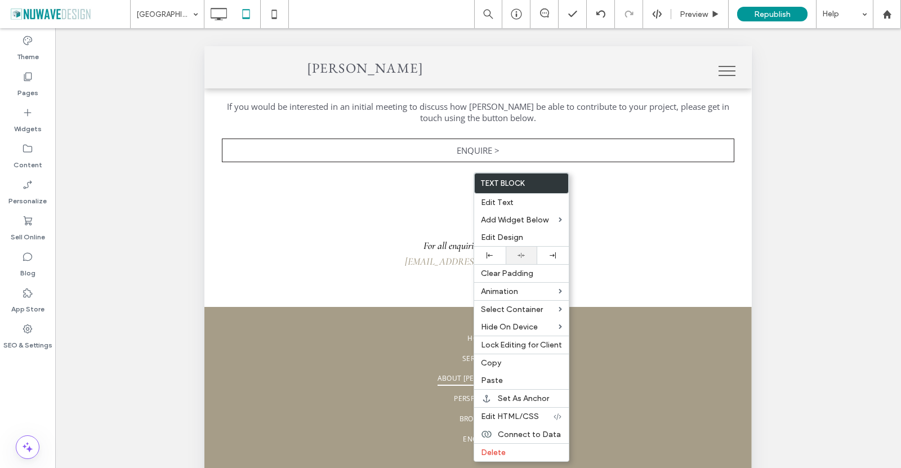
click at [520, 259] on div at bounding box center [521, 255] width 32 height 17
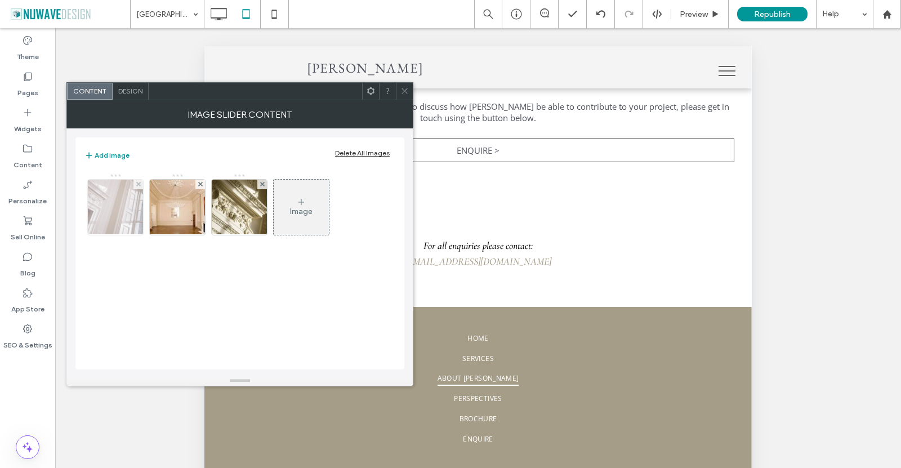
click at [114, 203] on img at bounding box center [115, 207] width 83 height 55
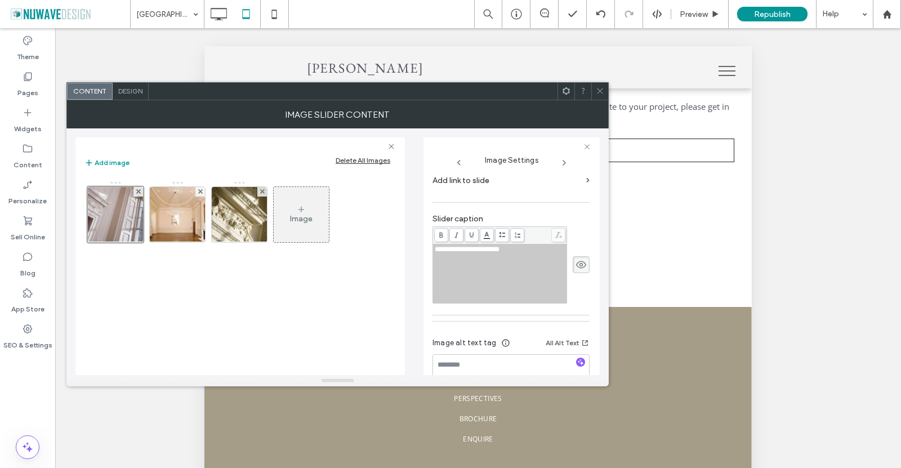
scroll to position [225, 0]
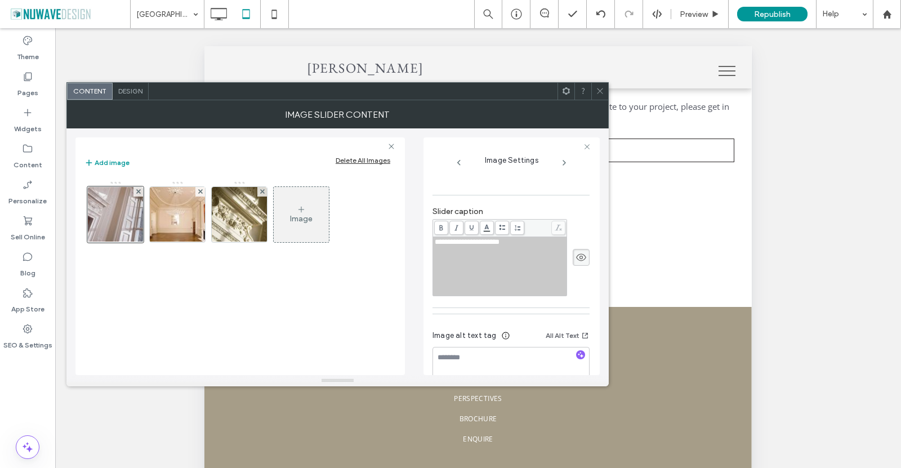
click at [534, 246] on div "**********" at bounding box center [500, 266] width 131 height 56
click at [577, 251] on icon at bounding box center [580, 257] width 11 height 12
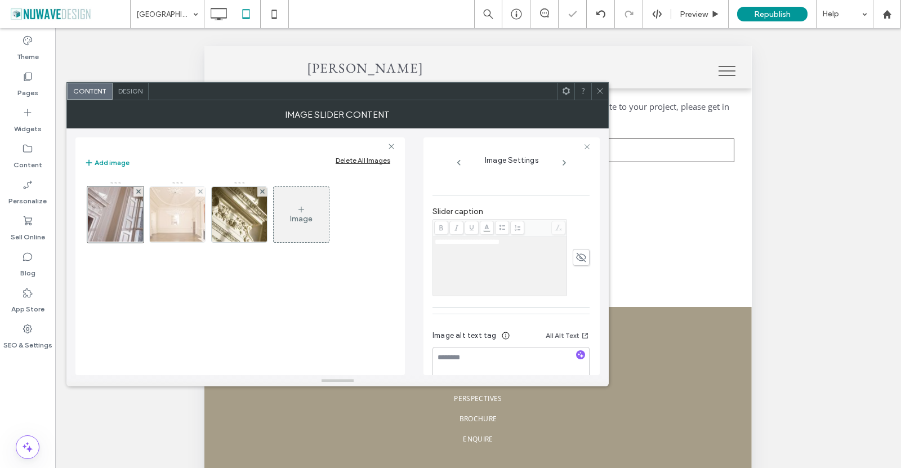
click at [194, 223] on img at bounding box center [176, 214] width 87 height 55
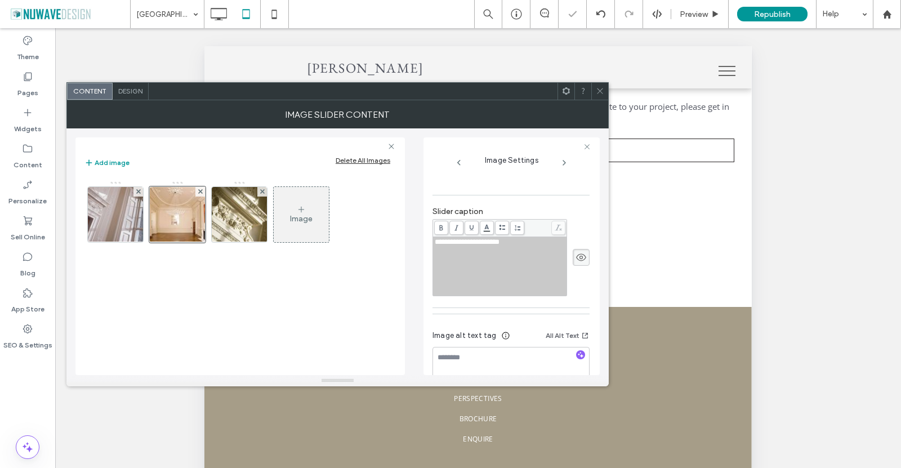
click at [575, 251] on icon at bounding box center [580, 257] width 11 height 12
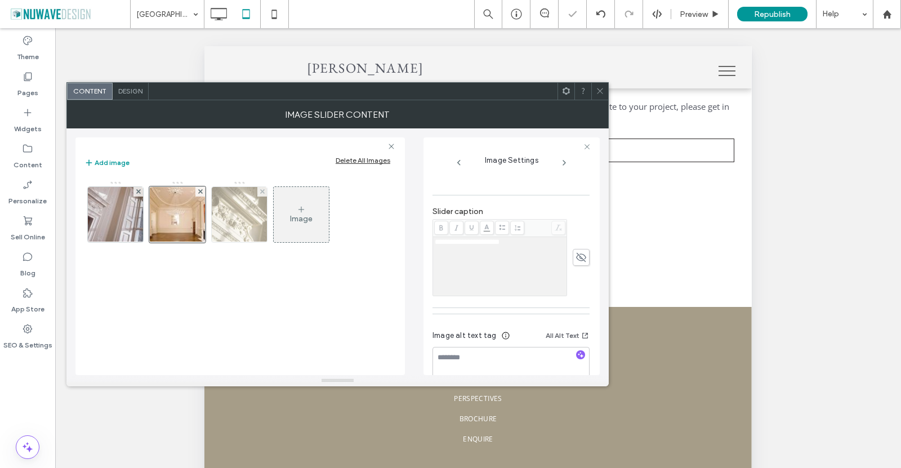
click at [253, 225] on img at bounding box center [239, 214] width 75 height 55
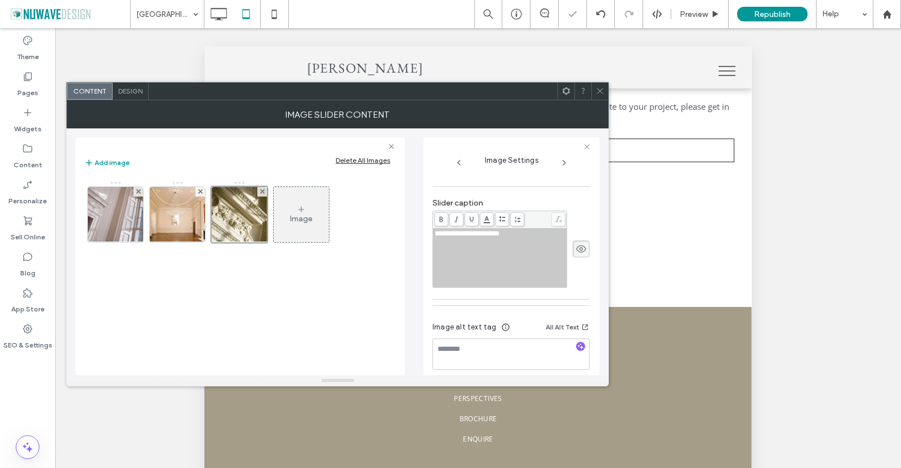
scroll to position [234, 0]
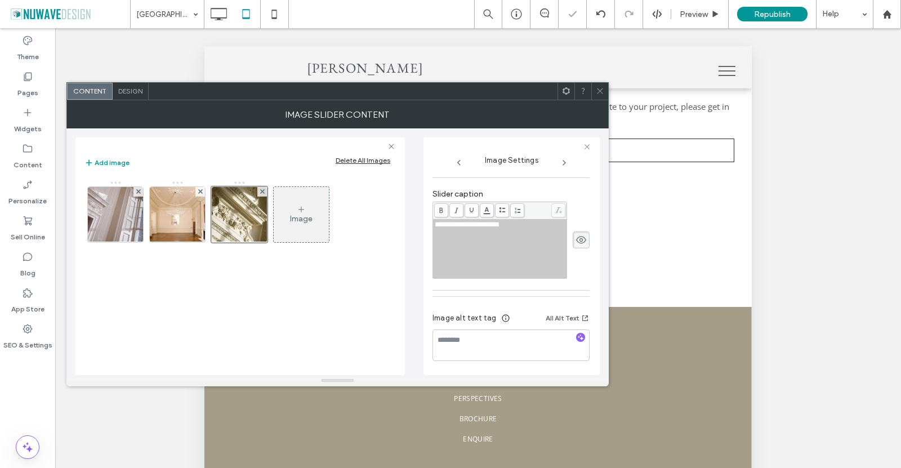
click at [576, 246] on icon at bounding box center [580, 240] width 11 height 12
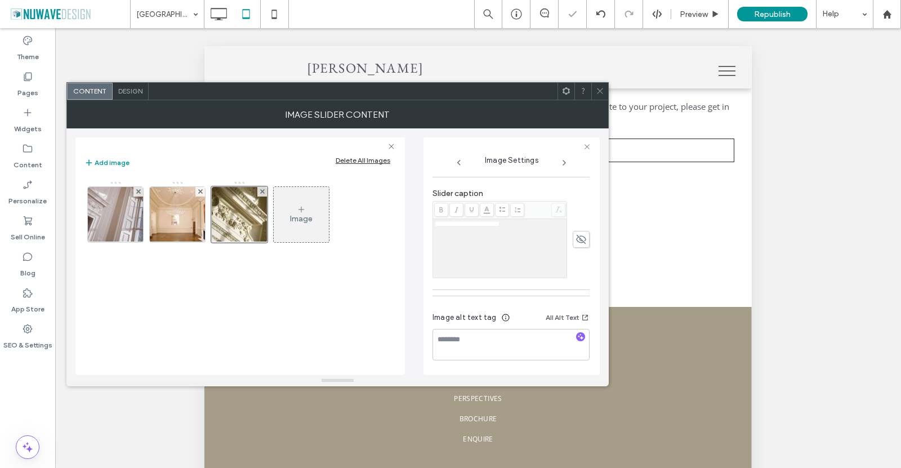
scroll to position [245, 0]
click at [604, 87] on div at bounding box center [599, 91] width 17 height 17
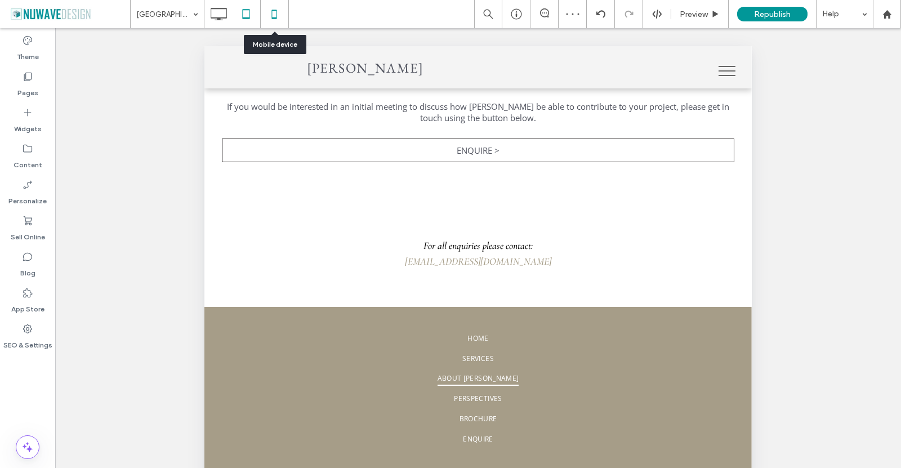
click at [285, 3] on div at bounding box center [275, 14] width 28 height 23
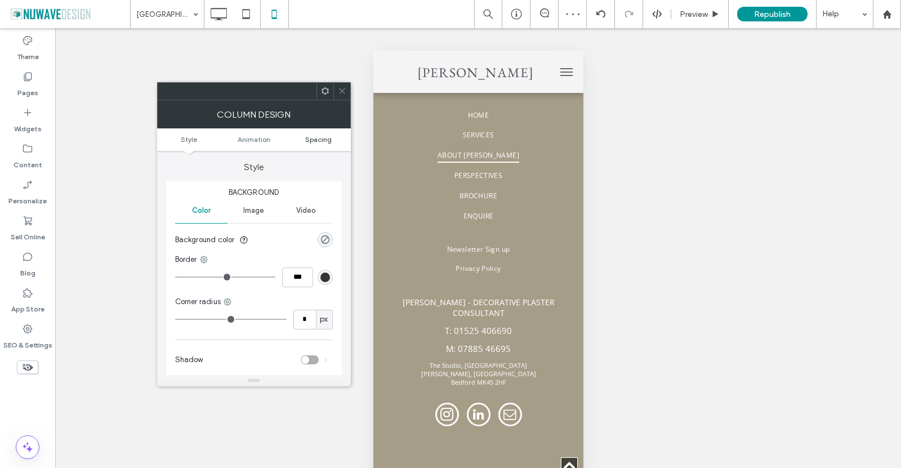
click at [325, 141] on span "Spacing" at bounding box center [318, 139] width 26 height 8
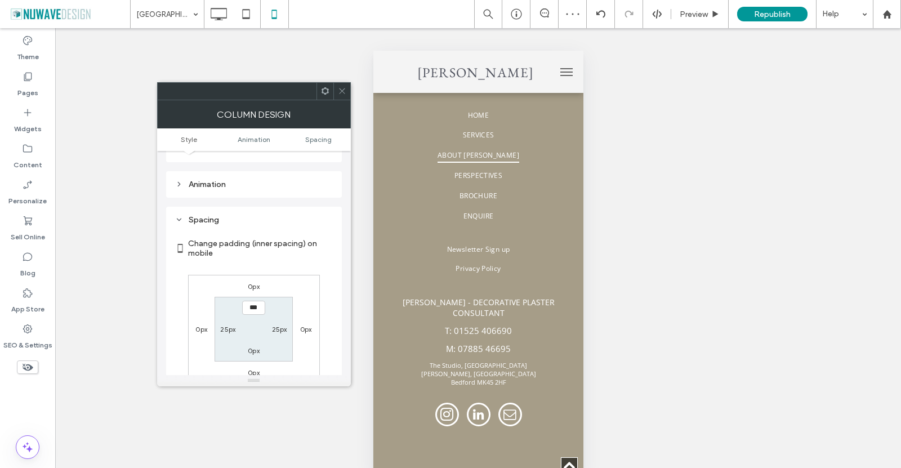
scroll to position [265, 0]
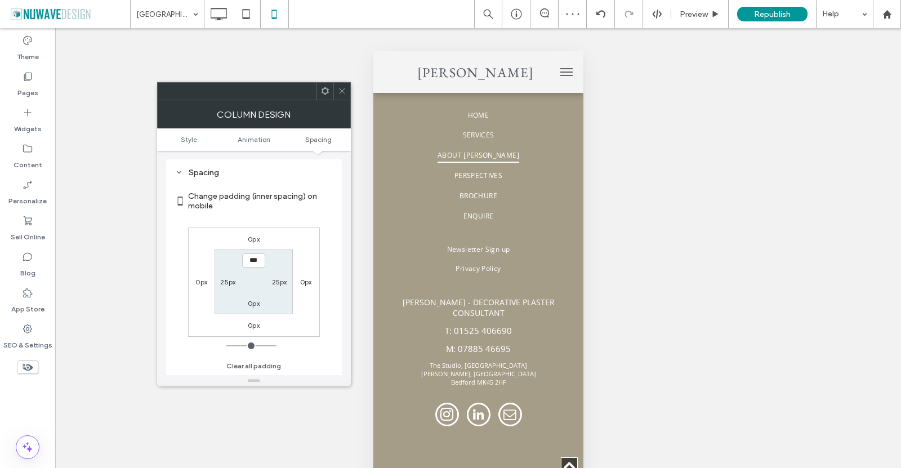
click at [225, 286] on label "25px" at bounding box center [227, 281] width 15 height 8
type input "**"
type input "*"
type input "***"
drag, startPoint x: 272, startPoint y: 282, endPoint x: 284, endPoint y: 268, distance: 18.0
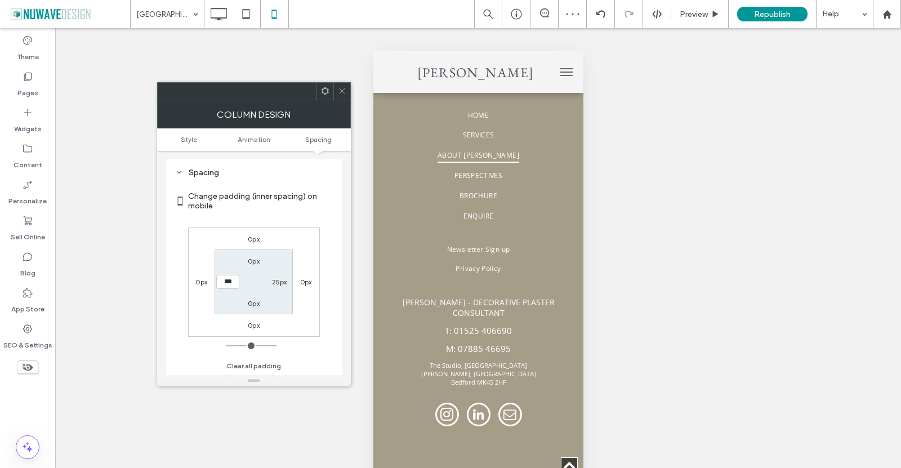
click at [273, 282] on label "25px" at bounding box center [279, 281] width 15 height 8
type input "**"
type input "*"
type input "***"
click at [302, 218] on section "Change padding (inner spacing) on mobile" at bounding box center [254, 201] width 158 height 42
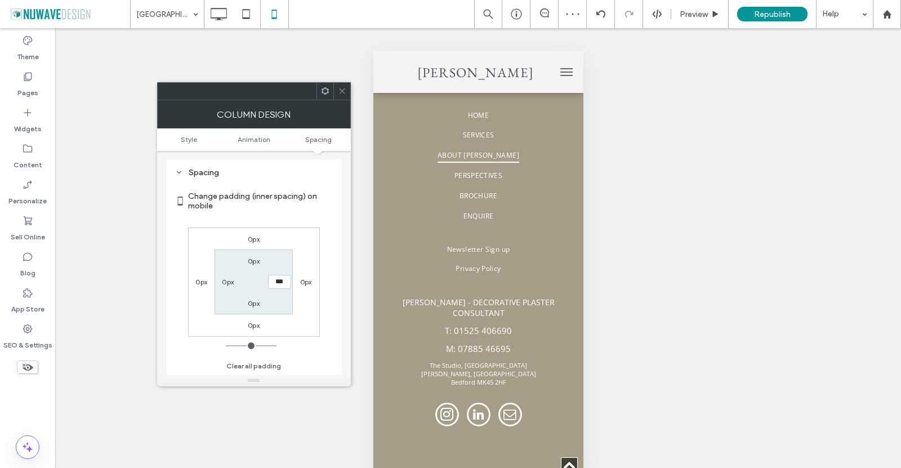
click at [339, 86] on span at bounding box center [342, 91] width 8 height 17
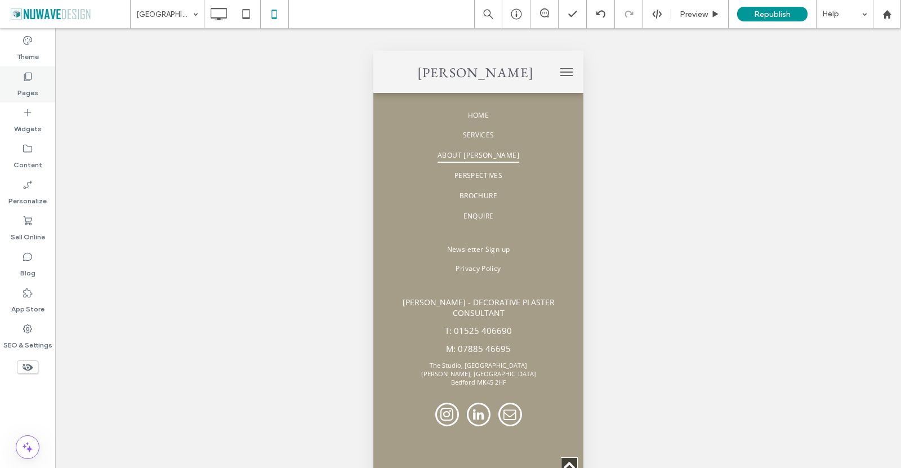
click at [30, 73] on use at bounding box center [28, 77] width 8 height 8
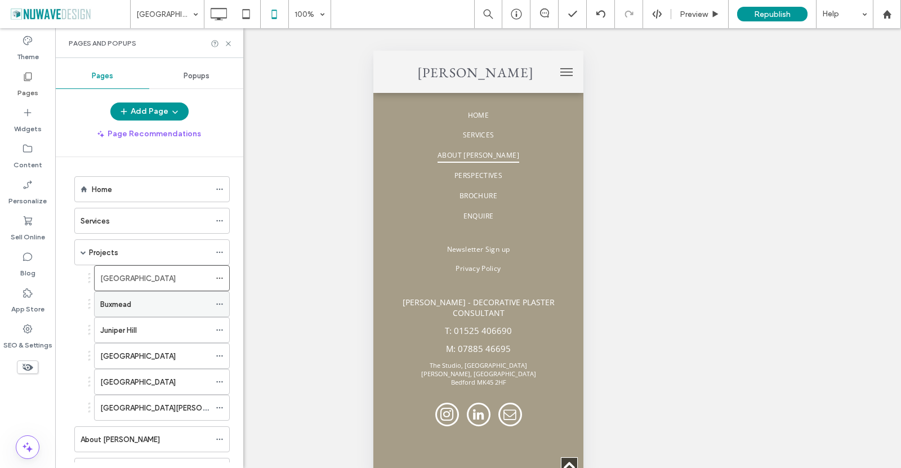
click at [147, 300] on div "Buxmead" at bounding box center [155, 304] width 110 height 12
click at [229, 42] on icon at bounding box center [228, 43] width 8 height 8
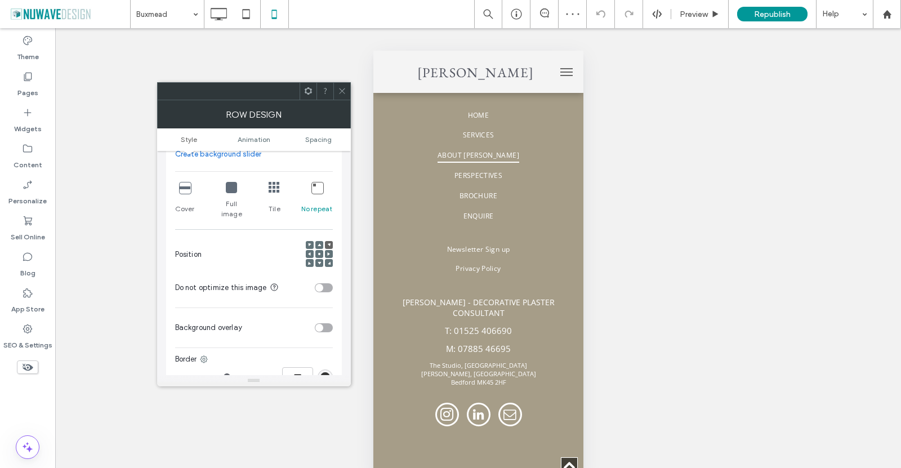
scroll to position [225, 0]
click at [189, 188] on icon at bounding box center [184, 186] width 11 height 11
click at [319, 252] on use at bounding box center [319, 253] width 2 height 2
click at [344, 91] on icon at bounding box center [342, 91] width 8 height 8
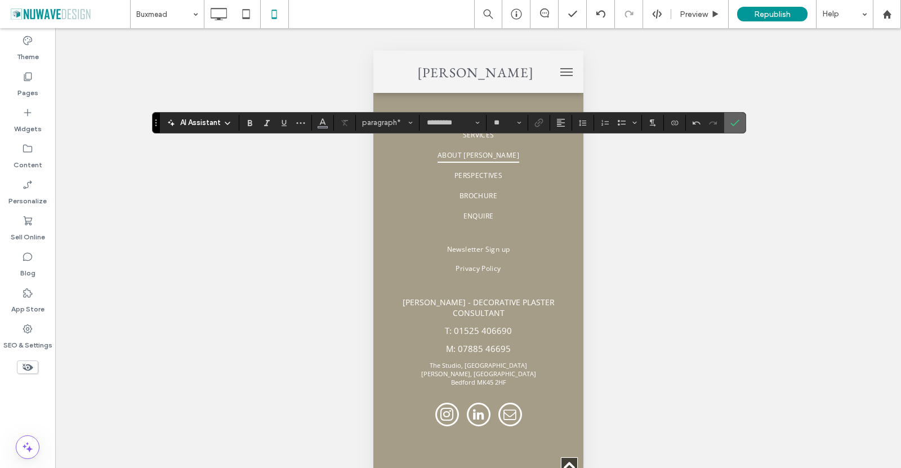
click at [732, 124] on use "Confirm" at bounding box center [734, 122] width 9 height 7
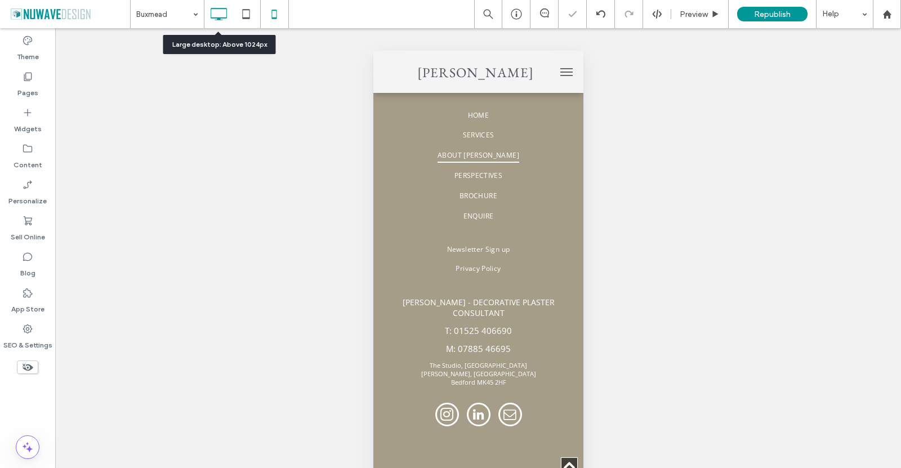
click at [219, 6] on icon at bounding box center [218, 14] width 23 height 23
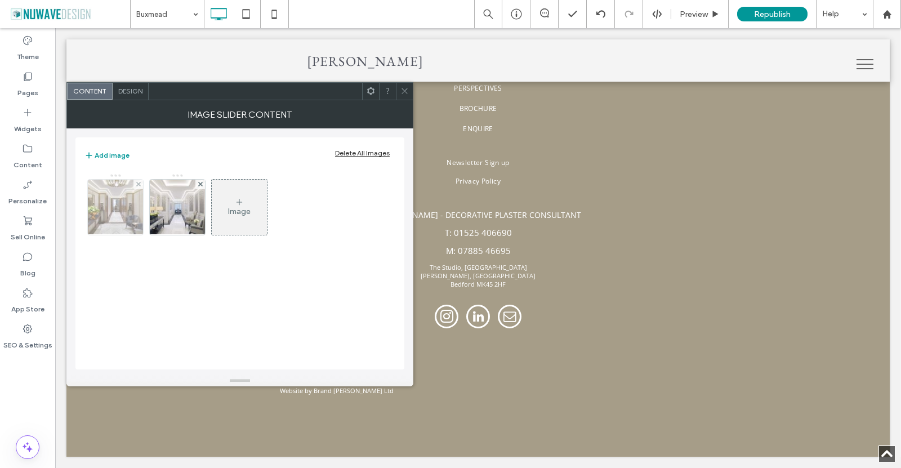
click at [128, 209] on img at bounding box center [115, 207] width 83 height 55
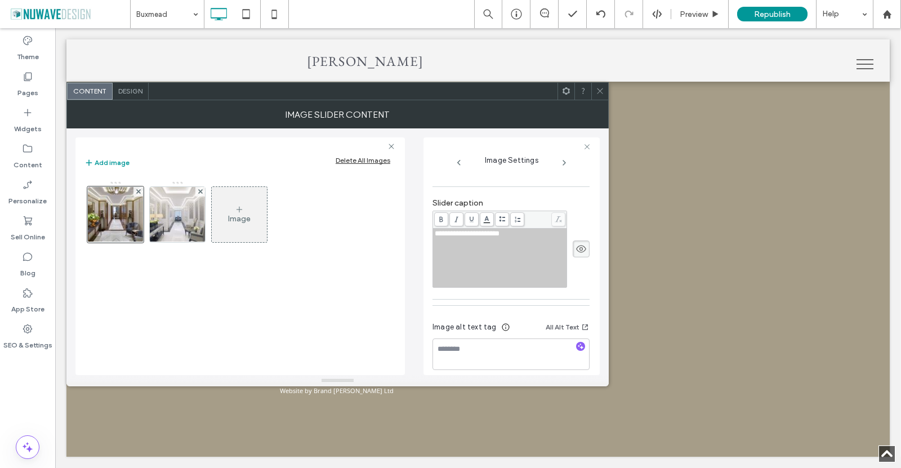
click at [576, 250] on use at bounding box center [581, 248] width 10 height 7
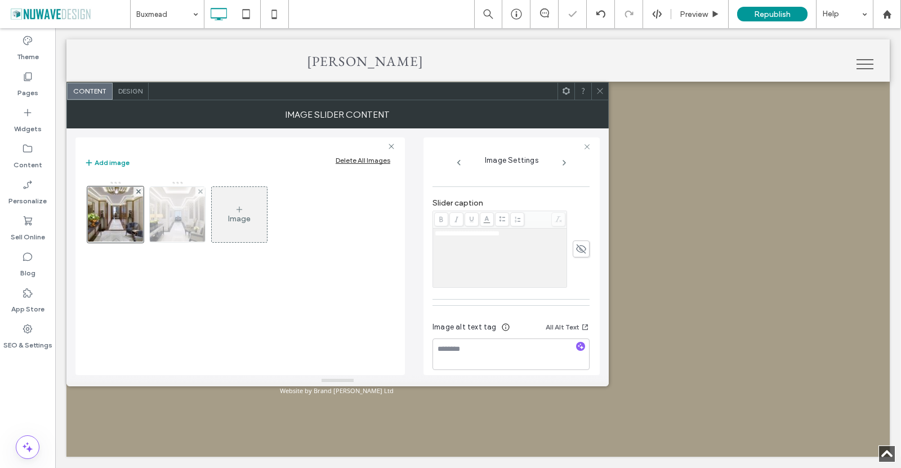
click at [176, 212] on img at bounding box center [177, 214] width 83 height 55
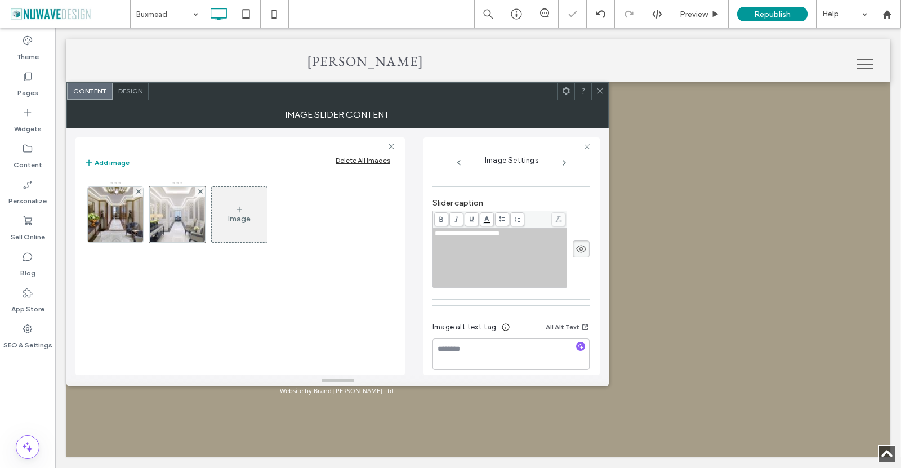
click at [575, 249] on icon at bounding box center [580, 249] width 11 height 12
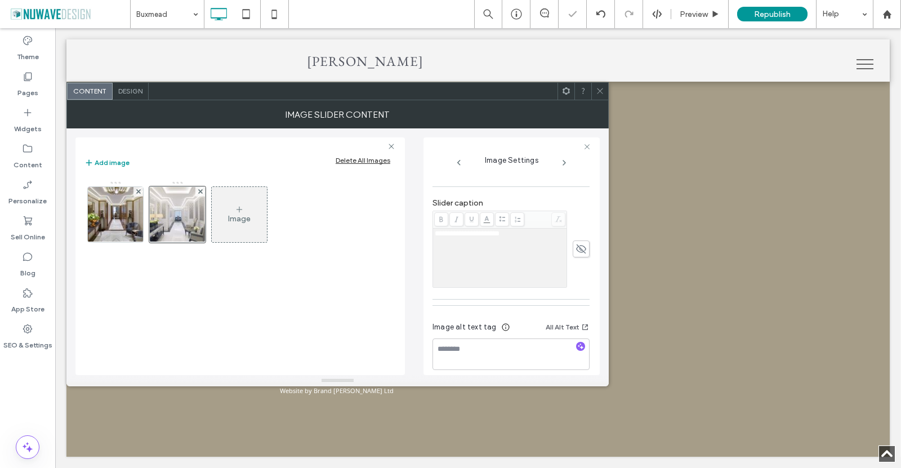
click at [602, 87] on icon at bounding box center [600, 91] width 8 height 8
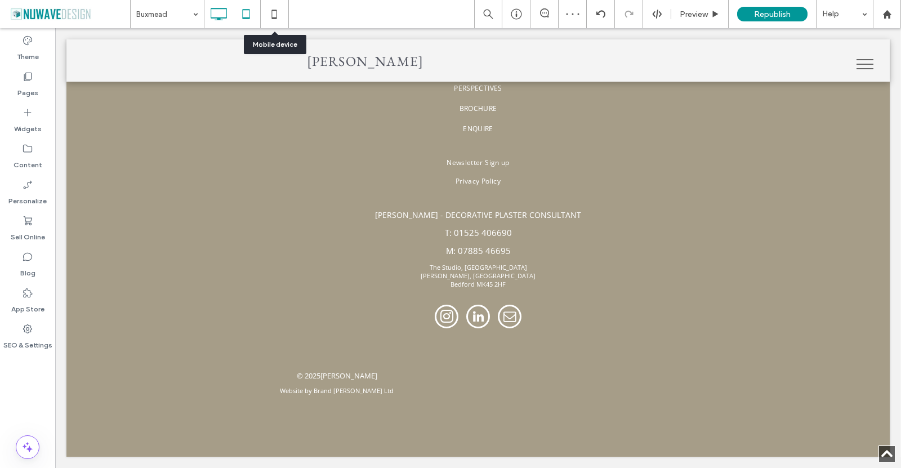
click at [255, 14] on icon at bounding box center [246, 14] width 23 height 23
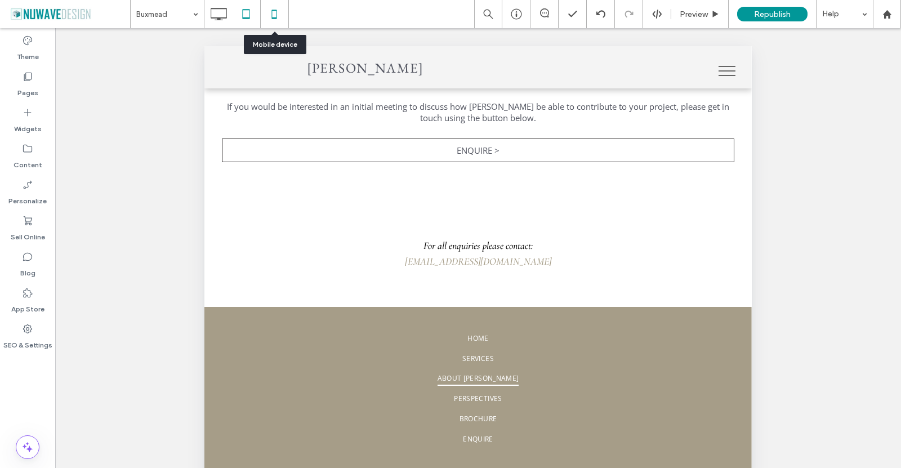
click at [274, 17] on icon at bounding box center [274, 14] width 23 height 23
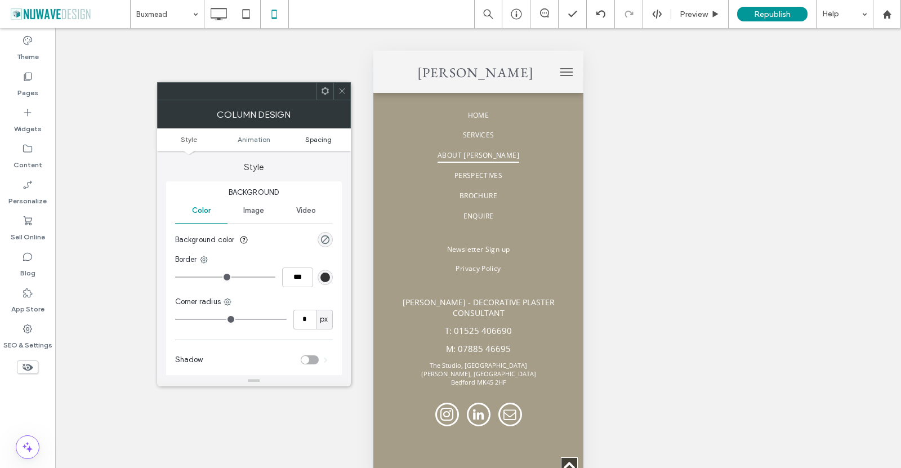
click at [319, 143] on span "Spacing" at bounding box center [318, 139] width 26 height 8
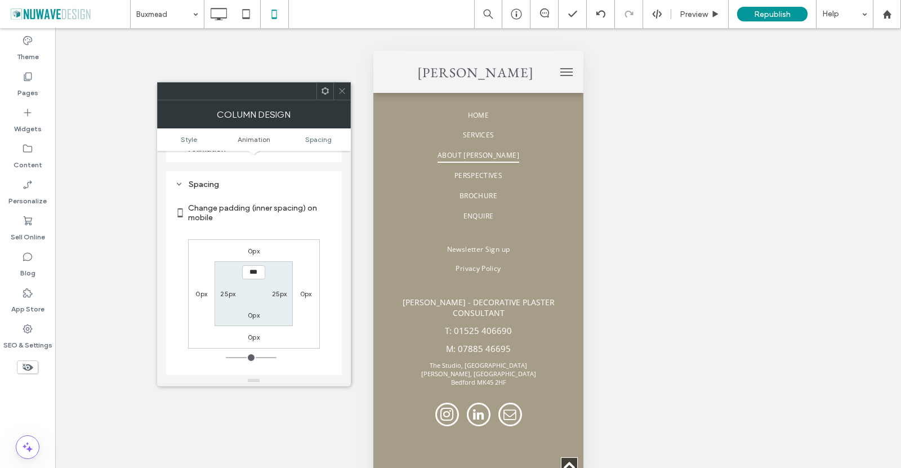
scroll to position [265, 0]
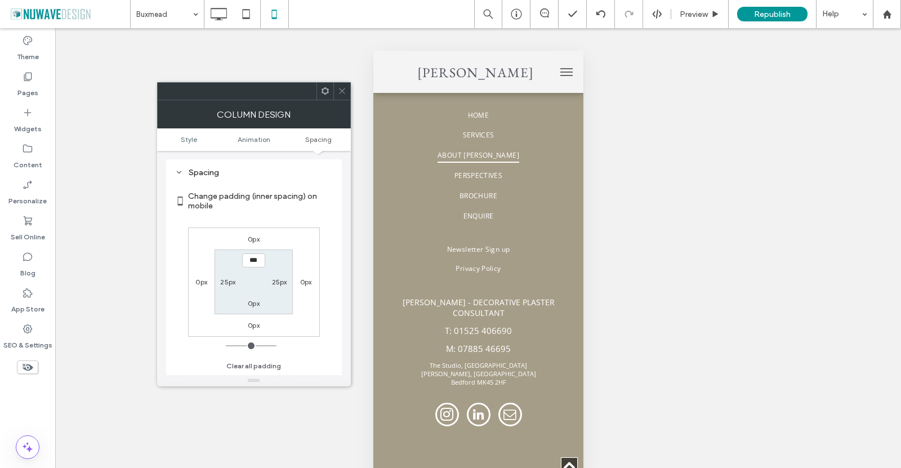
click at [226, 286] on label "25px" at bounding box center [227, 281] width 15 height 8
type input "**"
drag, startPoint x: 272, startPoint y: 282, endPoint x: 286, endPoint y: 269, distance: 18.7
click at [274, 282] on label "25px" at bounding box center [279, 281] width 15 height 8
type input "*"
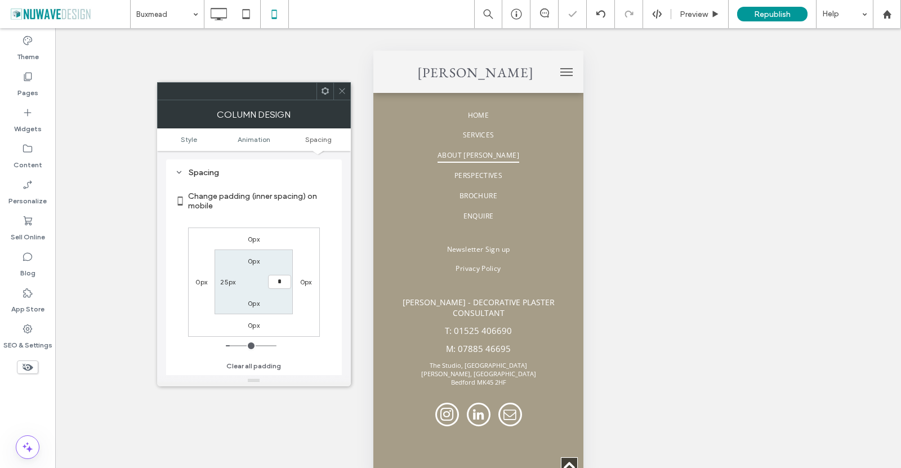
type input "*"
type input "***"
click at [226, 280] on label "25px" at bounding box center [227, 281] width 15 height 8
type input "**"
type input "*"
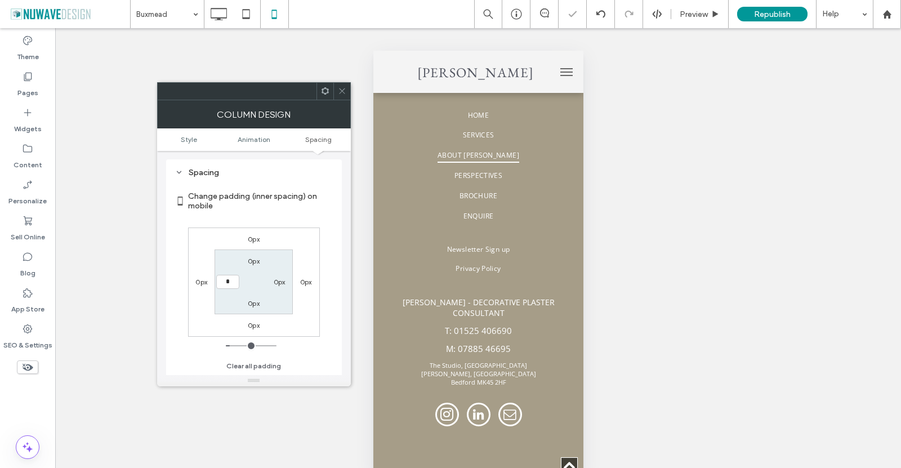
type input "*"
type input "***"
click at [292, 209] on label "Change padding (inner spacing) on mobile" at bounding box center [260, 201] width 145 height 30
click at [341, 88] on icon at bounding box center [342, 91] width 8 height 8
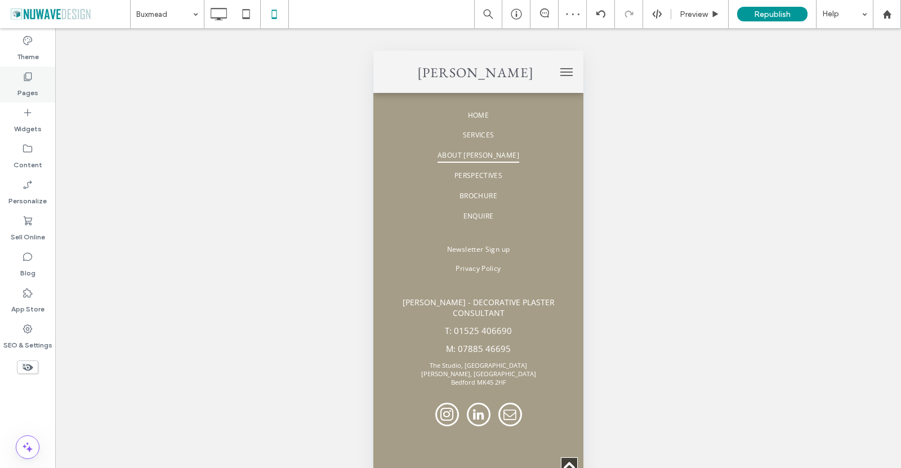
click at [24, 82] on icon at bounding box center [27, 76] width 11 height 11
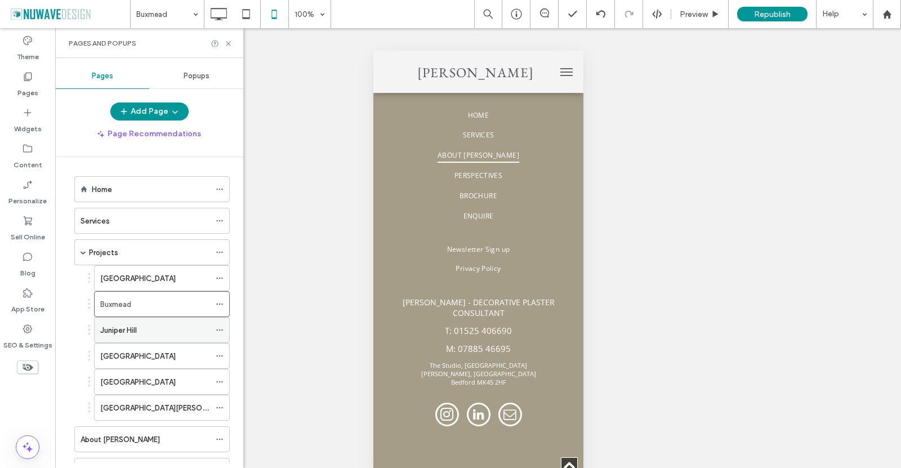
click at [128, 329] on label "Juniper Hill" at bounding box center [118, 330] width 37 height 20
click at [230, 45] on use at bounding box center [228, 43] width 5 height 5
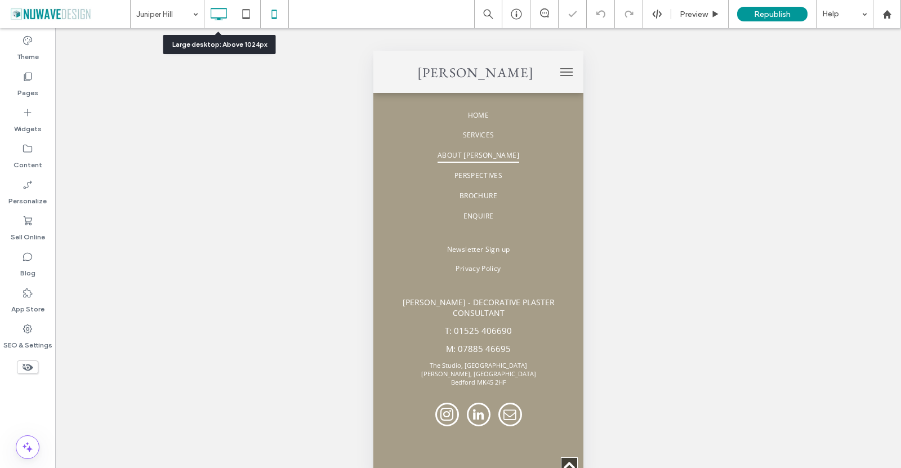
click at [215, 6] on icon at bounding box center [218, 14] width 23 height 23
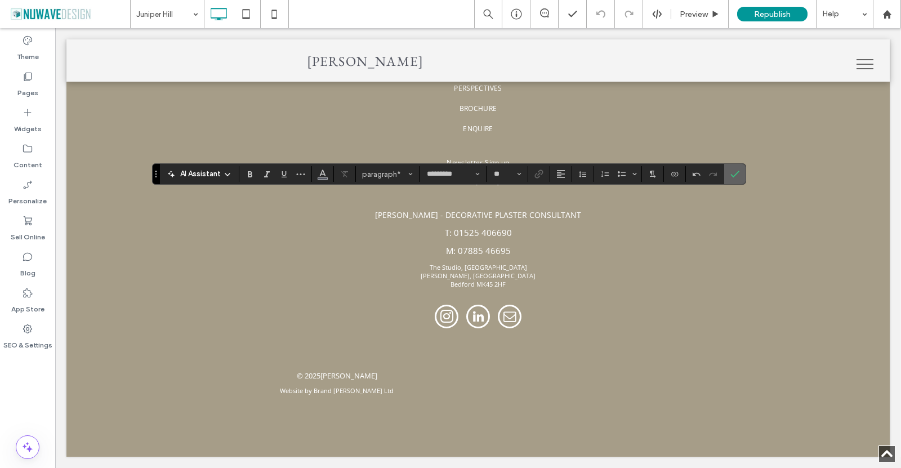
click at [735, 175] on use "Confirm" at bounding box center [734, 174] width 9 height 7
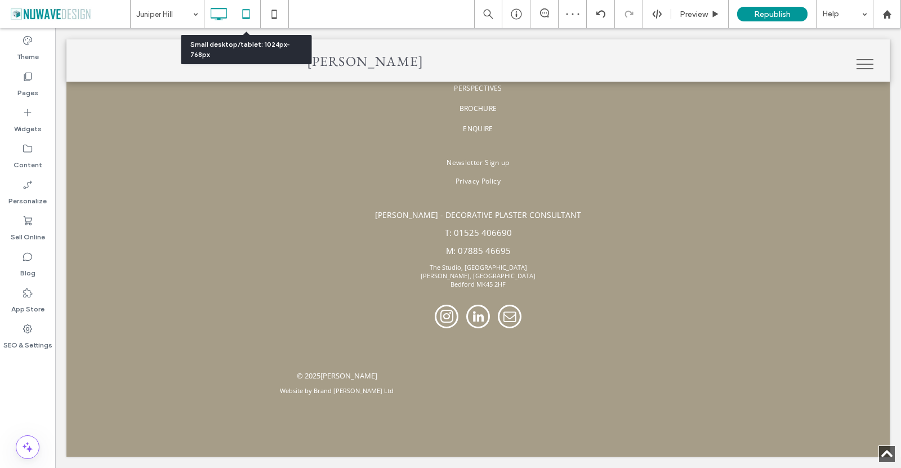
click at [245, 16] on icon at bounding box center [246, 14] width 23 height 23
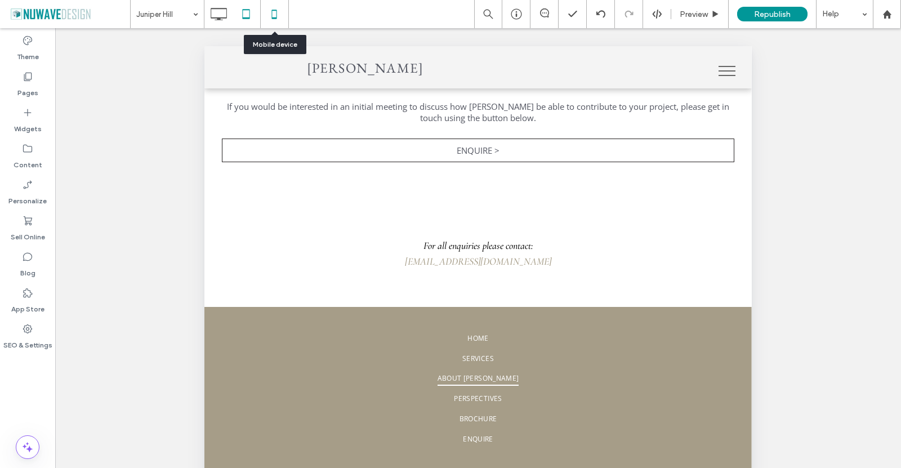
click at [278, 20] on icon at bounding box center [274, 14] width 23 height 23
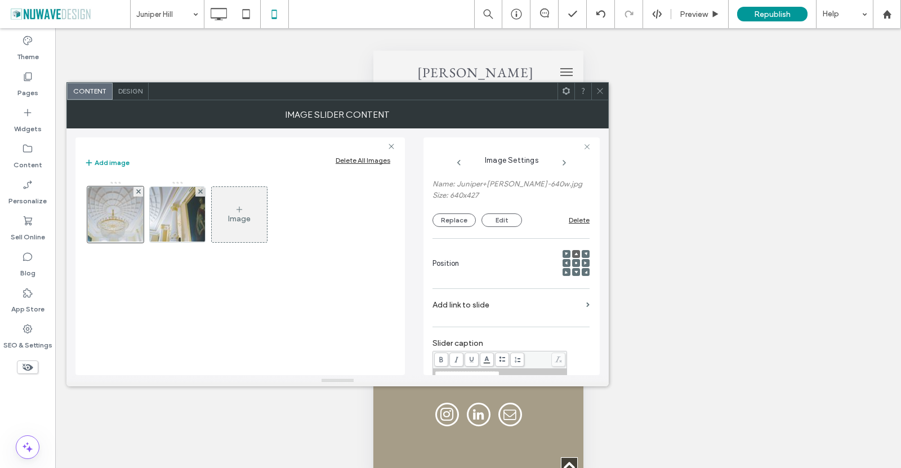
scroll to position [169, 0]
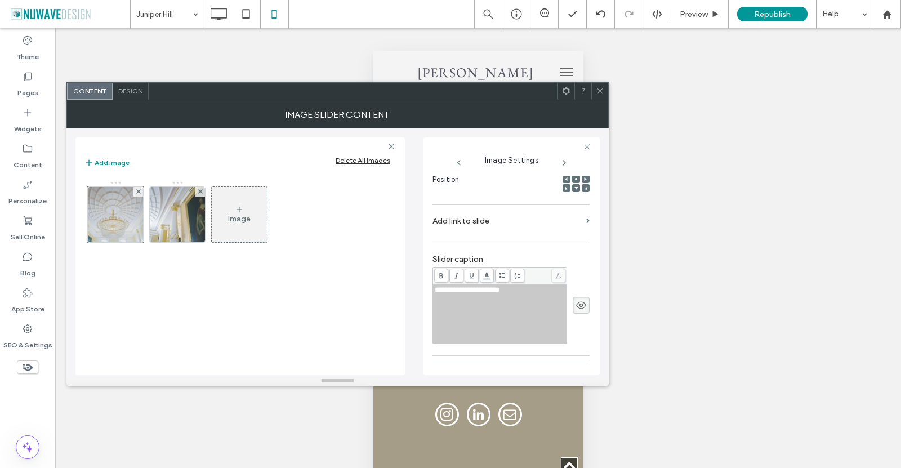
click at [576, 307] on use at bounding box center [581, 305] width 10 height 7
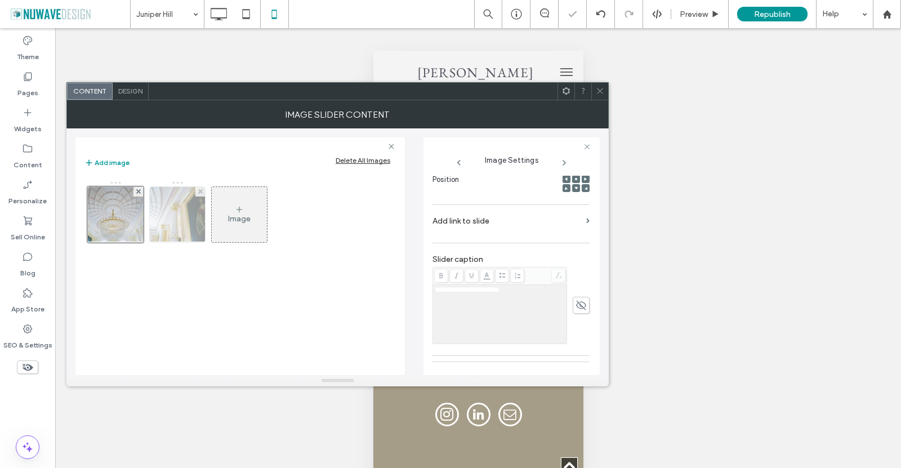
click at [192, 216] on img at bounding box center [177, 214] width 83 height 55
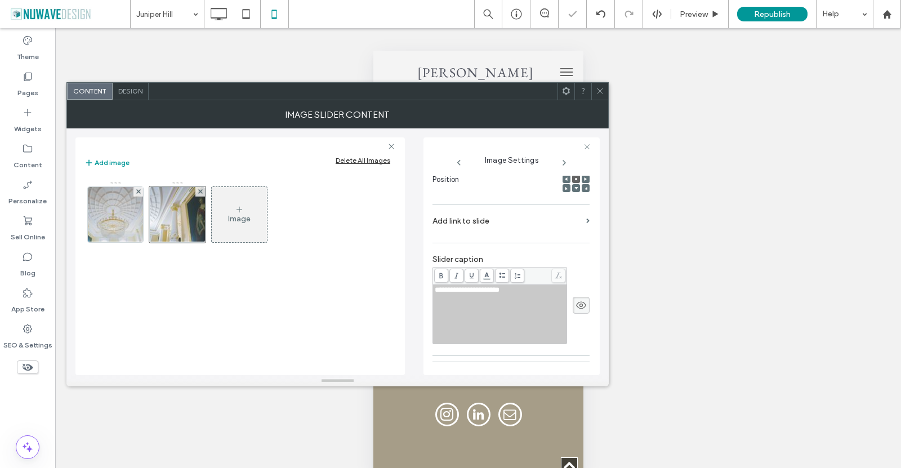
click at [575, 307] on icon at bounding box center [580, 305] width 11 height 12
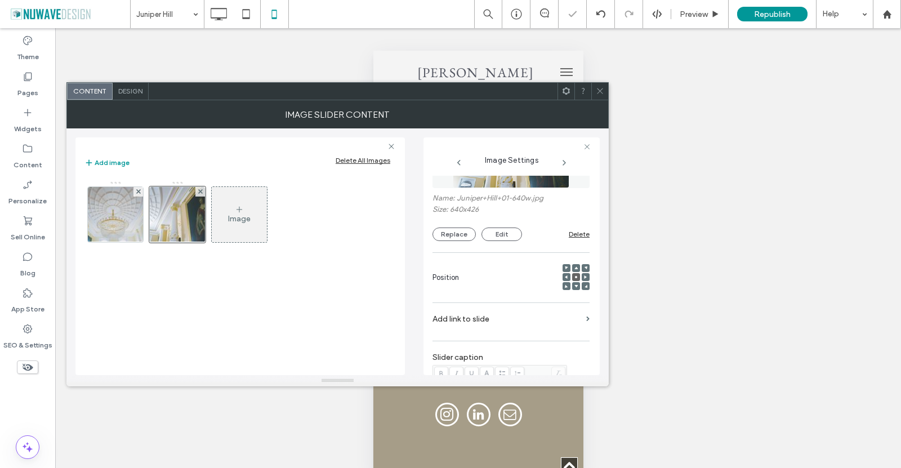
scroll to position [0, 0]
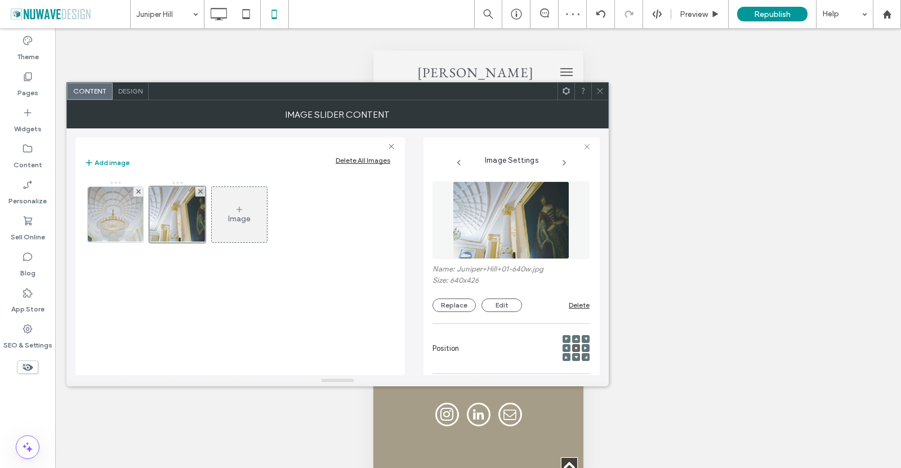
click at [603, 89] on icon at bounding box center [600, 91] width 8 height 8
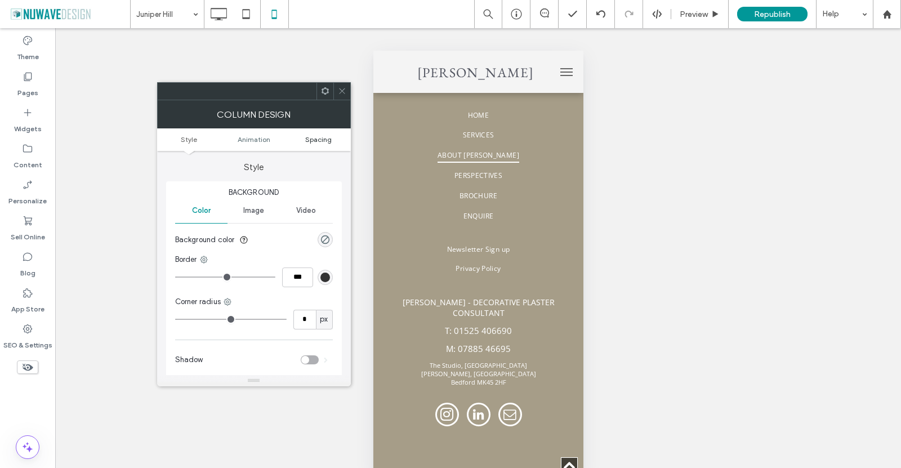
click at [324, 141] on span "Spacing" at bounding box center [318, 139] width 26 height 8
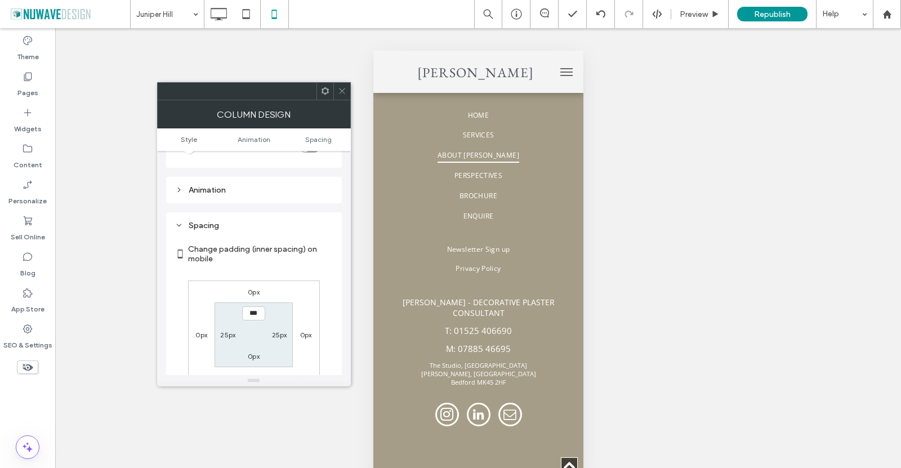
scroll to position [265, 0]
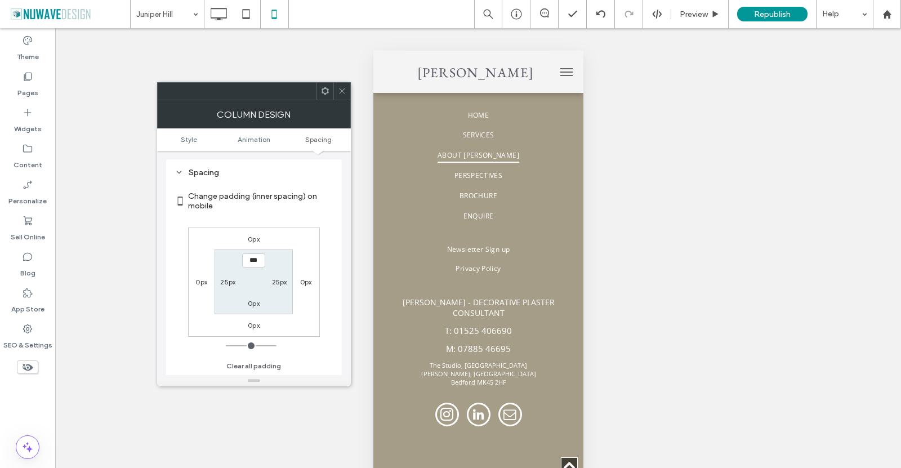
click at [231, 279] on label "25px" at bounding box center [227, 281] width 15 height 8
type input "**"
click at [277, 280] on label "25px" at bounding box center [279, 281] width 15 height 8
type input "*"
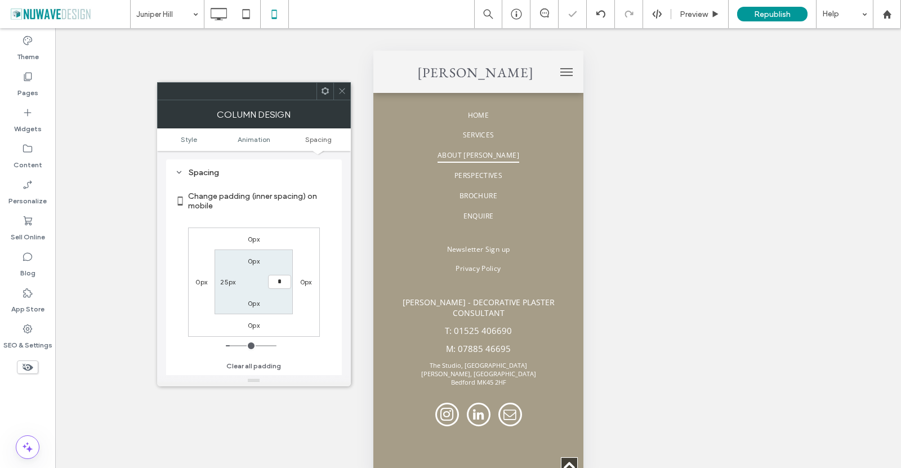
type input "***"
click at [230, 277] on div "25px" at bounding box center [227, 281] width 15 height 11
click at [232, 279] on label "25px" at bounding box center [227, 281] width 15 height 8
type input "**"
type input "*"
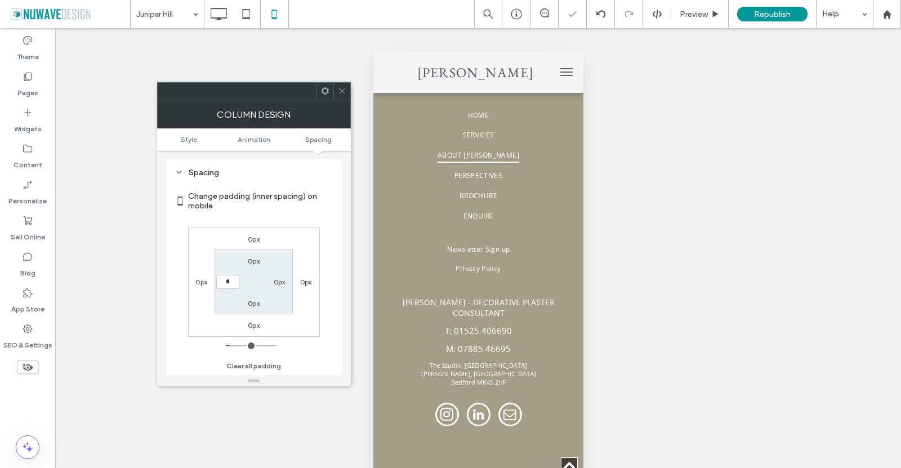
type input "*"
type input "***"
click at [314, 204] on label "Change padding (inner spacing) on mobile" at bounding box center [260, 201] width 145 height 30
click at [338, 90] on icon at bounding box center [342, 91] width 8 height 8
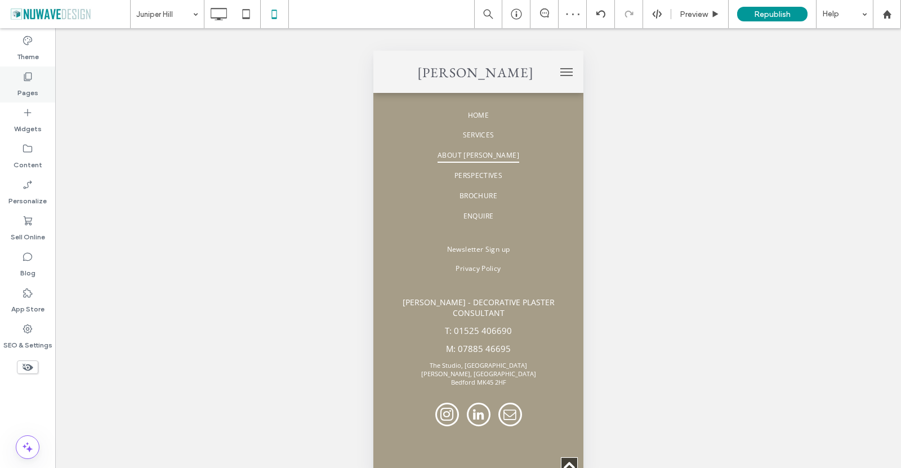
click at [25, 79] on use at bounding box center [28, 77] width 8 height 8
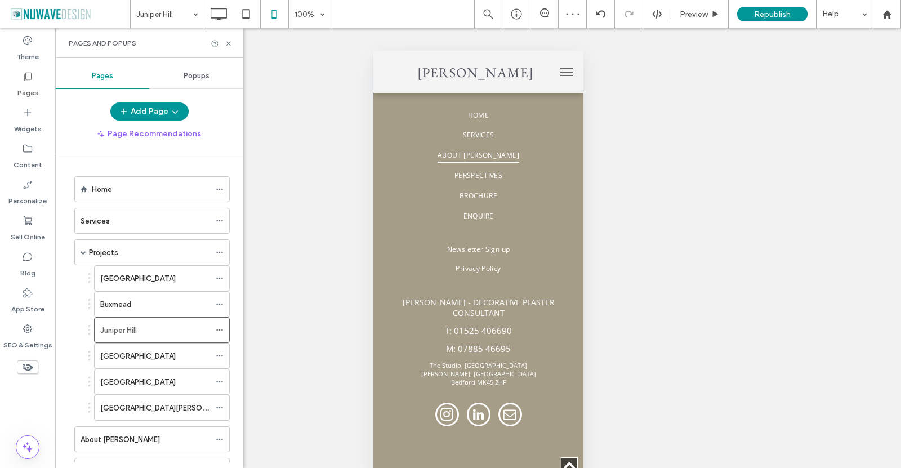
click at [164, 351] on div "Mill House" at bounding box center [155, 356] width 110 height 12
click at [229, 42] on icon at bounding box center [228, 43] width 8 height 8
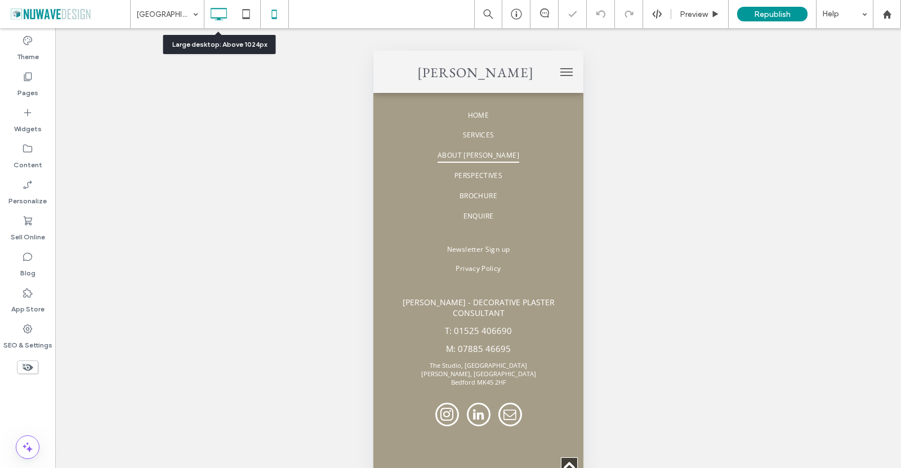
click at [220, 14] on icon at bounding box center [218, 14] width 23 height 23
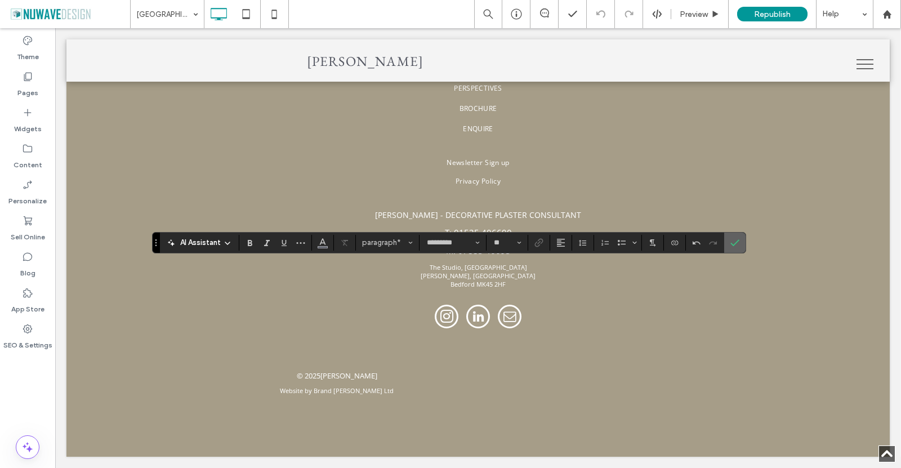
click at [740, 241] on label "Confirm" at bounding box center [734, 242] width 17 height 20
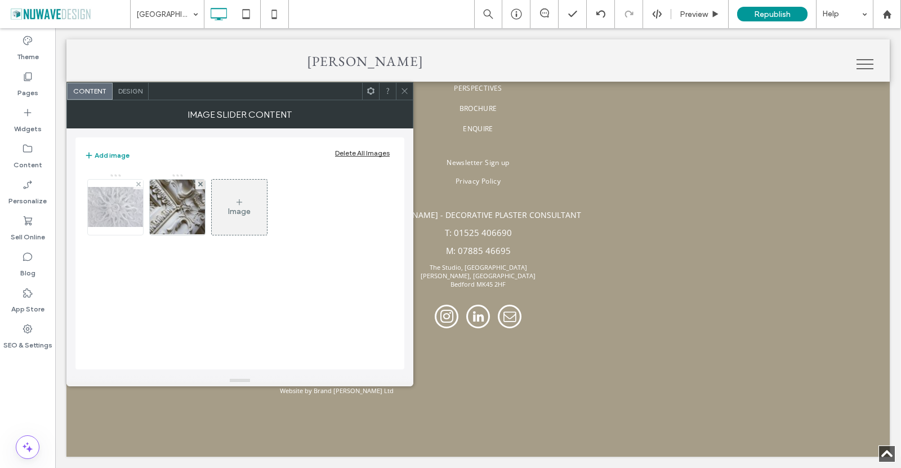
click at [130, 208] on img at bounding box center [115, 207] width 90 height 40
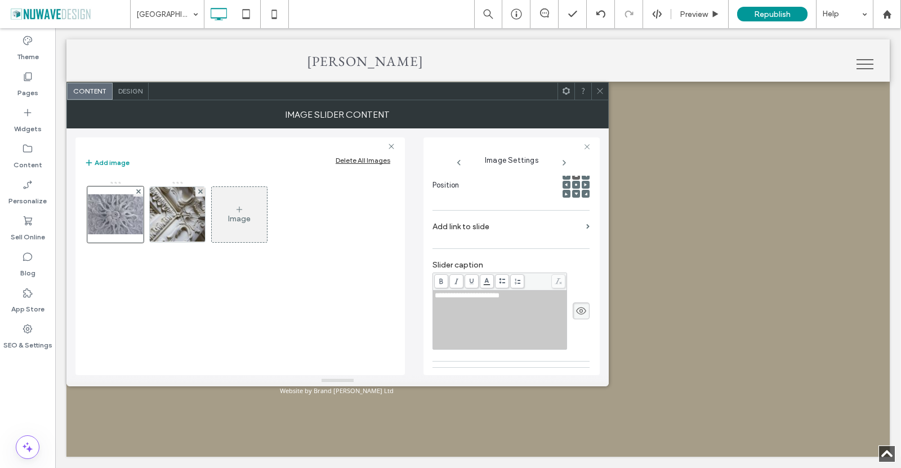
scroll to position [169, 0]
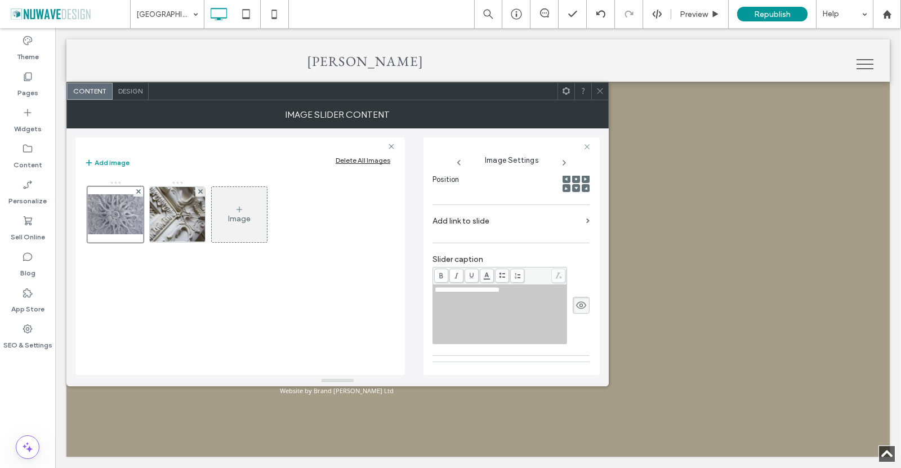
click at [577, 305] on icon at bounding box center [580, 305] width 11 height 12
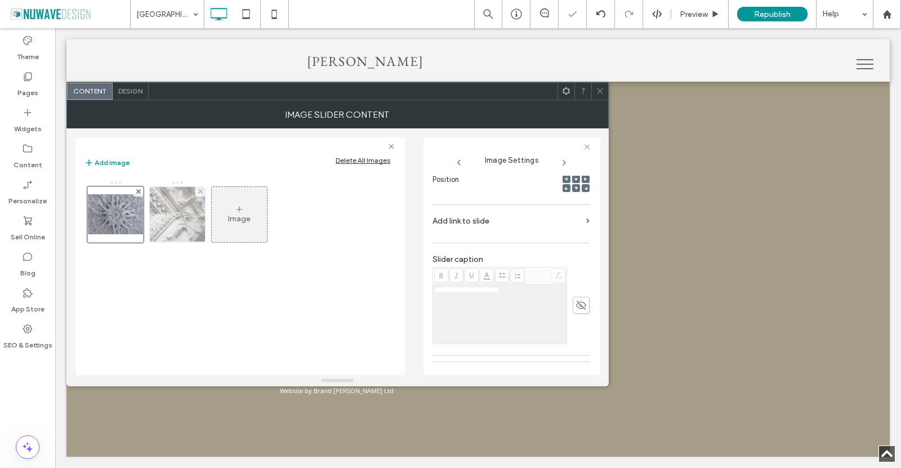
click at [186, 204] on img at bounding box center [177, 214] width 83 height 55
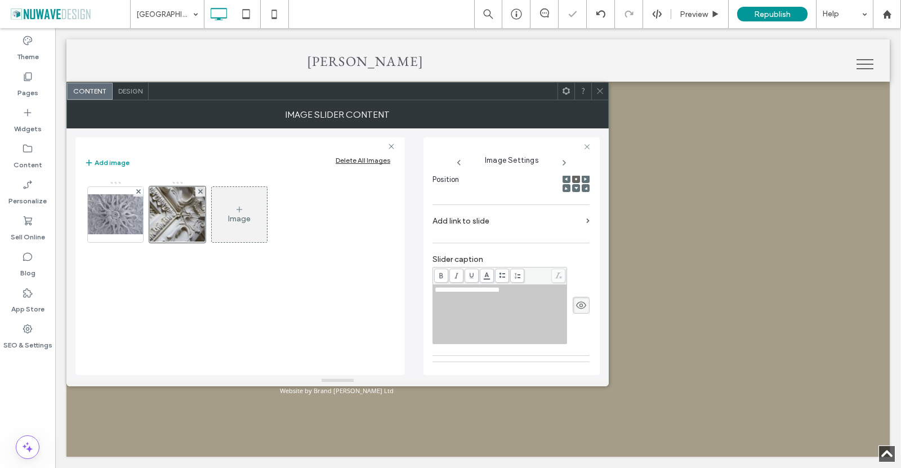
click at [575, 305] on icon at bounding box center [580, 305] width 11 height 12
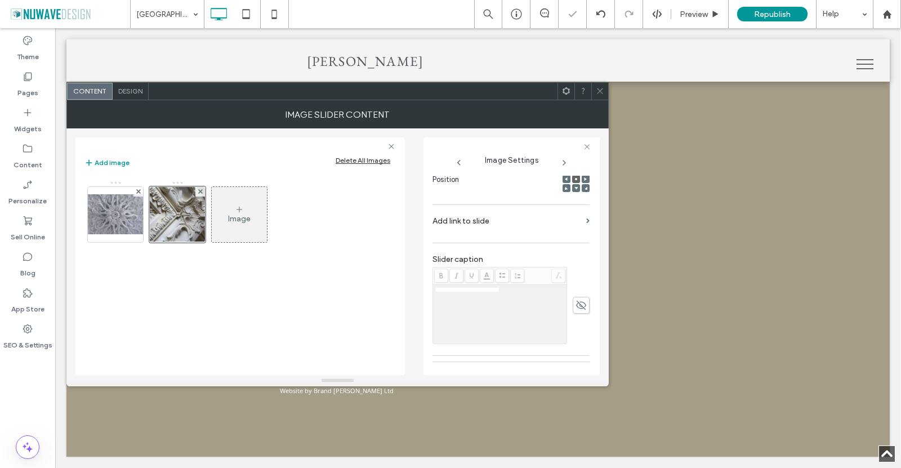
click at [603, 96] on span at bounding box center [600, 91] width 8 height 17
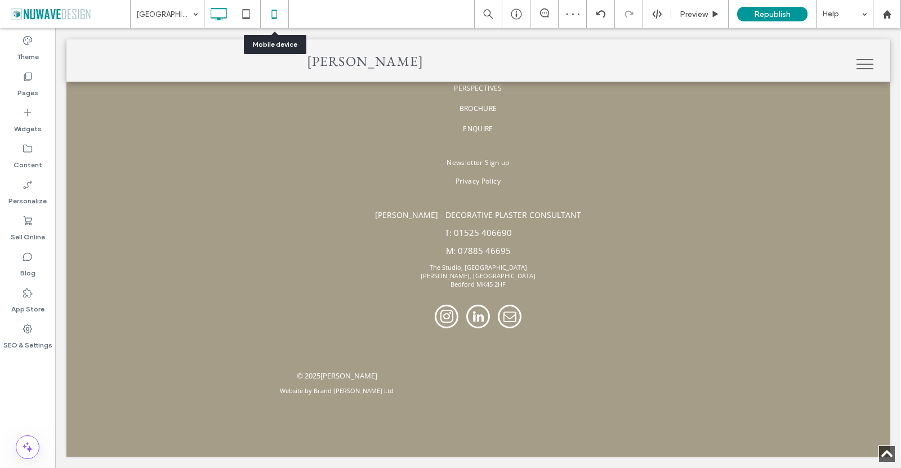
click at [274, 10] on use at bounding box center [274, 14] width 5 height 9
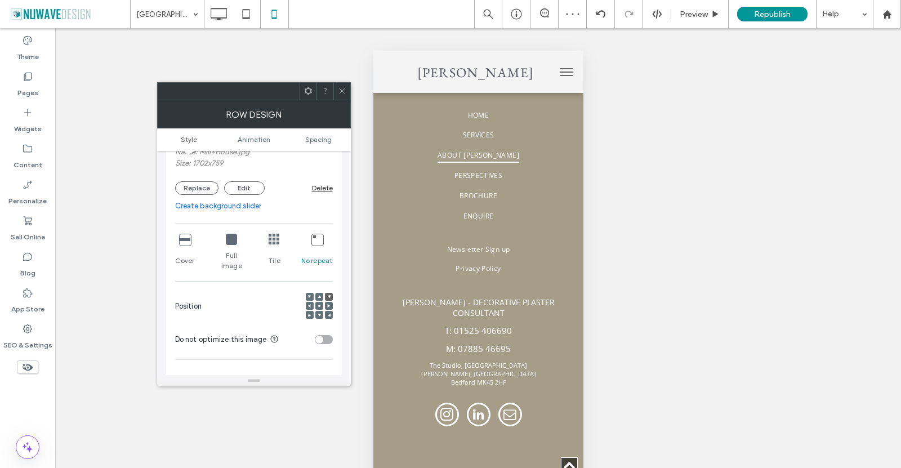
scroll to position [225, 0]
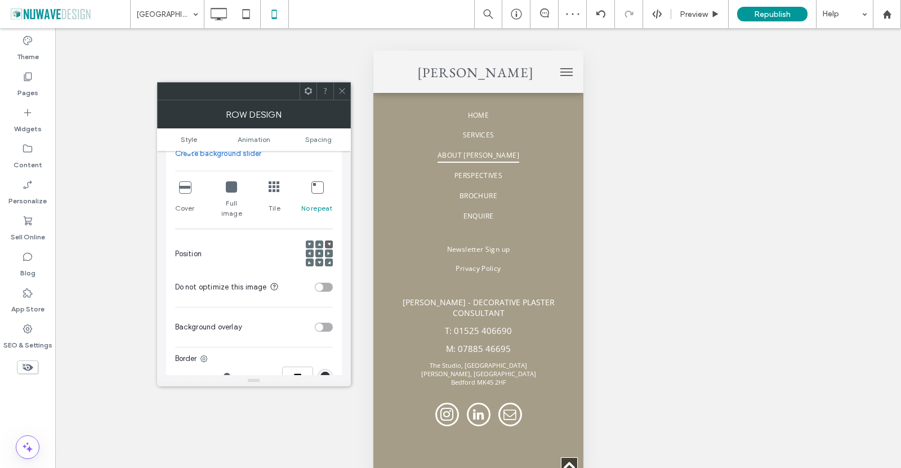
click at [319, 252] on use at bounding box center [319, 253] width 2 height 2
click at [173, 185] on div "Background Color Image Video Name: Mill+House.jpg Size: 1702x759 Replace Edit D…" at bounding box center [254, 196] width 176 height 480
click at [187, 185] on icon at bounding box center [184, 186] width 11 height 11
click at [341, 86] on span at bounding box center [342, 91] width 8 height 17
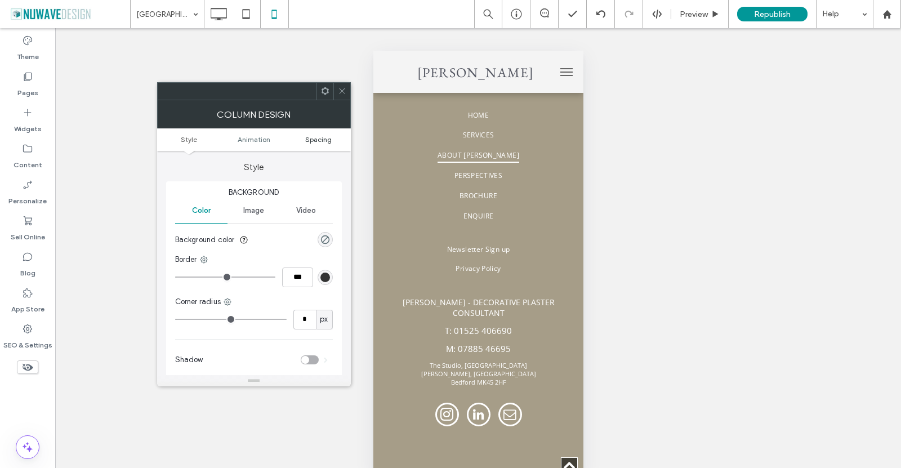
click at [319, 140] on span "Spacing" at bounding box center [318, 139] width 26 height 8
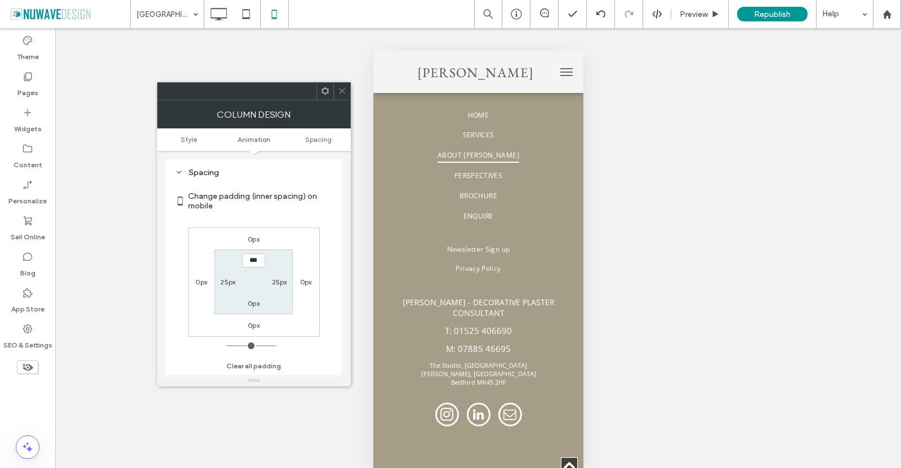
scroll to position [265, 0]
click at [226, 278] on div "25px" at bounding box center [227, 281] width 15 height 11
click at [228, 280] on label "25px" at bounding box center [227, 281] width 15 height 8
type input "**"
type input "*"
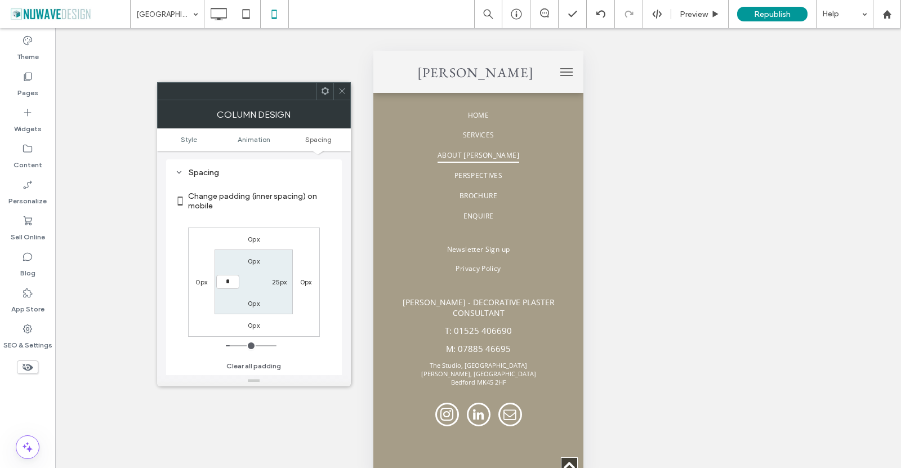
type input "*"
type input "***"
click at [277, 279] on label "25px" at bounding box center [279, 281] width 15 height 8
type input "**"
type input "*"
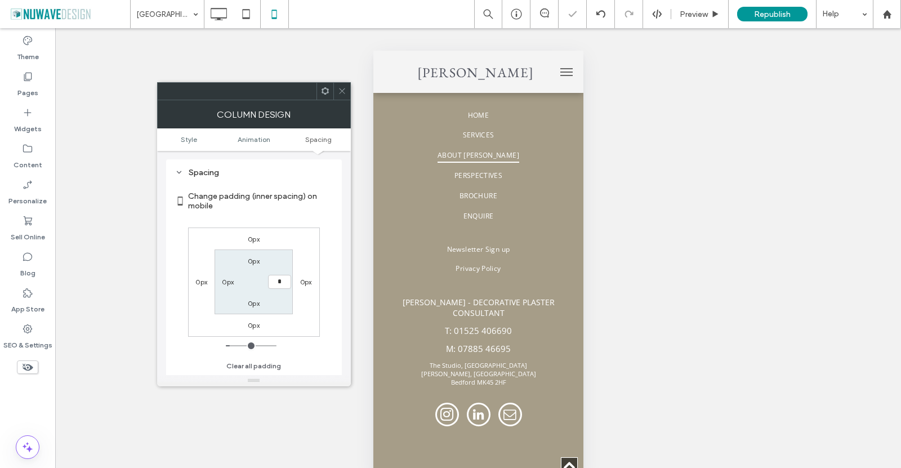
type input "*"
type input "***"
click at [312, 187] on label "Change padding (inner spacing) on mobile" at bounding box center [260, 201] width 145 height 30
click at [341, 90] on icon at bounding box center [342, 91] width 8 height 8
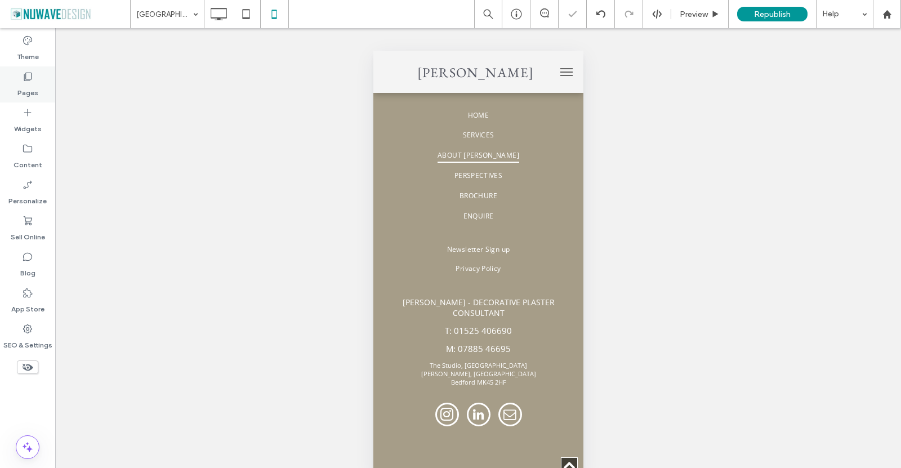
click at [35, 87] on label "Pages" at bounding box center [27, 90] width 21 height 16
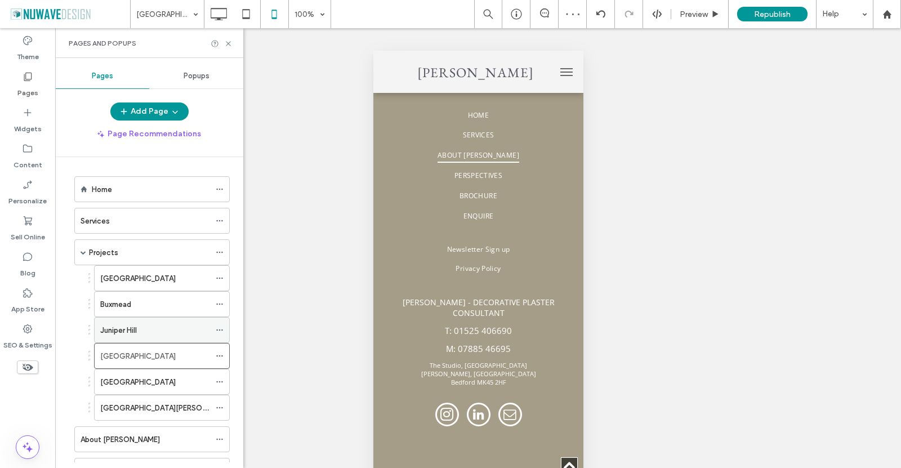
click at [143, 336] on div "Juniper Hill" at bounding box center [155, 329] width 110 height 25
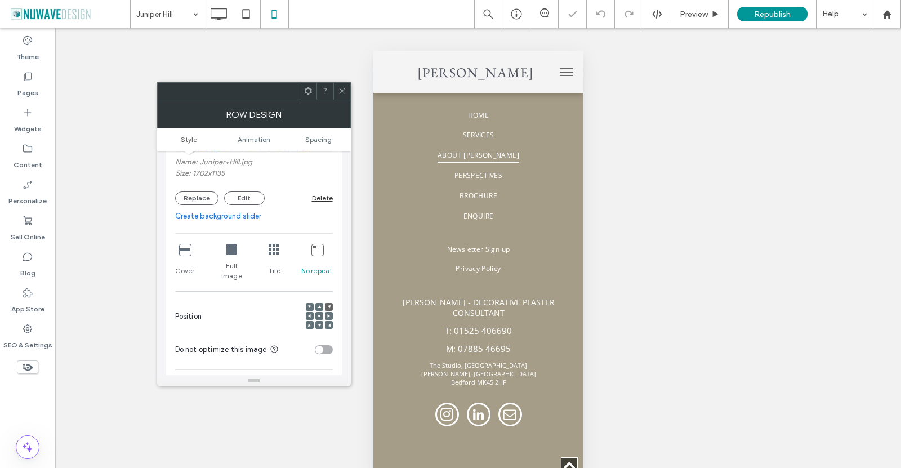
scroll to position [225, 0]
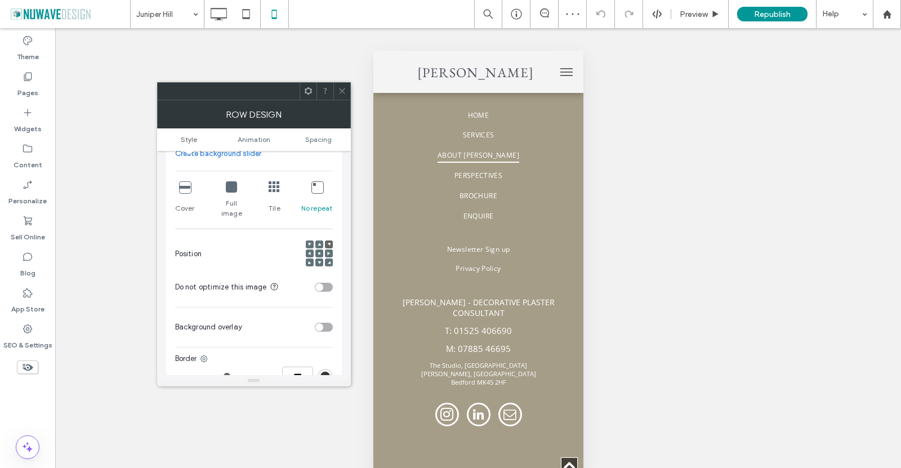
click at [185, 189] on icon at bounding box center [184, 186] width 11 height 11
click at [319, 249] on span at bounding box center [318, 253] width 3 height 8
click at [343, 86] on span at bounding box center [342, 91] width 8 height 17
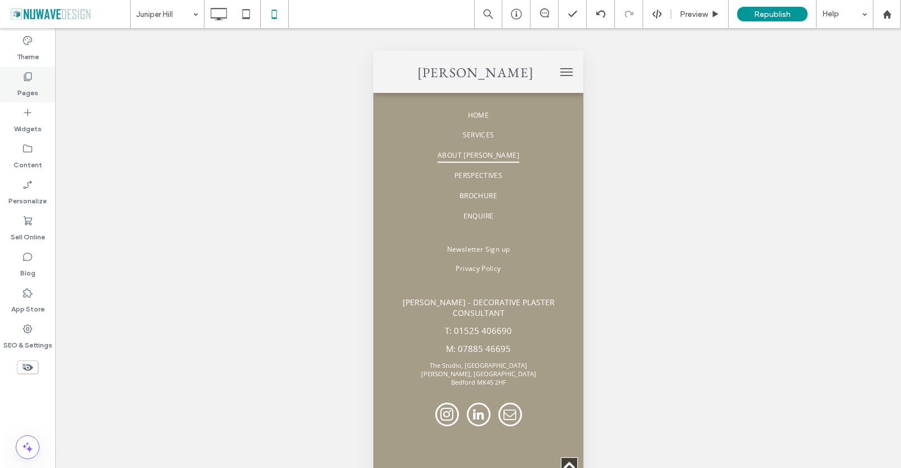
click at [37, 84] on label "Pages" at bounding box center [27, 90] width 21 height 16
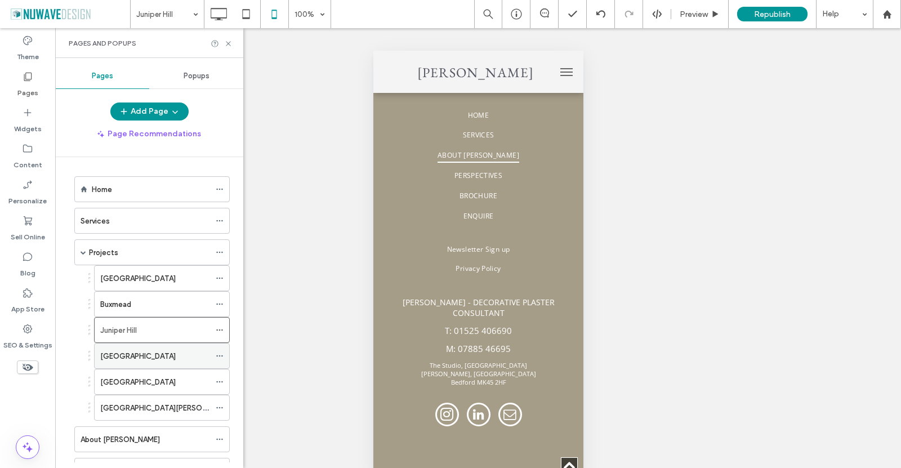
click at [133, 359] on label "Mill House" at bounding box center [137, 356] width 75 height 20
click at [135, 382] on label "Tyringham Hall" at bounding box center [137, 382] width 75 height 20
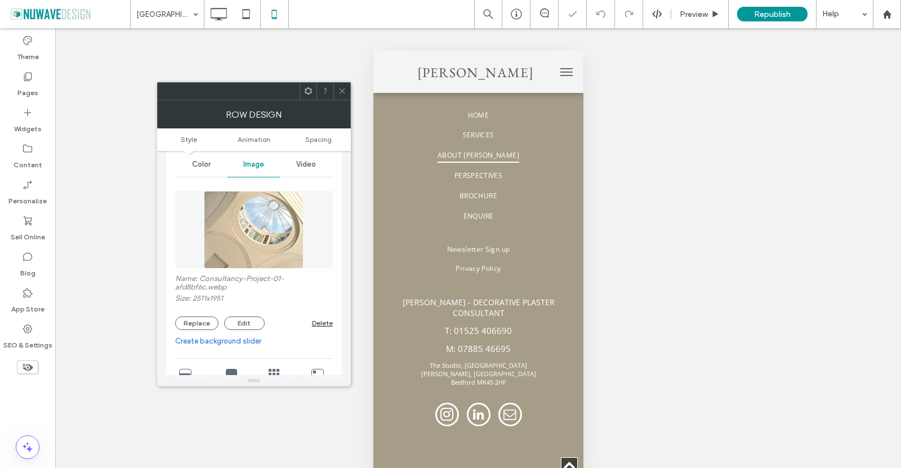
scroll to position [113, 0]
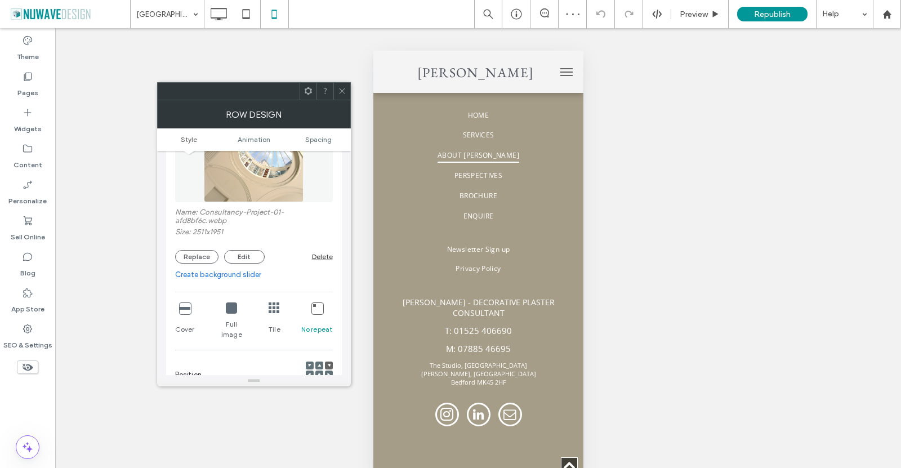
click at [316, 370] on div at bounding box center [319, 374] width 8 height 8
click at [183, 311] on icon at bounding box center [184, 307] width 11 height 11
click at [321, 370] on div at bounding box center [319, 374] width 8 height 8
click at [339, 91] on icon at bounding box center [342, 91] width 8 height 8
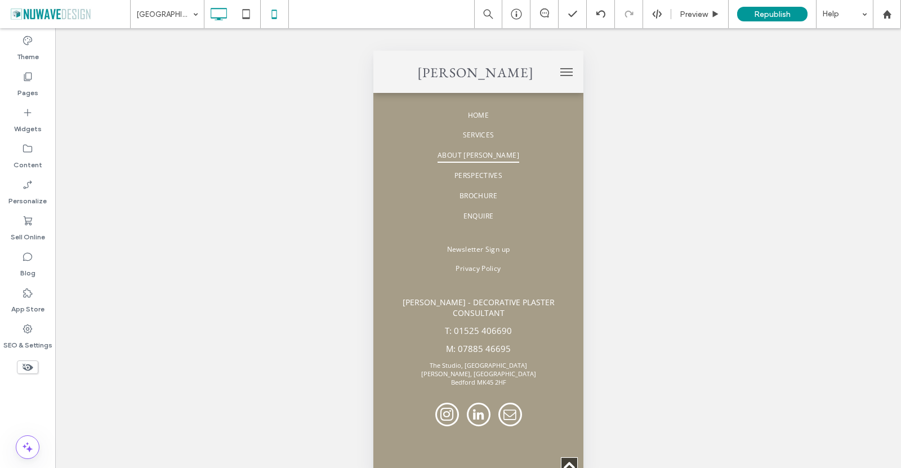
click at [217, 21] on icon at bounding box center [218, 14] width 23 height 23
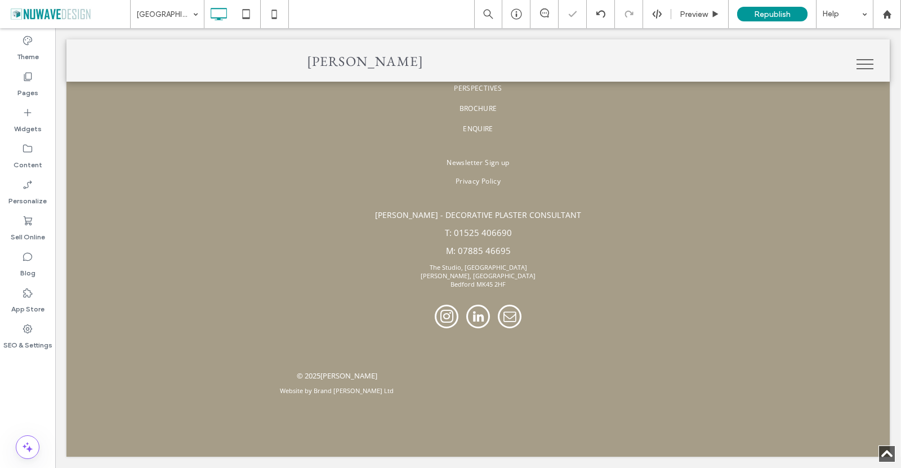
type input "*********"
type input "**"
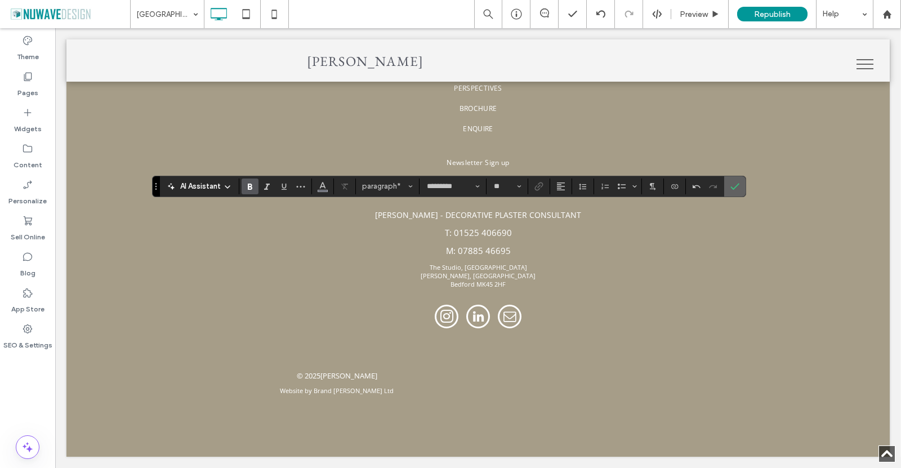
click at [737, 185] on use "Confirm" at bounding box center [734, 186] width 9 height 7
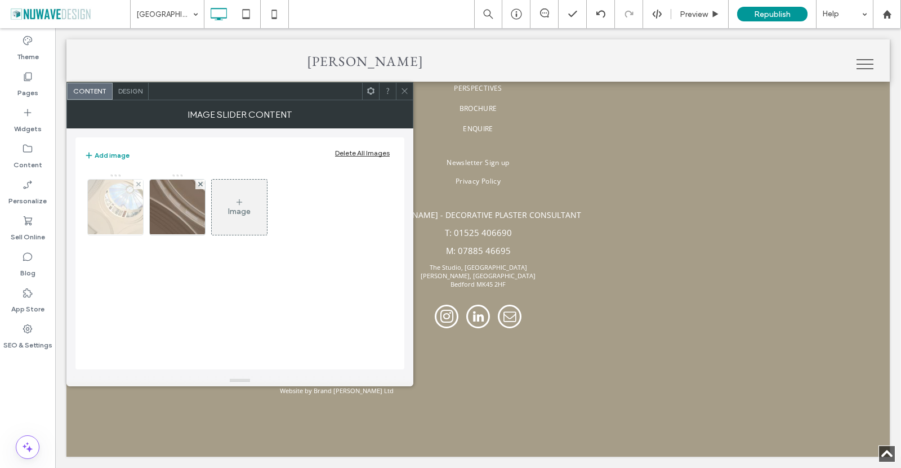
click at [118, 204] on img at bounding box center [115, 207] width 71 height 55
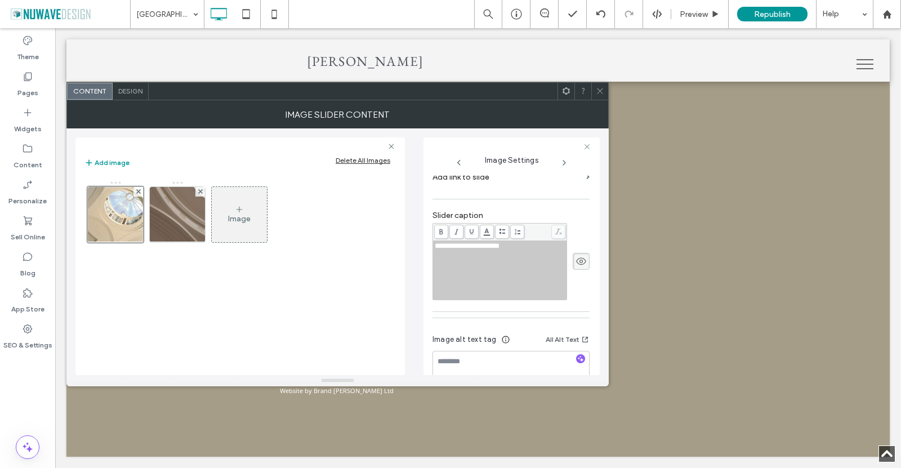
scroll to position [225, 0]
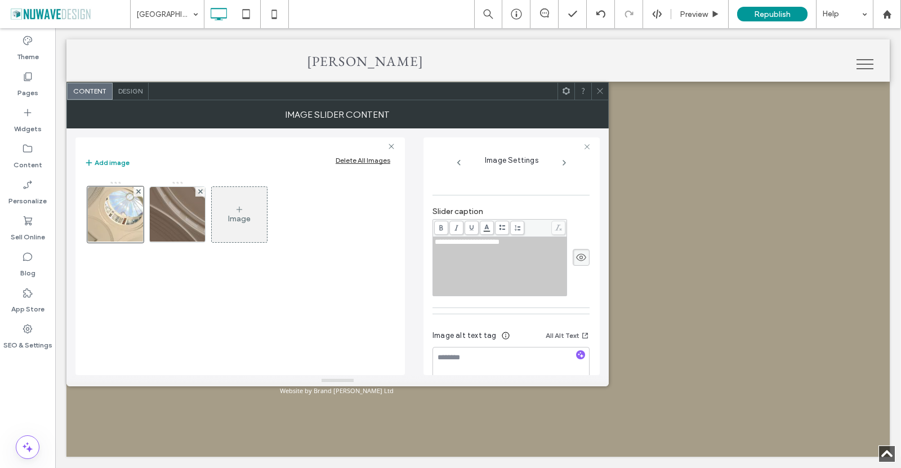
click at [576, 262] on icon at bounding box center [580, 257] width 11 height 12
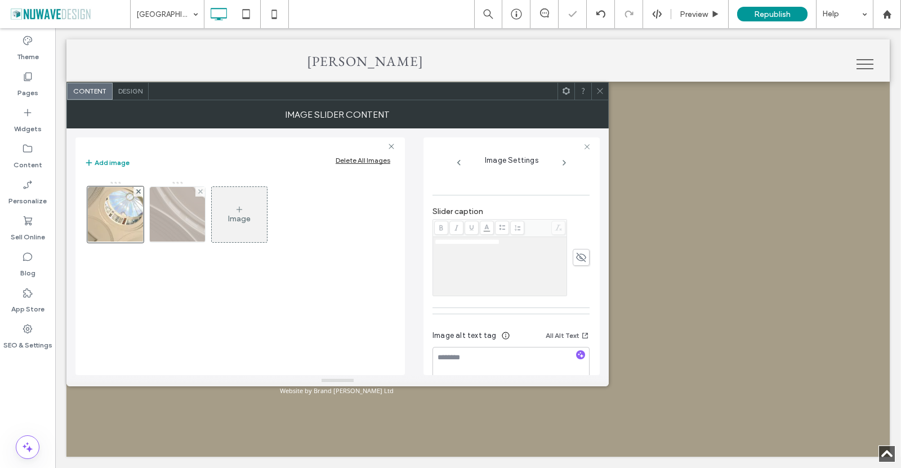
click at [177, 211] on img at bounding box center [177, 214] width 85 height 55
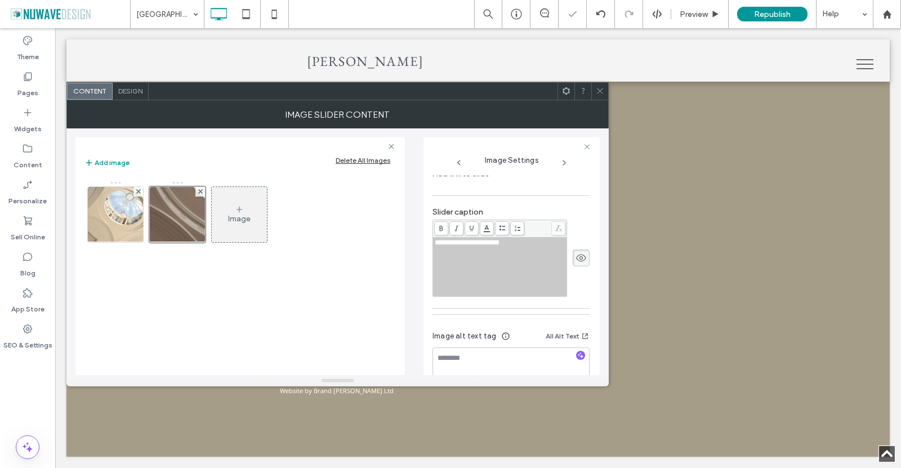
click at [580, 258] on icon at bounding box center [580, 258] width 11 height 12
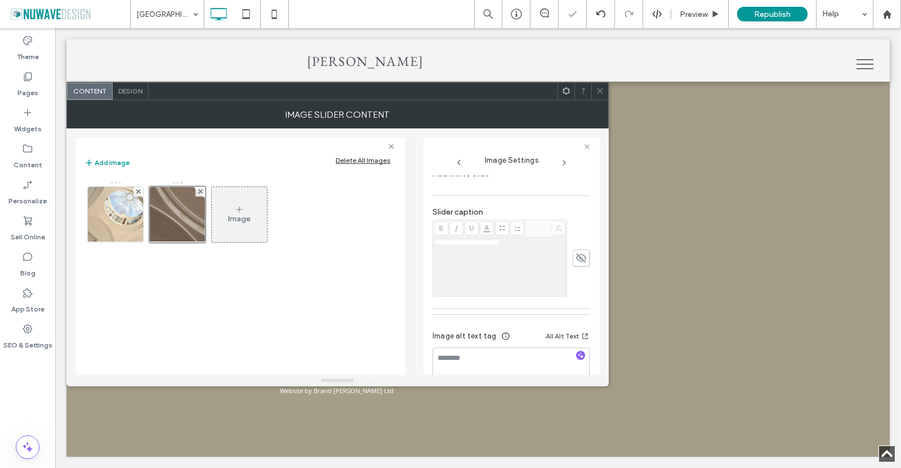
click at [601, 89] on icon at bounding box center [600, 91] width 8 height 8
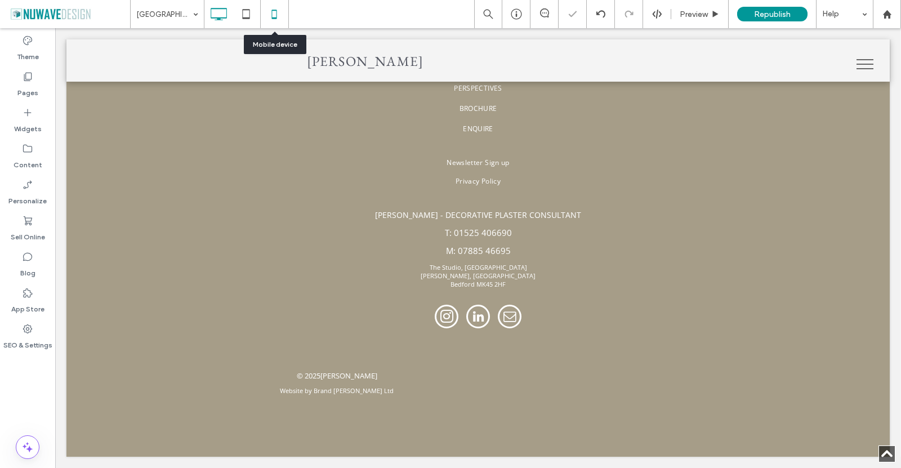
click at [266, 15] on icon at bounding box center [274, 14] width 23 height 23
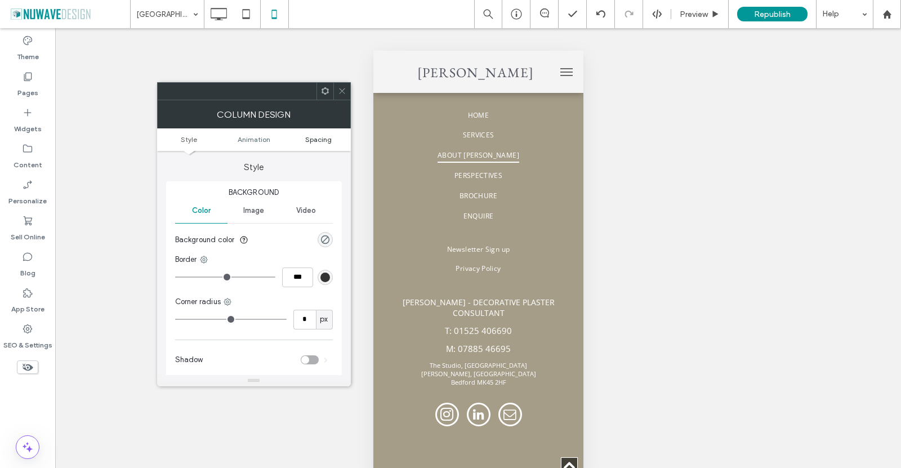
click at [316, 138] on span "Spacing" at bounding box center [318, 139] width 26 height 8
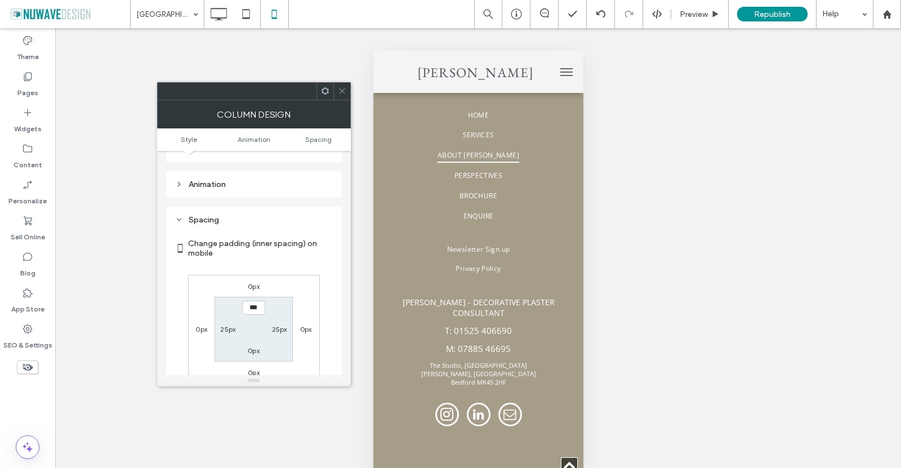
scroll to position [265, 0]
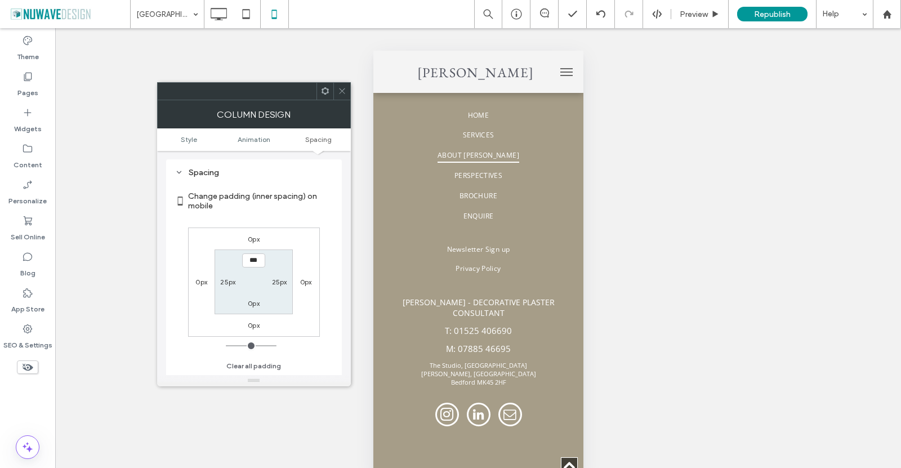
click at [225, 282] on label "25px" at bounding box center [227, 281] width 15 height 8
type input "**"
type input "*"
type input "***"
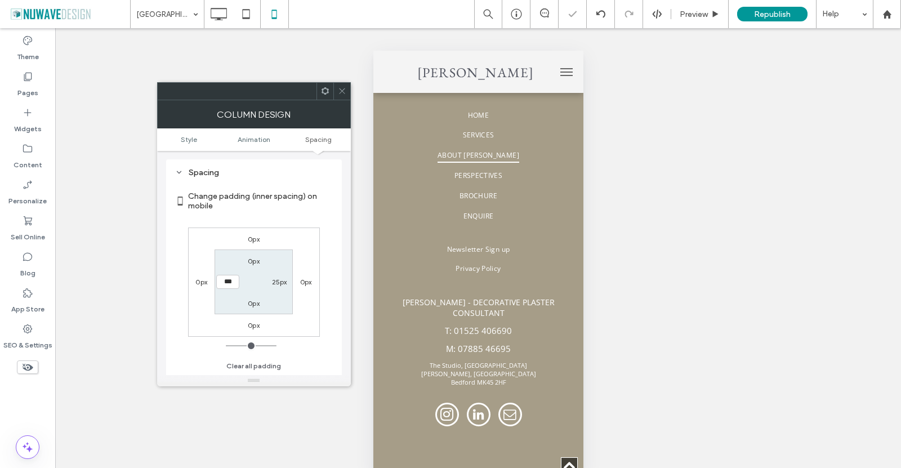
click at [276, 281] on label "25px" at bounding box center [279, 281] width 15 height 8
type input "**"
type input "*"
type input "***"
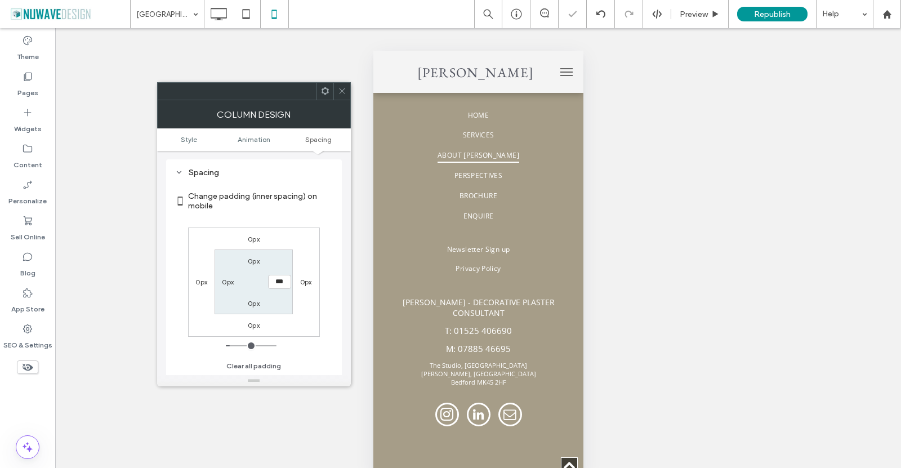
click at [303, 211] on label "Change padding (inner spacing) on mobile" at bounding box center [260, 201] width 145 height 30
click at [342, 86] on span at bounding box center [342, 91] width 8 height 17
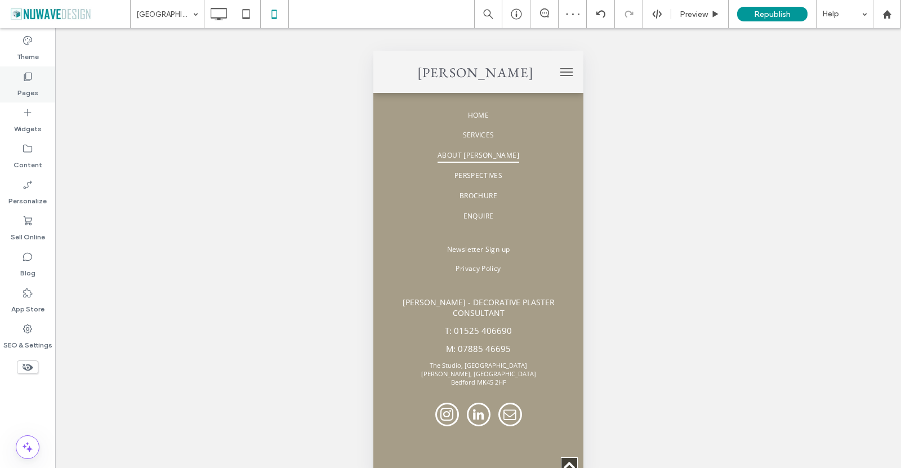
click at [20, 79] on div "Pages" at bounding box center [27, 84] width 55 height 36
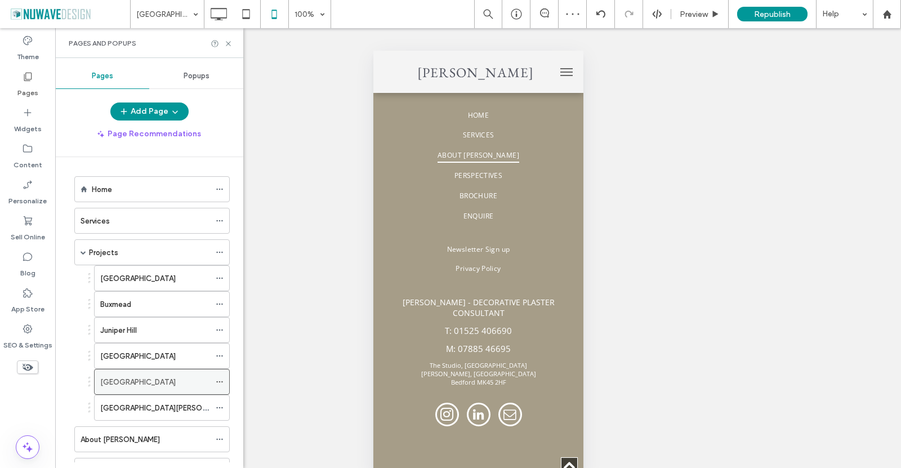
scroll to position [113, 0]
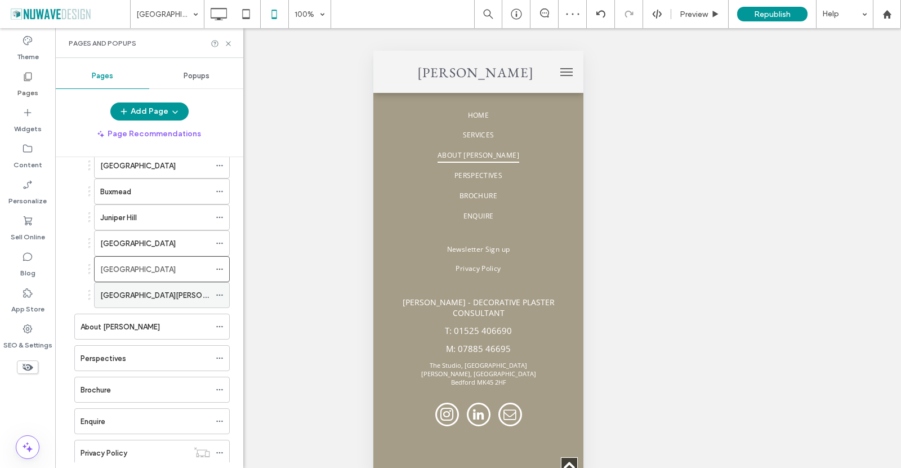
click at [134, 292] on label "Villa Maenza" at bounding box center [166, 295] width 132 height 20
click at [230, 41] on use at bounding box center [228, 43] width 5 height 5
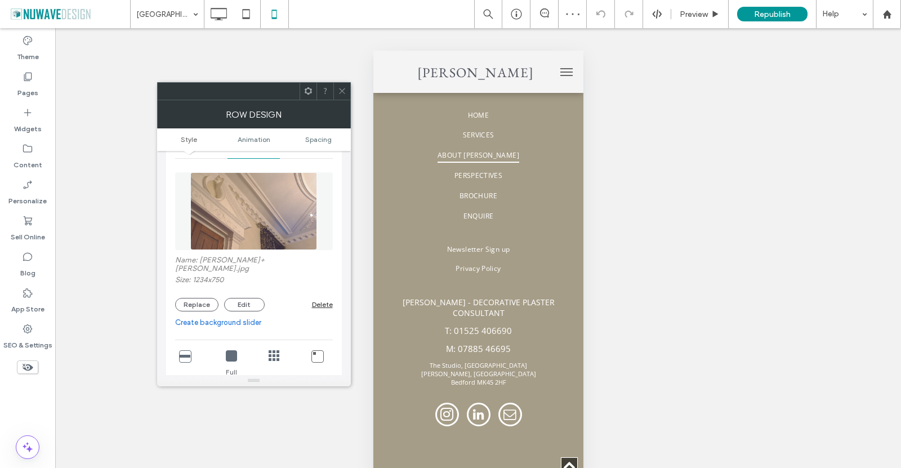
scroll to position [169, 0]
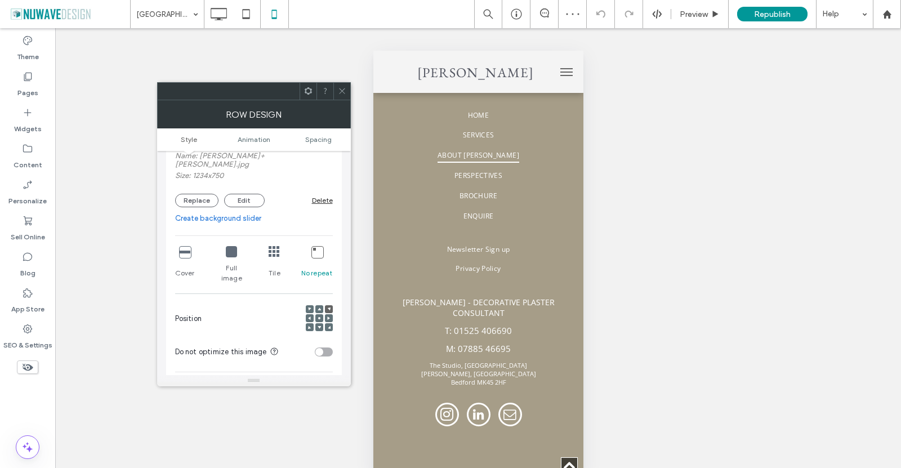
click at [183, 246] on icon at bounding box center [184, 251] width 11 height 11
click at [320, 316] on icon at bounding box center [318, 317] width 3 height 3
click at [321, 305] on div at bounding box center [319, 309] width 8 height 8
click at [330, 305] on div at bounding box center [329, 309] width 8 height 8
click at [308, 305] on span at bounding box center [309, 309] width 3 height 8
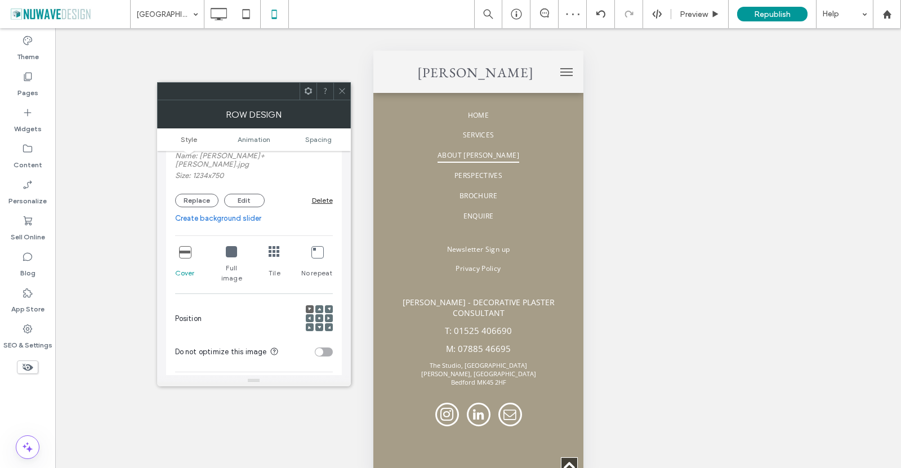
click at [308, 316] on icon at bounding box center [309, 317] width 3 height 3
click at [319, 317] on use at bounding box center [319, 318] width 2 height 2
click at [311, 305] on div at bounding box center [310, 309] width 8 height 8
click at [308, 316] on icon at bounding box center [309, 317] width 3 height 3
click at [320, 316] on icon at bounding box center [318, 317] width 3 height 3
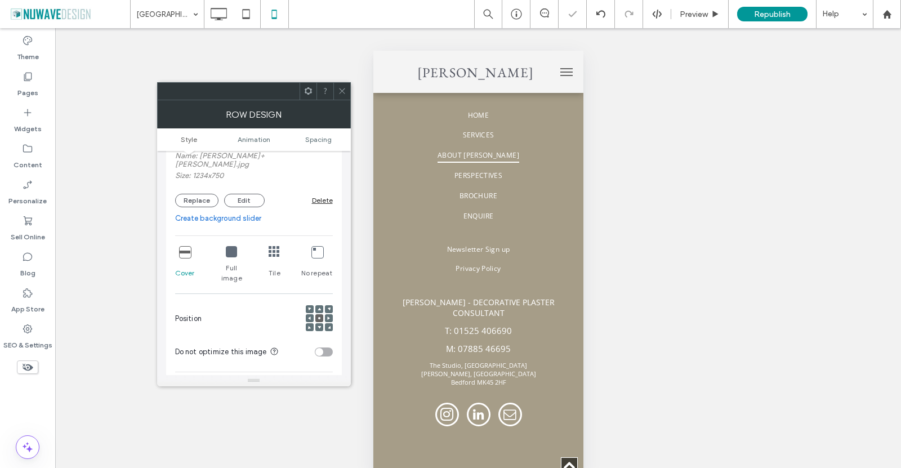
click at [342, 88] on icon at bounding box center [342, 91] width 8 height 8
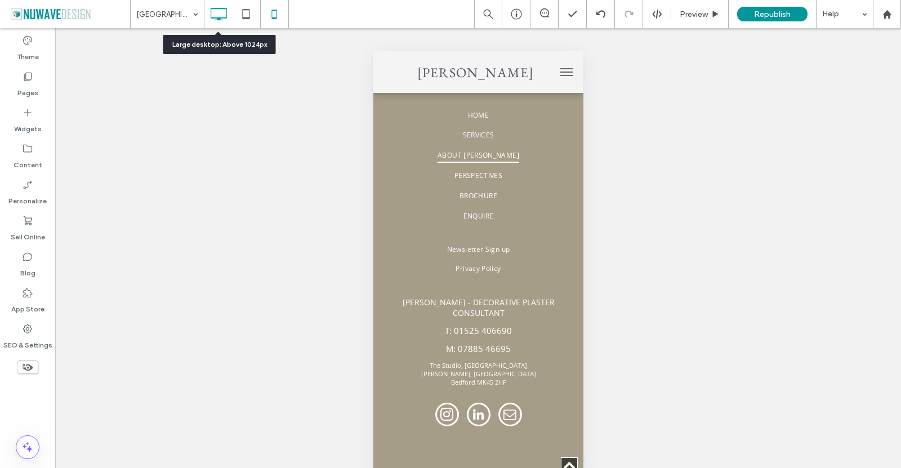
click at [220, 14] on icon at bounding box center [218, 14] width 23 height 23
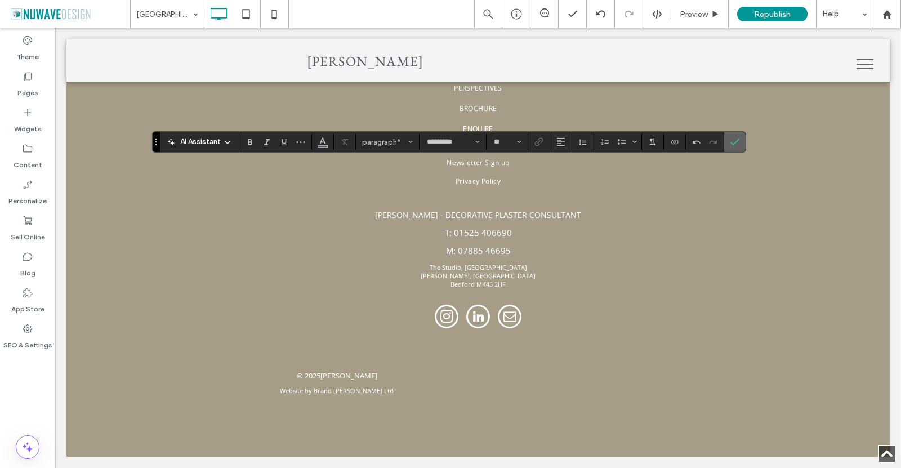
click at [738, 144] on icon "Confirm" at bounding box center [734, 141] width 9 height 9
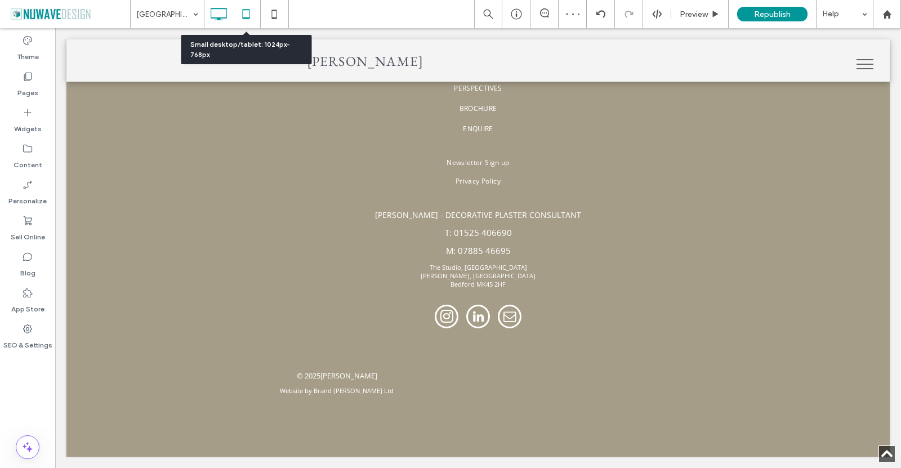
click at [237, 12] on icon at bounding box center [246, 14] width 23 height 23
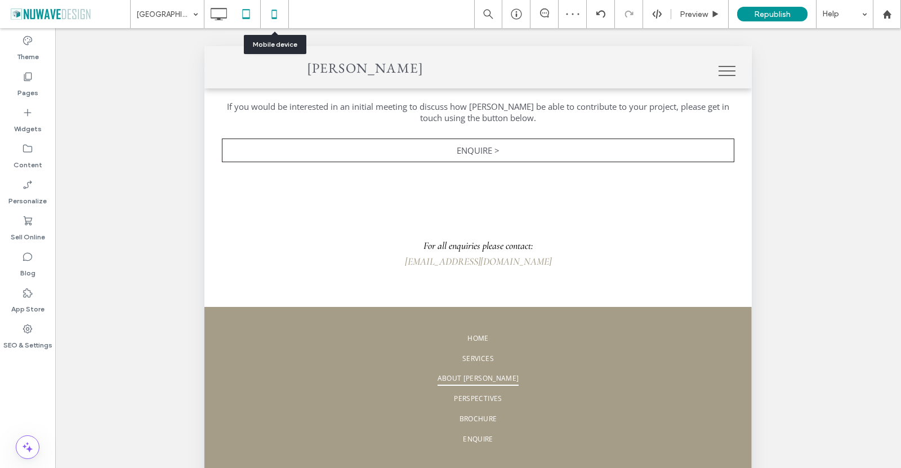
click at [268, 10] on icon at bounding box center [274, 14] width 23 height 23
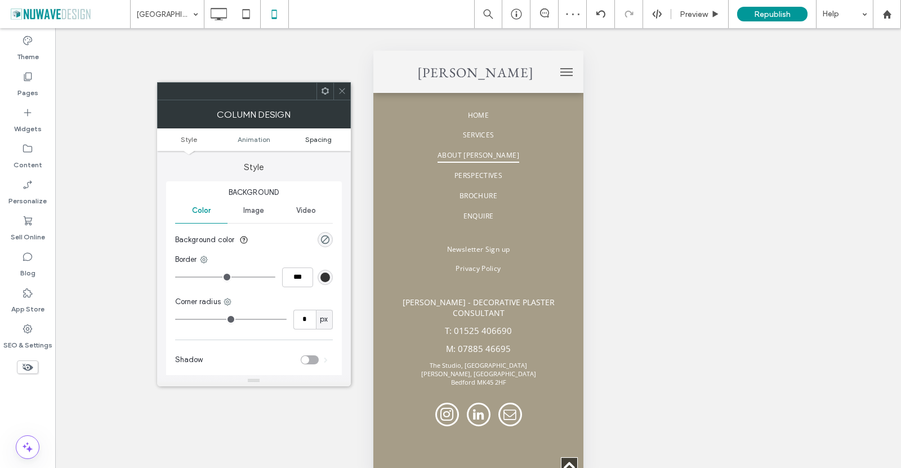
click at [308, 142] on span "Spacing" at bounding box center [318, 139] width 26 height 8
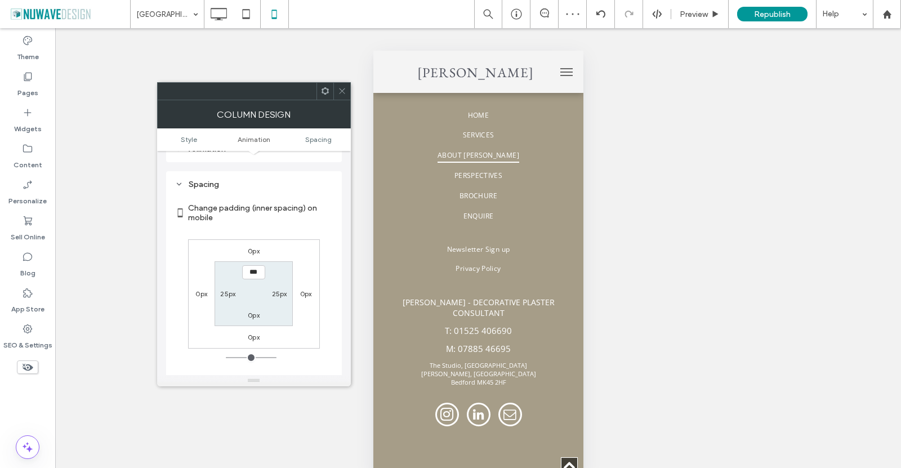
scroll to position [265, 0]
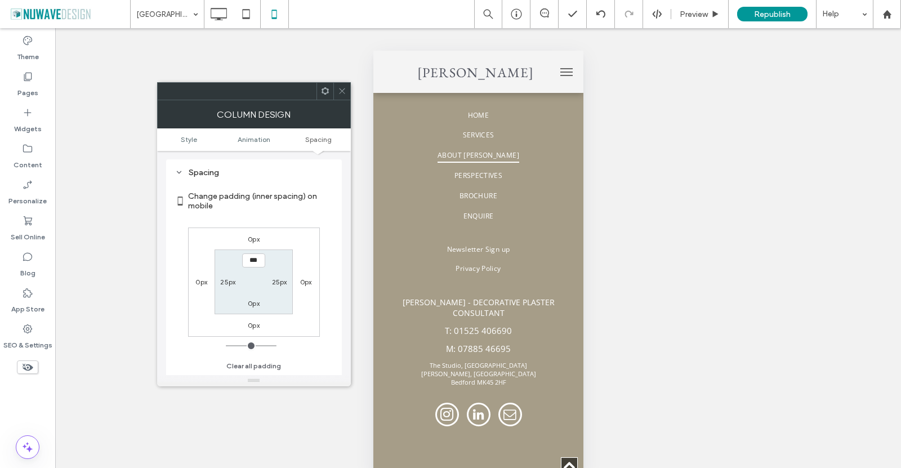
click at [231, 283] on label "25px" at bounding box center [227, 281] width 15 height 8
type input "**"
type input "*"
type input "***"
click at [275, 282] on label "25px" at bounding box center [279, 281] width 15 height 8
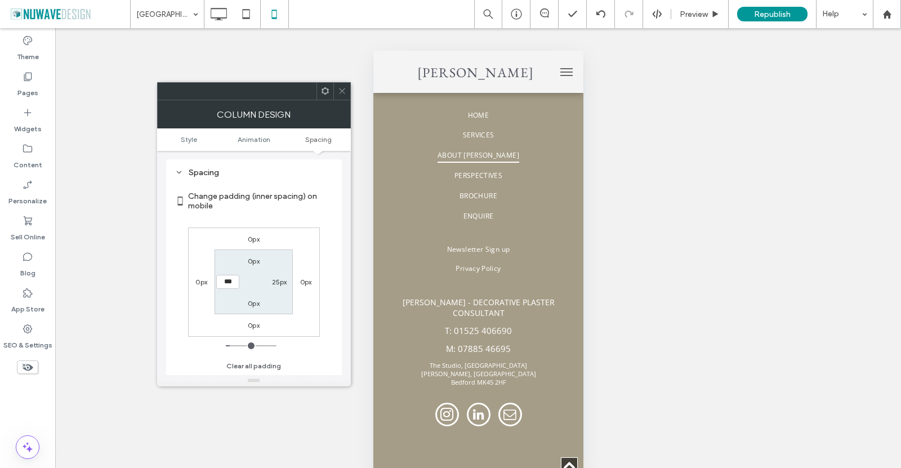
type input "**"
type input "*"
type input "***"
click at [315, 232] on div "0px 0px 0px 0px 0px *** 0px 0px" at bounding box center [254, 281] width 132 height 109
click at [342, 97] on span at bounding box center [342, 91] width 8 height 17
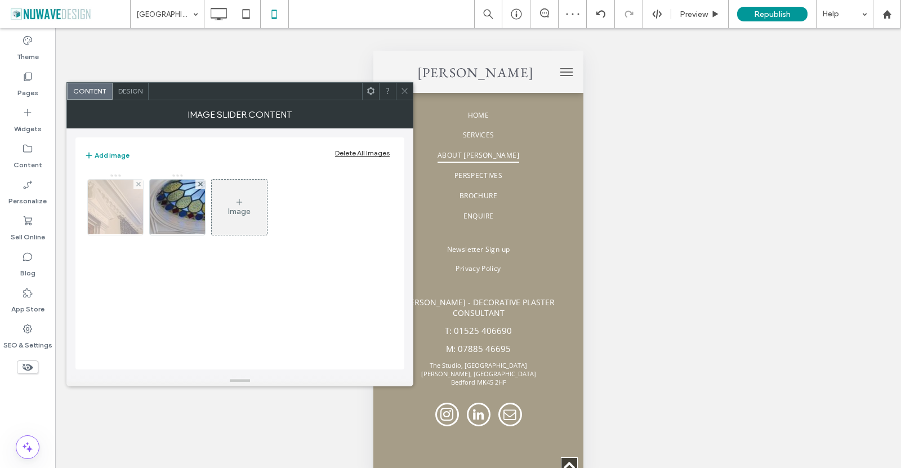
click at [125, 207] on img at bounding box center [115, 207] width 90 height 55
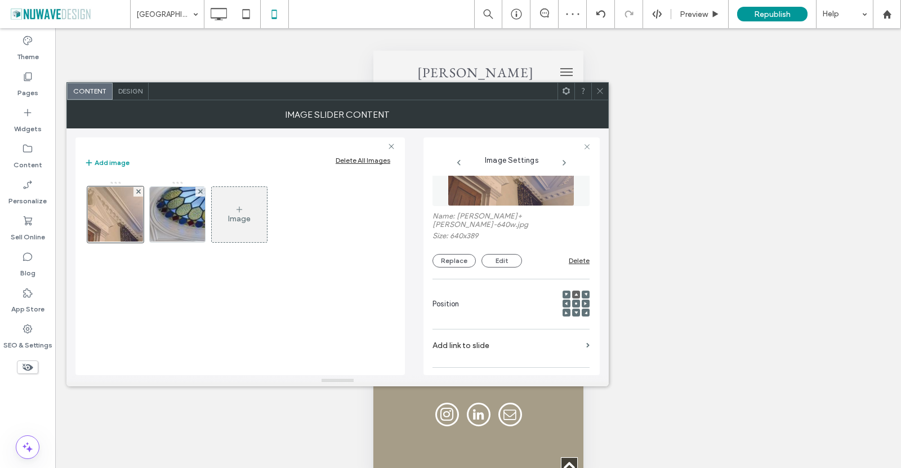
scroll to position [169, 0]
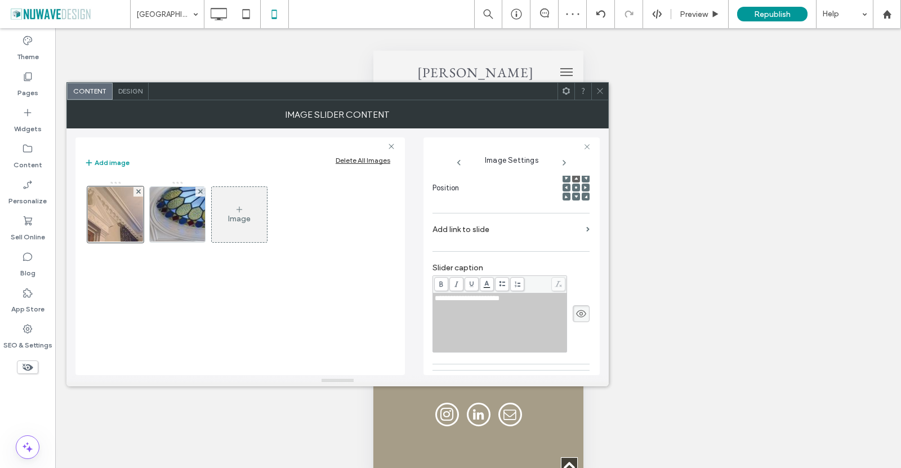
click at [575, 307] on icon at bounding box center [580, 313] width 11 height 12
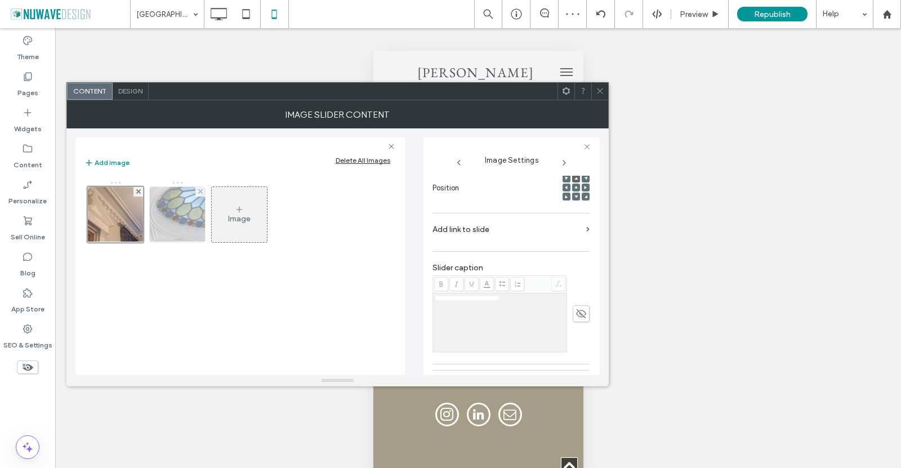
click at [182, 225] on img at bounding box center [176, 214] width 87 height 55
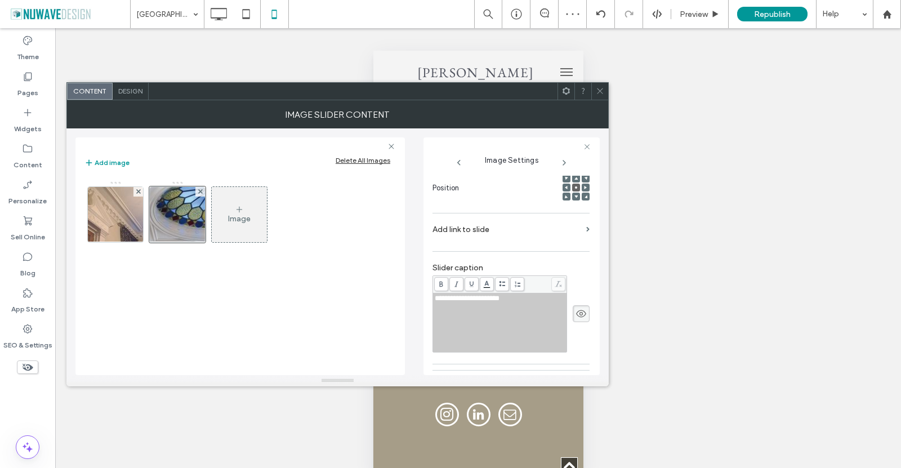
click at [575, 307] on icon at bounding box center [580, 313] width 11 height 12
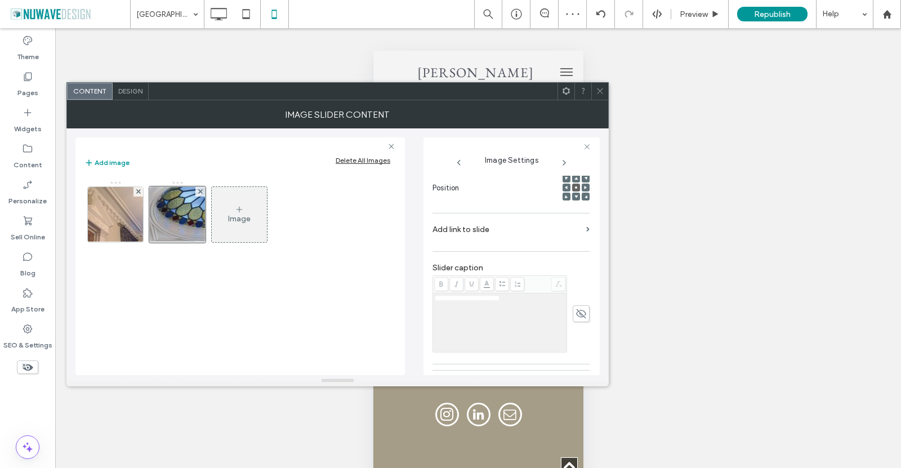
click at [602, 92] on icon at bounding box center [600, 91] width 8 height 8
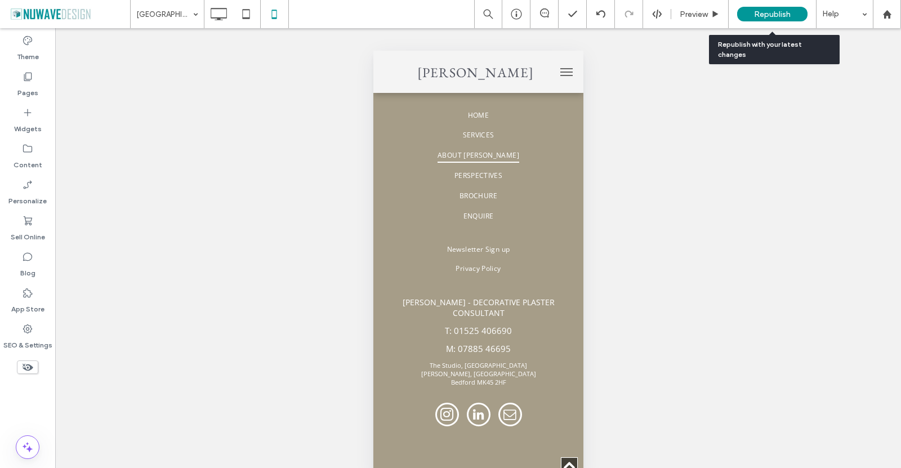
click at [764, 12] on span "Republish" at bounding box center [772, 15] width 37 height 10
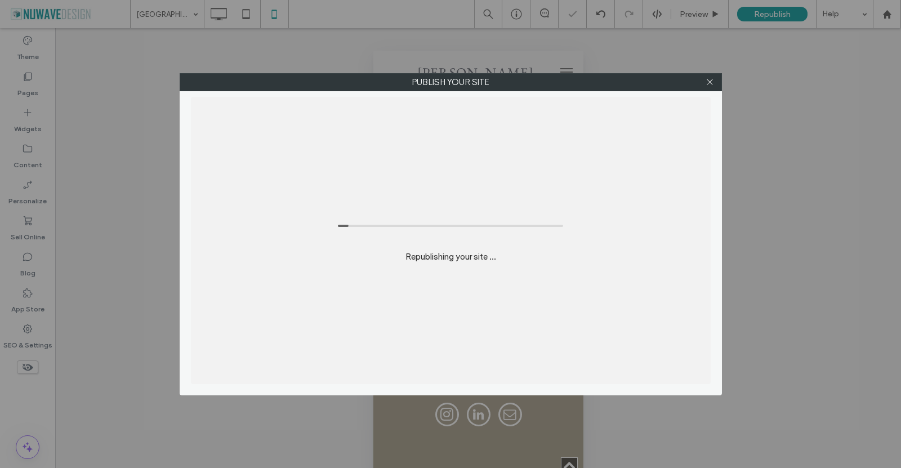
click at [42, 79] on div "Publish your site Republishing your site ..." at bounding box center [450, 234] width 901 height 468
click at [31, 75] on div "Publish your site Republishing your site ..." at bounding box center [450, 234] width 901 height 468
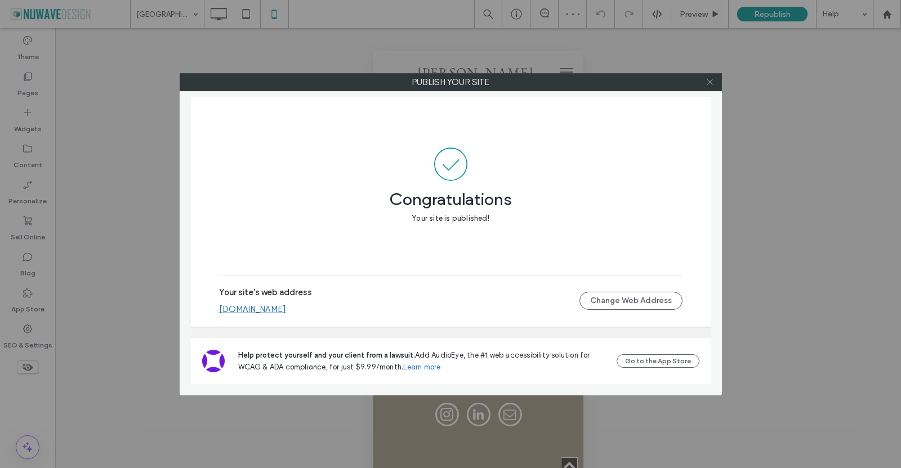
click at [708, 83] on use at bounding box center [709, 82] width 6 height 6
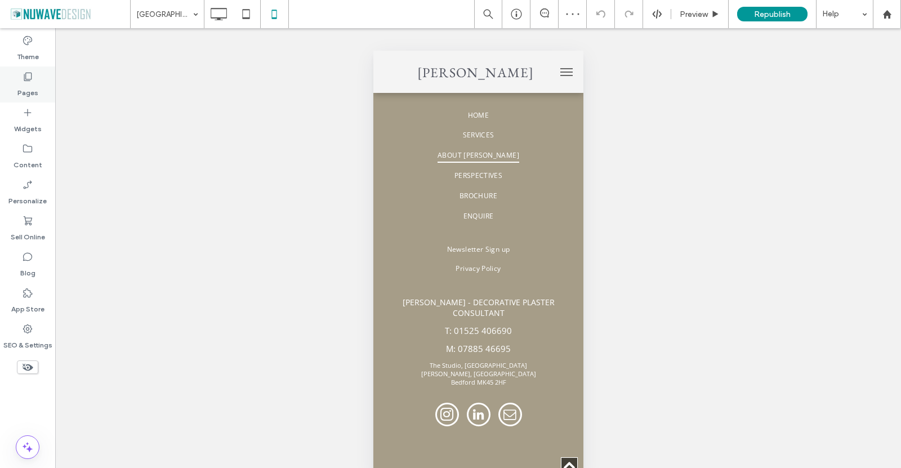
click at [17, 74] on div "Pages" at bounding box center [27, 84] width 55 height 36
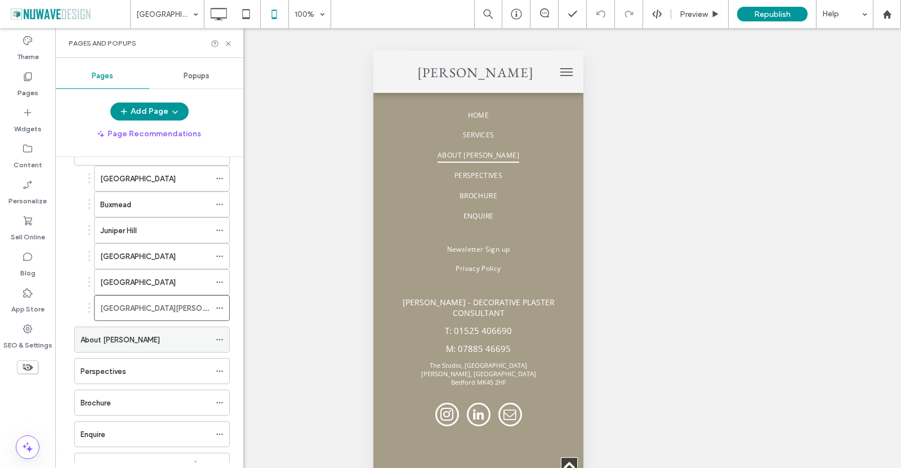
scroll to position [176, 0]
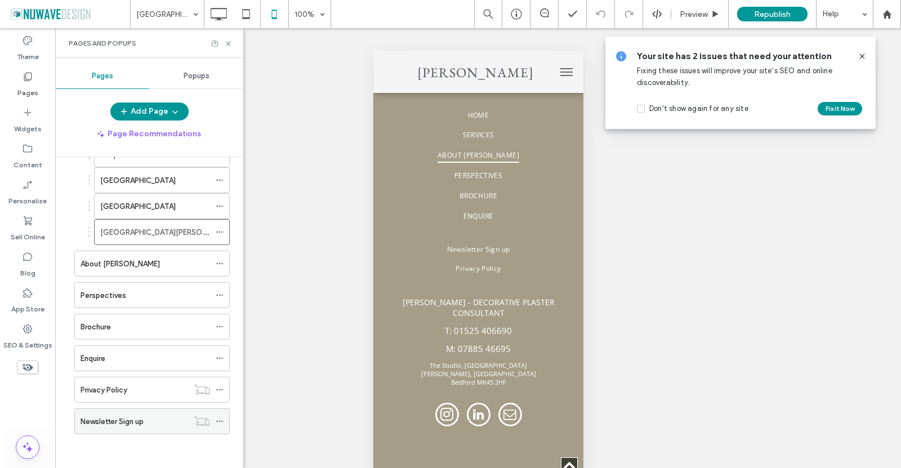
click at [128, 418] on label "Newsletter Sign up" at bounding box center [111, 421] width 63 height 20
click at [860, 57] on icon at bounding box center [861, 56] width 9 height 9
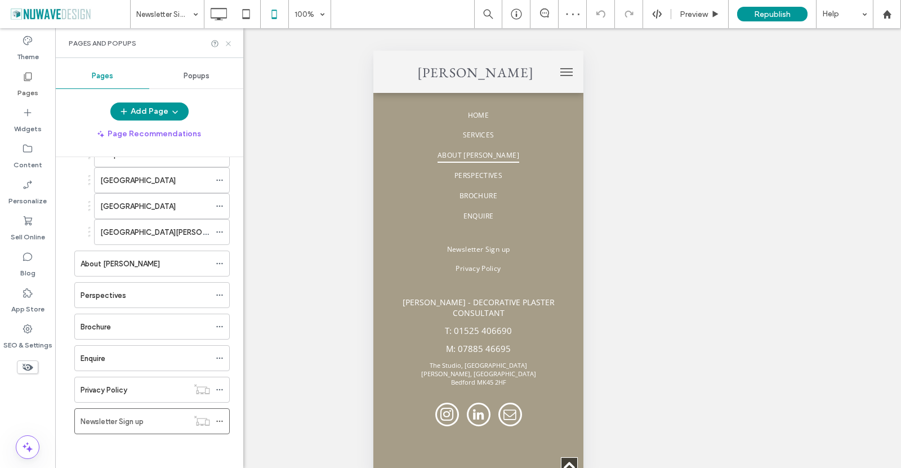
click at [226, 43] on icon at bounding box center [228, 43] width 8 height 8
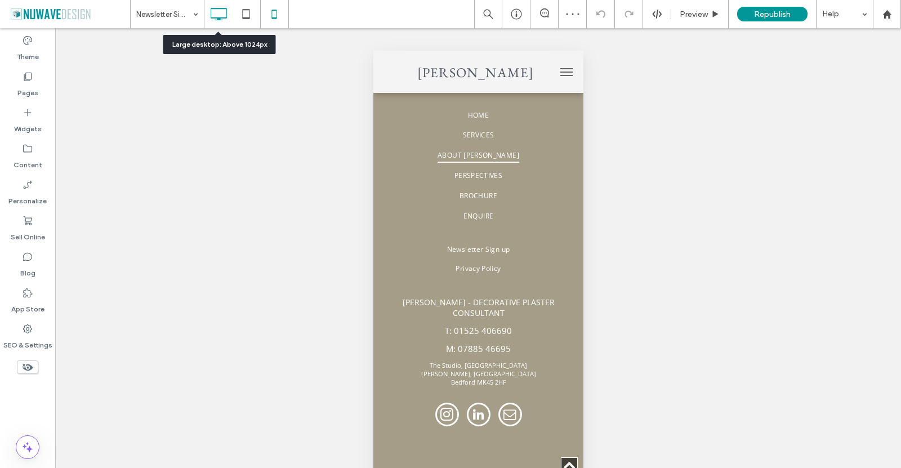
click at [221, 15] on icon at bounding box center [218, 14] width 23 height 23
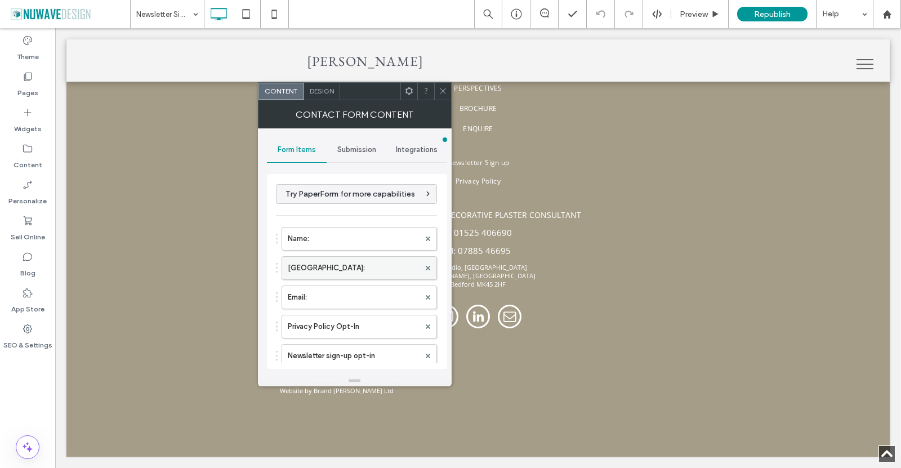
click at [322, 270] on label "New Field:" at bounding box center [354, 268] width 132 height 23
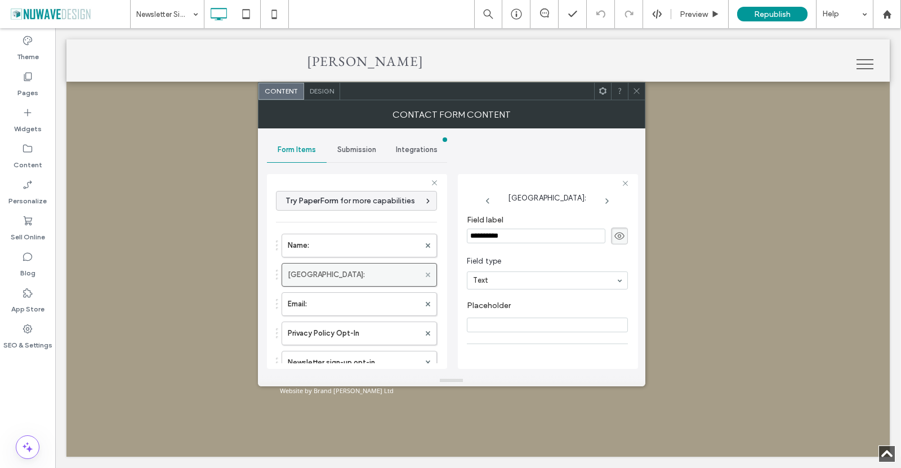
click at [425, 274] on use at bounding box center [427, 274] width 5 height 5
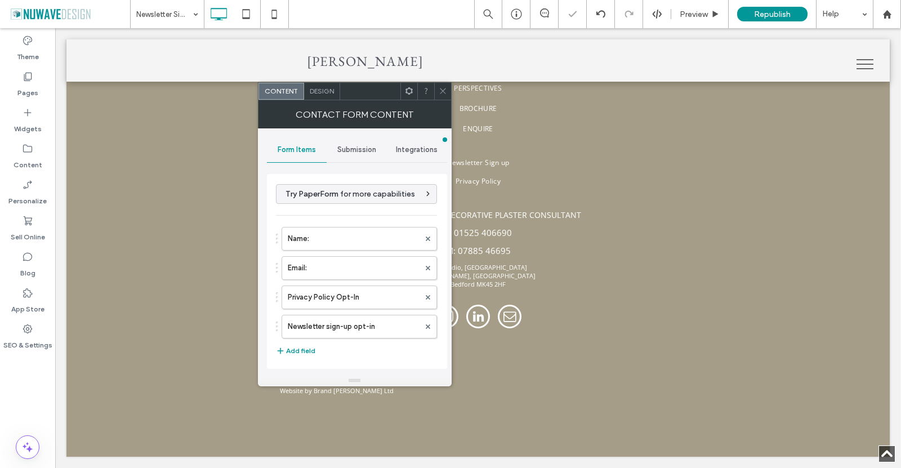
click at [442, 88] on icon at bounding box center [442, 91] width 8 height 8
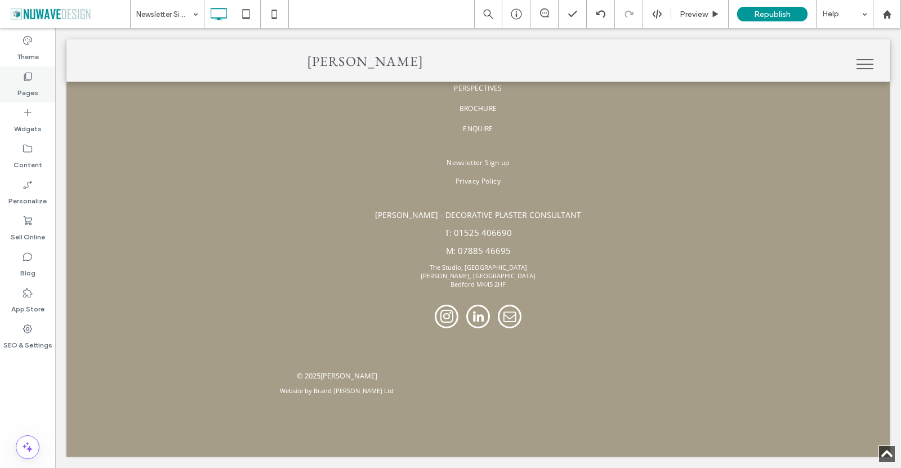
click at [29, 75] on icon at bounding box center [27, 76] width 11 height 11
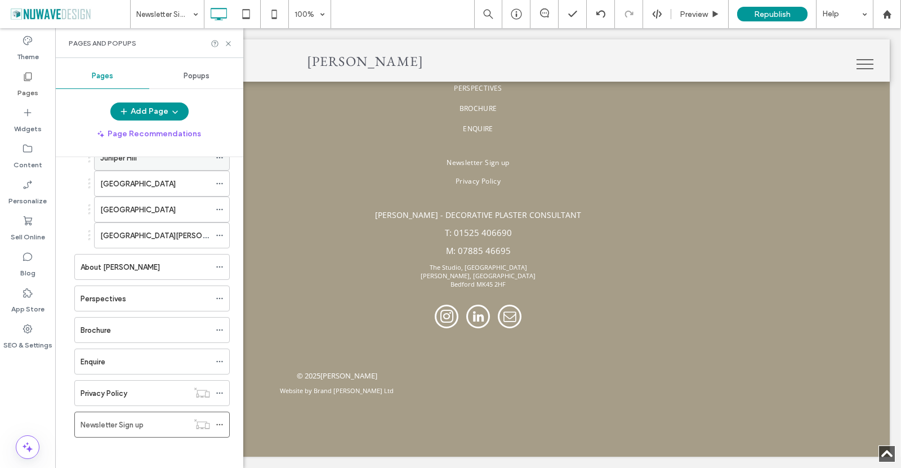
scroll to position [176, 0]
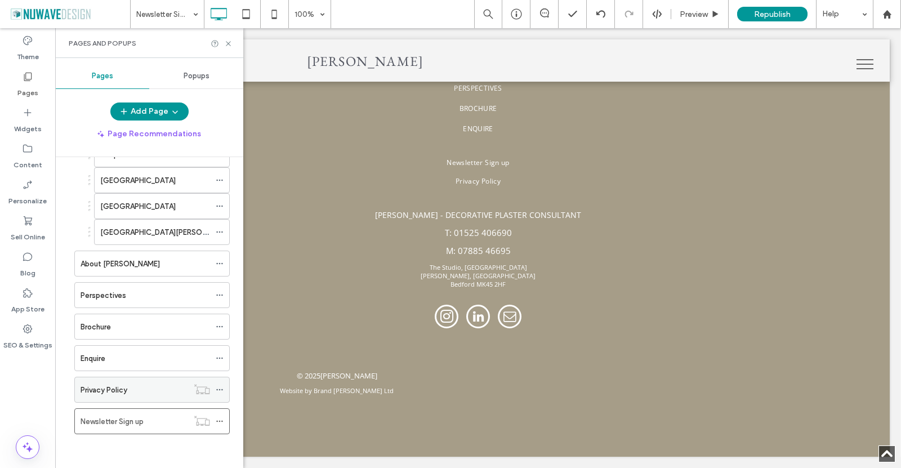
click at [109, 391] on label "Privacy Policy" at bounding box center [103, 390] width 47 height 20
click at [124, 356] on div "Enquire" at bounding box center [144, 358] width 129 height 12
click at [227, 40] on icon at bounding box center [228, 43] width 8 height 8
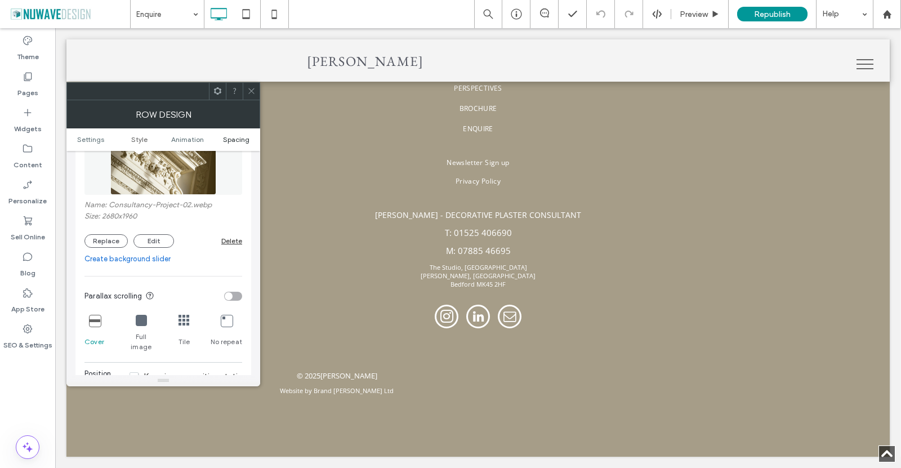
scroll to position [281, 0]
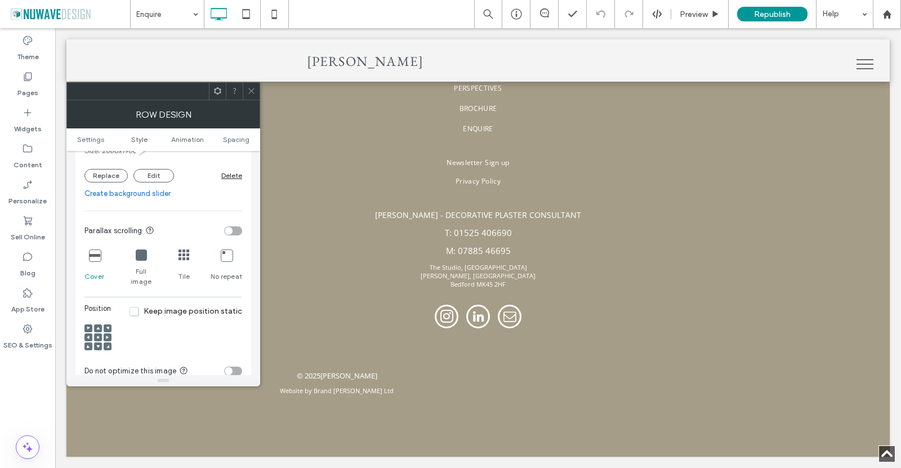
click at [250, 92] on use at bounding box center [251, 91] width 6 height 6
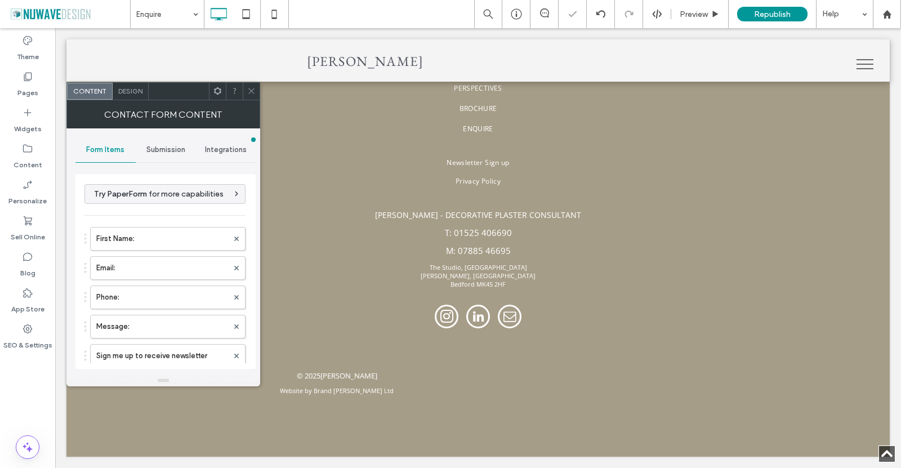
click at [123, 92] on span "Design" at bounding box center [130, 91] width 24 height 8
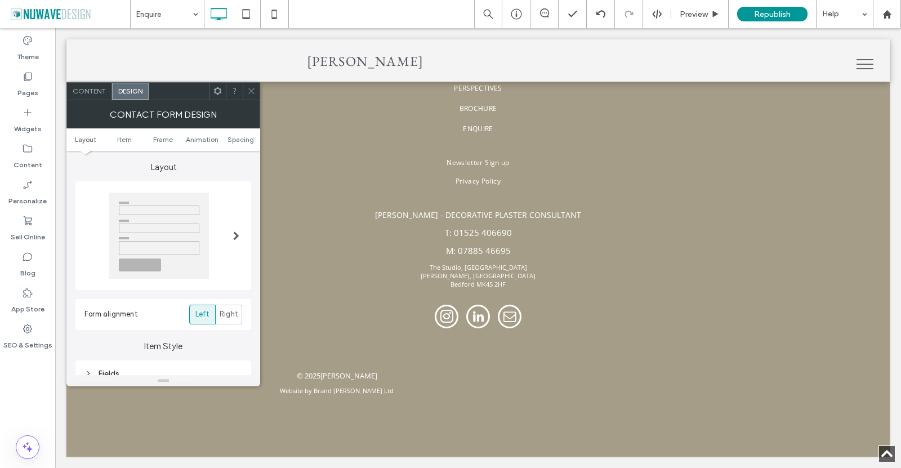
scroll to position [0, 0]
click at [86, 93] on span "Content" at bounding box center [89, 91] width 33 height 8
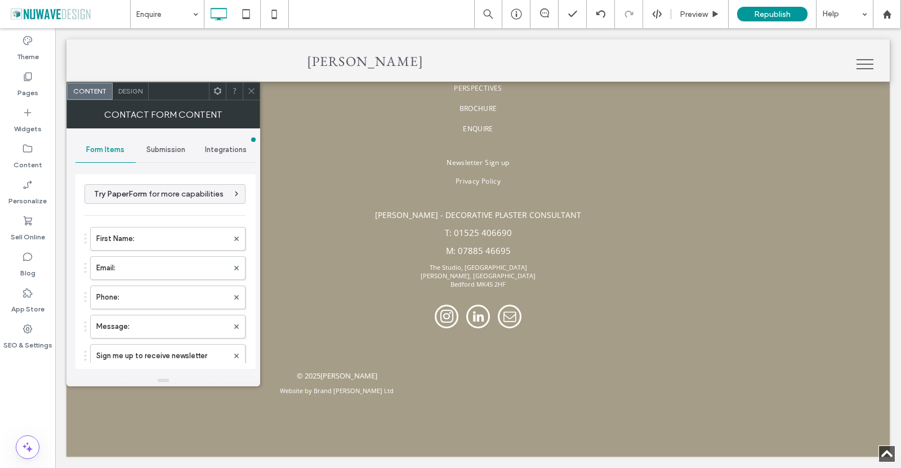
click at [127, 89] on span "Design" at bounding box center [130, 91] width 24 height 8
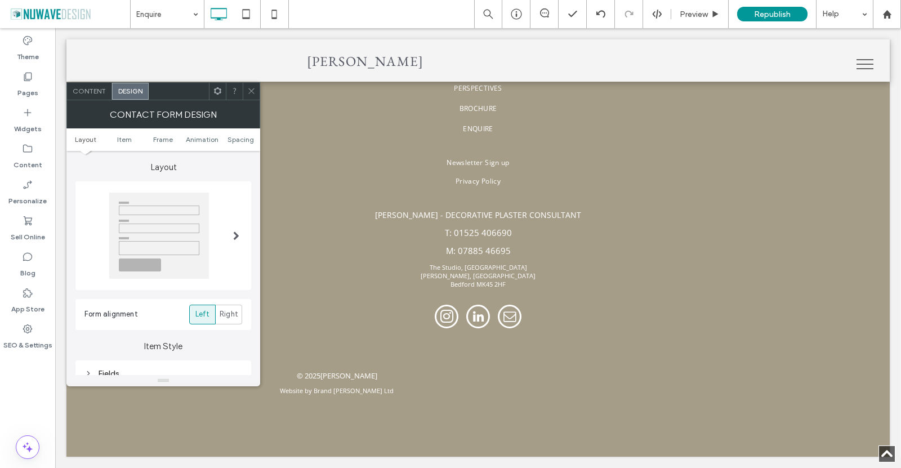
click at [92, 84] on div "Content" at bounding box center [89, 91] width 45 height 17
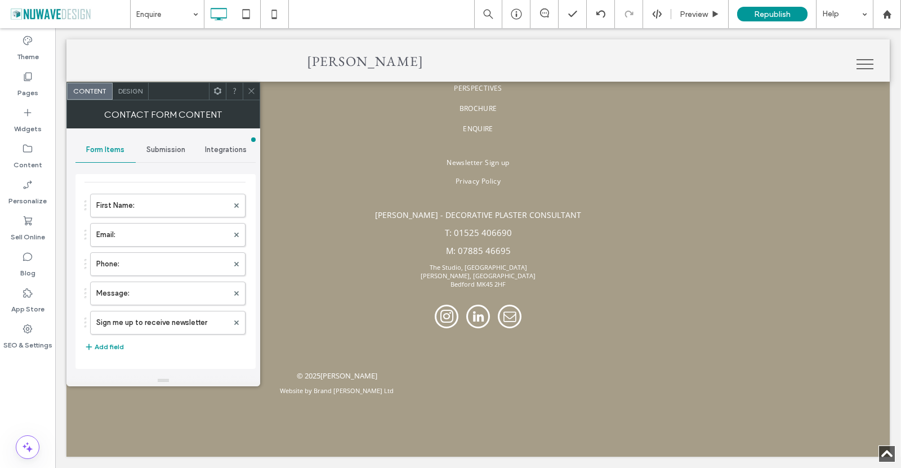
scroll to position [33, 0]
click at [175, 320] on label "Sign me up to receive newsletter" at bounding box center [162, 323] width 132 height 23
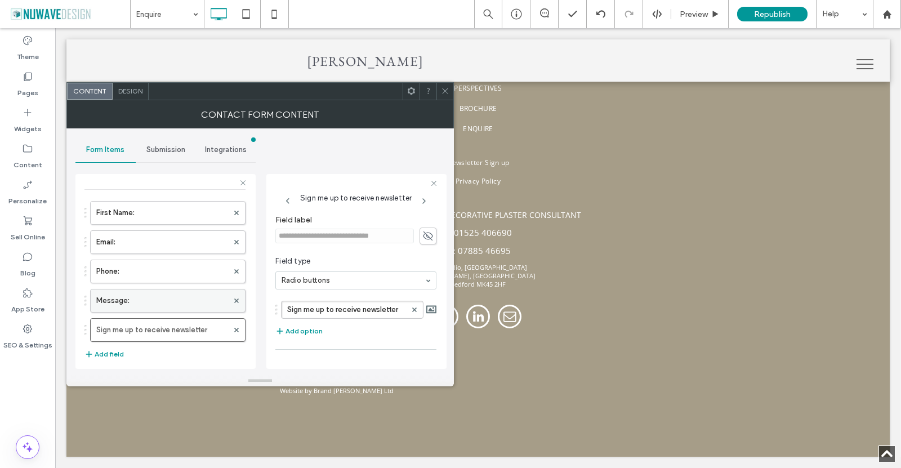
click at [178, 301] on label "Message:" at bounding box center [162, 300] width 132 height 23
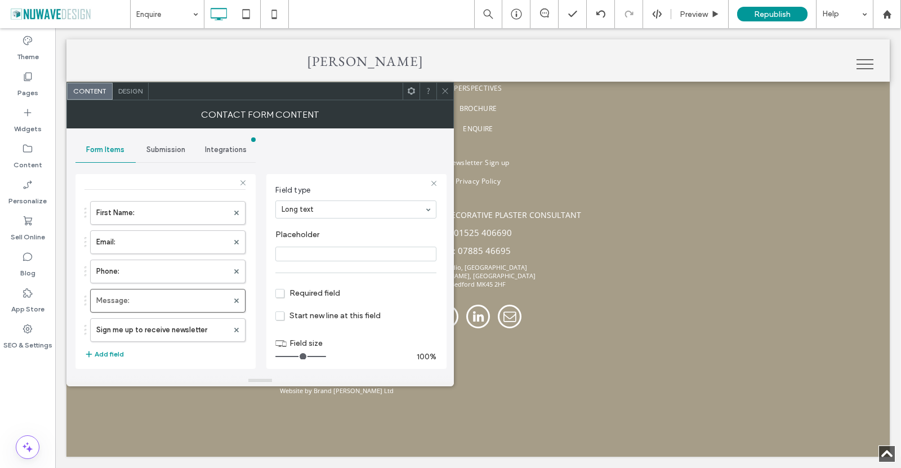
scroll to position [79, 0]
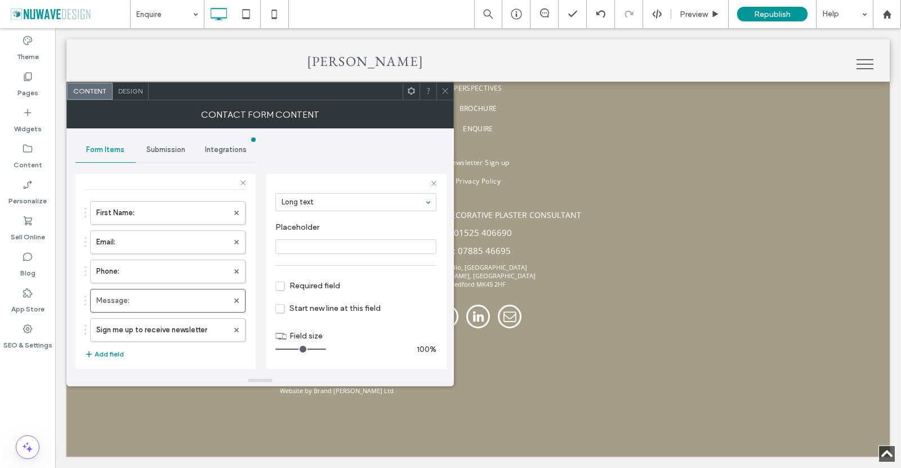
drag, startPoint x: 323, startPoint y: 350, endPoint x: 365, endPoint y: 350, distance: 42.2
click at [326, 350] on input "range" at bounding box center [300, 348] width 51 height 1
click at [154, 324] on label "Sign me up to receive newsletter" at bounding box center [162, 330] width 132 height 23
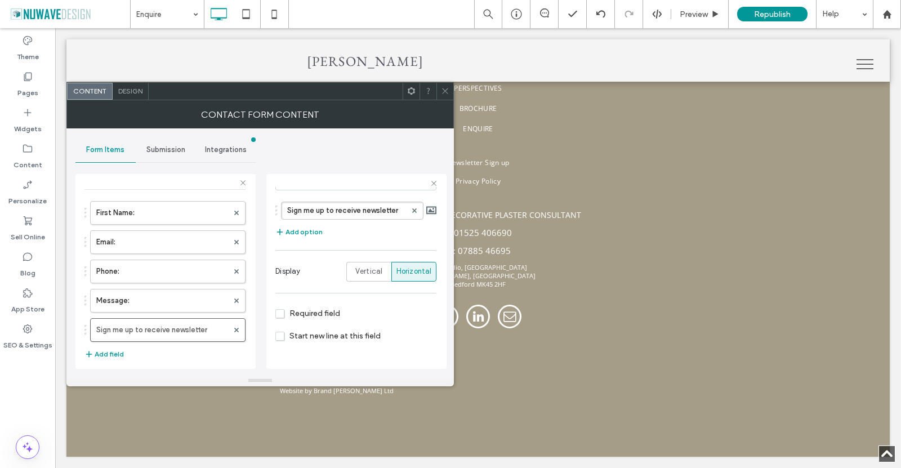
scroll to position [127, 0]
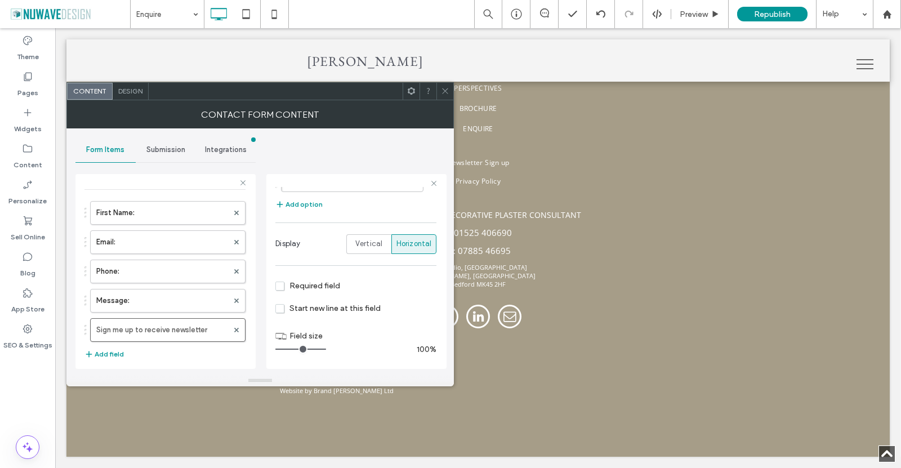
drag, startPoint x: 292, startPoint y: 348, endPoint x: 422, endPoint y: 347, distance: 130.0
type input "**"
click at [326, 348] on input "range" at bounding box center [300, 348] width 51 height 1
click at [445, 89] on icon at bounding box center [445, 91] width 8 height 8
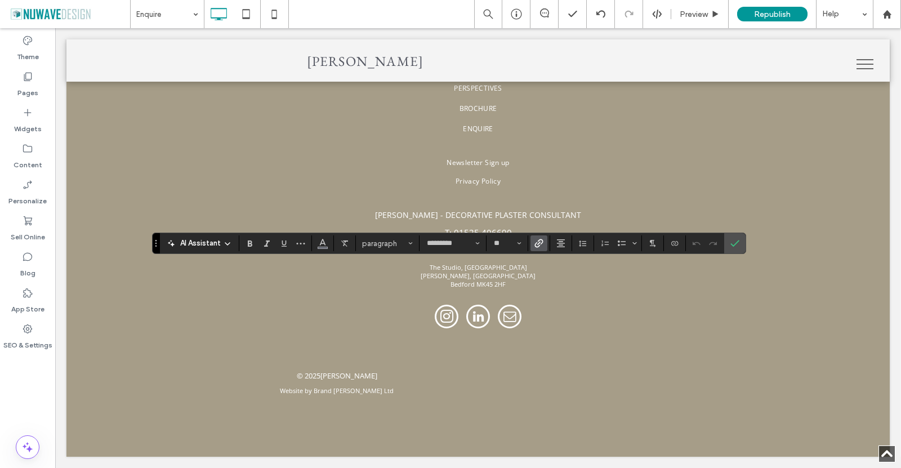
click at [544, 241] on label "Link" at bounding box center [538, 243] width 17 height 16
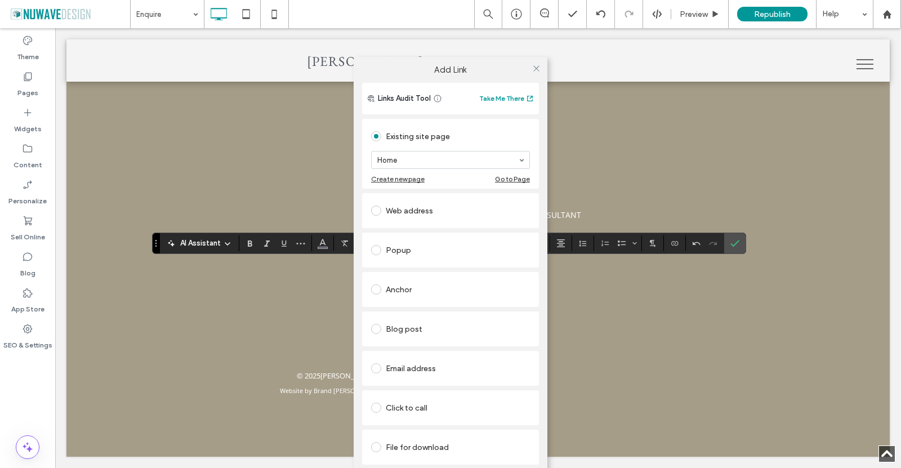
click at [377, 406] on span at bounding box center [376, 407] width 10 height 10
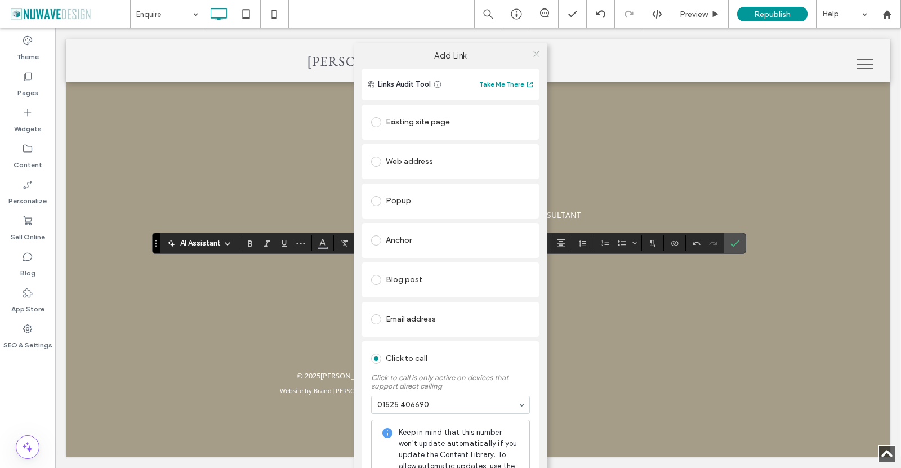
click at [533, 53] on icon at bounding box center [536, 54] width 8 height 8
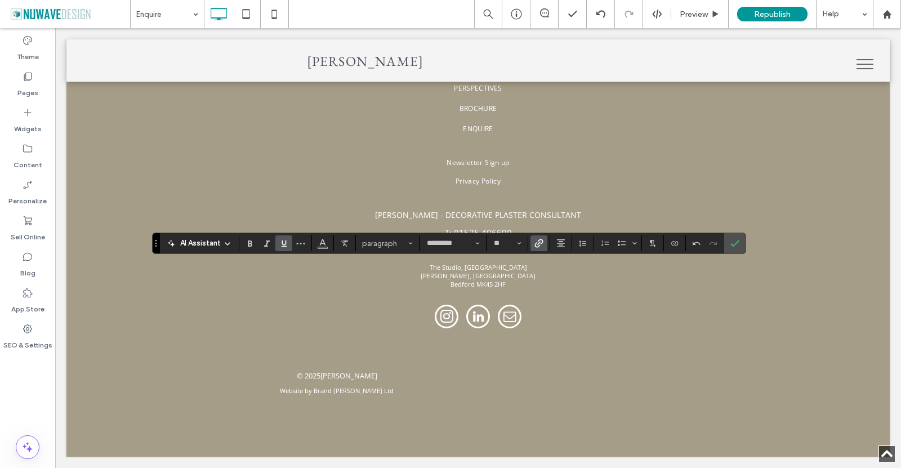
click at [281, 247] on icon "Underline" at bounding box center [283, 243] width 9 height 9
click at [281, 241] on icon "Underline" at bounding box center [283, 243] width 9 height 9
click at [318, 245] on icon "Color" at bounding box center [322, 242] width 9 height 9
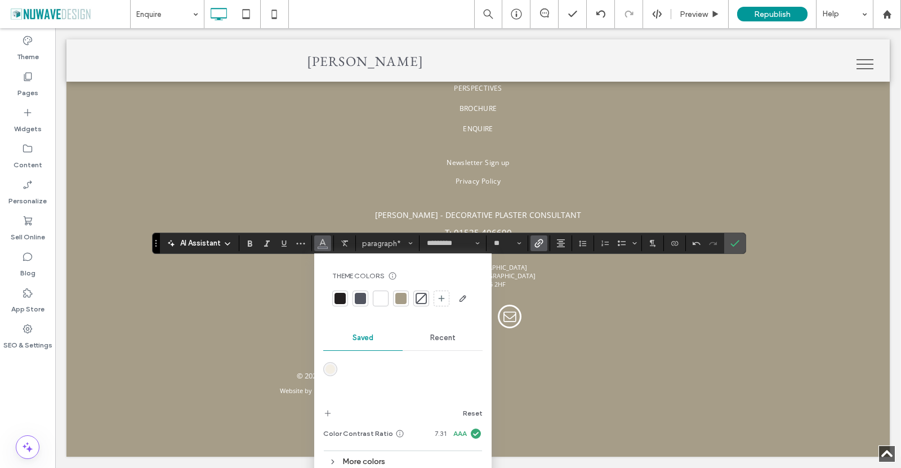
click at [359, 300] on div at bounding box center [360, 298] width 11 height 11
click at [736, 252] on span "Confirm" at bounding box center [734, 243] width 9 height 19
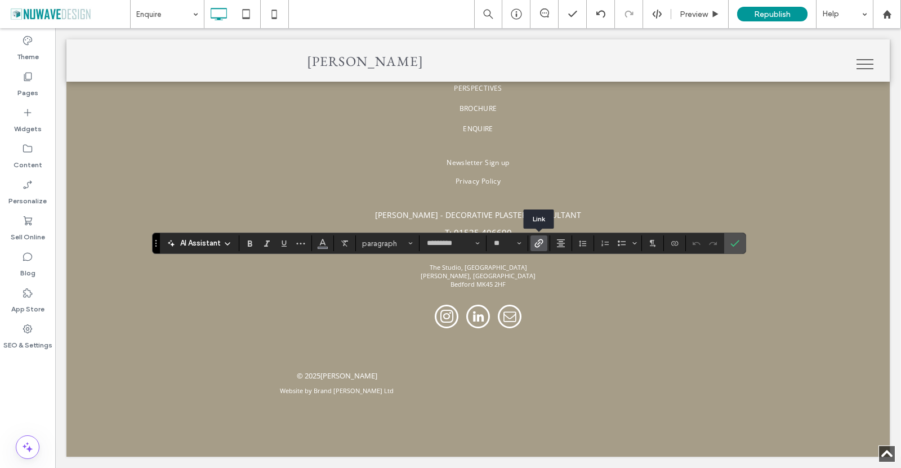
click at [537, 245] on icon "Link" at bounding box center [538, 243] width 9 height 9
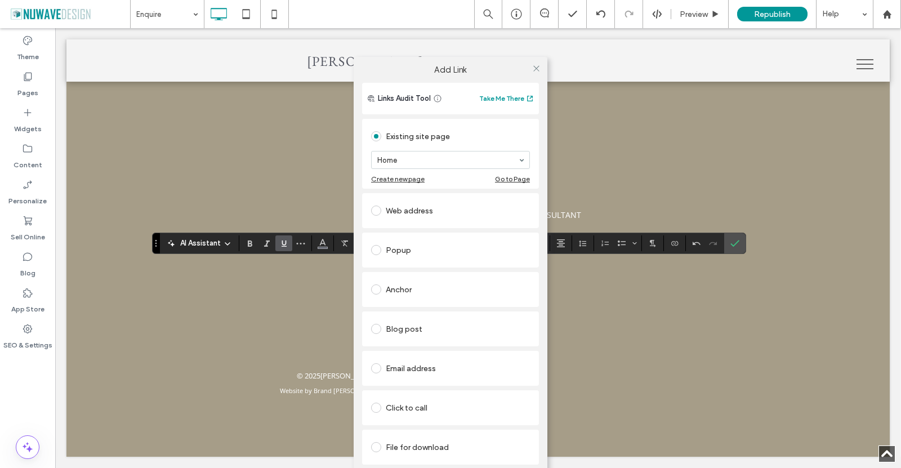
click at [377, 407] on span at bounding box center [376, 407] width 10 height 10
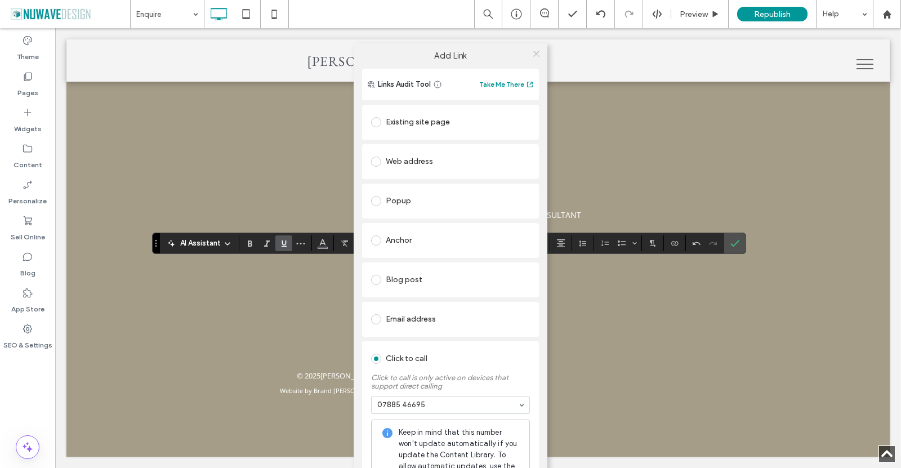
click at [533, 52] on icon at bounding box center [536, 54] width 8 height 8
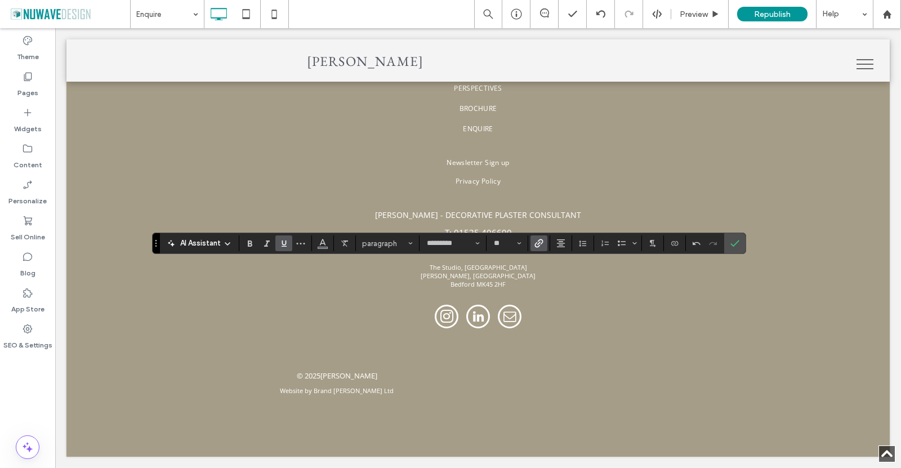
click at [284, 243] on icon "Underline" at bounding box center [283, 243] width 9 height 9
click at [320, 248] on span "Color" at bounding box center [322, 242] width 9 height 15
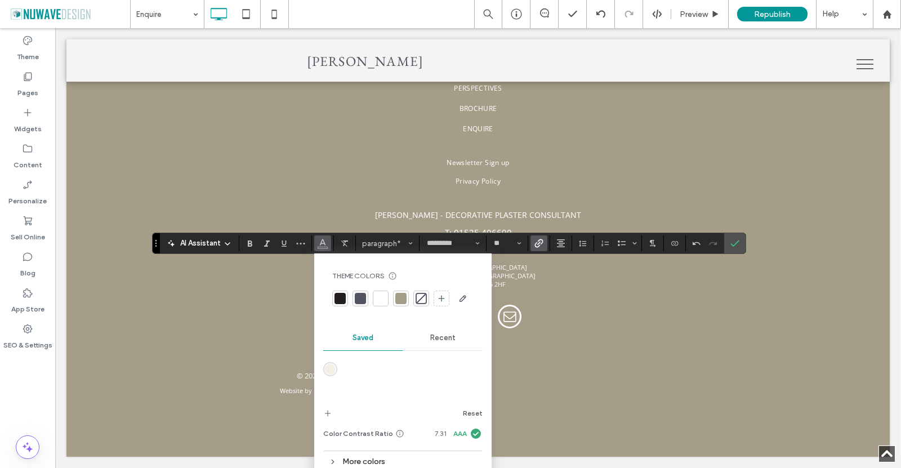
click at [361, 301] on div at bounding box center [360, 298] width 11 height 11
click at [737, 240] on use "Confirm" at bounding box center [734, 243] width 9 height 7
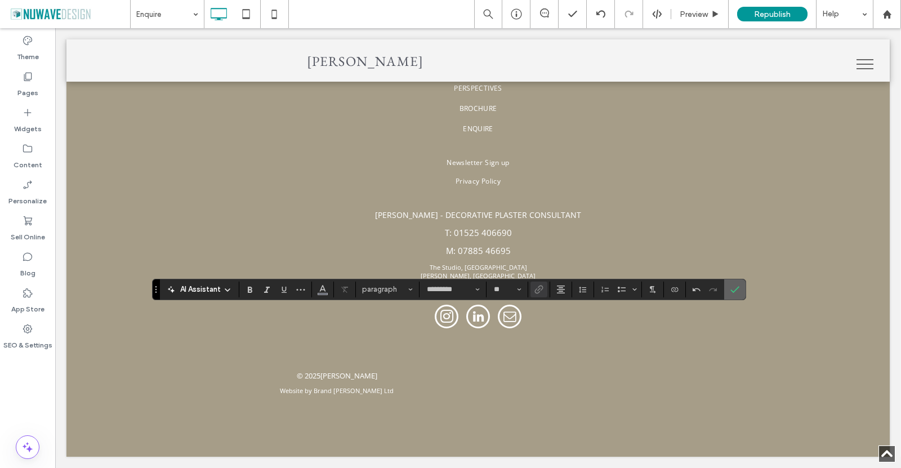
click at [738, 293] on span "Confirm" at bounding box center [734, 289] width 9 height 19
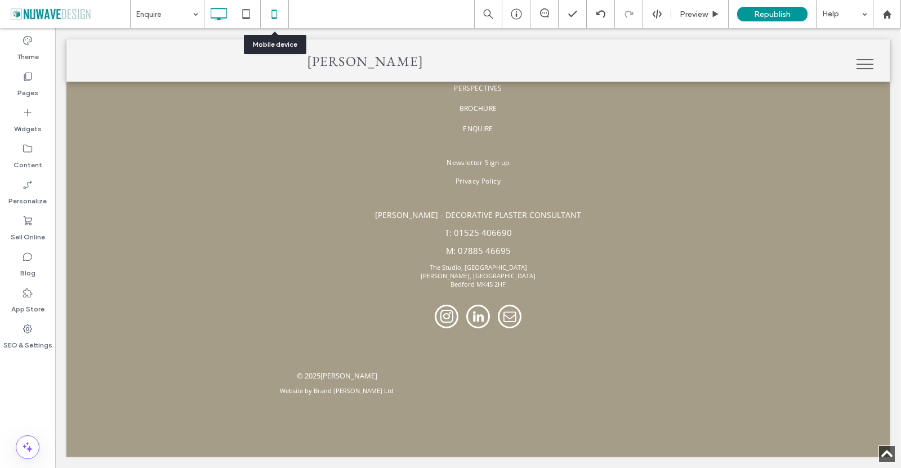
click at [276, 14] on use at bounding box center [274, 14] width 5 height 9
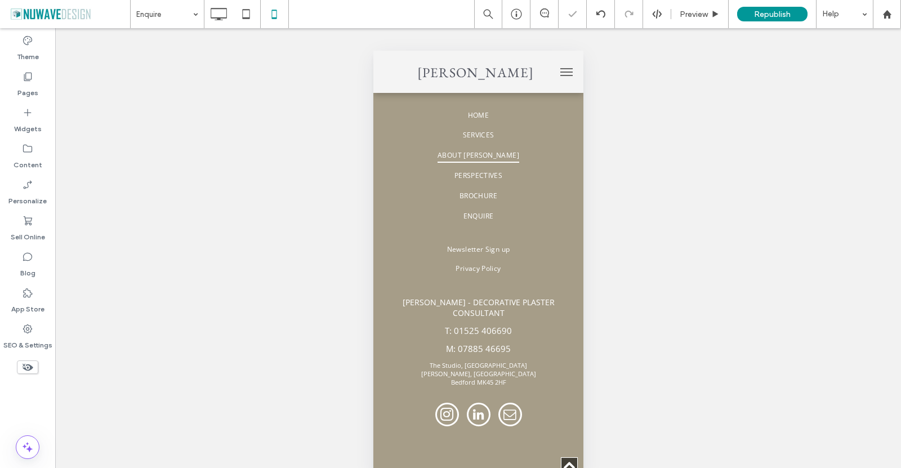
click at [29, 82] on icon at bounding box center [27, 76] width 11 height 11
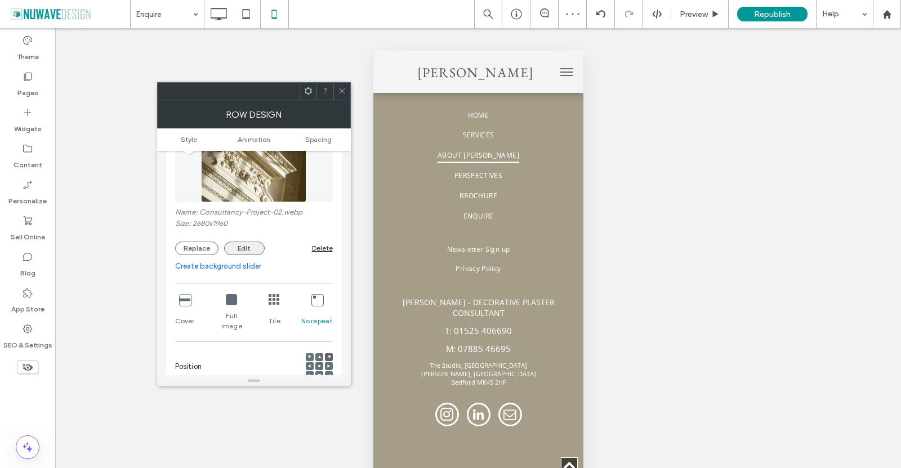
scroll to position [225, 0]
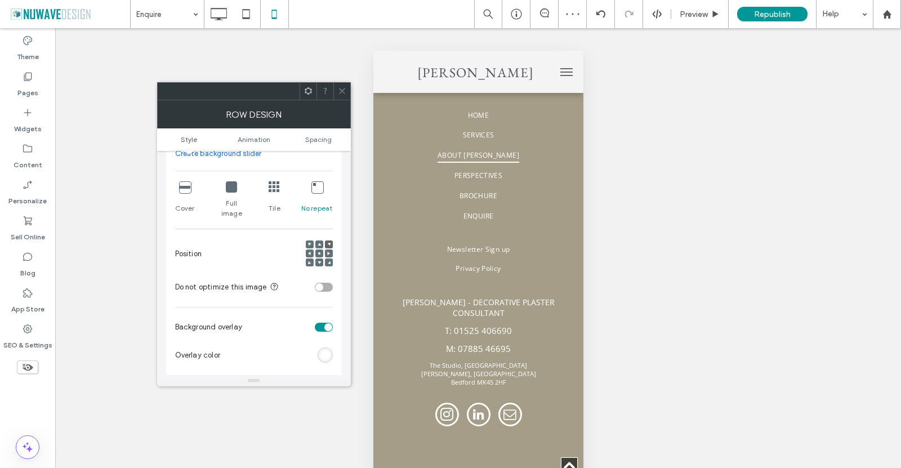
click at [184, 192] on icon at bounding box center [184, 186] width 11 height 11
click at [339, 91] on icon at bounding box center [342, 91] width 8 height 8
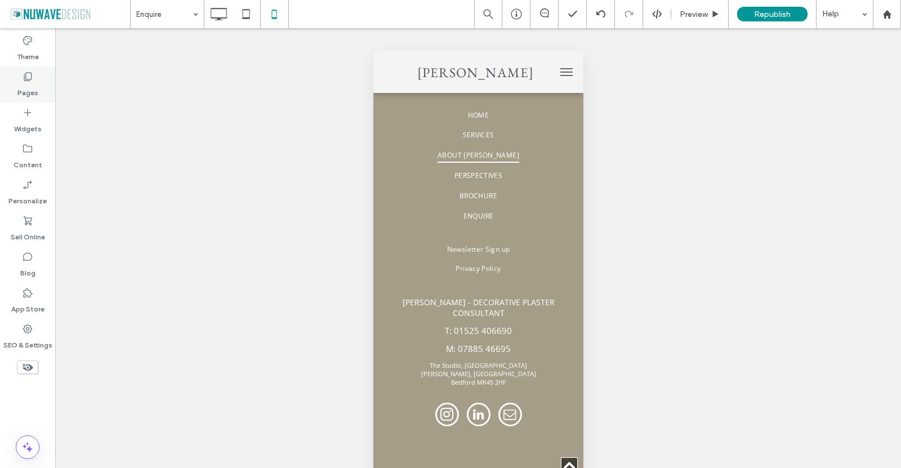
click at [28, 78] on icon at bounding box center [27, 76] width 11 height 11
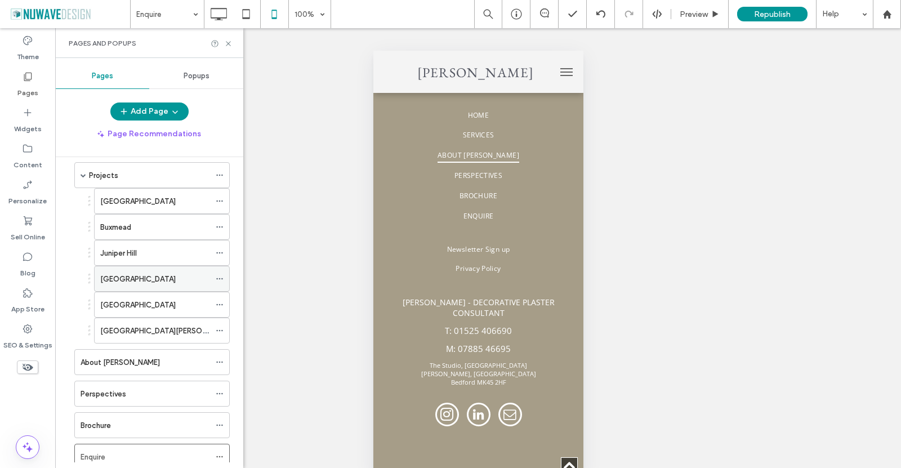
scroll to position [176, 0]
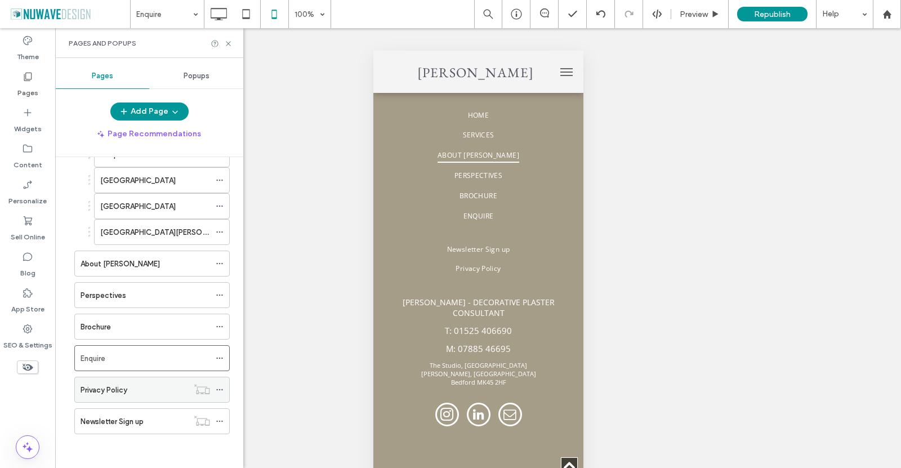
click at [123, 390] on label "Privacy Policy" at bounding box center [103, 390] width 47 height 20
click at [128, 364] on div "Enquire" at bounding box center [144, 358] width 129 height 25
click at [123, 421] on label "Newsletter Sign up" at bounding box center [111, 421] width 63 height 20
click at [227, 43] on use at bounding box center [228, 43] width 5 height 5
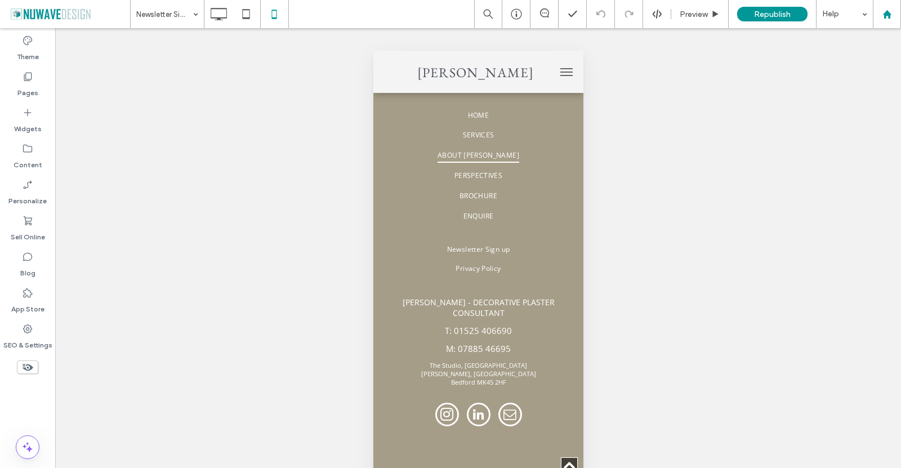
click at [888, 11] on use at bounding box center [886, 14] width 8 height 8
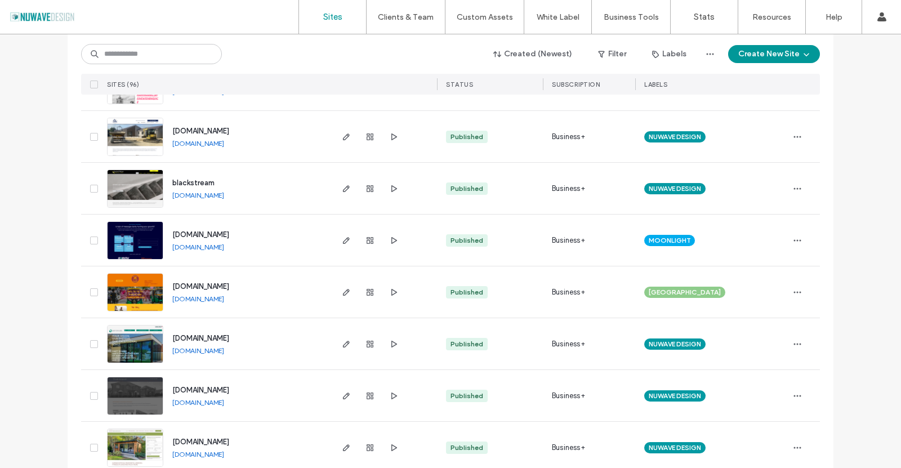
scroll to position [788, 0]
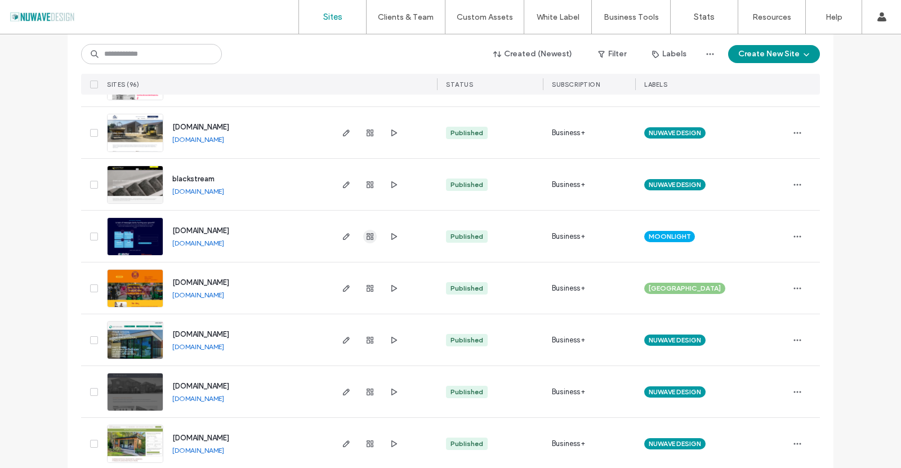
click at [366, 239] on use "button" at bounding box center [369, 236] width 7 height 7
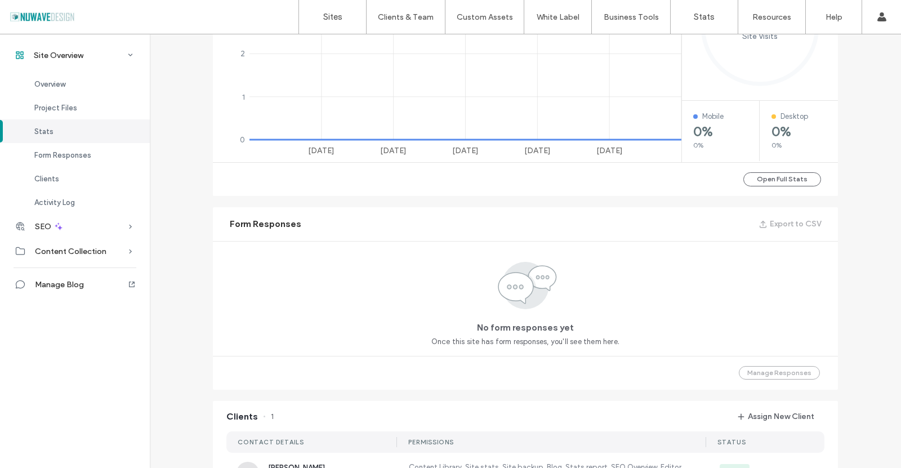
scroll to position [104, 0]
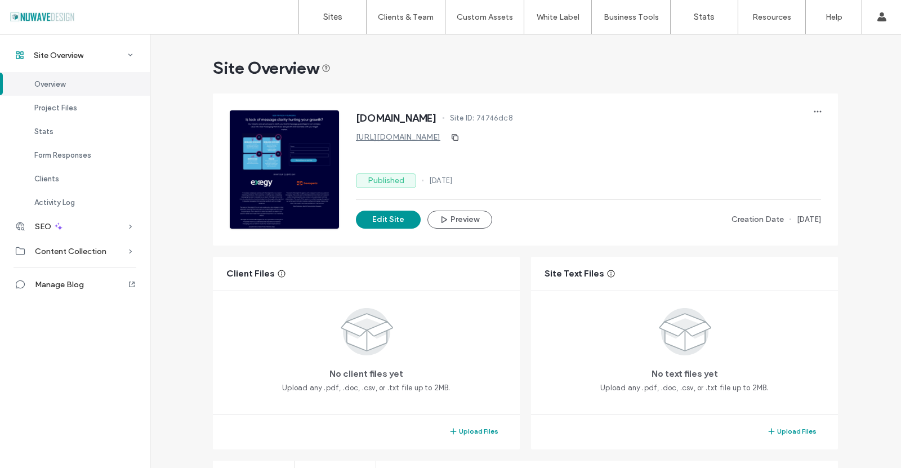
click at [430, 137] on link "[URL][DOMAIN_NAME]" at bounding box center [398, 137] width 84 height 10
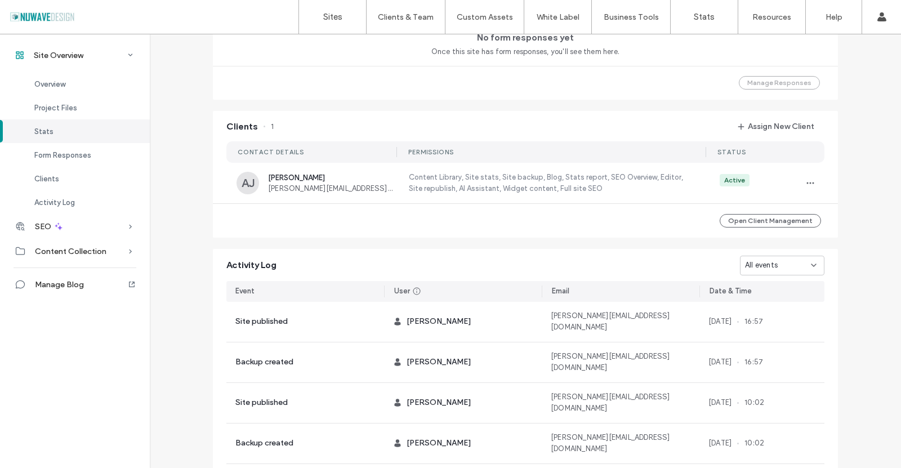
scroll to position [974, 0]
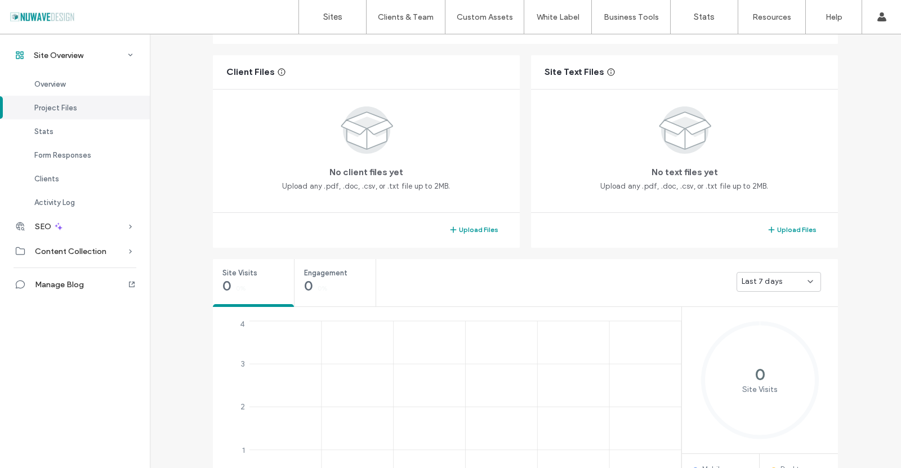
scroll to position [17, 0]
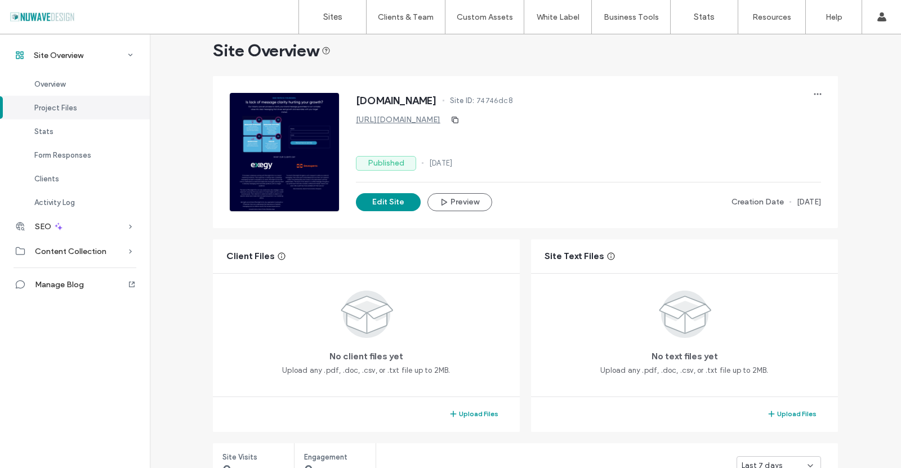
click at [417, 120] on link "[URL][DOMAIN_NAME]" at bounding box center [398, 120] width 84 height 10
click at [329, 17] on label "Sites" at bounding box center [332, 17] width 19 height 10
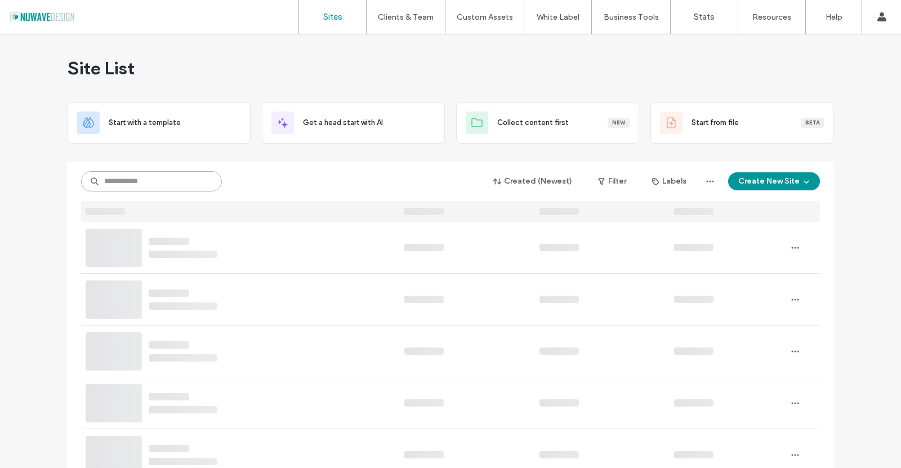
click at [142, 173] on input at bounding box center [151, 181] width 141 height 20
click at [147, 183] on input at bounding box center [151, 181] width 141 height 20
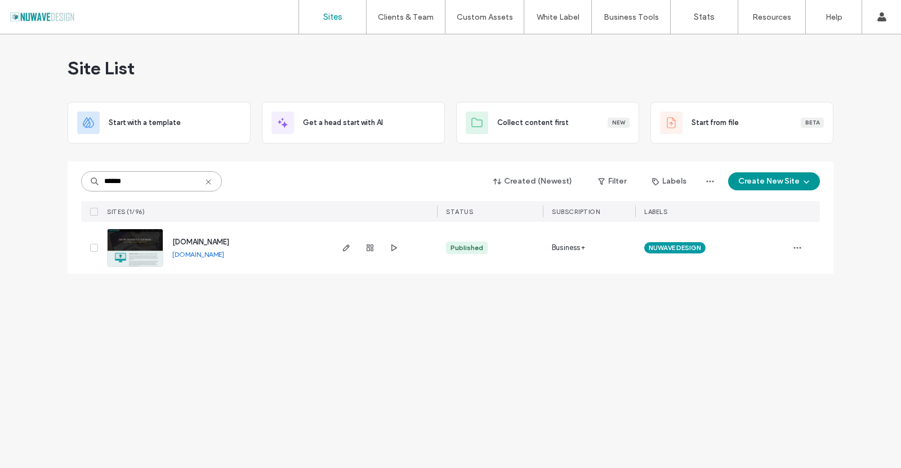
type input "******"
click at [140, 232] on img at bounding box center [135, 267] width 55 height 77
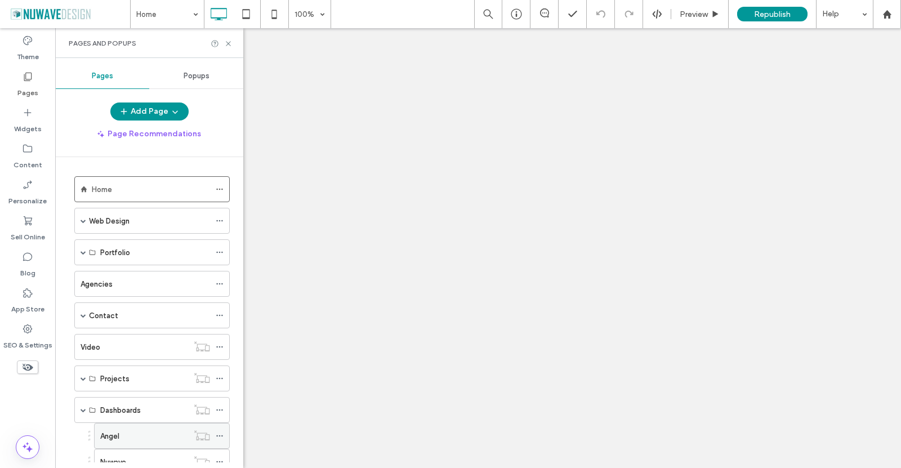
click at [127, 430] on div "Angel" at bounding box center [144, 436] width 88 height 12
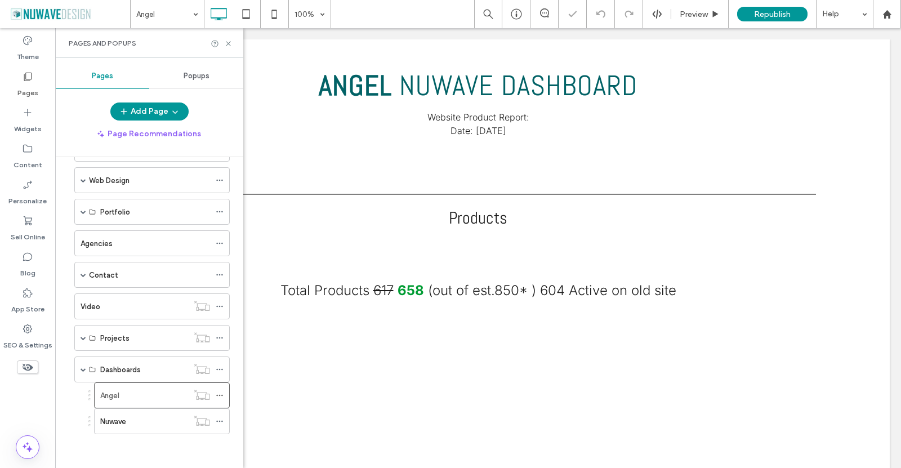
click at [225, 43] on icon at bounding box center [228, 43] width 8 height 8
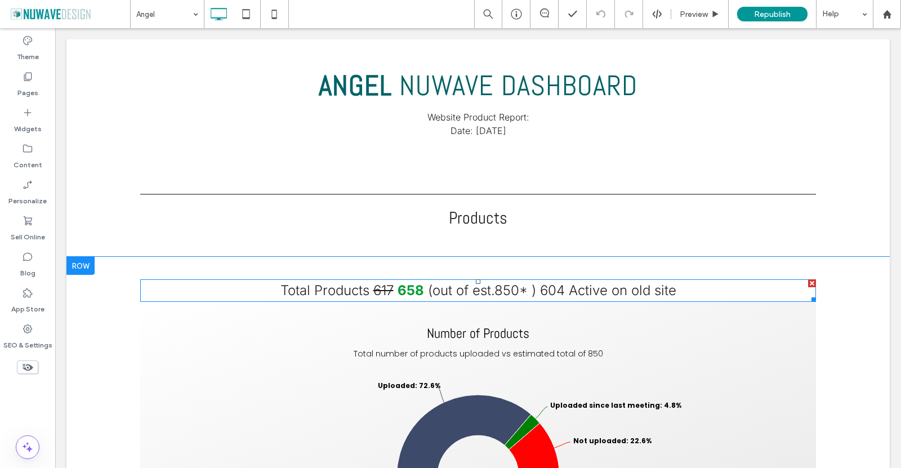
click at [387, 285] on span "617" at bounding box center [383, 290] width 20 height 16
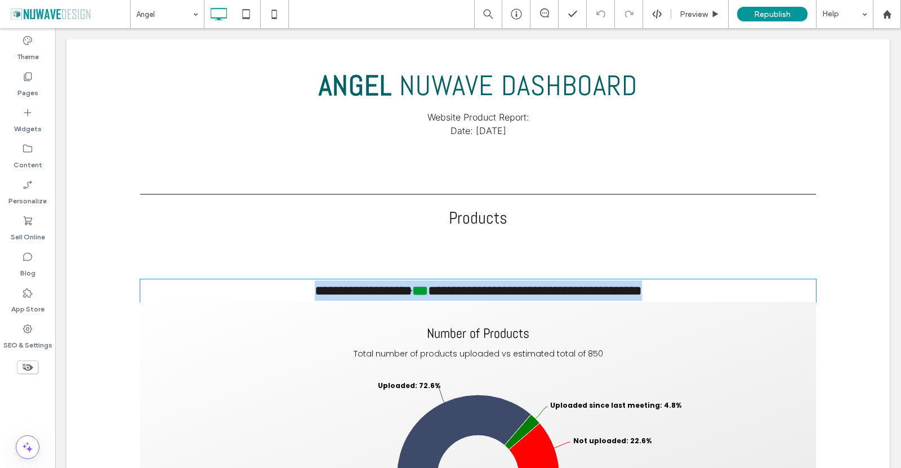
type input "*****"
type input "**"
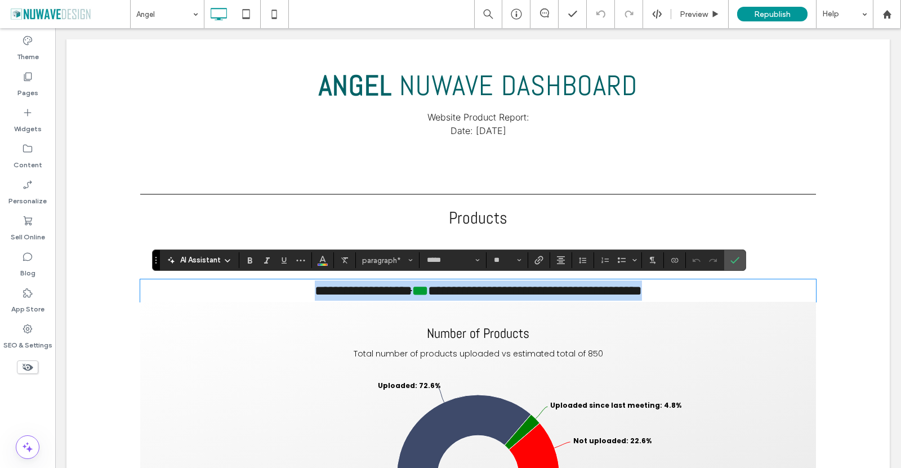
click at [391, 290] on span "***" at bounding box center [401, 291] width 21 height 14
click at [391, 292] on span "***" at bounding box center [401, 291] width 21 height 14
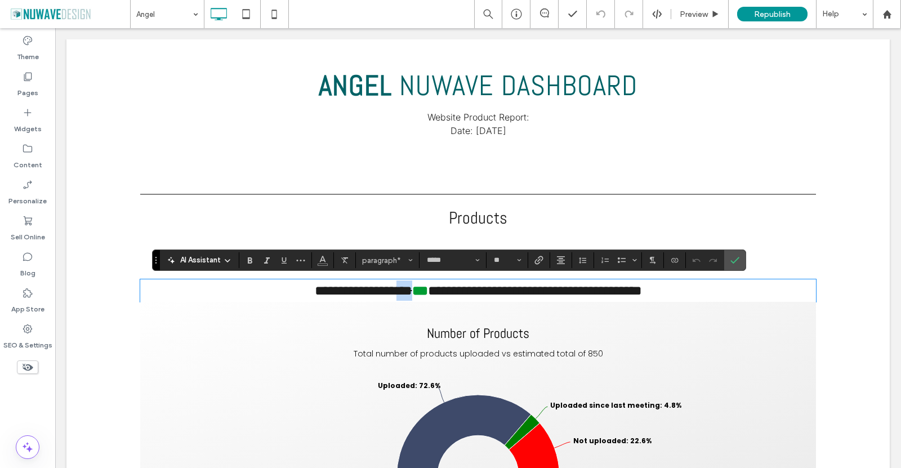
drag, startPoint x: 376, startPoint y: 289, endPoint x: 387, endPoint y: 290, distance: 11.3
click at [391, 290] on span "***" at bounding box center [401, 291] width 21 height 14
drag, startPoint x: 399, startPoint y: 291, endPoint x: 418, endPoint y: 291, distance: 19.7
click at [418, 291] on strong "***" at bounding box center [420, 291] width 16 height 14
click at [476, 287] on span "**********" at bounding box center [535, 291] width 214 height 14
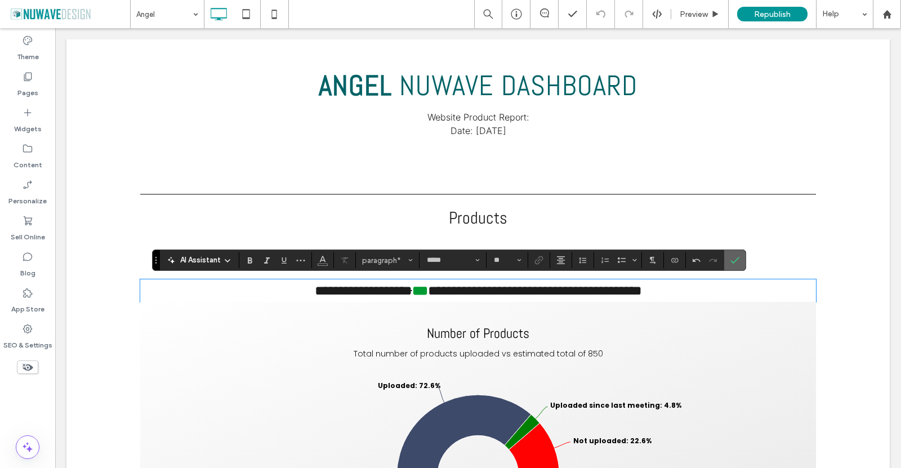
click at [736, 258] on icon "Confirm" at bounding box center [734, 260] width 9 height 9
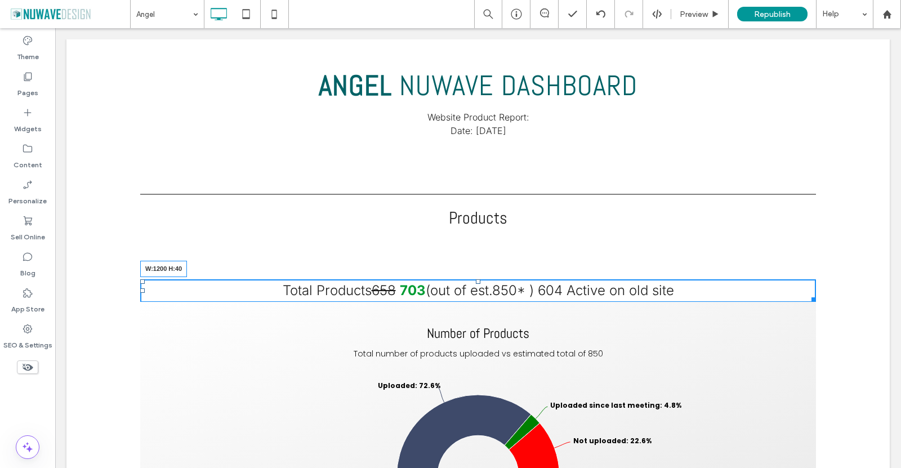
drag, startPoint x: 807, startPoint y: 298, endPoint x: 814, endPoint y: 298, distance: 6.8
click at [814, 298] on div "Total Products 658 703 (out of est.850* ) 604 Active on old site W:1200 H:40 Nu…" at bounding box center [477, 441] width 823 height 368
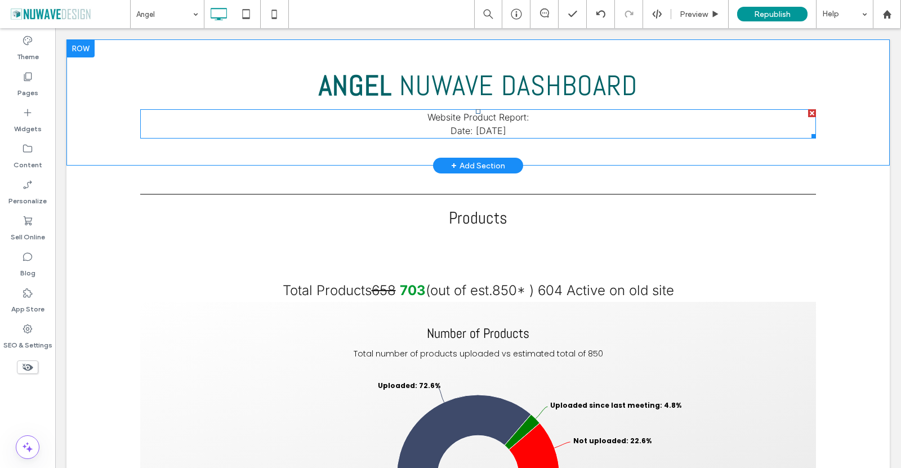
click at [470, 128] on span "Date: [DATE]" at bounding box center [478, 130] width 56 height 11
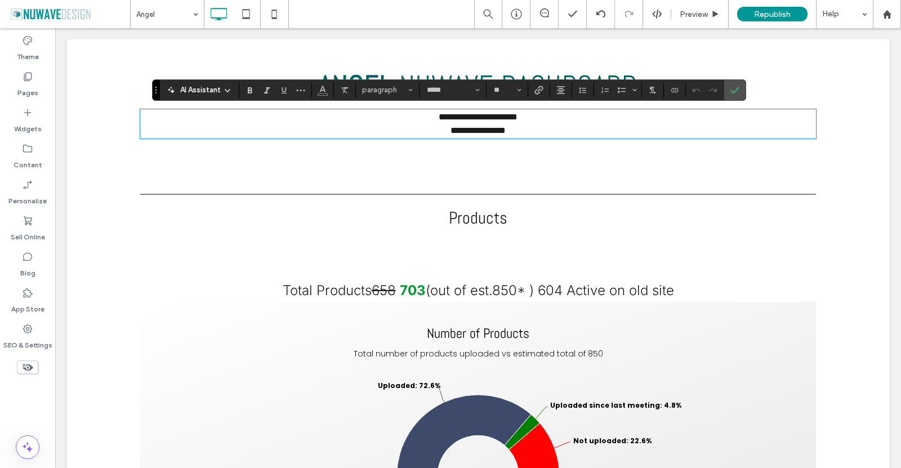
click at [468, 128] on span "**********" at bounding box center [477, 130] width 55 height 8
click at [469, 130] on span "**********" at bounding box center [477, 130] width 55 height 8
drag, startPoint x: 478, startPoint y: 129, endPoint x: 483, endPoint y: 132, distance: 5.8
click at [483, 132] on span "**********" at bounding box center [477, 130] width 55 height 8
click at [547, 137] on p "**********" at bounding box center [477, 131] width 675 height 14
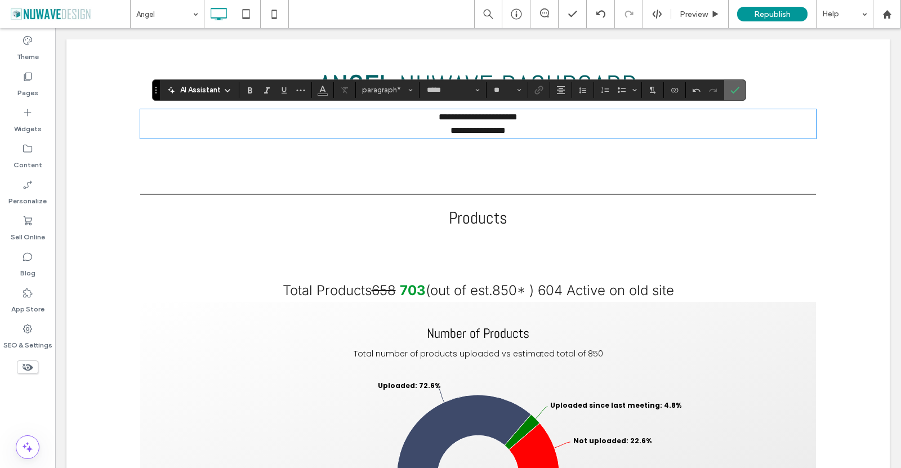
drag, startPoint x: 732, startPoint y: 94, endPoint x: 680, endPoint y: 81, distance: 52.8
click at [732, 94] on span "Confirm" at bounding box center [732, 90] width 5 height 20
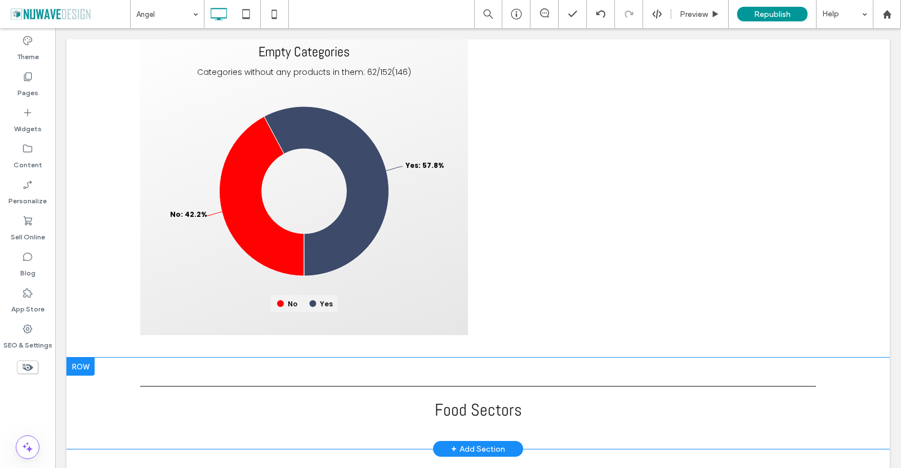
scroll to position [1530, 0]
